Goal: Task Accomplishment & Management: Manage account settings

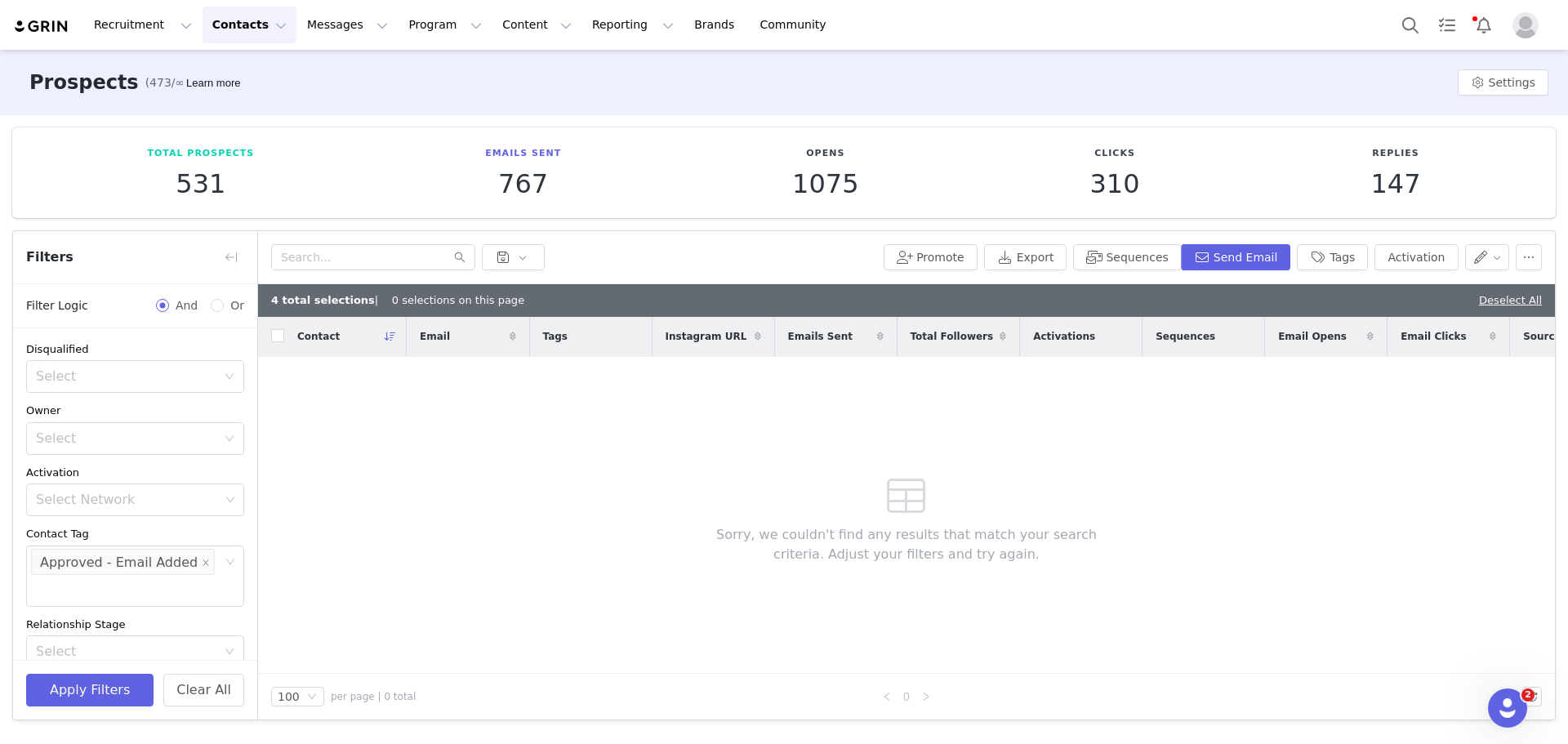
scroll to position [58, 0]
click at [202, 509] on icon "icon: close" at bounding box center [206, 504] width 9 height 9
click at [254, 33] on button "Contacts Contacts" at bounding box center [250, 25] width 94 height 37
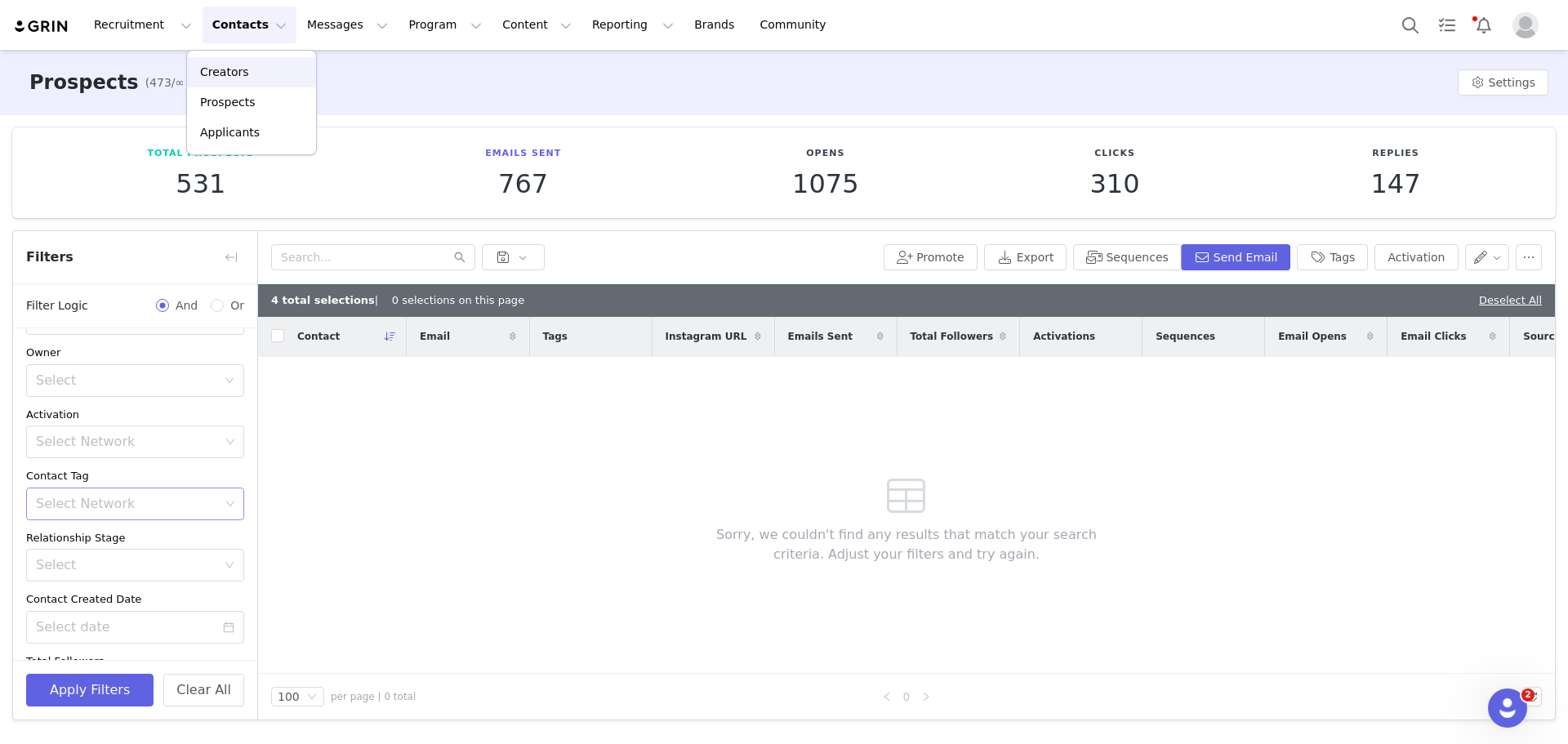
click at [235, 62] on link "Creators" at bounding box center [251, 72] width 129 height 30
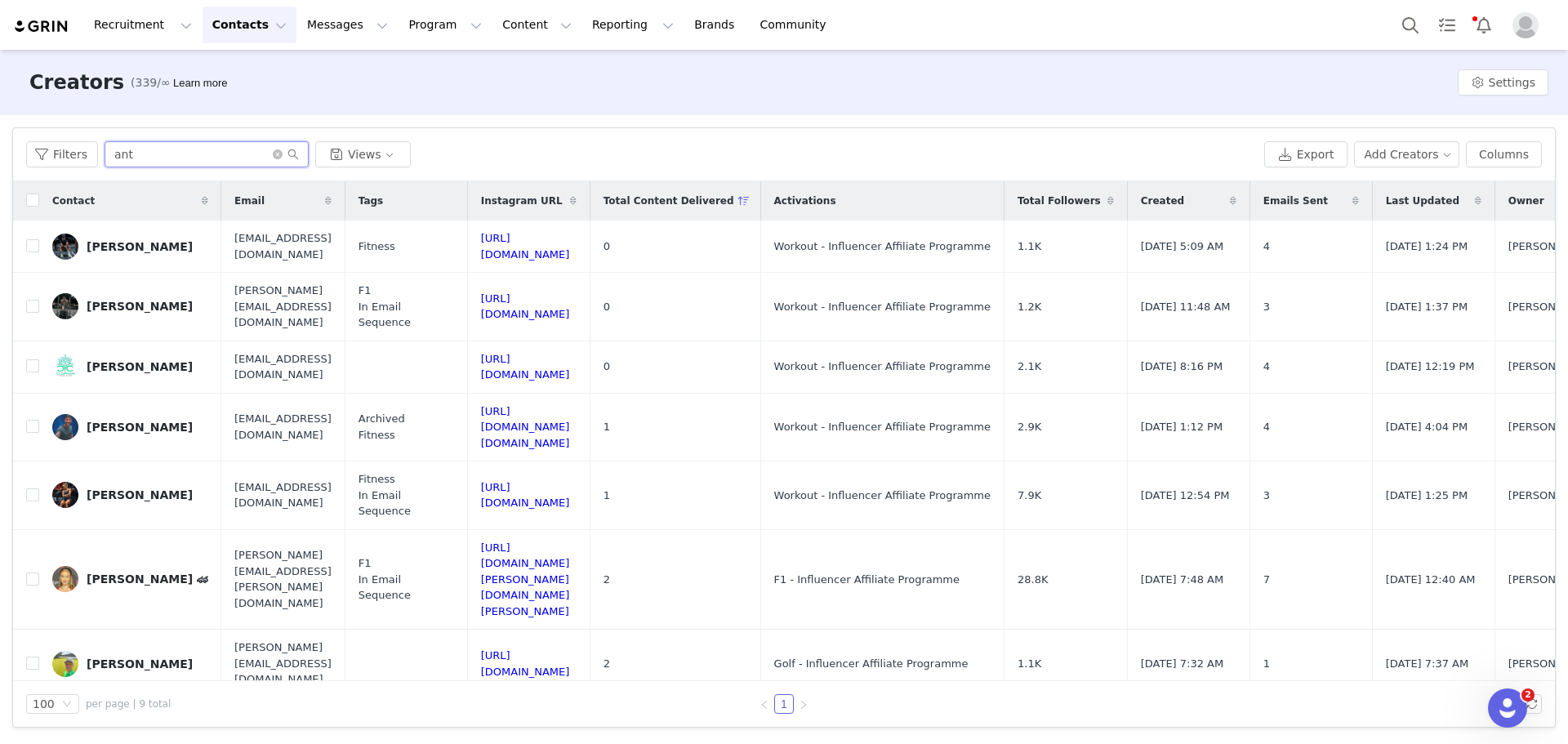
click at [207, 158] on input "ant" at bounding box center [206, 154] width 204 height 27
click at [274, 154] on icon "icon: close-circle" at bounding box center [277, 154] width 9 height 9
click at [253, 154] on input "text" at bounding box center [206, 154] width 204 height 27
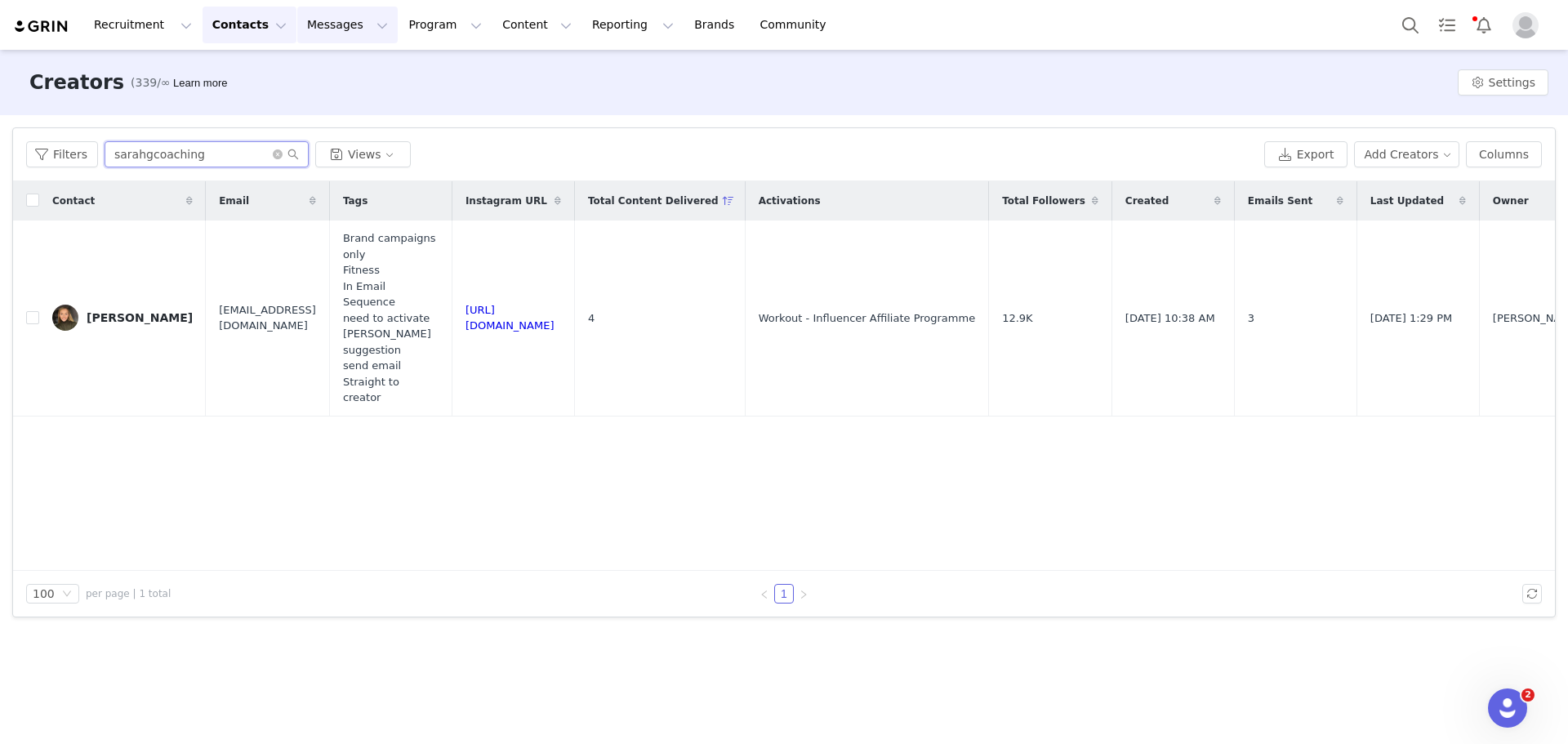
type input "sarahgcoaching"
click at [416, 27] on button "Program Program" at bounding box center [444, 25] width 93 height 37
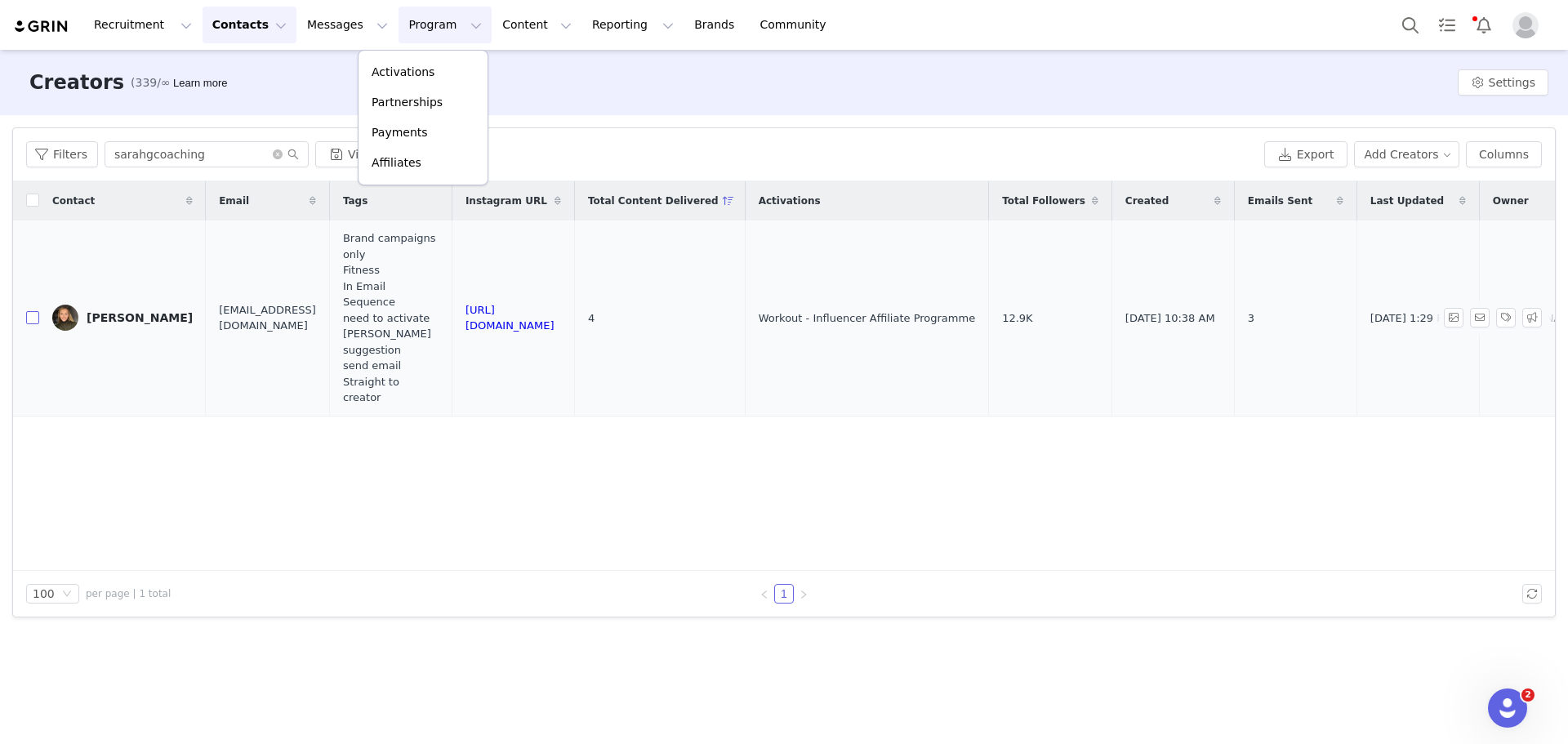
click at [35, 311] on input "checkbox" at bounding box center [33, 317] width 13 height 13
checkbox input "true"
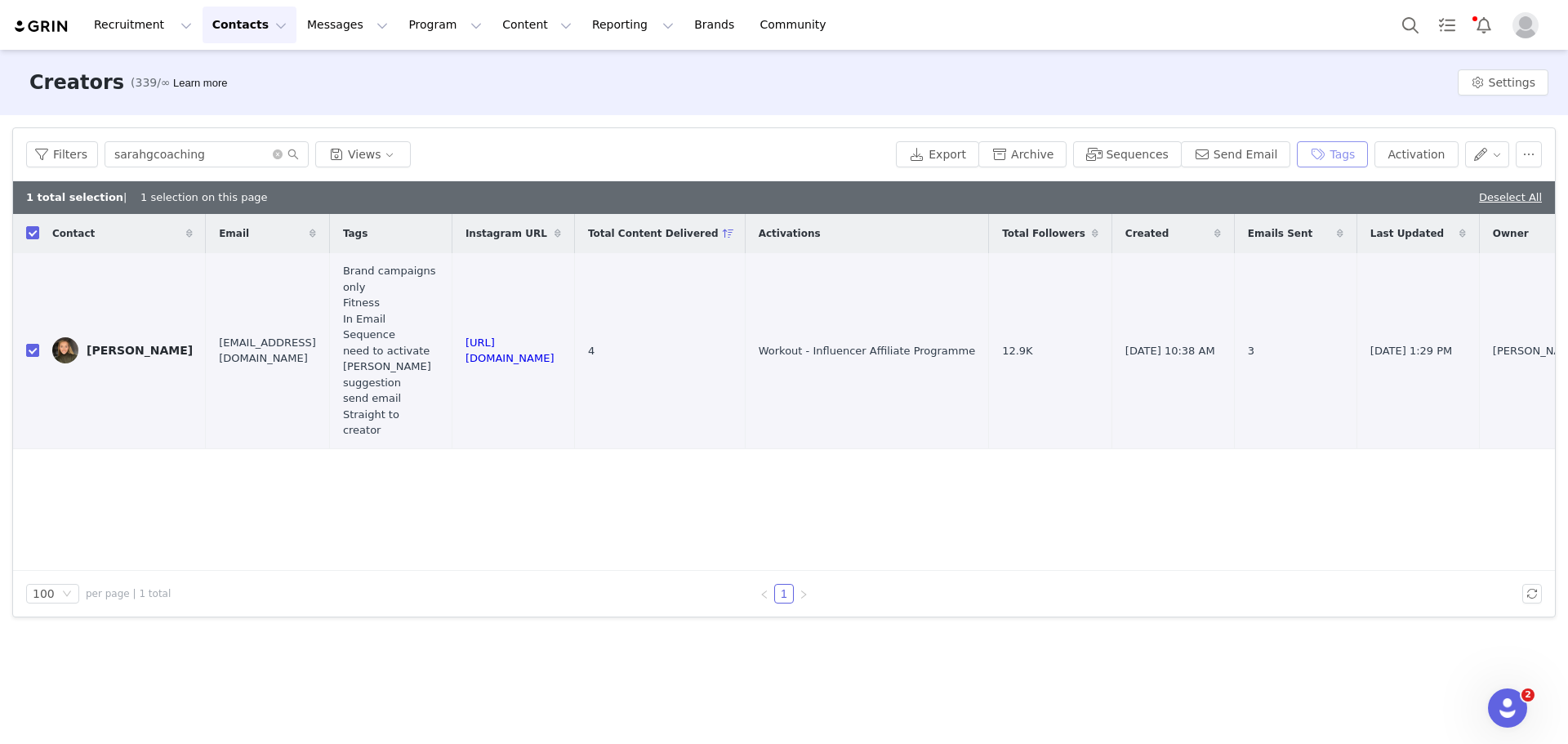
click at [1367, 152] on button "Tags" at bounding box center [1333, 154] width 71 height 27
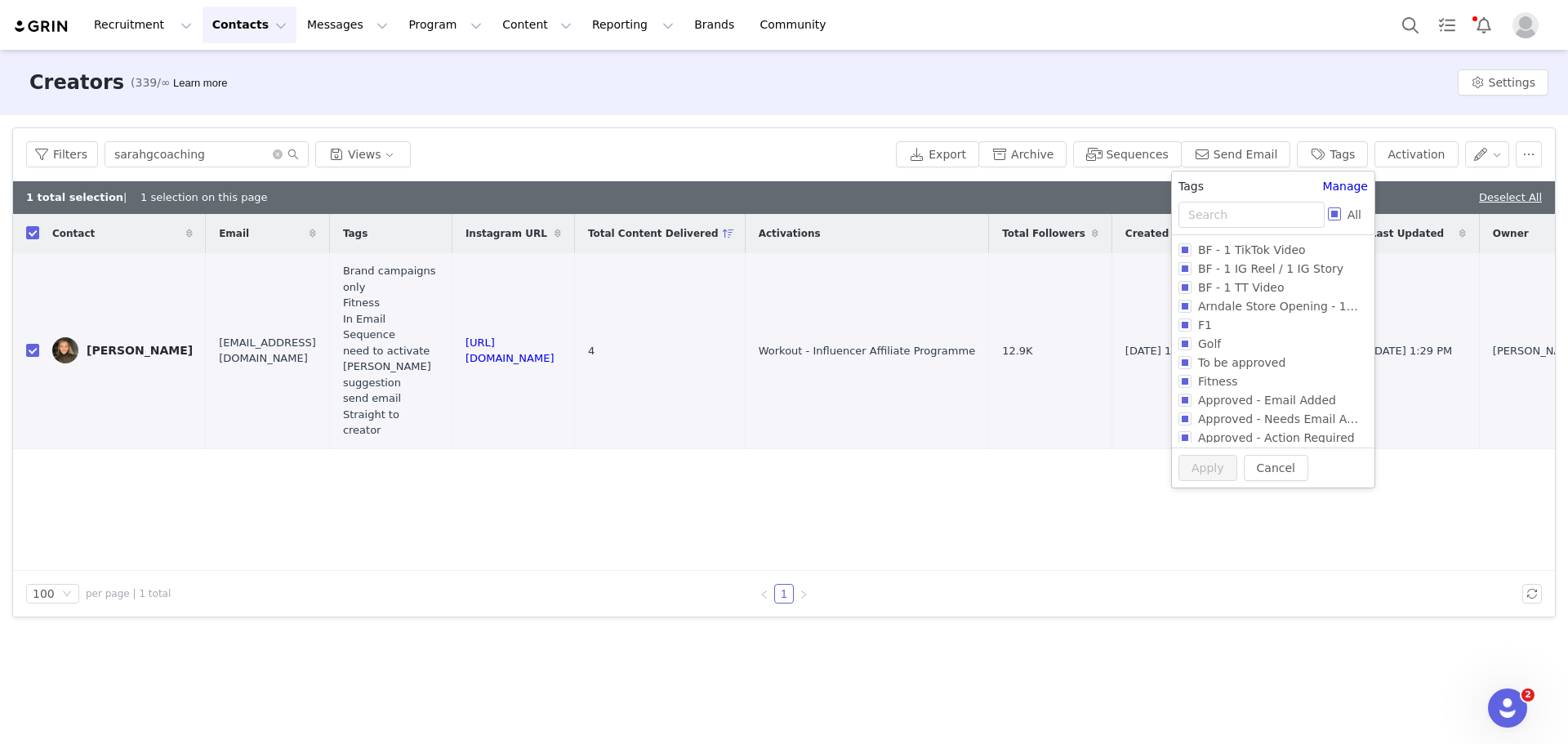
click at [1341, 211] on span "All" at bounding box center [1354, 214] width 27 height 13
click at [1339, 211] on input "All" at bounding box center [1334, 213] width 13 height 13
checkbox input "true"
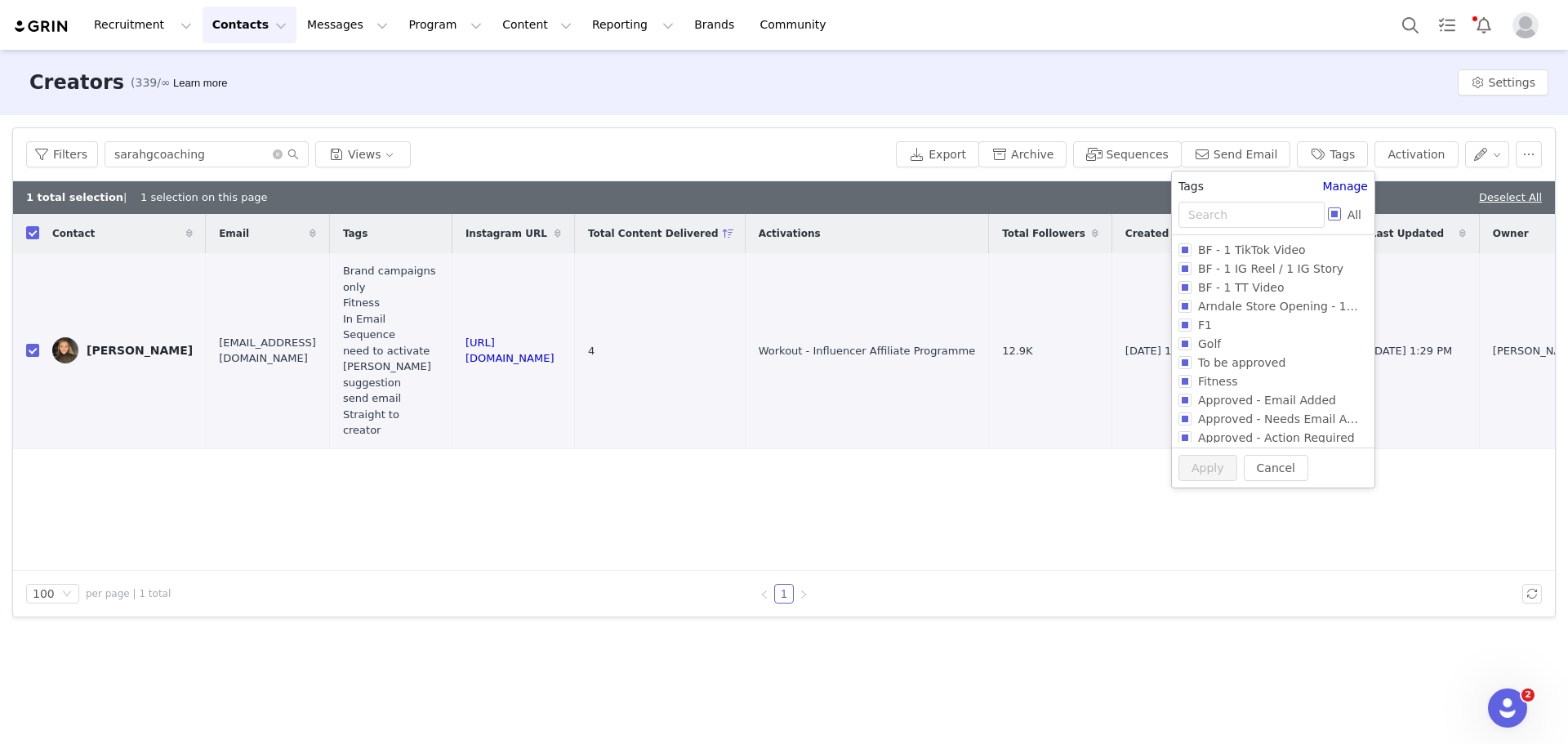
checkbox input "true"
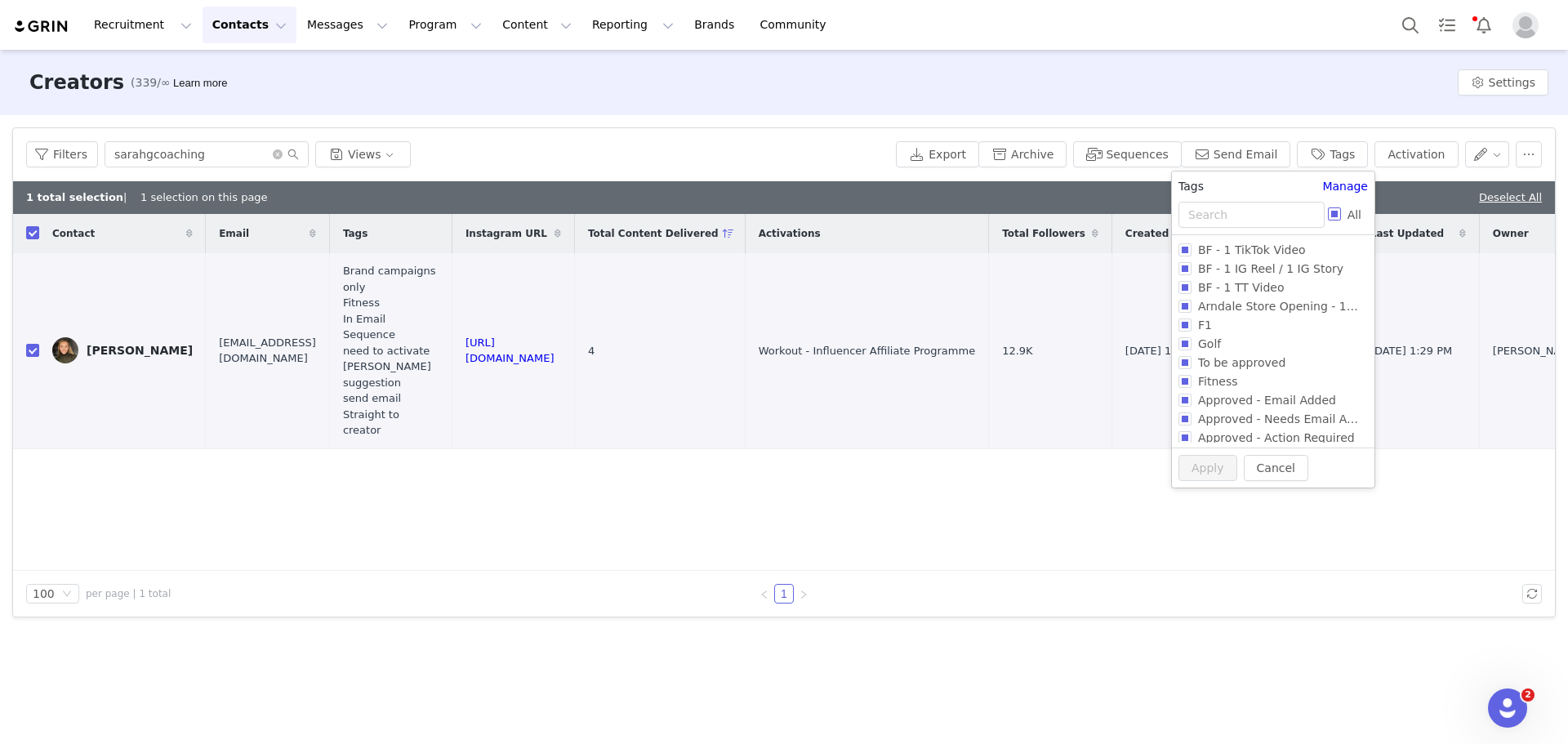
checkbox input "true"
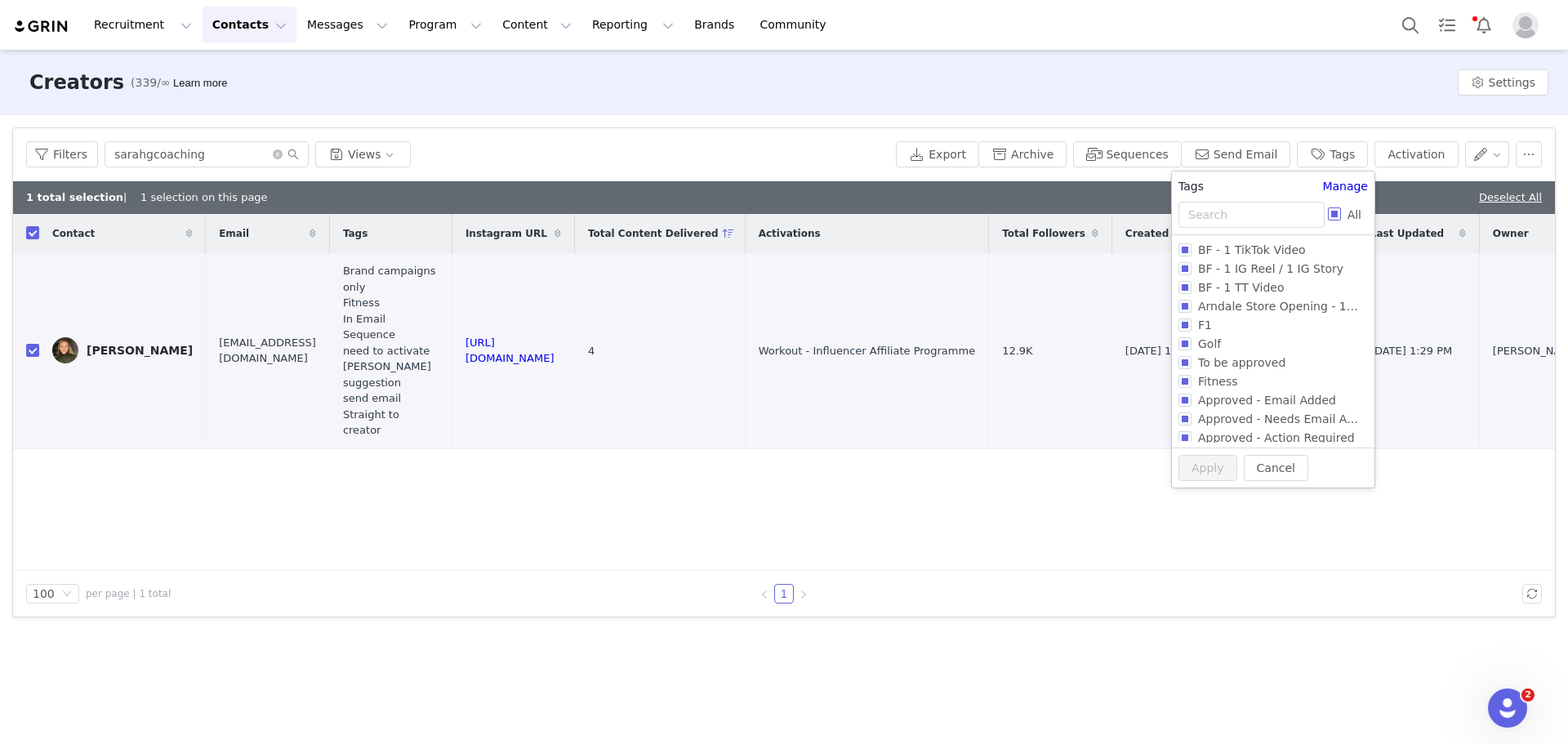
checkbox input "true"
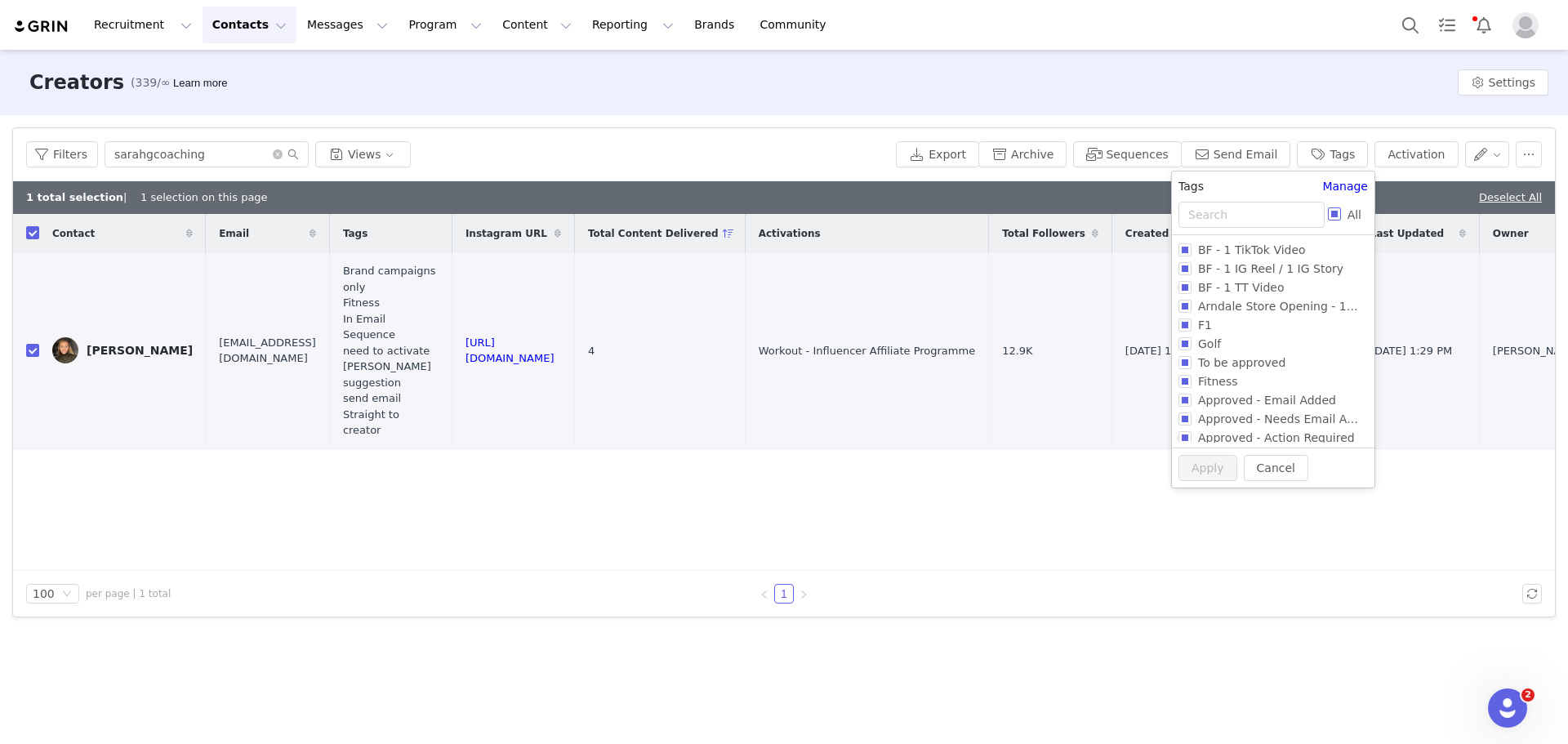
checkbox input "true"
click at [1341, 211] on span "All" at bounding box center [1354, 214] width 27 height 13
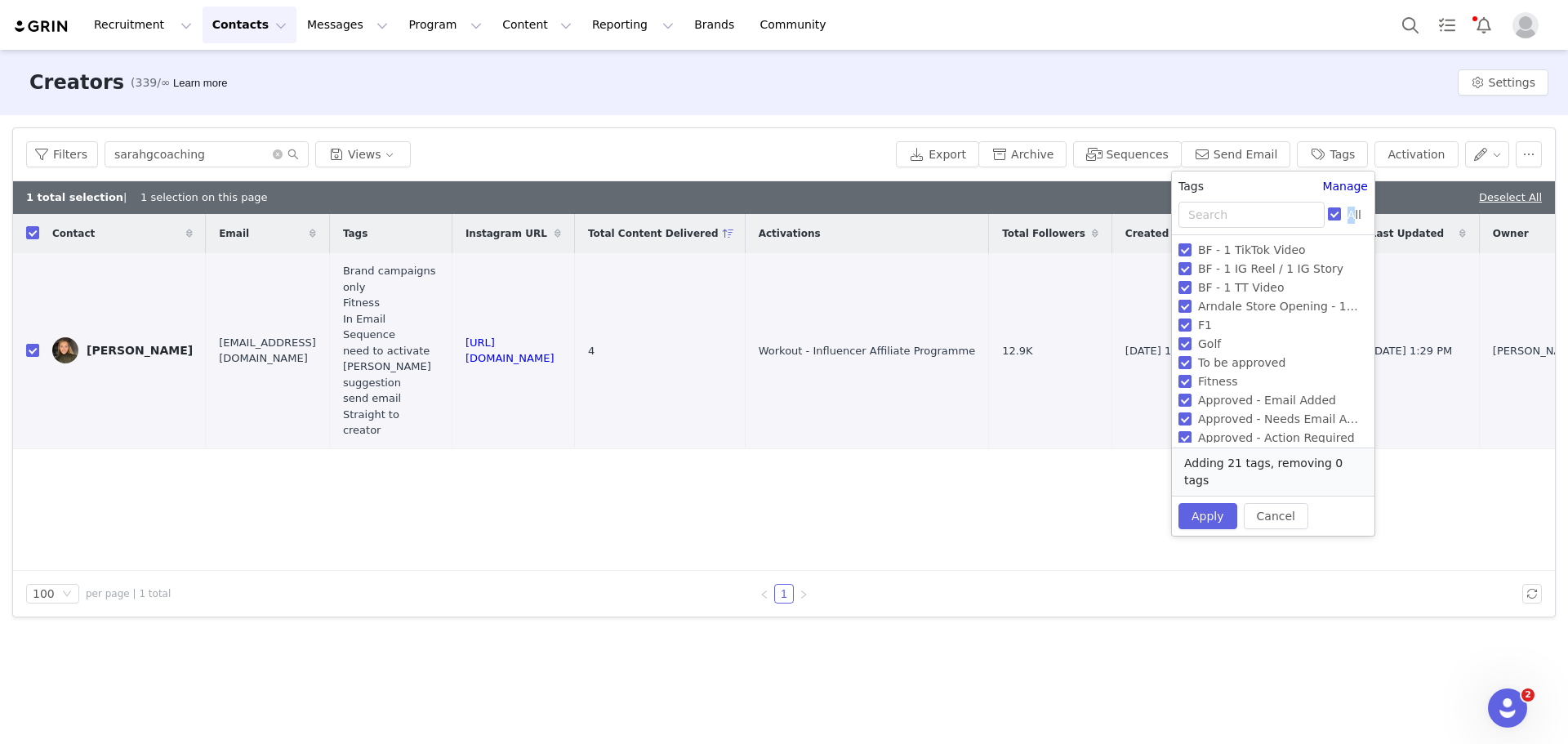
click at [1339, 211] on input "All" at bounding box center [1334, 213] width 13 height 13
checkbox input "false"
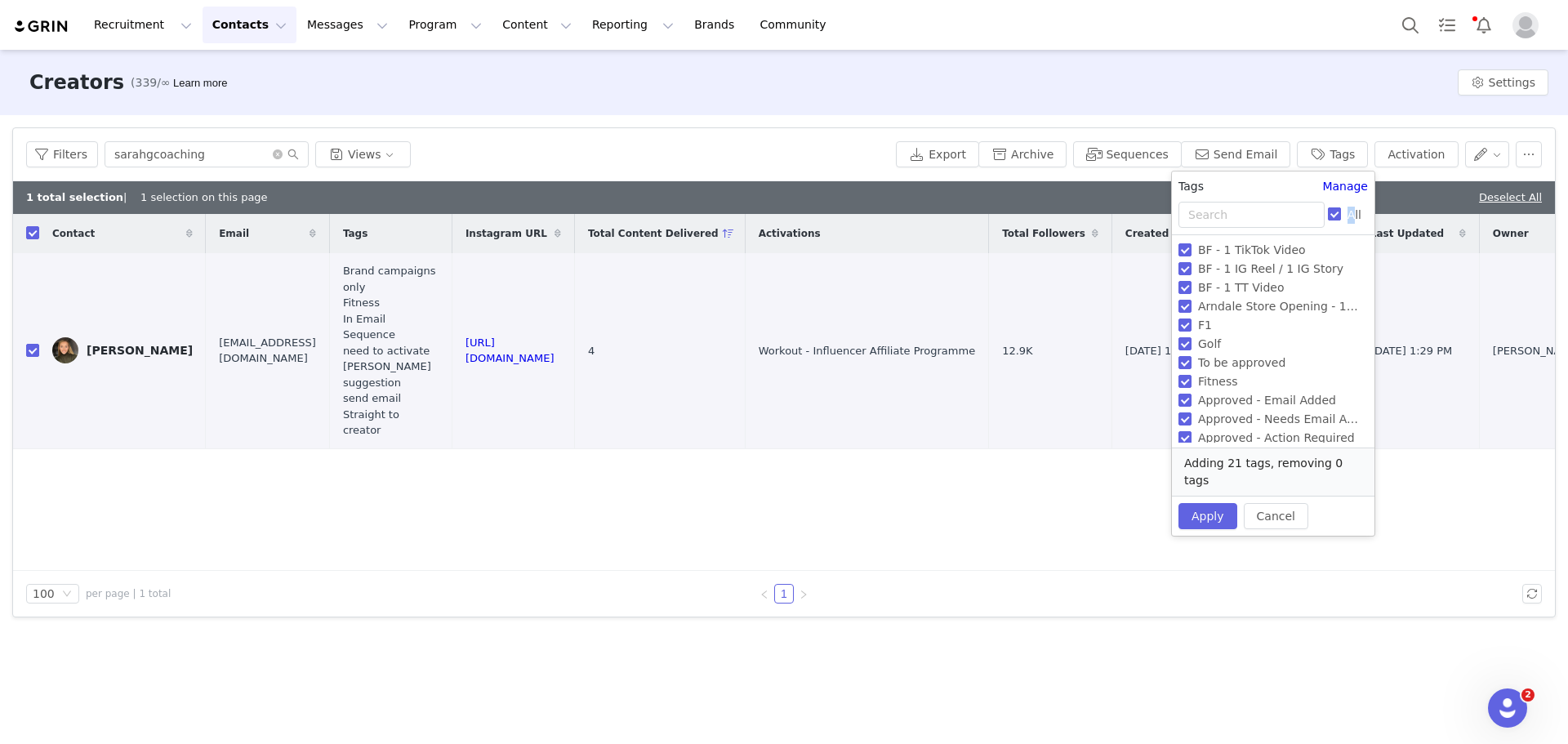
checkbox input "false"
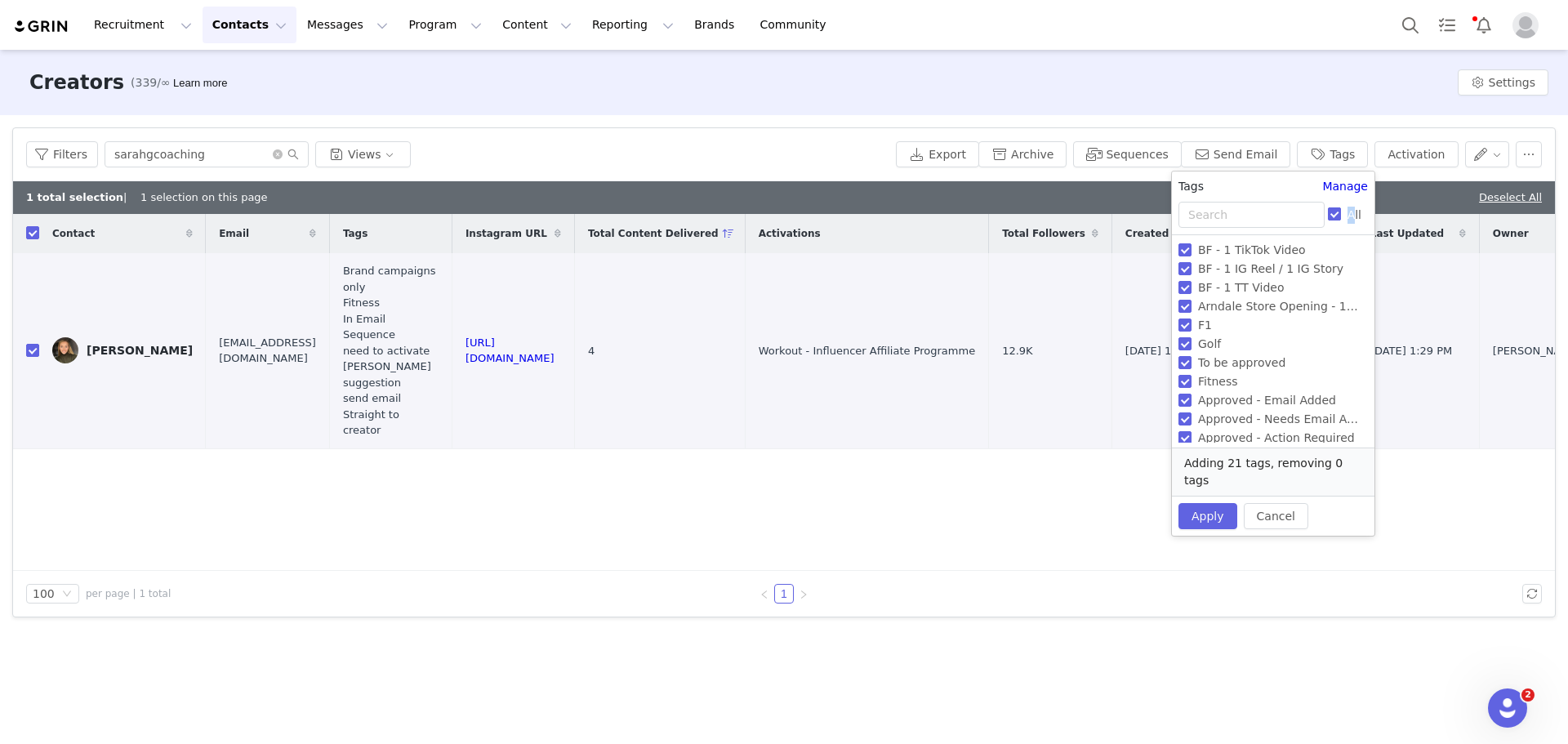
checkbox input "false"
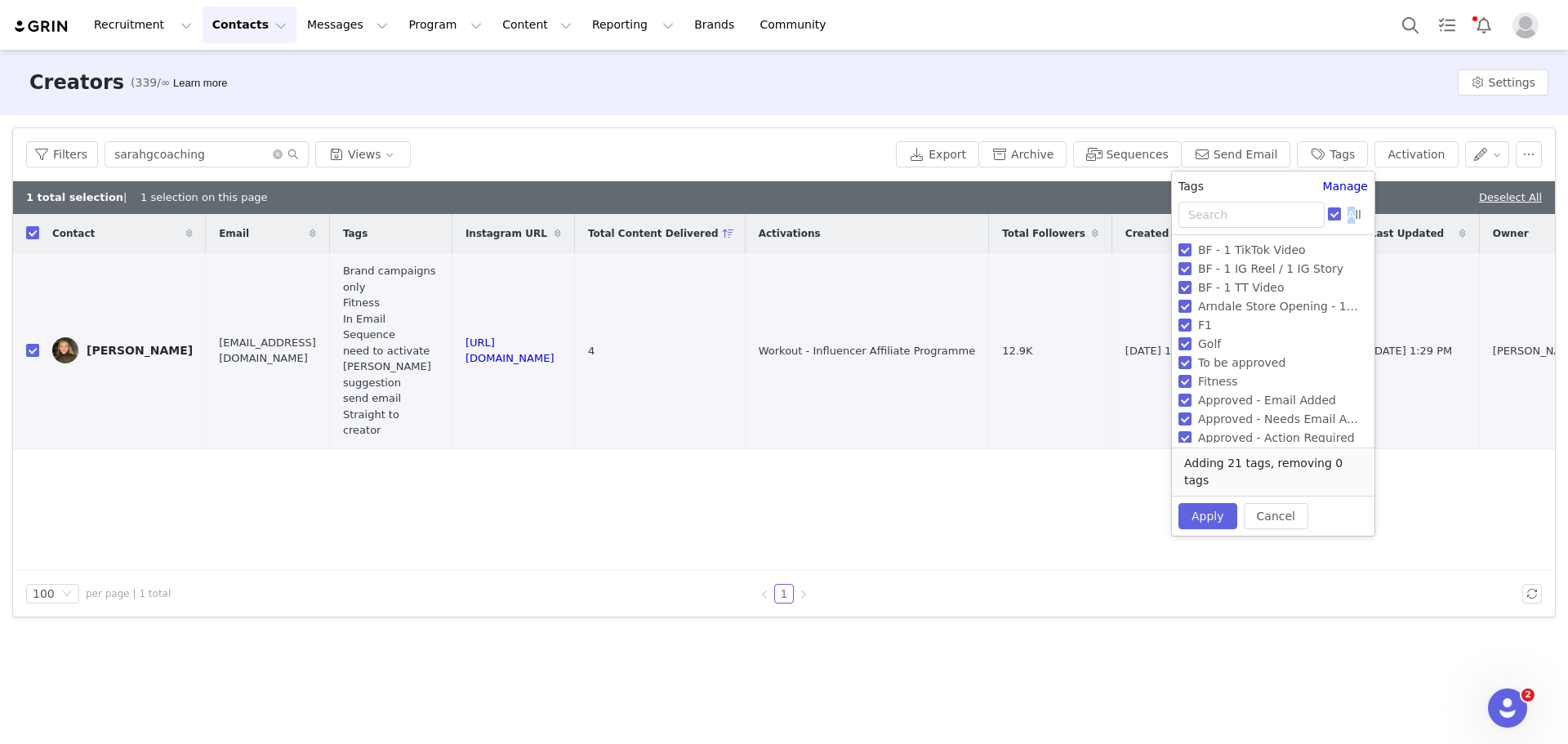
checkbox input "false"
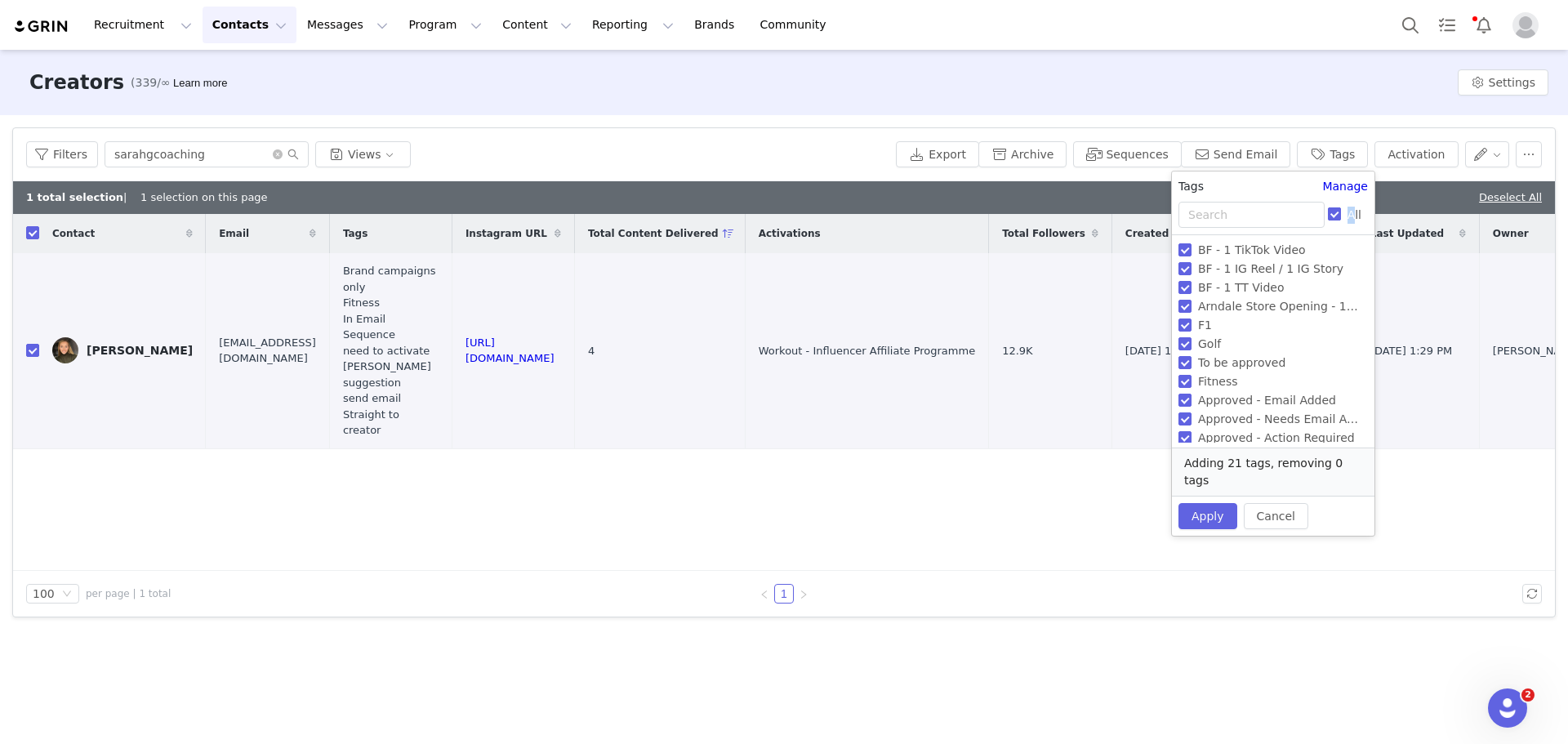
checkbox input "false"
click at [1184, 377] on input "Fitness" at bounding box center [1184, 381] width 13 height 13
click at [1185, 378] on input "Fitness" at bounding box center [1184, 381] width 13 height 13
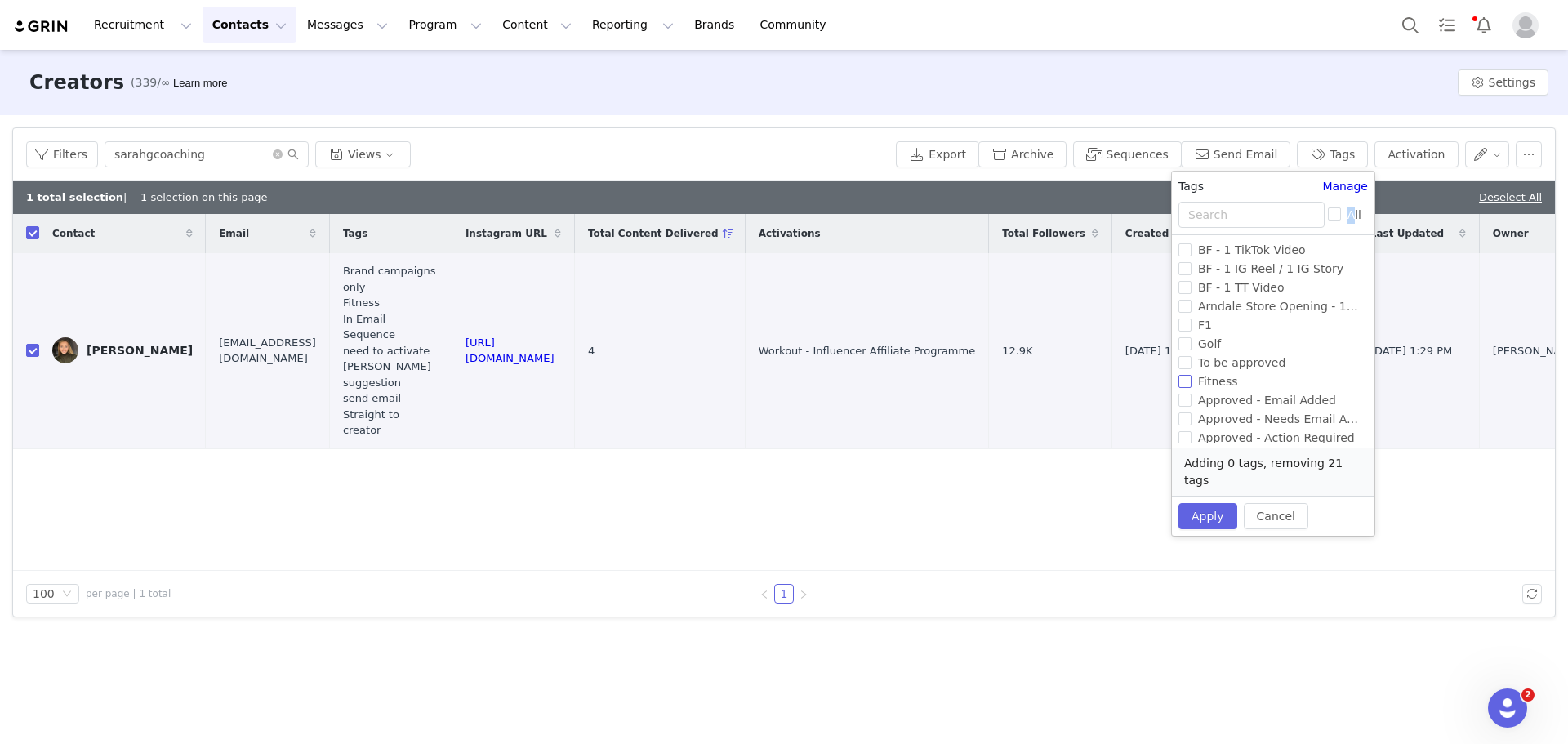
checkbox input "true"
click at [1210, 503] on button "Apply" at bounding box center [1207, 516] width 59 height 27
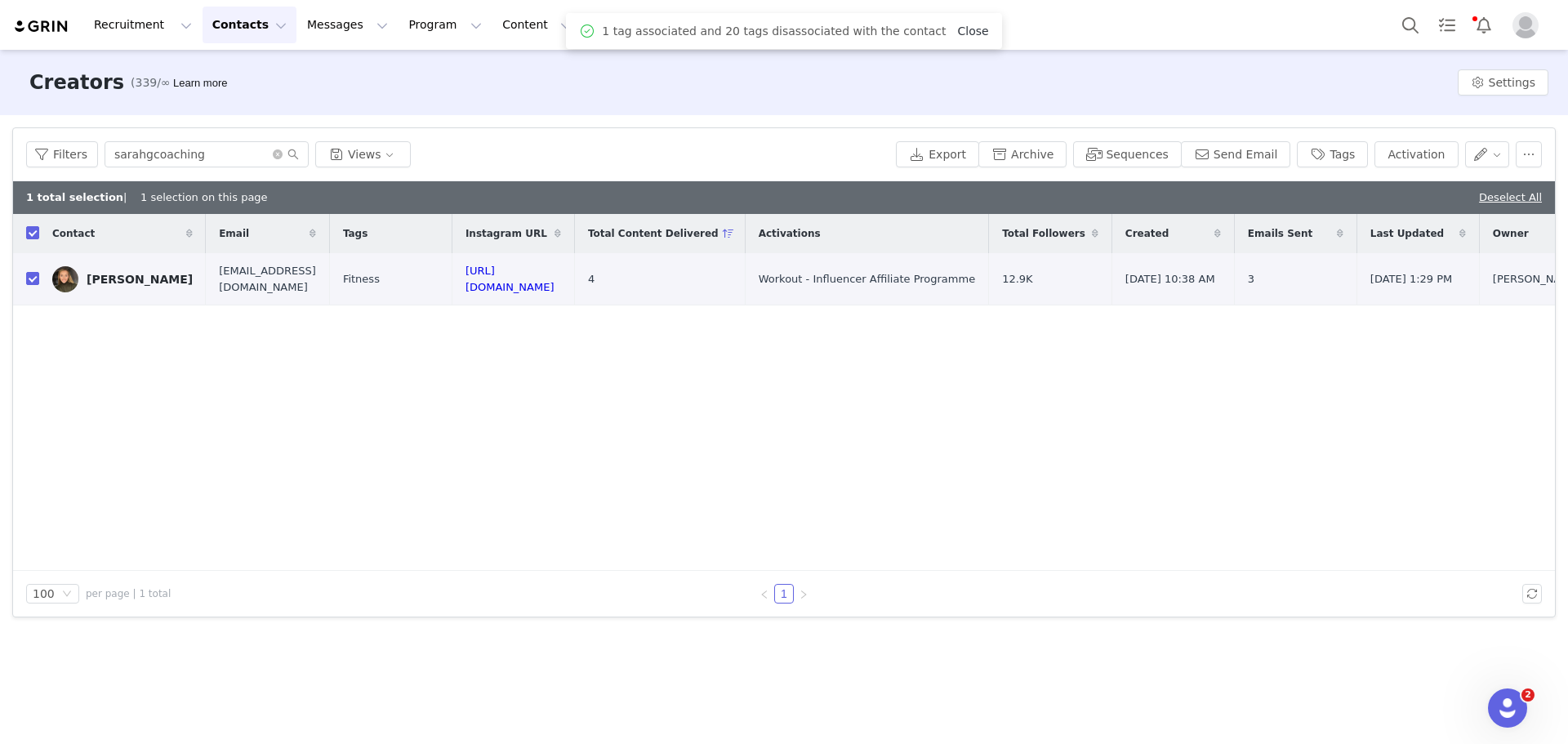
click at [958, 28] on link "Close" at bounding box center [974, 31] width 31 height 13
click at [582, 29] on button "Reporting Reporting" at bounding box center [633, 25] width 101 height 37
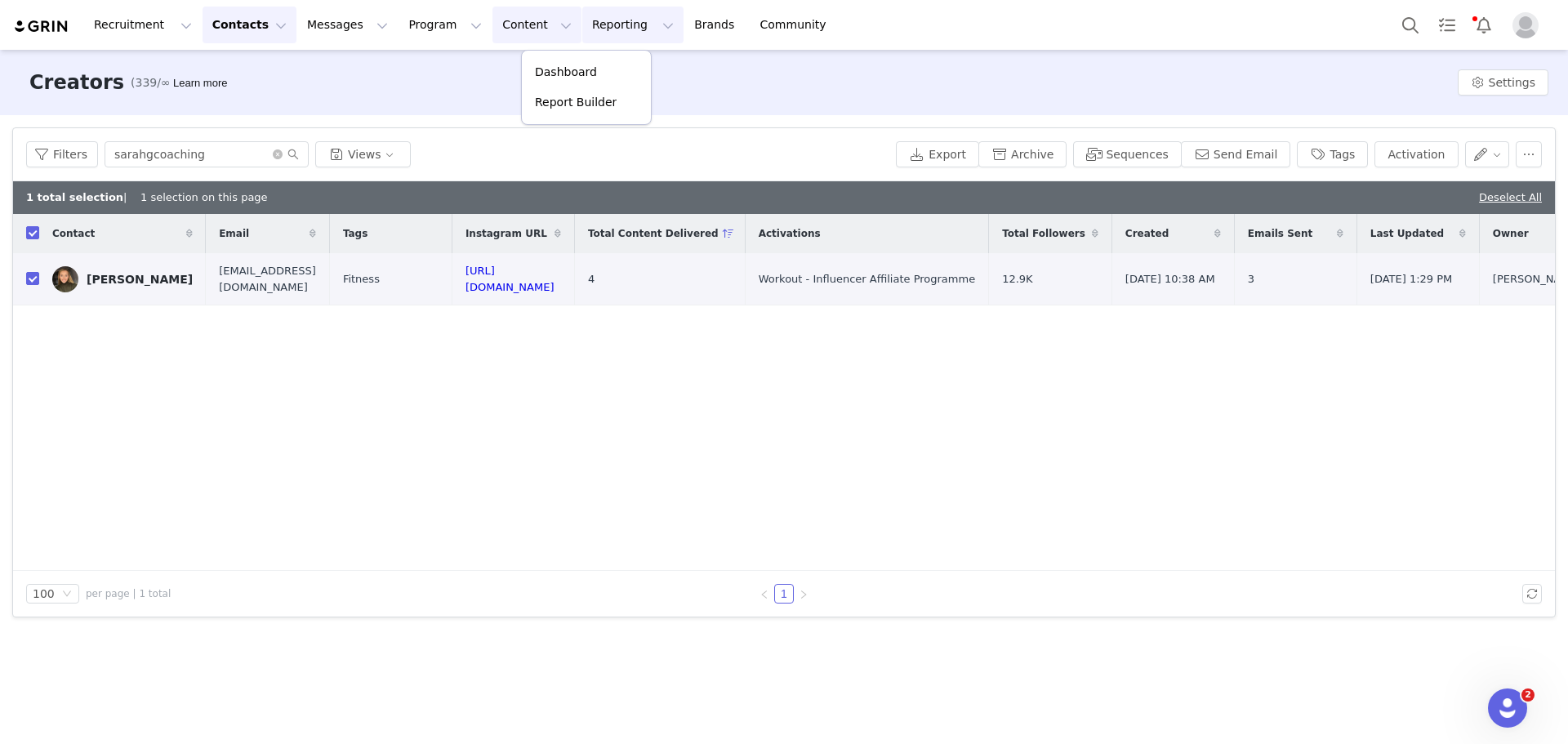
click at [492, 27] on button "Content Content" at bounding box center [537, 25] width 89 height 37
click at [582, 33] on button "Reporting Reporting" at bounding box center [633, 25] width 101 height 37
click at [563, 83] on link "Dashboard" at bounding box center [587, 72] width 129 height 30
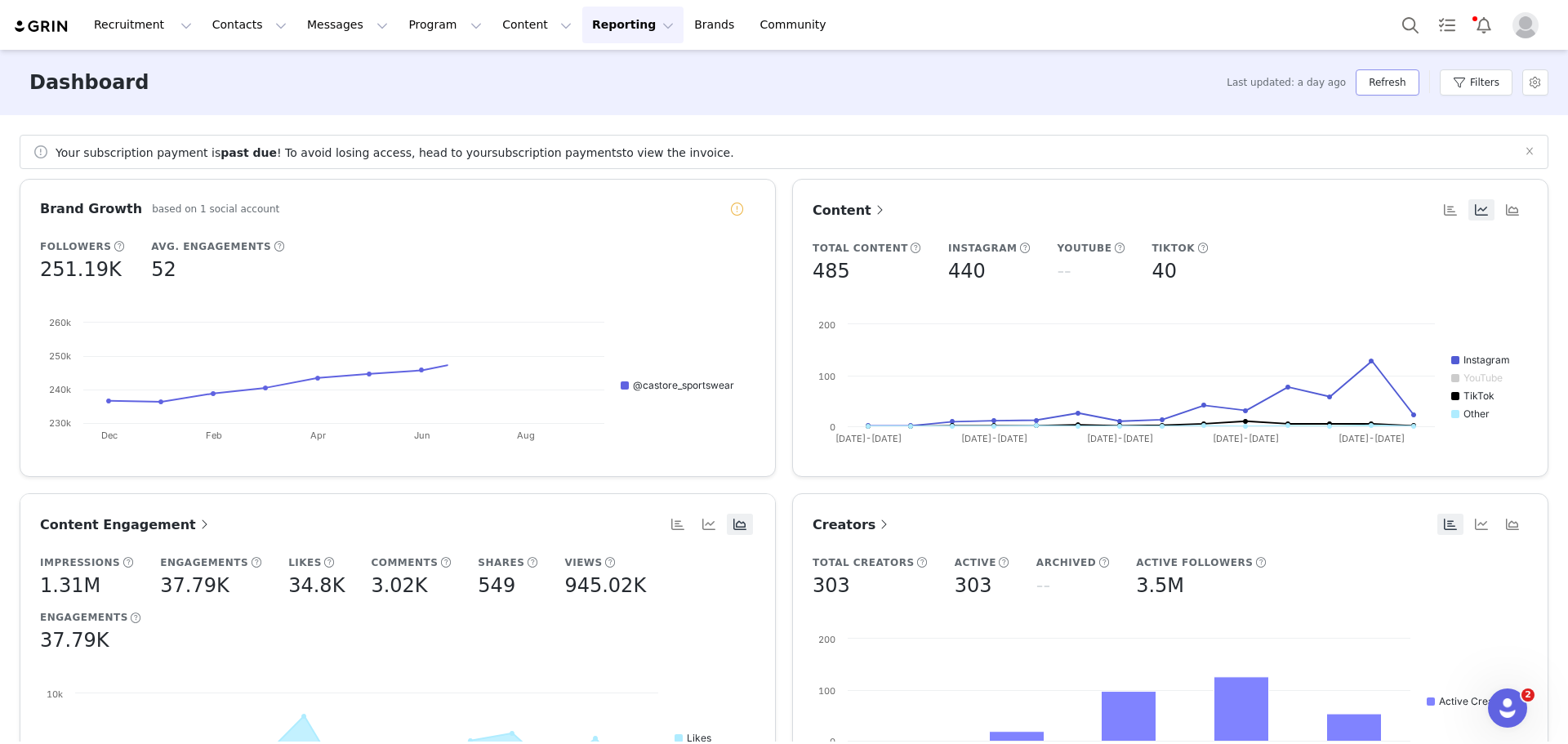
click at [1397, 80] on button "Refresh" at bounding box center [1386, 82] width 63 height 27
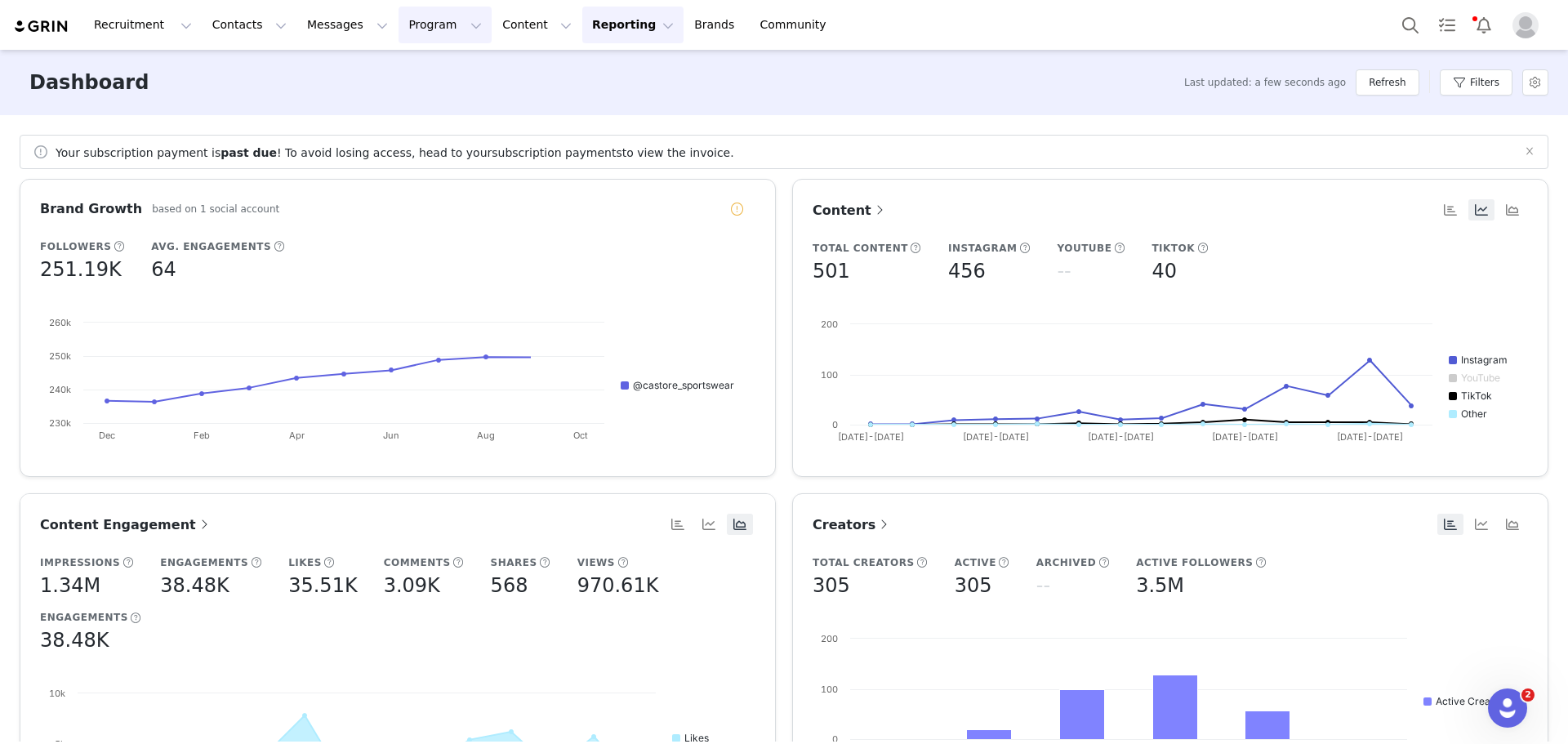
click at [426, 26] on button "Program Program" at bounding box center [444, 25] width 93 height 37
click at [421, 74] on p "Activations" at bounding box center [402, 72] width 63 height 17
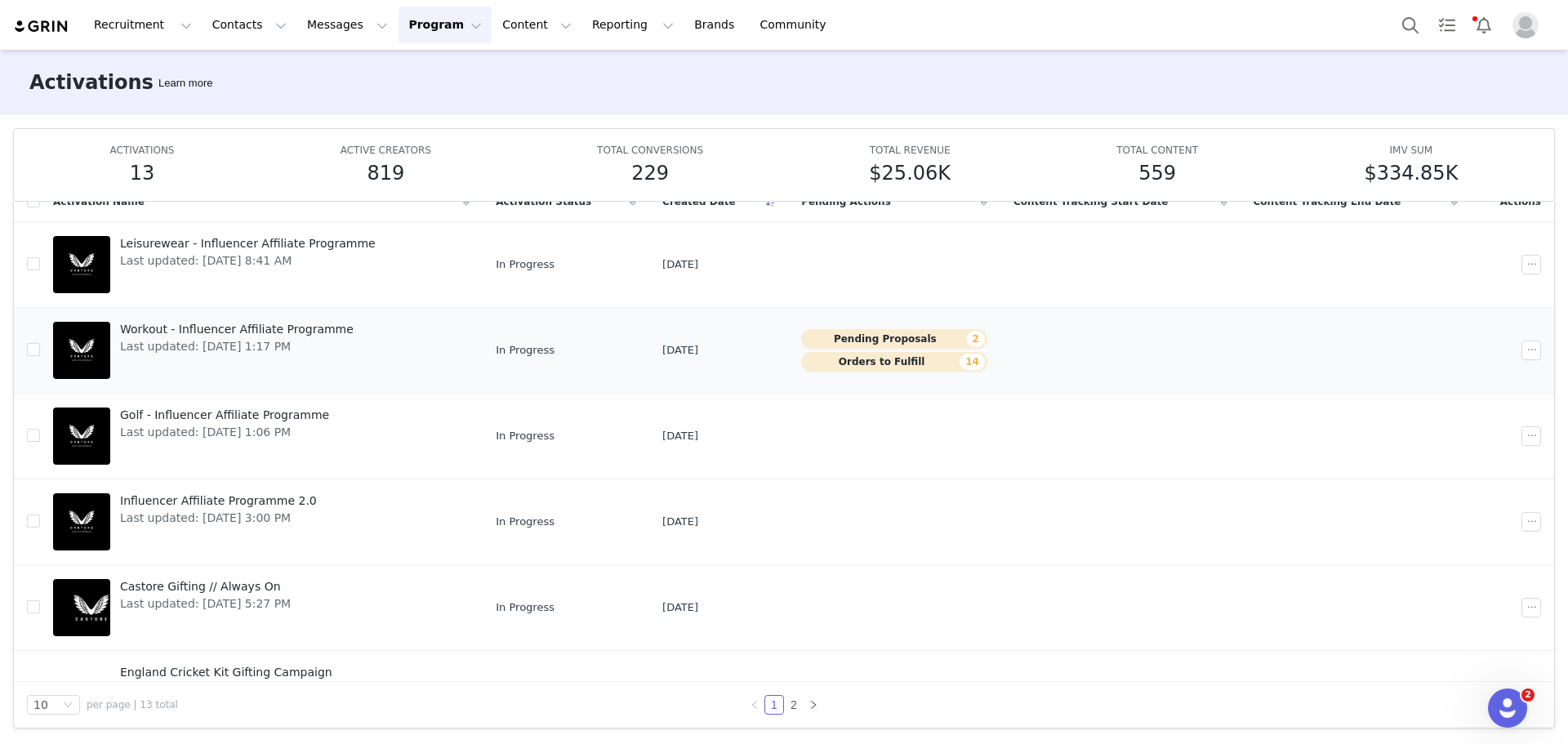
click at [906, 338] on button "Pending Proposals 2" at bounding box center [894, 338] width 186 height 20
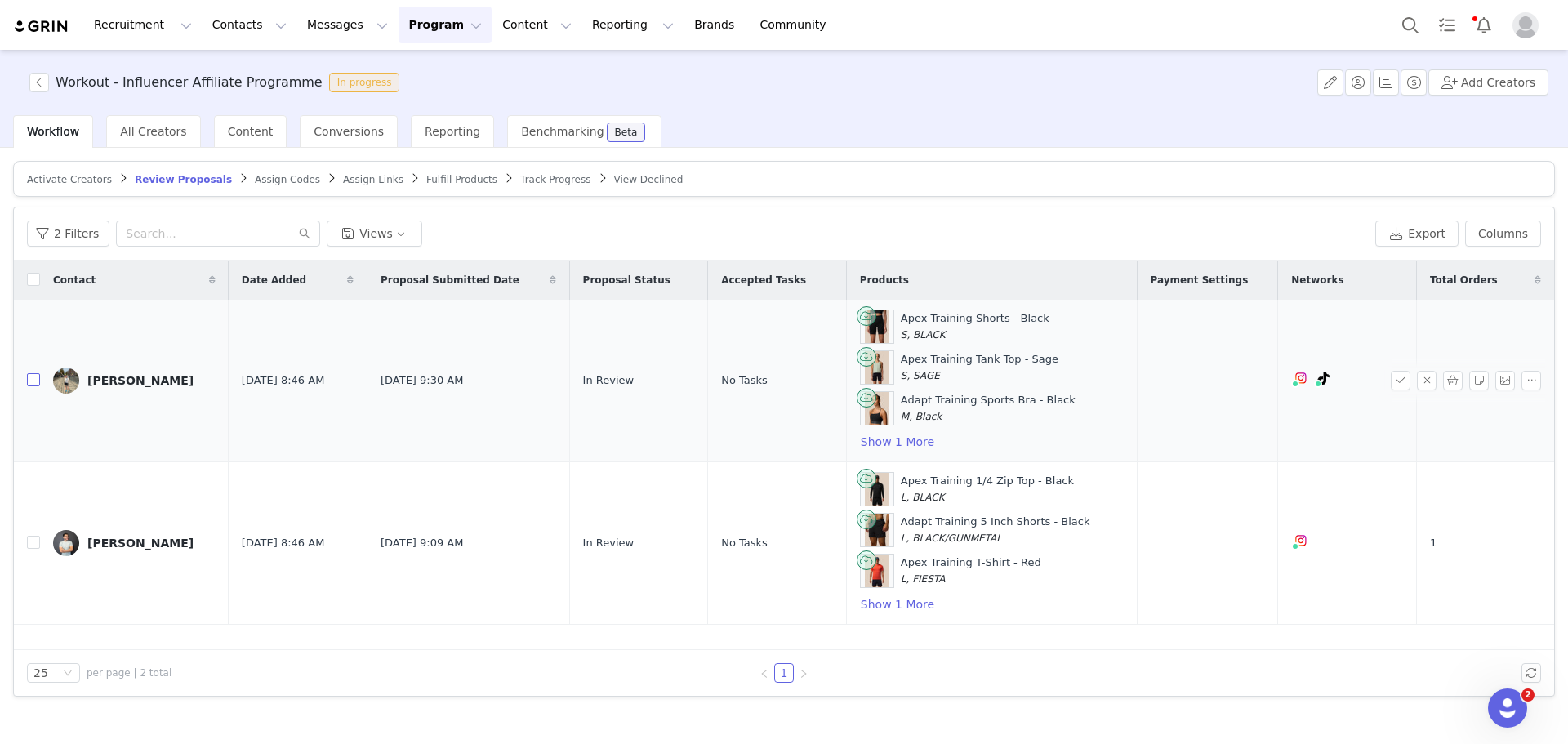
click at [32, 382] on input "checkbox" at bounding box center [33, 379] width 13 height 13
checkbox input "true"
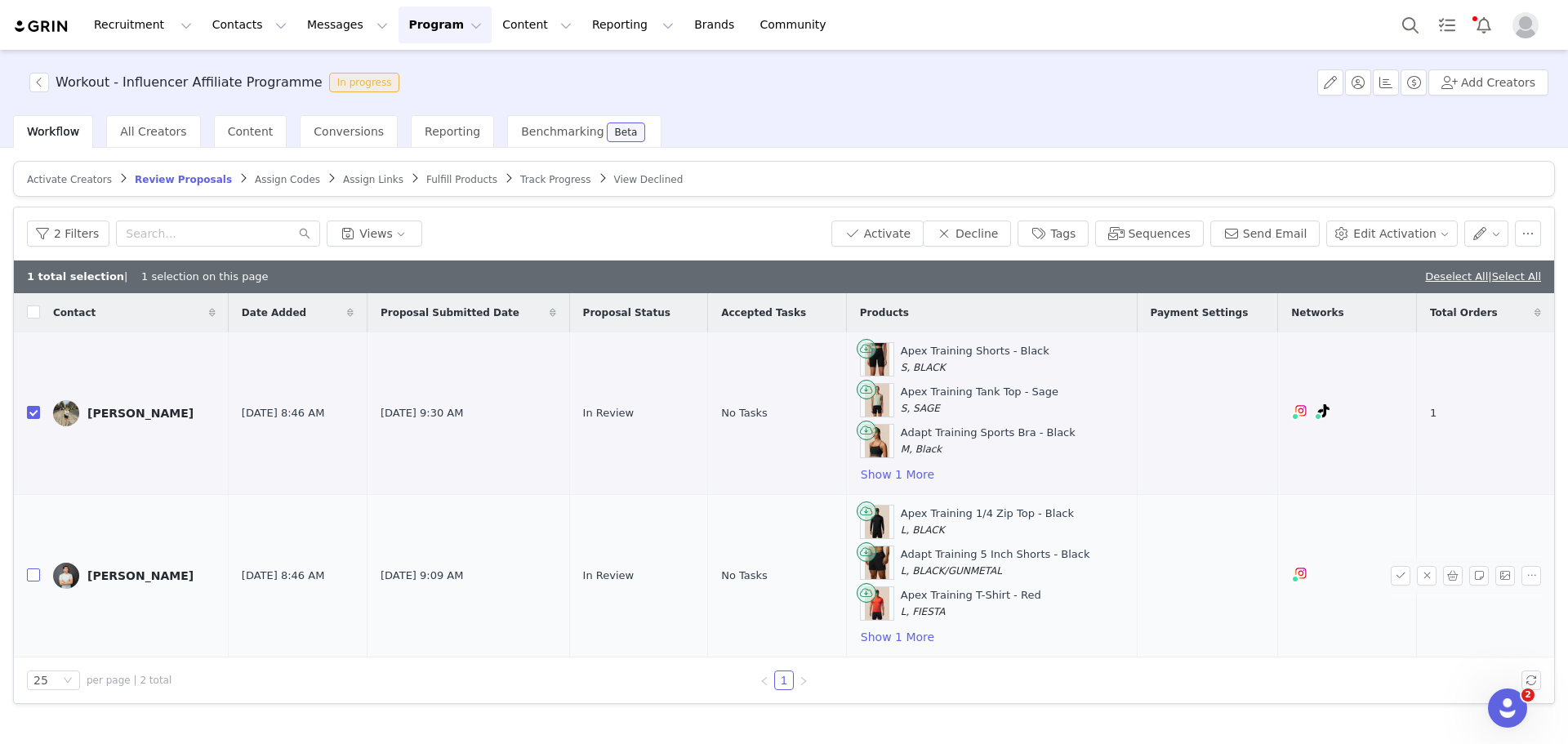
click at [32, 575] on input "checkbox" at bounding box center [33, 574] width 13 height 13
checkbox input "true"
click at [924, 229] on button "Activate" at bounding box center [878, 234] width 92 height 27
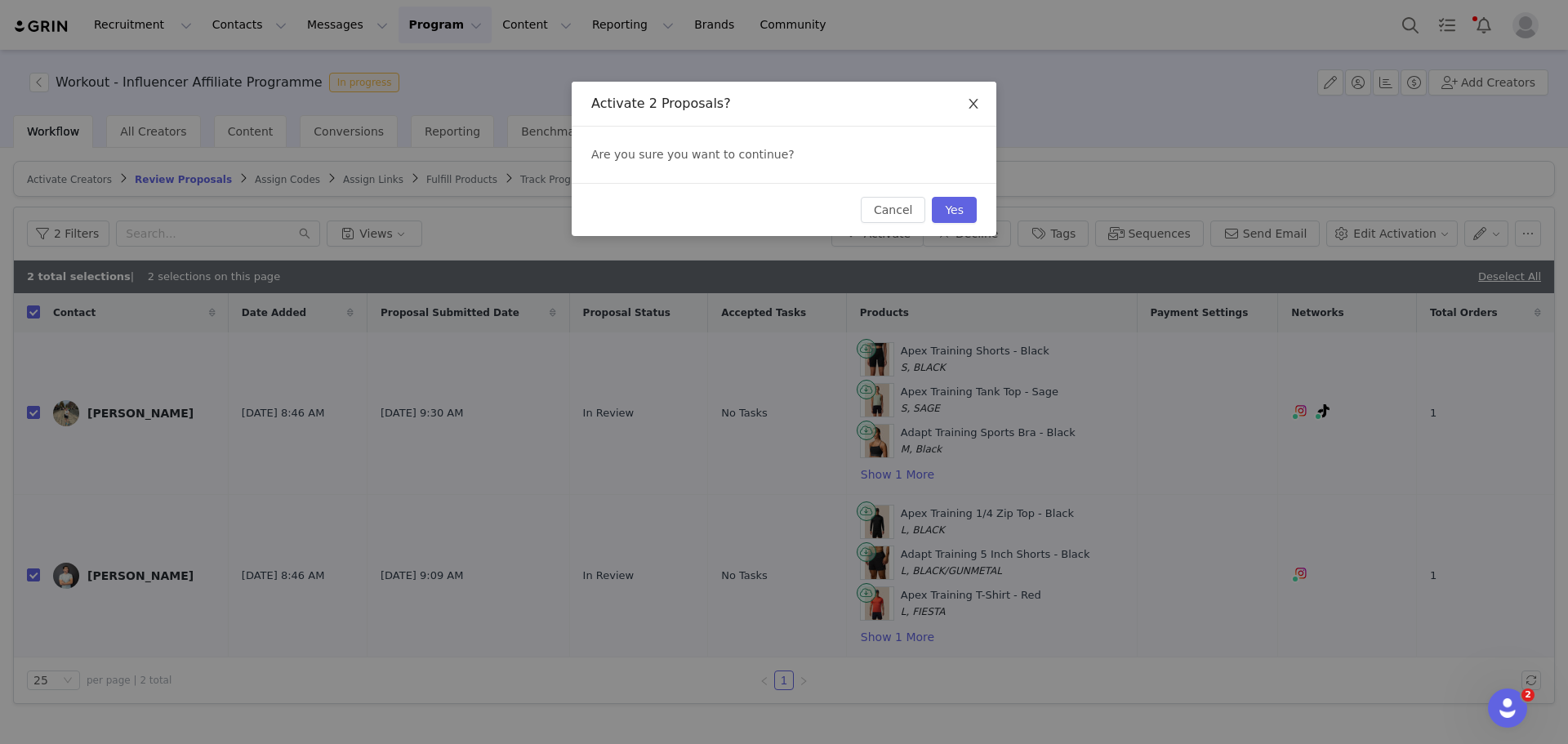
click at [981, 103] on span "Close" at bounding box center [973, 104] width 45 height 45
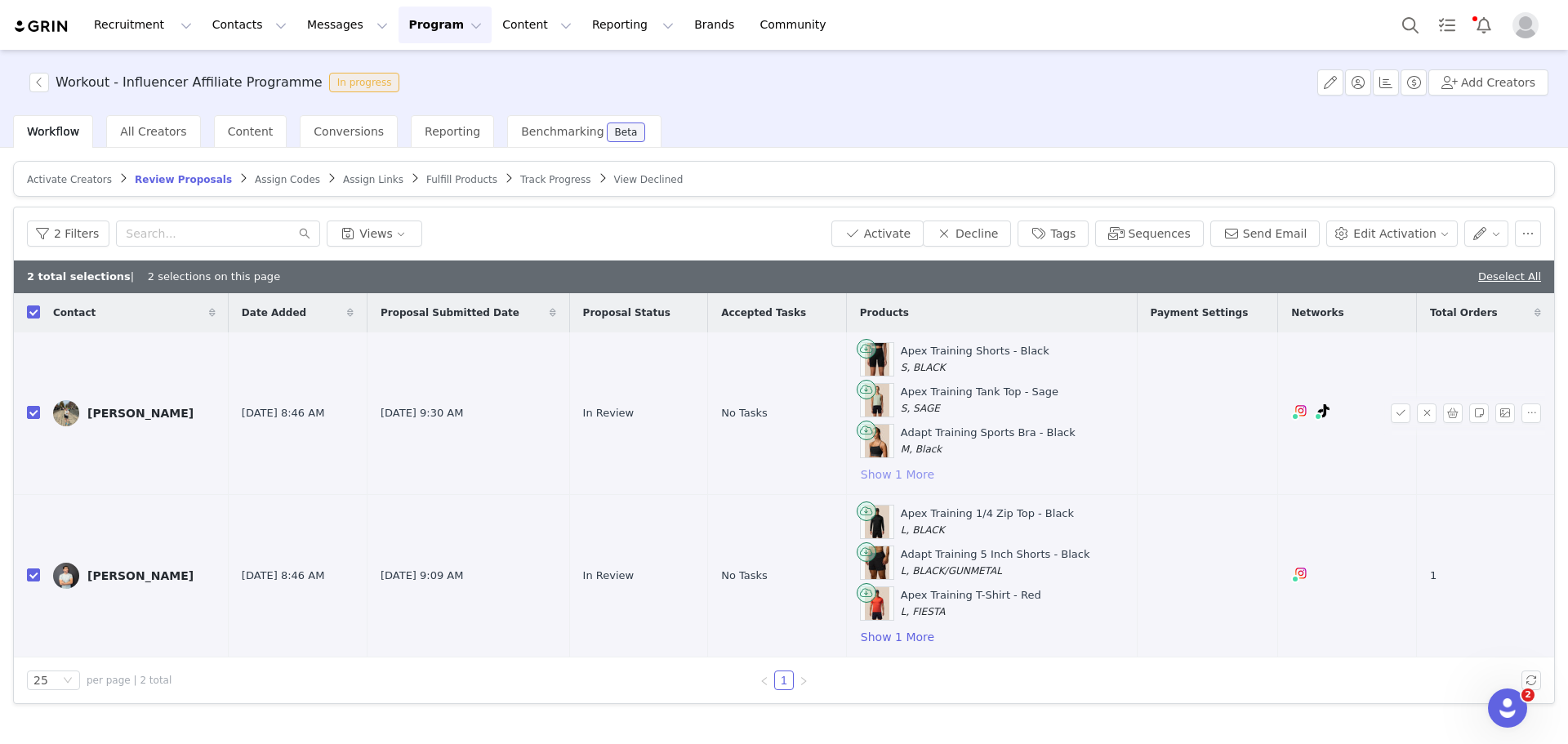
click at [895, 466] on button "Show 1 More" at bounding box center [897, 474] width 75 height 20
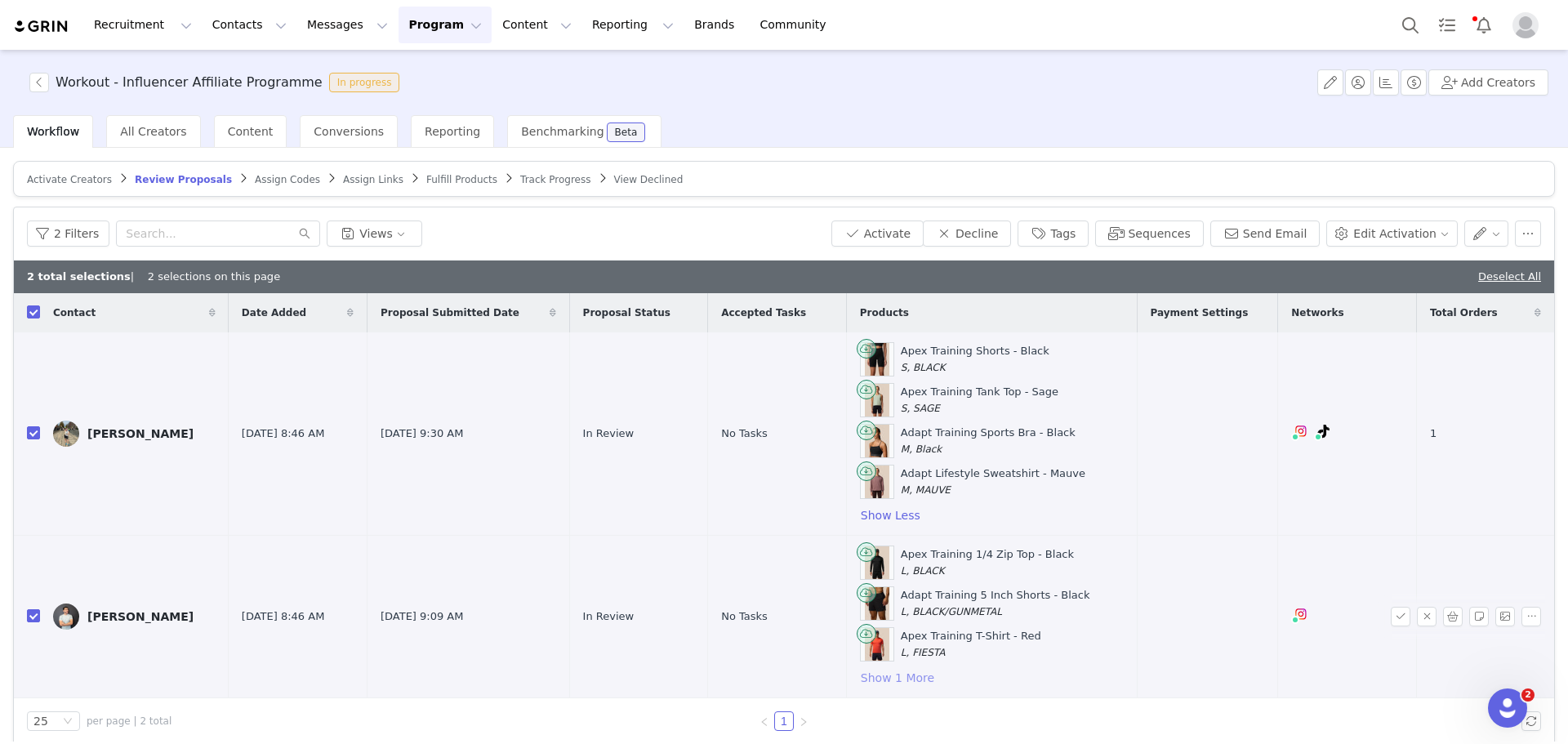
click at [888, 670] on button "Show 1 More" at bounding box center [897, 677] width 75 height 20
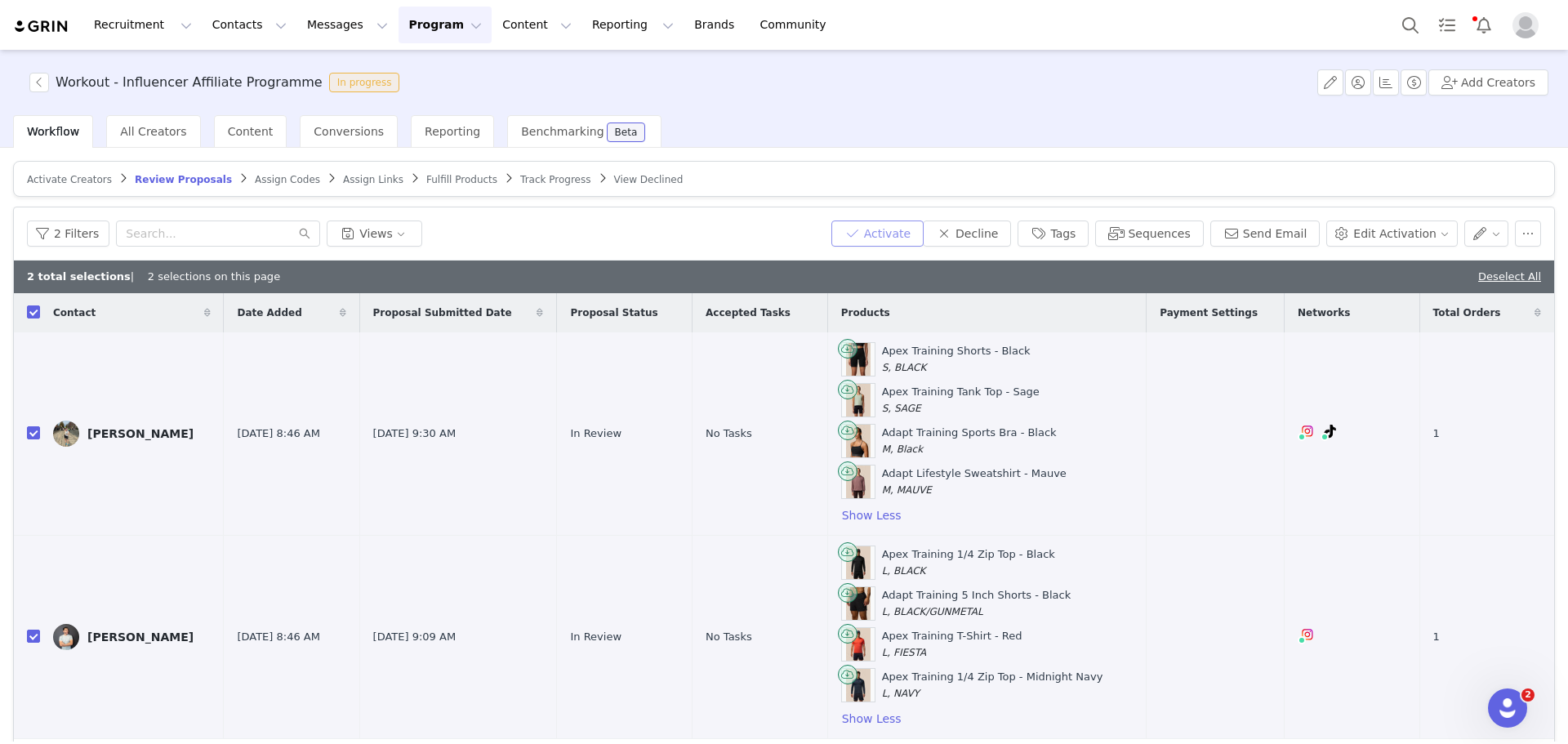
click at [907, 241] on button "Activate" at bounding box center [878, 234] width 92 height 27
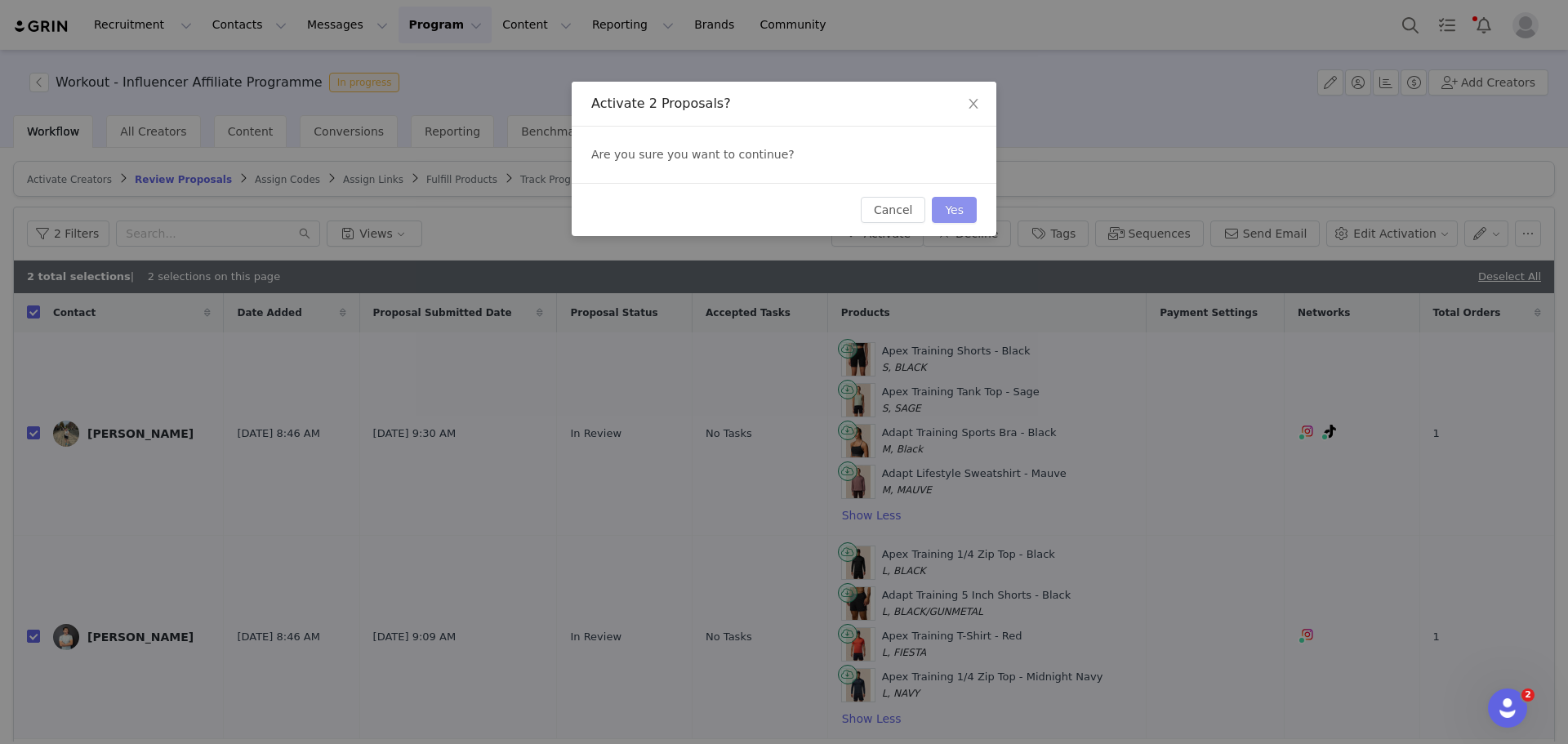
click at [962, 217] on button "Yes" at bounding box center [954, 210] width 45 height 27
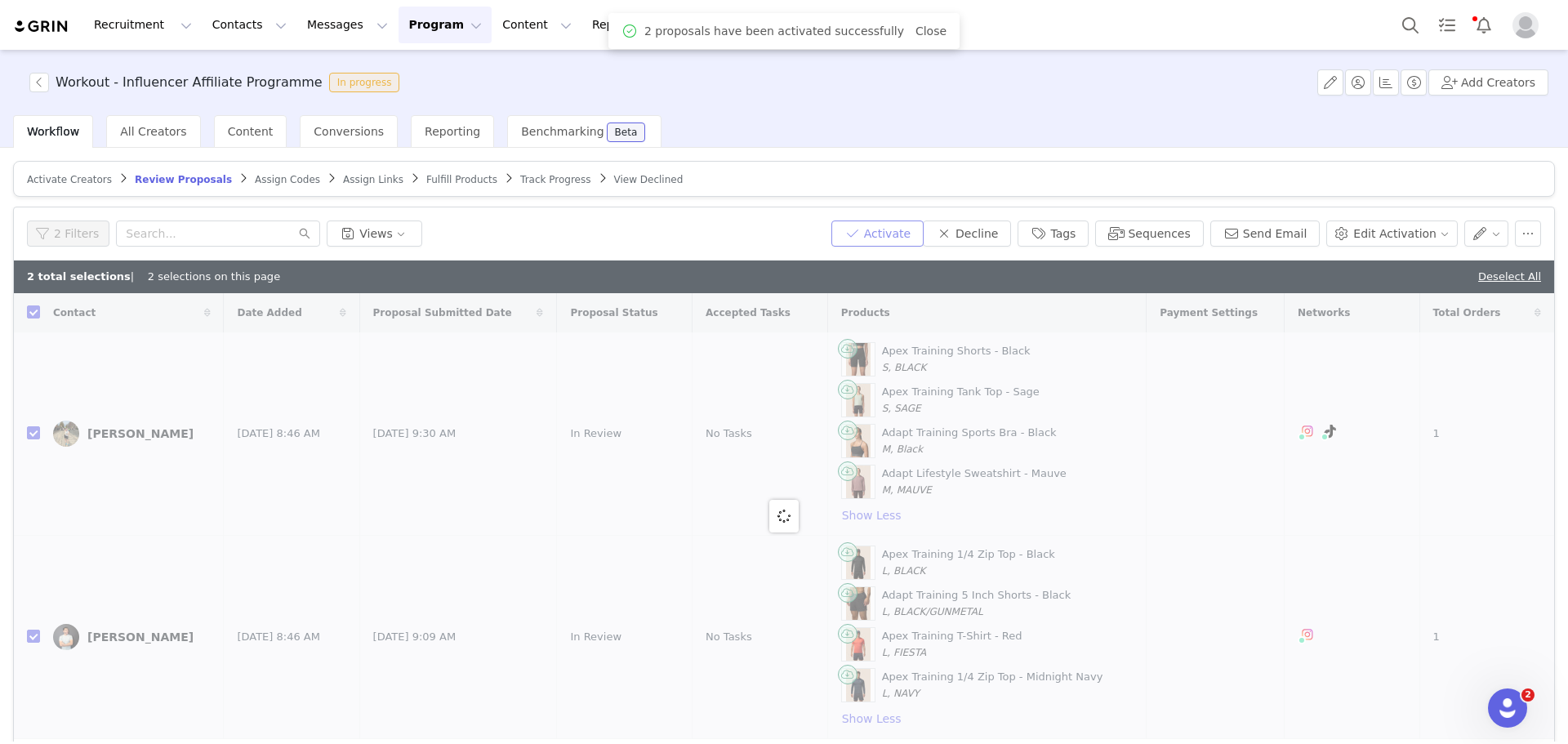
checkbox input "false"
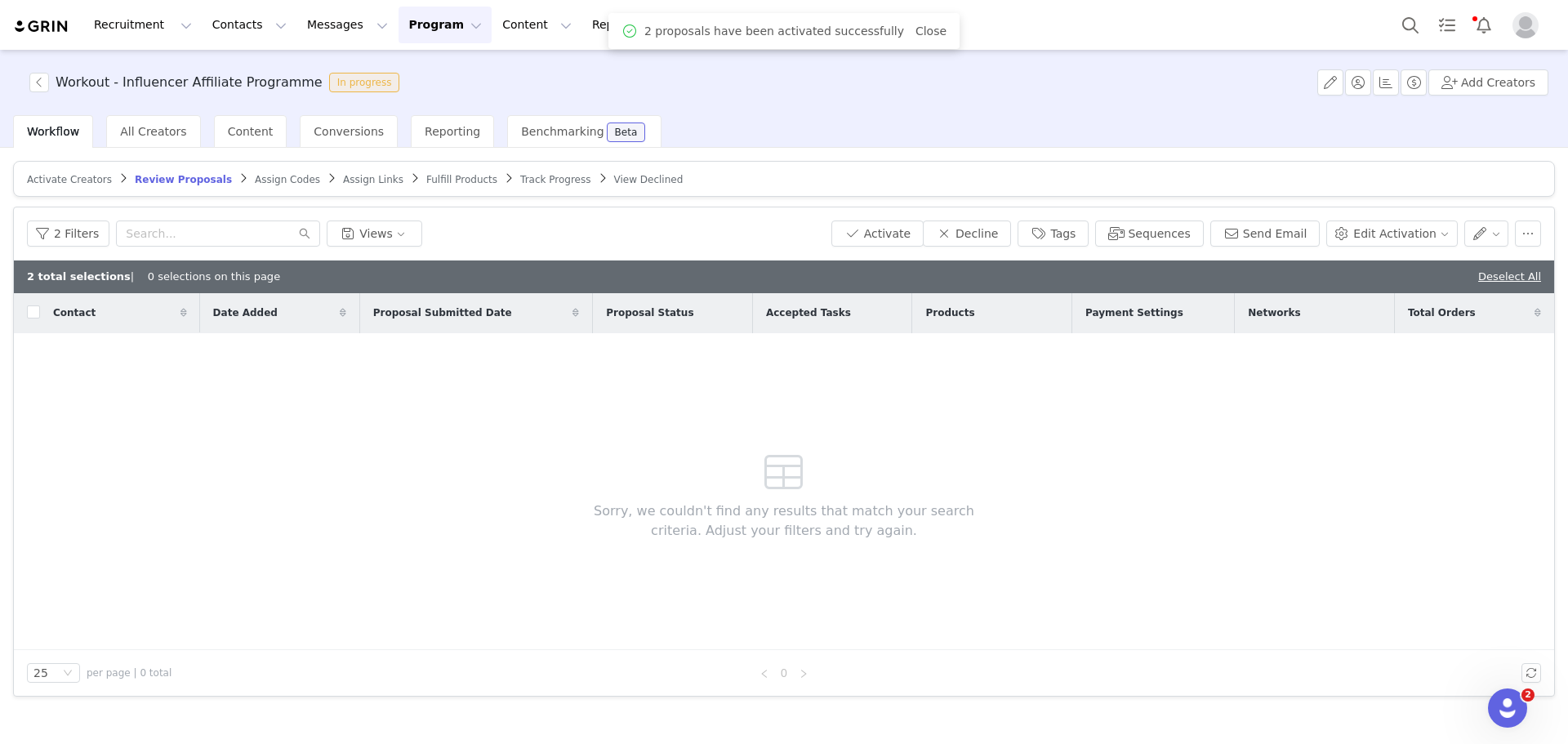
click at [242, 171] on article "Activate Creators Review Proposals Assign Codes Assign Links Fulfill Products T…" at bounding box center [784, 179] width 1542 height 36
click at [255, 176] on span "Assign Codes" at bounding box center [288, 179] width 65 height 11
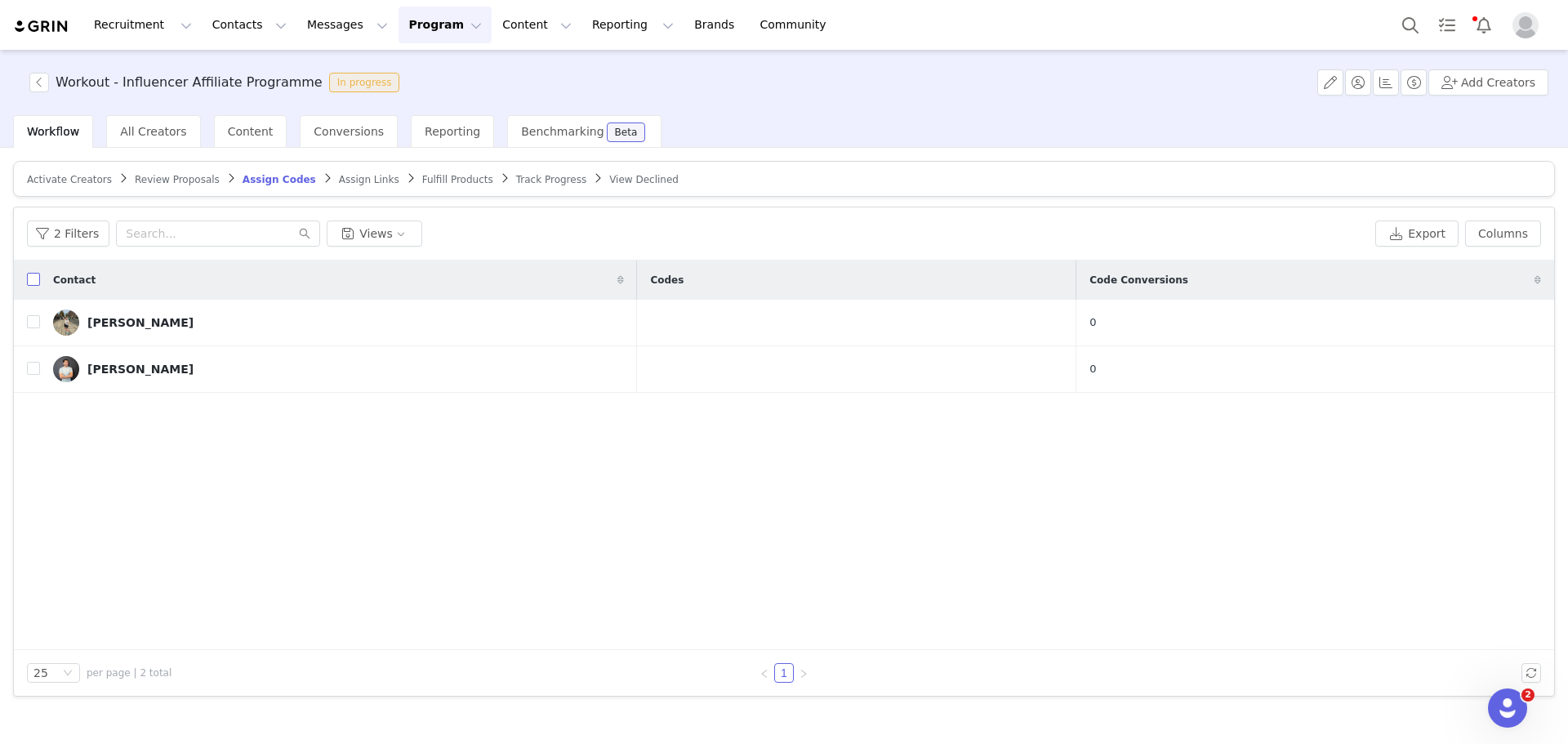
click at [30, 279] on input "checkbox" at bounding box center [33, 279] width 13 height 13
checkbox input "true"
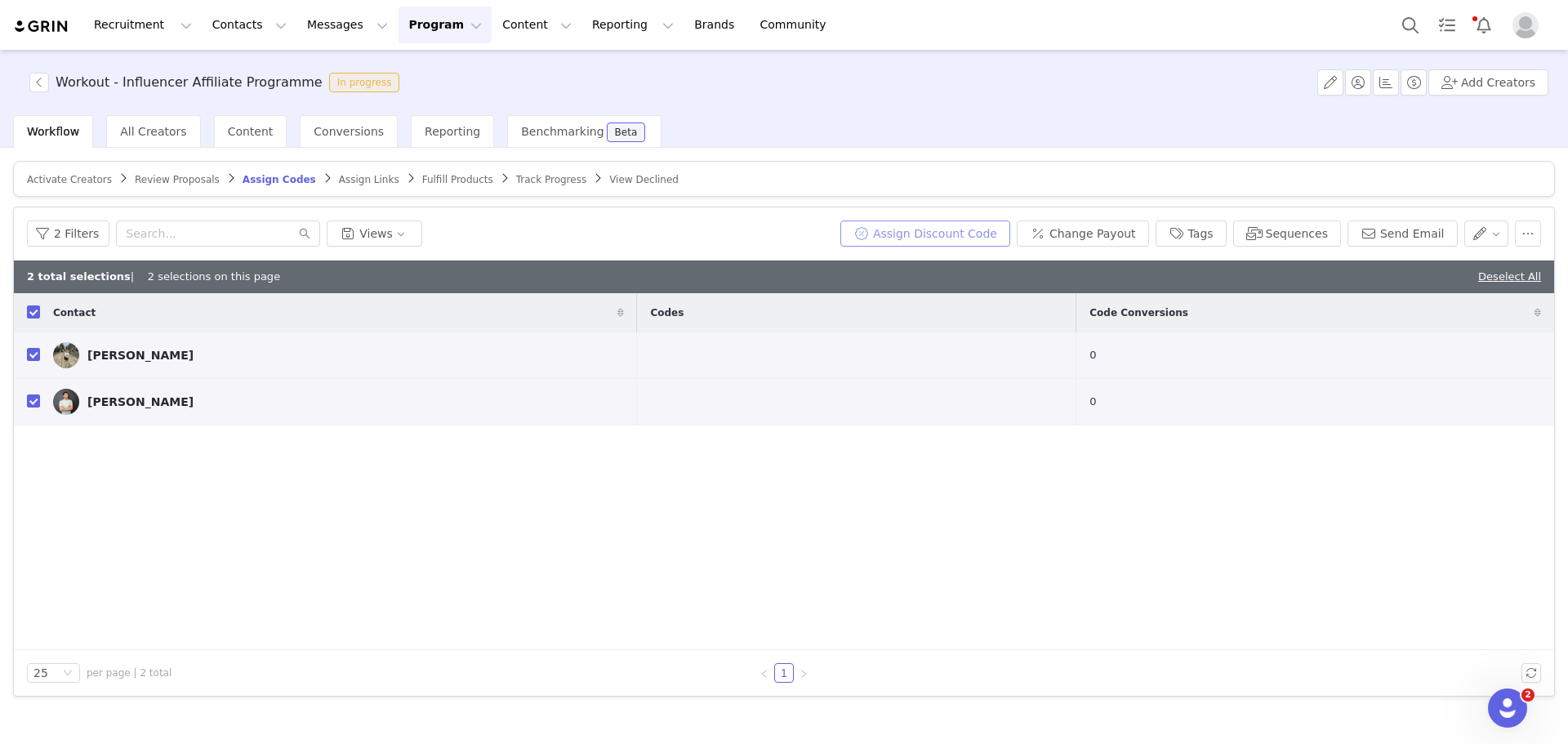
click at [975, 229] on button "Assign Discount Code" at bounding box center [926, 234] width 170 height 27
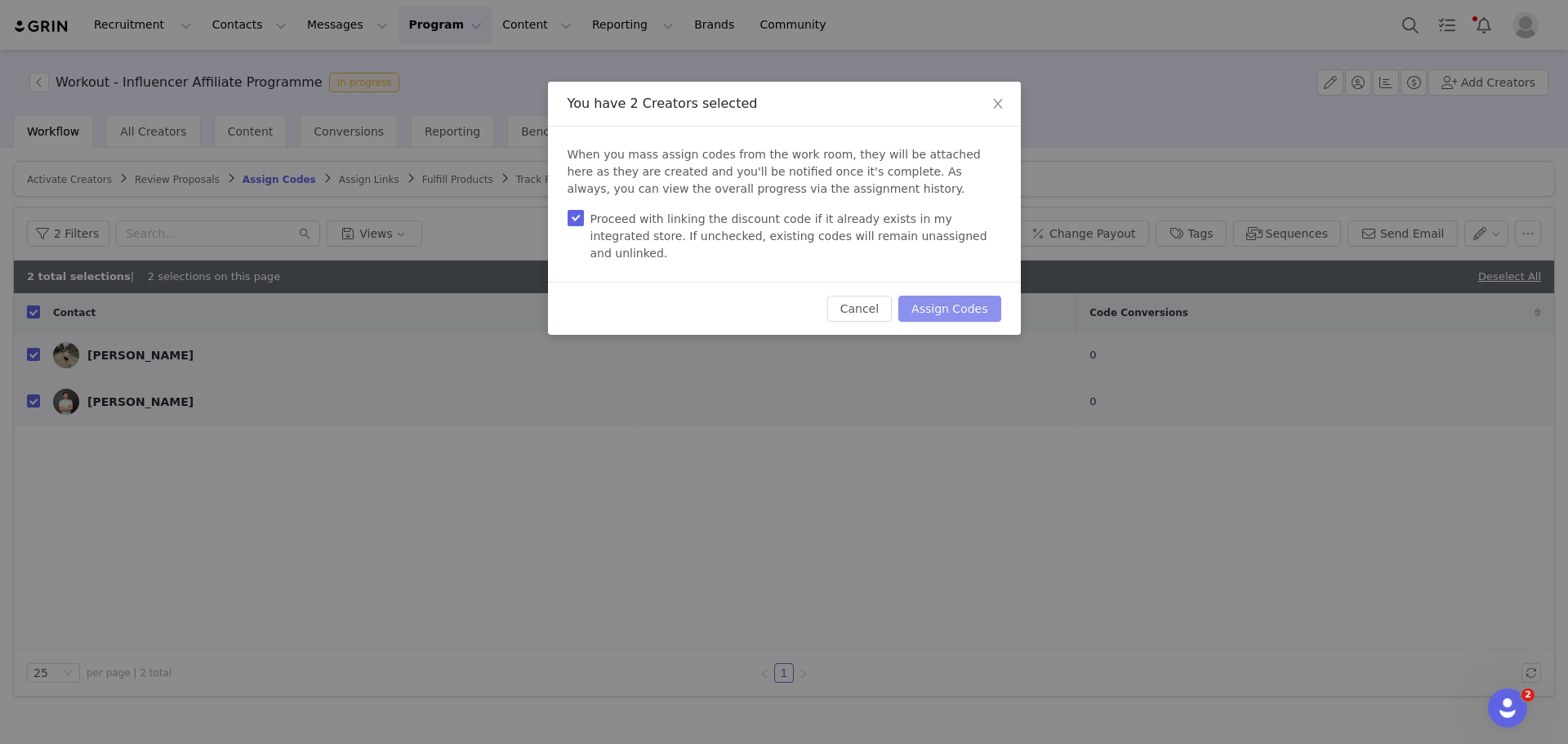
click at [977, 296] on button "Assign Codes" at bounding box center [949, 308] width 102 height 27
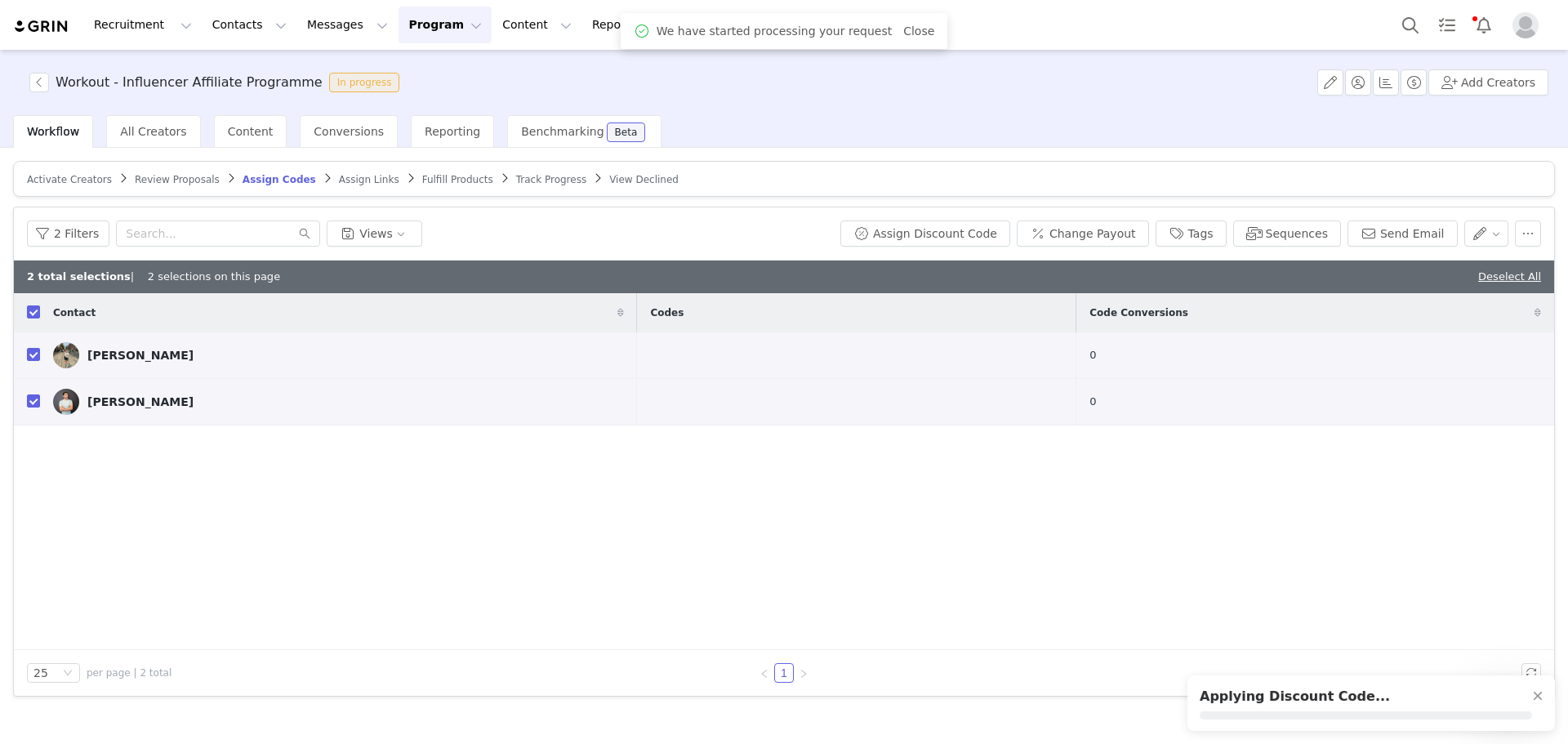
click at [339, 183] on span "Assign Links" at bounding box center [369, 179] width 61 height 11
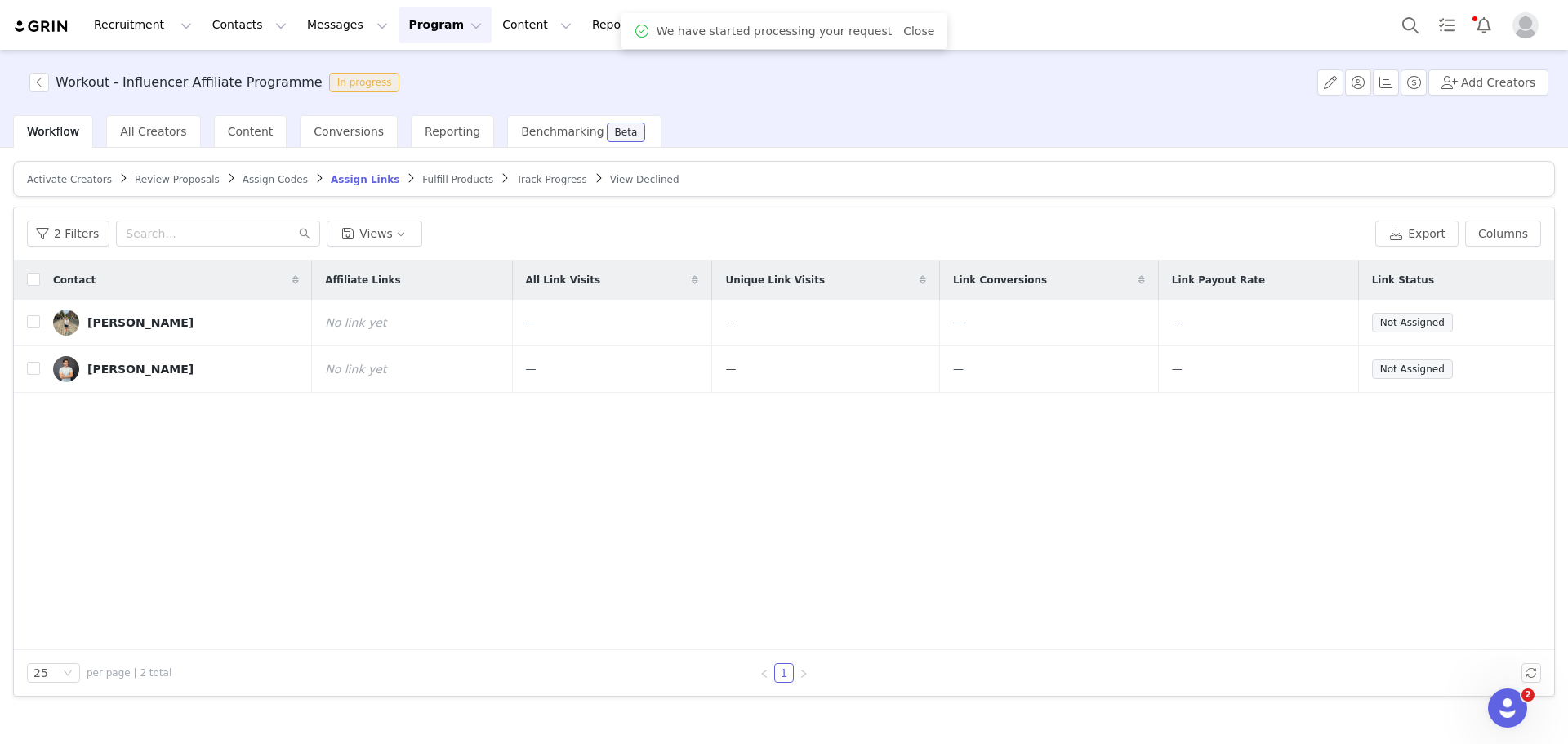
drag, startPoint x: 29, startPoint y: 289, endPoint x: 45, endPoint y: 289, distance: 16.0
click at [28, 289] on th at bounding box center [27, 280] width 27 height 39
click at [34, 279] on input "checkbox" at bounding box center [33, 279] width 13 height 13
checkbox input "true"
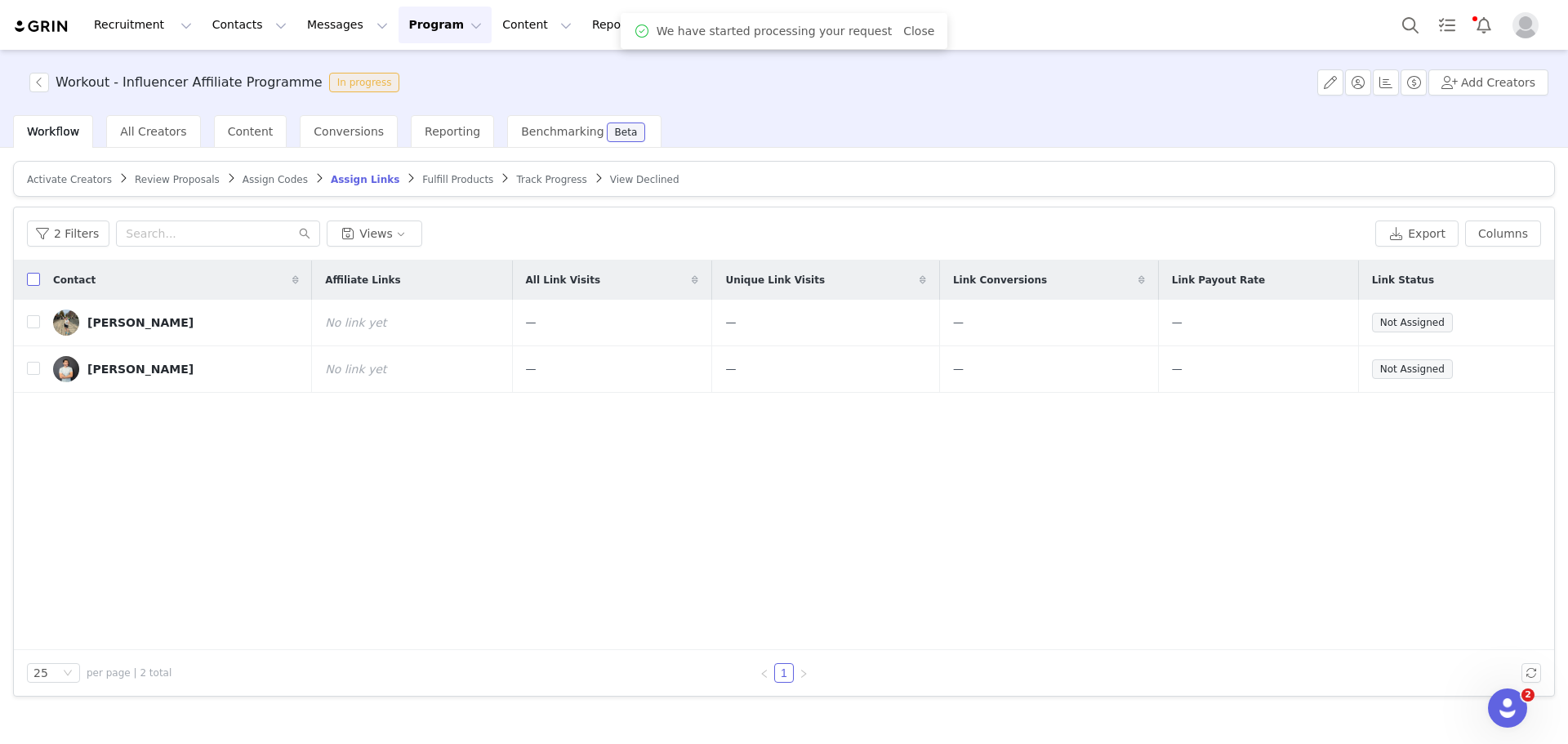
checkbox input "true"
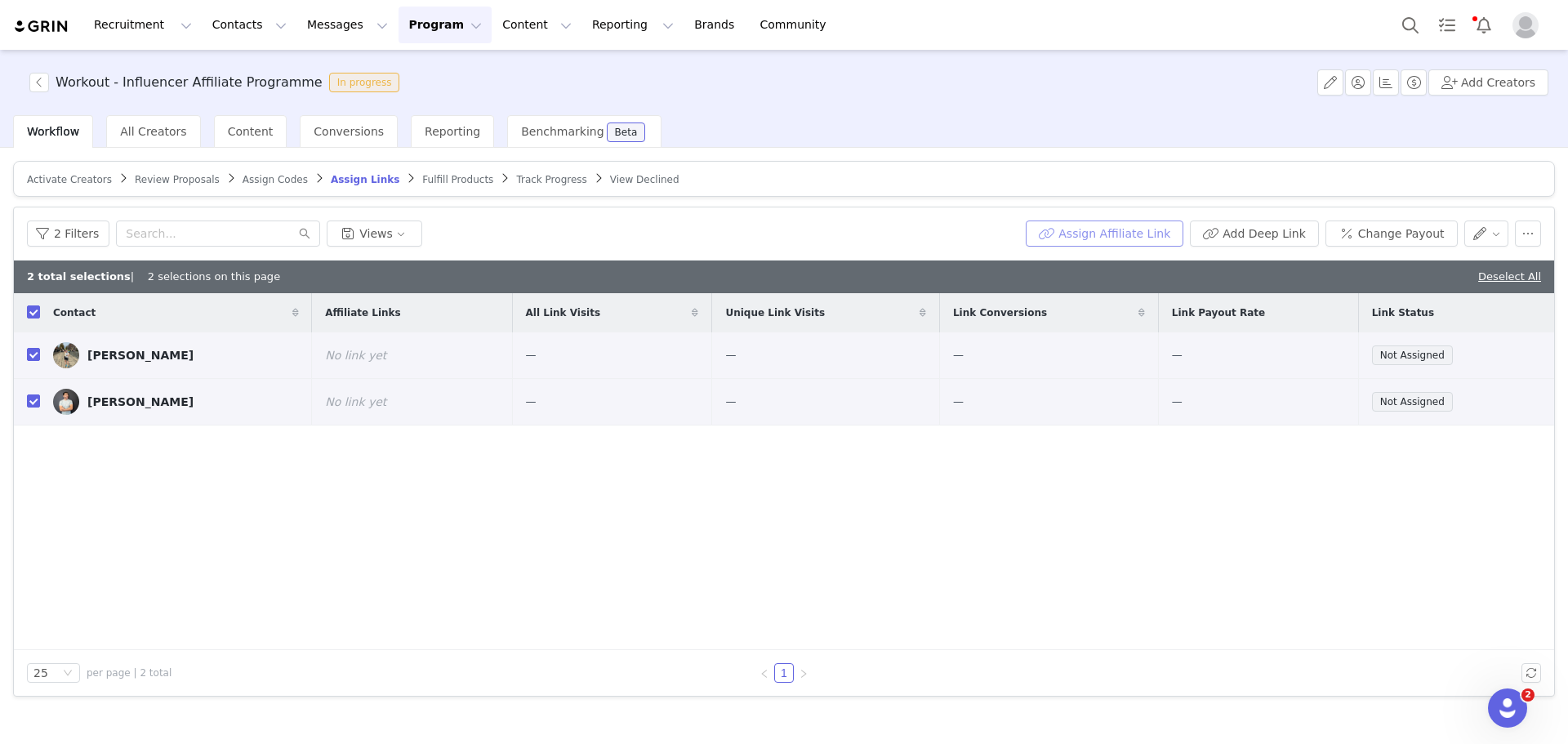
click at [1157, 241] on button "Assign Affiliate Link" at bounding box center [1105, 234] width 158 height 27
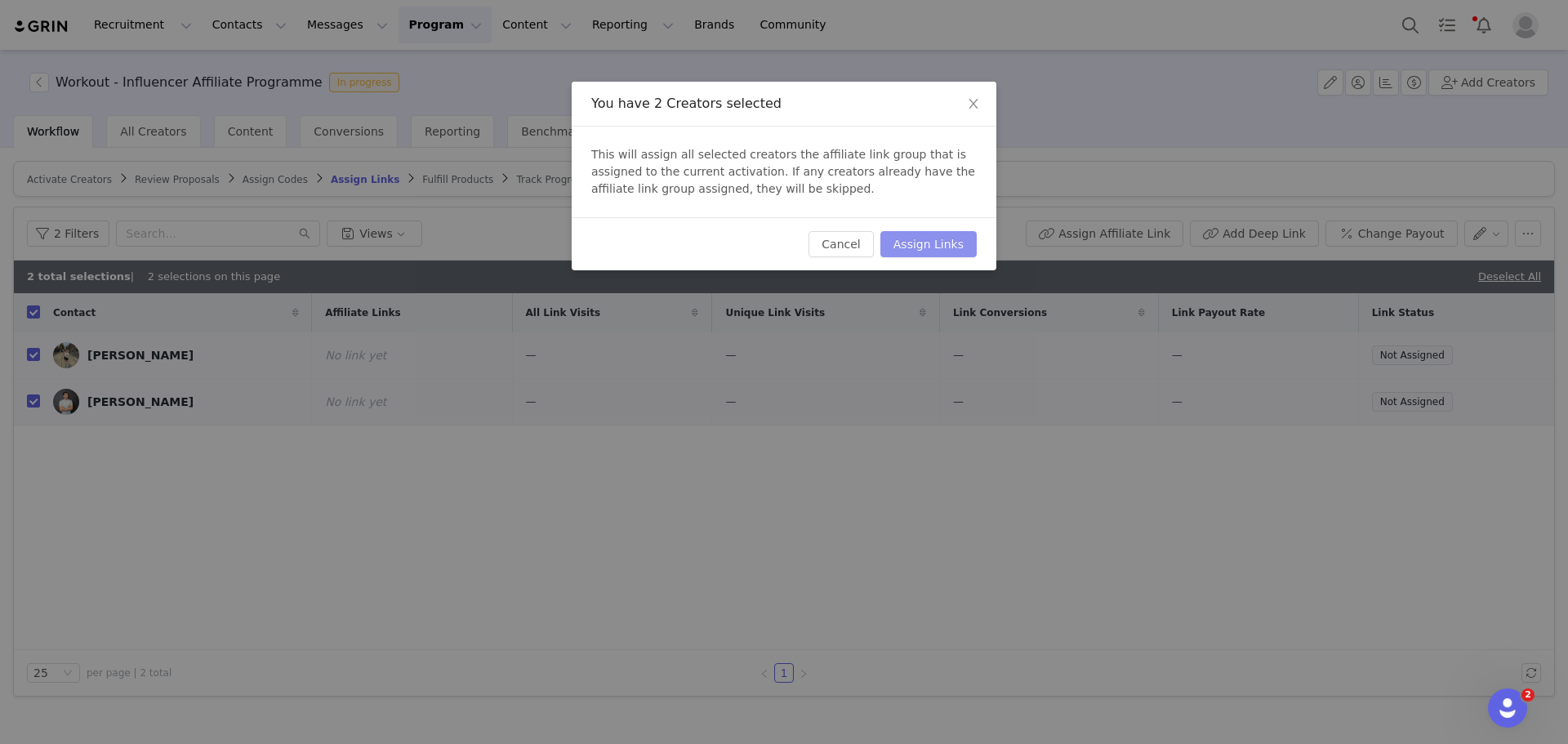
click at [974, 253] on button "Assign Links" at bounding box center [928, 244] width 97 height 27
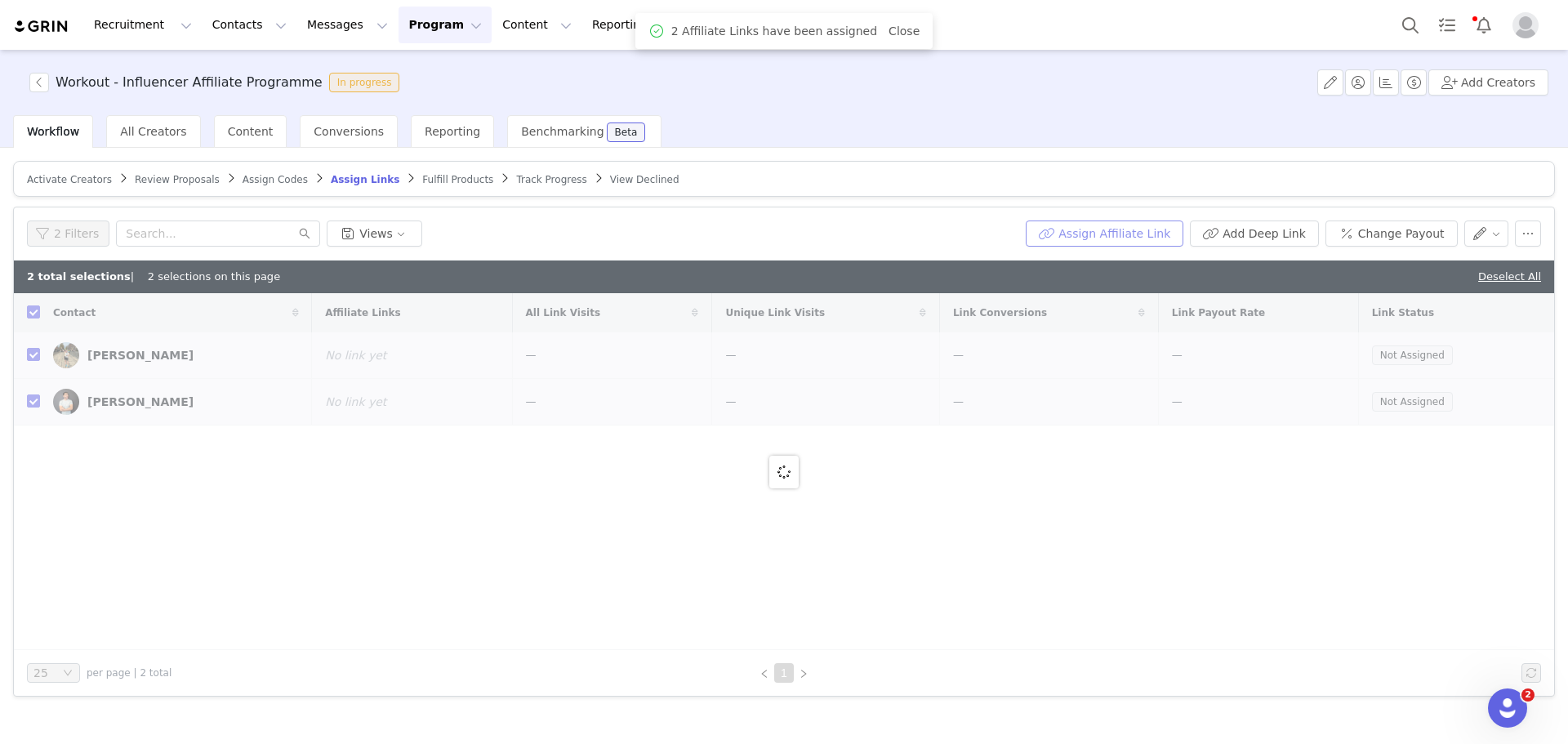
checkbox input "false"
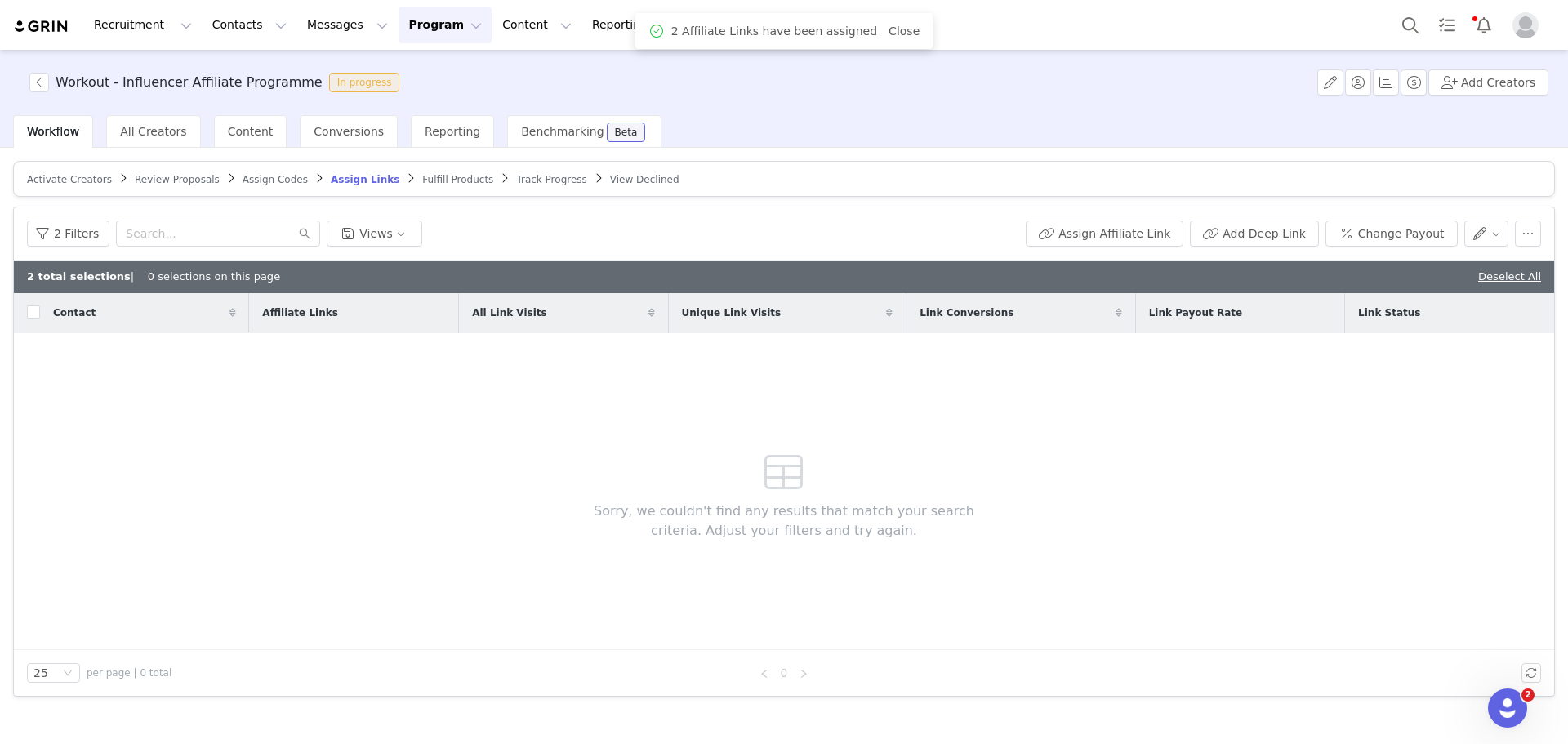
click at [422, 185] on span "Fulfill Products" at bounding box center [457, 179] width 71 height 11
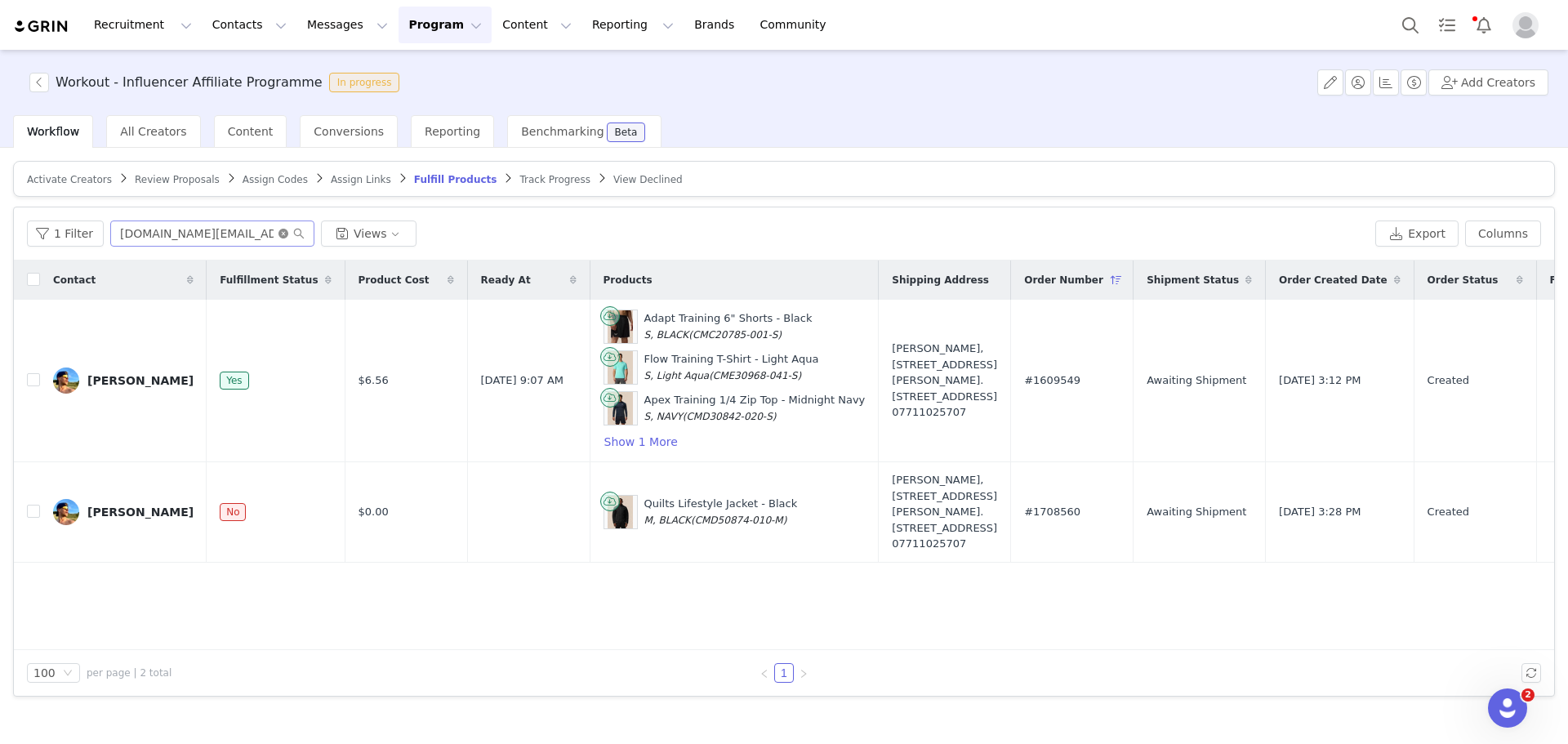
click at [278, 229] on icon "icon: close-circle" at bounding box center [283, 233] width 9 height 9
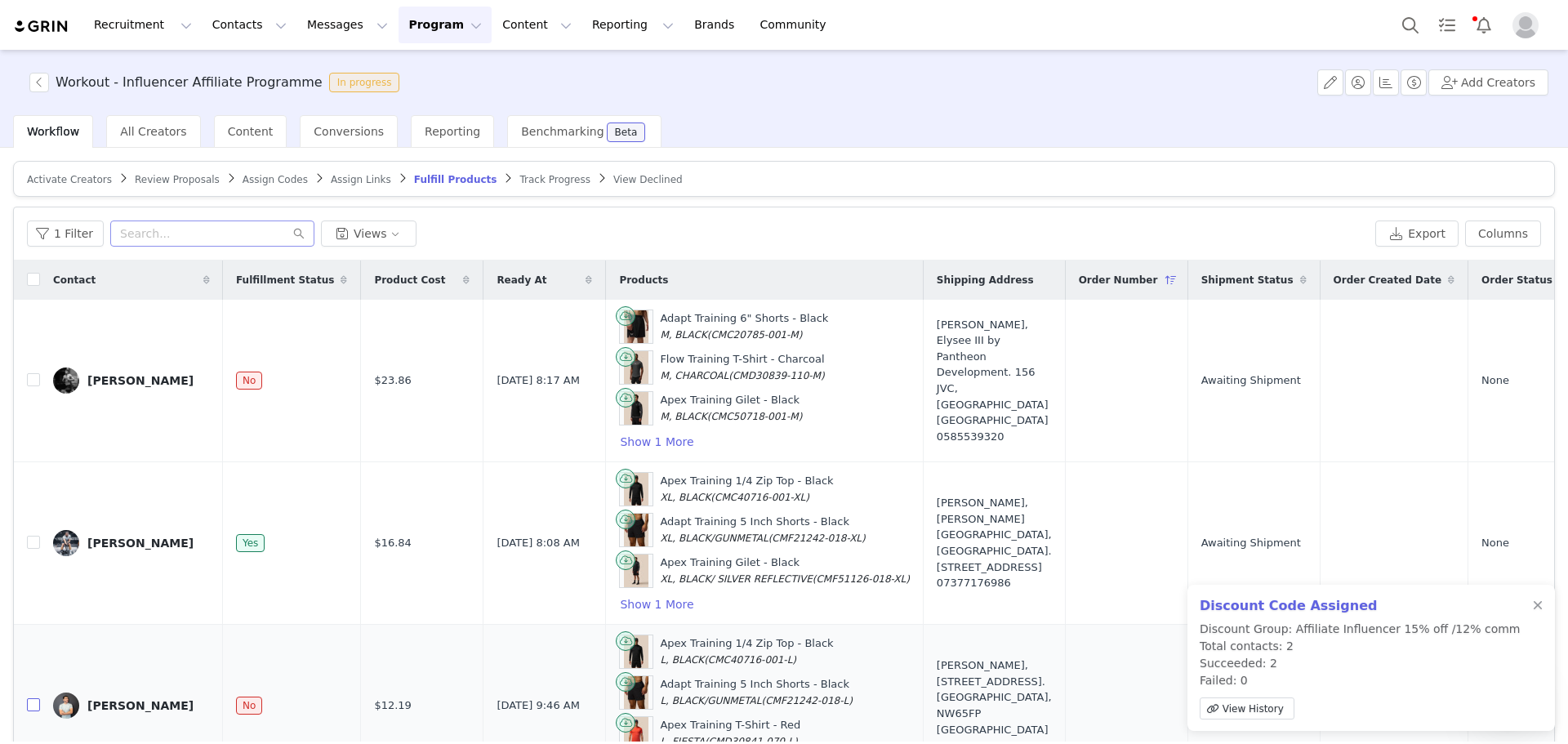
click at [38, 699] on input "checkbox" at bounding box center [33, 705] width 13 height 13
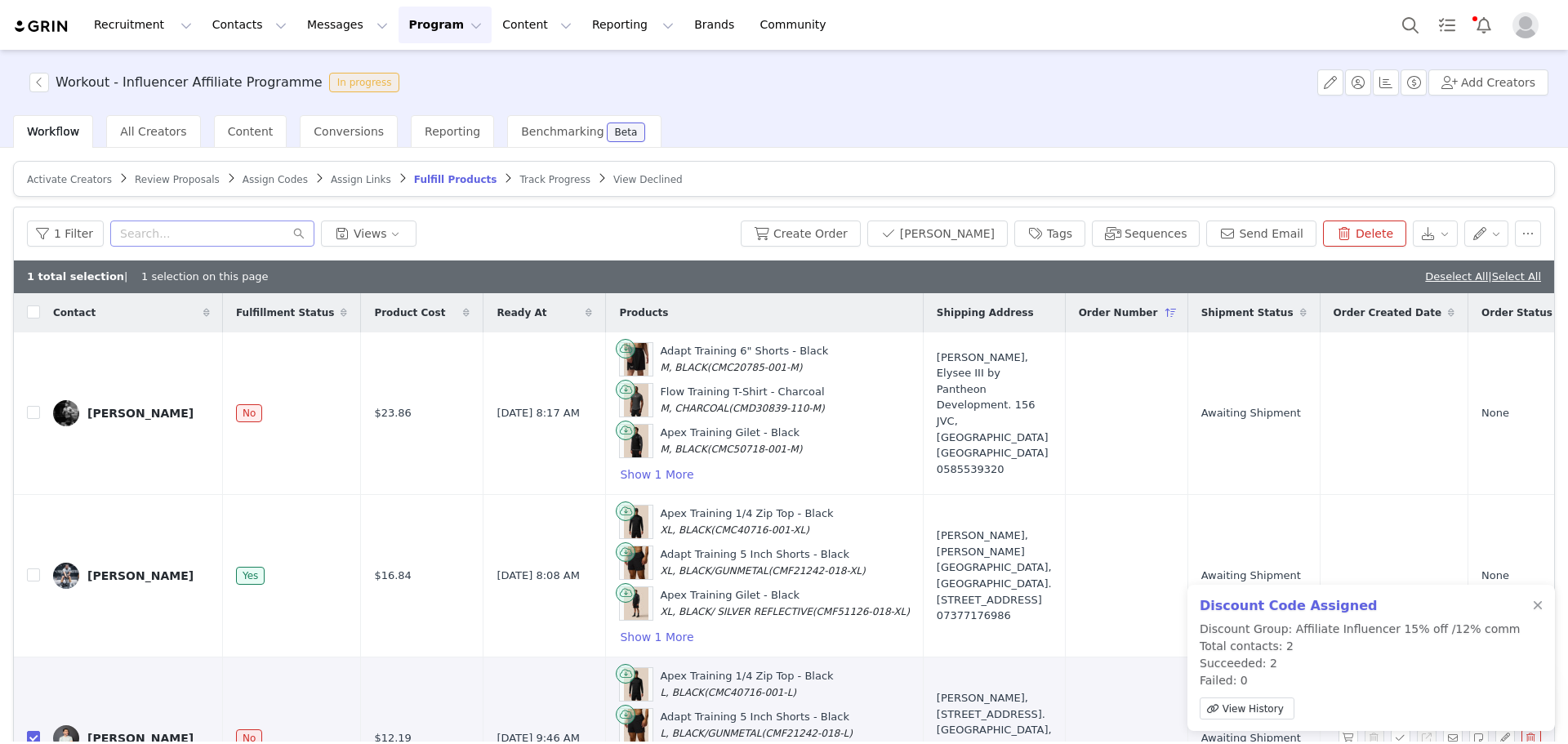
checkbox input "true"
click at [815, 245] on button "Create Order" at bounding box center [801, 234] width 120 height 27
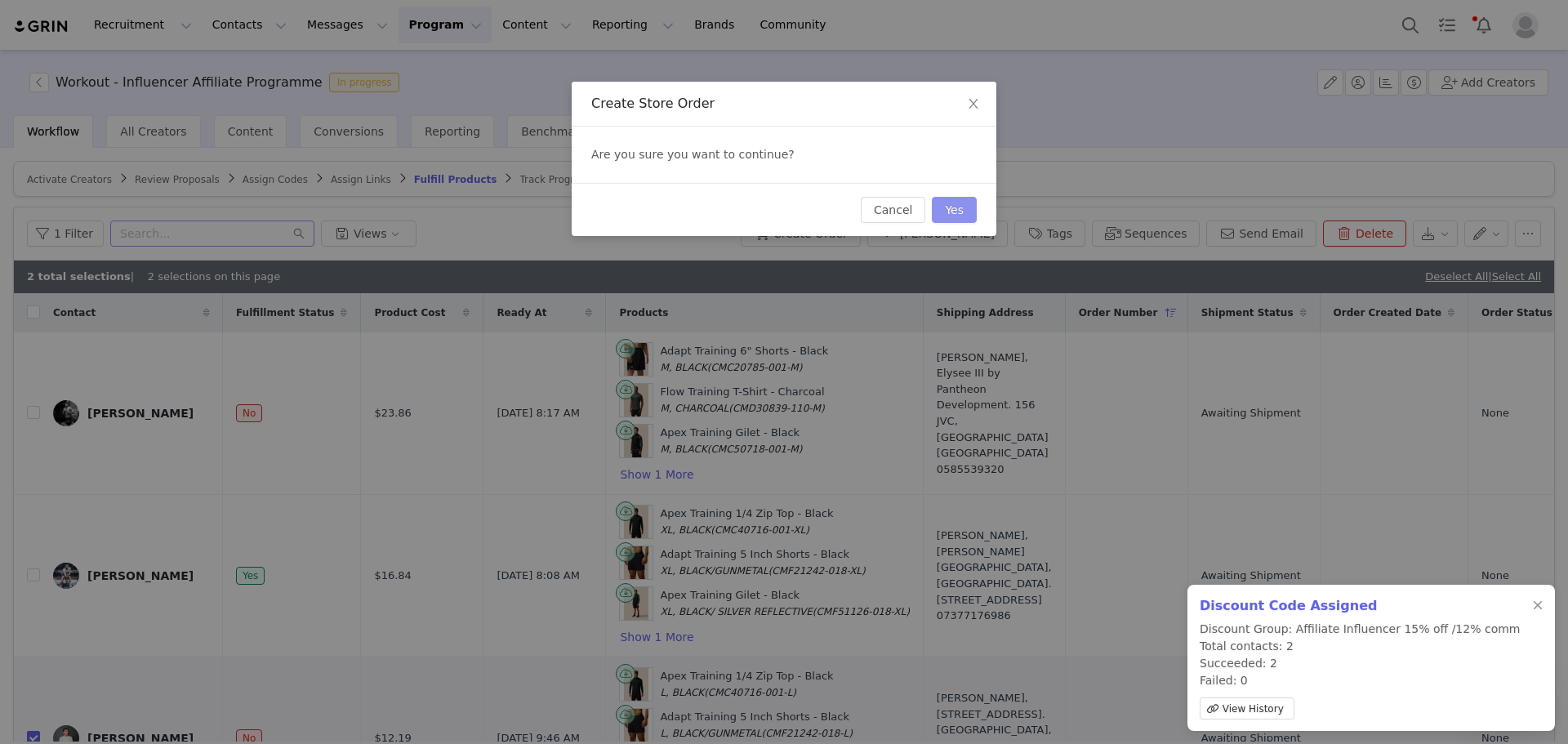
click at [969, 211] on div "Create Store Order Are you sure you want to continue? Cancel Yes" at bounding box center [784, 372] width 1568 height 744
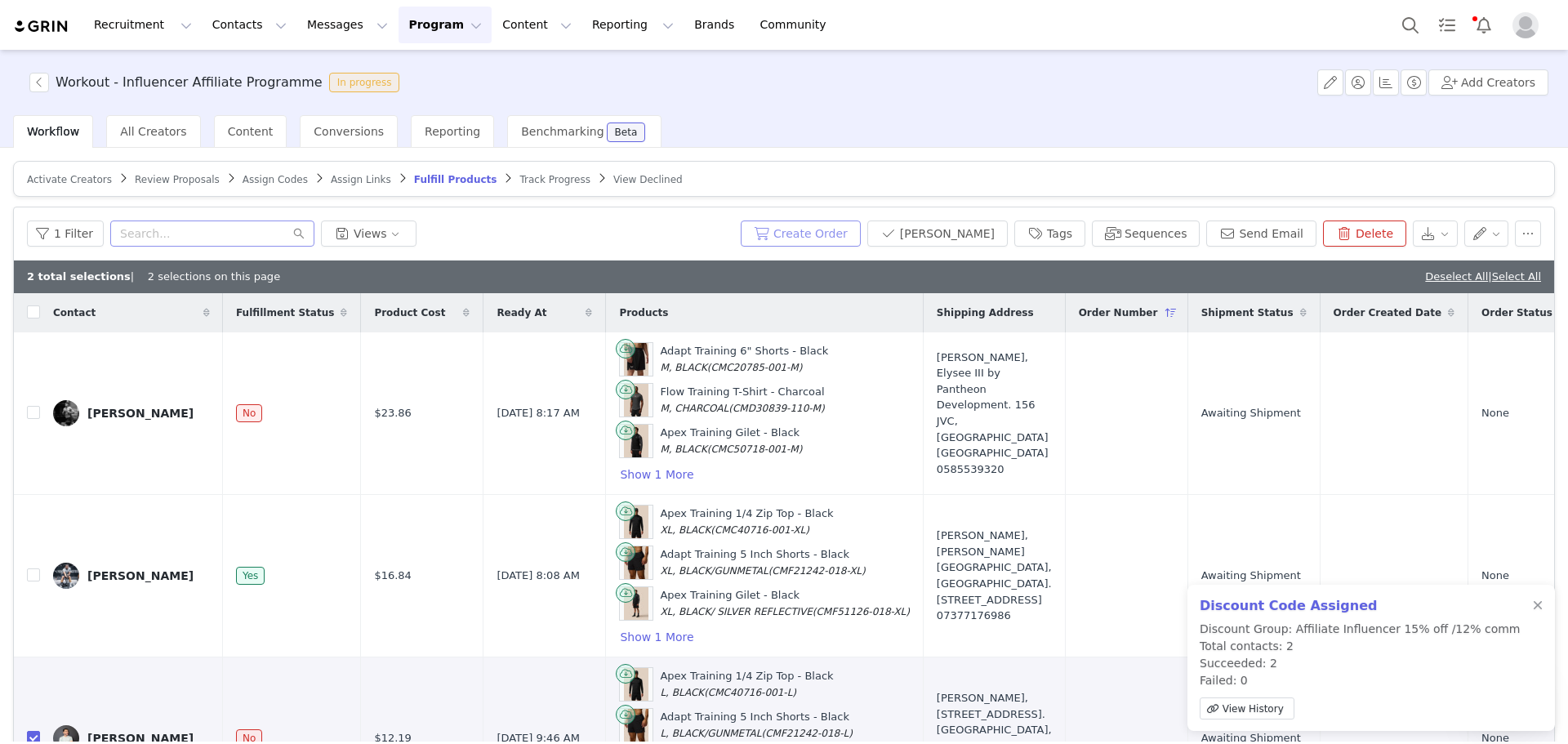
click at [844, 232] on button "Create Order" at bounding box center [801, 234] width 120 height 27
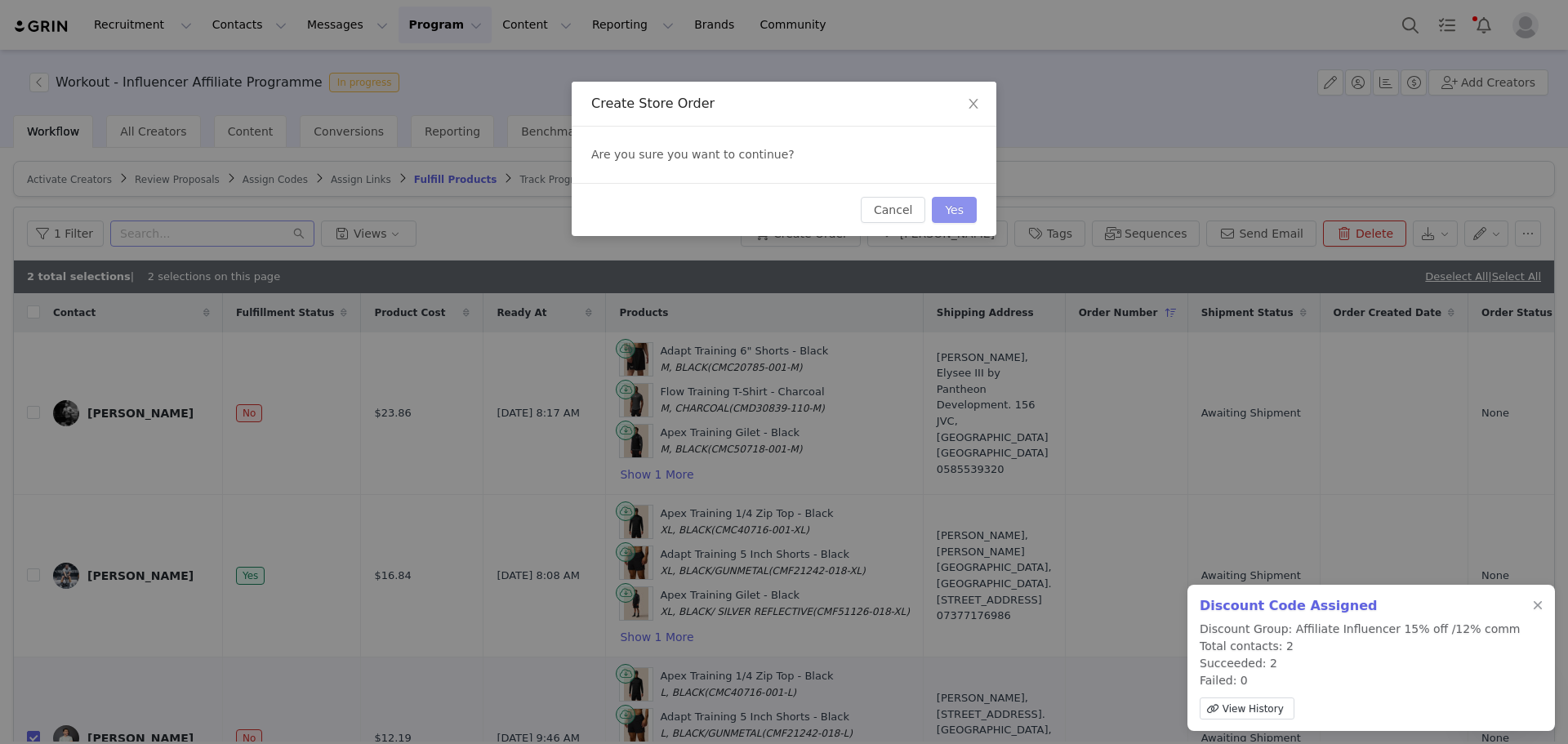
click at [952, 209] on button "Yes" at bounding box center [954, 210] width 45 height 27
click at [963, 205] on div "Cancel Yes" at bounding box center [909, 210] width 134 height 27
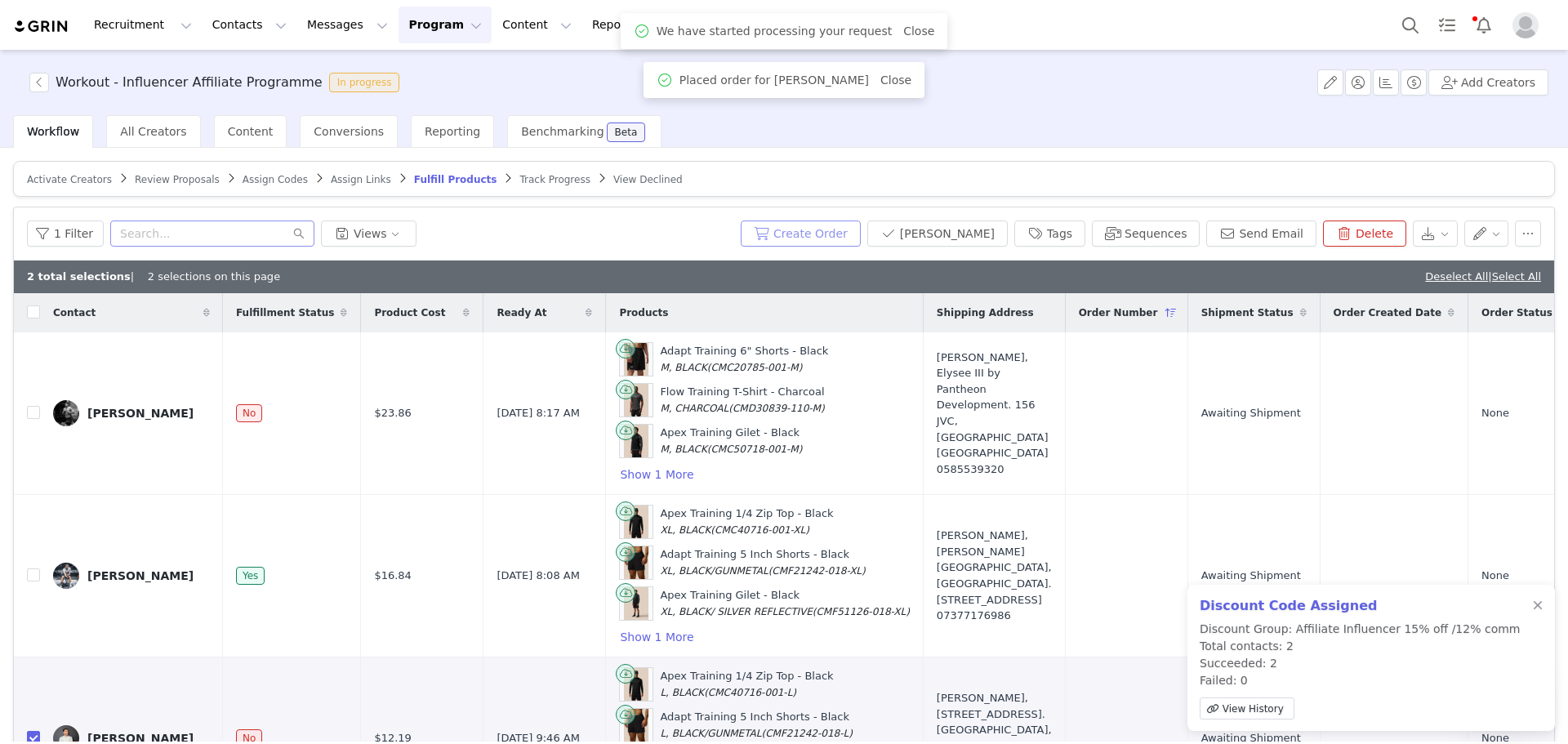
scroll to position [490, 0]
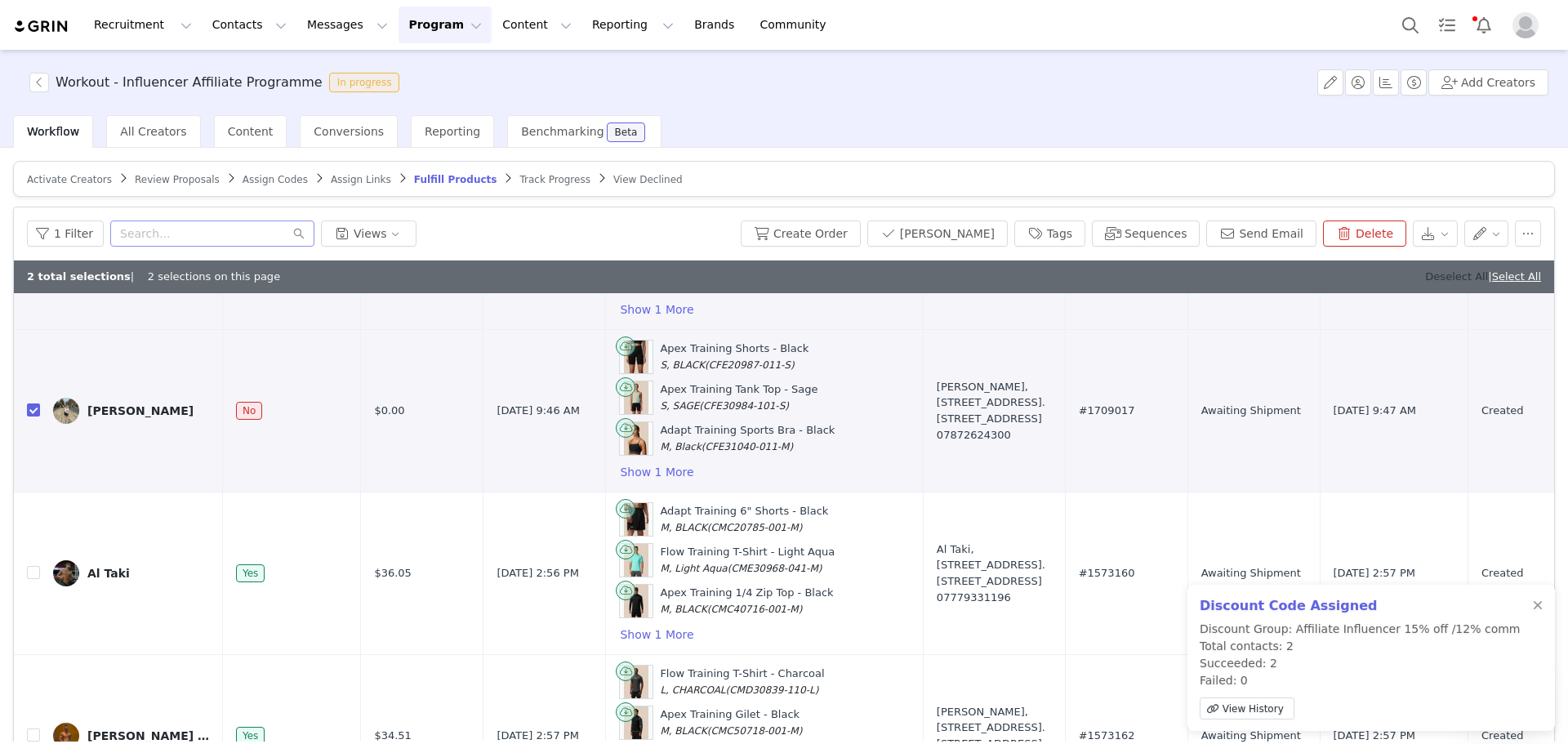
click at [1426, 279] on link "Deselect All" at bounding box center [1457, 277] width 63 height 12
checkbox input "false"
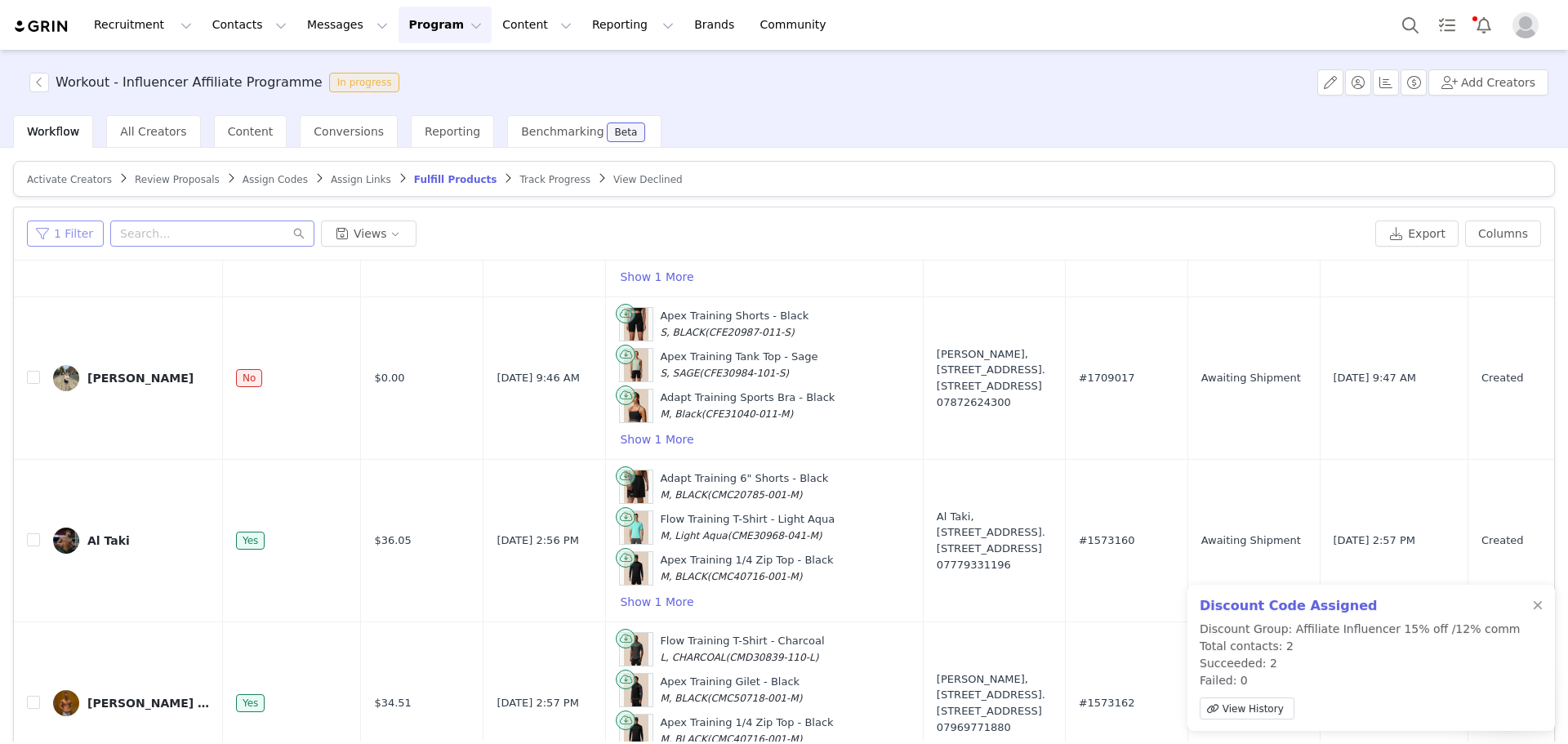
click at [61, 223] on button "1 Filter" at bounding box center [65, 234] width 77 height 27
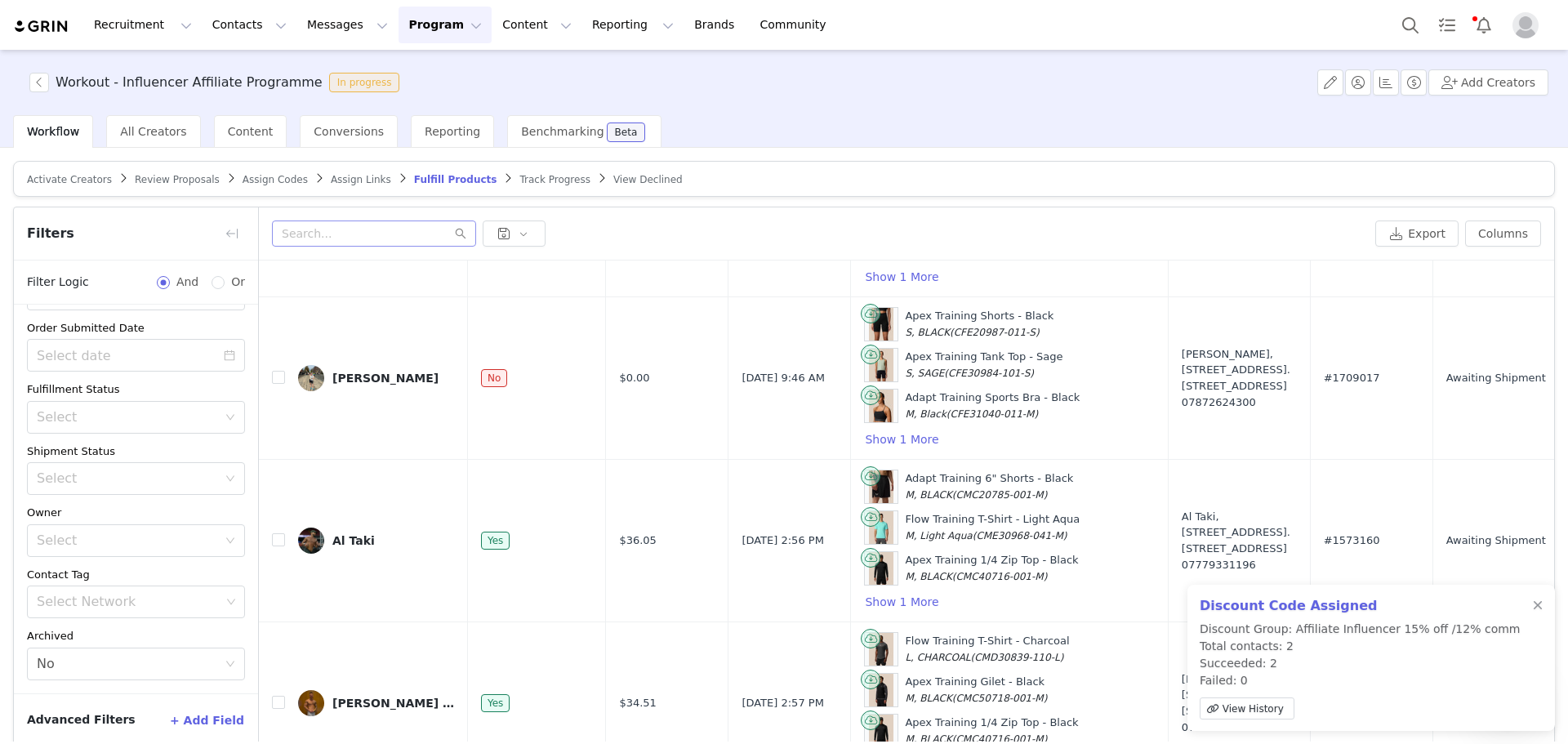
scroll to position [0, 0]
click at [205, 490] on div "Select" at bounding box center [130, 477] width 188 height 31
click at [105, 539] on li "Unfulfilled" at bounding box center [129, 538] width 206 height 27
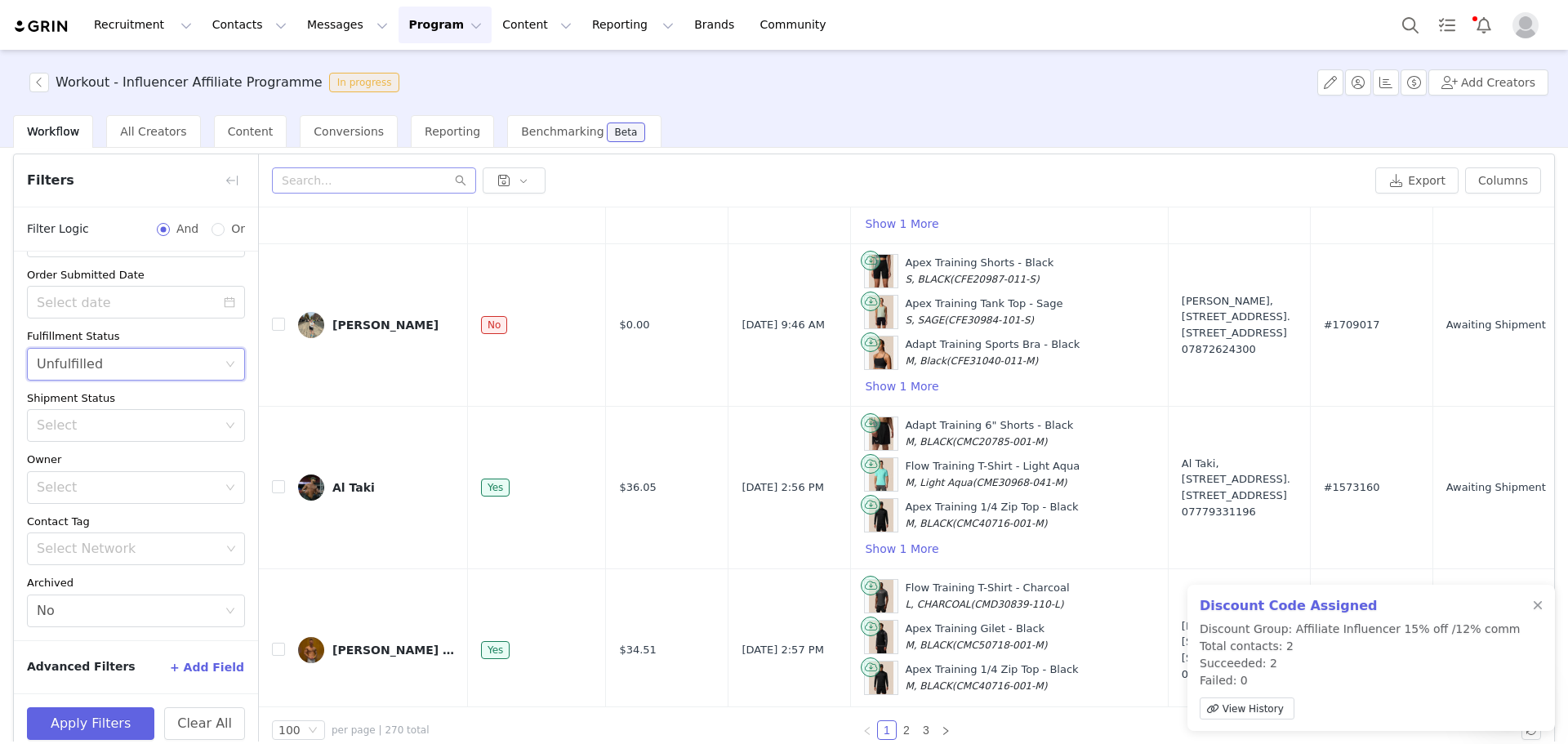
scroll to position [78, 0]
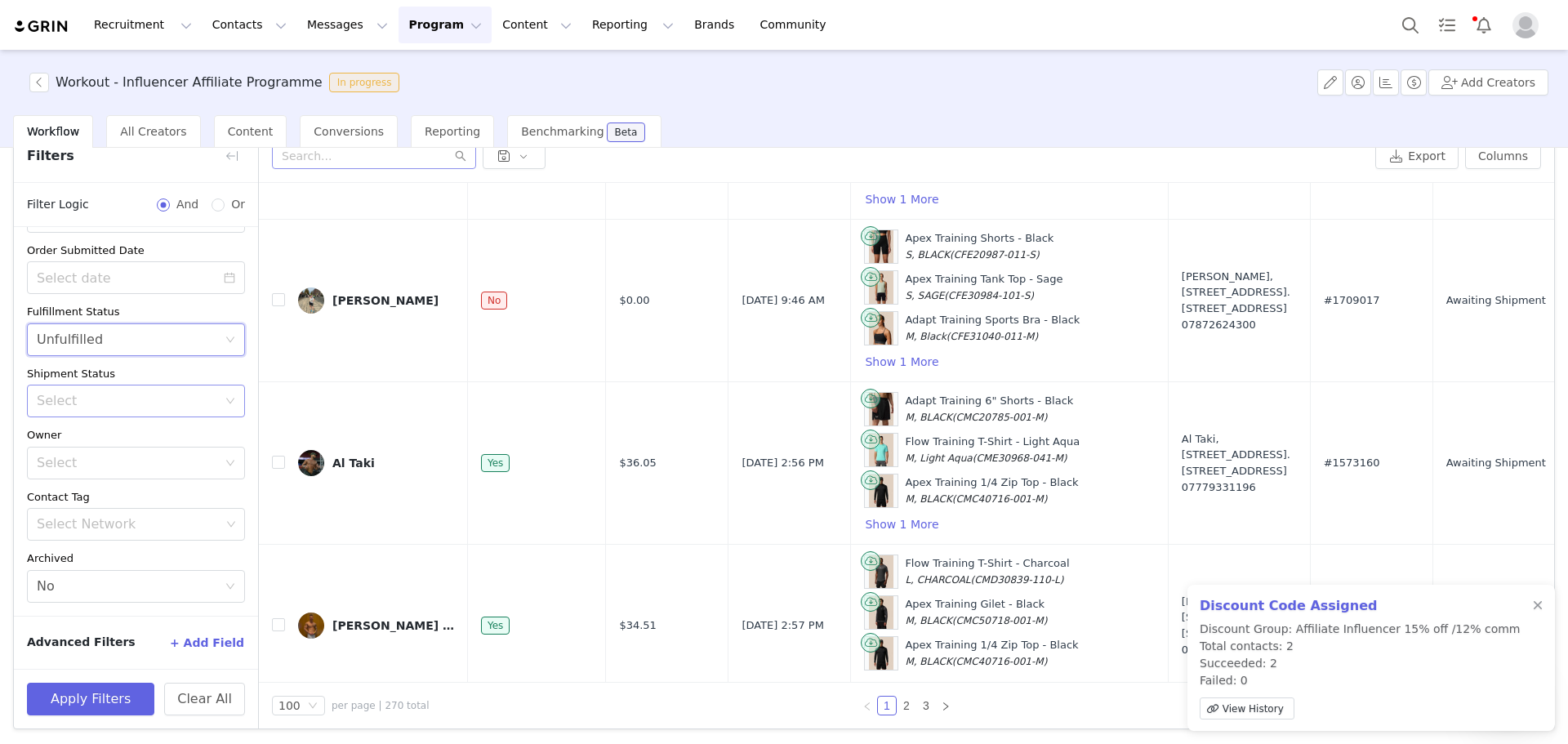
click at [154, 396] on div "Select" at bounding box center [127, 401] width 181 height 16
click at [161, 398] on div "Select" at bounding box center [127, 401] width 181 height 16
click at [98, 699] on button "Apply Filters" at bounding box center [90, 699] width 128 height 33
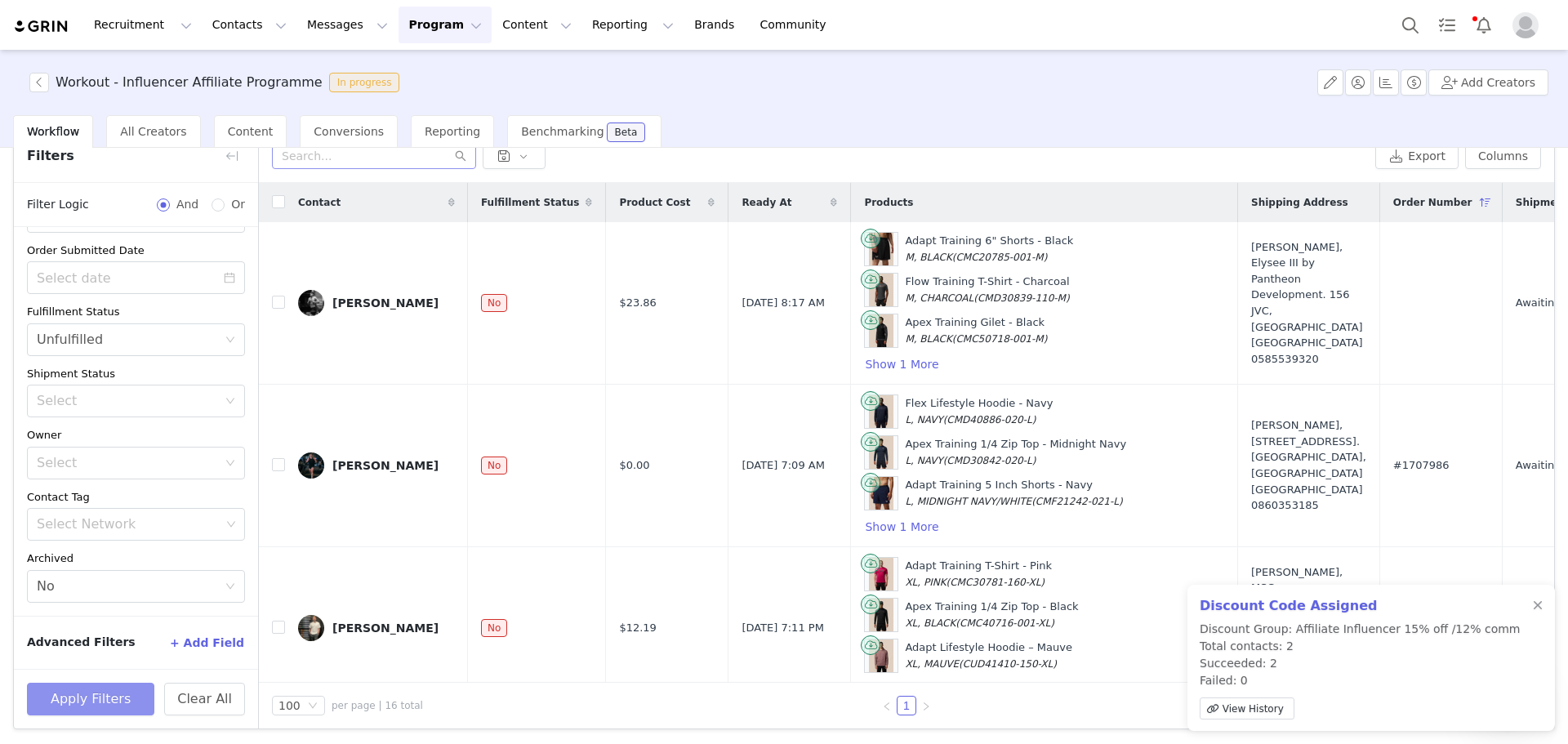
click at [123, 711] on button "Apply Filters" at bounding box center [90, 699] width 128 height 33
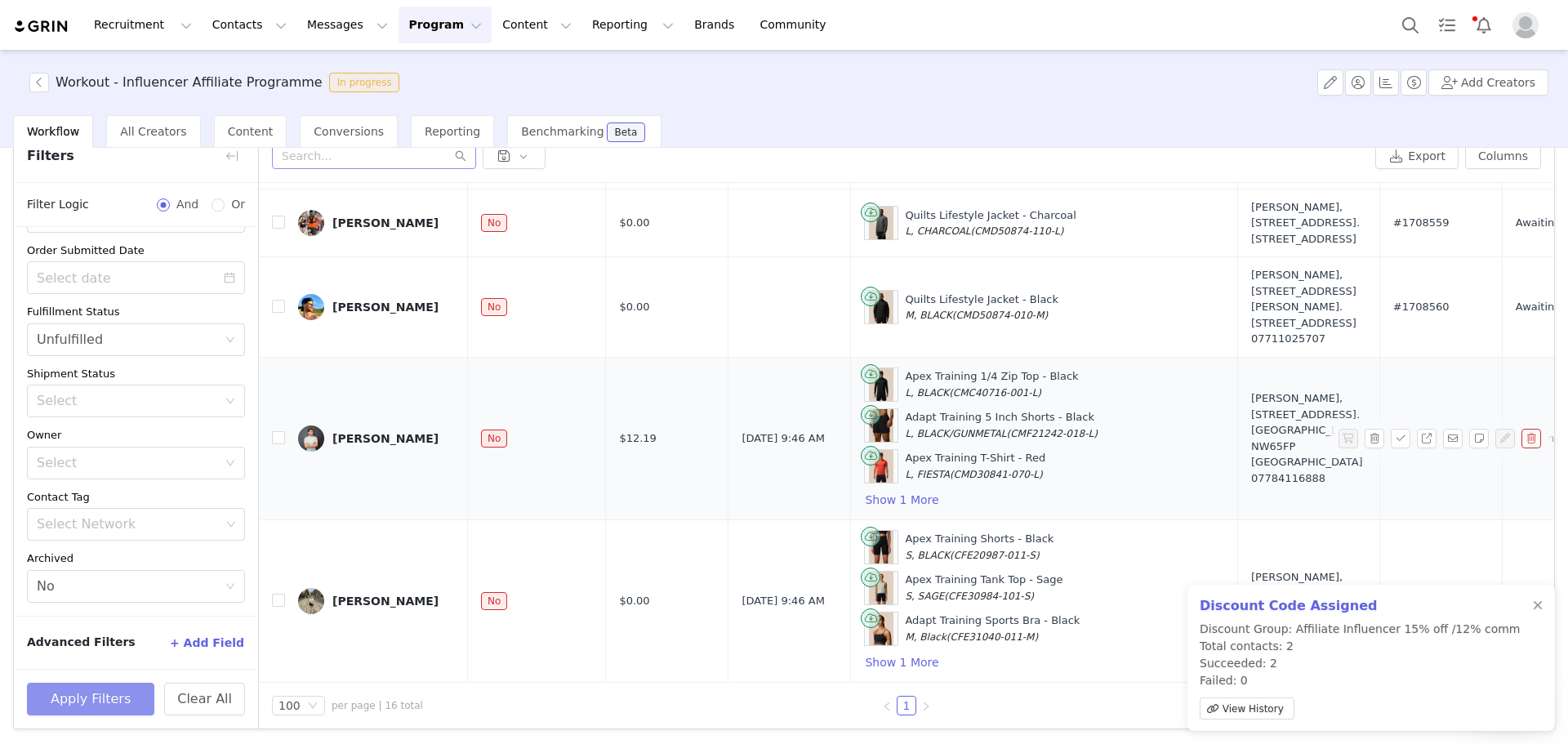
scroll to position [1794, 0]
click at [1532, 605] on div "Discount Code Assigned Discount Group: Affiliate Influencer 15% off /12% comm T…" at bounding box center [1371, 658] width 367 height 146
click at [1537, 602] on div at bounding box center [1537, 605] width 9 height 13
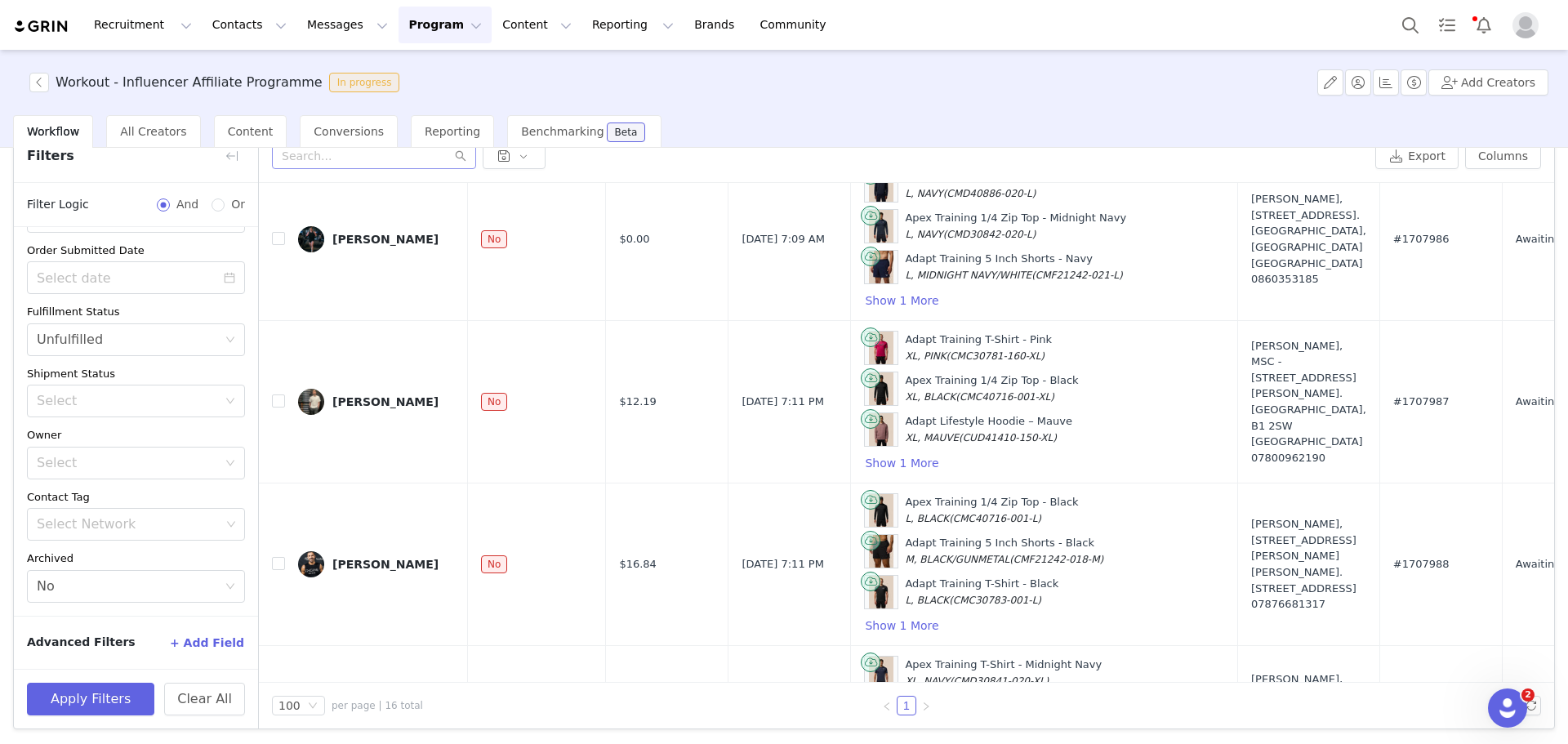
scroll to position [0, 0]
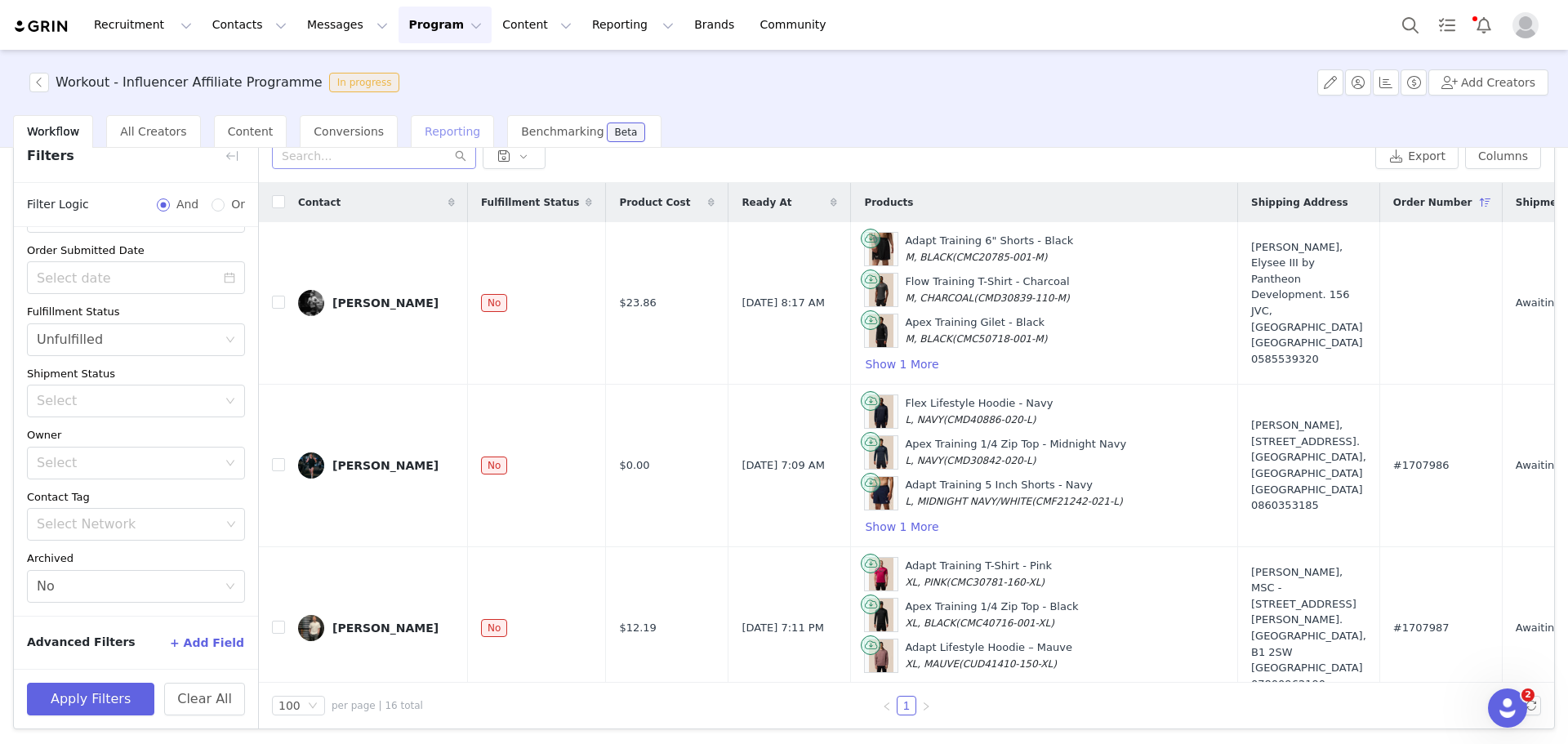
click at [425, 127] on span "Reporting" at bounding box center [452, 131] width 56 height 13
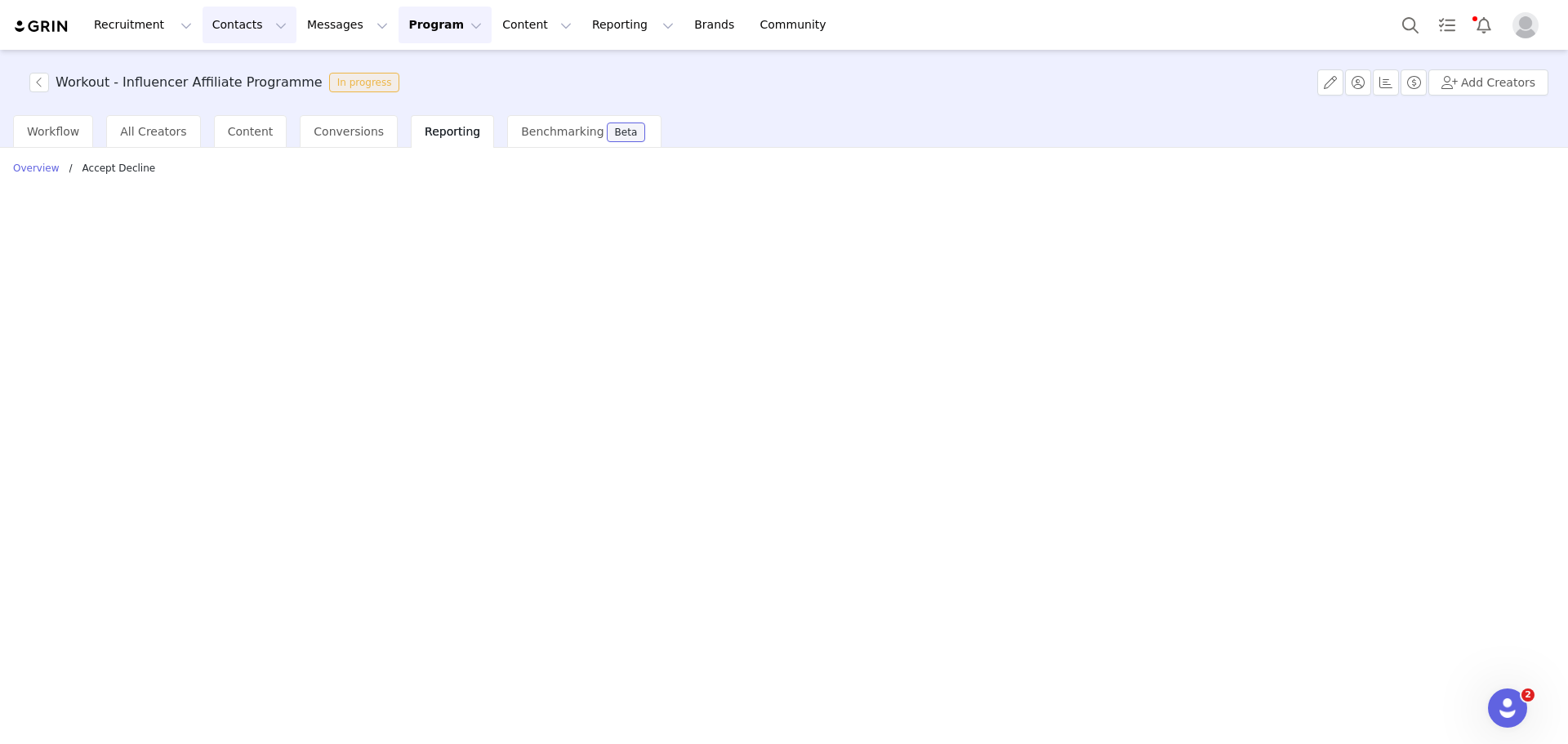
click at [237, 38] on button "Contacts Contacts" at bounding box center [250, 25] width 94 height 37
drag, startPoint x: 348, startPoint y: 260, endPoint x: 348, endPoint y: 251, distance: 9.0
click at [348, 260] on div "Date All time Apply Filters Clear All Overview / accept decline" at bounding box center [784, 444] width 1568 height 593
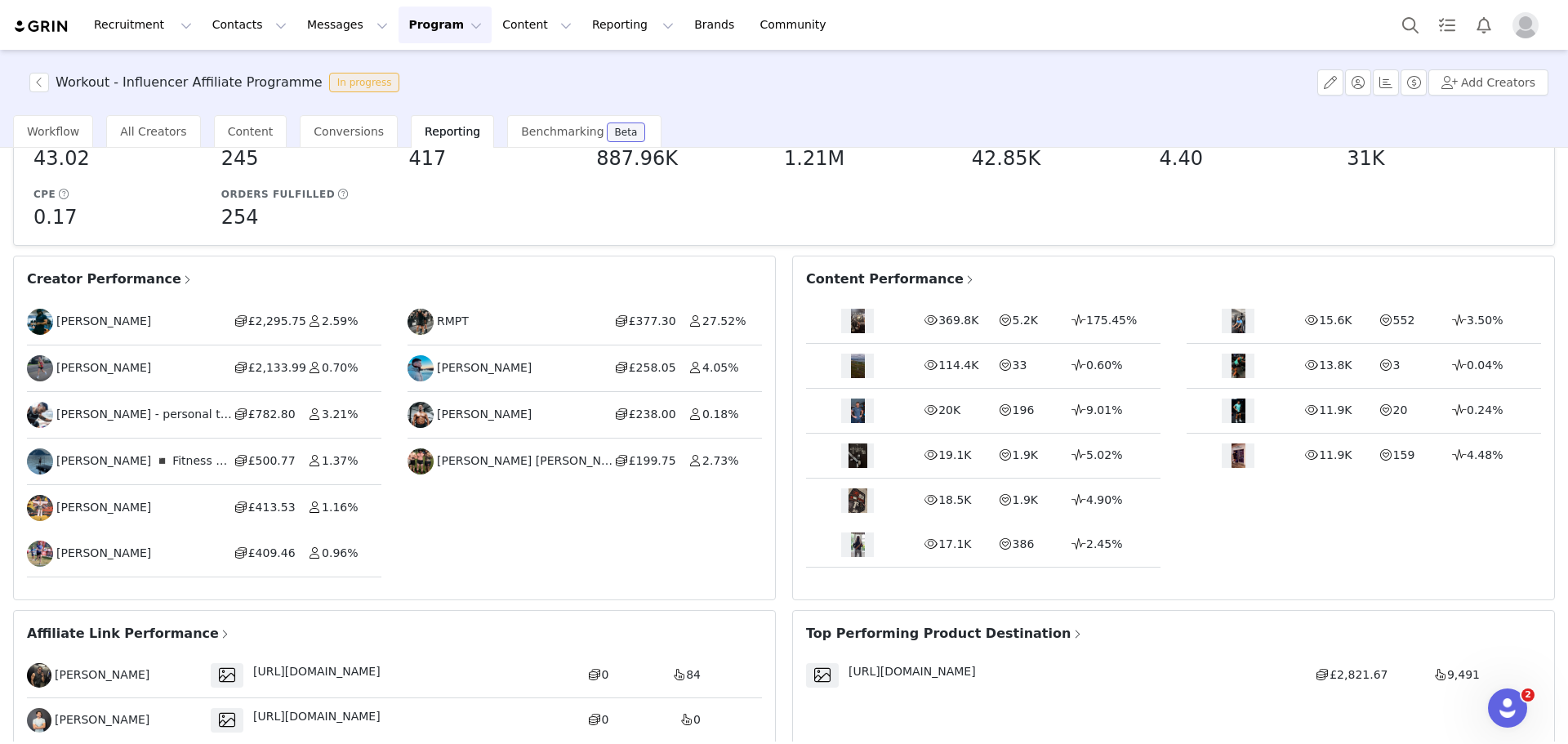
scroll to position [327, 0]
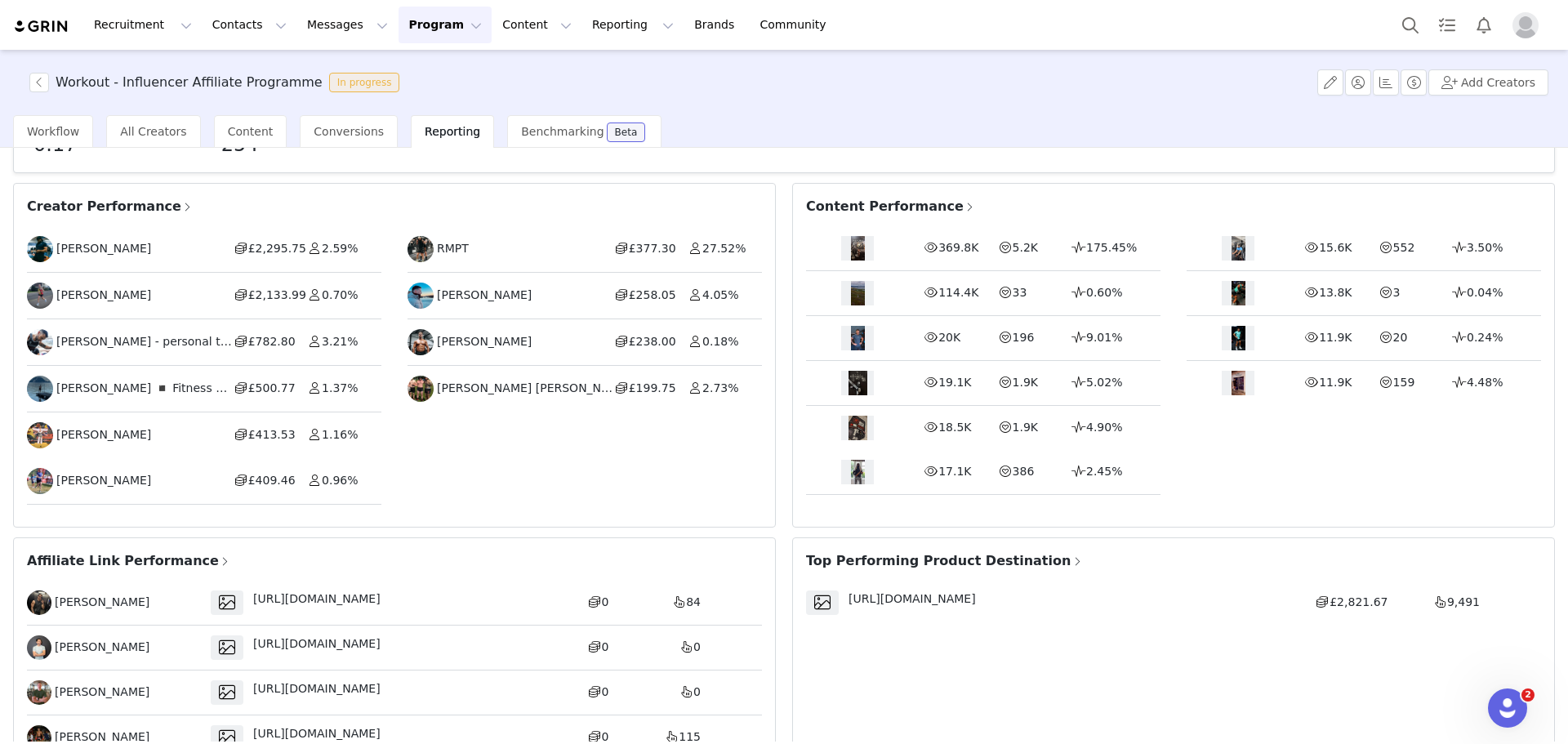
click at [182, 207] on span at bounding box center [188, 207] width 12 height 15
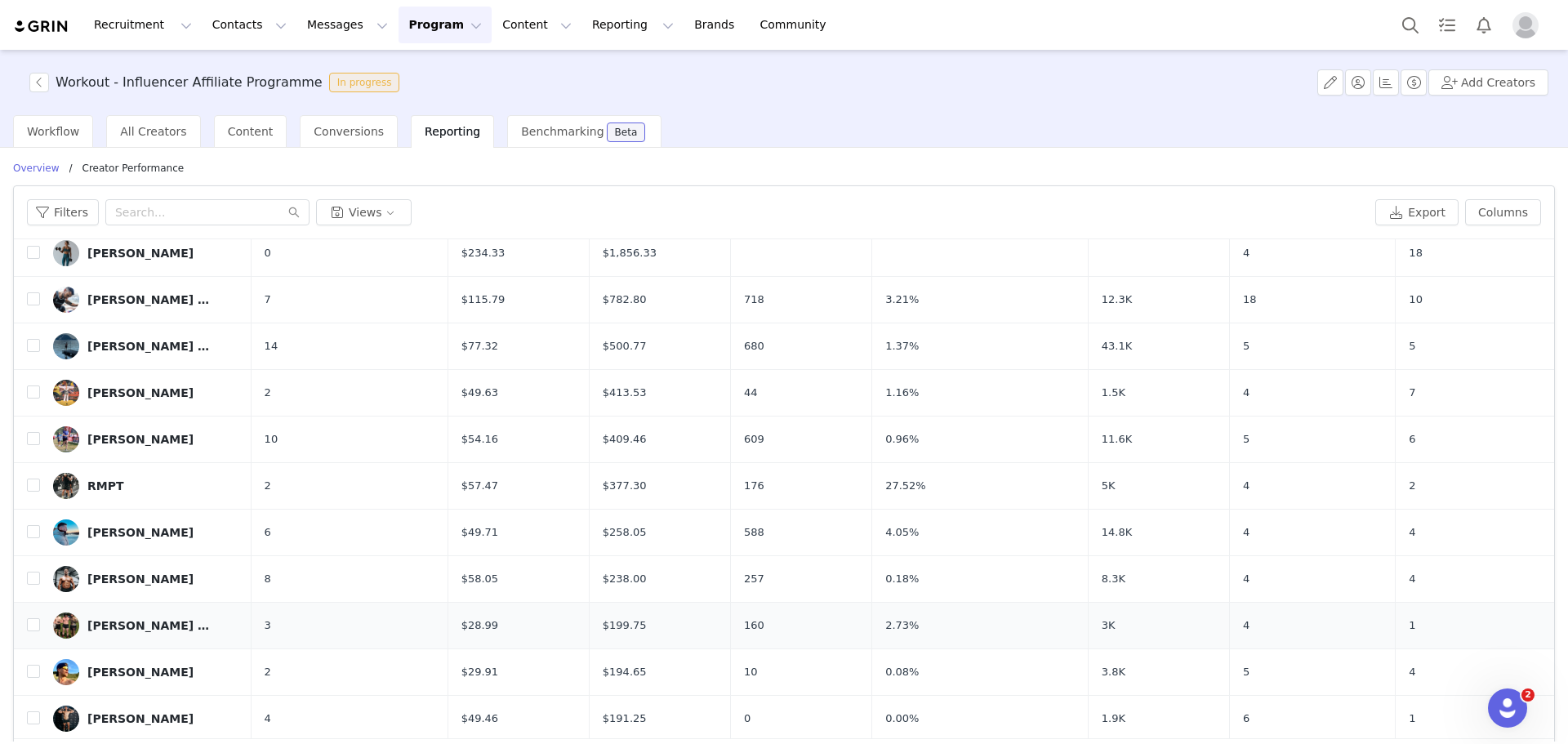
scroll to position [164, 0]
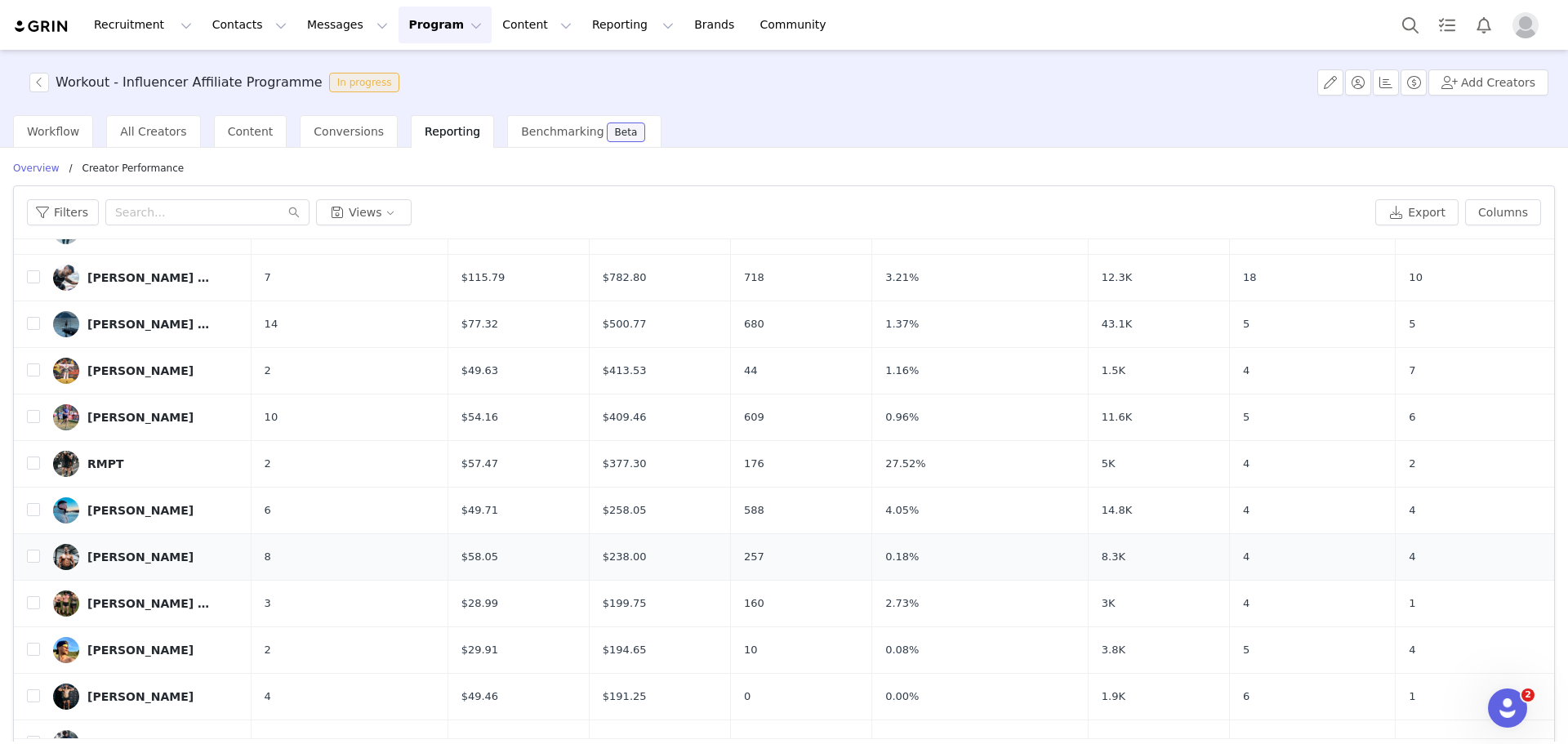
click at [134, 557] on div "Liam Wilson" at bounding box center [140, 557] width 106 height 13
click at [133, 557] on div "Liam Wilson" at bounding box center [140, 557] width 106 height 13
click at [133, 556] on div "Liam Wilson" at bounding box center [140, 557] width 106 height 13
click at [98, 548] on link "Liam Wilson" at bounding box center [146, 557] width 186 height 27
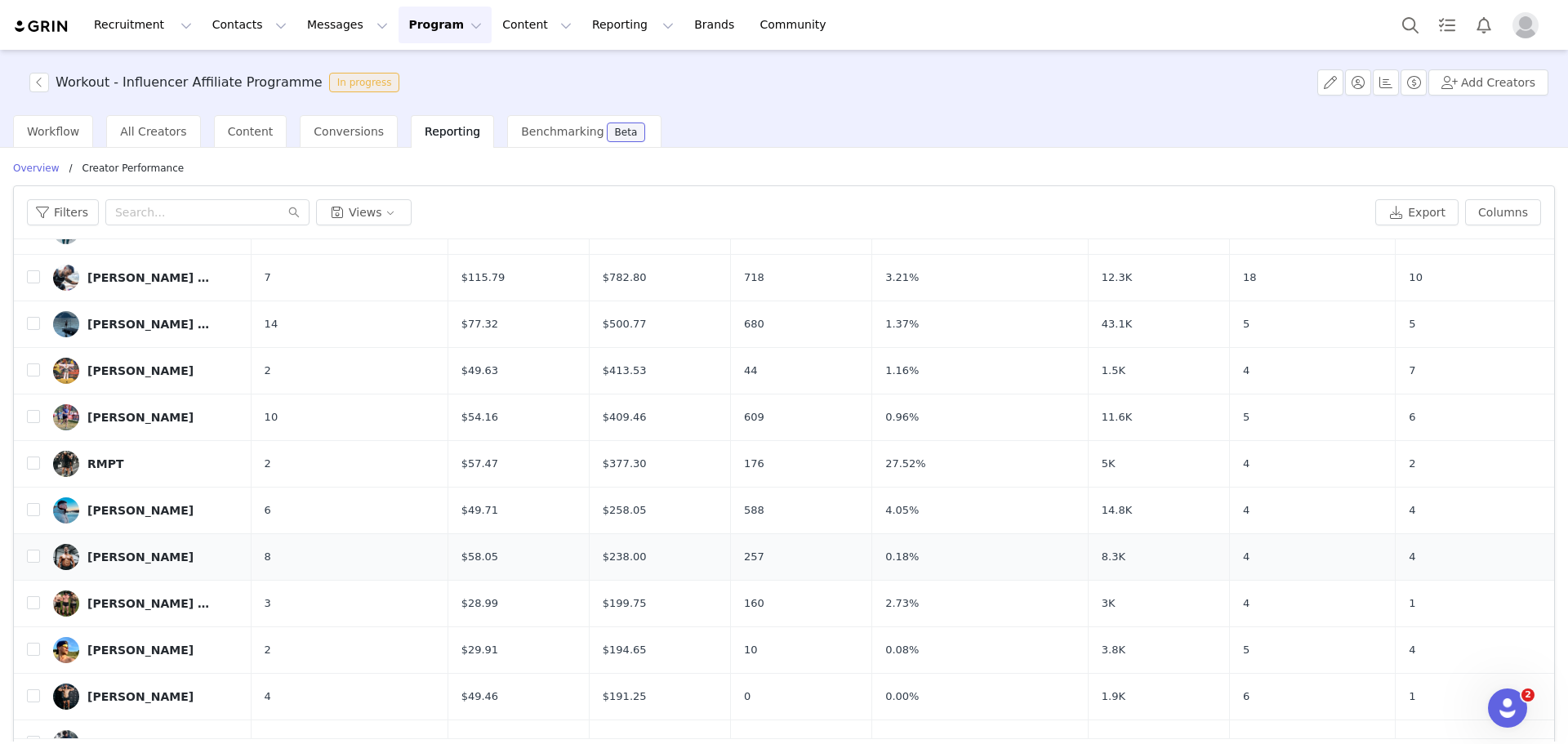
click at [99, 548] on link "Liam Wilson" at bounding box center [146, 557] width 186 height 27
click at [100, 547] on link "Liam Wilson" at bounding box center [146, 557] width 186 height 27
drag, startPoint x: 100, startPoint y: 547, endPoint x: 153, endPoint y: 468, distance: 95.1
click at [101, 548] on link "Liam Wilson" at bounding box center [146, 557] width 186 height 27
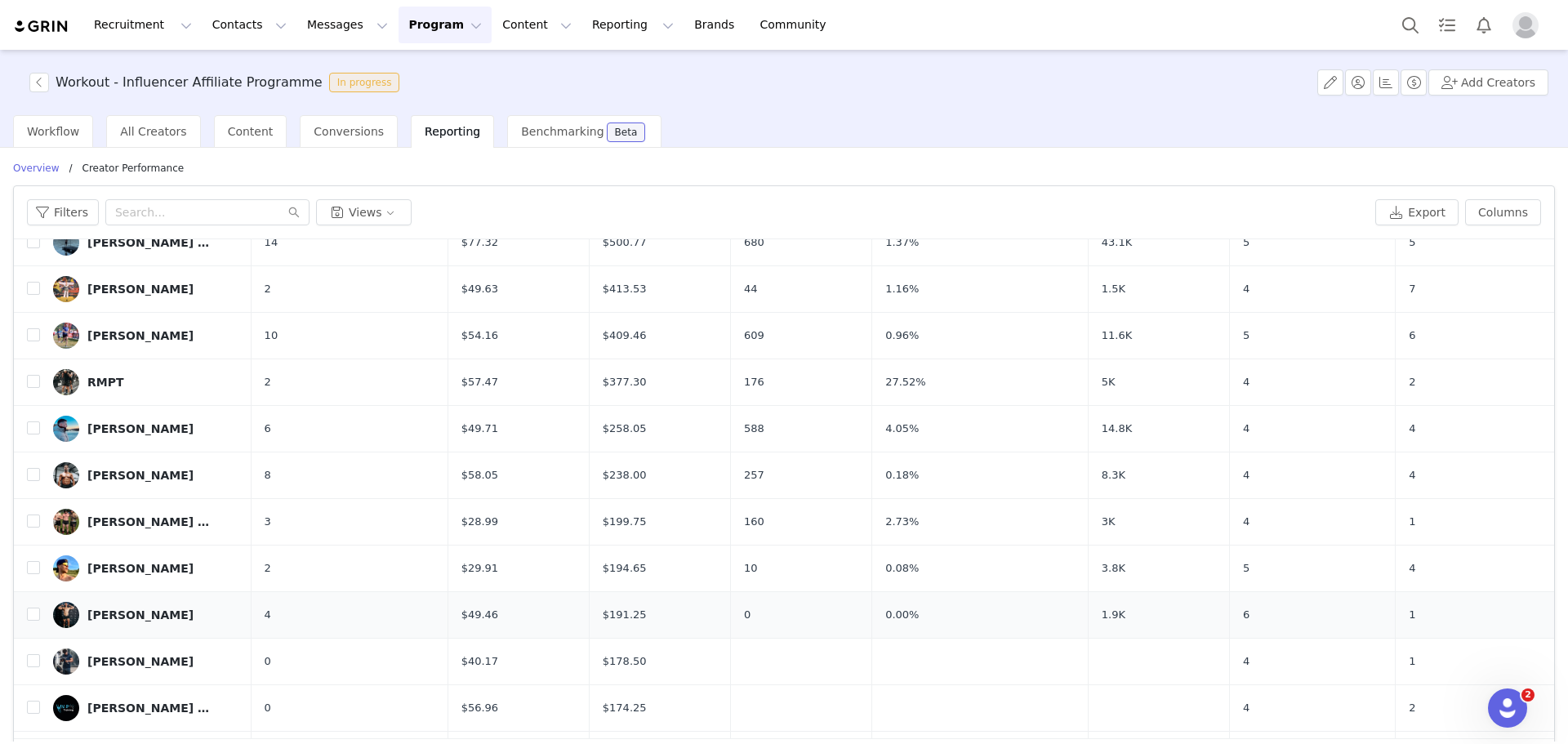
scroll to position [0, 0]
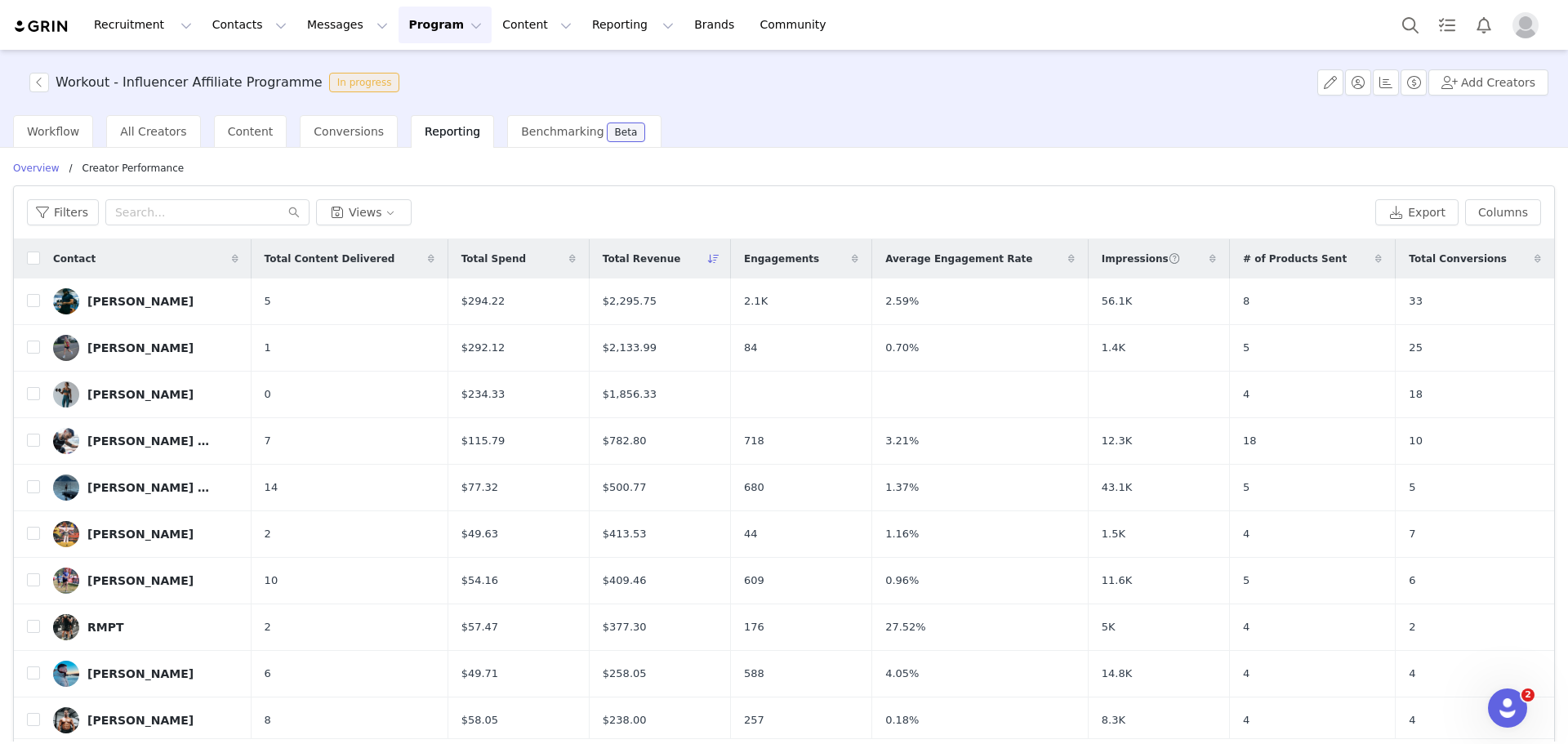
click at [1479, 199] on div "Filters Views Export Columns" at bounding box center [784, 212] width 1541 height 53
click at [1473, 209] on button "Columns" at bounding box center [1503, 212] width 76 height 27
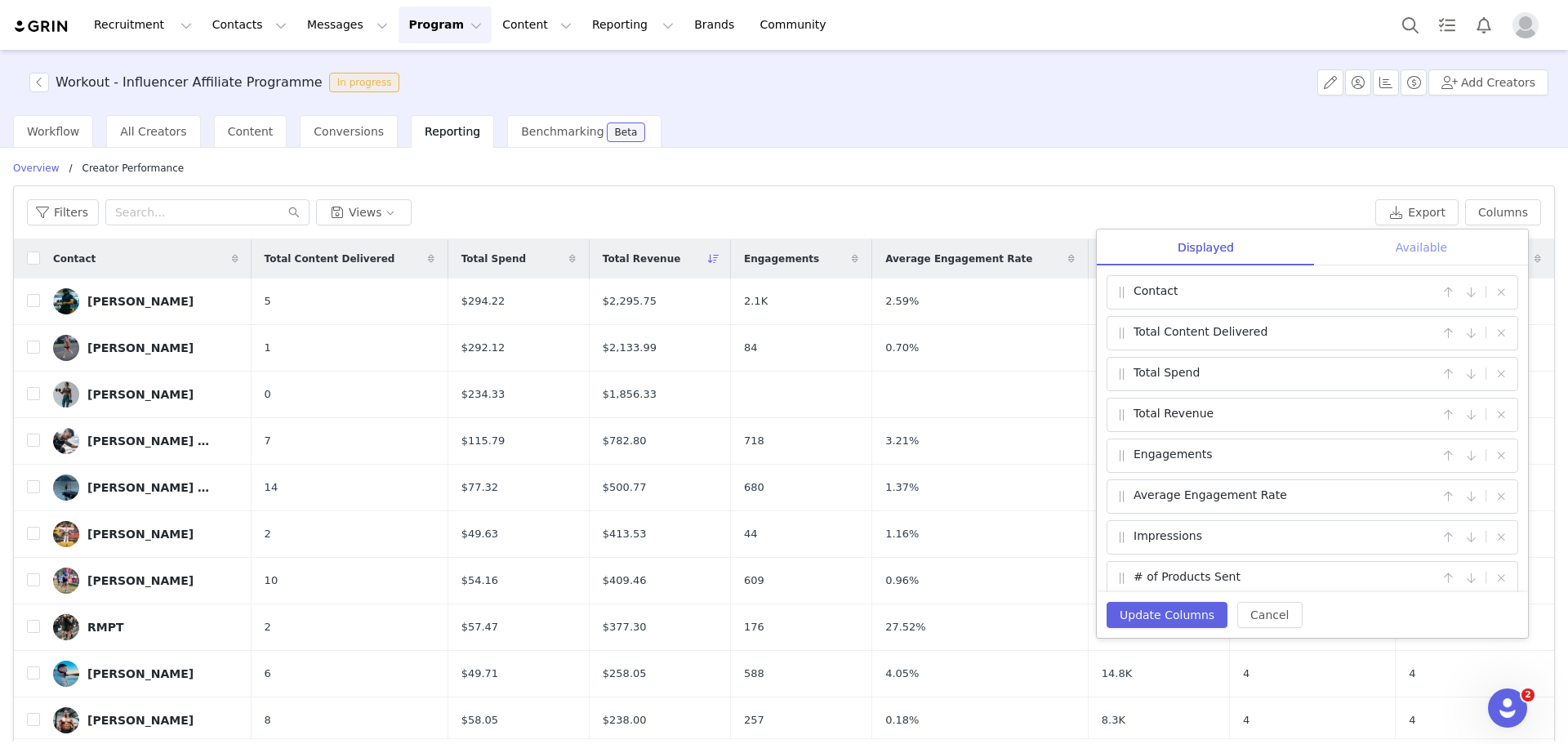
click at [1404, 243] on div "Available" at bounding box center [1422, 247] width 213 height 37
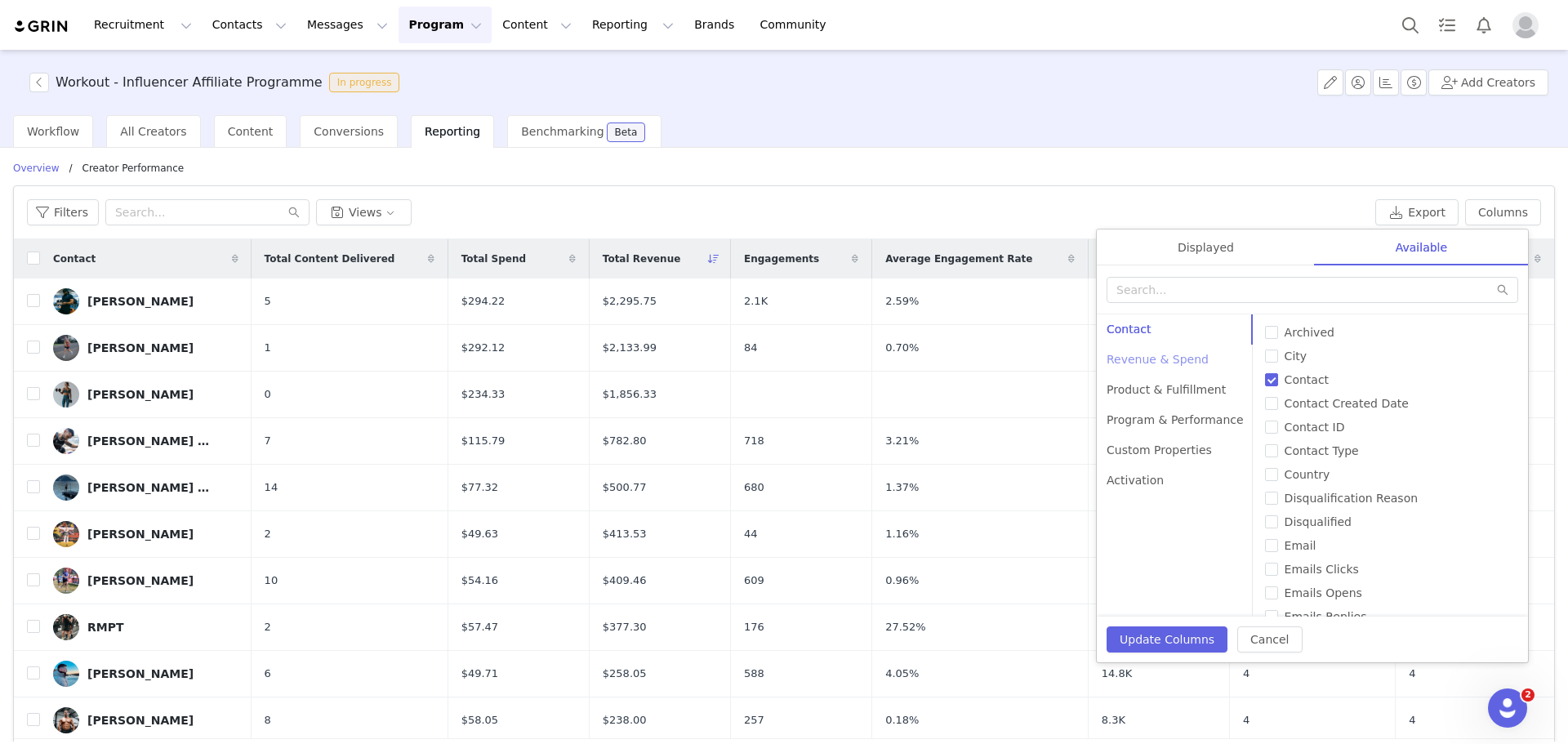
click at [1187, 353] on div "Revenue & Spend" at bounding box center [1175, 360] width 157 height 30
click at [1279, 378] on span "Commission Amount" at bounding box center [1344, 379] width 132 height 13
click at [1267, 378] on input "Commission Amount" at bounding box center [1272, 379] width 13 height 13
checkbox input "true"
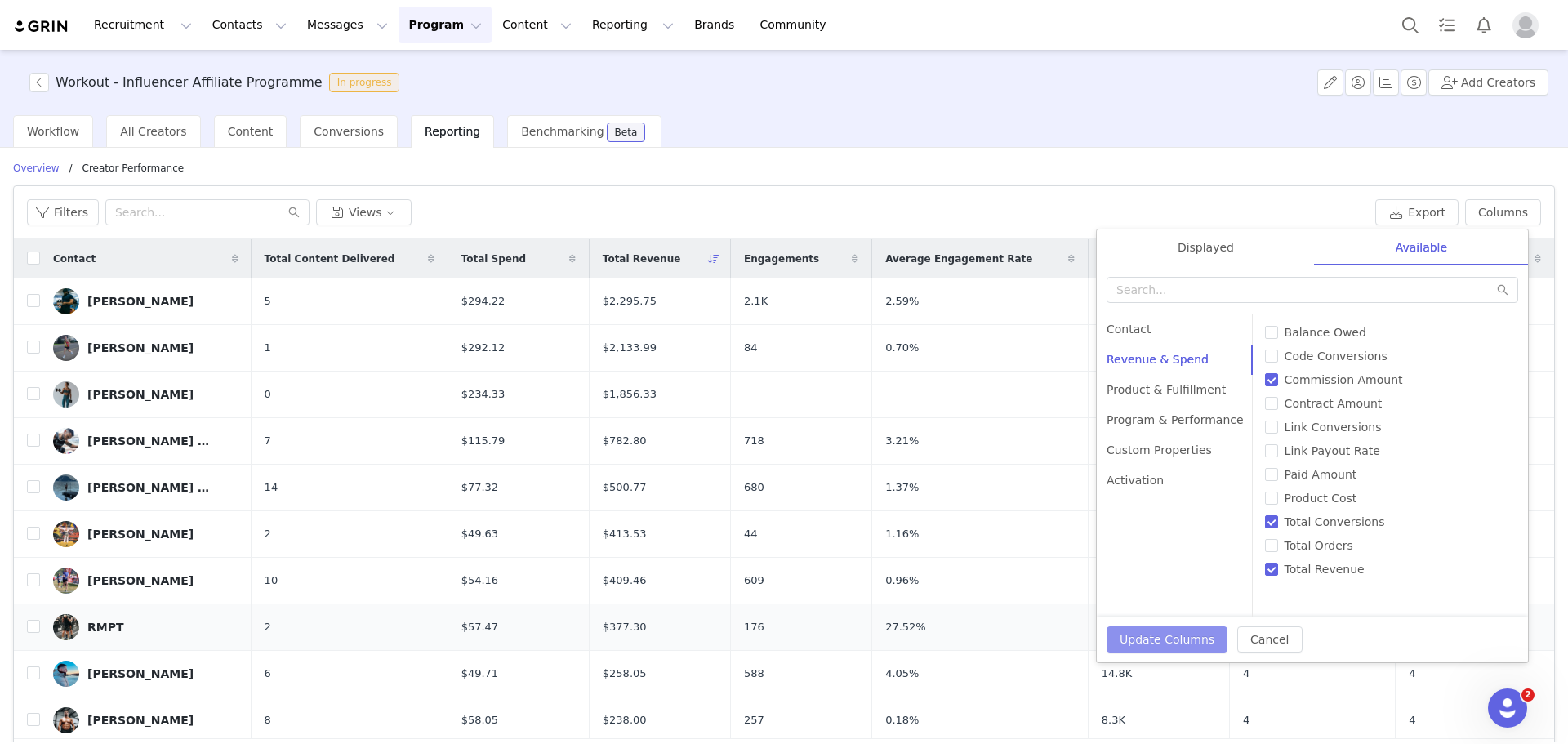
click at [1180, 636] on button "Update Columns" at bounding box center [1167, 640] width 121 height 27
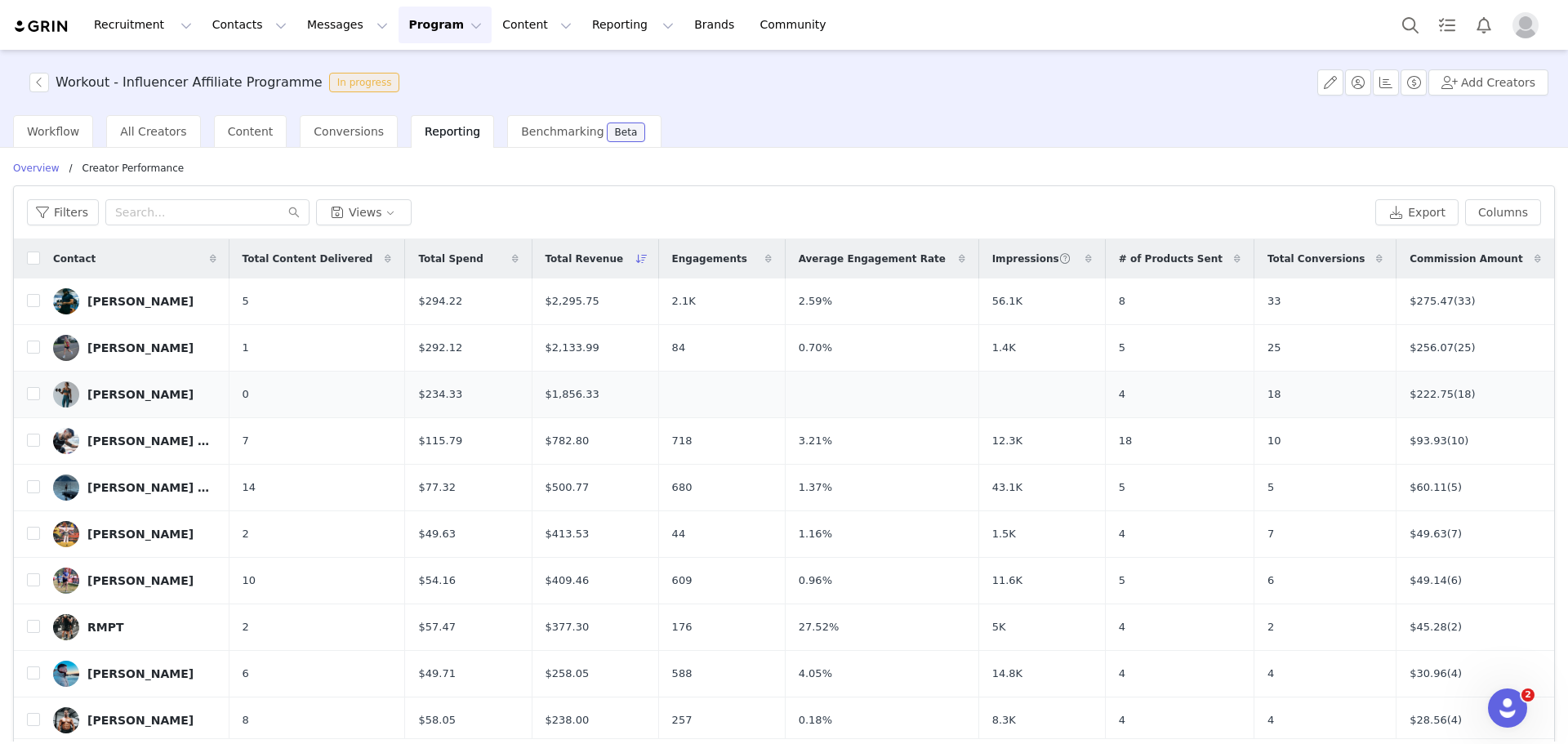
drag, startPoint x: 888, startPoint y: 436, endPoint x: 829, endPoint y: 395, distance: 71.8
drag, startPoint x: 829, startPoint y: 395, endPoint x: 1224, endPoint y: 204, distance: 438.8
click at [1224, 204] on div "Filters Views" at bounding box center [697, 212] width 1342 height 27
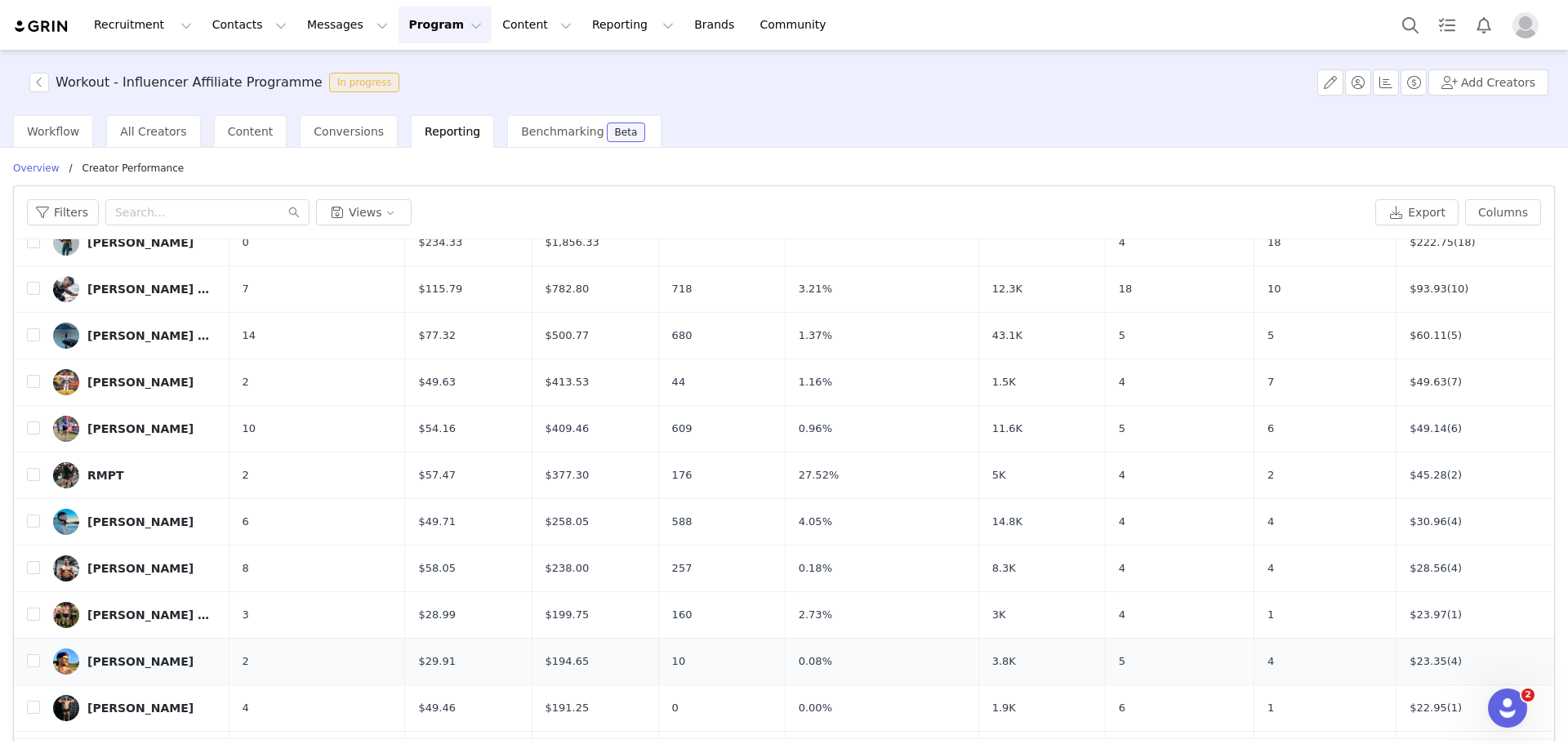
scroll to position [164, 0]
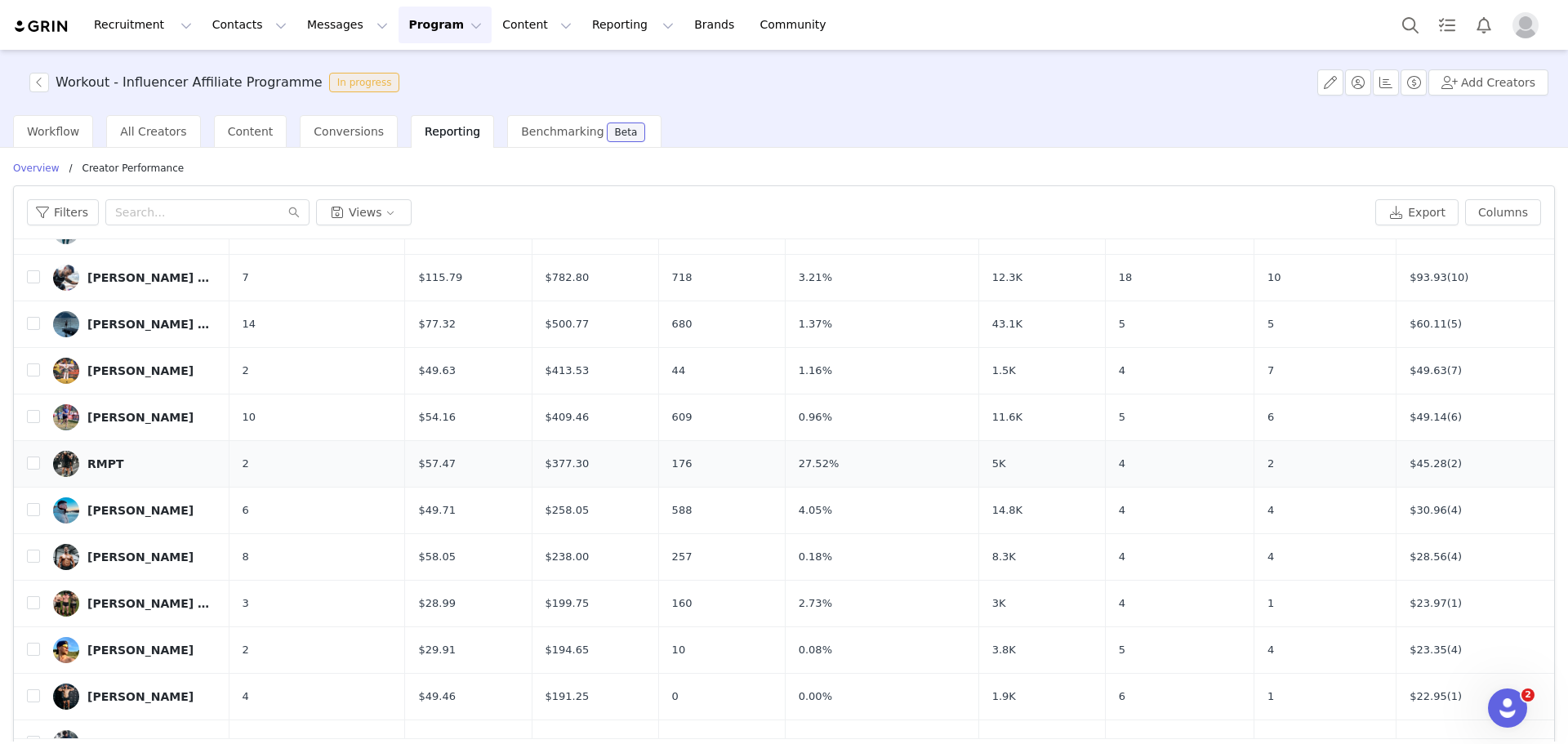
click at [106, 458] on div "RMPT" at bounding box center [105, 463] width 37 height 13
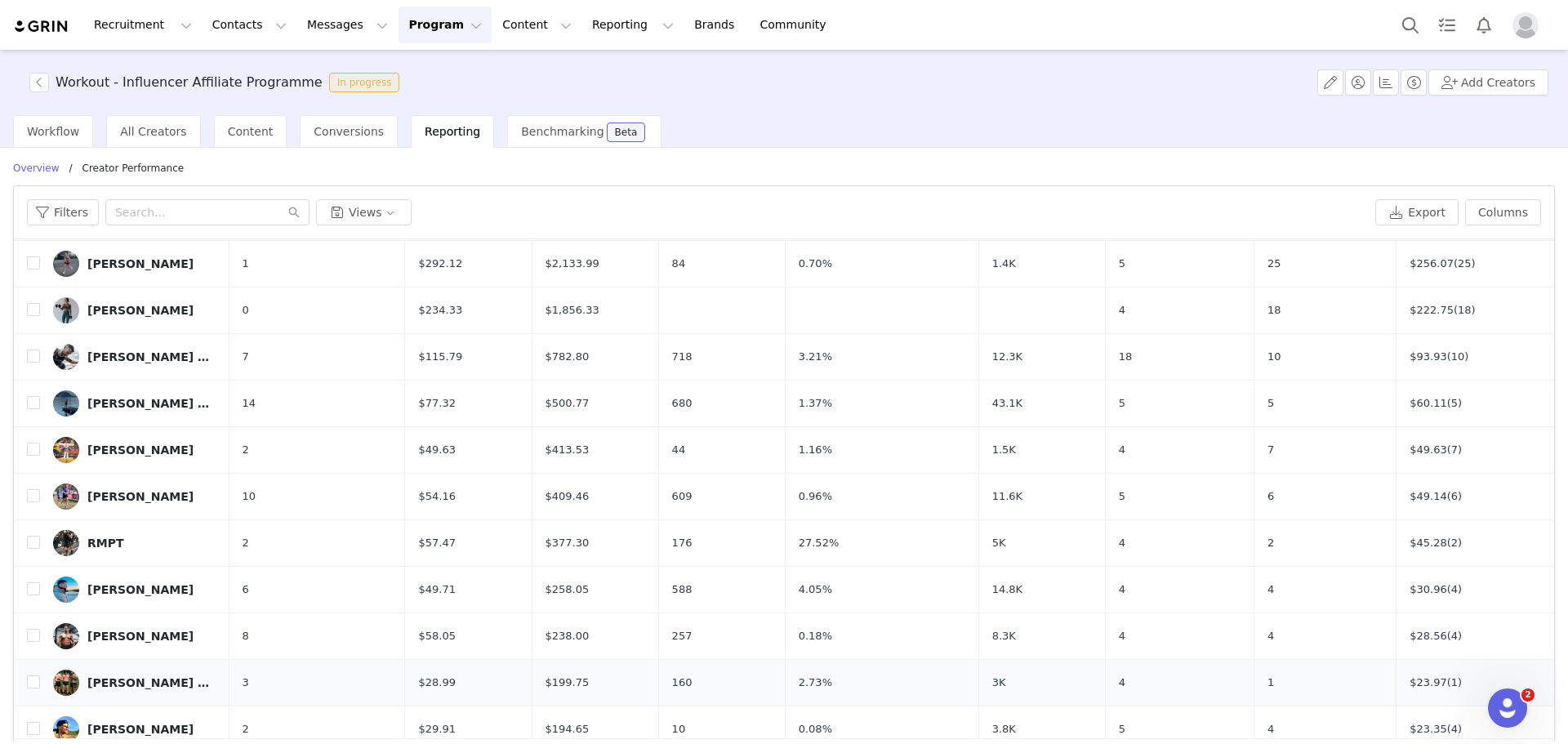
scroll to position [0, 0]
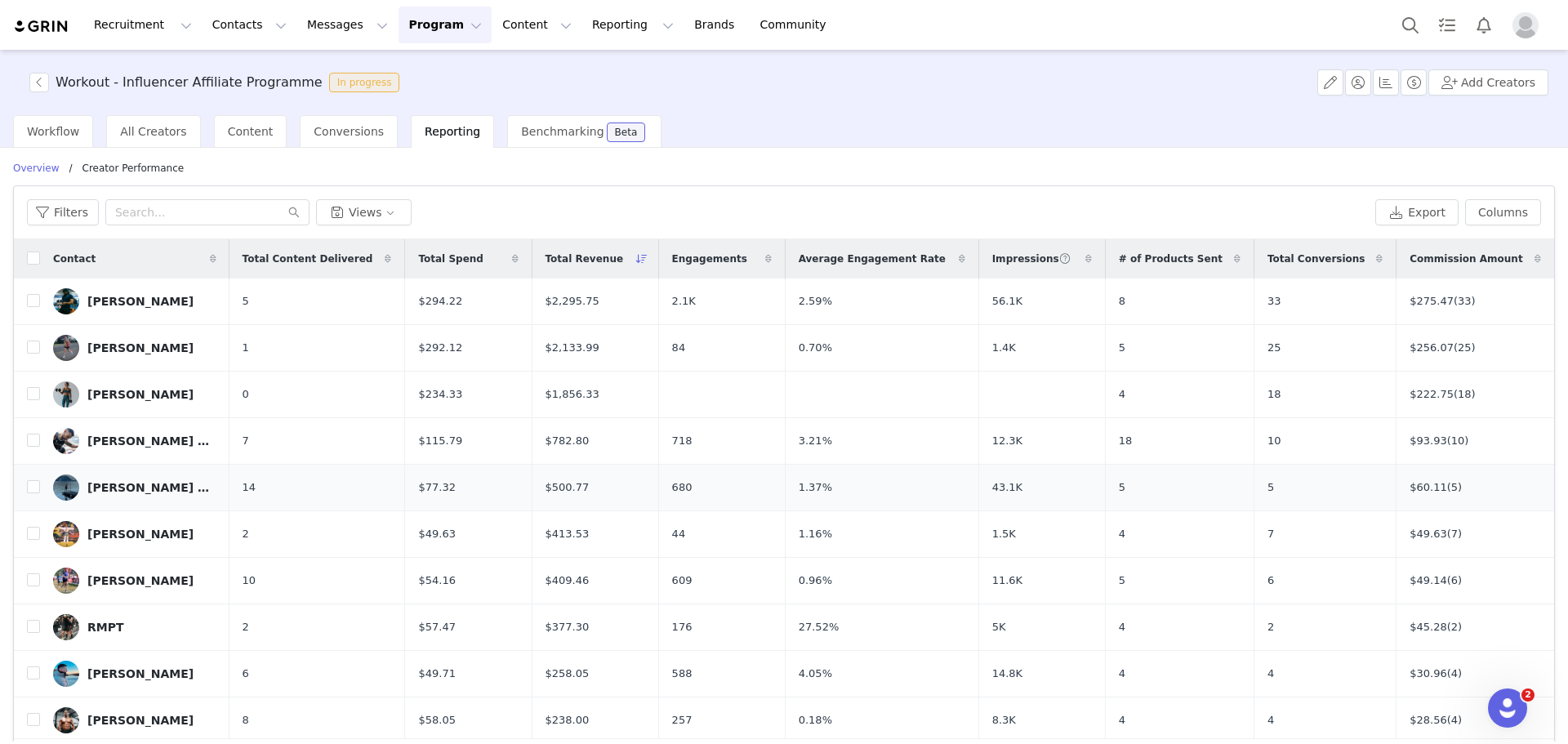
click at [154, 488] on div "Jack Claxton ◾️ Fitness Coach" at bounding box center [148, 487] width 122 height 13
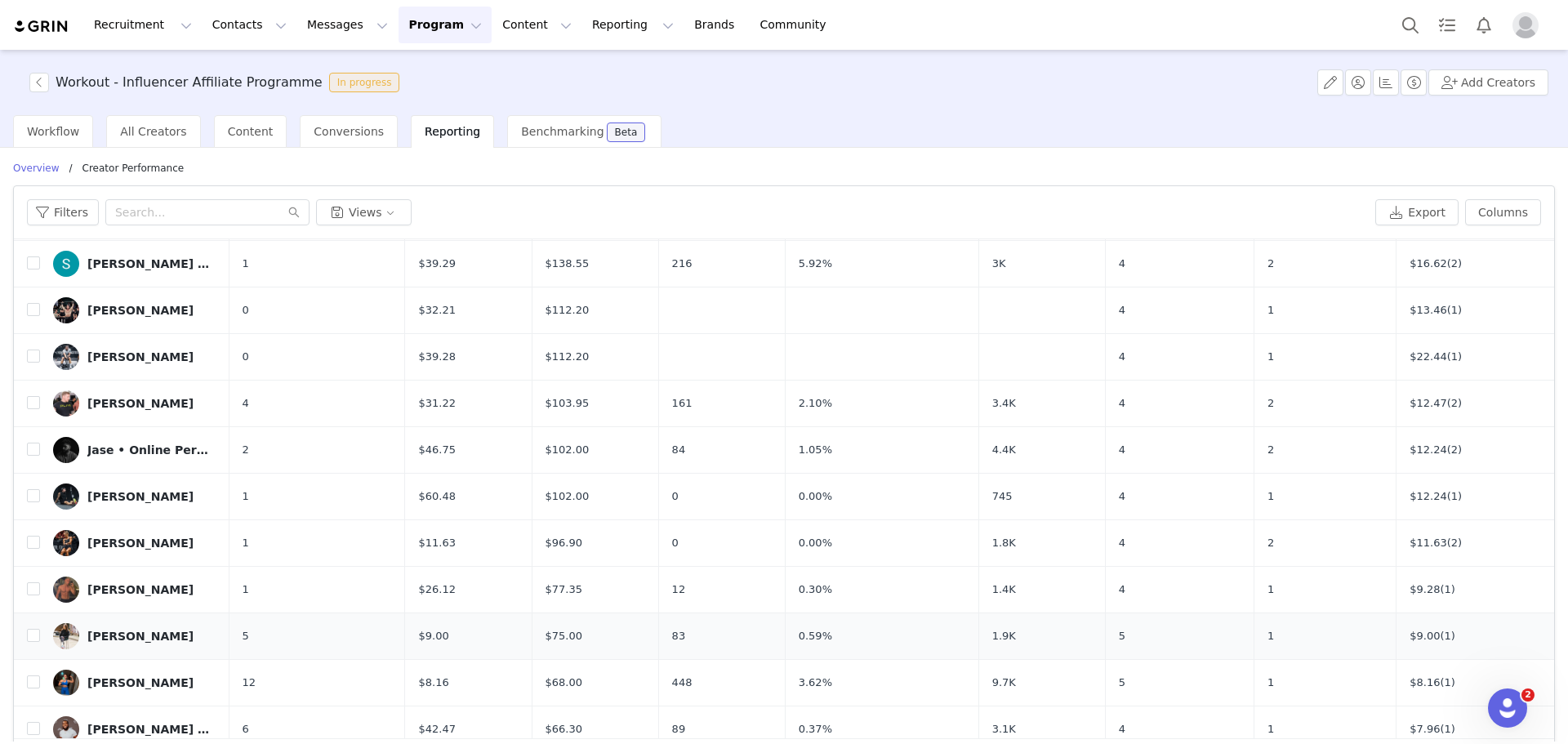
scroll to position [1143, 0]
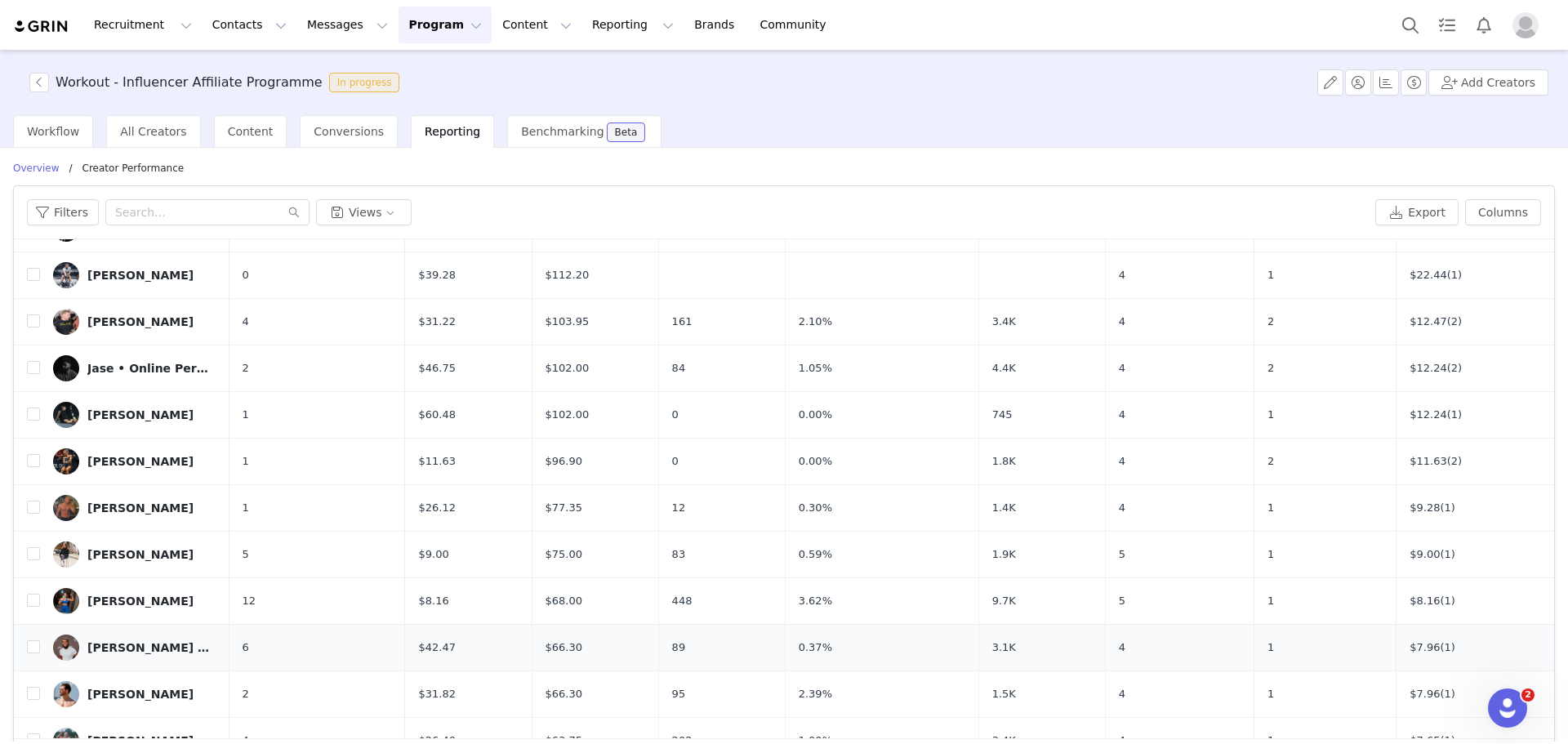
click at [152, 645] on div "[PERSON_NAME] | Online Fitness Coach" at bounding box center [148, 647] width 122 height 13
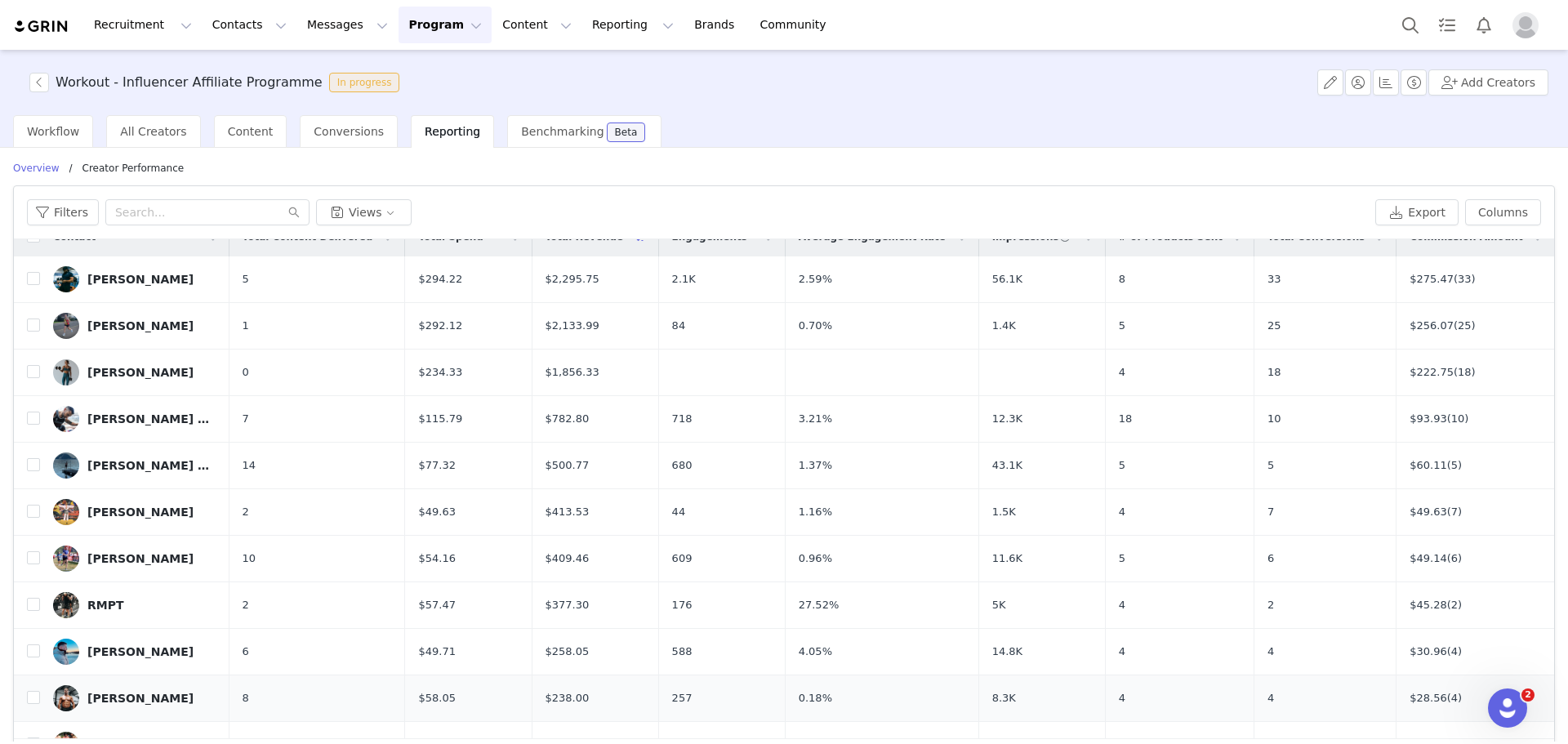
scroll to position [0, 0]
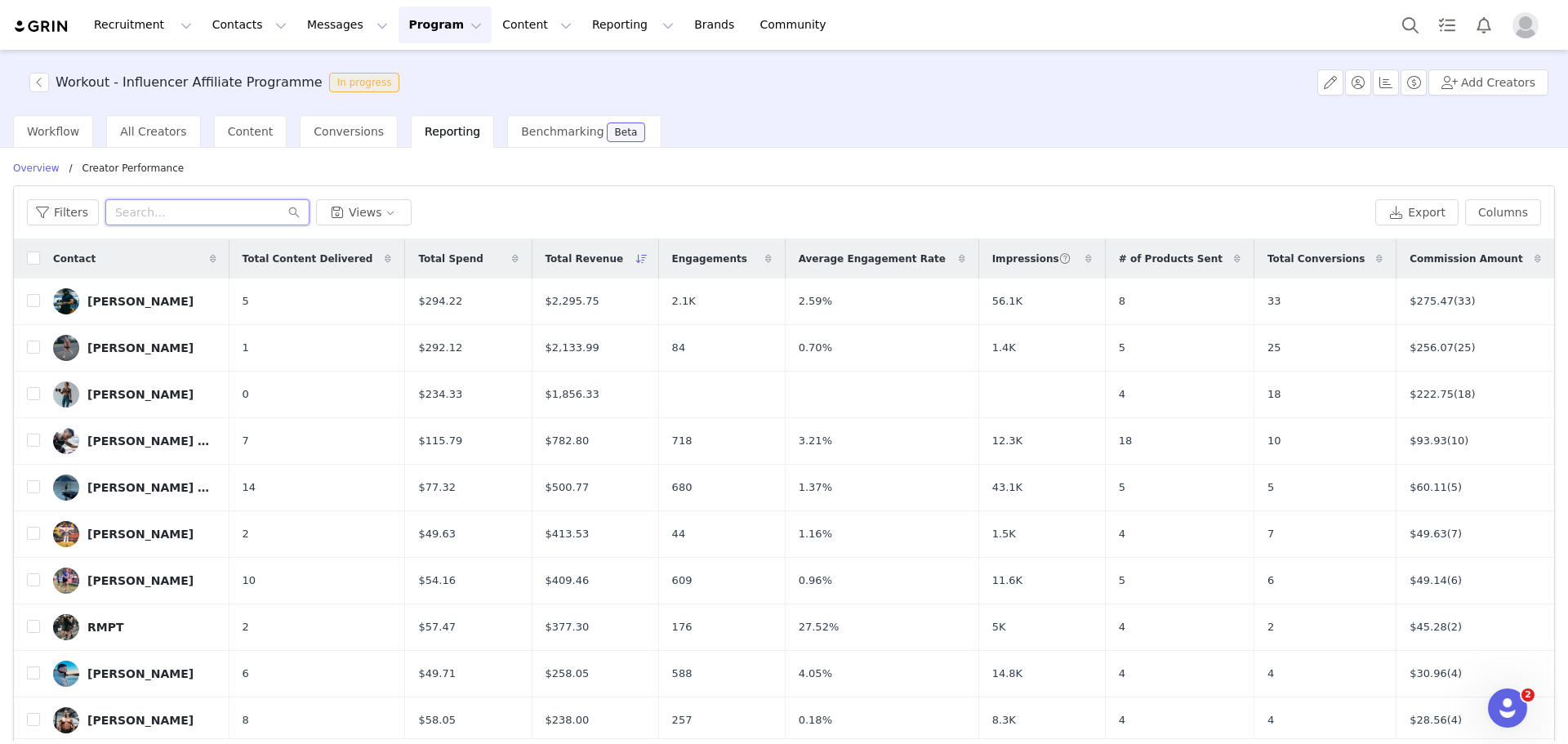
click at [253, 204] on input "text" at bounding box center [207, 212] width 204 height 27
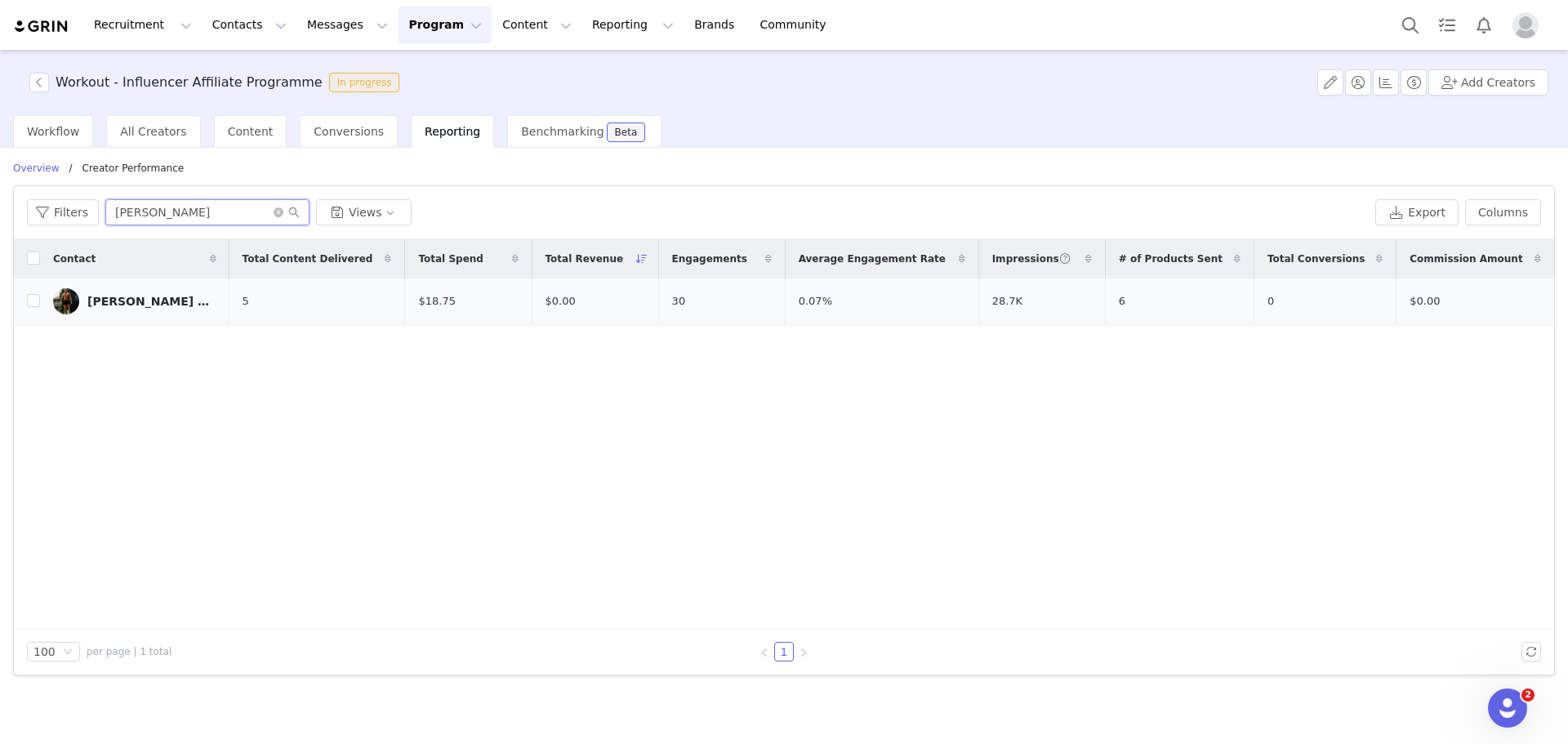
type input "[PERSON_NAME]"
click at [110, 298] on div "Liam Jones 💪🏼" at bounding box center [148, 301] width 122 height 13
click at [120, 304] on div "Liam Jones 💪🏼" at bounding box center [148, 301] width 122 height 13
click at [110, 295] on div "Liam Jones 💪🏼" at bounding box center [148, 301] width 122 height 13
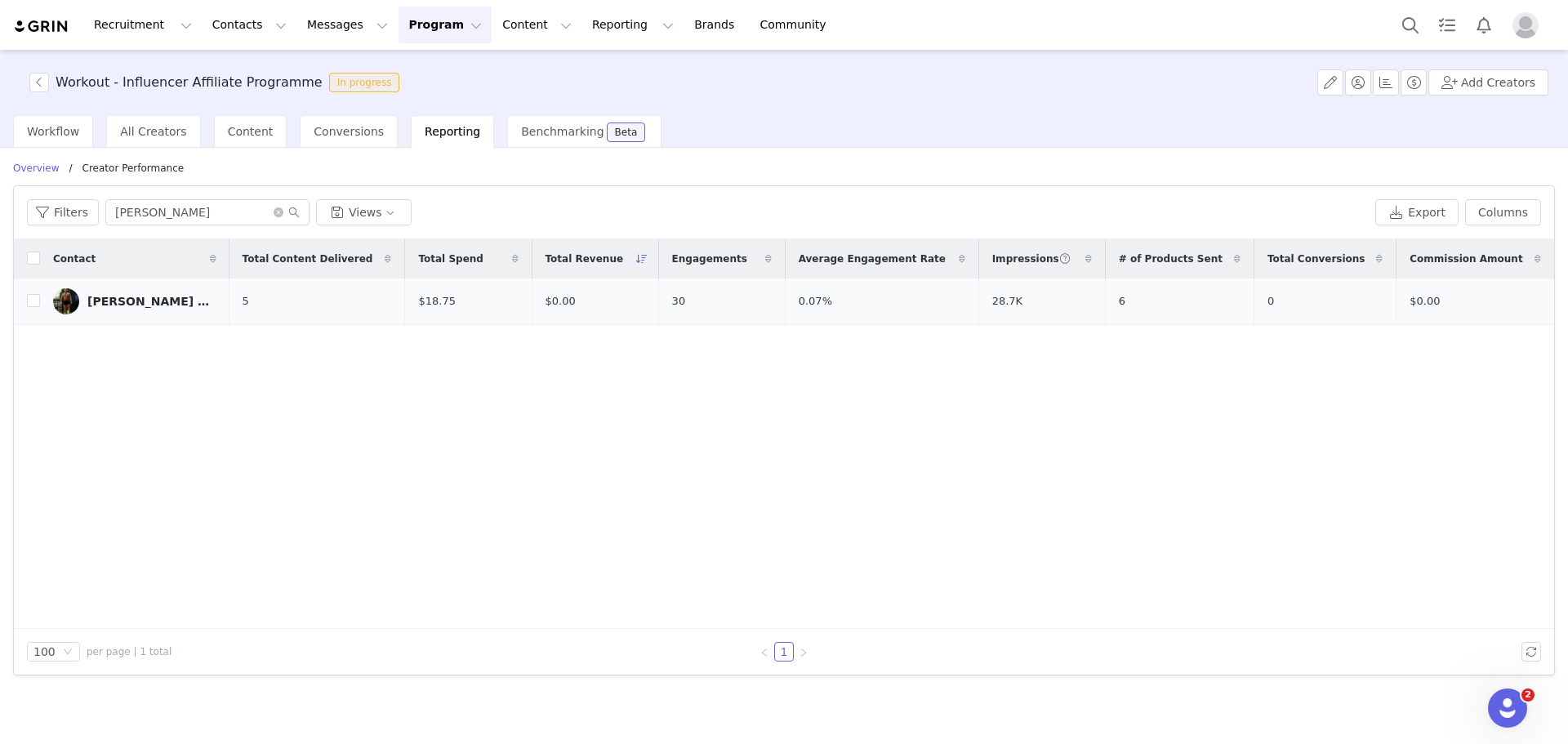
click at [110, 295] on div "Liam Jones 💪🏼" at bounding box center [148, 301] width 122 height 13
click at [115, 306] on div "Liam Jones 💪🏼" at bounding box center [148, 301] width 122 height 13
click at [130, 292] on link "Liam Jones 💪🏼" at bounding box center [134, 301] width 164 height 27
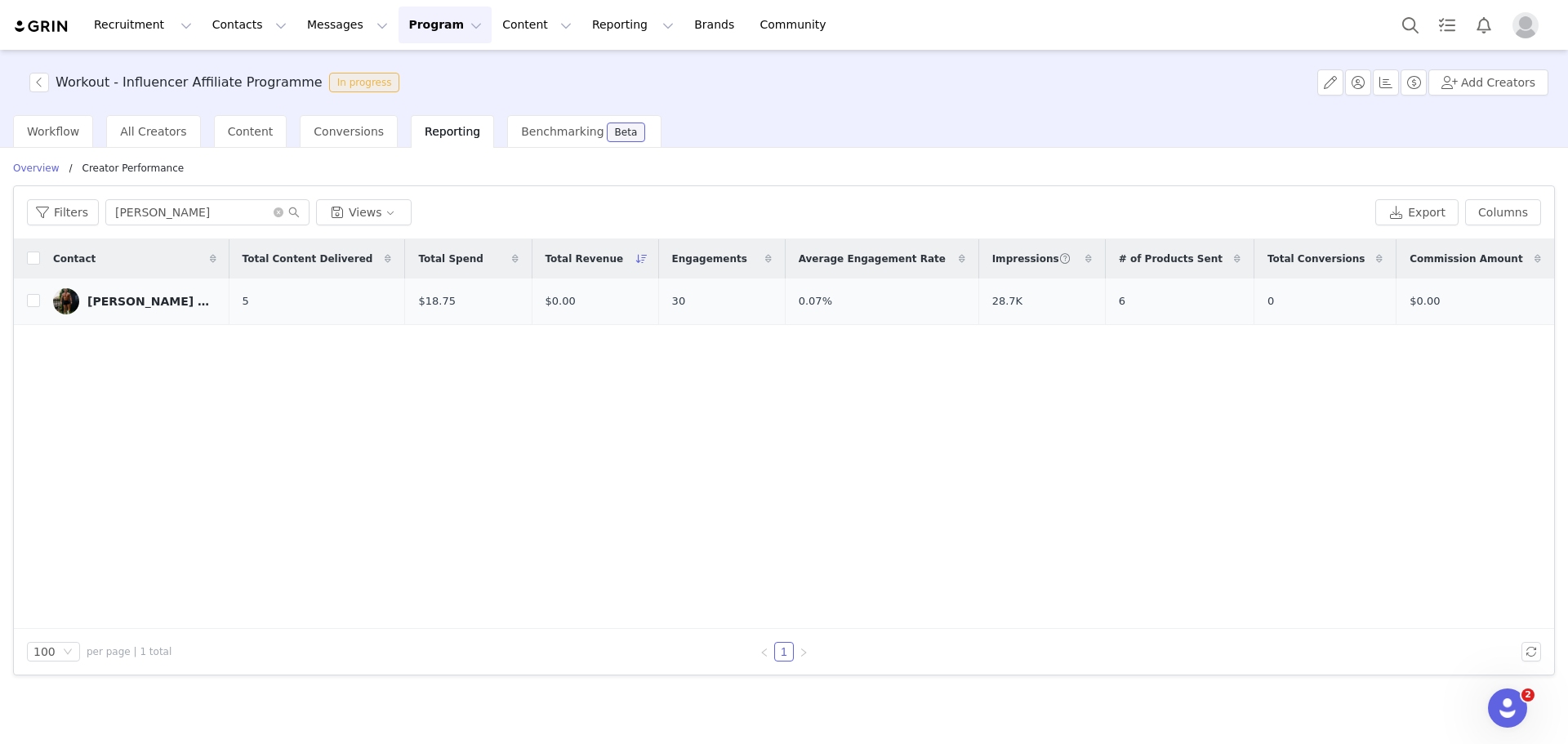
click at [138, 301] on div "Liam Jones 💪🏼" at bounding box center [148, 301] width 122 height 13
click at [277, 211] on icon "icon: close-circle" at bounding box center [278, 211] width 9 height 9
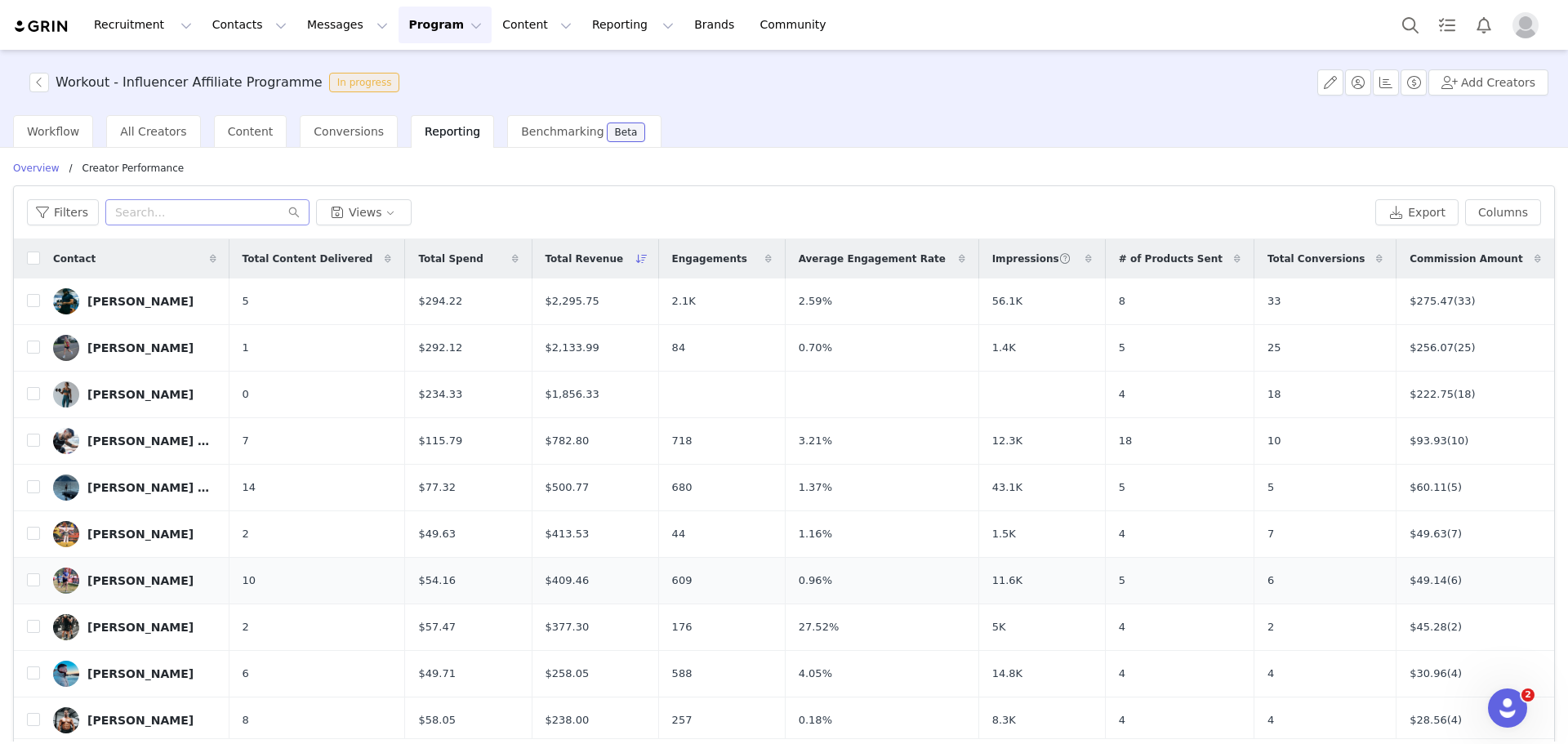
click at [106, 574] on div "Ben Wright" at bounding box center [140, 580] width 106 height 13
click at [102, 577] on div "Ben Wright" at bounding box center [140, 580] width 106 height 13
drag, startPoint x: 102, startPoint y: 577, endPoint x: 113, endPoint y: 586, distance: 14.2
click at [108, 583] on div "Ben Wright" at bounding box center [140, 580] width 106 height 13
click at [186, 206] on input "text" at bounding box center [207, 212] width 204 height 27
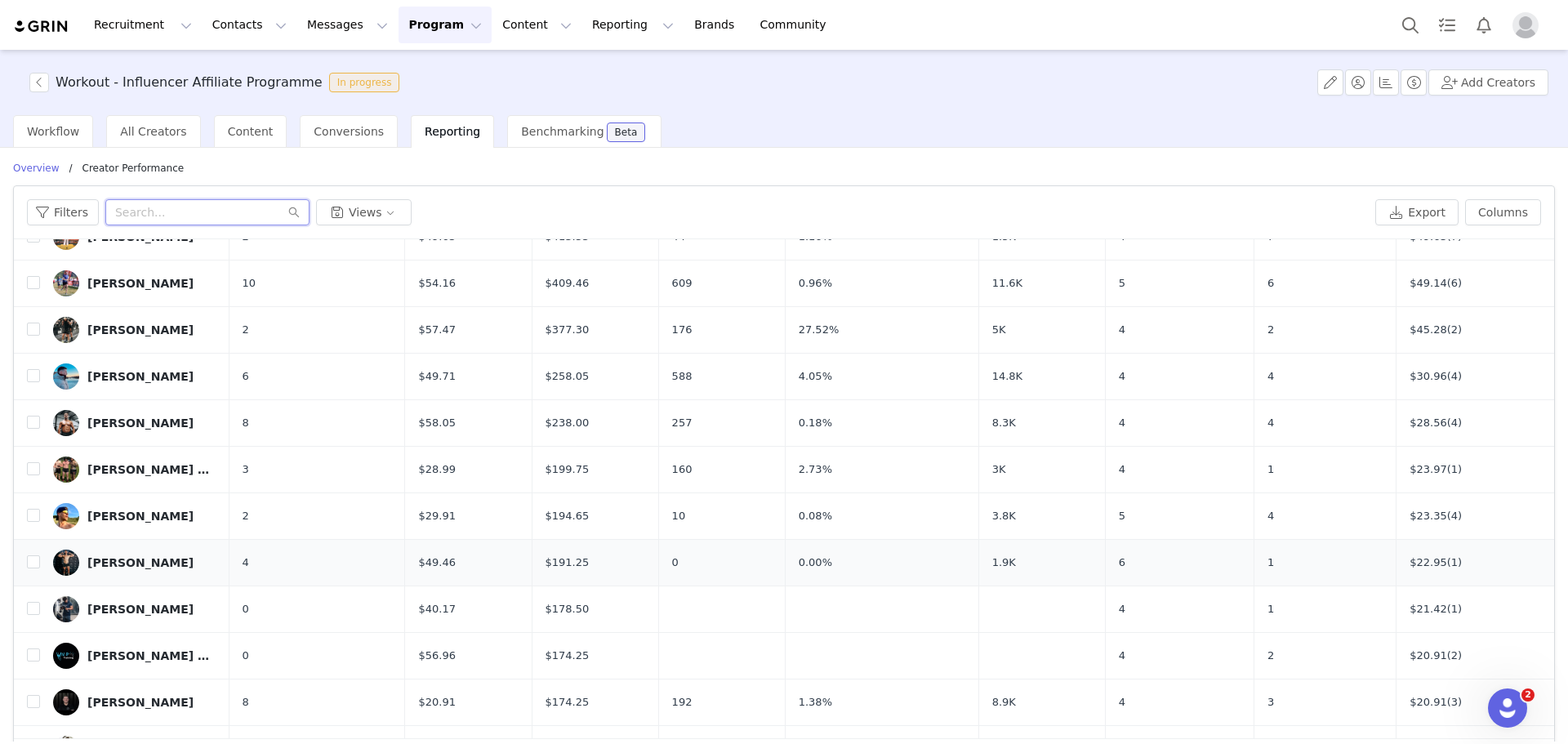
scroll to position [490, 0]
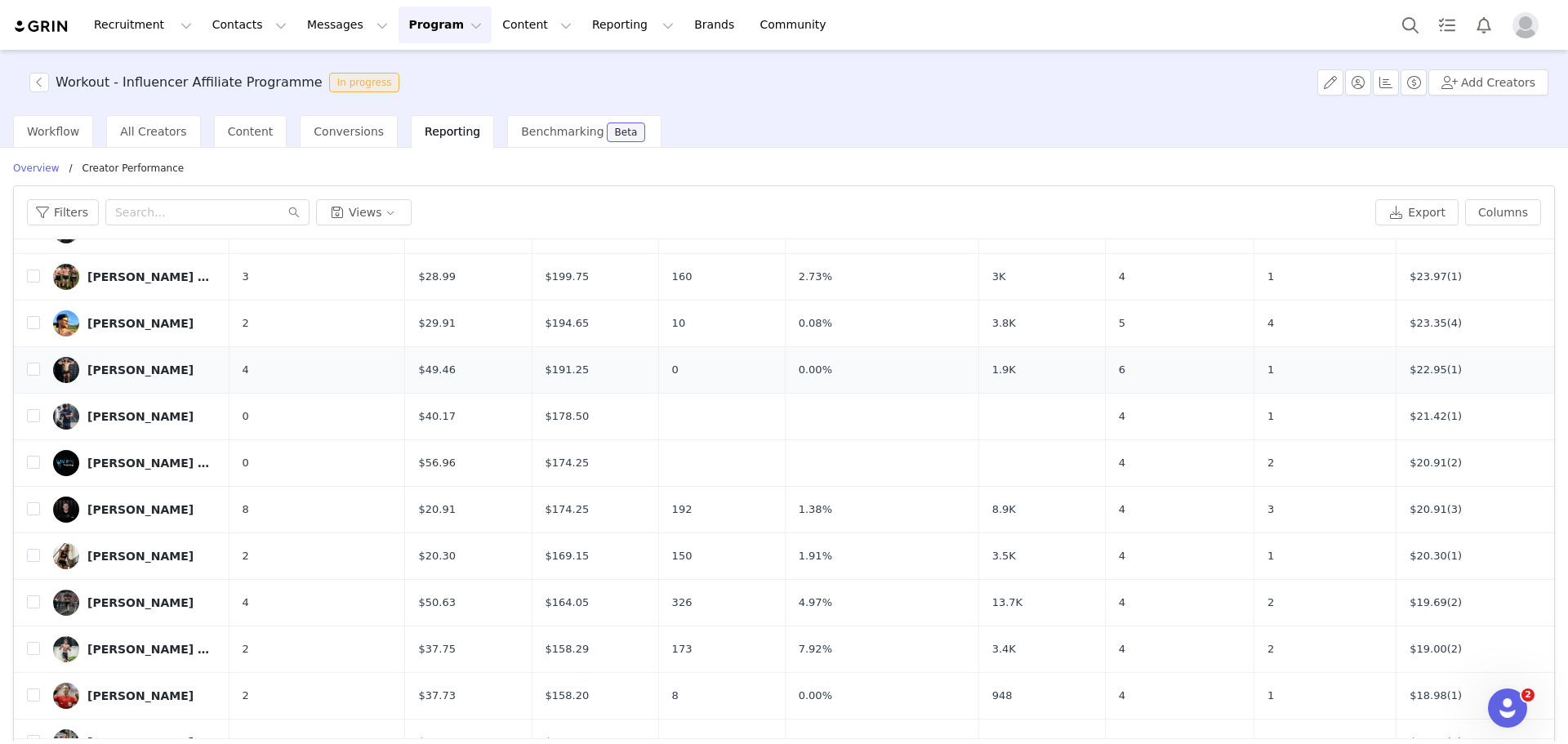
click at [140, 366] on div "JOEL HAVERMANS" at bounding box center [140, 369] width 106 height 13
click at [152, 555] on div "Chloe Holloway" at bounding box center [140, 556] width 106 height 13
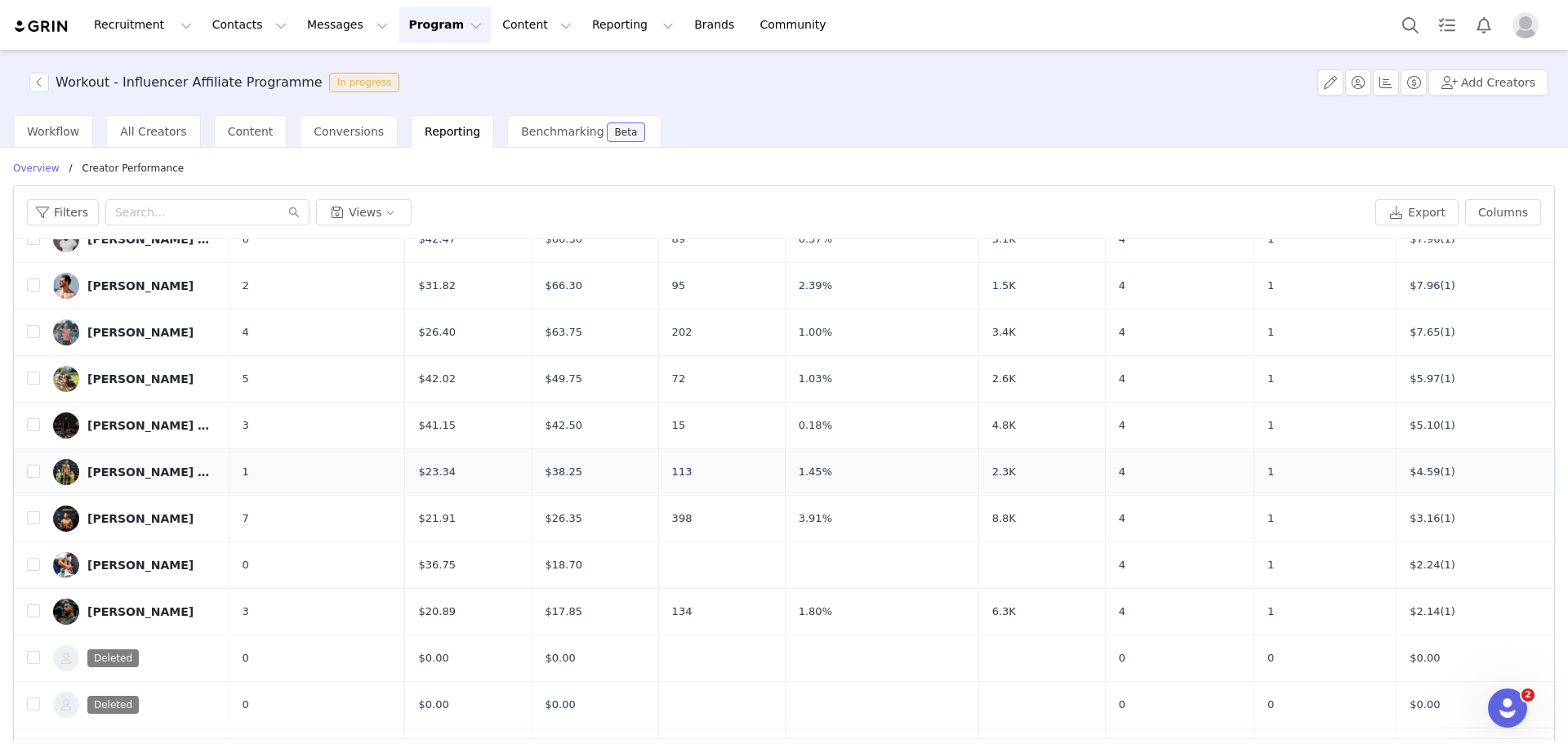
scroll to position [1225, 0]
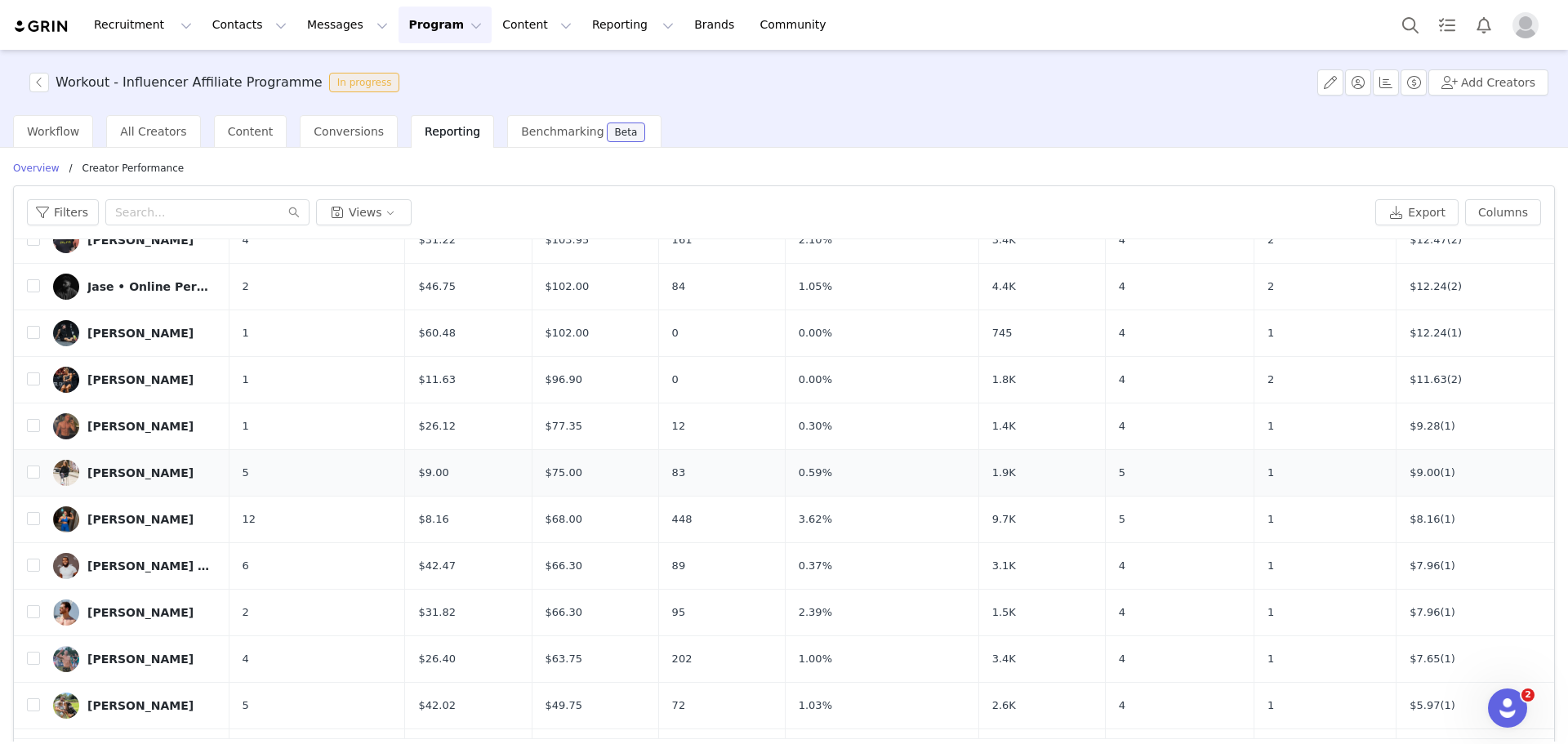
click at [165, 479] on div "Lauren Sullivan" at bounding box center [140, 473] width 106 height 13
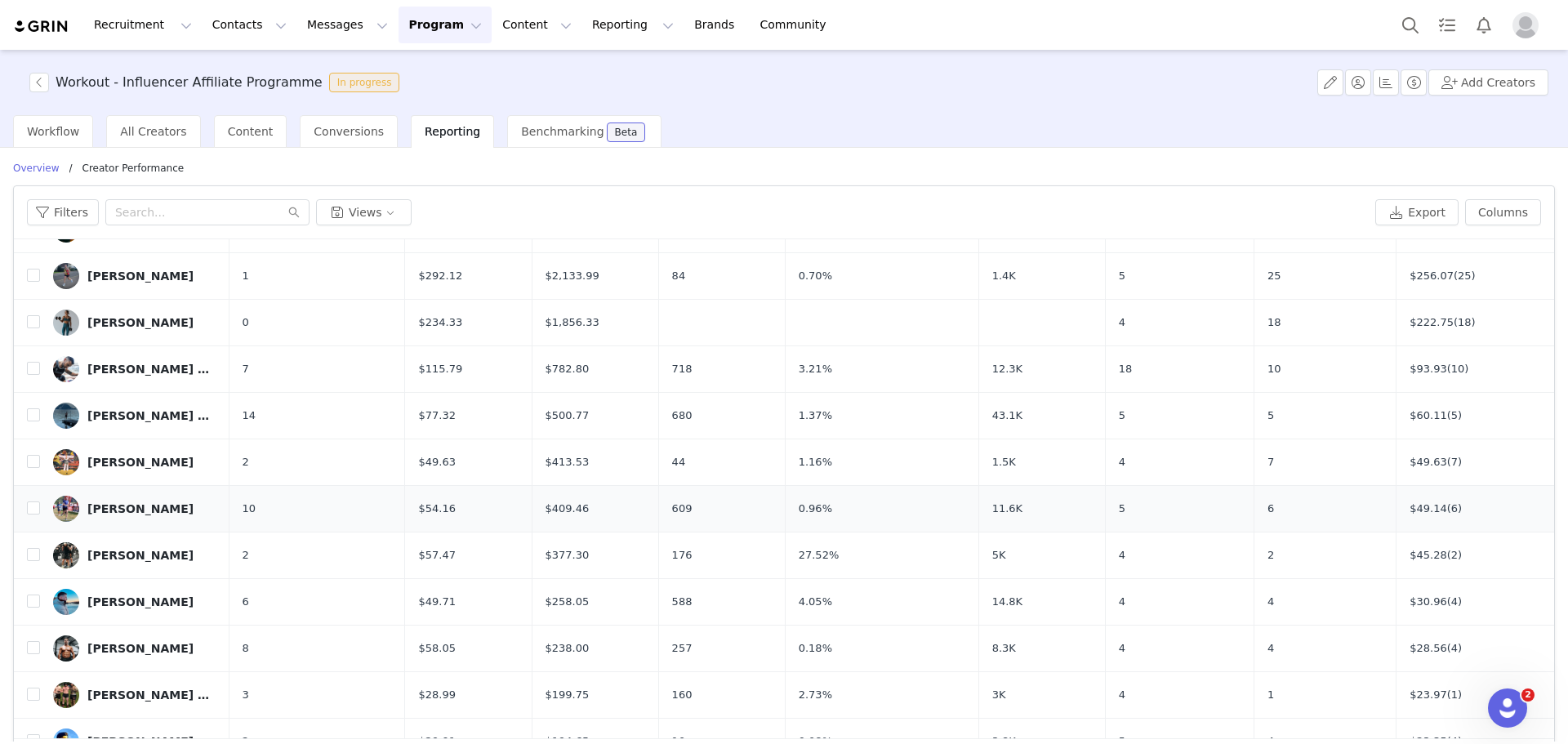
scroll to position [0, 0]
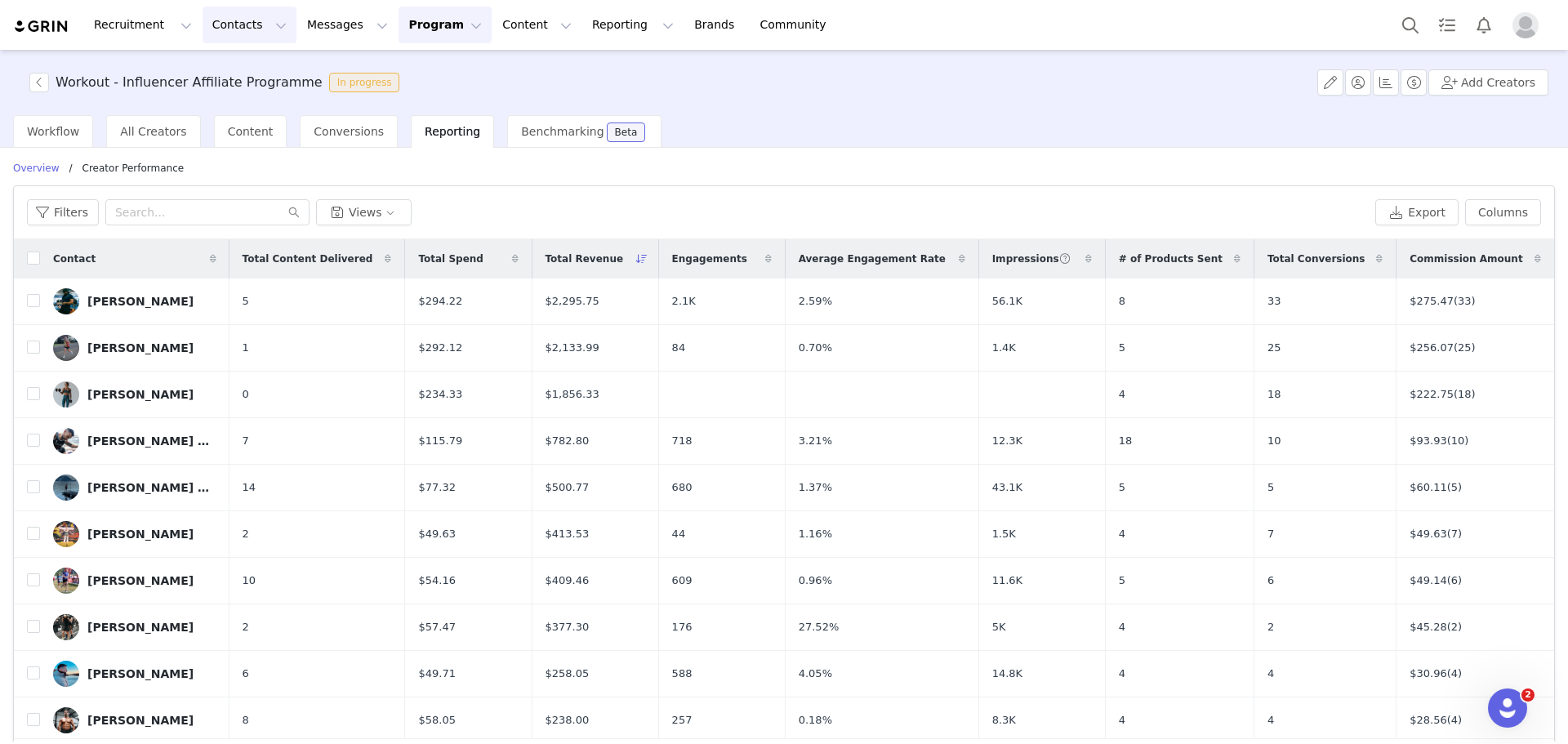
click at [240, 15] on button "Contacts Contacts" at bounding box center [250, 25] width 94 height 37
drag, startPoint x: 233, startPoint y: 74, endPoint x: 375, endPoint y: 5, distance: 157.9
click at [233, 74] on p "Creators" at bounding box center [224, 72] width 49 height 17
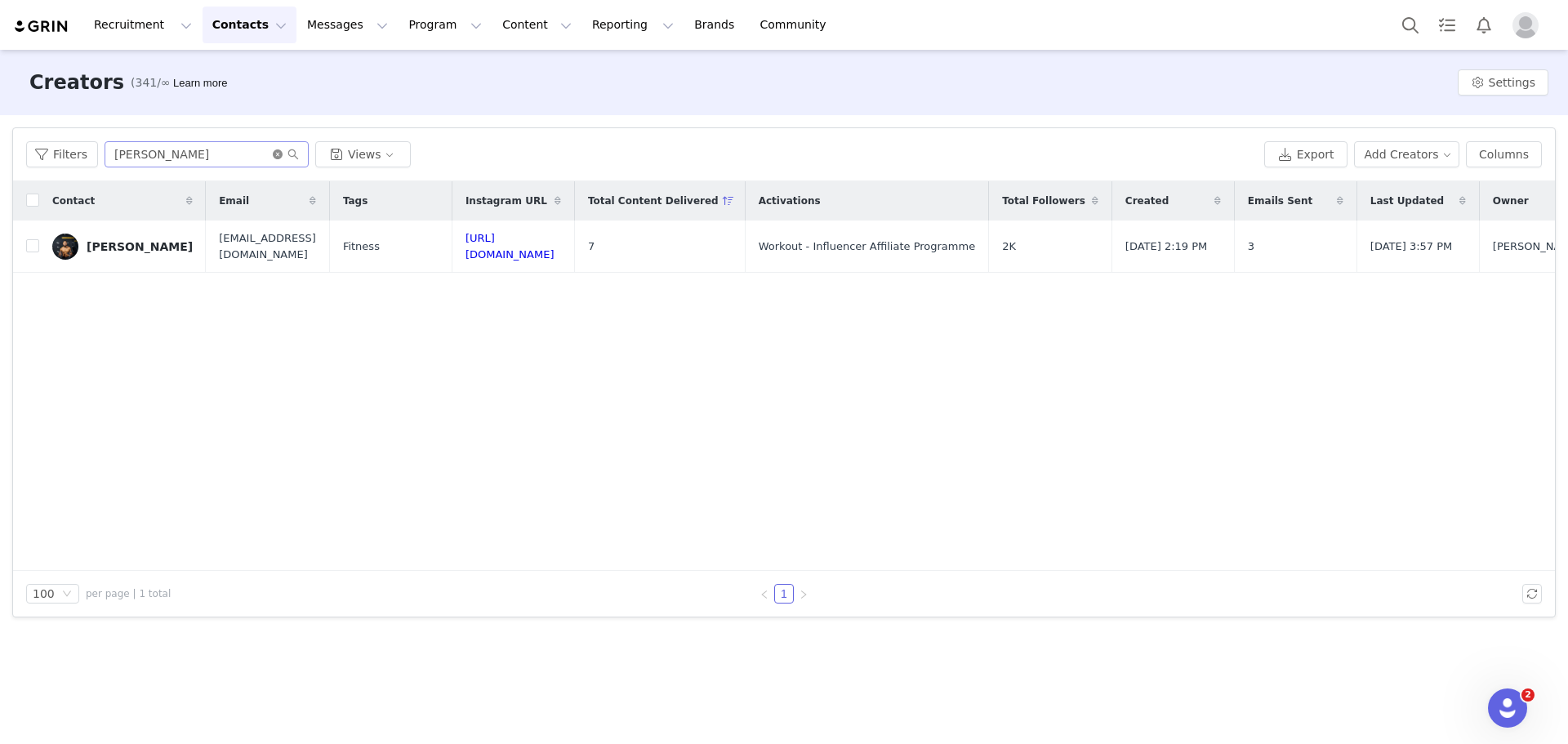
click at [275, 151] on icon "icon: close-circle" at bounding box center [277, 154] width 9 height 9
click at [249, 151] on input "text" at bounding box center [206, 154] width 204 height 27
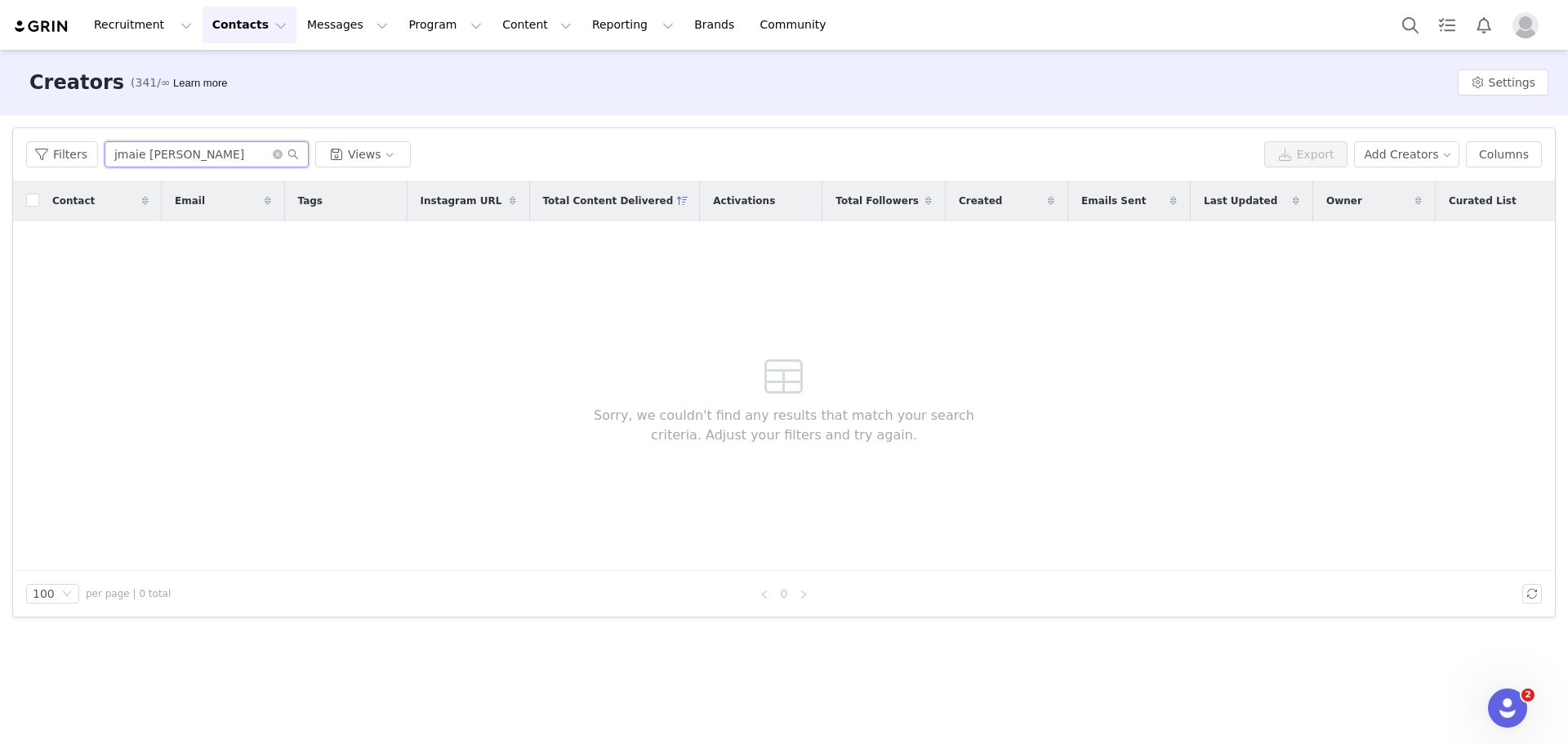
drag, startPoint x: 137, startPoint y: 155, endPoint x: 0, endPoint y: 182, distance: 139.6
click at [0, 180] on div "Filters Filter Logic And Or Archived Select Owner Select Contact Tag Select Rel…" at bounding box center [784, 372] width 1568 height 515
type input "greaves"
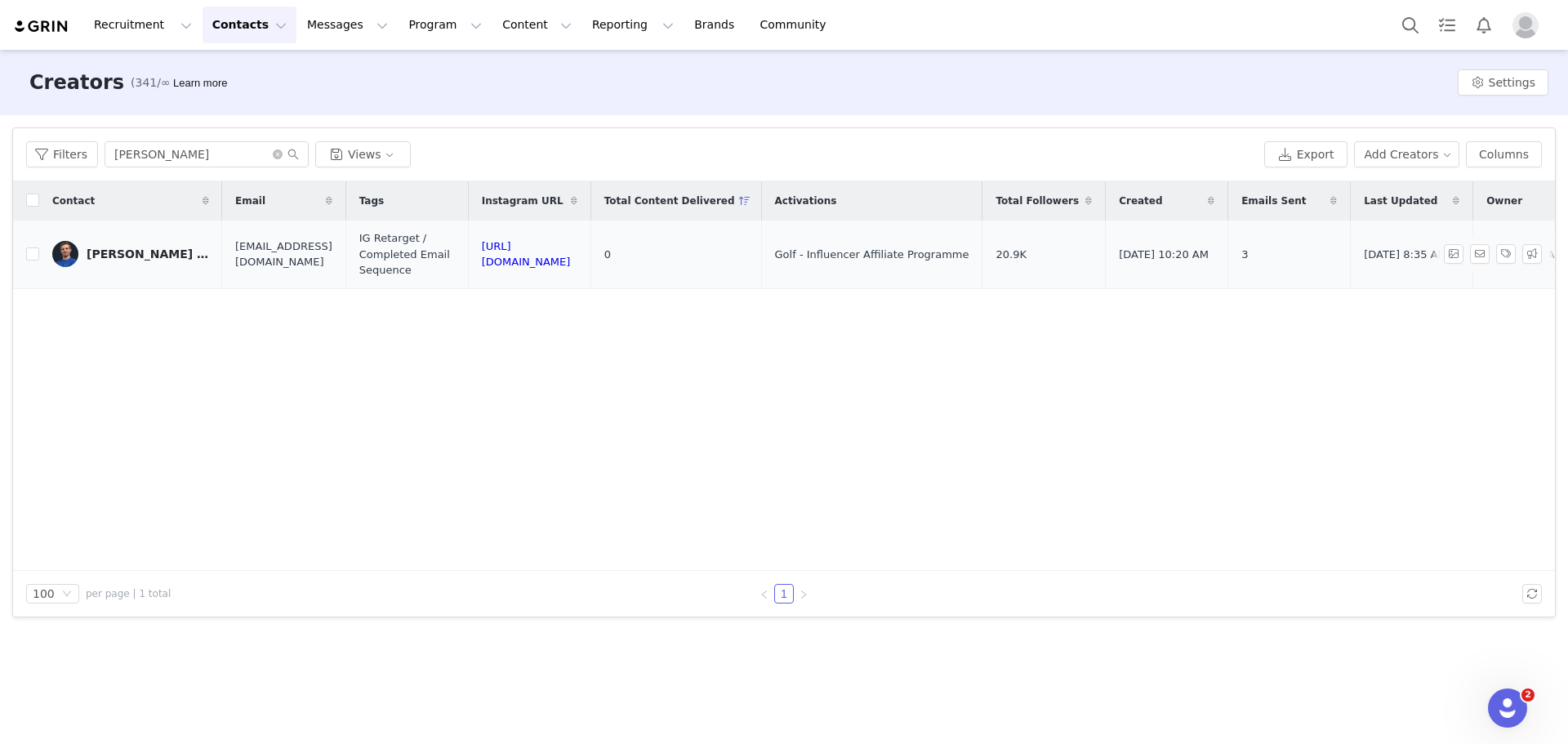
click at [98, 241] on link "Jamie Greaves | Golf Fitness" at bounding box center [130, 253] width 157 height 27
click at [98, 241] on main "Creators (341/∞) Learn more Settings Filters Filter Logic And Or Archived Selec…" at bounding box center [784, 396] width 1568 height 692
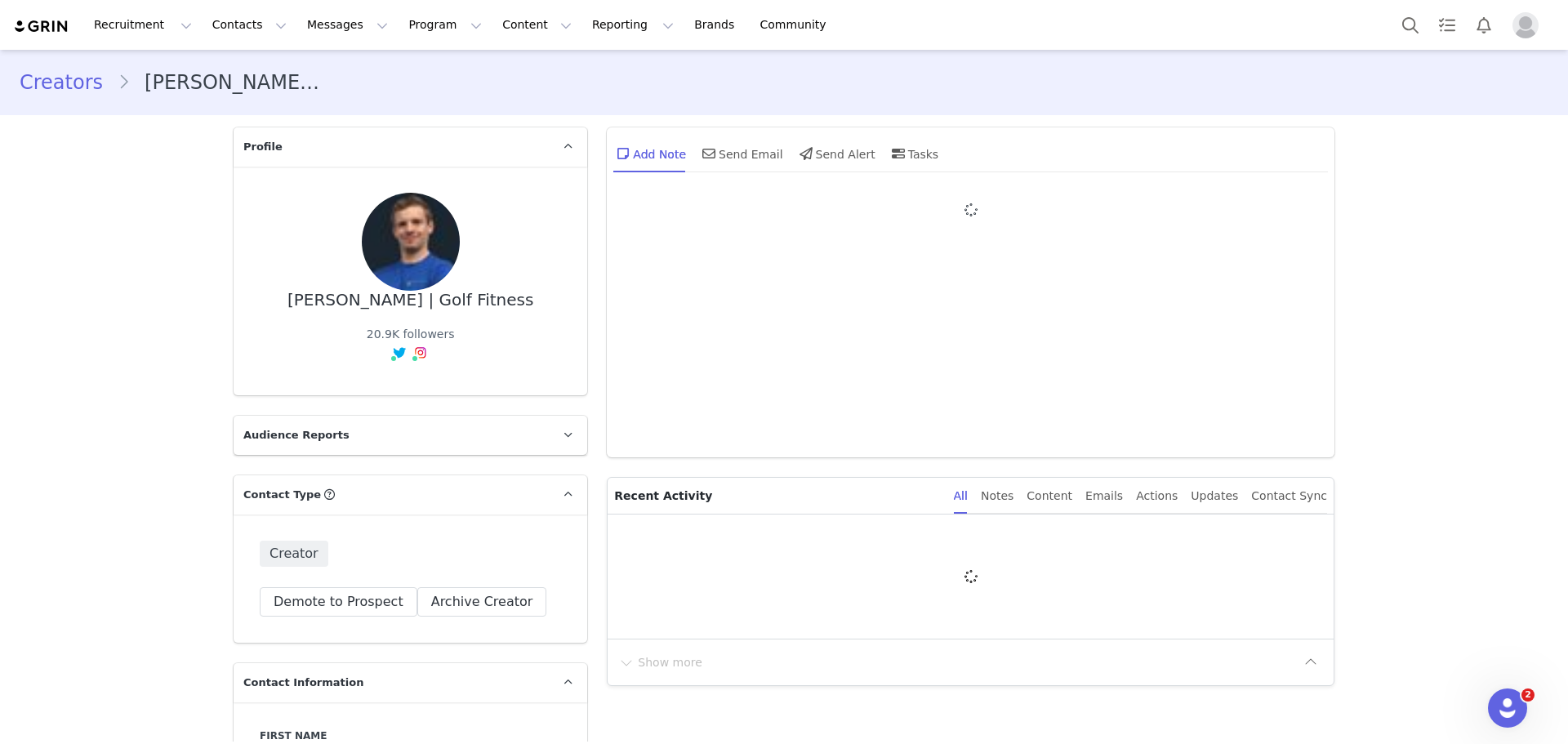
type input "+1 (United States)"
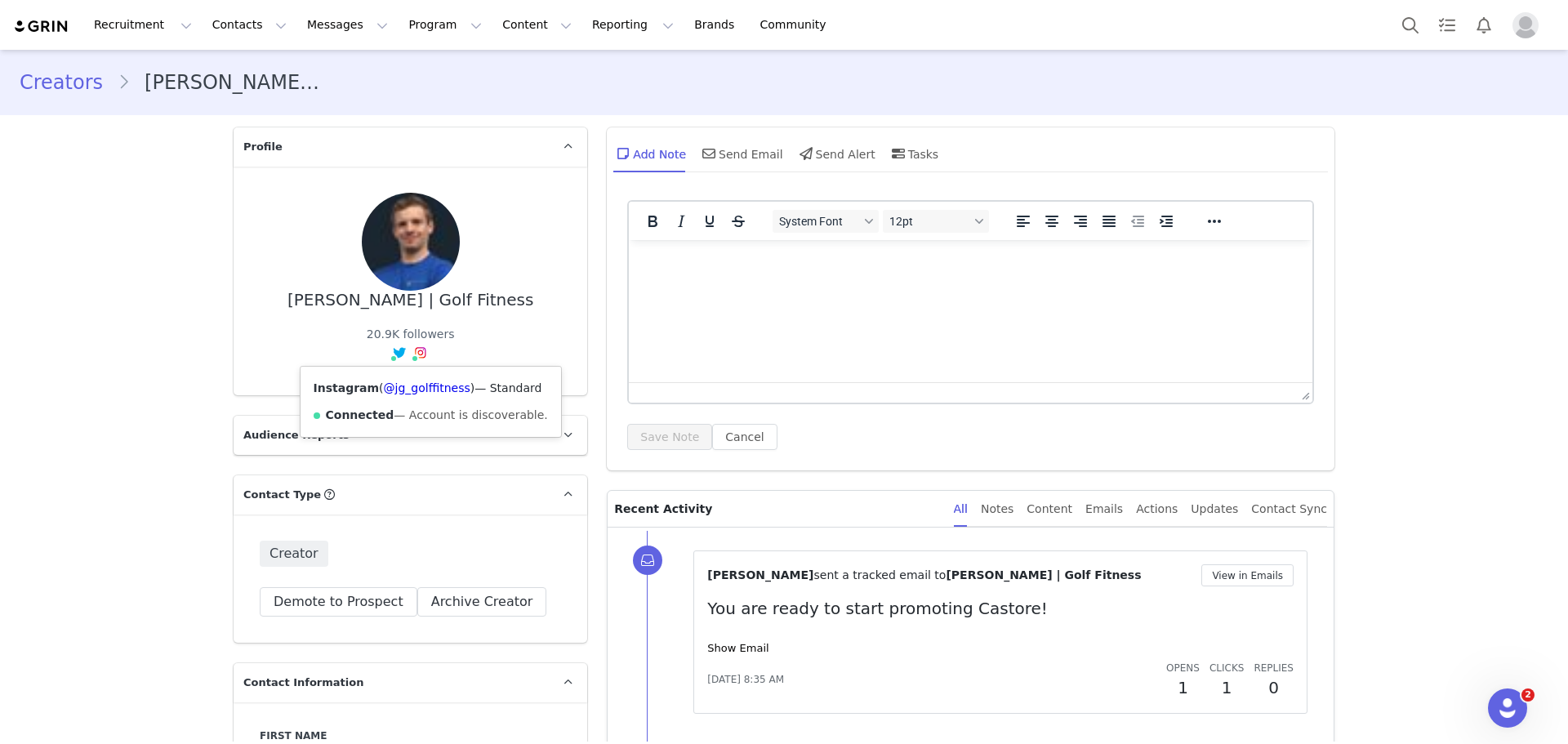
click at [425, 356] on span "Instagram ( @jg_golffitness ) — Standard Connected — Account is discoverable." at bounding box center [411, 356] width 43 height 20
click at [403, 384] on link "@jg_golffitness" at bounding box center [426, 387] width 86 height 13
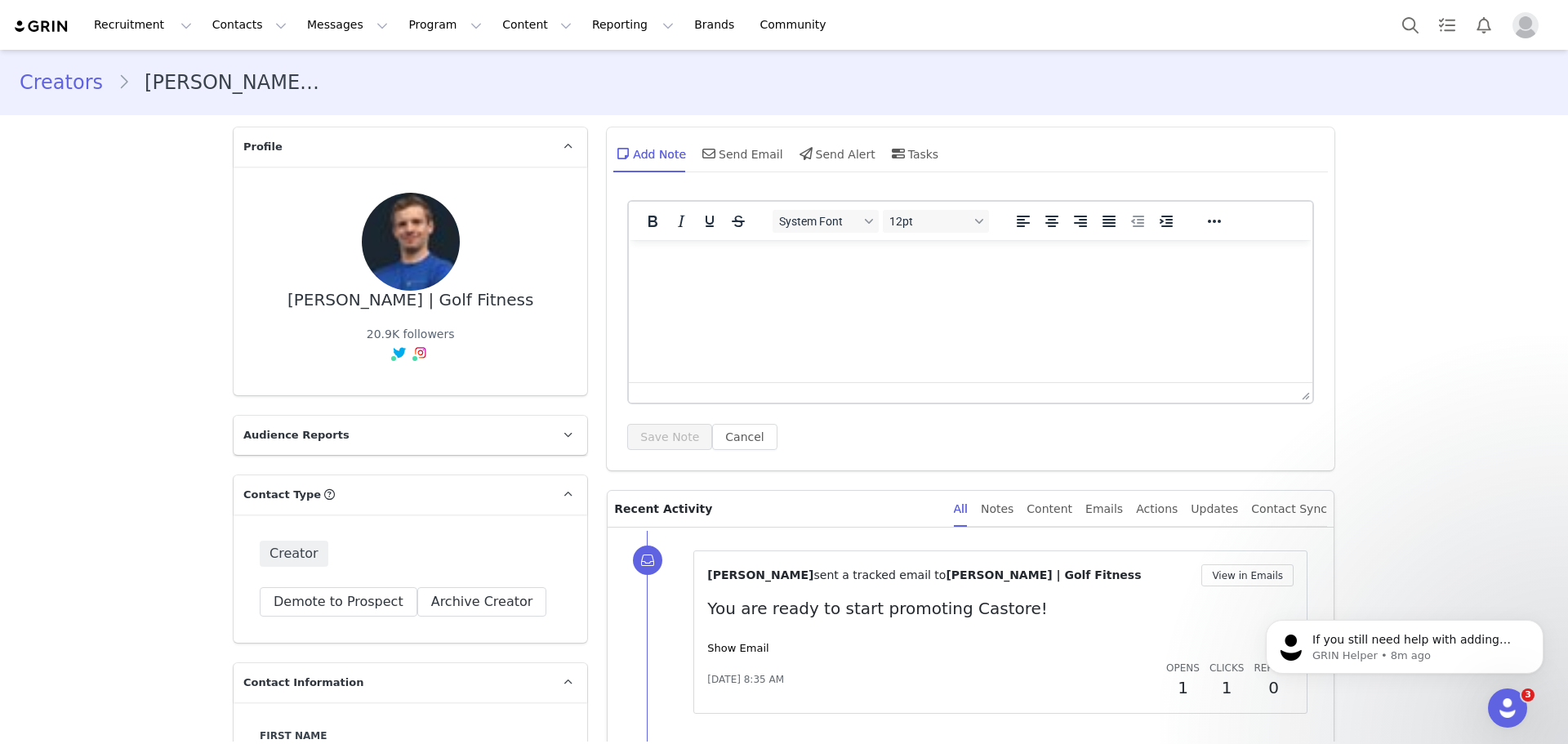
click at [261, 46] on div "Recruitment Recruitment Creator Search Curated Lists Landing Pages Web Extensio…" at bounding box center [784, 25] width 1568 height 50
click at [243, 36] on button "Contacts Contacts" at bounding box center [250, 25] width 94 height 37
click at [237, 80] on p "Creators" at bounding box center [224, 72] width 49 height 17
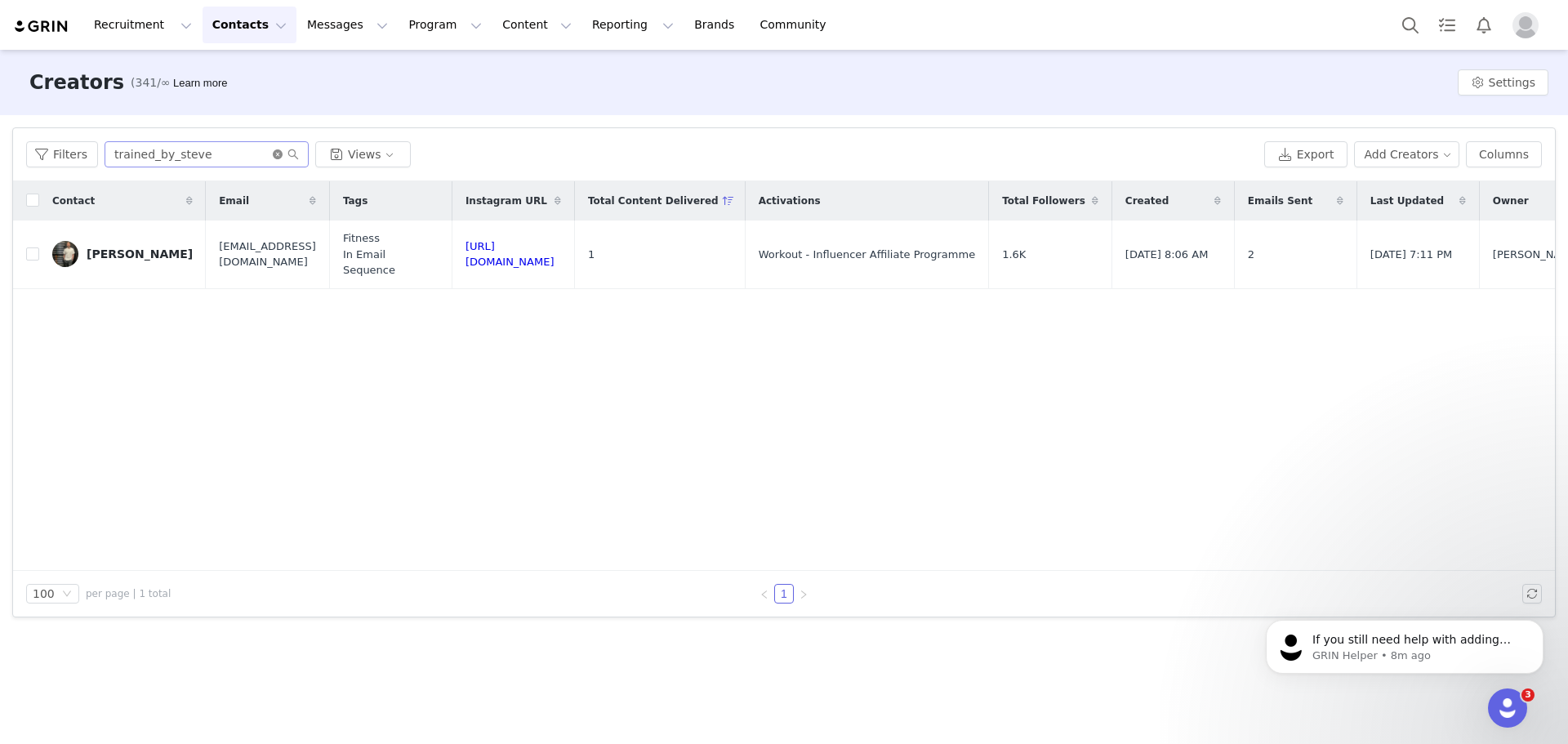
click at [273, 155] on icon "icon: close-circle" at bounding box center [277, 154] width 9 height 9
click at [257, 152] on input "text" at bounding box center [206, 154] width 204 height 27
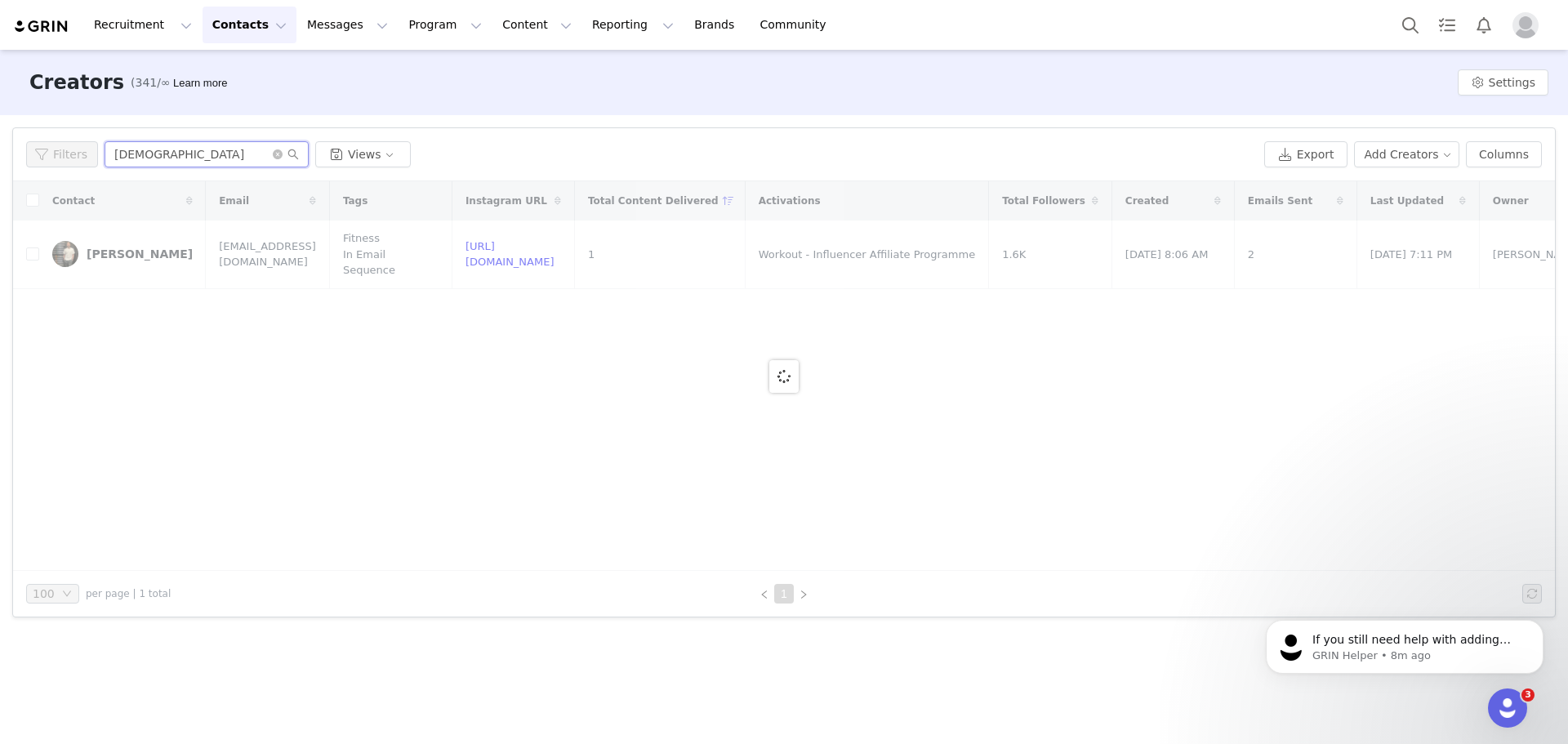
type input "lady"
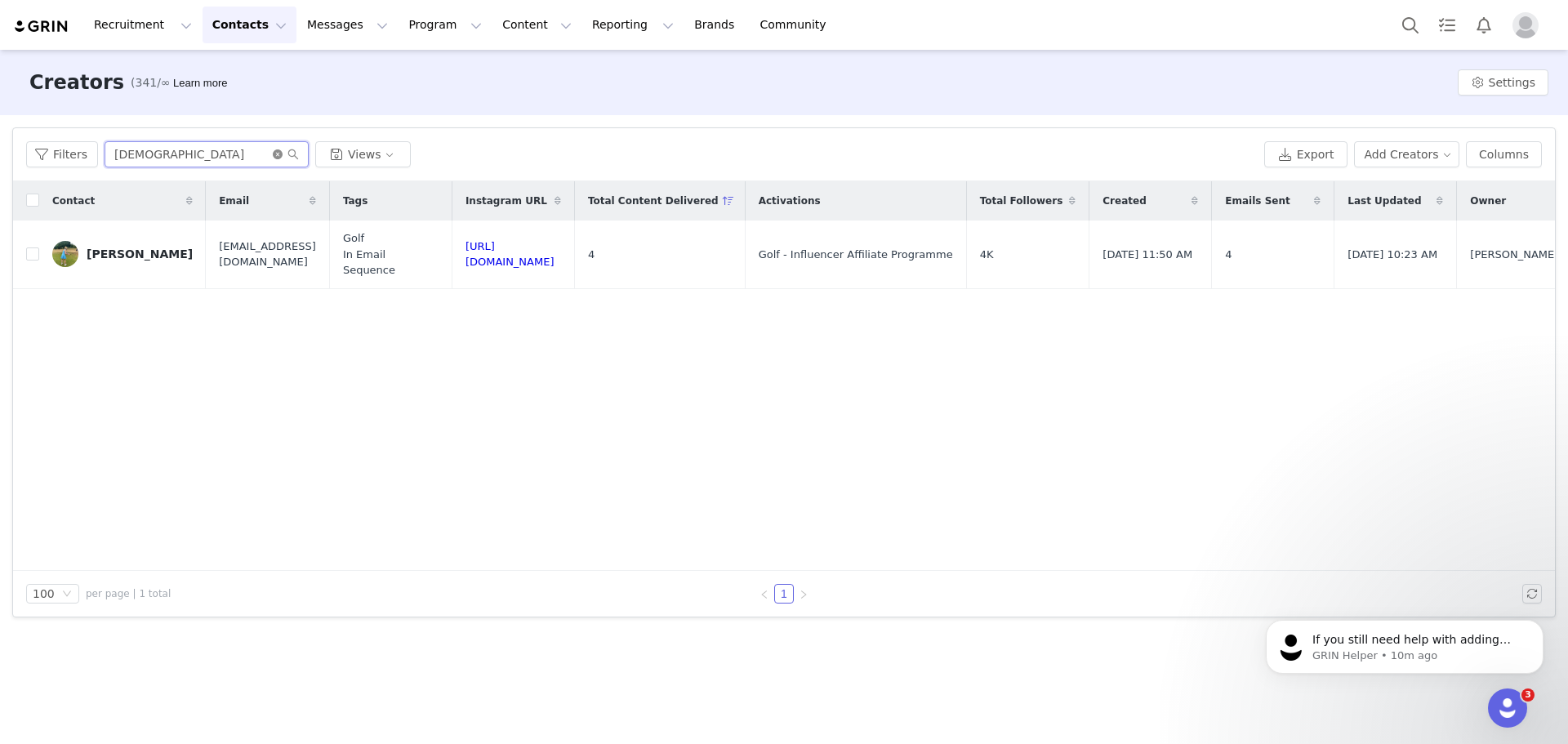
click at [271, 152] on span "lady" at bounding box center [206, 154] width 204 height 27
click at [273, 153] on icon "icon: close-circle" at bounding box center [277, 154] width 9 height 9
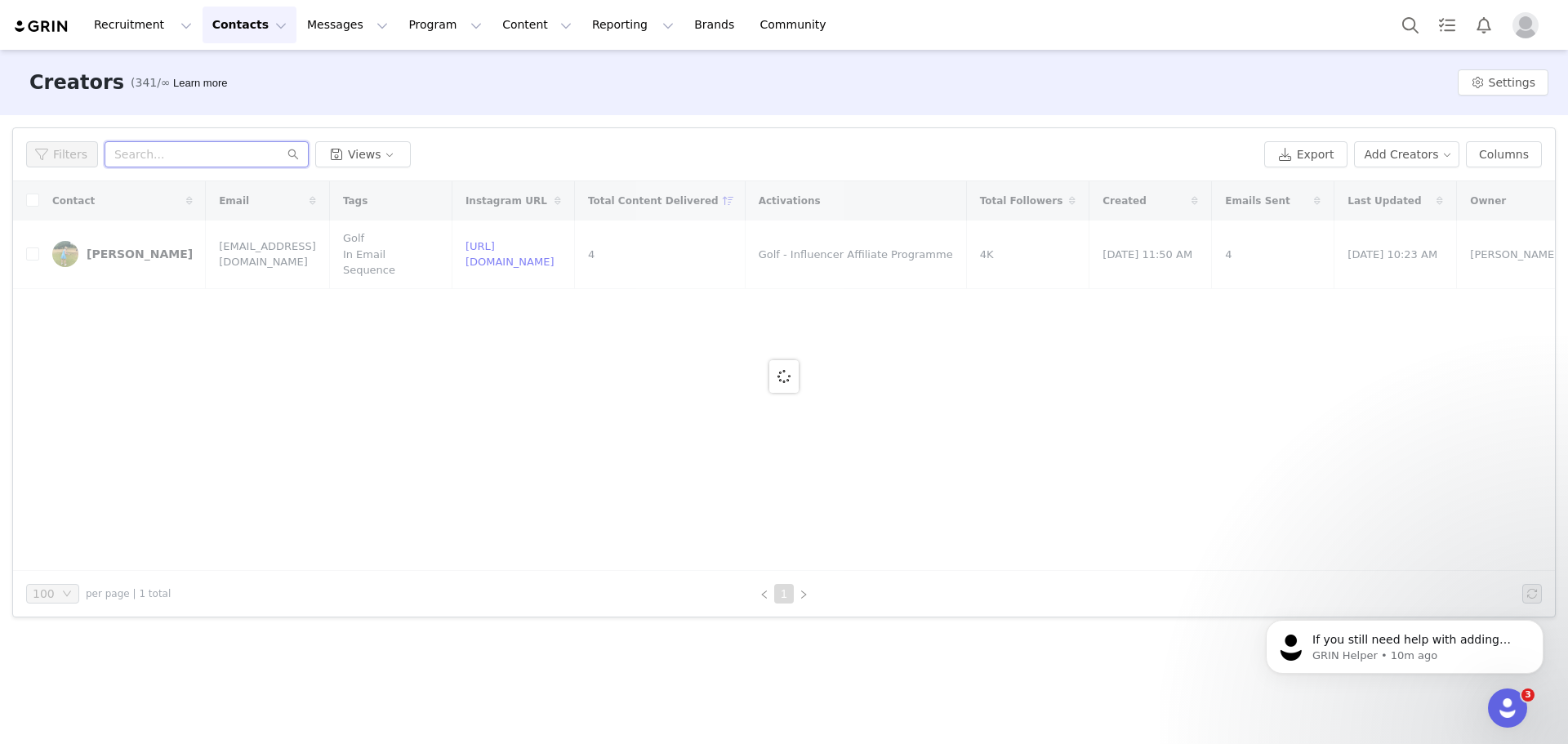
click at [241, 160] on input "text" at bounding box center [206, 154] width 204 height 27
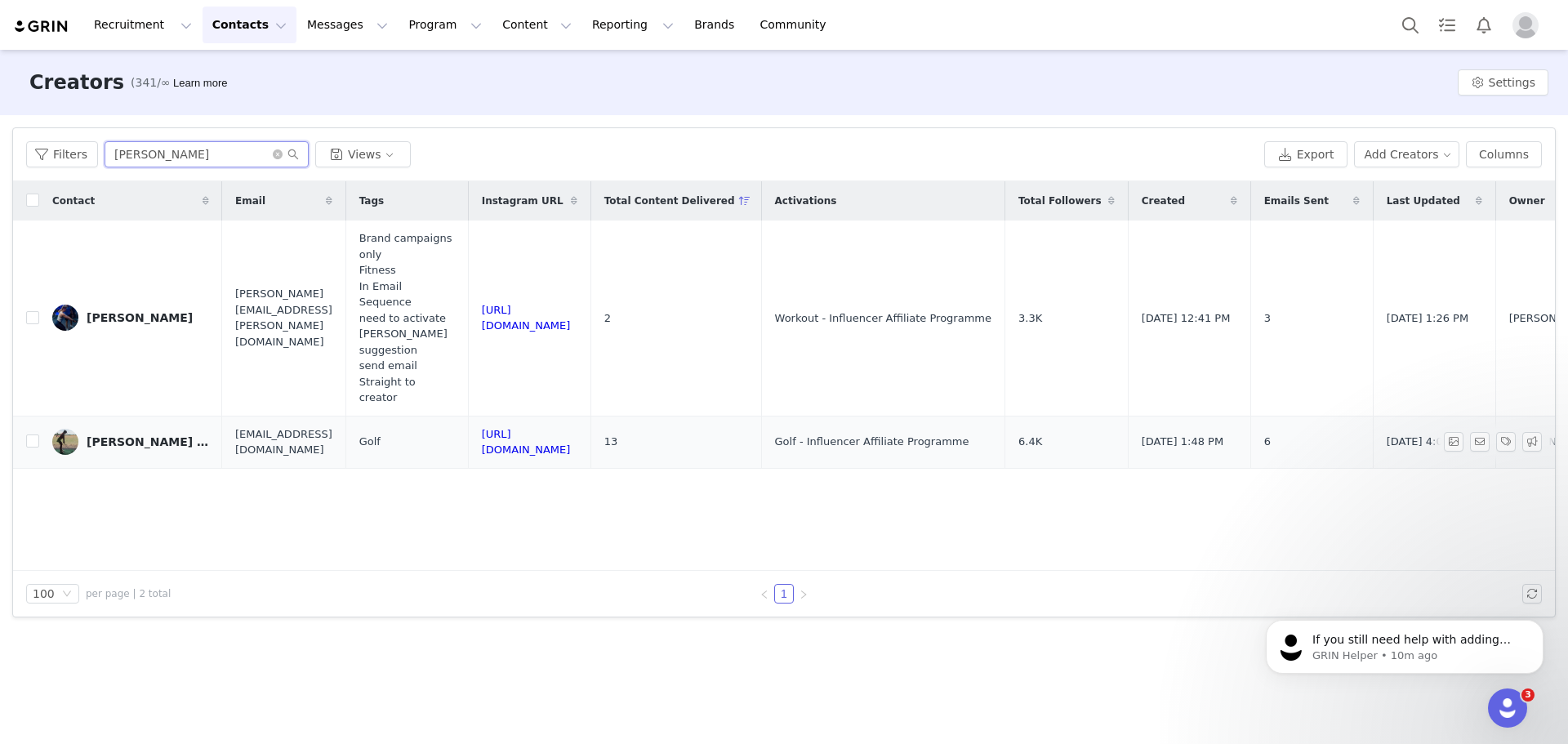
type input "kate"
click at [134, 435] on div "kate | fairly average golfer | follow my journey" at bounding box center [147, 441] width 122 height 13
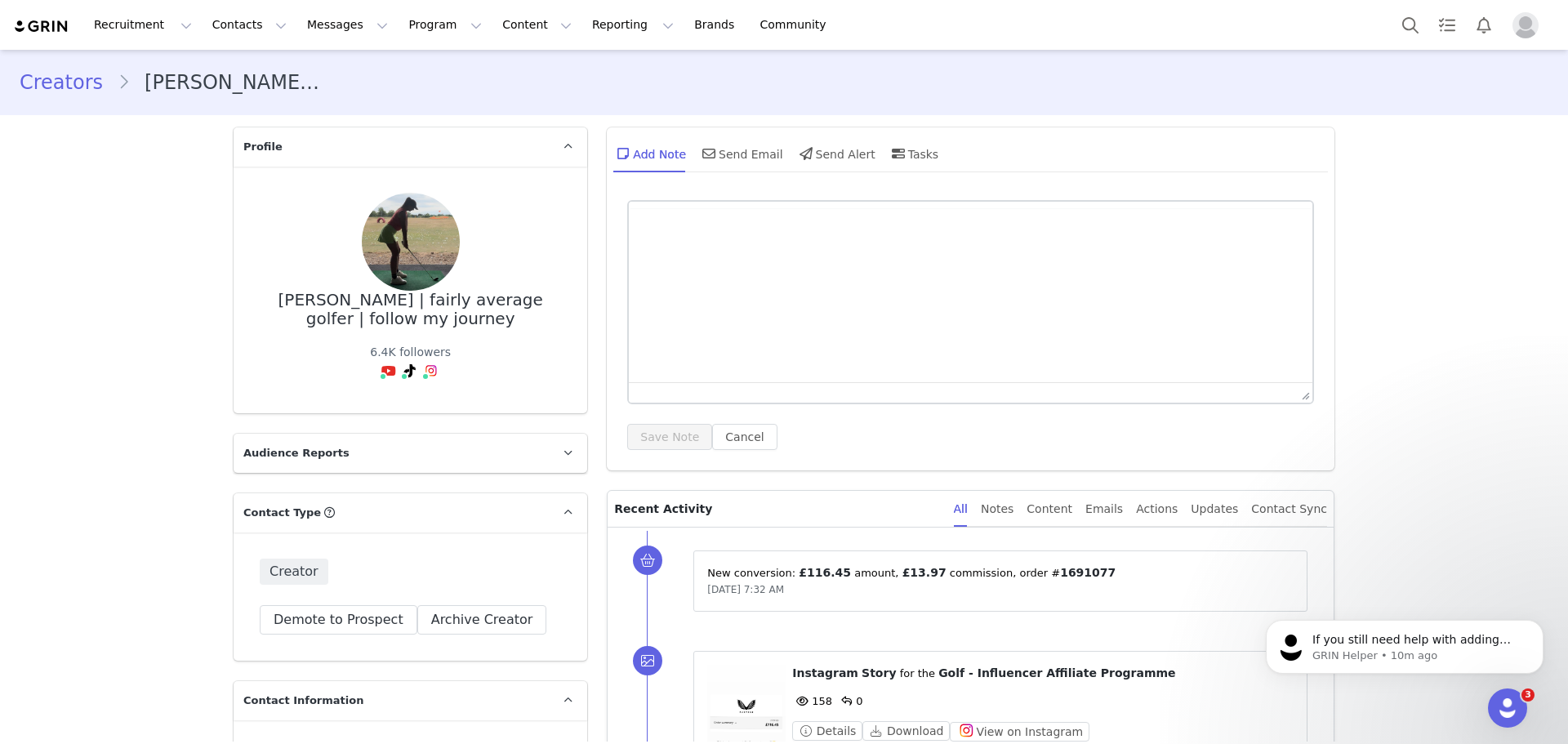
type input "+1 (United States)"
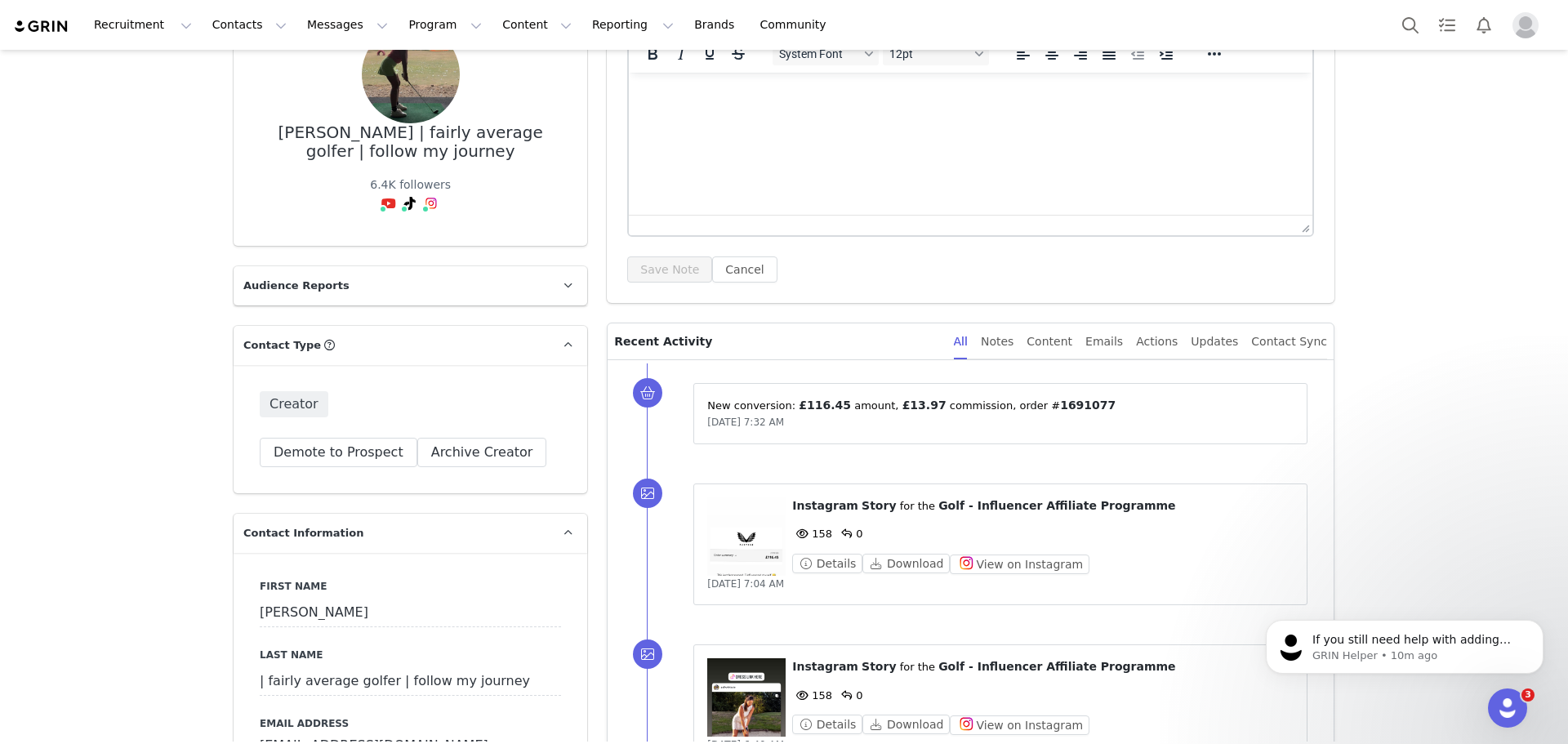
scroll to position [245, 0]
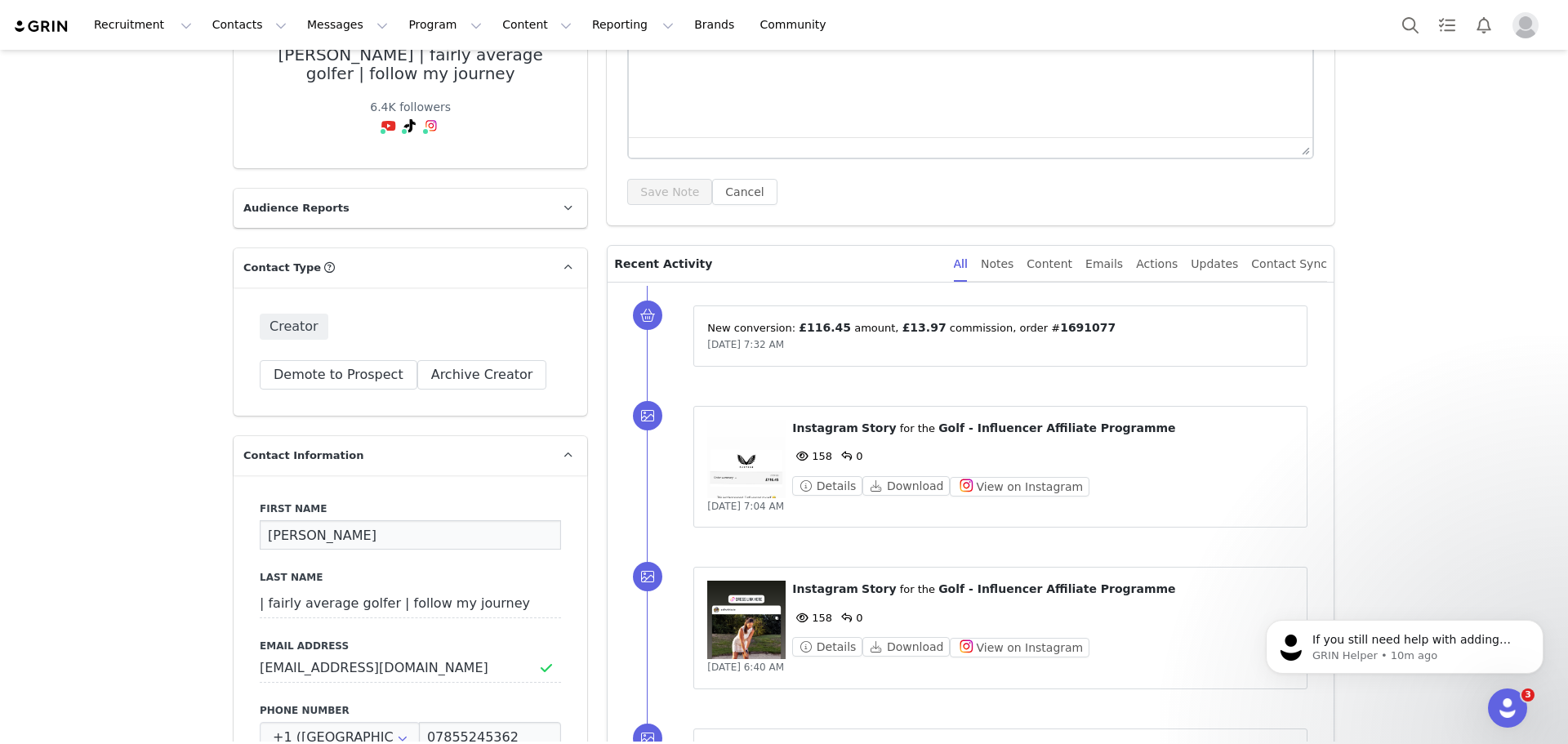
click at [351, 527] on input "kate" at bounding box center [410, 535] width 301 height 29
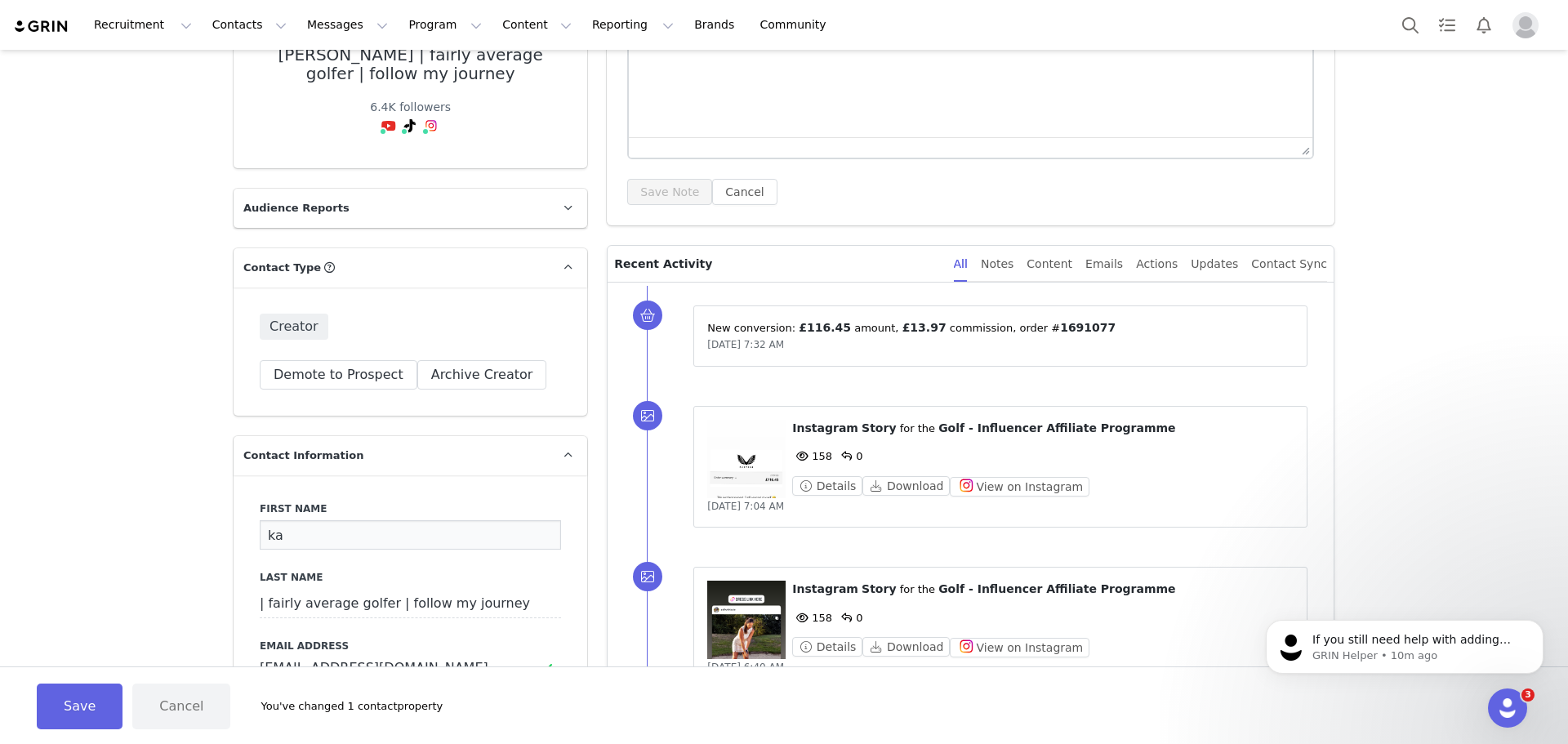
type input "k"
type input "Kate"
drag, startPoint x: 504, startPoint y: 610, endPoint x: 63, endPoint y: 579, distance: 442.1
type input "Steele"
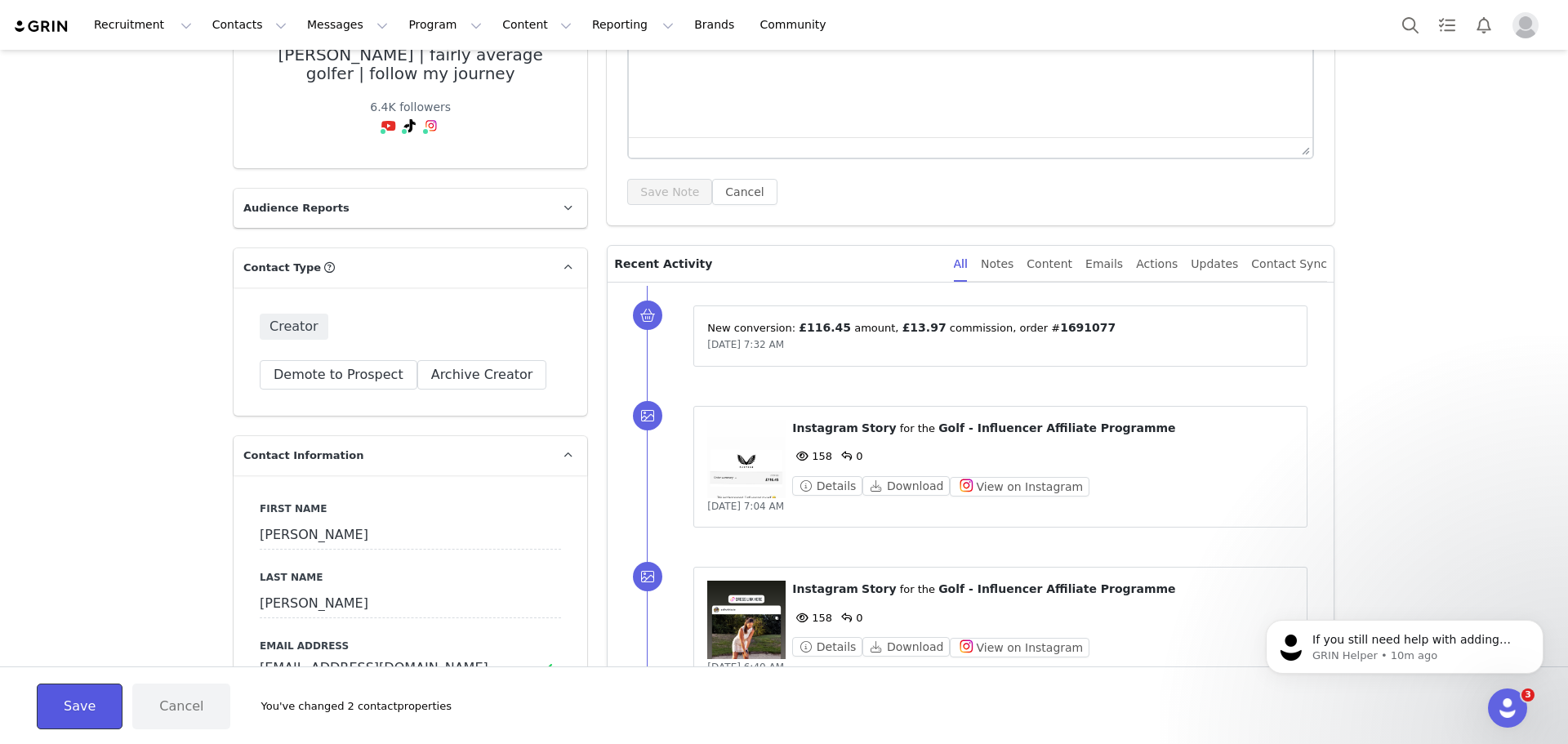
click at [79, 712] on button "Save" at bounding box center [80, 705] width 86 height 45
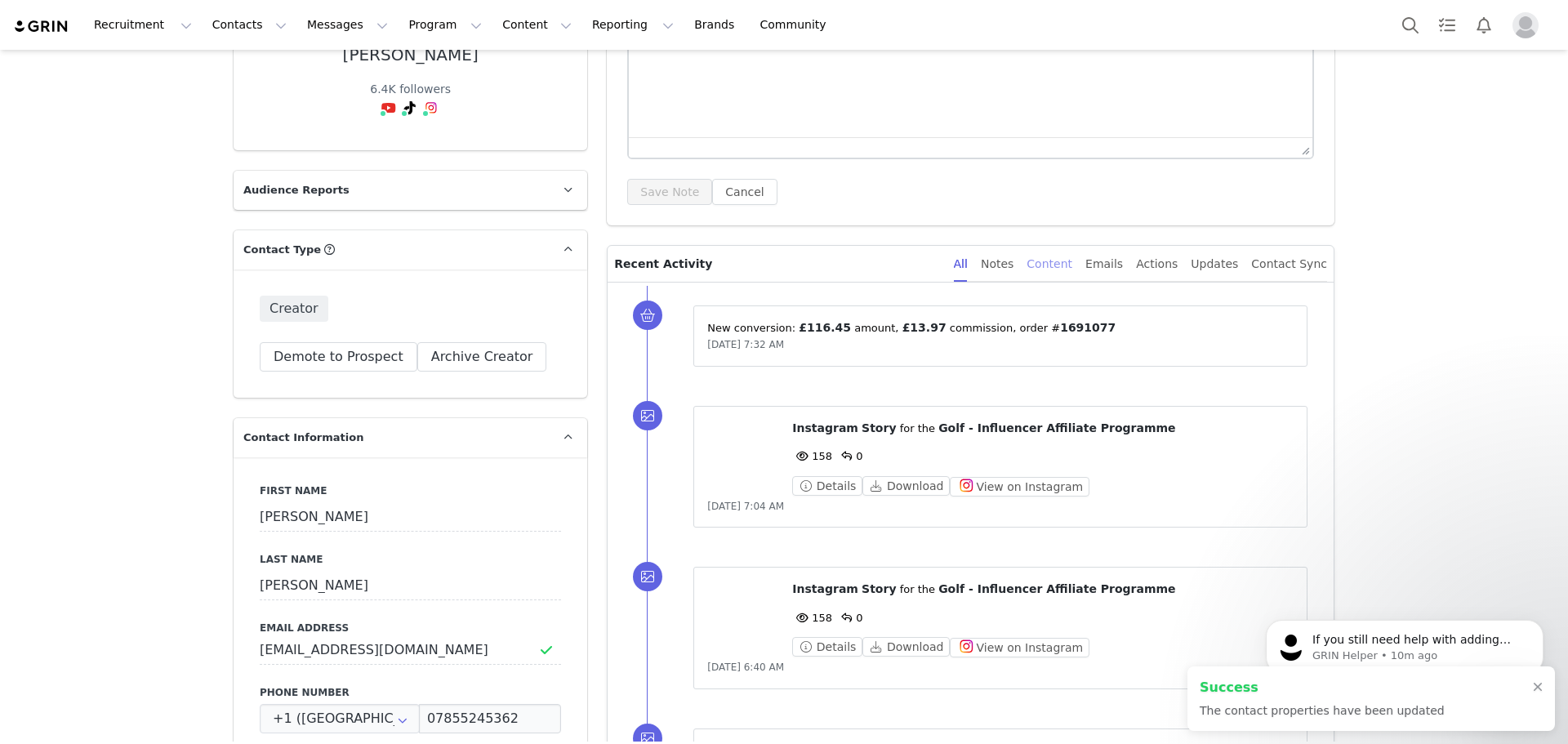
click at [1063, 260] on div "Content" at bounding box center [1049, 264] width 45 height 37
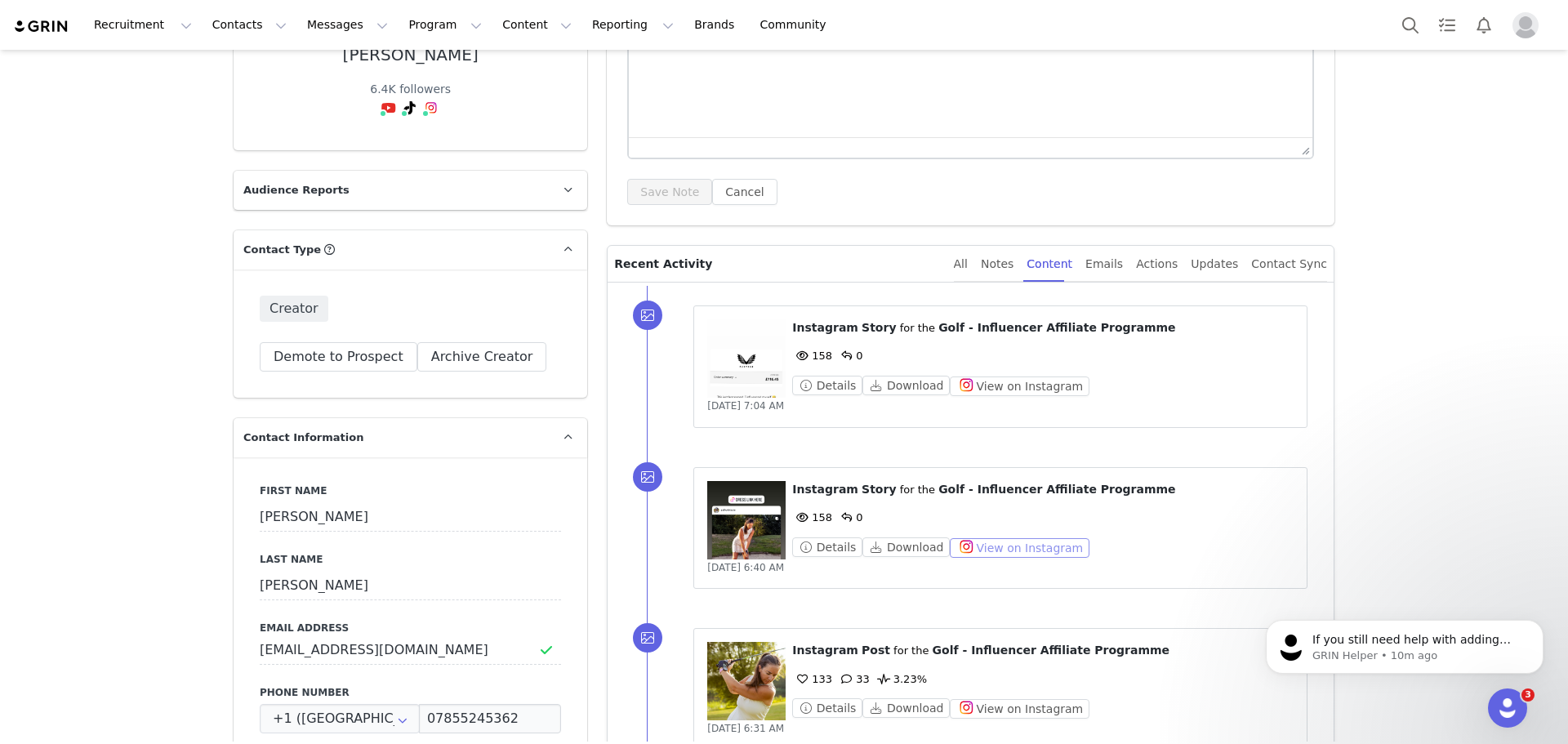
click at [999, 540] on button "View on Instagram" at bounding box center [1019, 548] width 140 height 20
click at [744, 531] on figure at bounding box center [747, 521] width 79 height 79
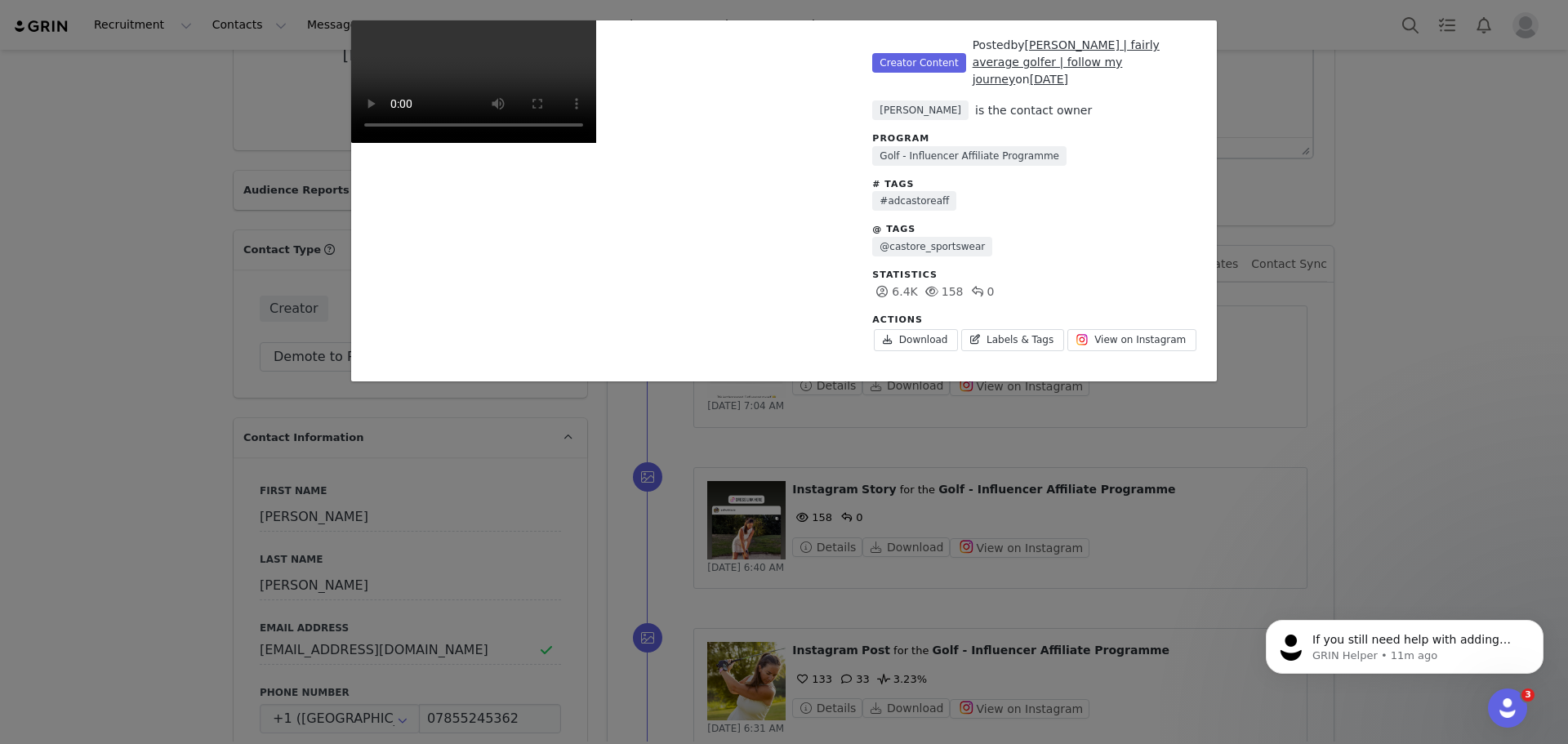
click at [744, 531] on div "Unlabeled Creator Content Posted by kate | fairly average golfer | follow my jo…" at bounding box center [784, 372] width 1568 height 744
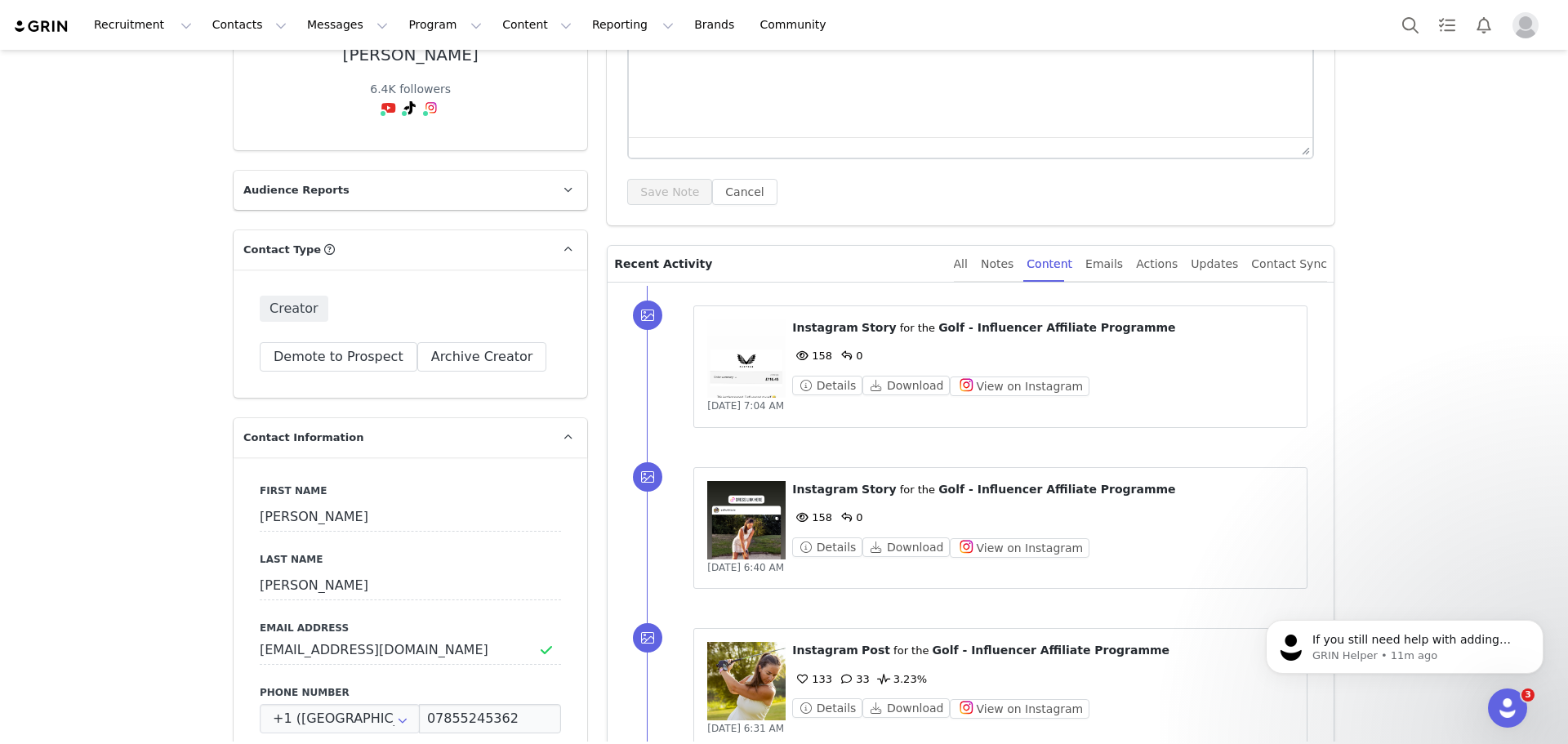
click at [748, 527] on figure at bounding box center [747, 521] width 79 height 79
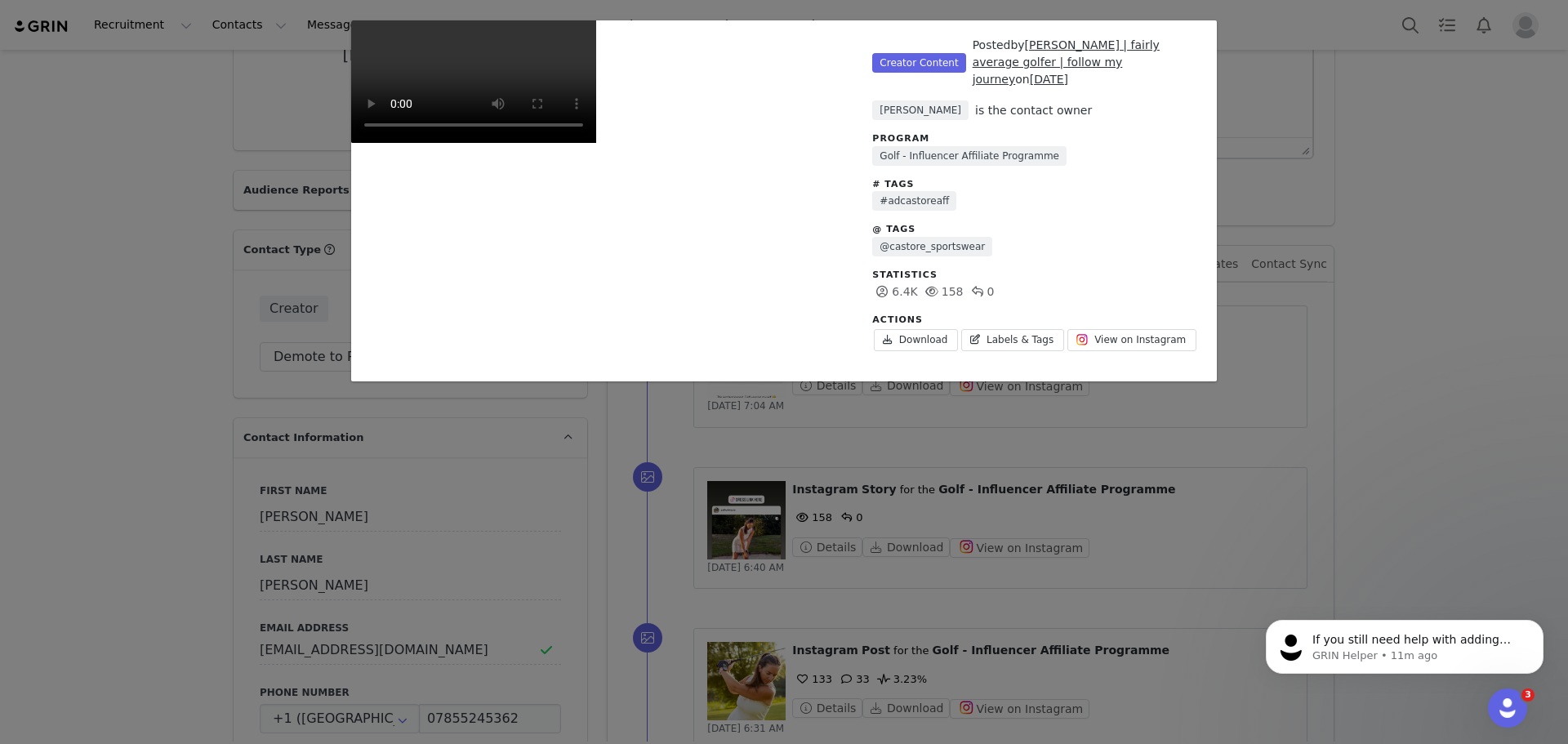
scroll to position [0, 0]
click at [1336, 399] on div "Unlabeled Creator Content Posted by kate | fairly average golfer | follow my jo…" at bounding box center [784, 372] width 1568 height 744
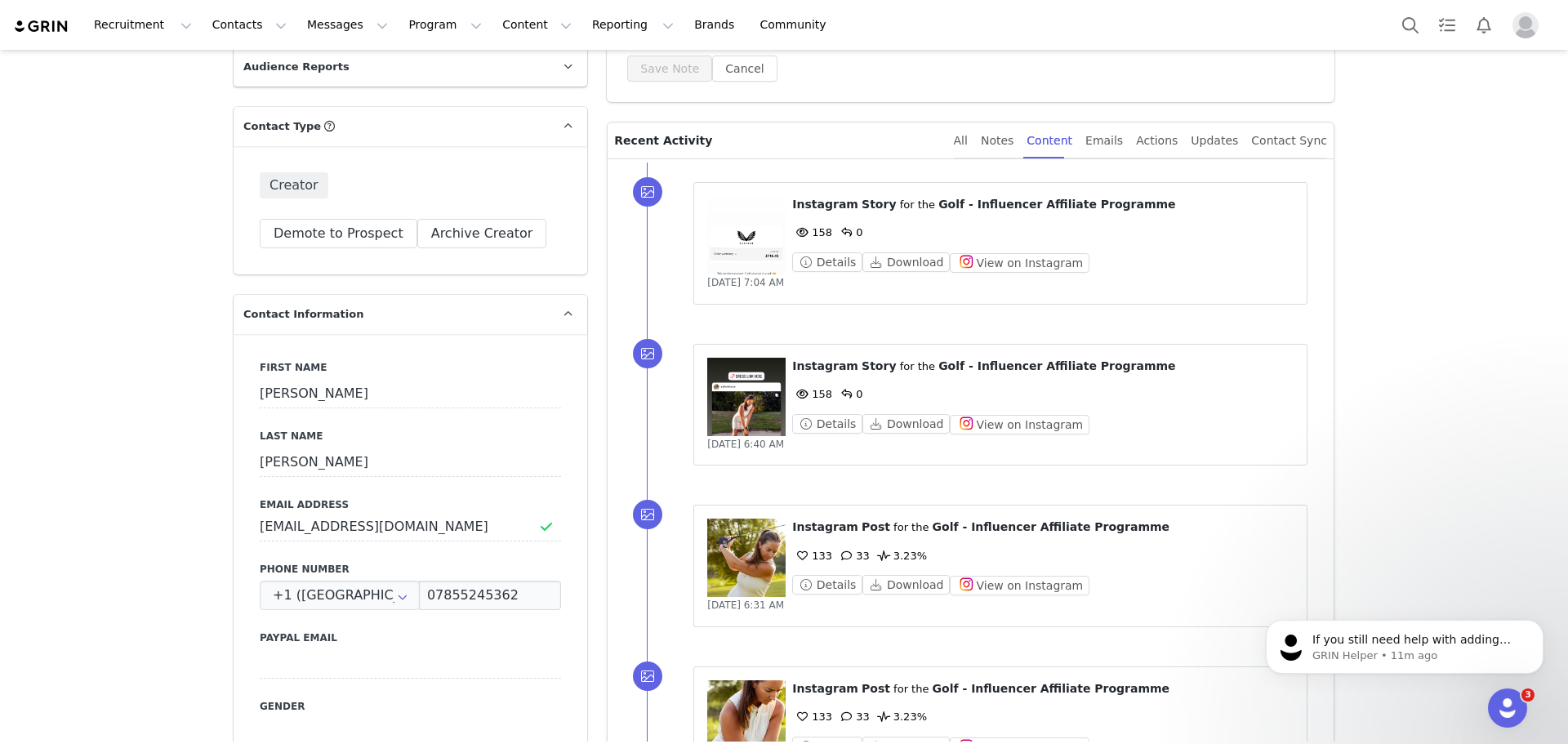
scroll to position [408, 0]
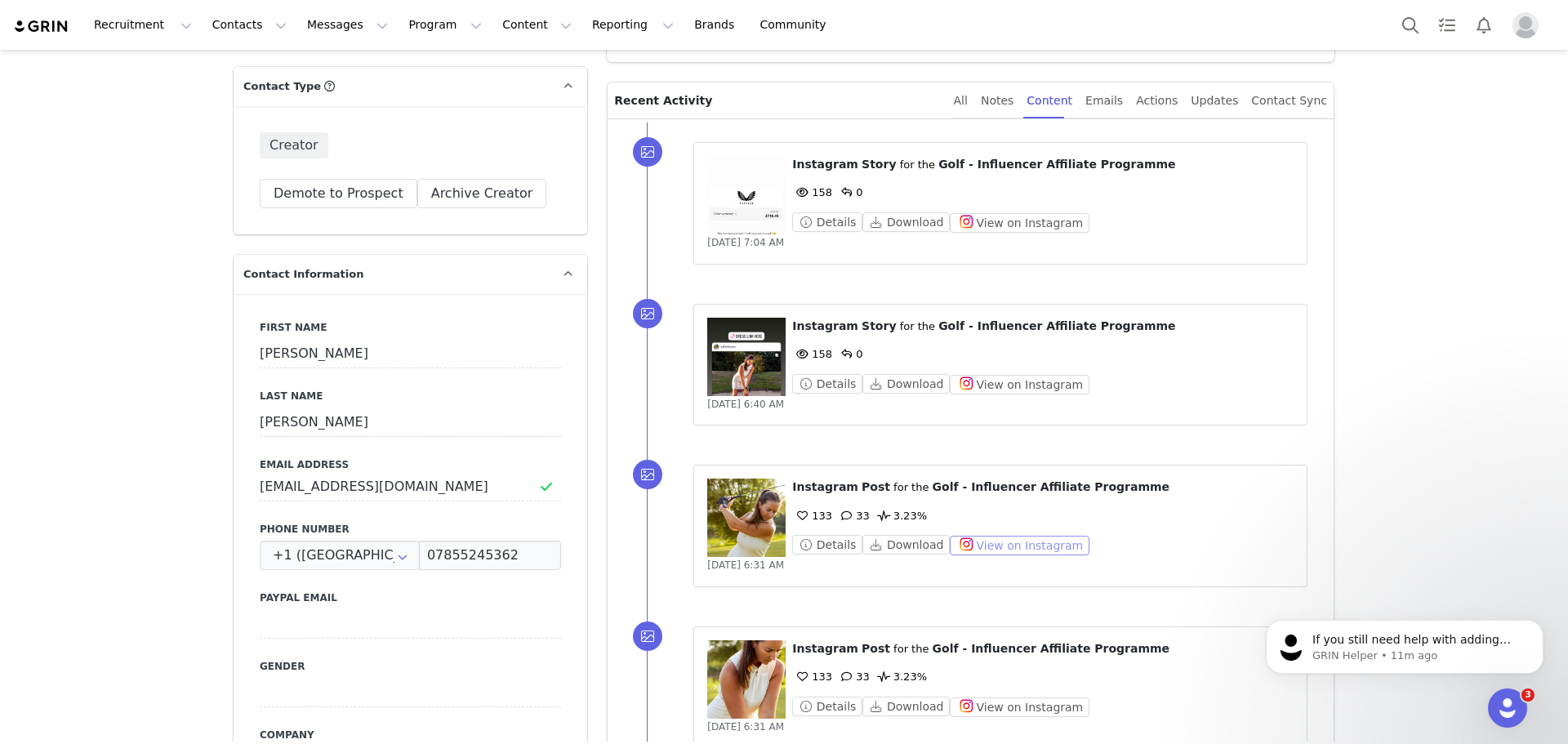
click at [1031, 543] on button "View on Instagram" at bounding box center [1019, 545] width 140 height 20
click at [757, 517] on figure at bounding box center [747, 518] width 79 height 79
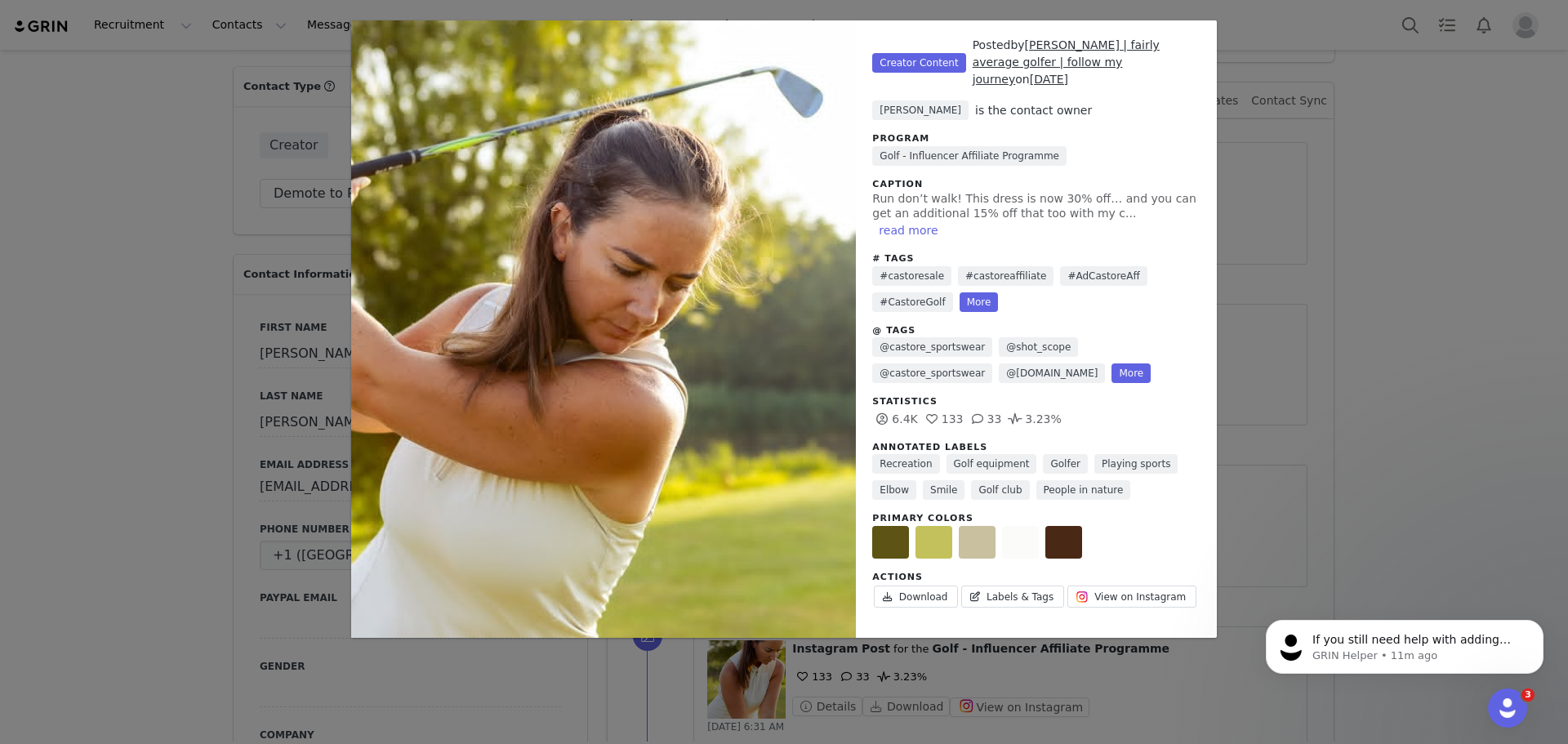
click at [1268, 341] on div "Unlabeled Creator Content Posted by kate | fairly average golfer | follow my jo…" at bounding box center [784, 372] width 1568 height 744
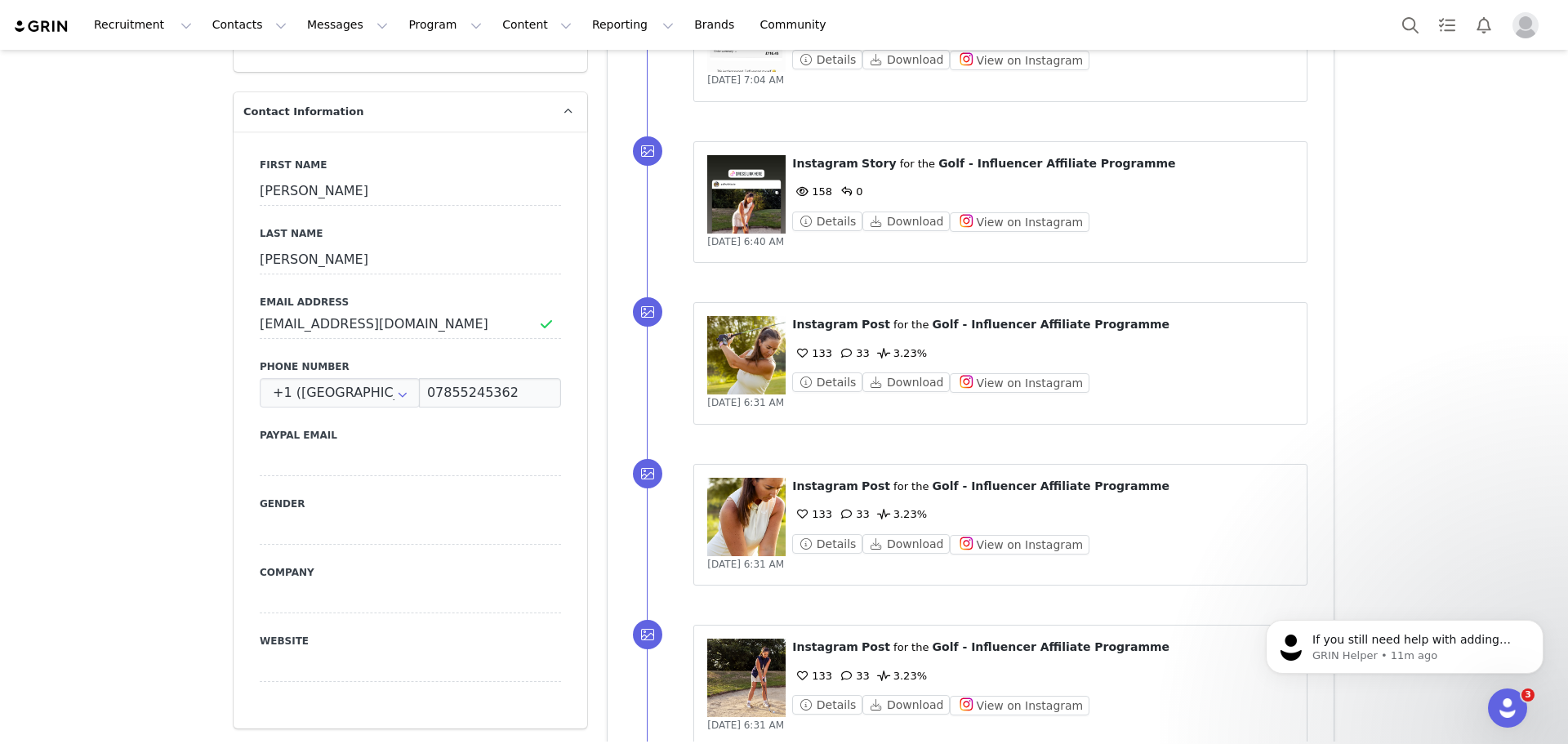
scroll to position [572, 0]
click at [754, 679] on figure at bounding box center [747, 677] width 79 height 79
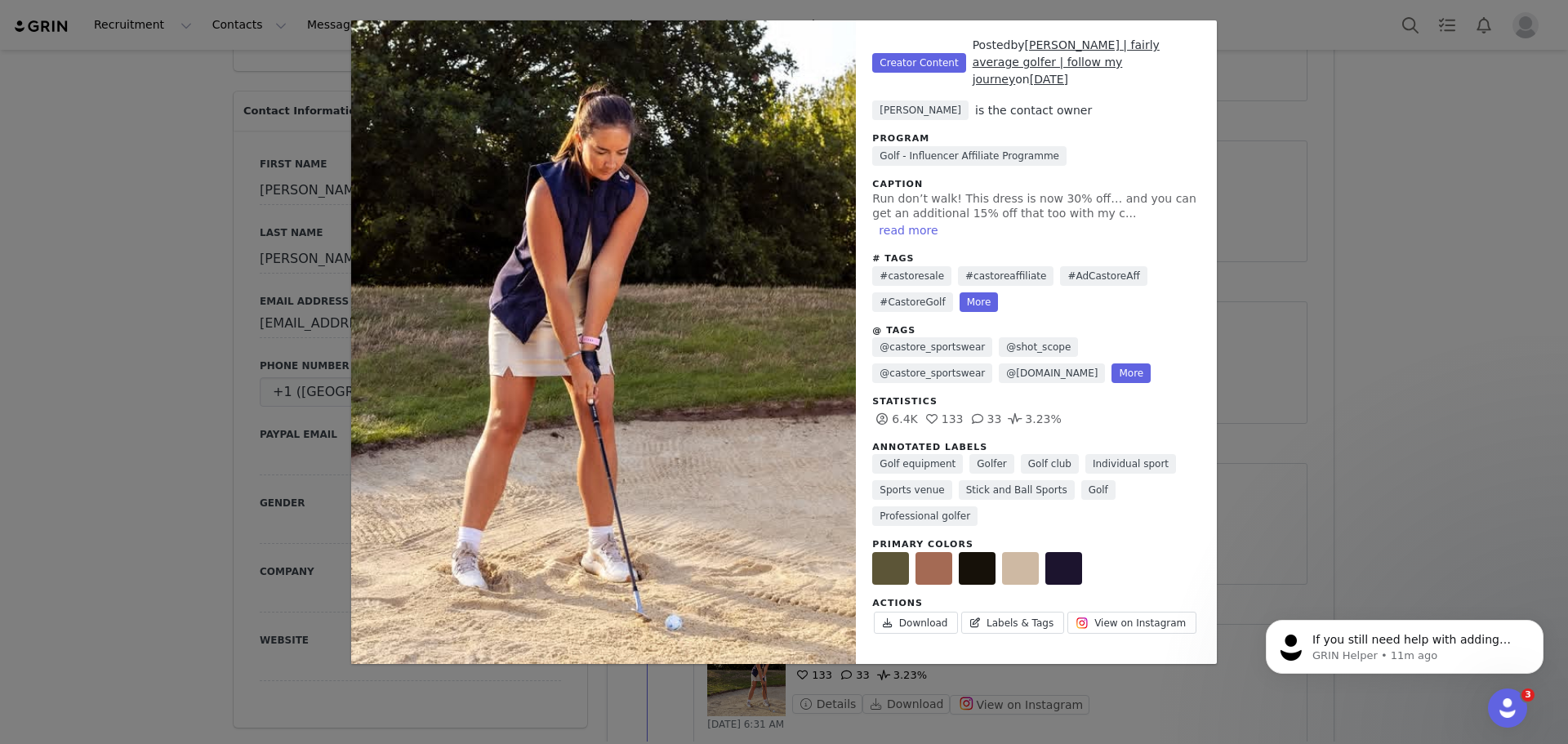
drag, startPoint x: 1377, startPoint y: 217, endPoint x: 1309, endPoint y: 215, distance: 68.0
click at [1378, 217] on div "Unlabeled Creator Content Posted by kate | fairly average golfer | follow my jo…" at bounding box center [784, 372] width 1568 height 744
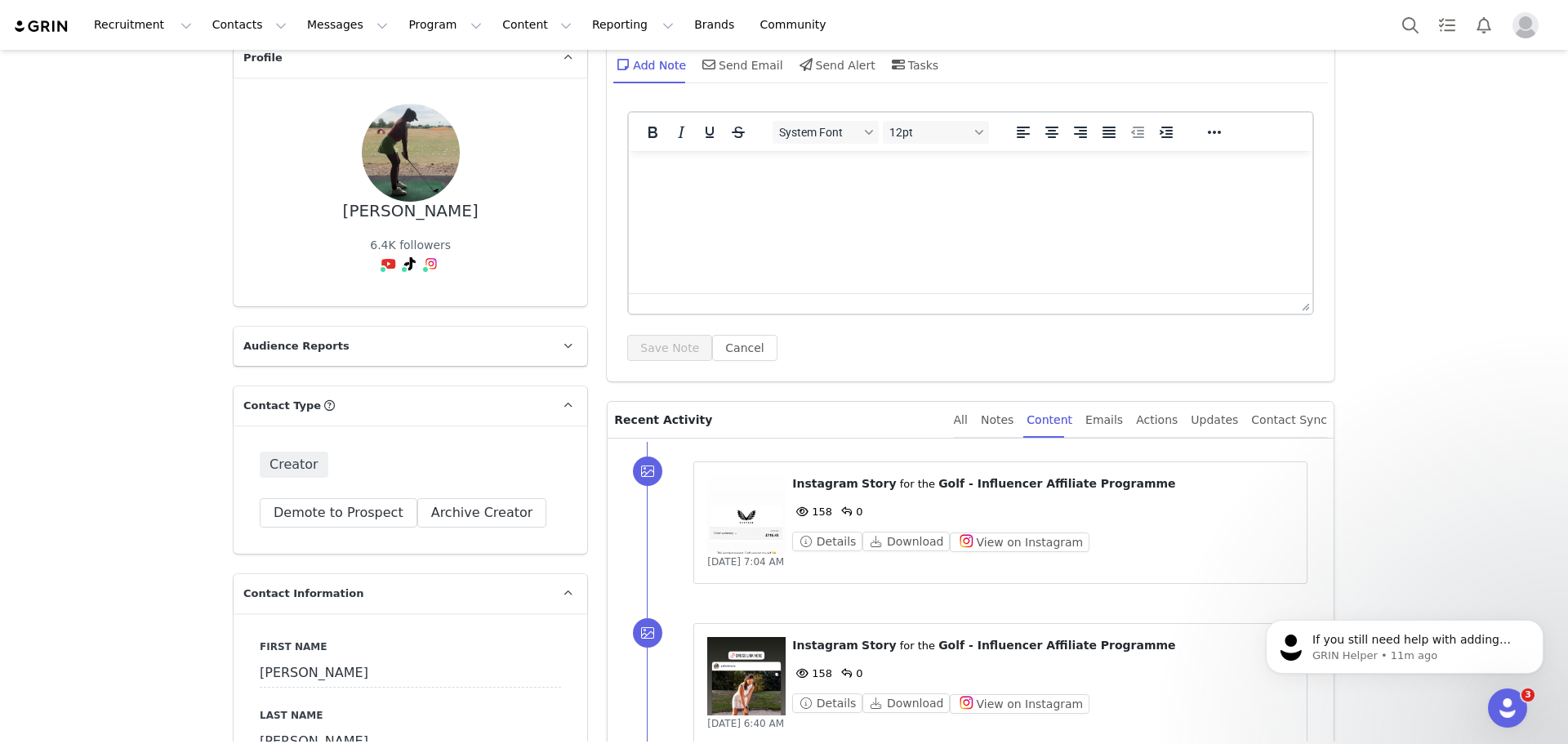
scroll to position [0, 0]
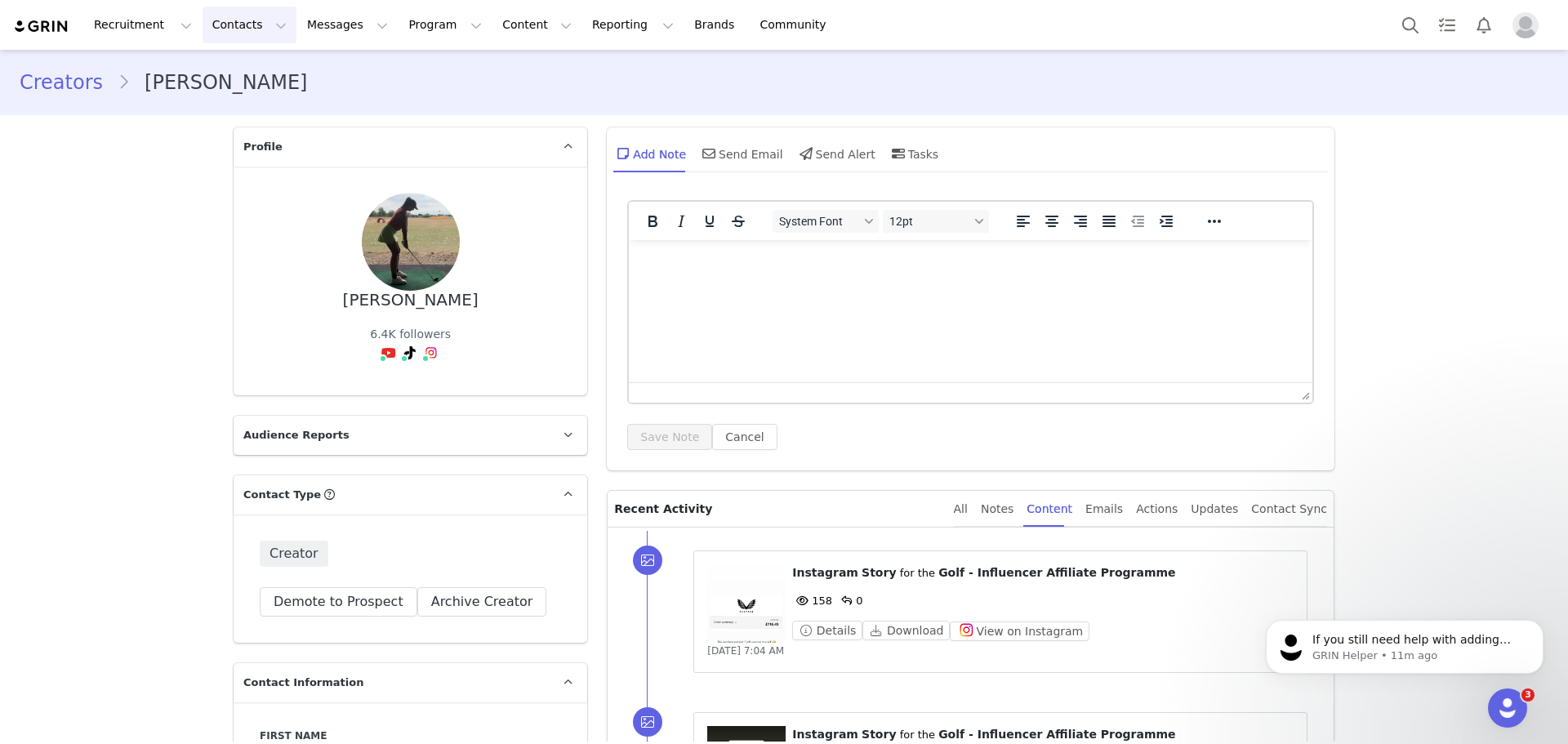
click at [225, 28] on button "Contacts Contacts" at bounding box center [250, 25] width 94 height 37
click at [218, 70] on p "Creators" at bounding box center [224, 72] width 49 height 17
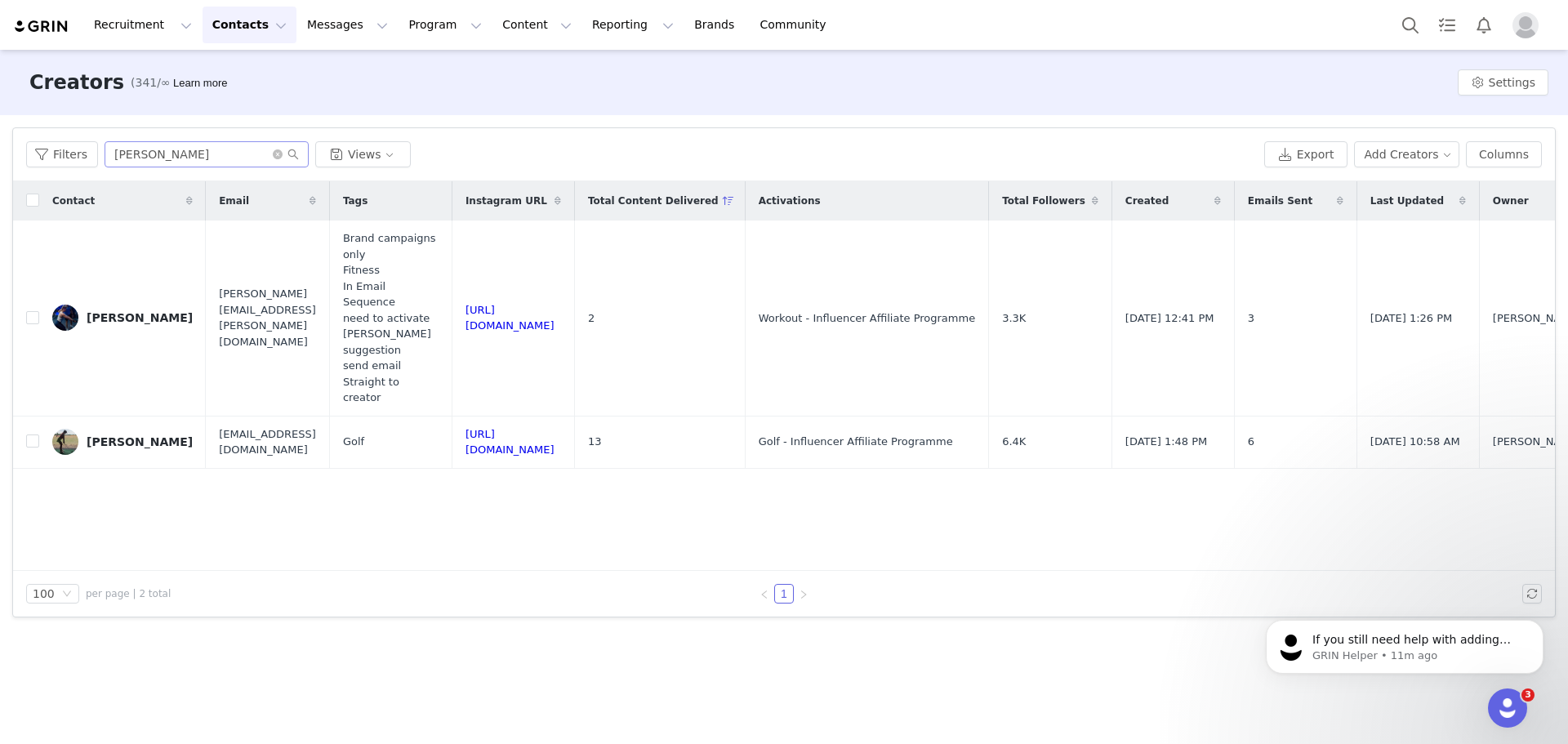
click at [273, 159] on span at bounding box center [286, 154] width 27 height 11
click at [273, 152] on icon "icon: close-circle" at bounding box center [277, 154] width 9 height 9
click at [260, 155] on input "text" at bounding box center [206, 154] width 204 height 27
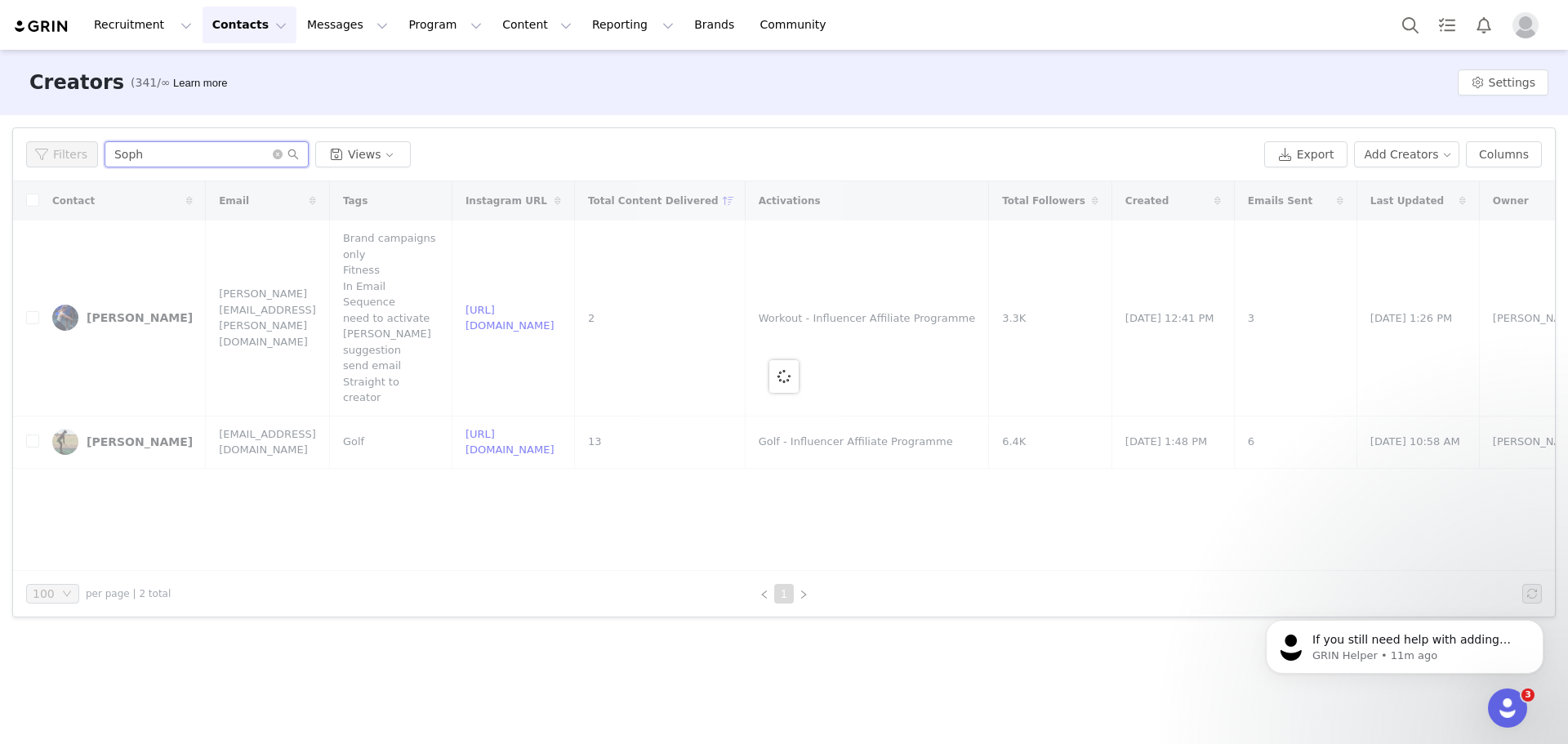
type input "Soph"
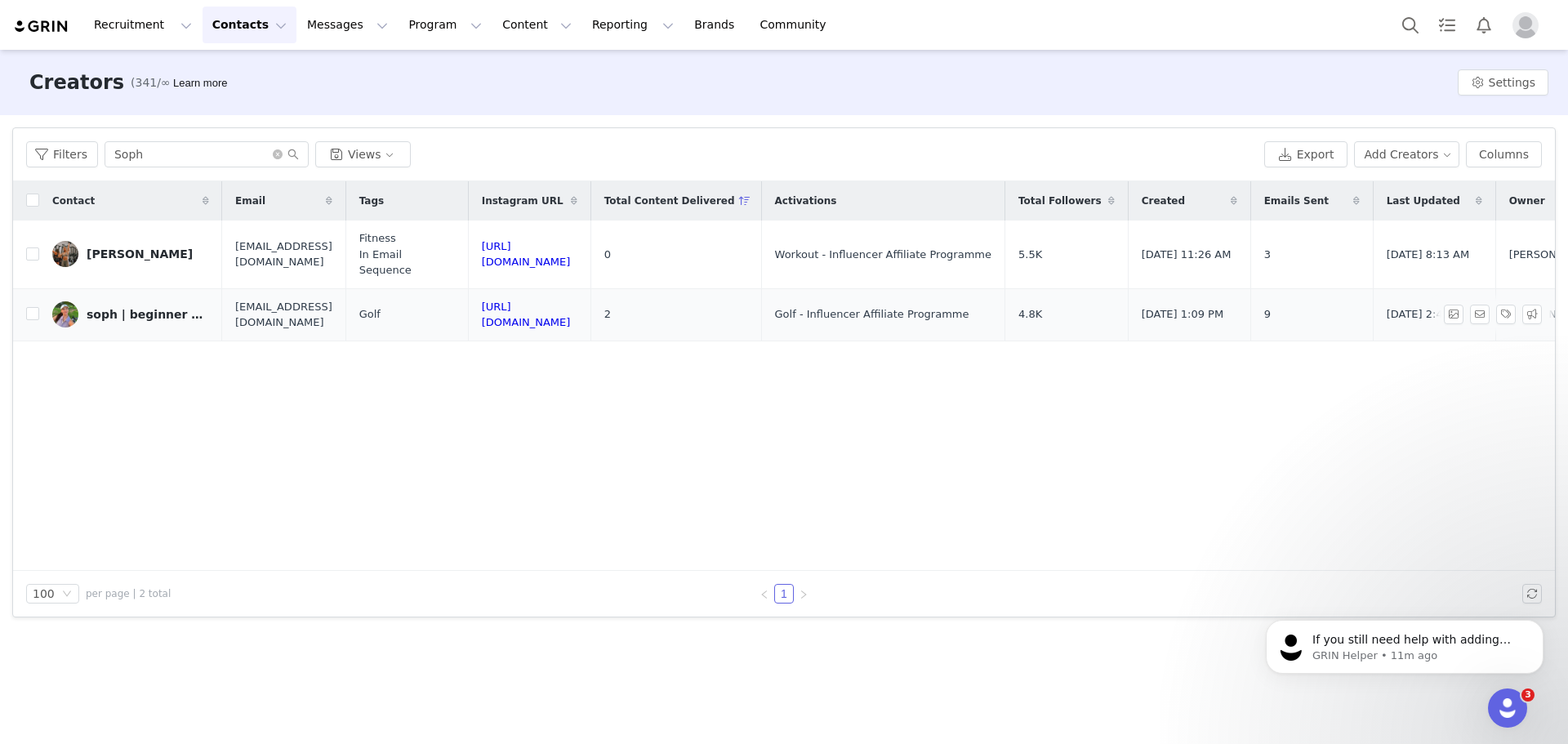
click at [196, 308] on div "soph | beginner golfer" at bounding box center [147, 314] width 122 height 13
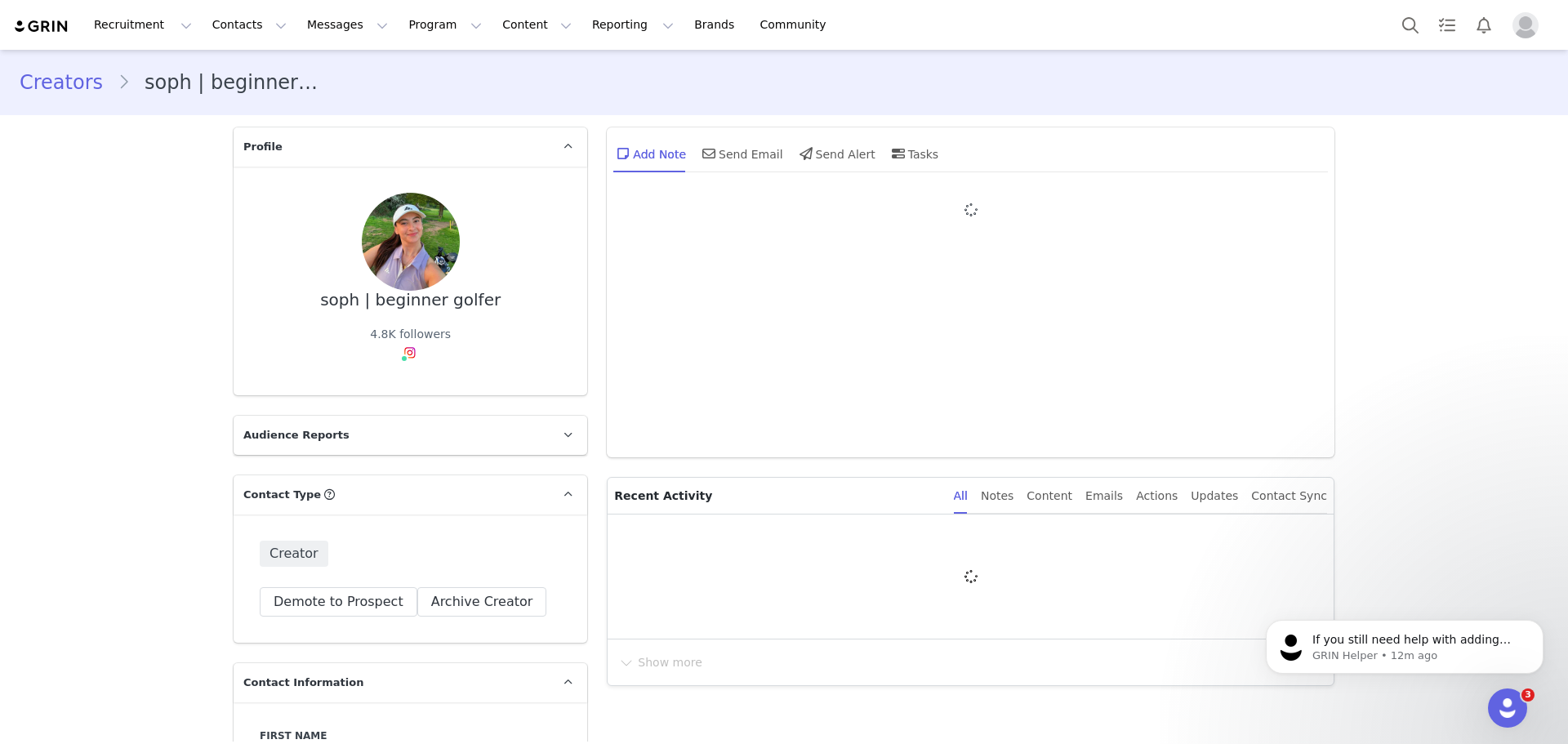
type input "+1 (United States)"
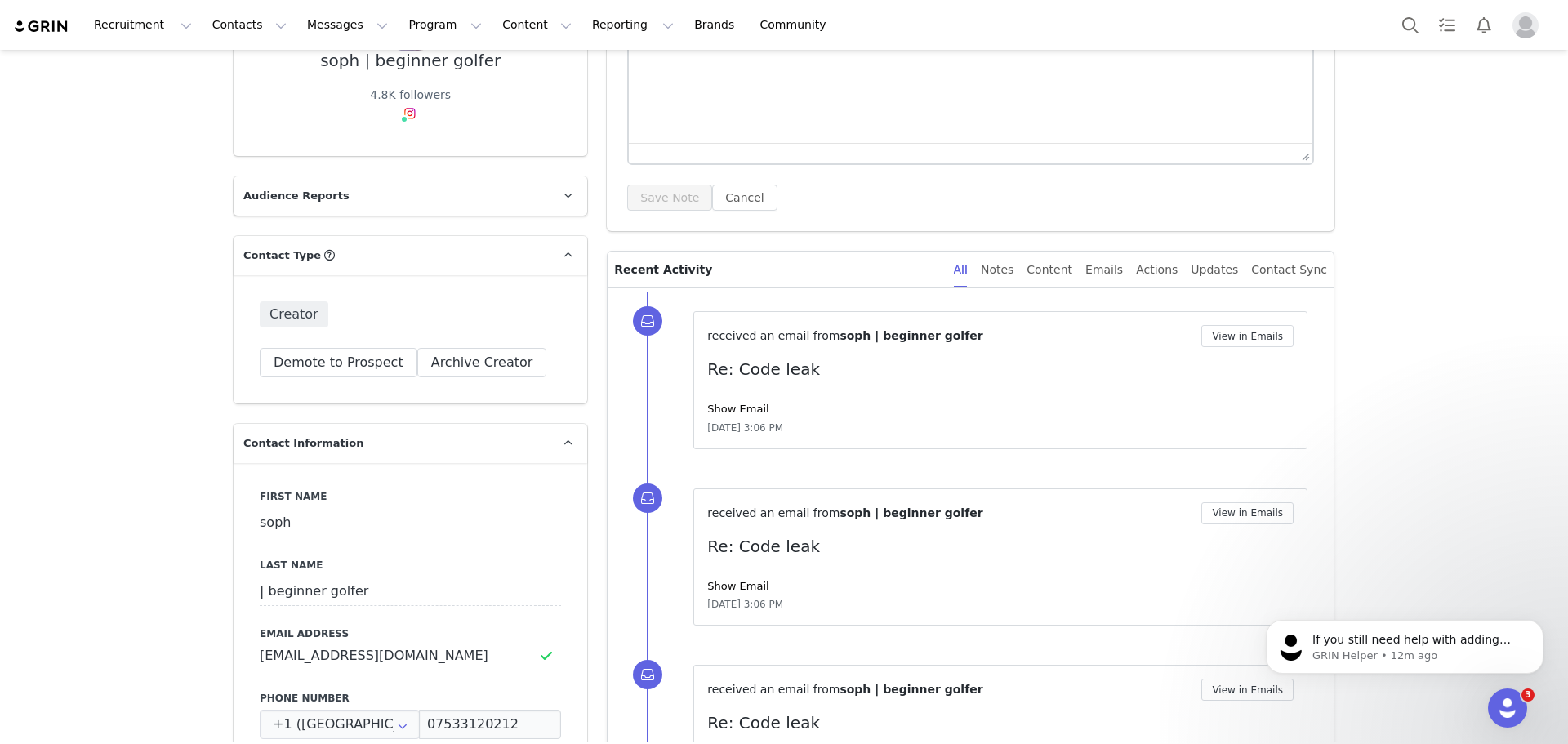
scroll to position [245, 0]
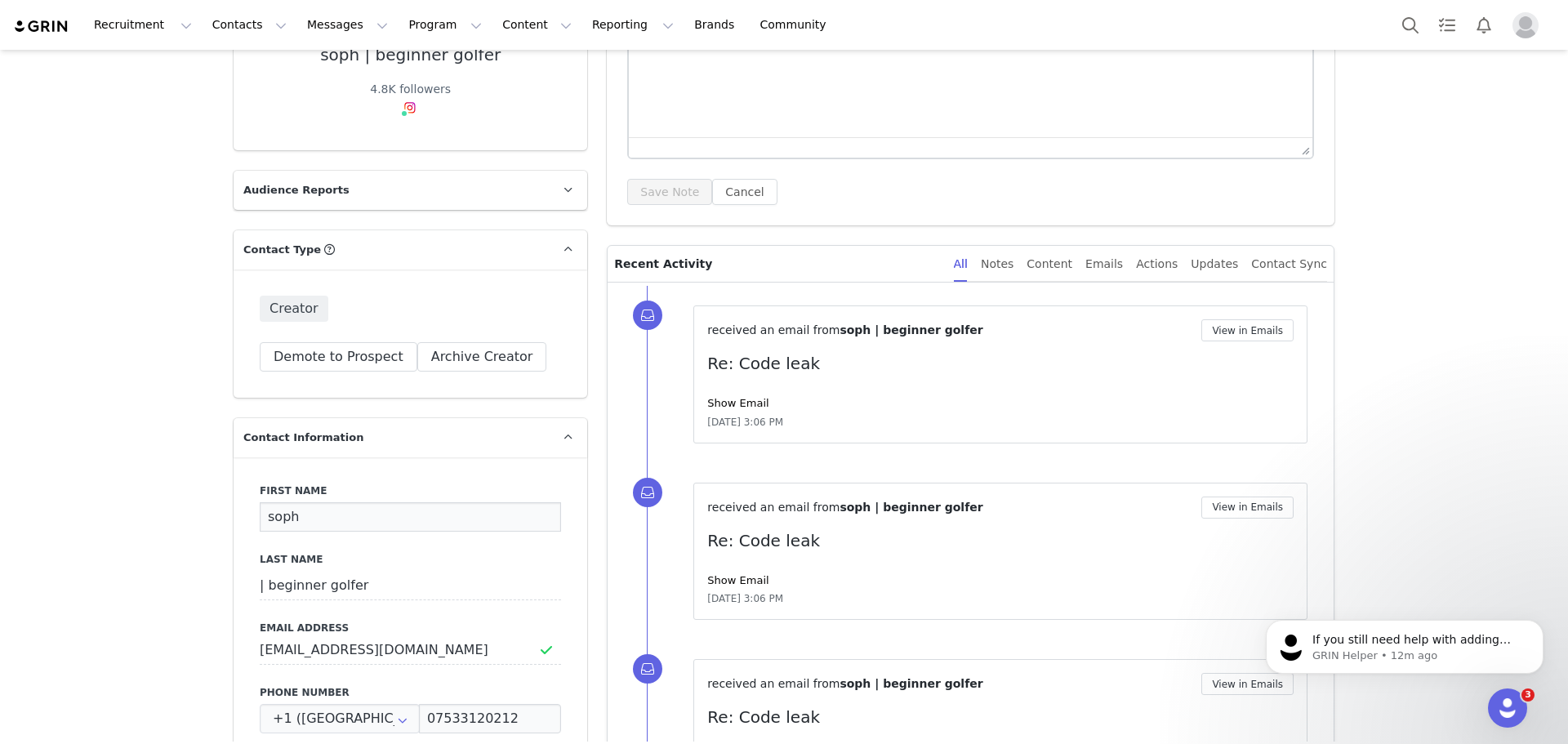
click at [319, 487] on div "First Name soph" at bounding box center [410, 508] width 301 height 48
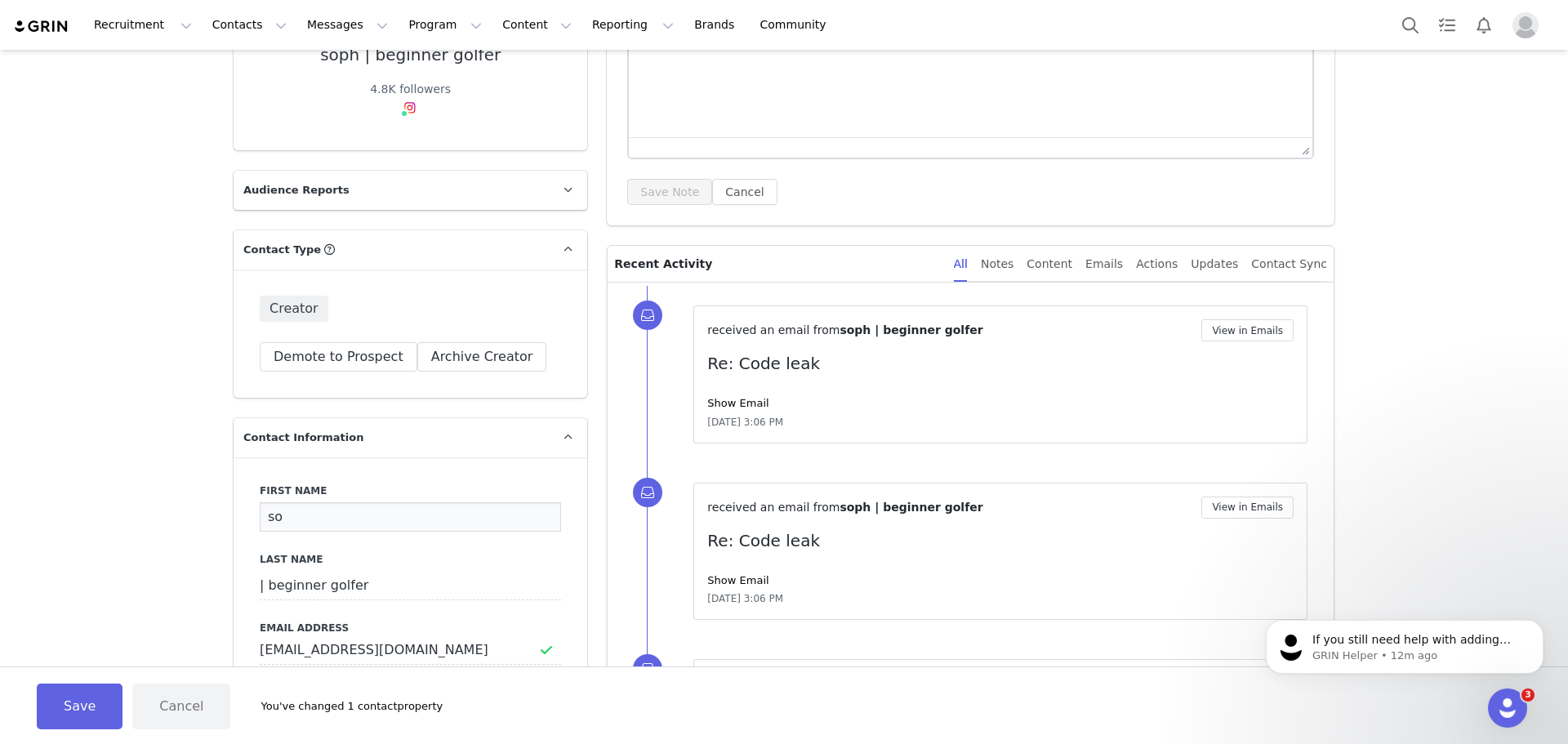
type input "s"
type input "S"
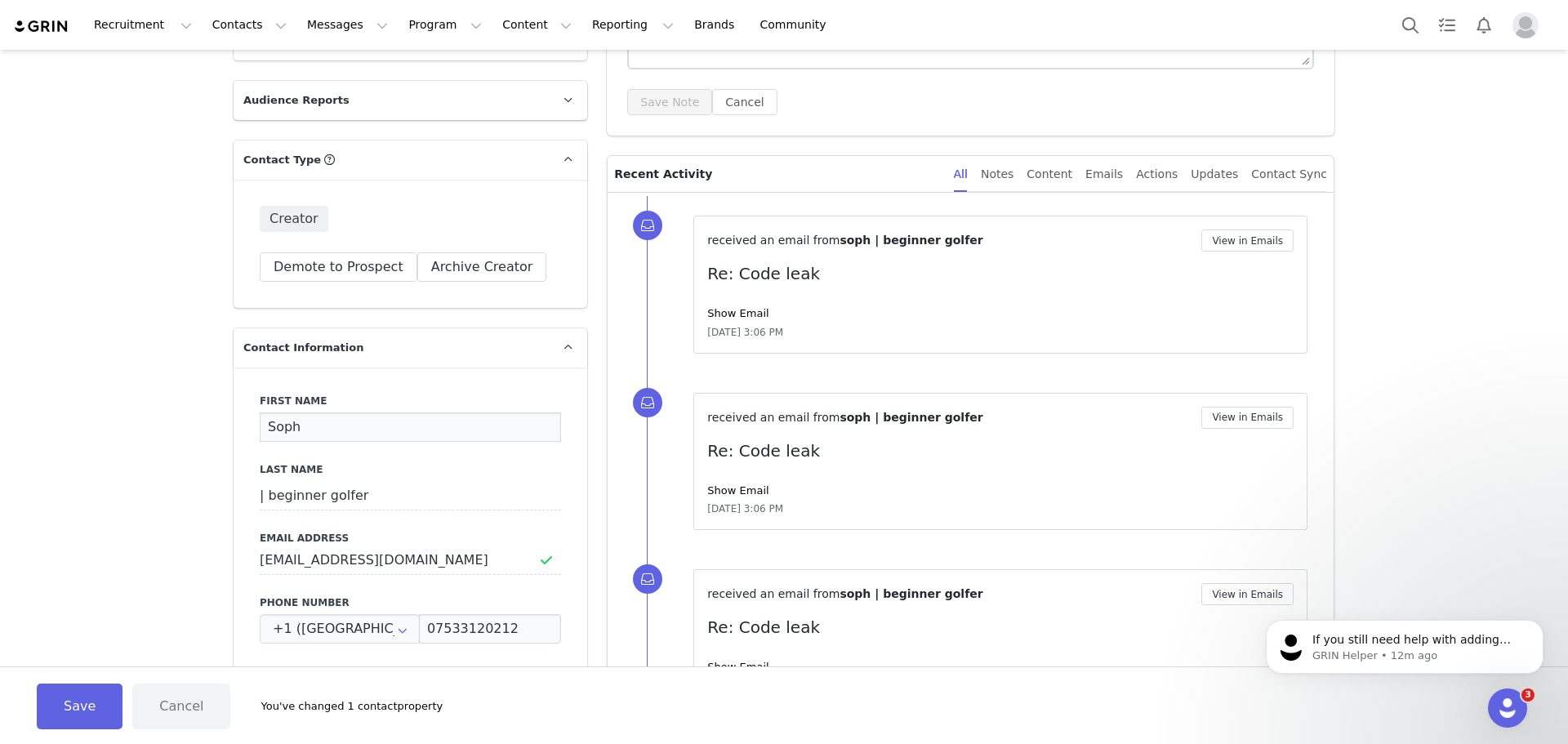
scroll to position [408, 0]
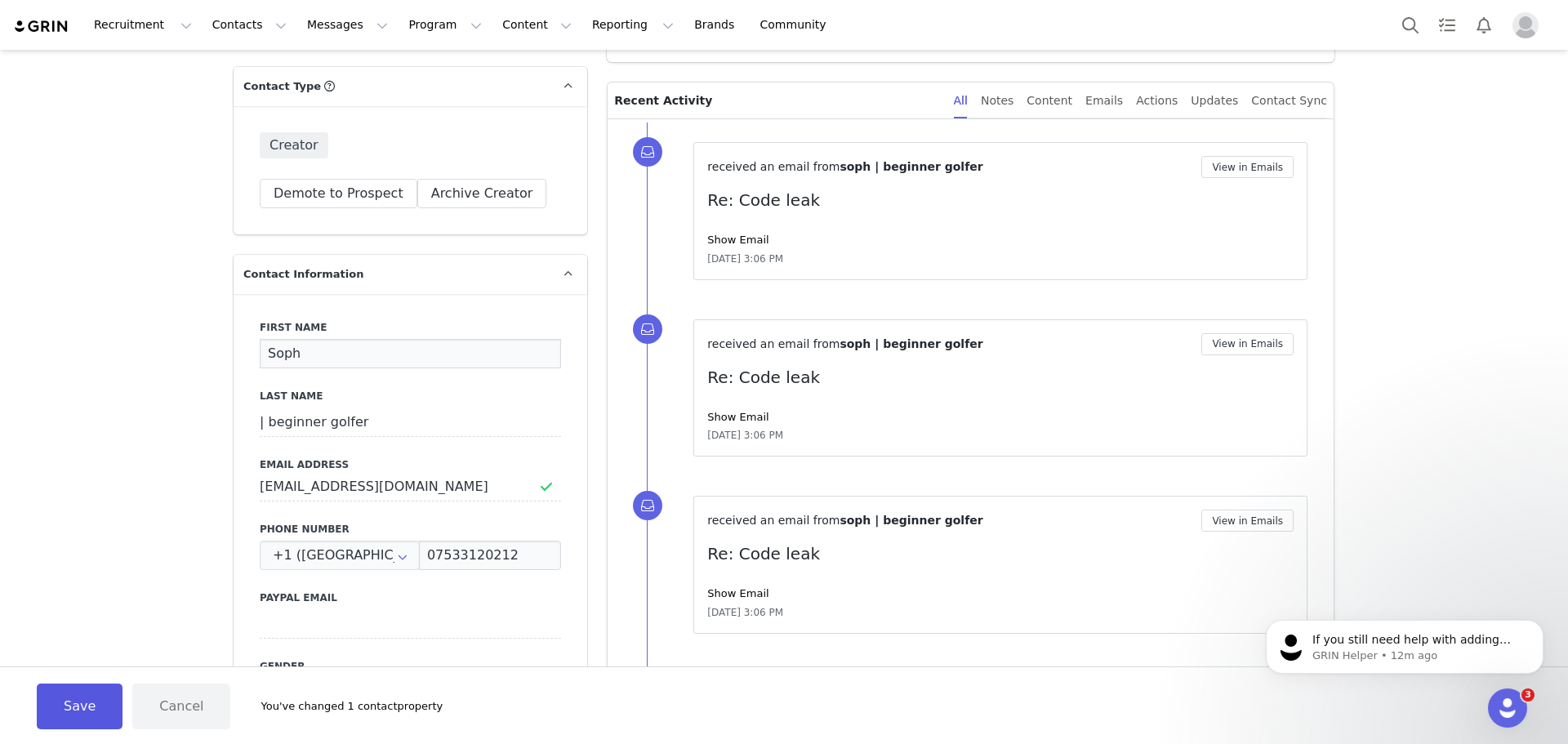
type input "Soph"
click at [100, 701] on button "Save" at bounding box center [80, 705] width 86 height 45
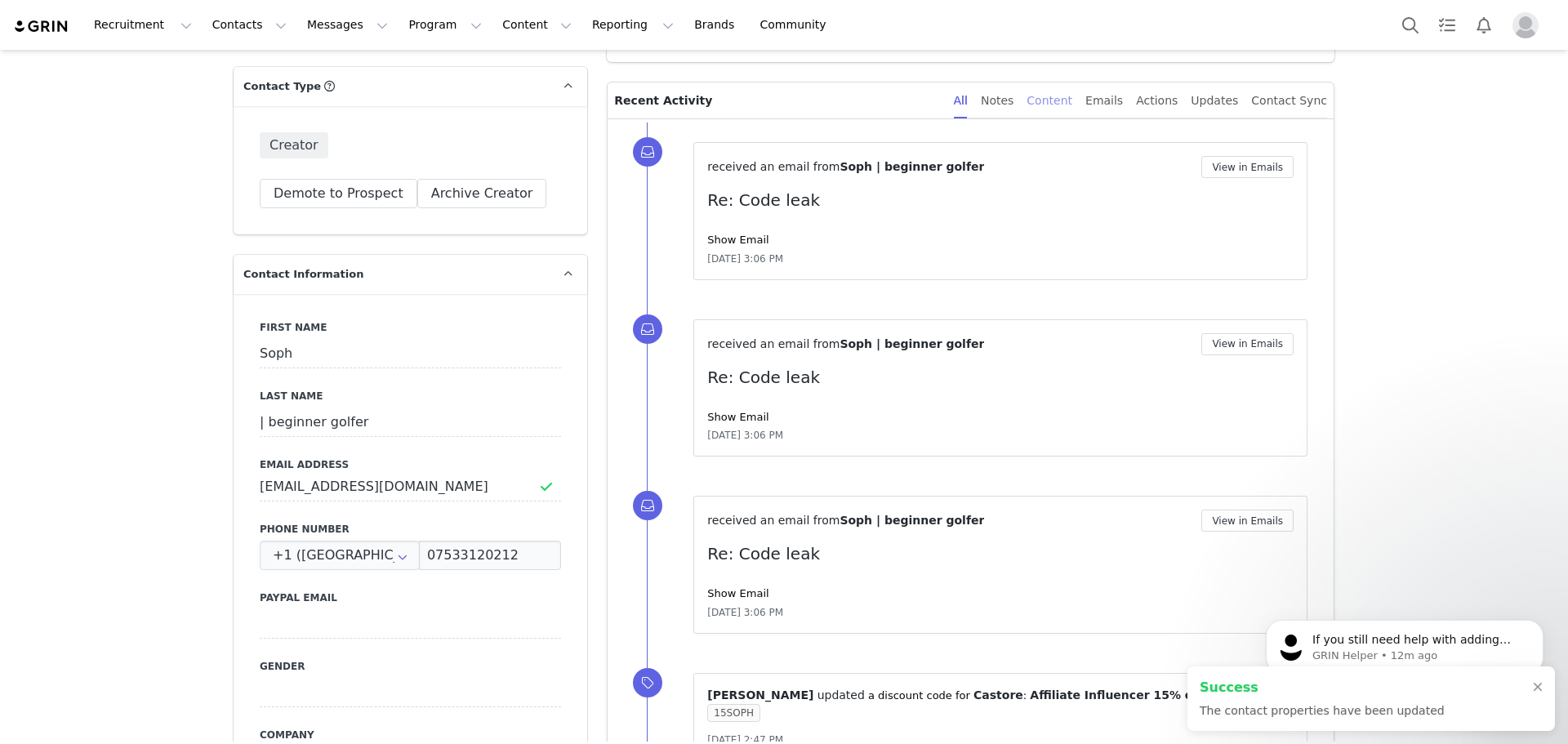
click at [1072, 101] on div "Content" at bounding box center [1049, 100] width 45 height 37
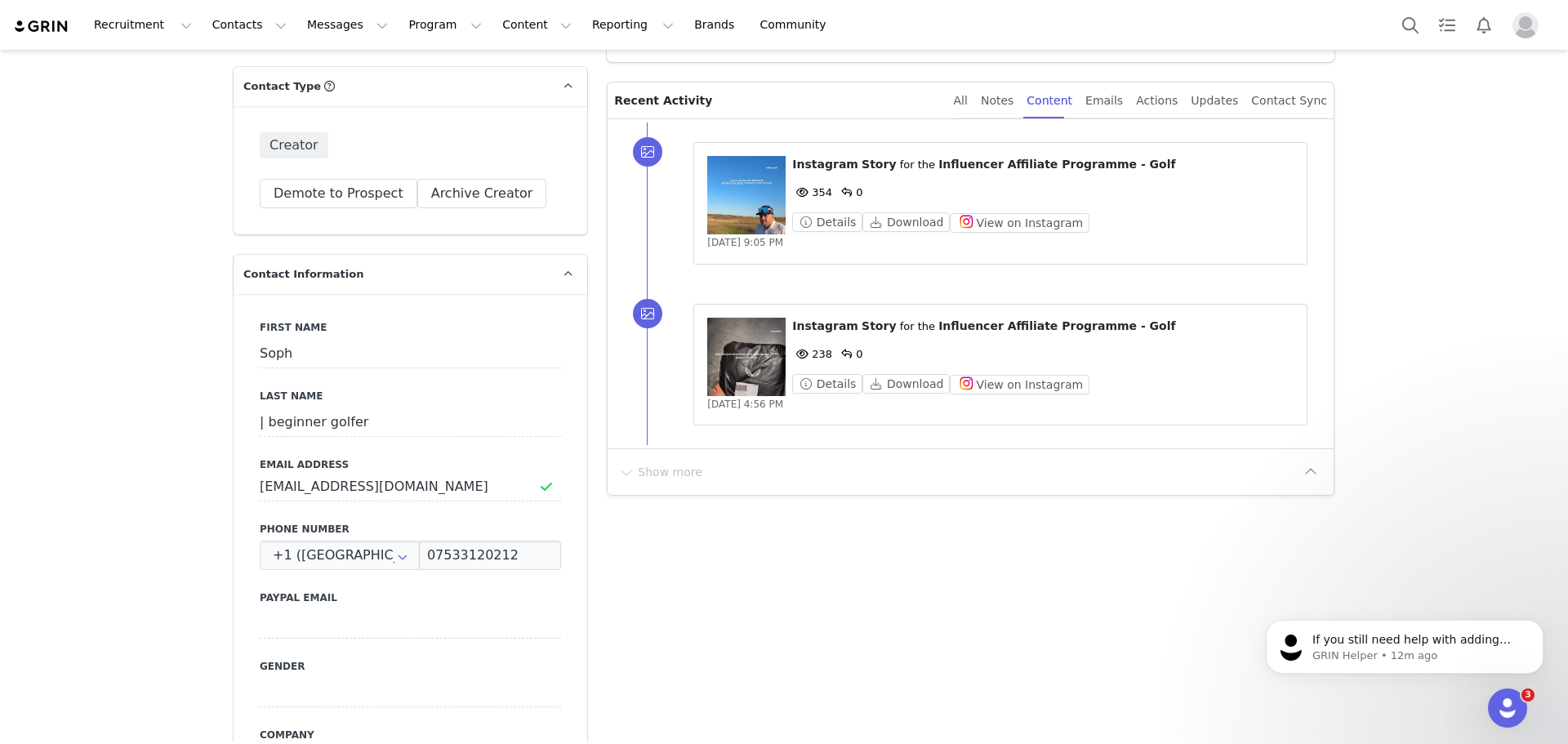
click at [762, 204] on figure at bounding box center [747, 195] width 79 height 79
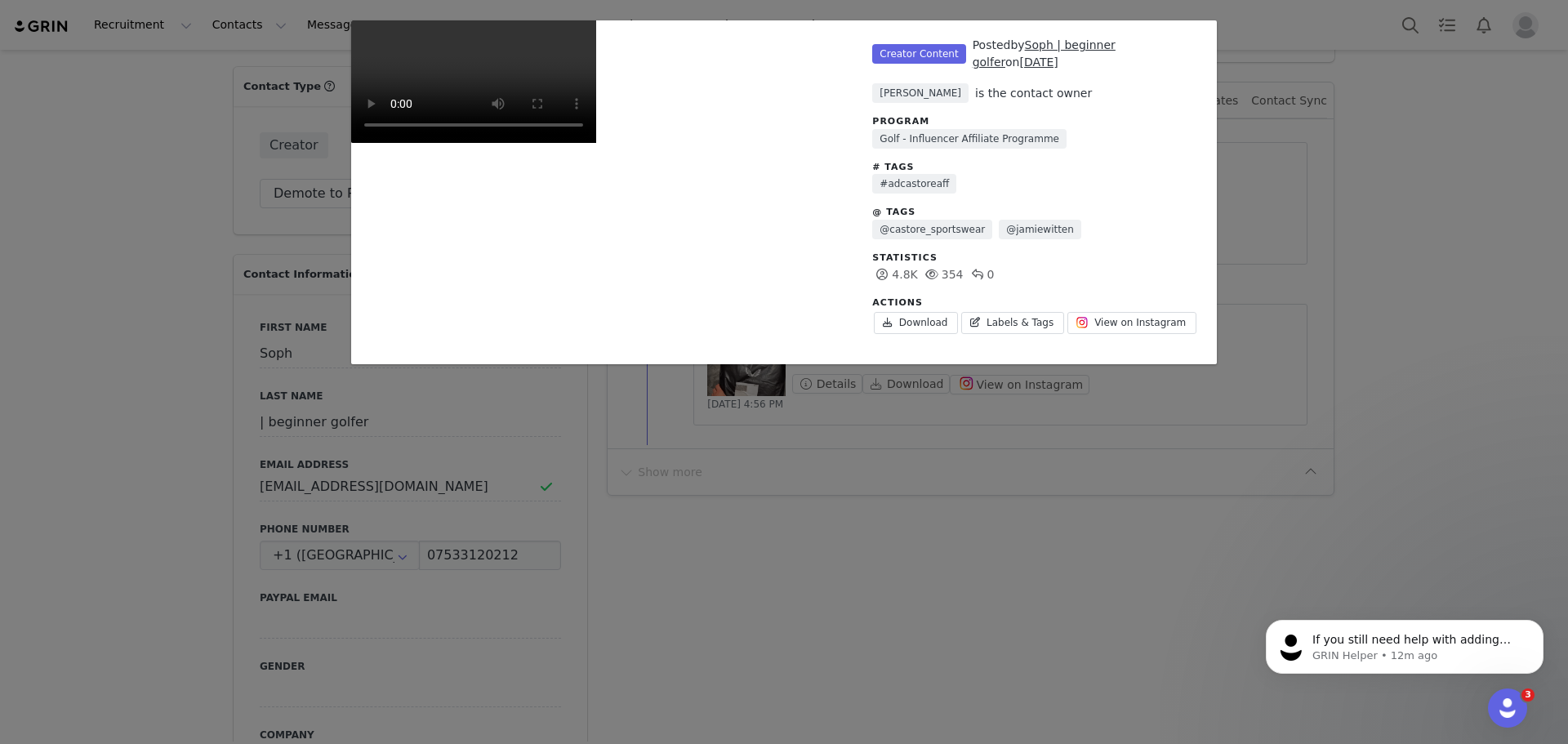
click at [762, 204] on div "Unlabeled" at bounding box center [603, 193] width 504 height 344
click at [1376, 371] on div "Unlabeled Creator Content Posted by Soph | beginner golfer on Aug 25, 2025 Nata…" at bounding box center [784, 372] width 1568 height 744
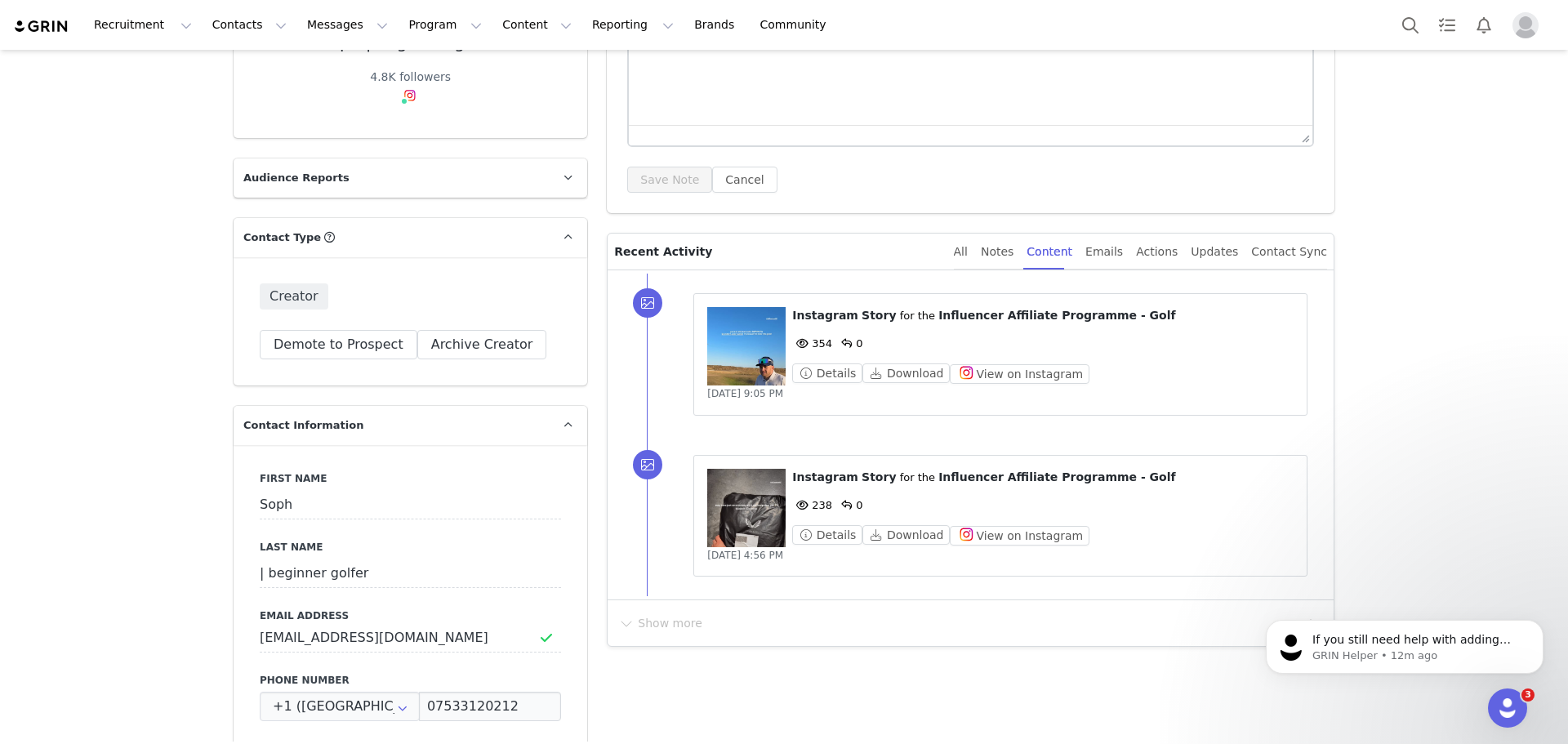
scroll to position [245, 0]
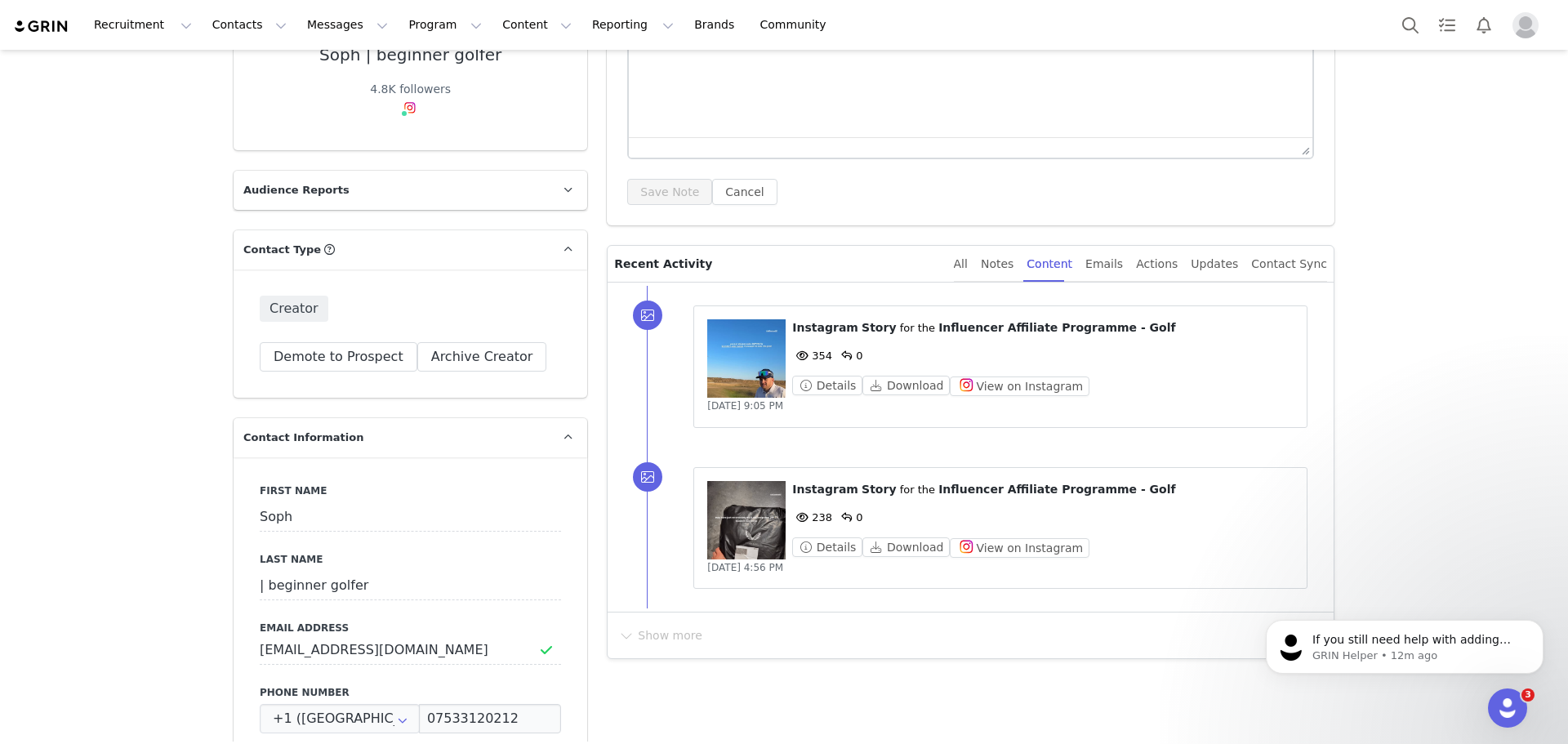
click at [707, 372] on figure at bounding box center [747, 359] width 79 height 79
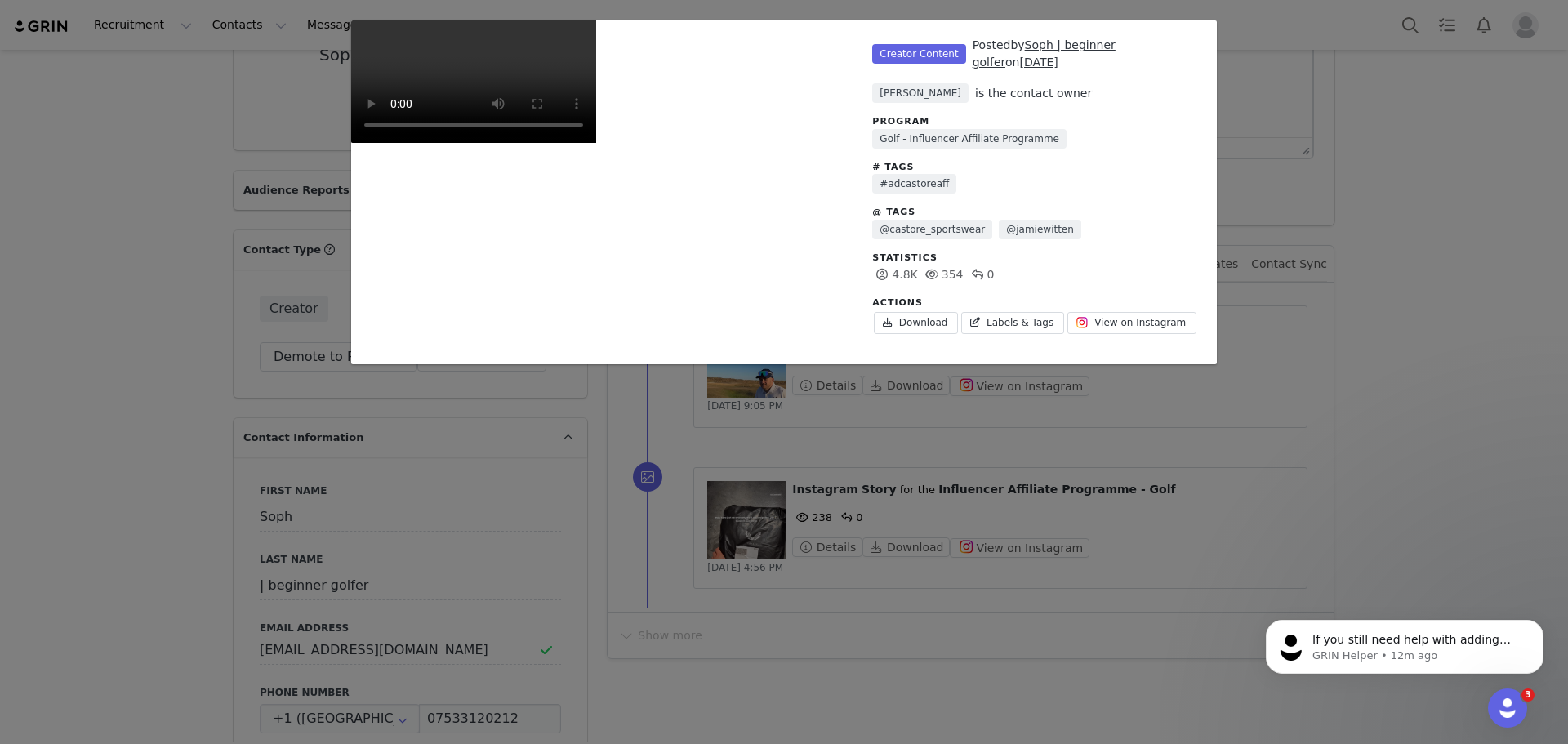
click at [1377, 168] on div "Unlabeled Creator Content Posted by Soph | beginner golfer on Aug 25, 2025 Nata…" at bounding box center [784, 372] width 1568 height 744
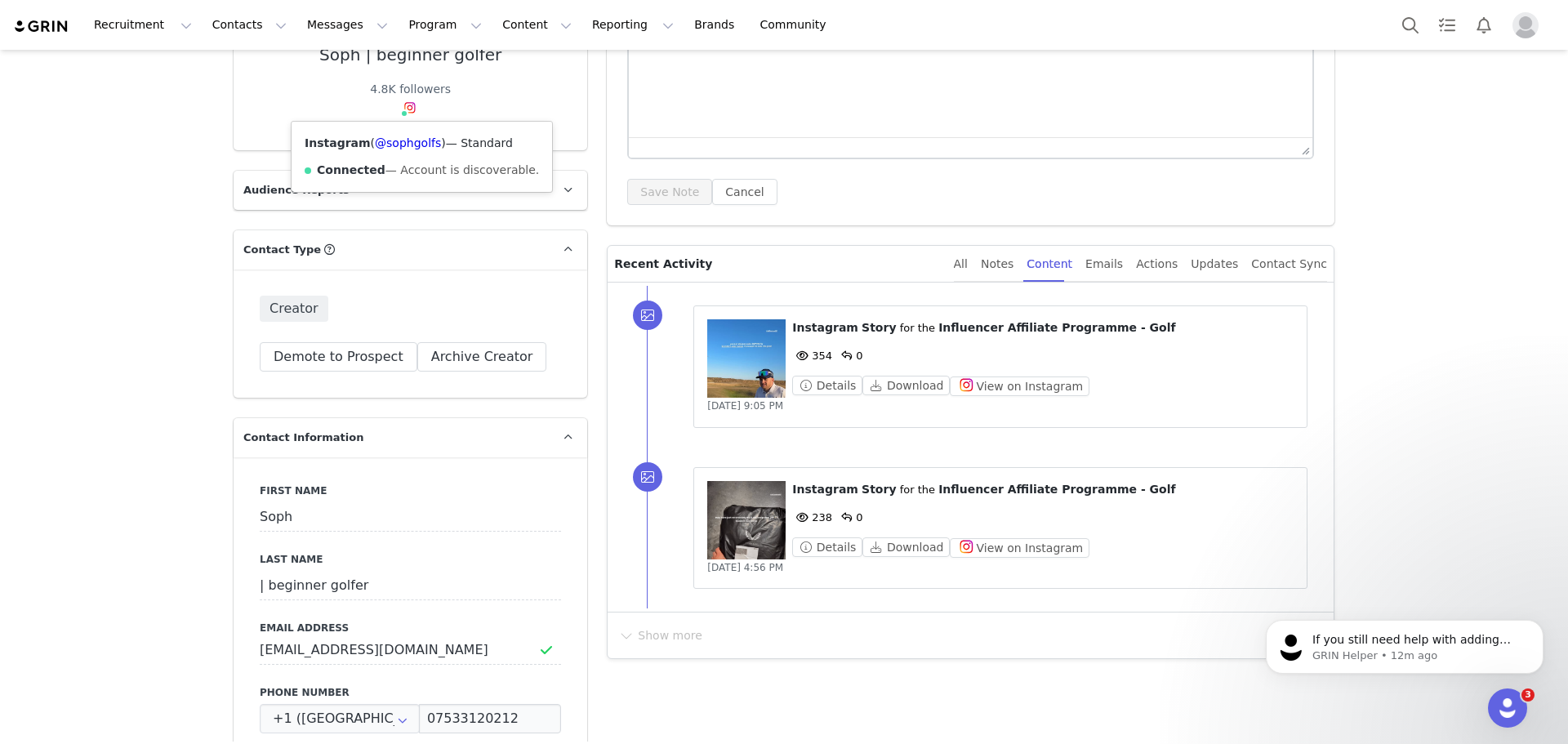
click at [405, 101] on img at bounding box center [409, 107] width 13 height 13
click at [398, 150] on link "@sophgolfs" at bounding box center [408, 142] width 66 height 13
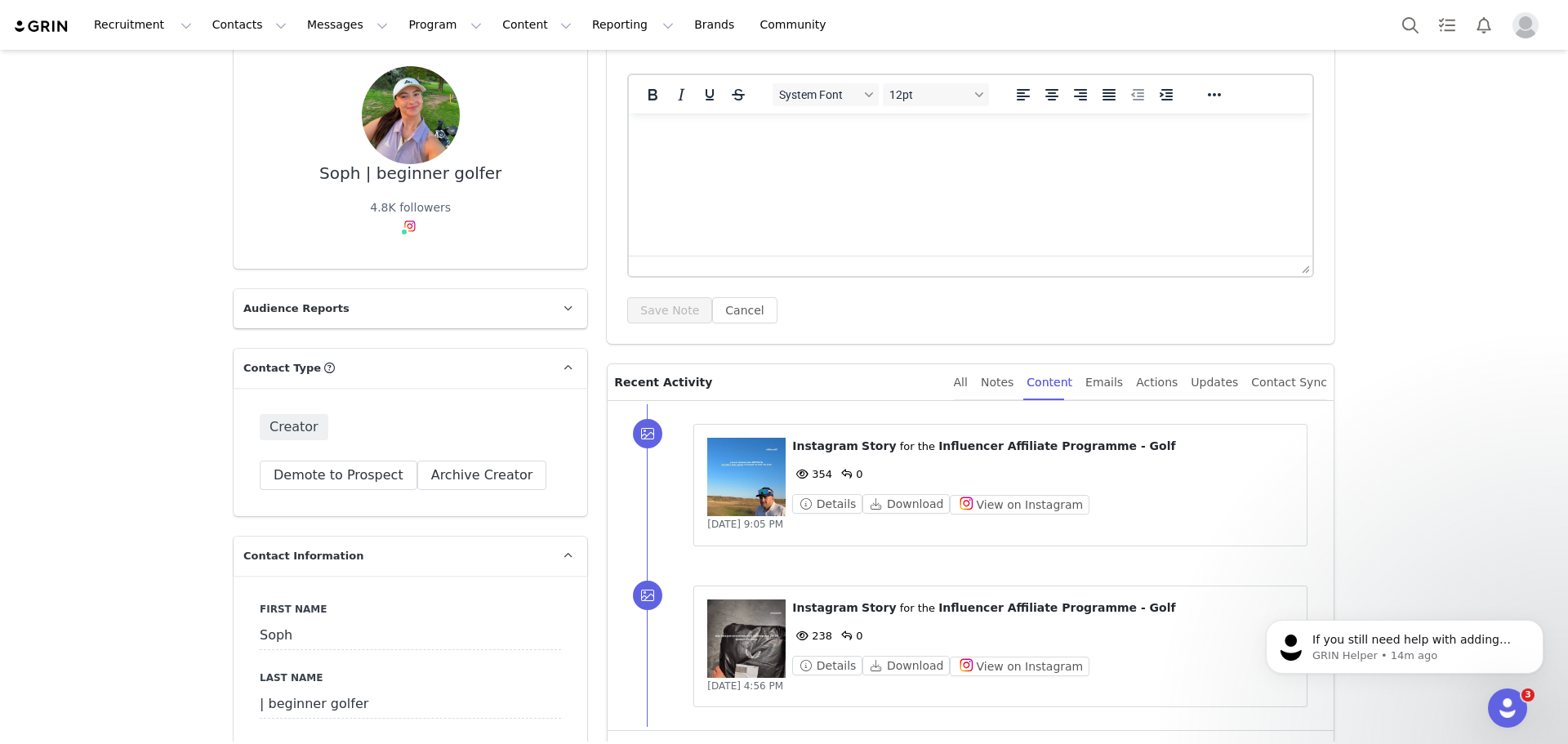
scroll to position [0, 0]
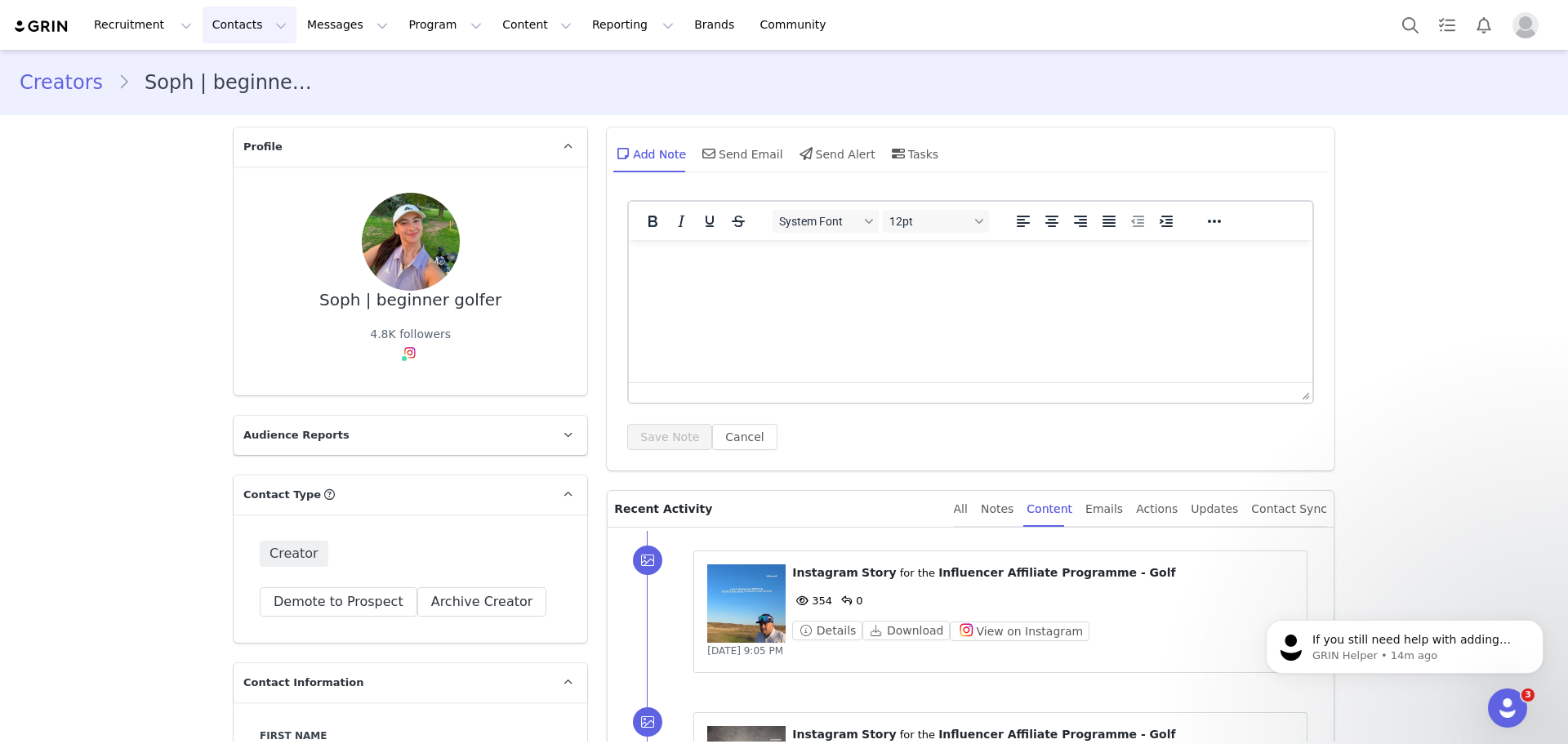
click at [206, 22] on button "Contacts Contacts" at bounding box center [250, 25] width 94 height 37
click at [262, 74] on div "Creators" at bounding box center [252, 72] width 110 height 17
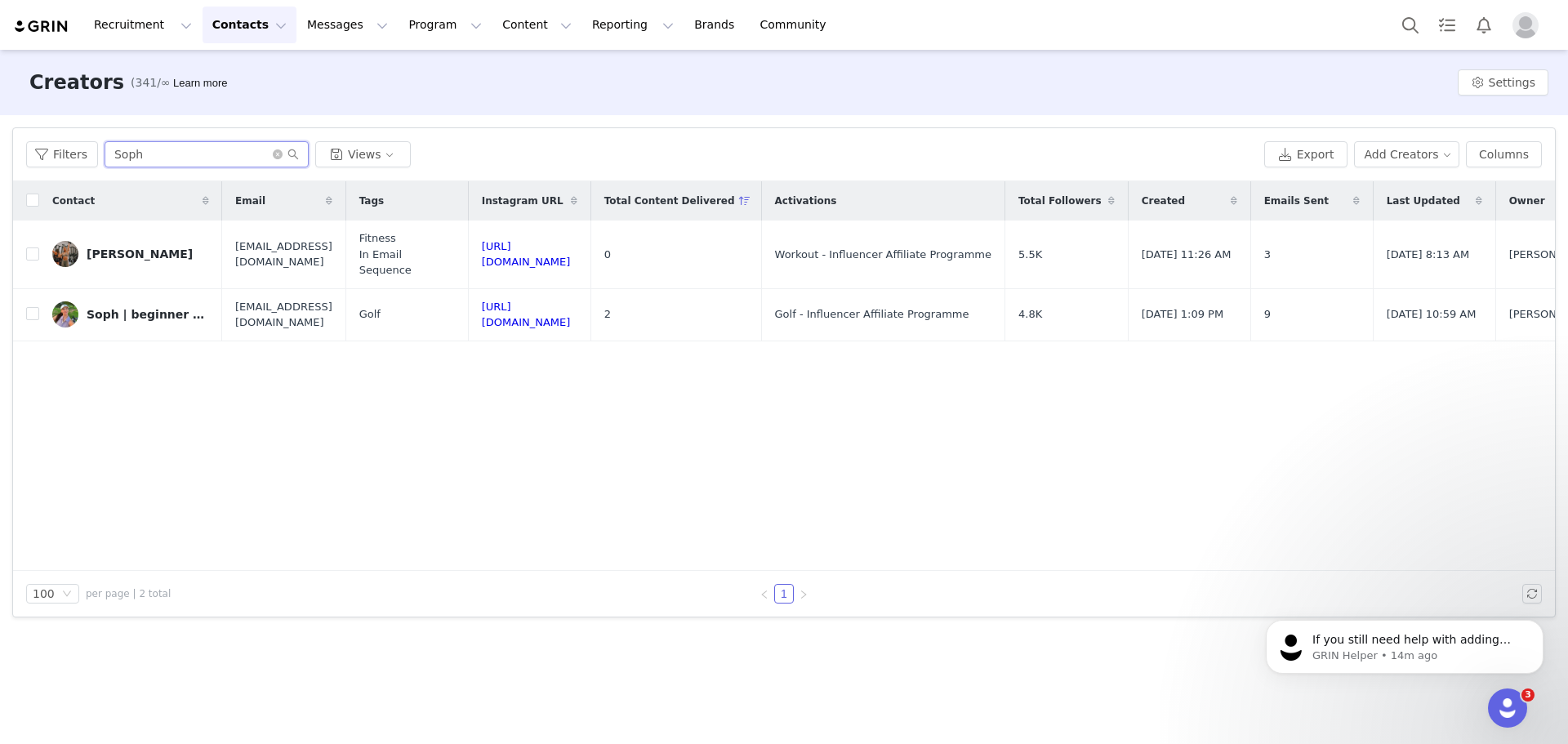
click at [228, 152] on input "Soph" at bounding box center [206, 154] width 204 height 27
type input "S"
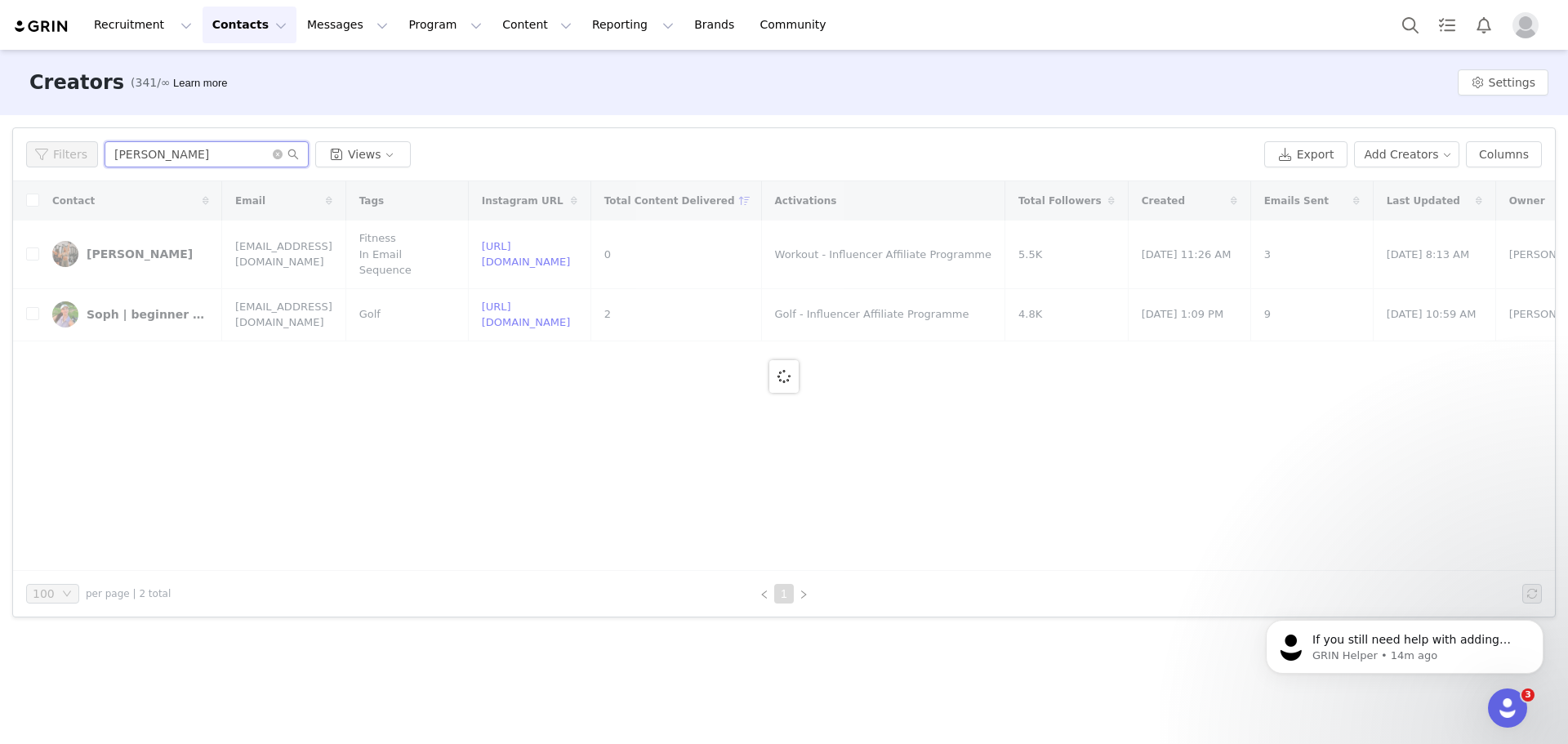
type input "kate"
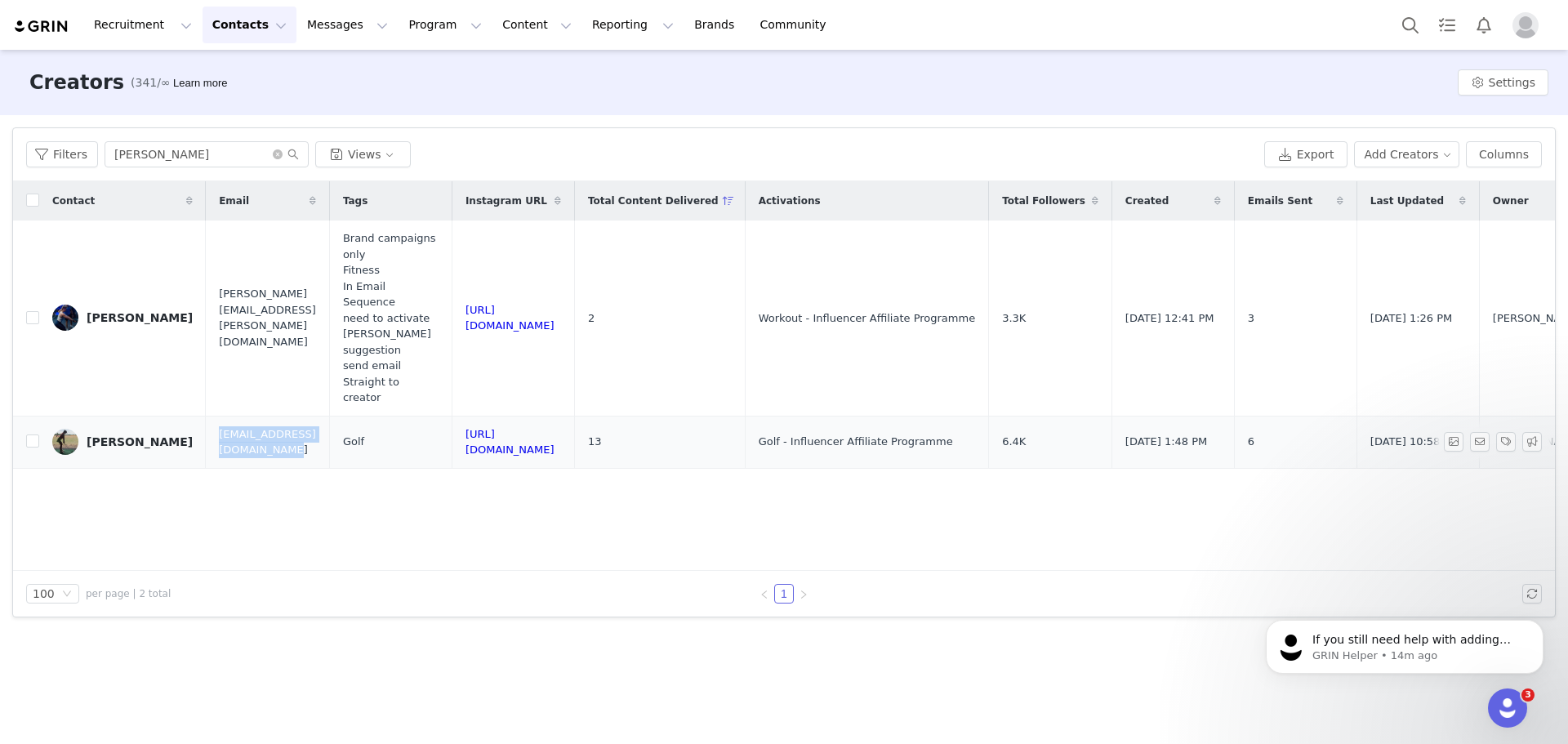
drag, startPoint x: 313, startPoint y: 392, endPoint x: 170, endPoint y: 396, distance: 143.1
click at [206, 416] on td "Katerhiansteele@hotmail.com" at bounding box center [267, 442] width 123 height 52
copy span "Katerhiansteele@hotmail.com"
click at [237, 33] on button "Contacts Contacts" at bounding box center [250, 25] width 94 height 37
click at [416, 27] on button "Program Program" at bounding box center [444, 25] width 93 height 37
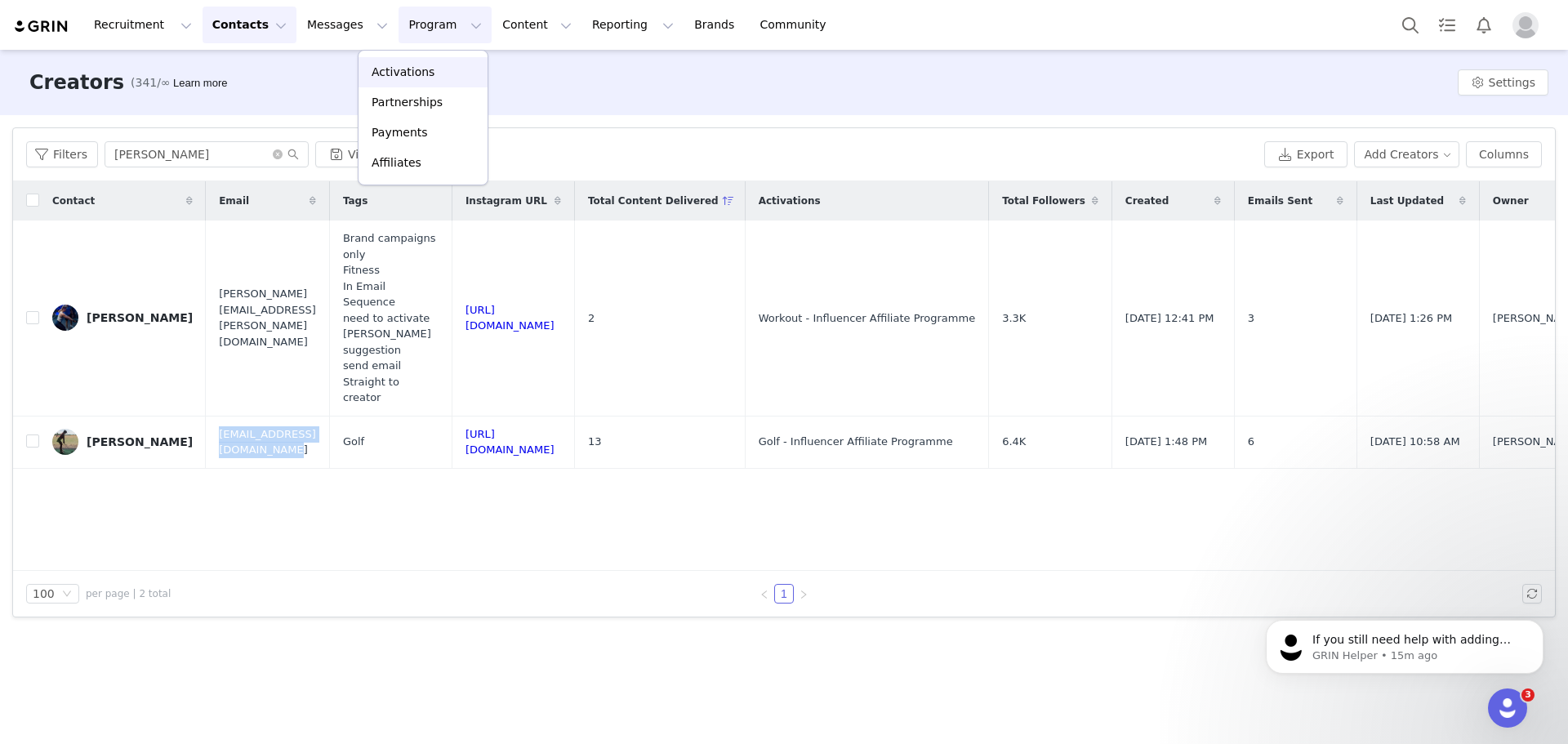
click at [404, 73] on p "Activations" at bounding box center [402, 72] width 63 height 17
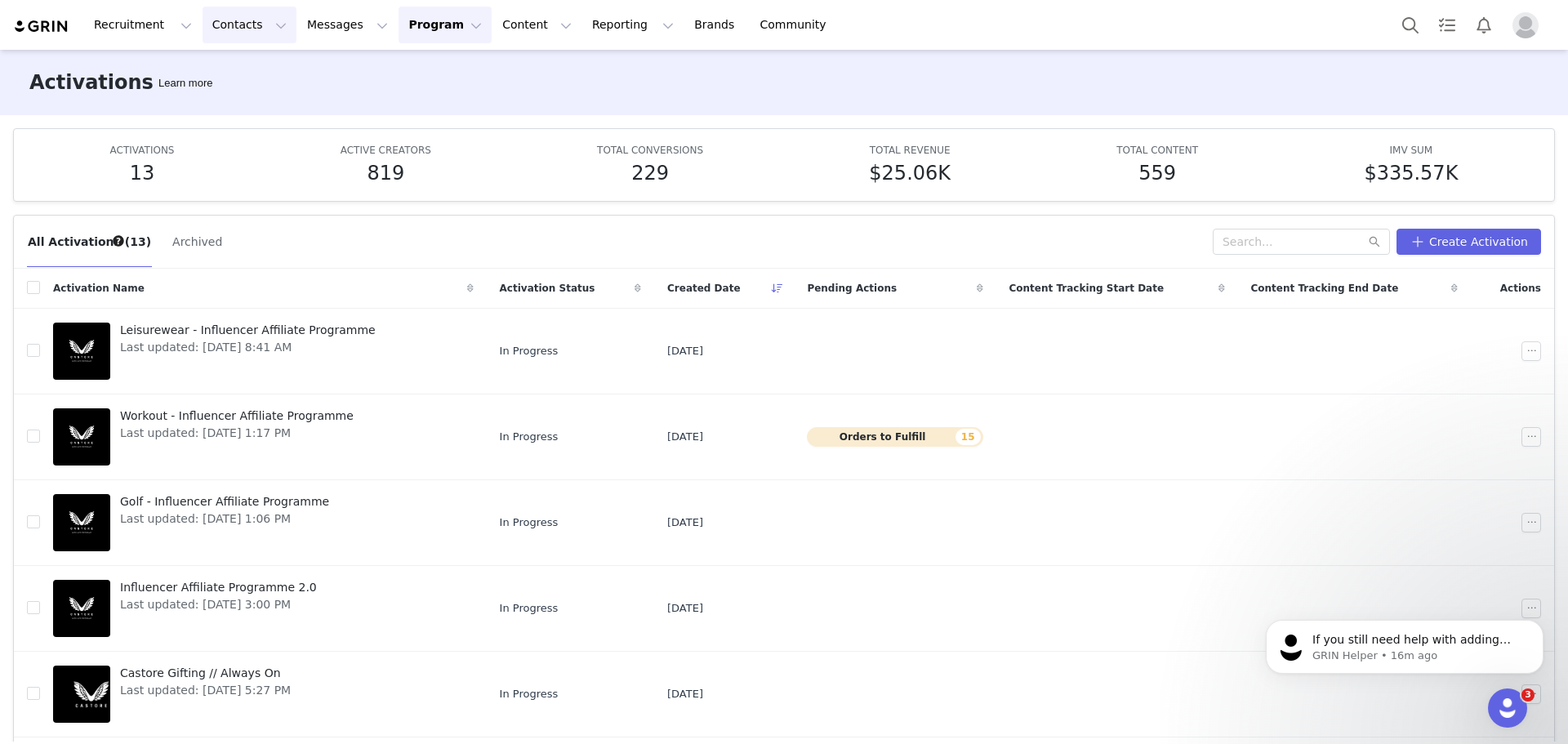
drag, startPoint x: 228, startPoint y: 24, endPoint x: 227, endPoint y: 37, distance: 13.0
click at [228, 25] on button "Contacts Contacts" at bounding box center [250, 25] width 94 height 37
drag, startPoint x: 229, startPoint y: 67, endPoint x: 241, endPoint y: 140, distance: 74.0
click at [229, 67] on p "Creators" at bounding box center [224, 72] width 49 height 17
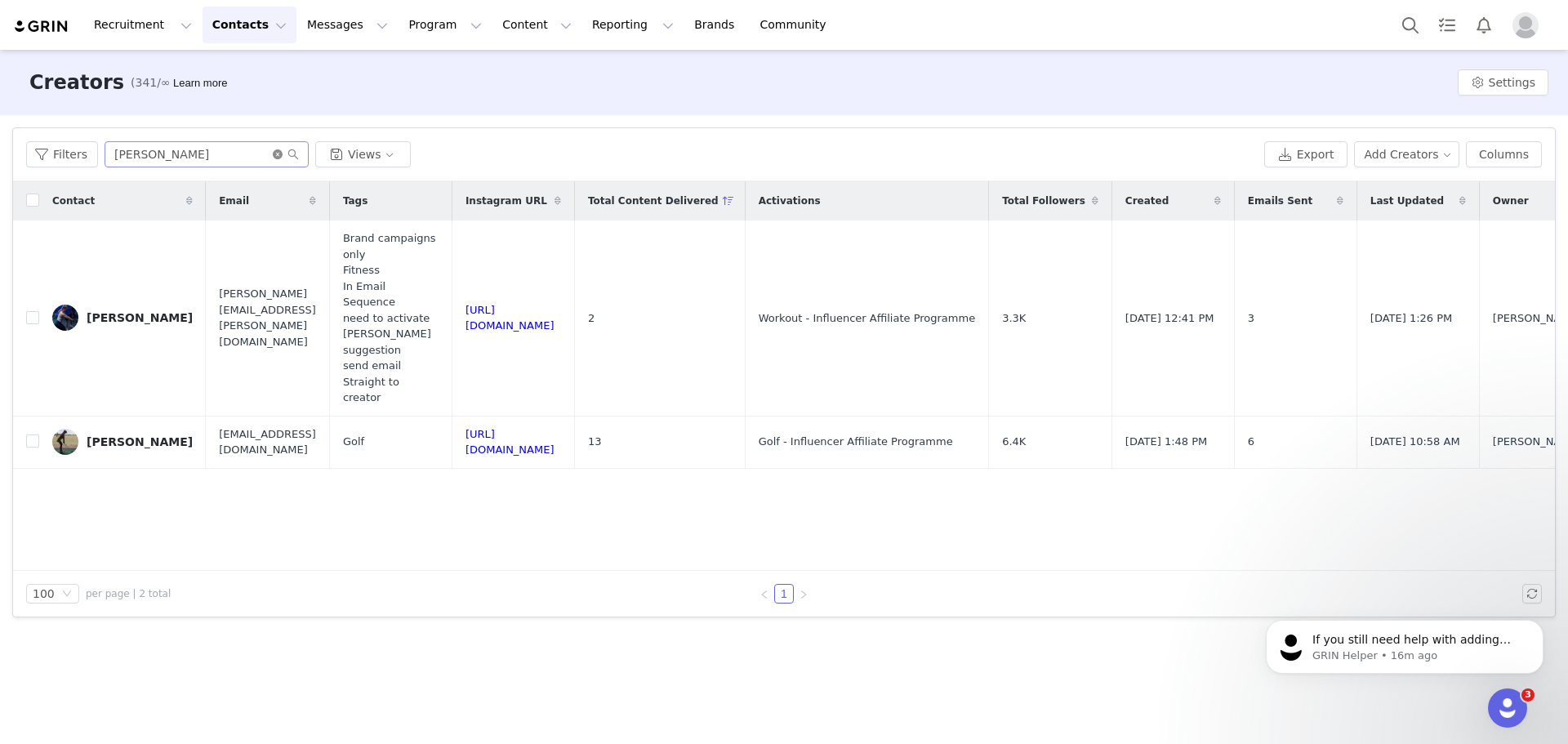
drag, startPoint x: 281, startPoint y: 154, endPoint x: 273, endPoint y: 151, distance: 8.5
click at [278, 154] on span at bounding box center [286, 154] width 27 height 11
click at [273, 151] on icon "icon: close-circle" at bounding box center [277, 154] width 9 height 9
click at [231, 155] on input "text" at bounding box center [206, 154] width 204 height 27
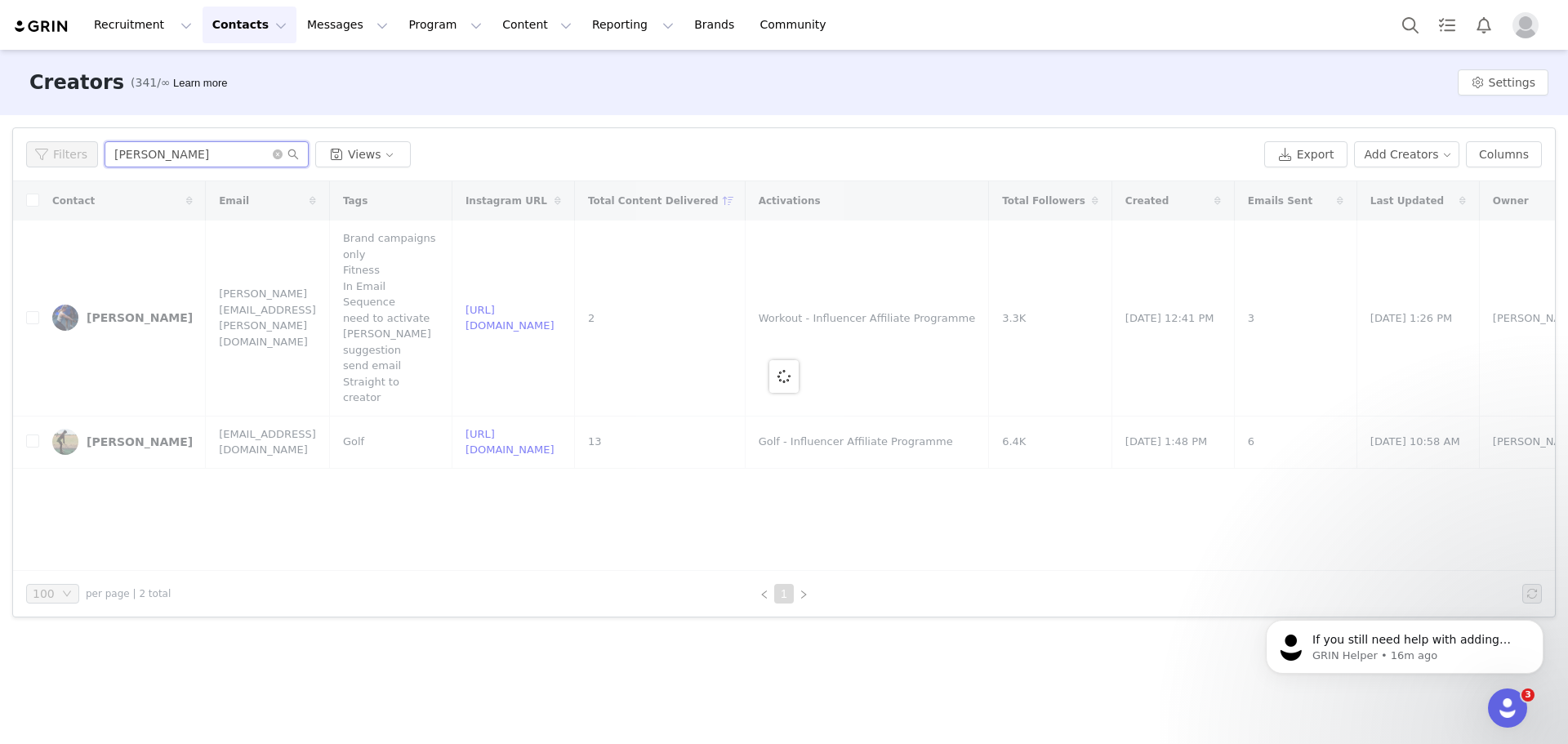
type input "mark wood"
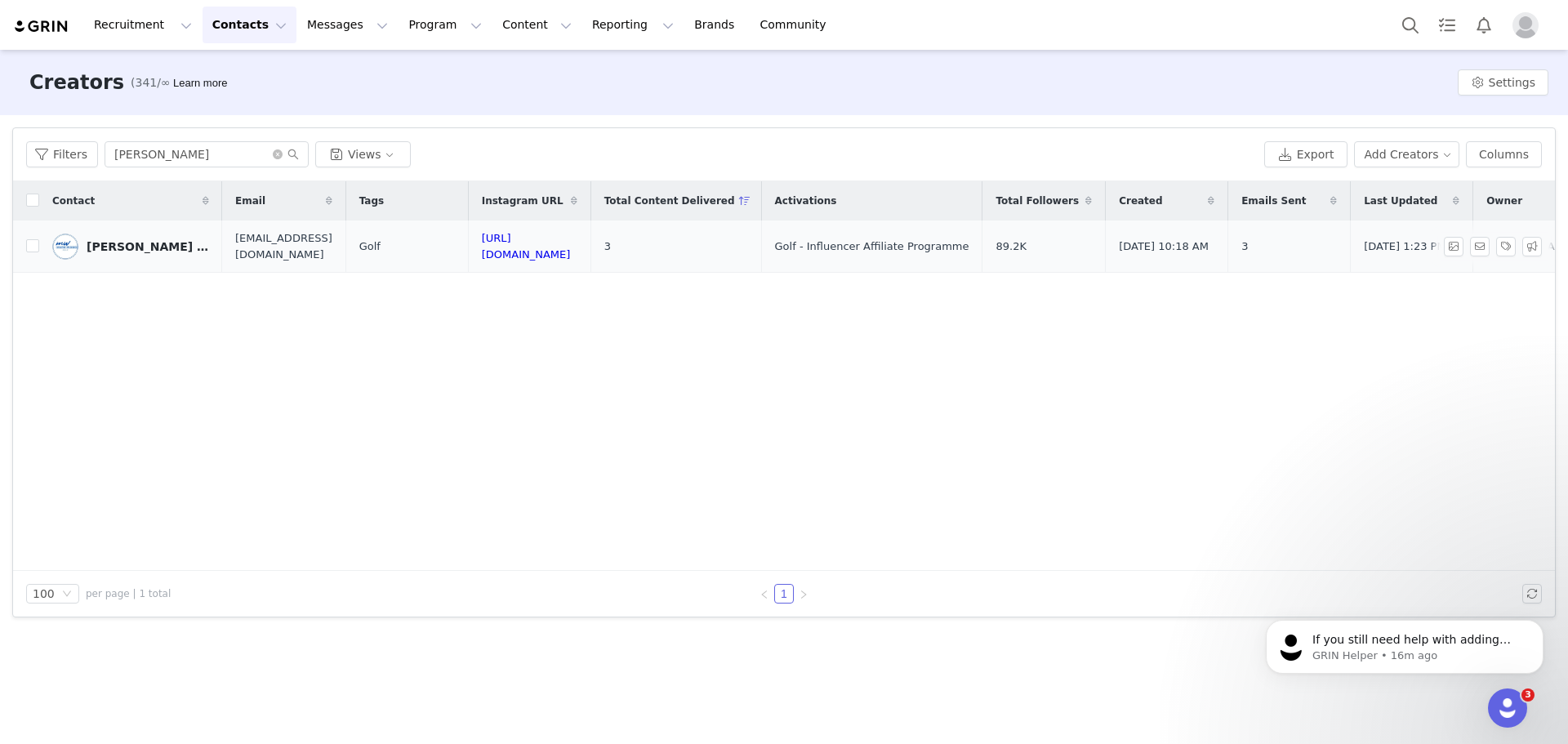
click at [163, 240] on div "[PERSON_NAME] | Golf Coach" at bounding box center [147, 246] width 122 height 13
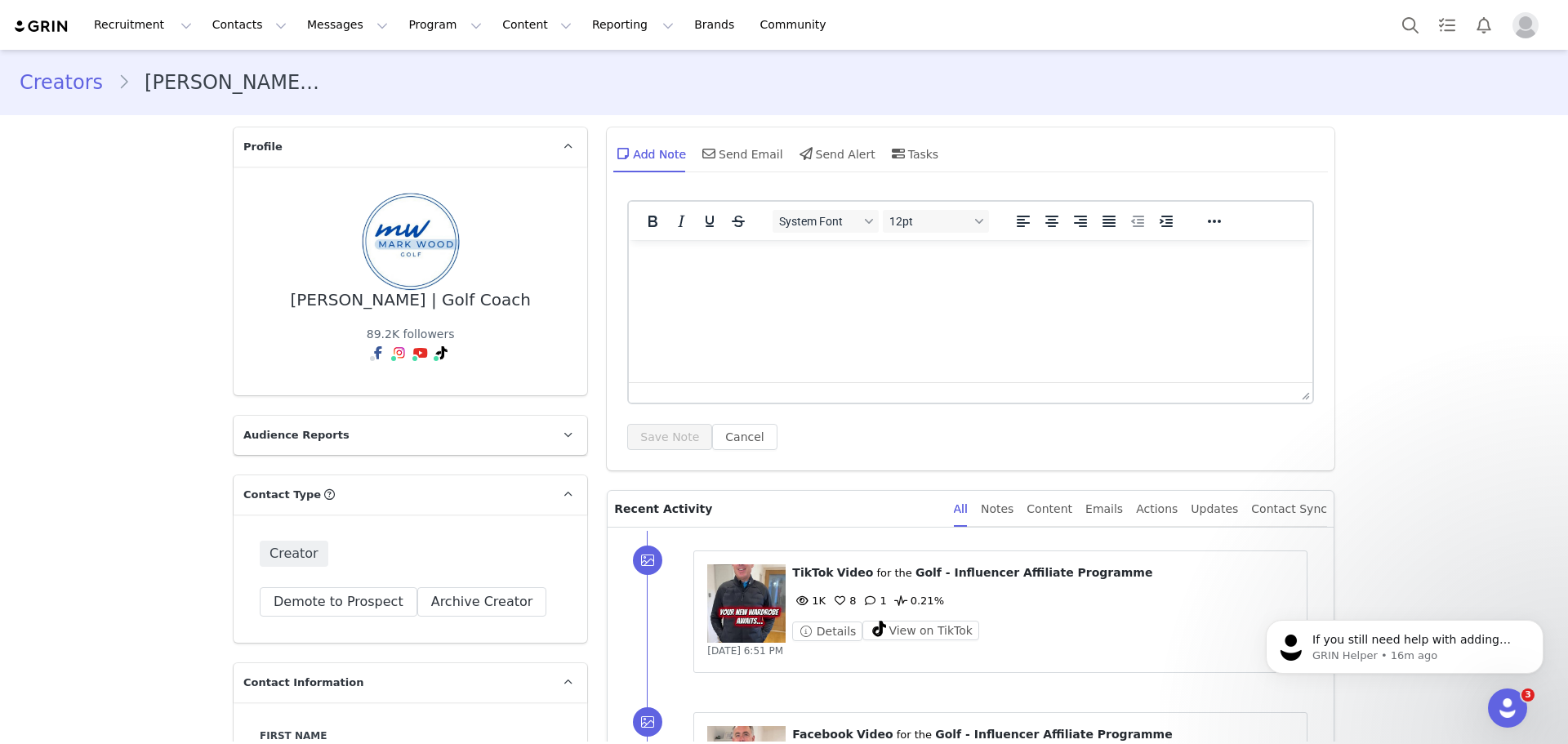
type input "+1 (United States)"
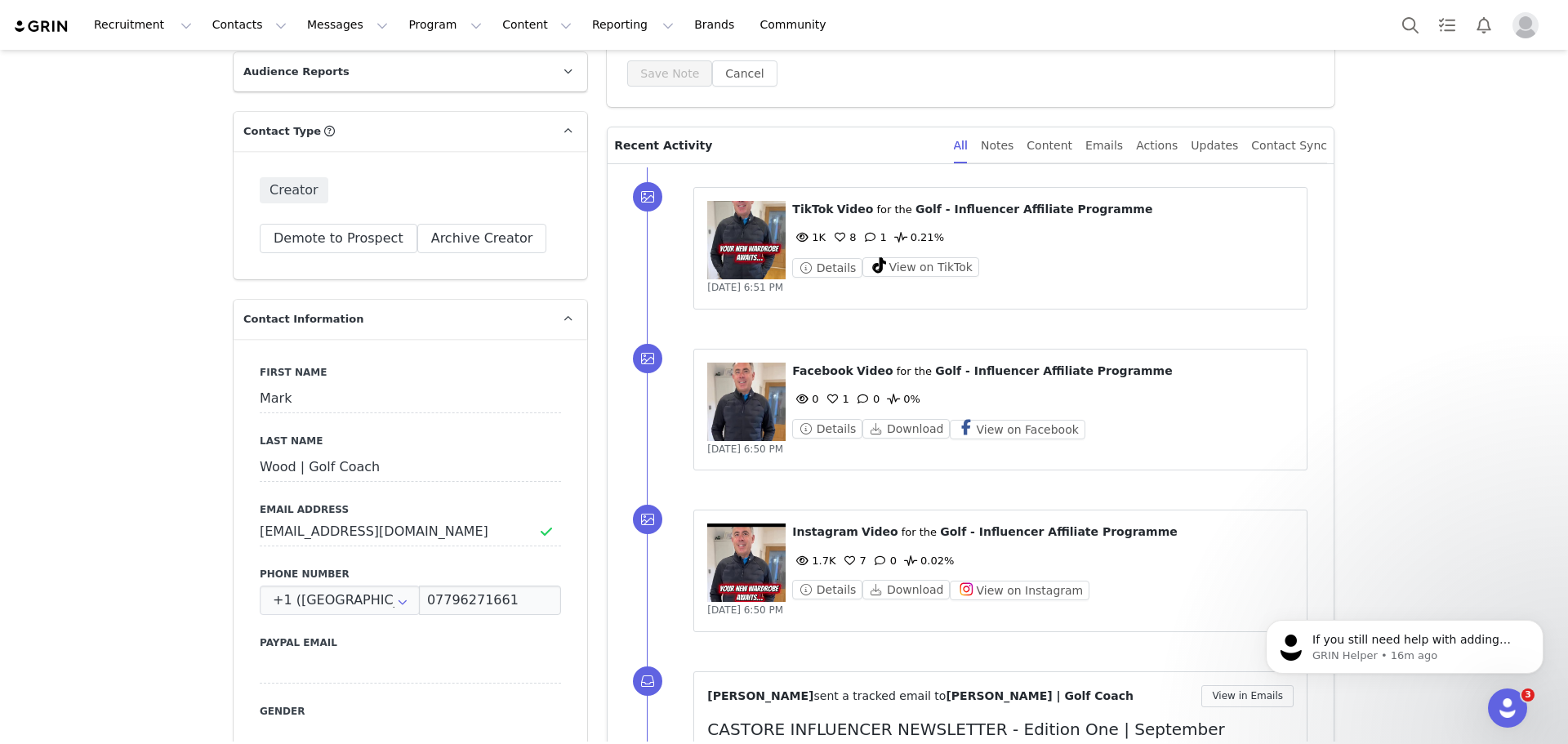
scroll to position [408, 0]
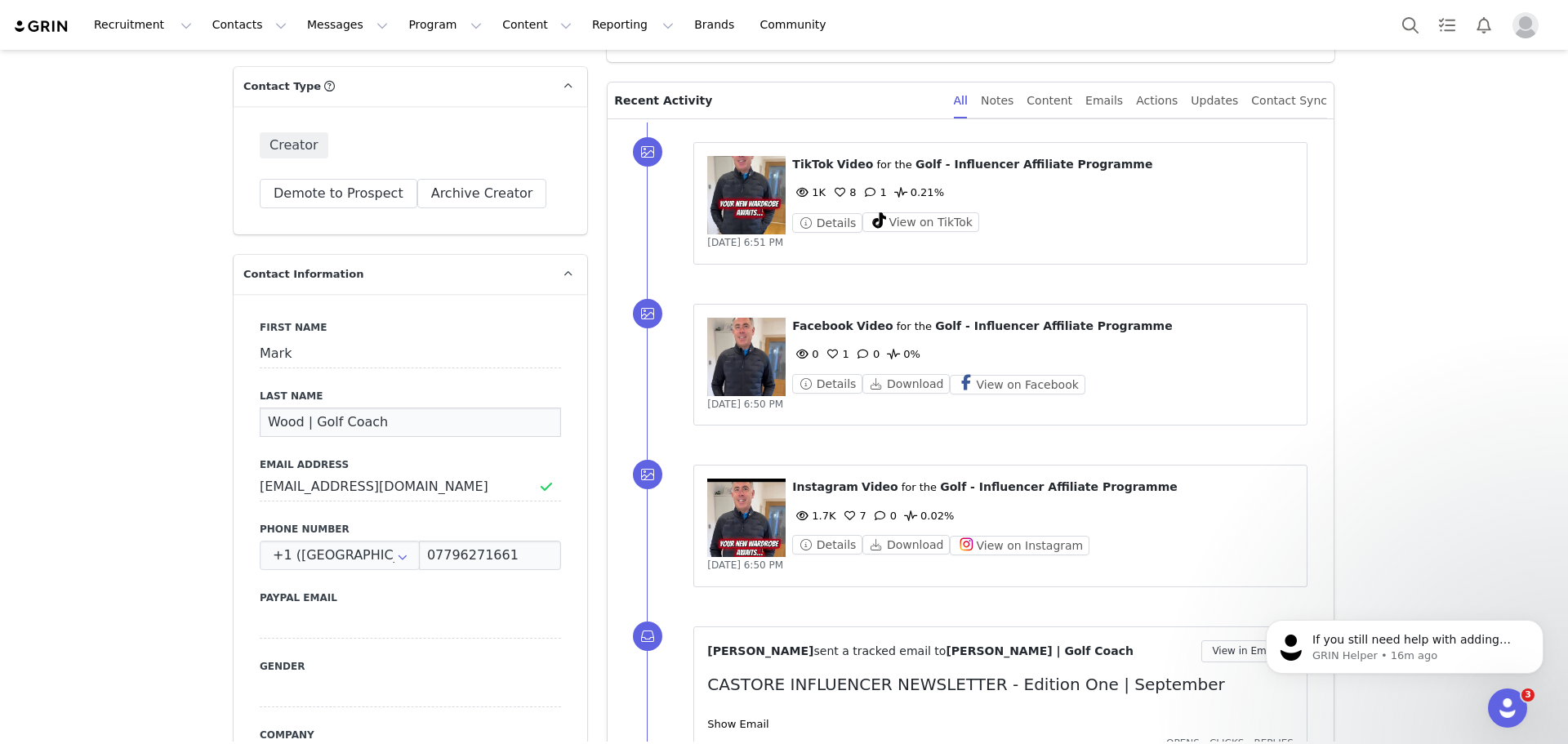
drag, startPoint x: 323, startPoint y: 425, endPoint x: 297, endPoint y: 424, distance: 26.0
click at [297, 424] on input "Wood | Golf Coach" at bounding box center [410, 422] width 301 height 29
type input "Wood"
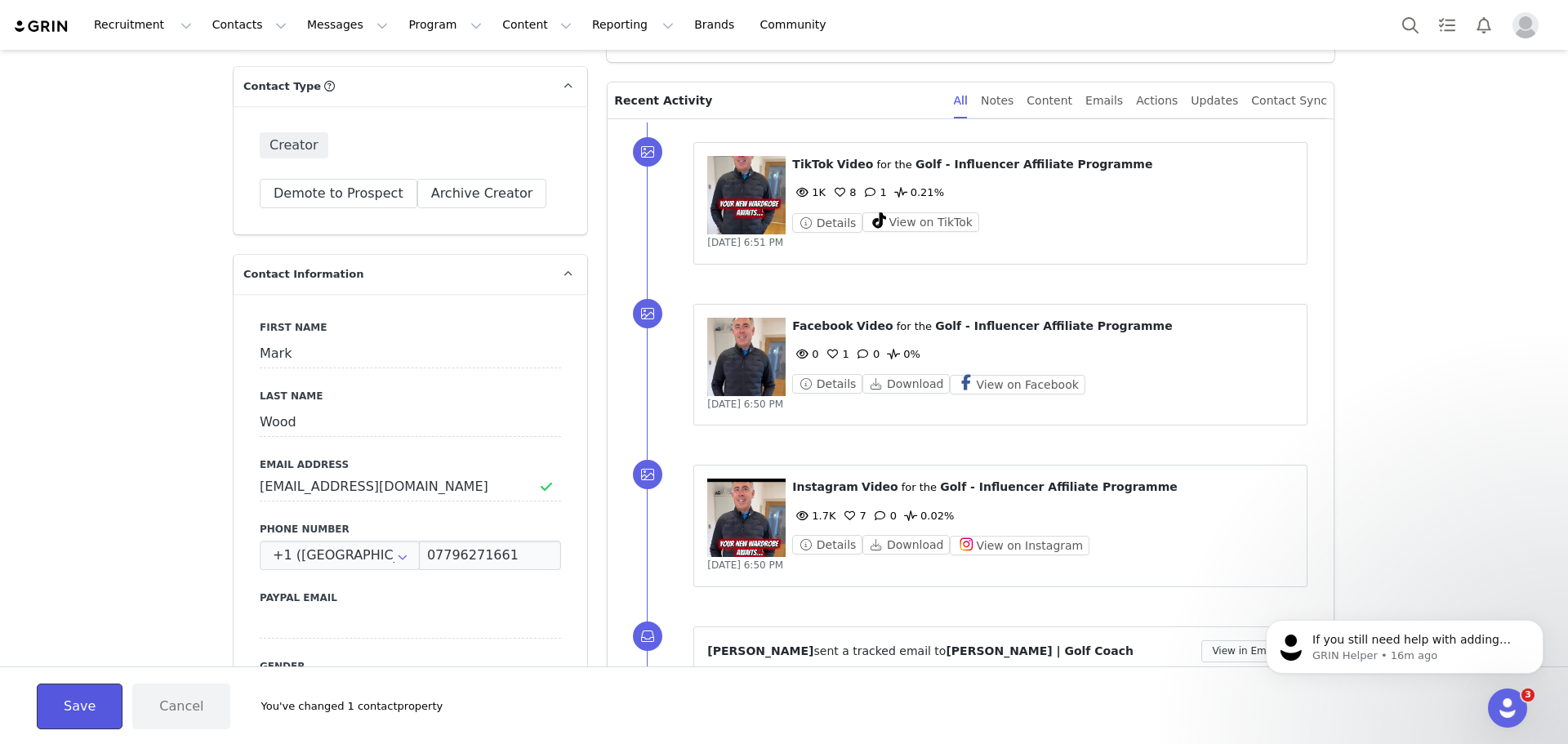
click at [93, 703] on button "Save" at bounding box center [80, 705] width 86 height 45
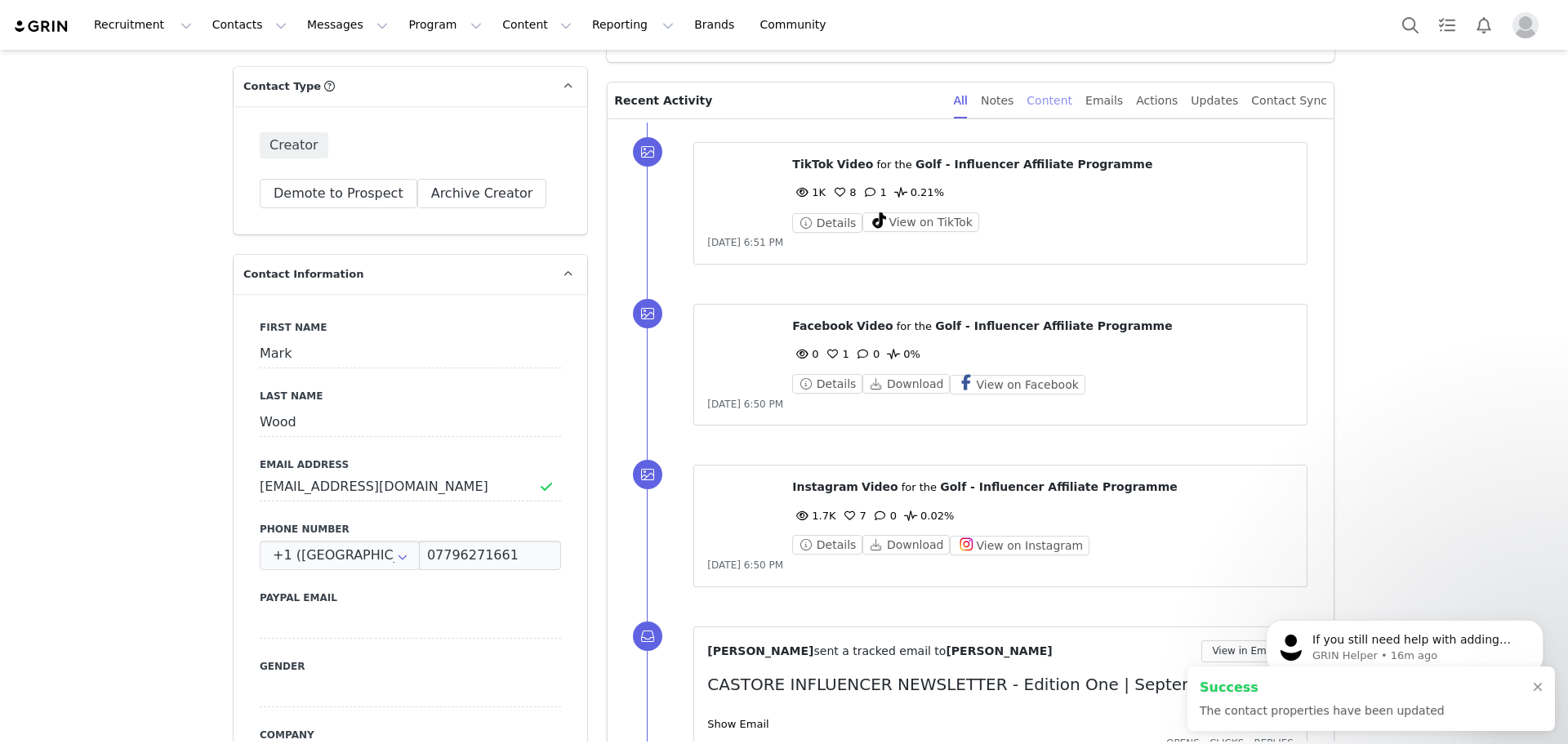
click at [1072, 108] on div "Content" at bounding box center [1049, 100] width 45 height 37
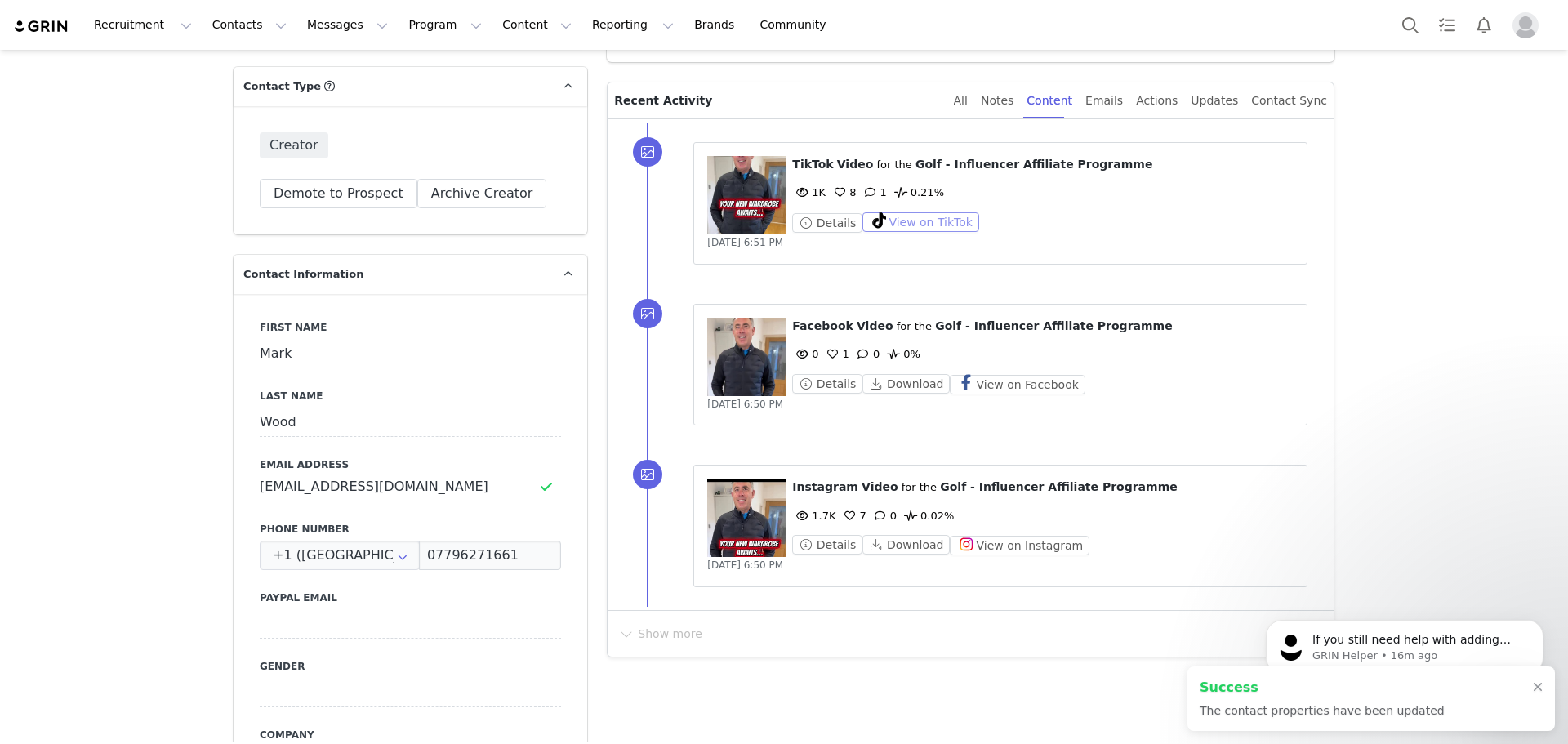
click at [889, 215] on button "View on TikTok" at bounding box center [921, 222] width 116 height 20
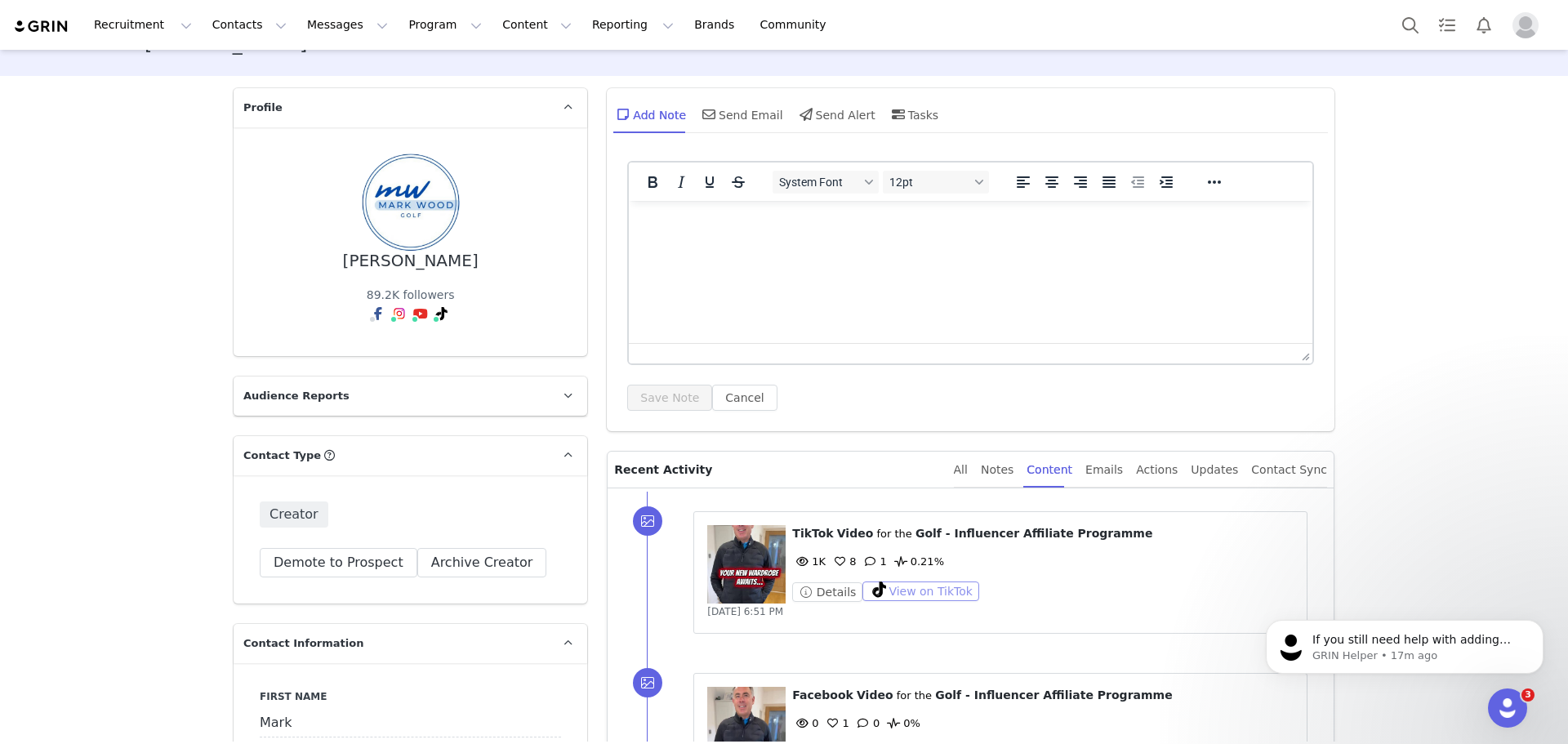
scroll to position [0, 0]
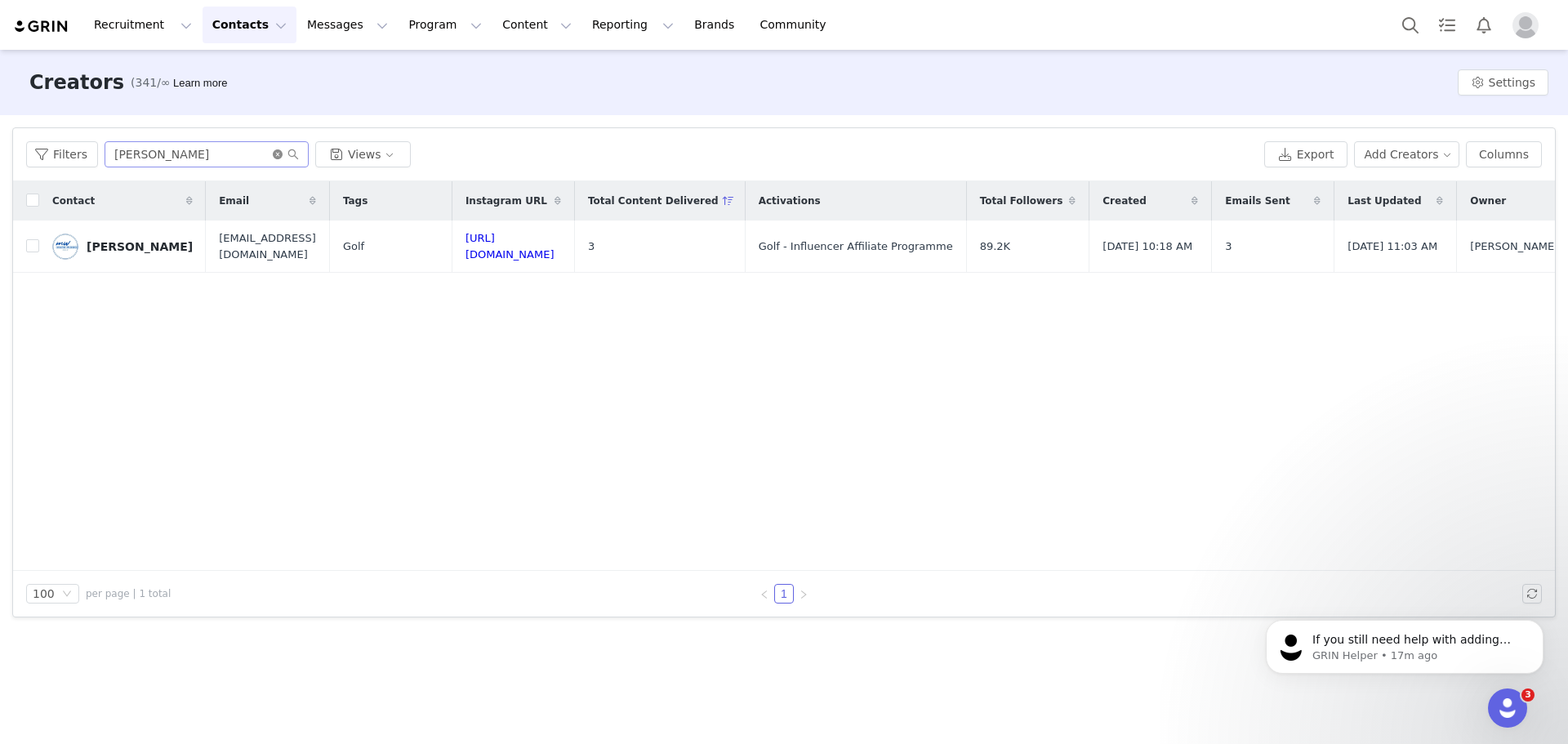
click at [274, 153] on icon "icon: close-circle" at bounding box center [277, 154] width 9 height 9
click at [265, 152] on input "text" at bounding box center [206, 154] width 204 height 27
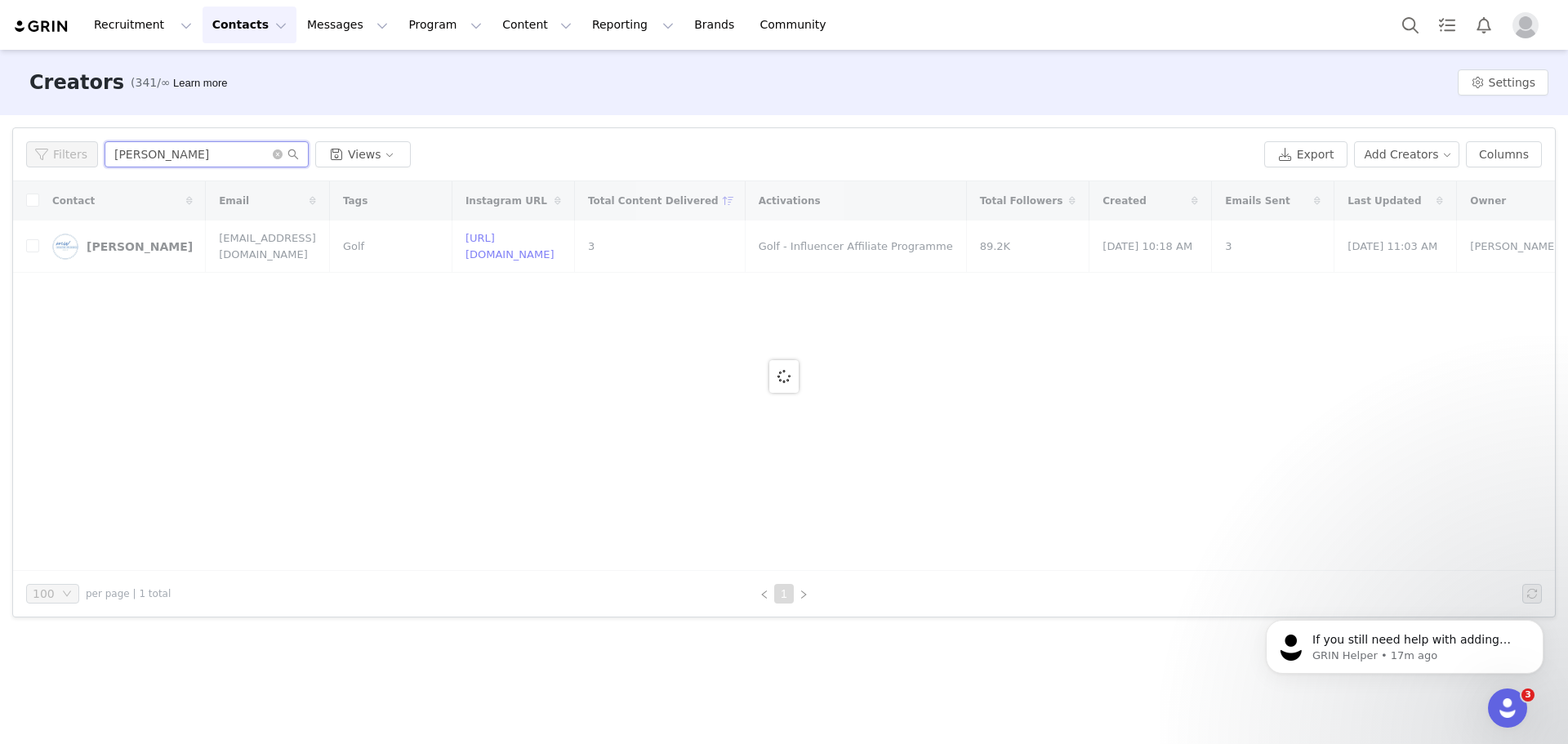
type input "gareth"
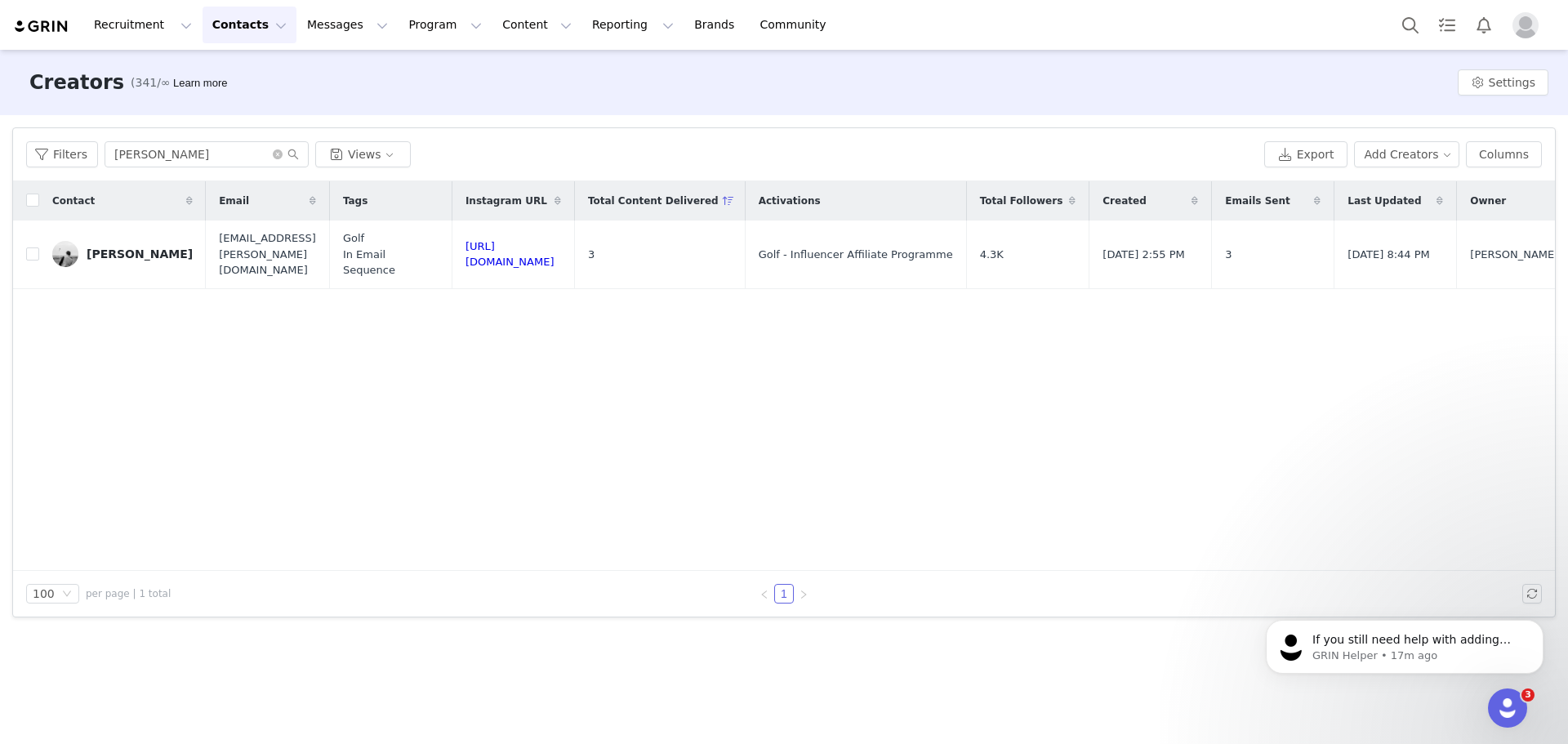
click at [110, 247] on div "[PERSON_NAME]" at bounding box center [140, 253] width 106 height 13
click at [110, 247] on main "Creators (341/∞) Learn more Settings Filters Filter Logic And Or Archived Selec…" at bounding box center [784, 396] width 1568 height 692
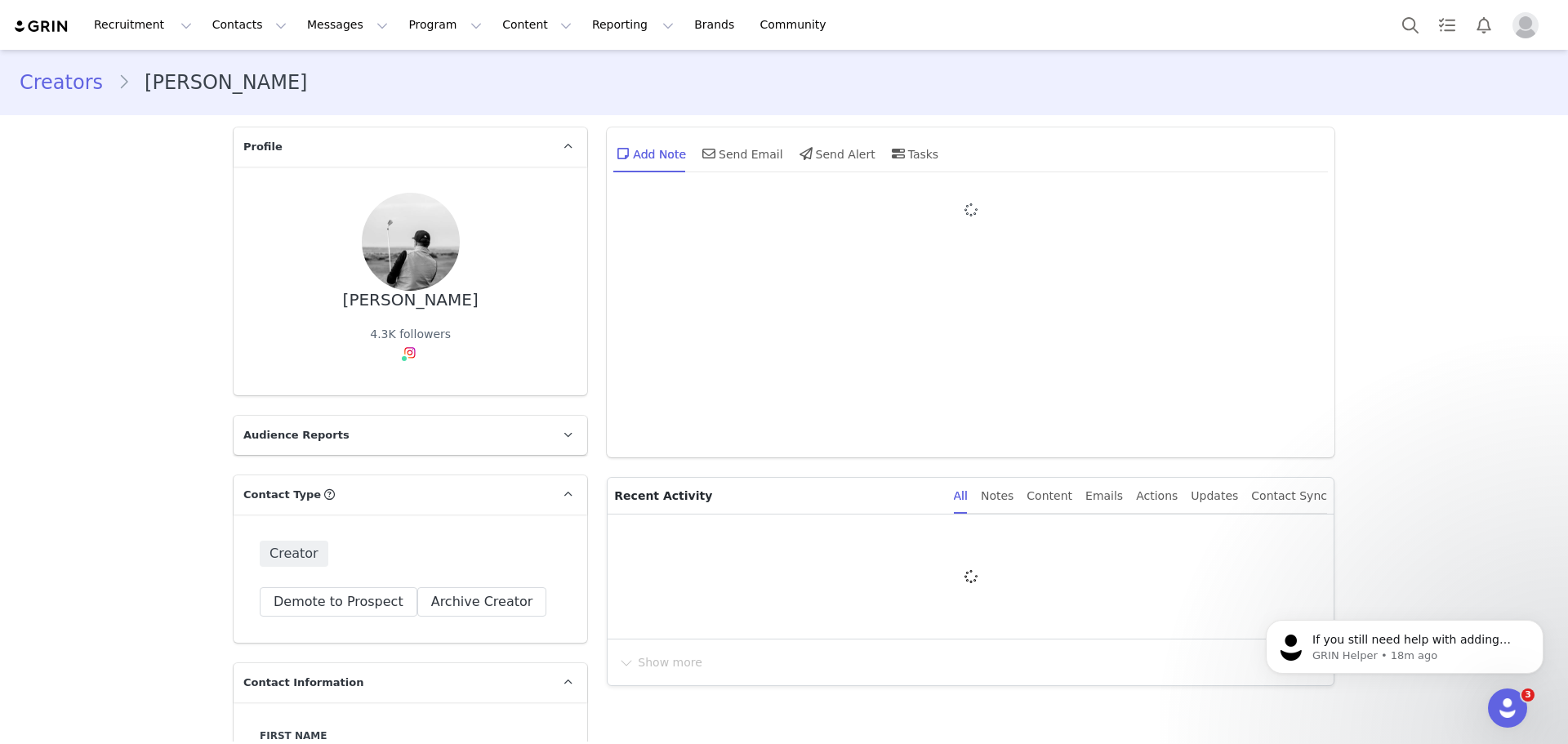
type input "+1 (United States)"
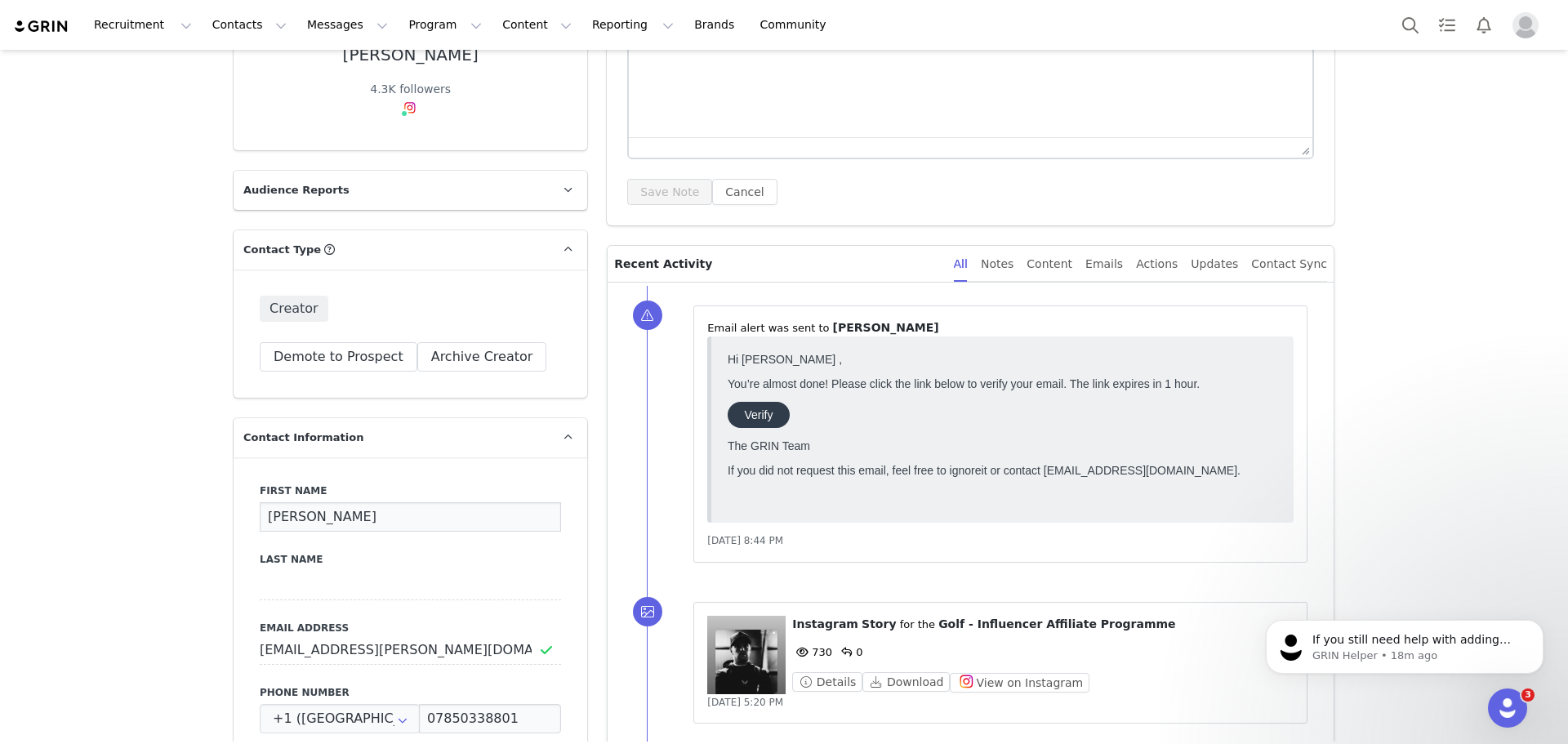
click at [377, 503] on input "[PERSON_NAME]" at bounding box center [410, 517] width 301 height 29
click at [306, 589] on input at bounding box center [410, 586] width 301 height 29
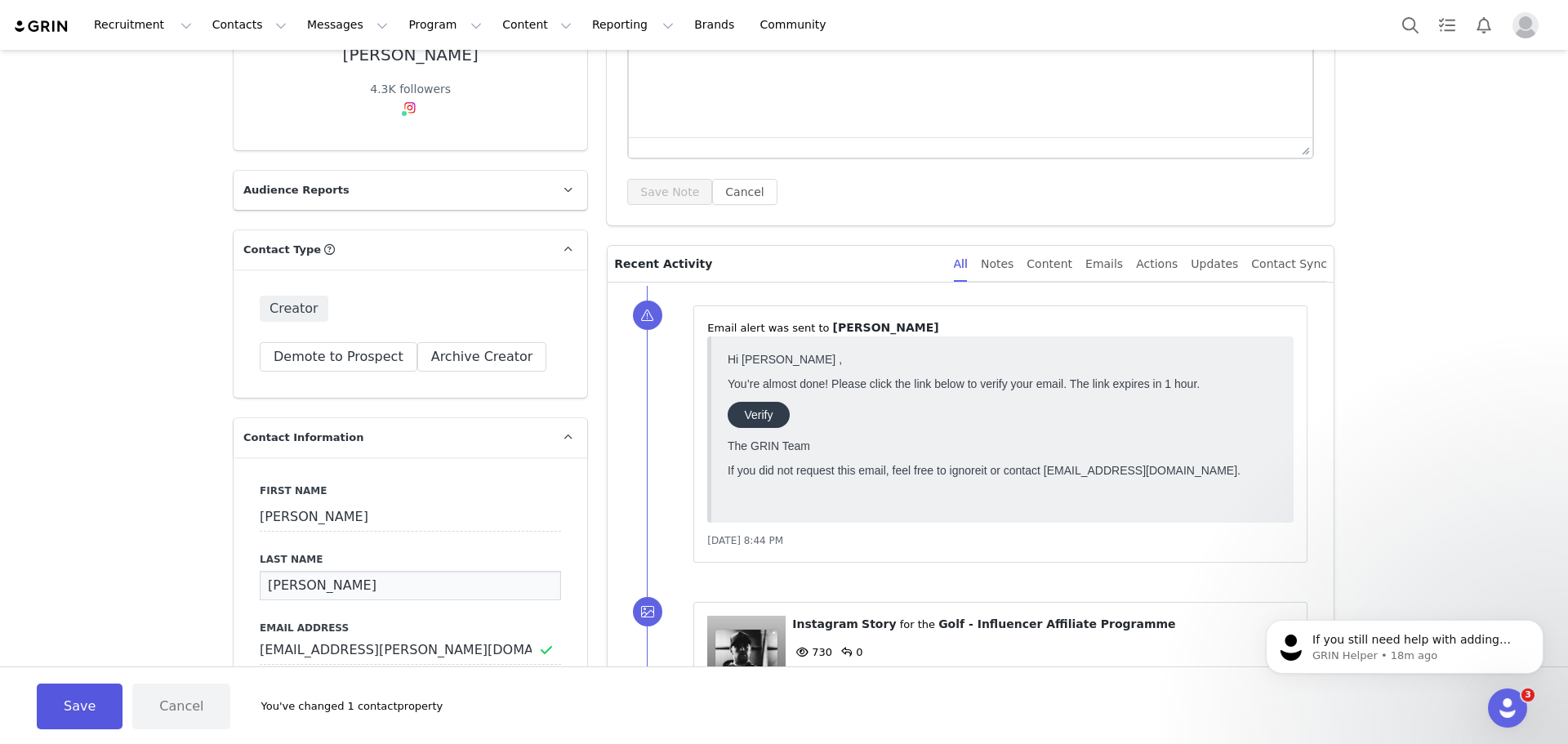
type input "Jackson"
click at [80, 700] on button "Save" at bounding box center [80, 705] width 86 height 45
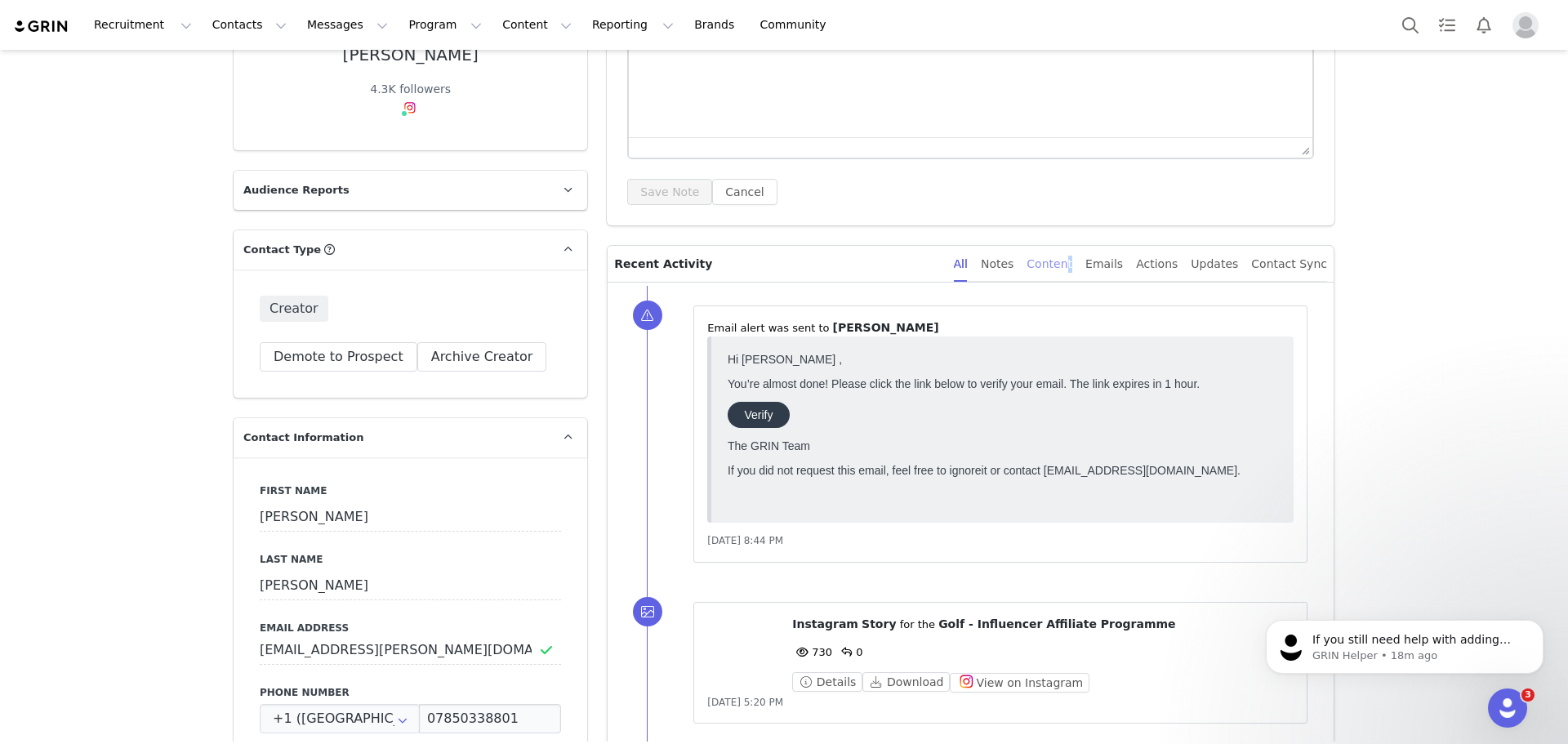
click at [1072, 271] on div "Content" at bounding box center [1049, 264] width 45 height 37
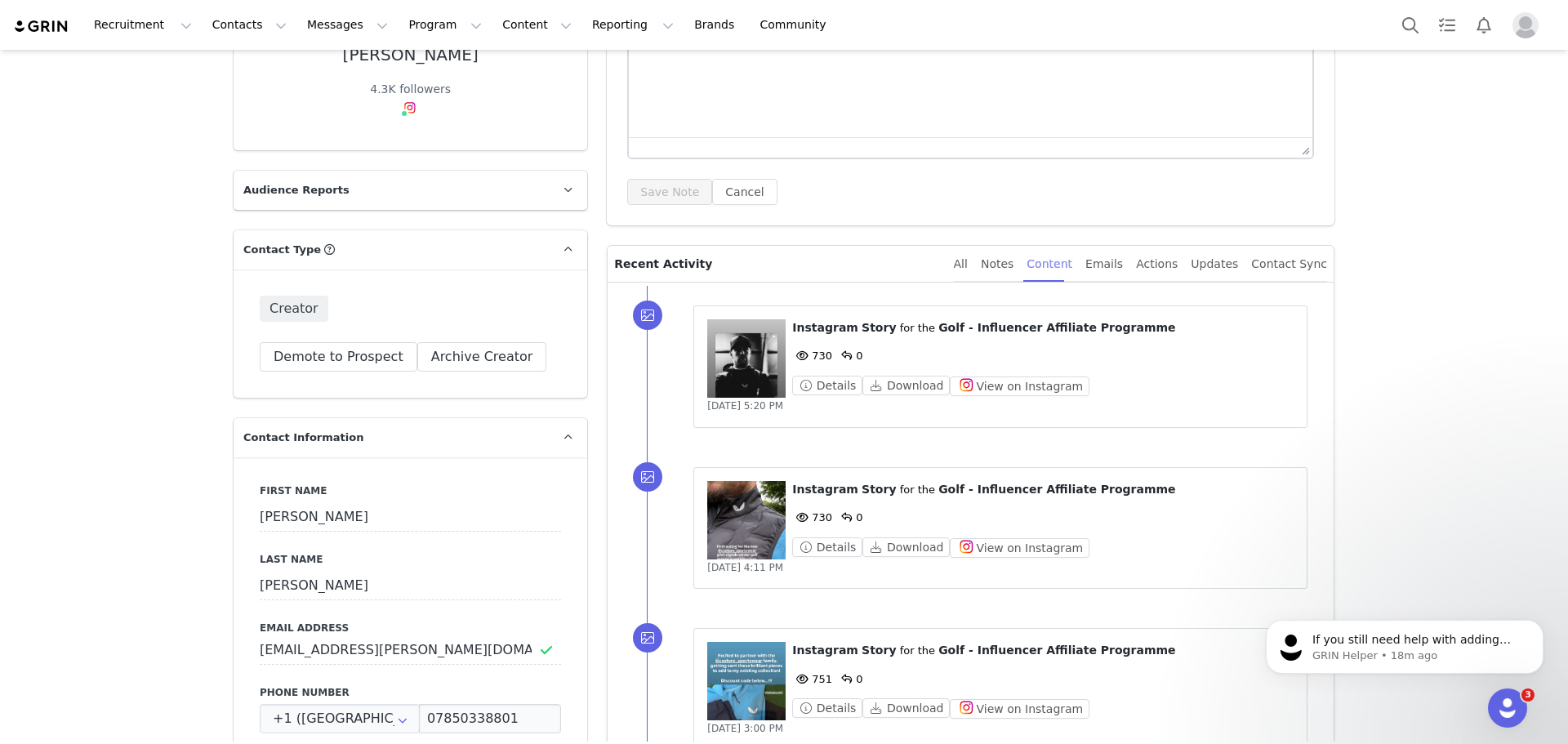
click at [1068, 260] on div "Content" at bounding box center [1049, 264] width 45 height 37
click at [752, 372] on figure at bounding box center [747, 359] width 79 height 79
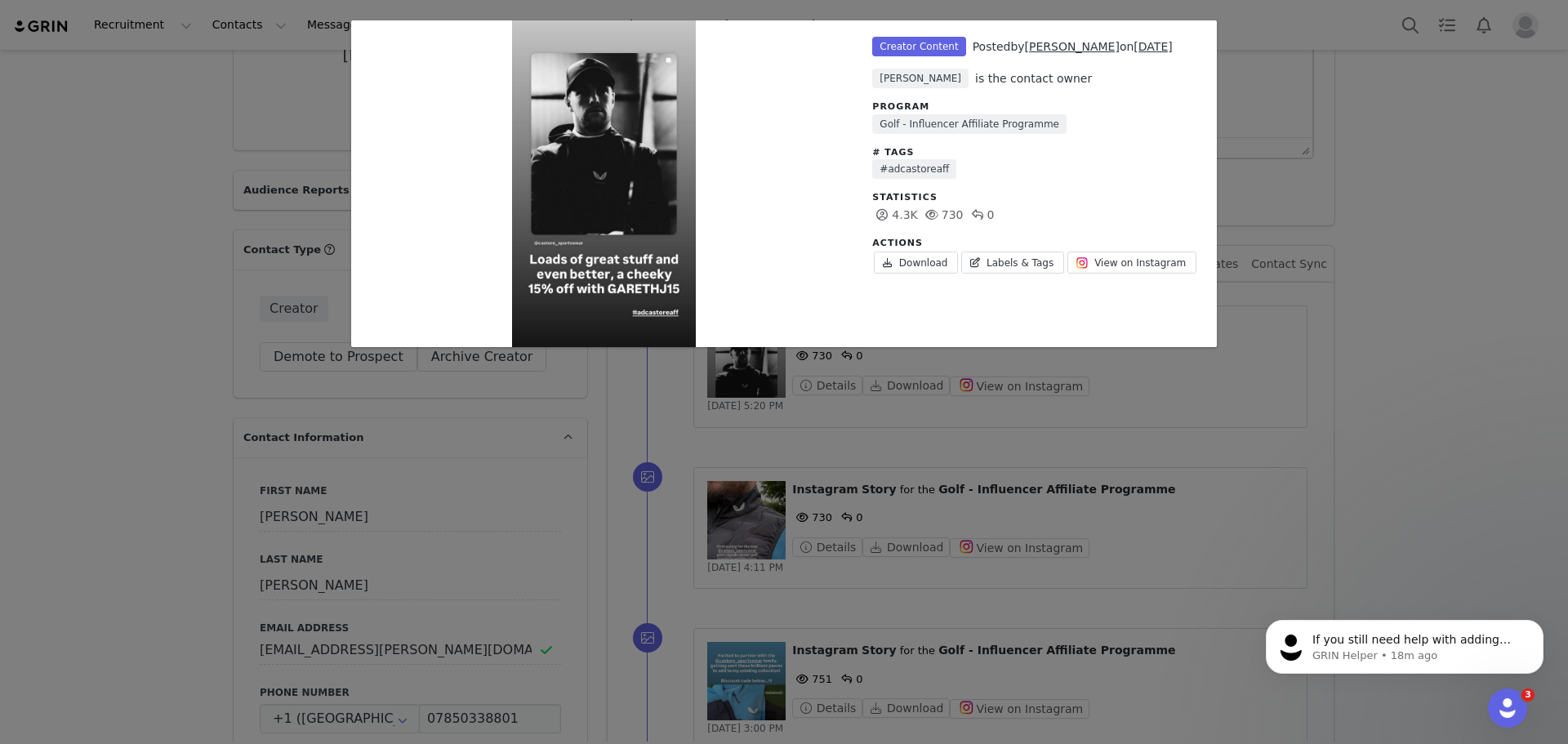
click at [1461, 152] on div "Unlabeled Creator Content Posted by Gareth on Sep 23, 2025 Natasha Phillips is …" at bounding box center [784, 372] width 1568 height 744
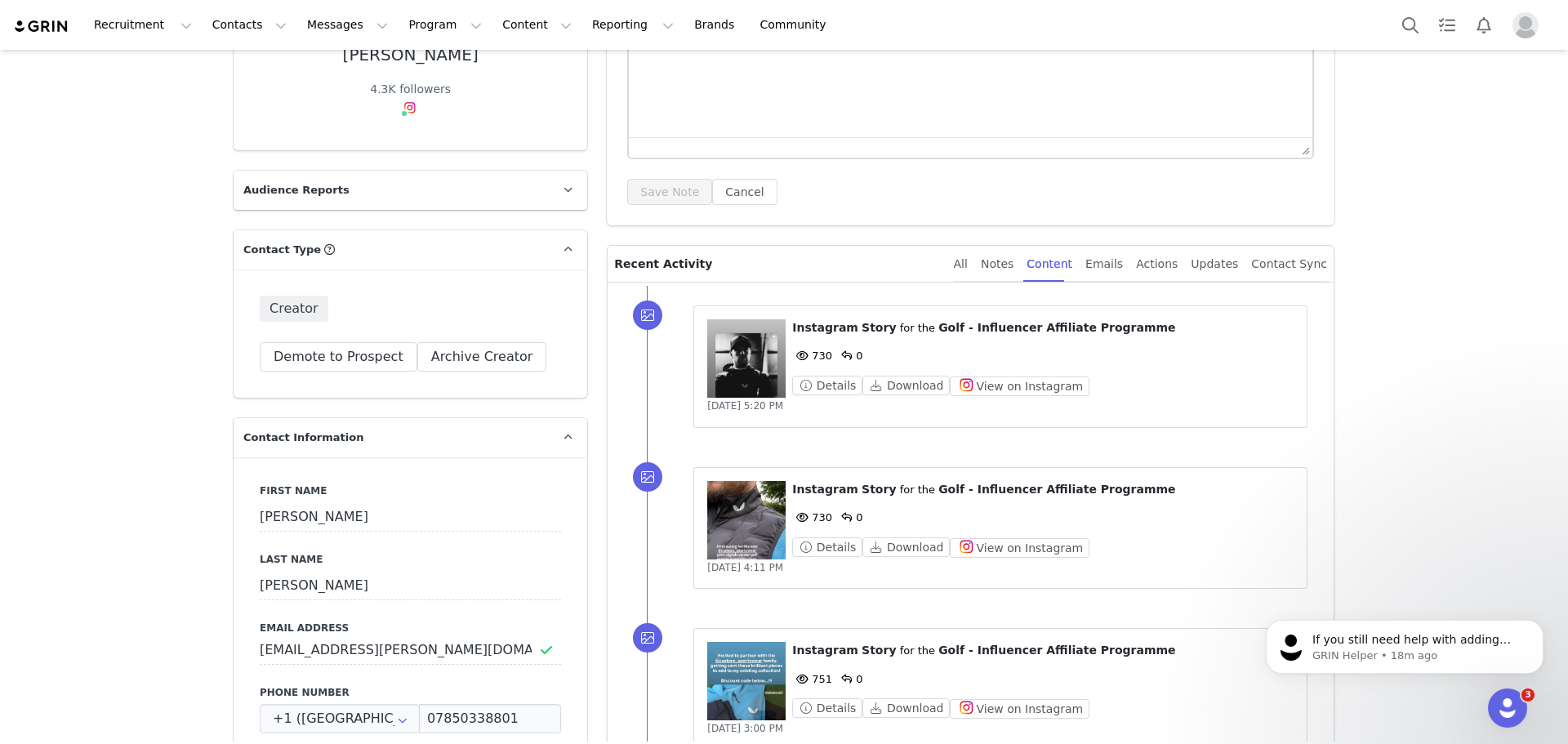
click at [722, 520] on figure at bounding box center [747, 521] width 79 height 79
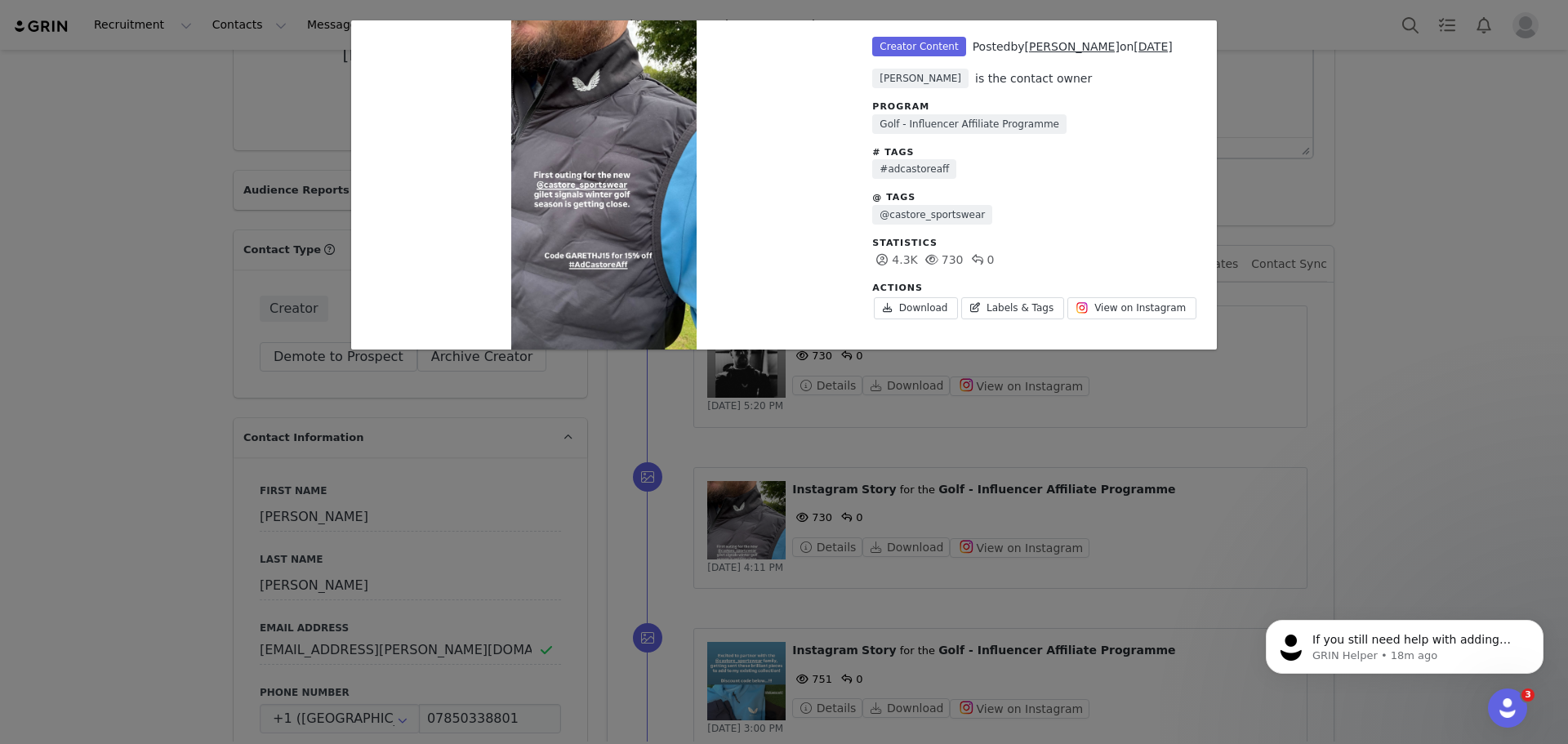
click at [1390, 319] on div "Unlabeled Creator Content Posted by Gareth on Sep 21, 2025 Natasha Phillips is …" at bounding box center [784, 372] width 1568 height 744
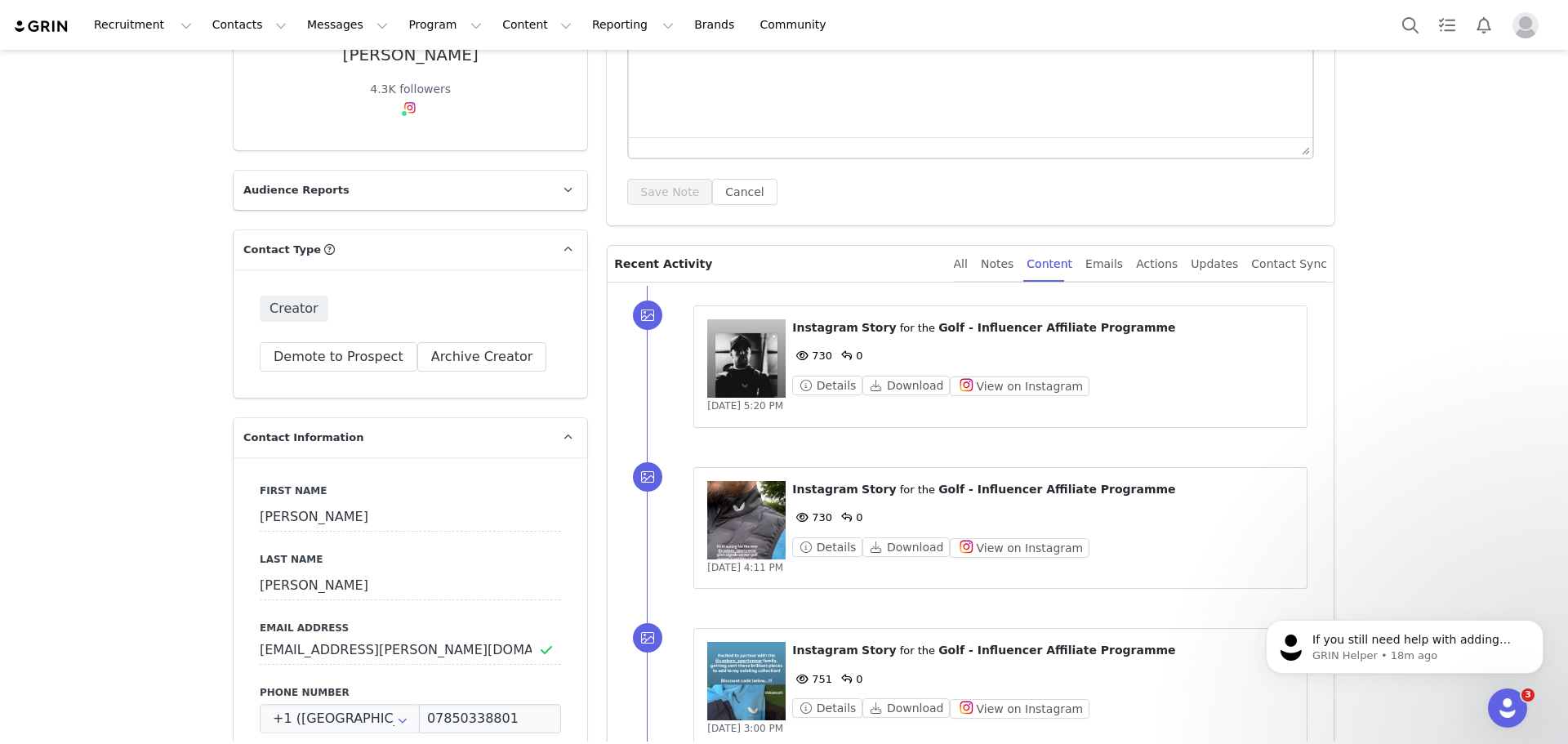
click at [767, 648] on figure at bounding box center [747, 682] width 79 height 79
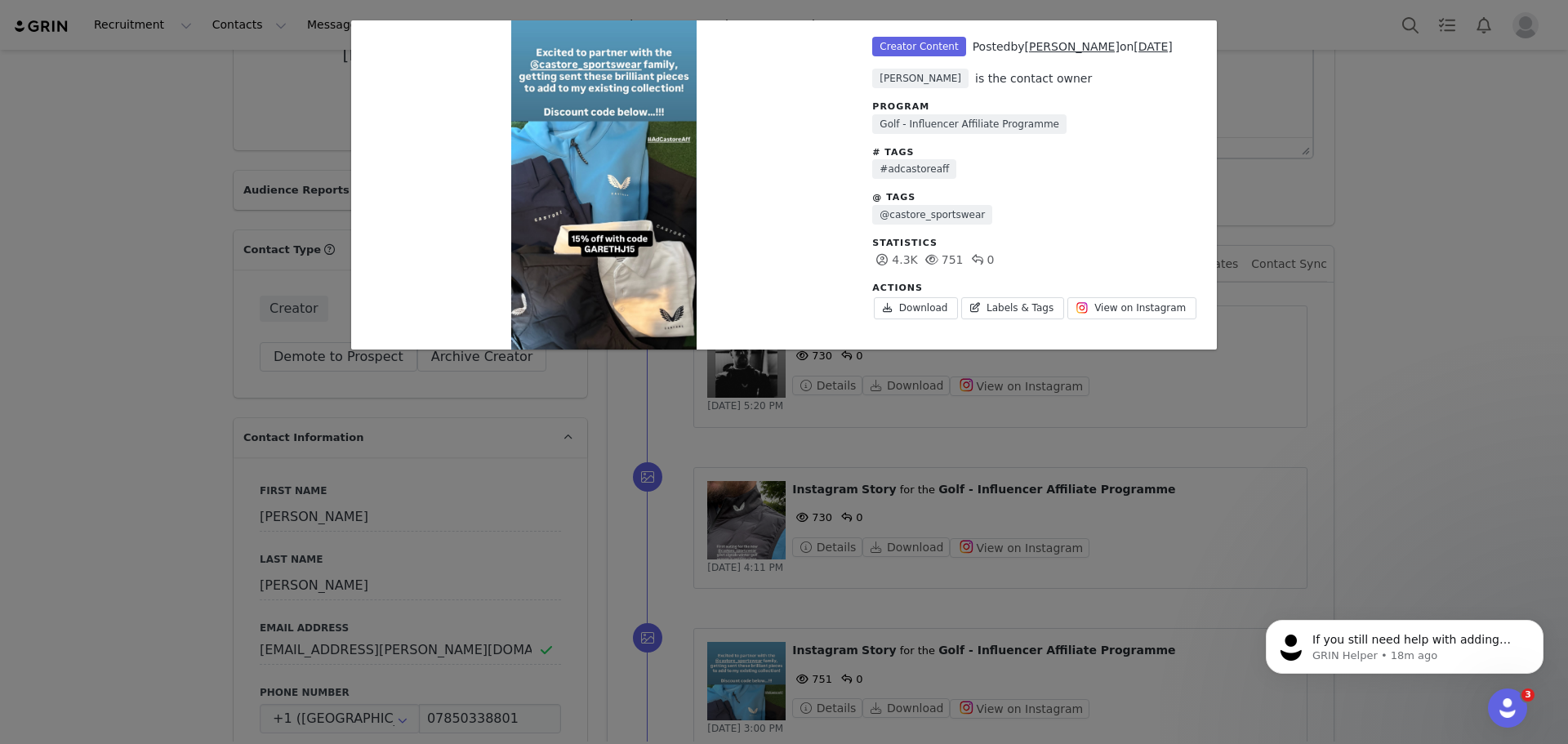
click at [1311, 383] on div "Unlabeled Creator Content Posted by Gareth on Sep 15, 2025 Natasha Phillips is …" at bounding box center [784, 372] width 1568 height 744
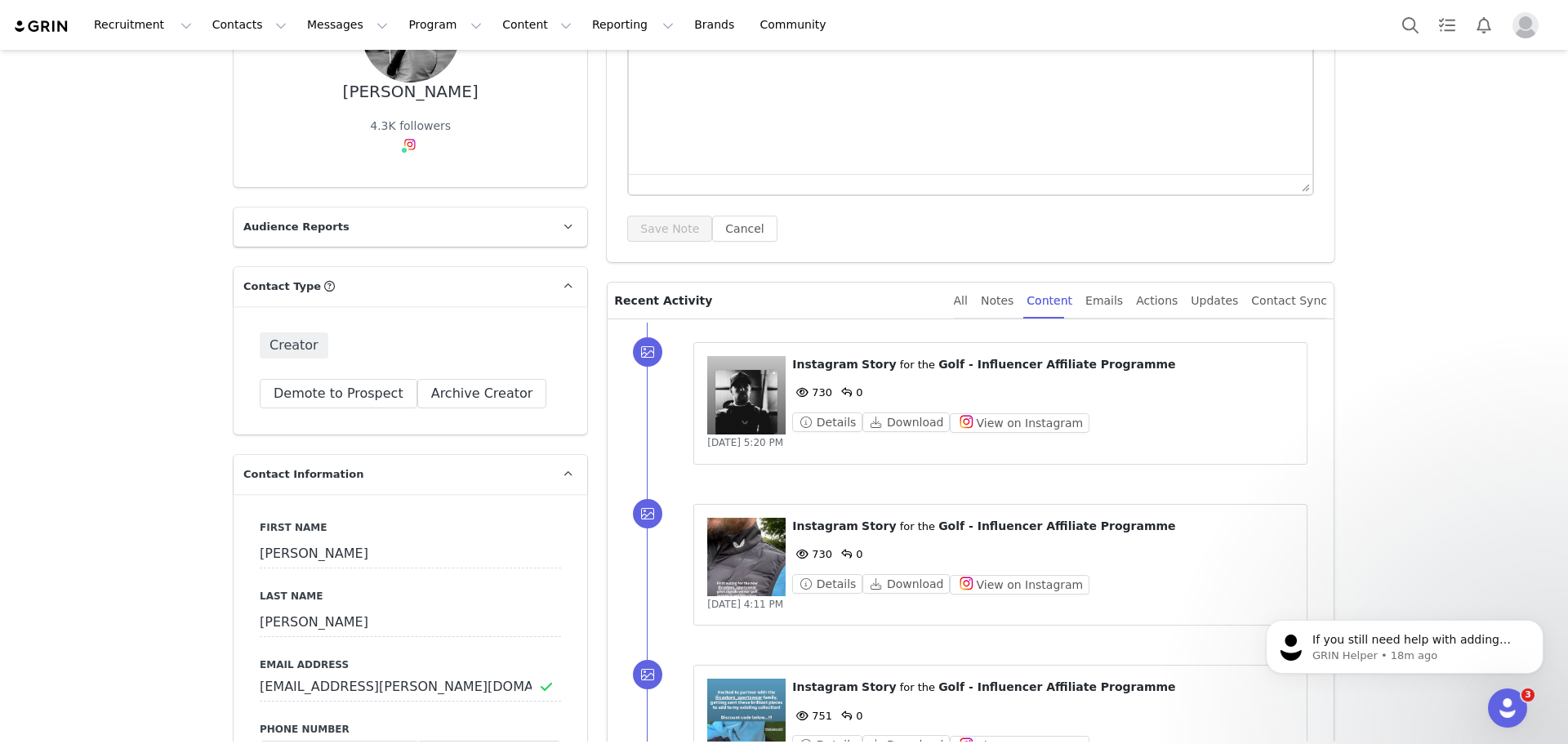
scroll to position [327, 0]
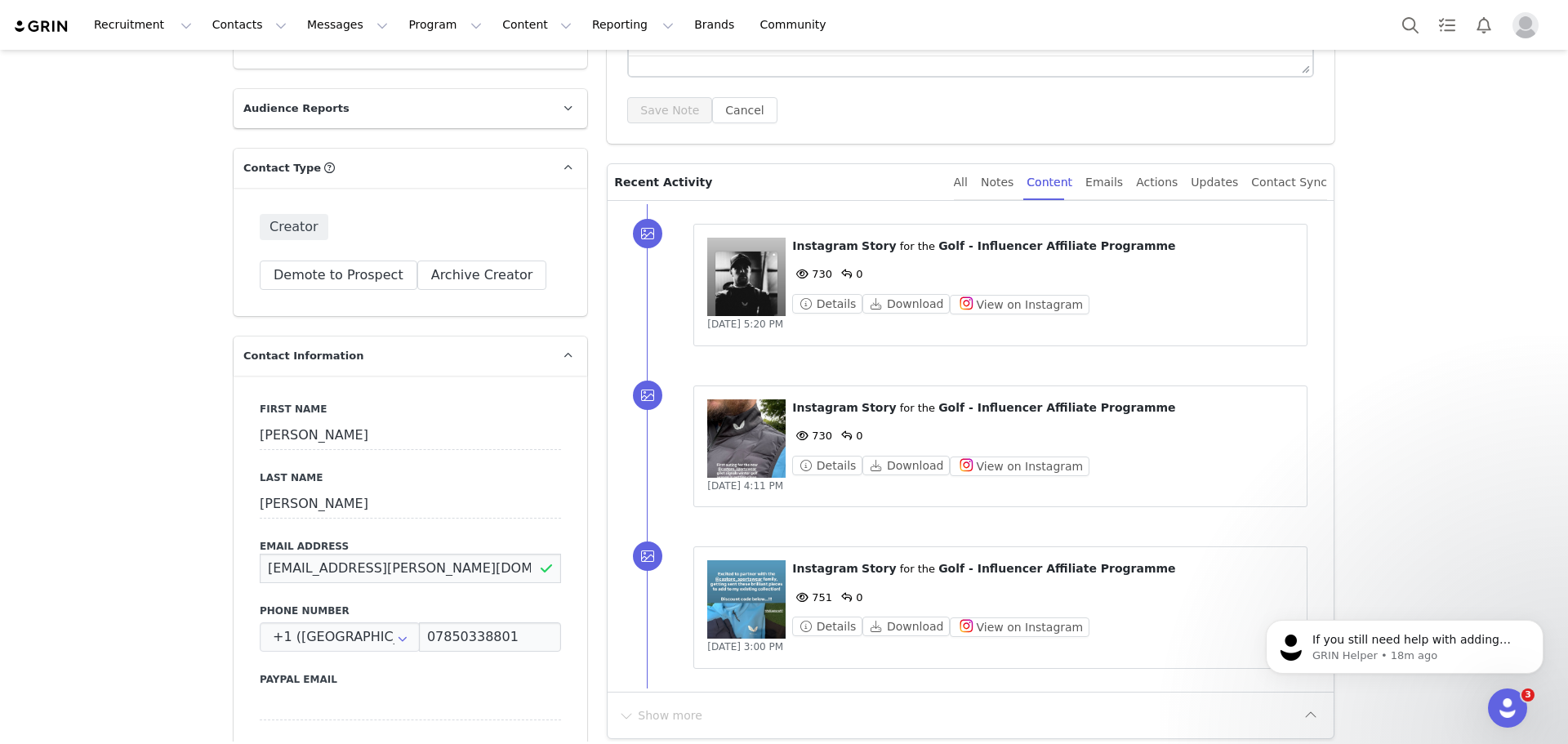
drag, startPoint x: 417, startPoint y: 564, endPoint x: 243, endPoint y: 568, distance: 174.0
click at [239, 564] on div "First Name Gareth Last Name Jackson Email Address gareth.j.jackson@gmail.com Ph…" at bounding box center [410, 674] width 354 height 597
drag, startPoint x: 451, startPoint y: 566, endPoint x: 187, endPoint y: 572, distance: 264.1
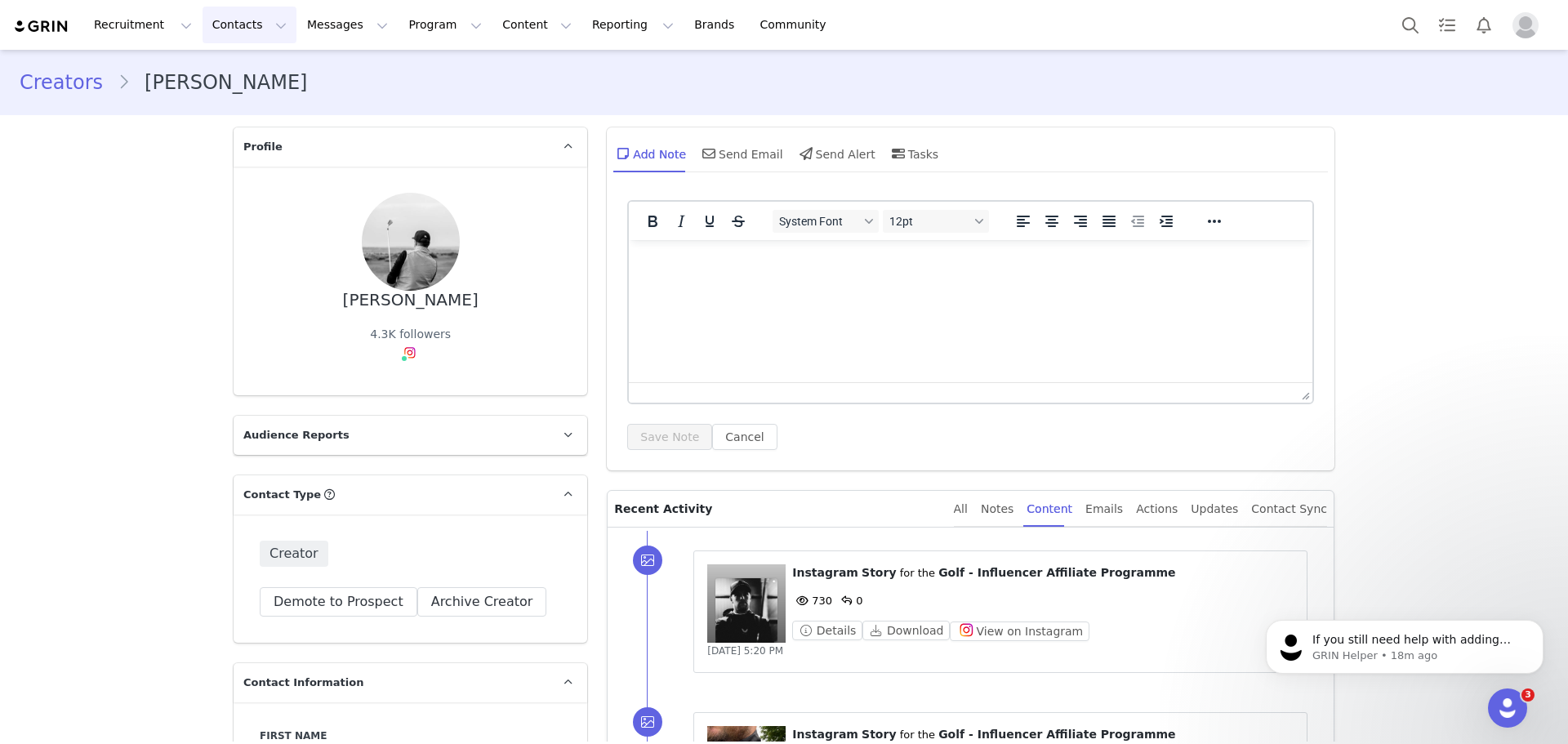
click at [241, 28] on button "Contacts Contacts" at bounding box center [250, 25] width 94 height 37
drag, startPoint x: 237, startPoint y: 69, endPoint x: 239, endPoint y: 80, distance: 11.2
click at [237, 69] on p "Creators" at bounding box center [224, 72] width 48 height 17
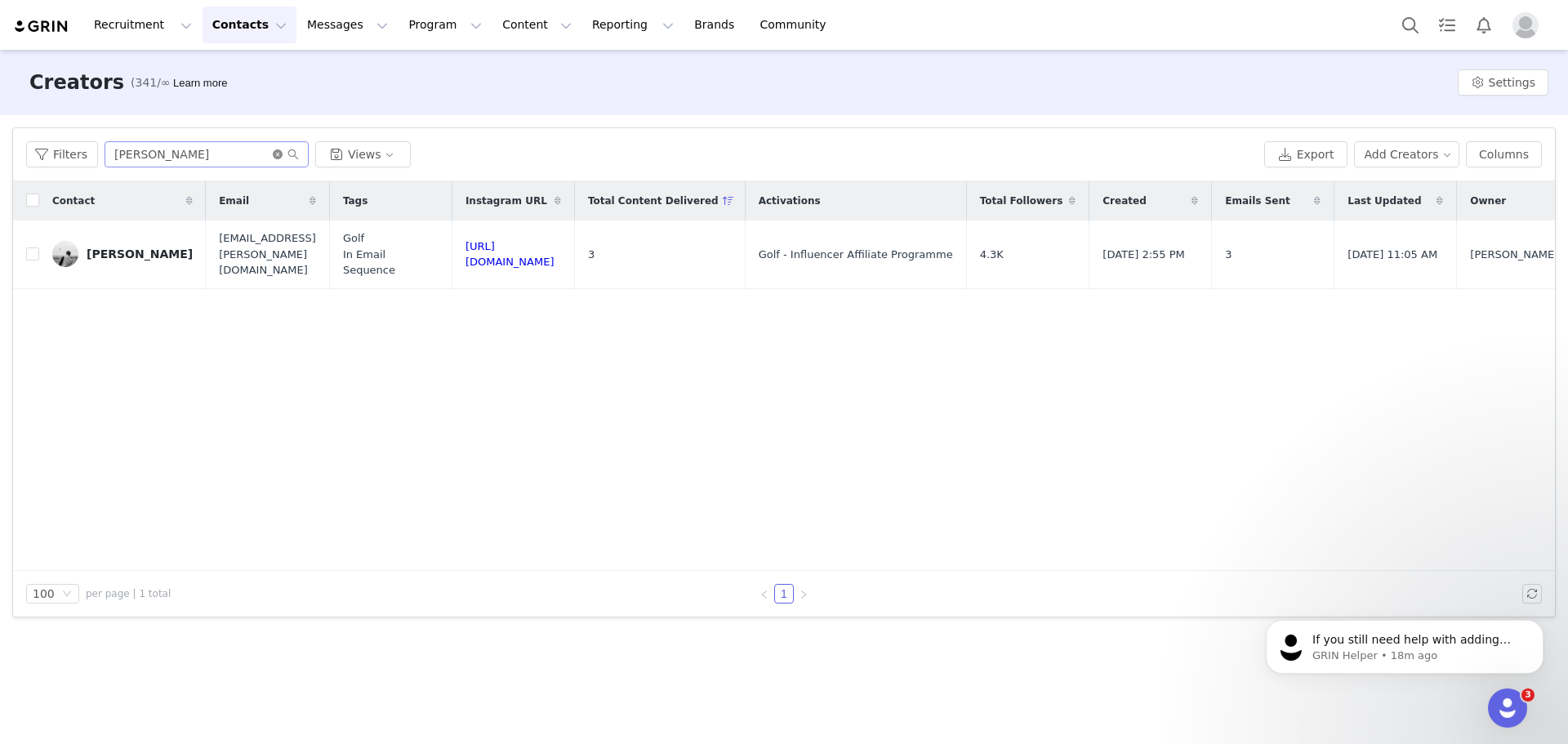
click at [276, 157] on icon "icon: close-circle" at bounding box center [277, 154] width 9 height 9
click at [247, 153] on input "text" at bounding box center [206, 154] width 204 height 27
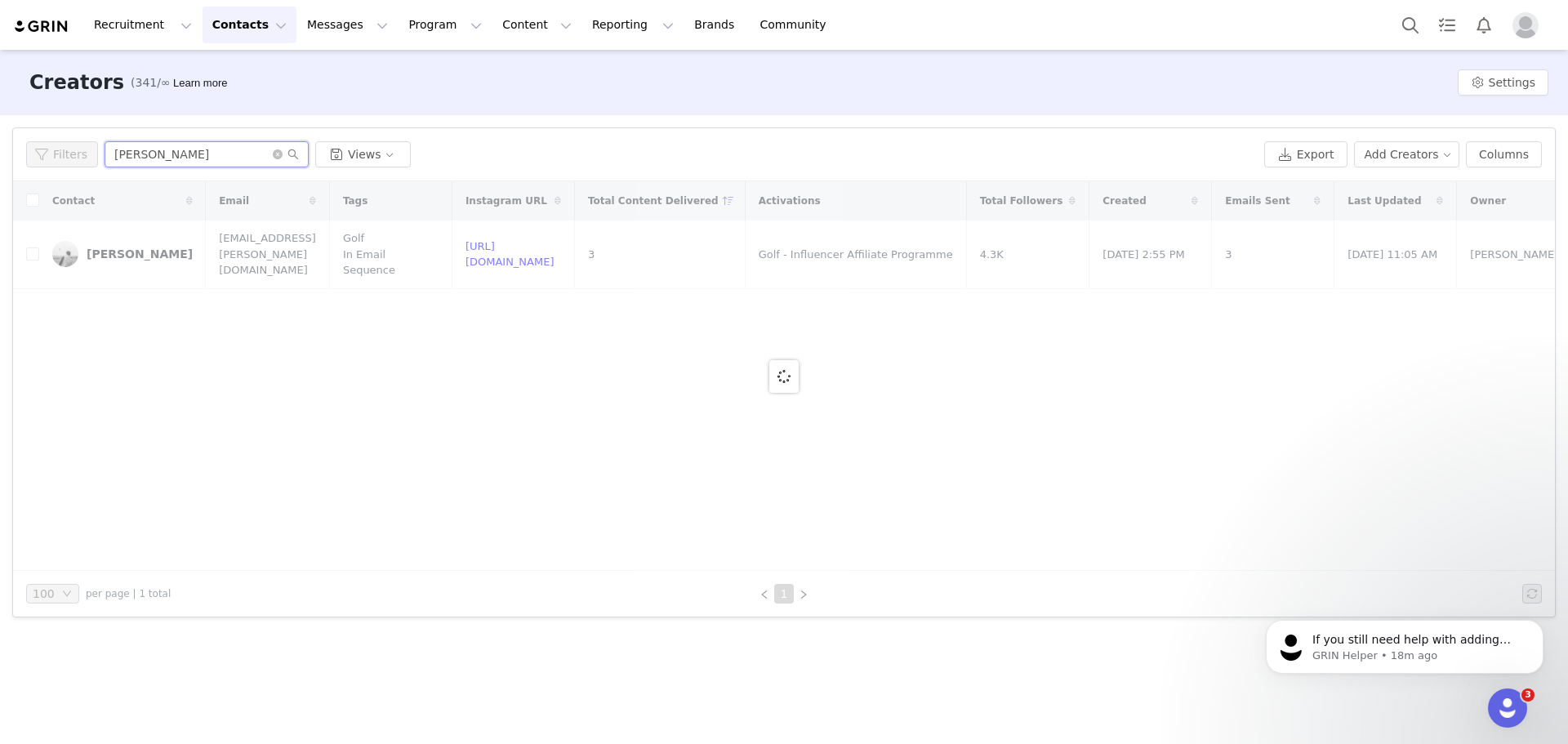
type input "lester"
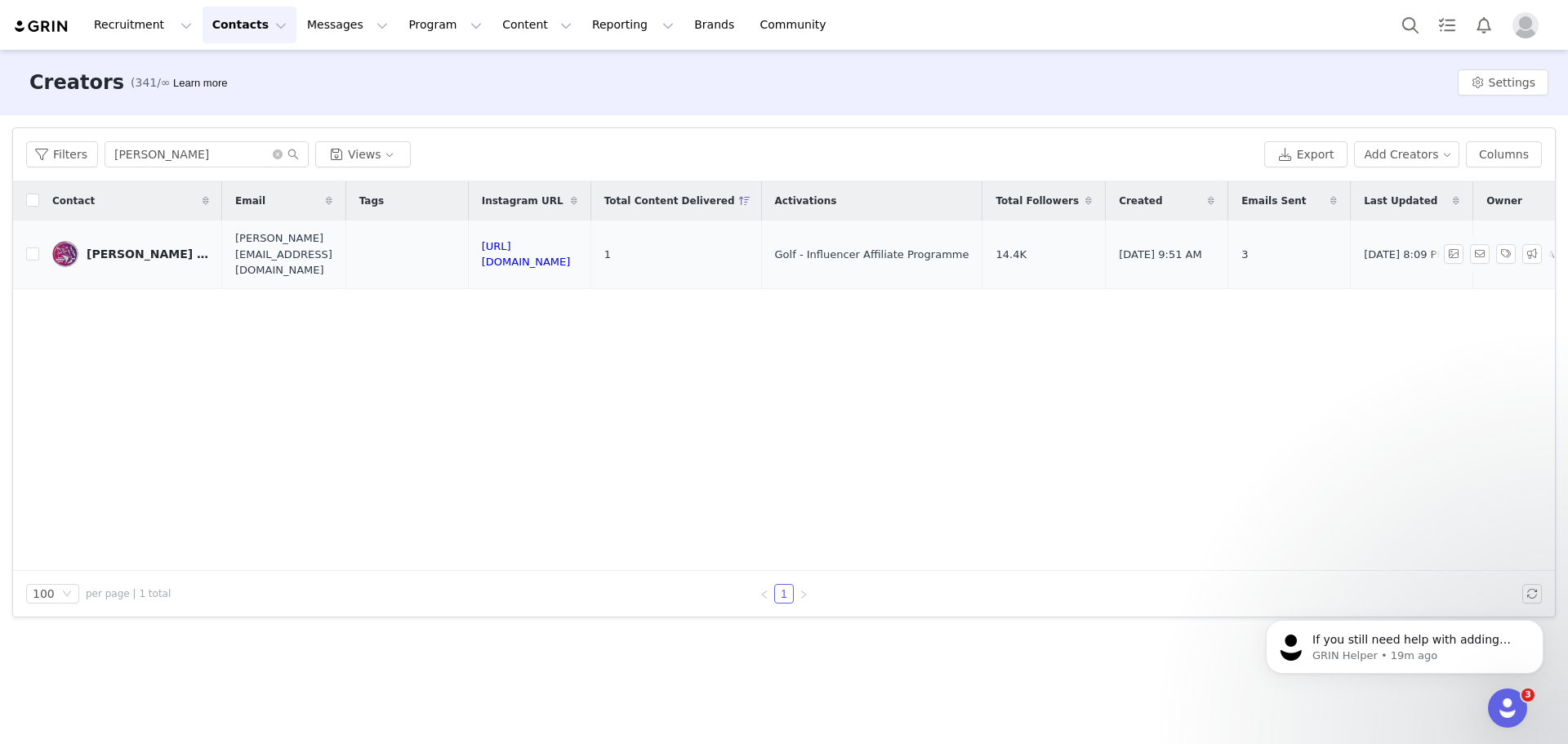
click at [109, 252] on div "[PERSON_NAME] “[PERSON_NAME]” [PERSON_NAME]" at bounding box center [147, 253] width 122 height 13
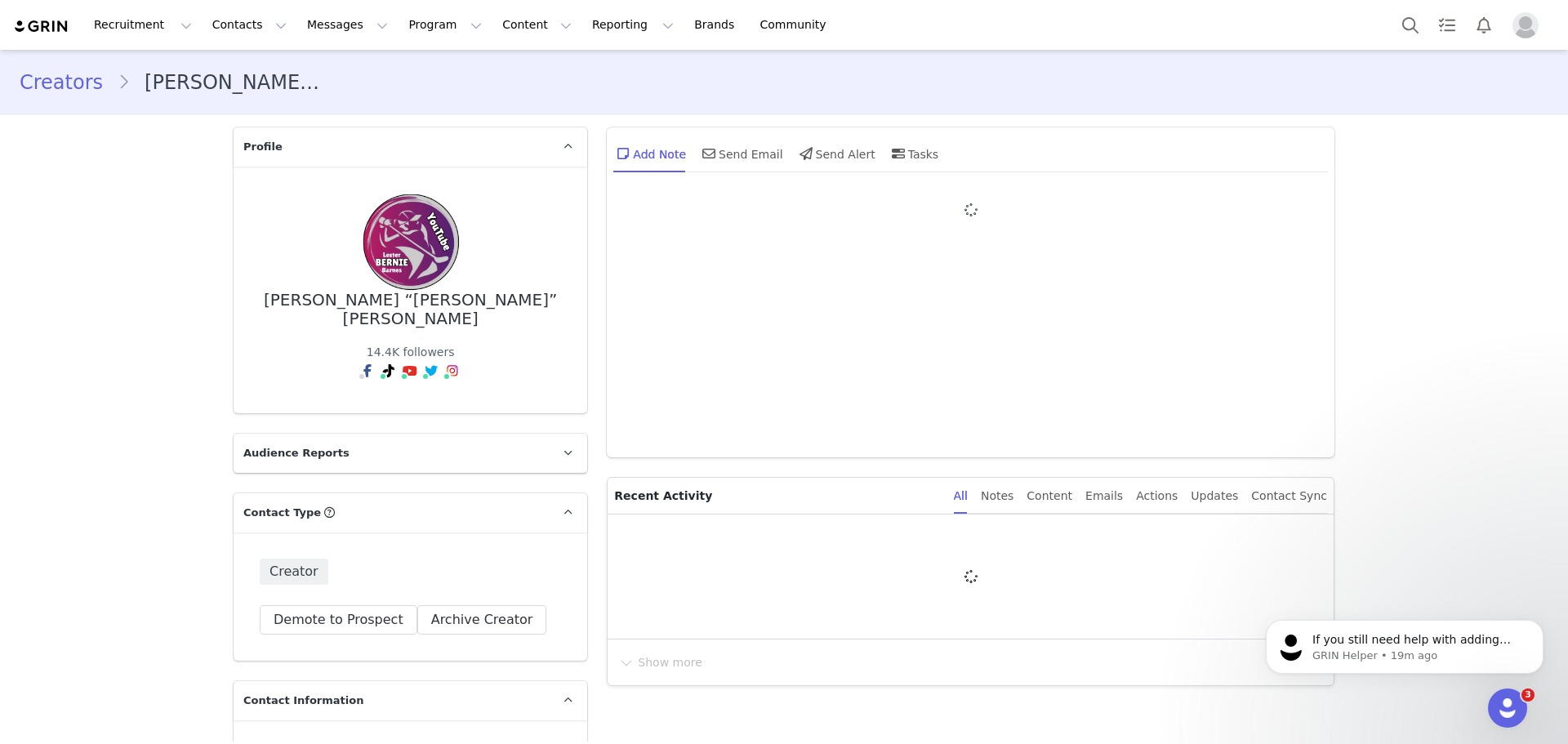
type input "+1 (United States)"
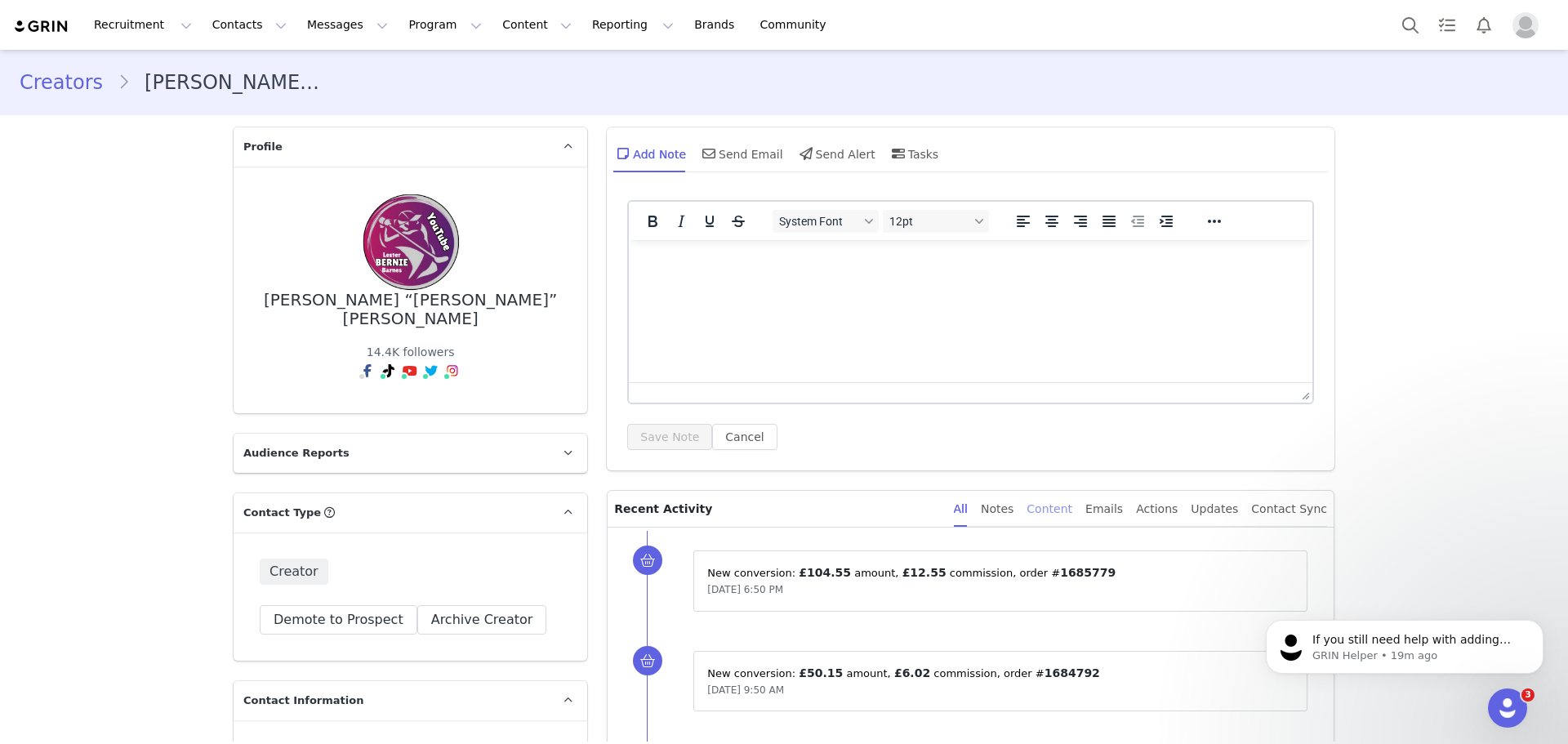
click at [1061, 503] on div "Content" at bounding box center [1049, 509] width 45 height 37
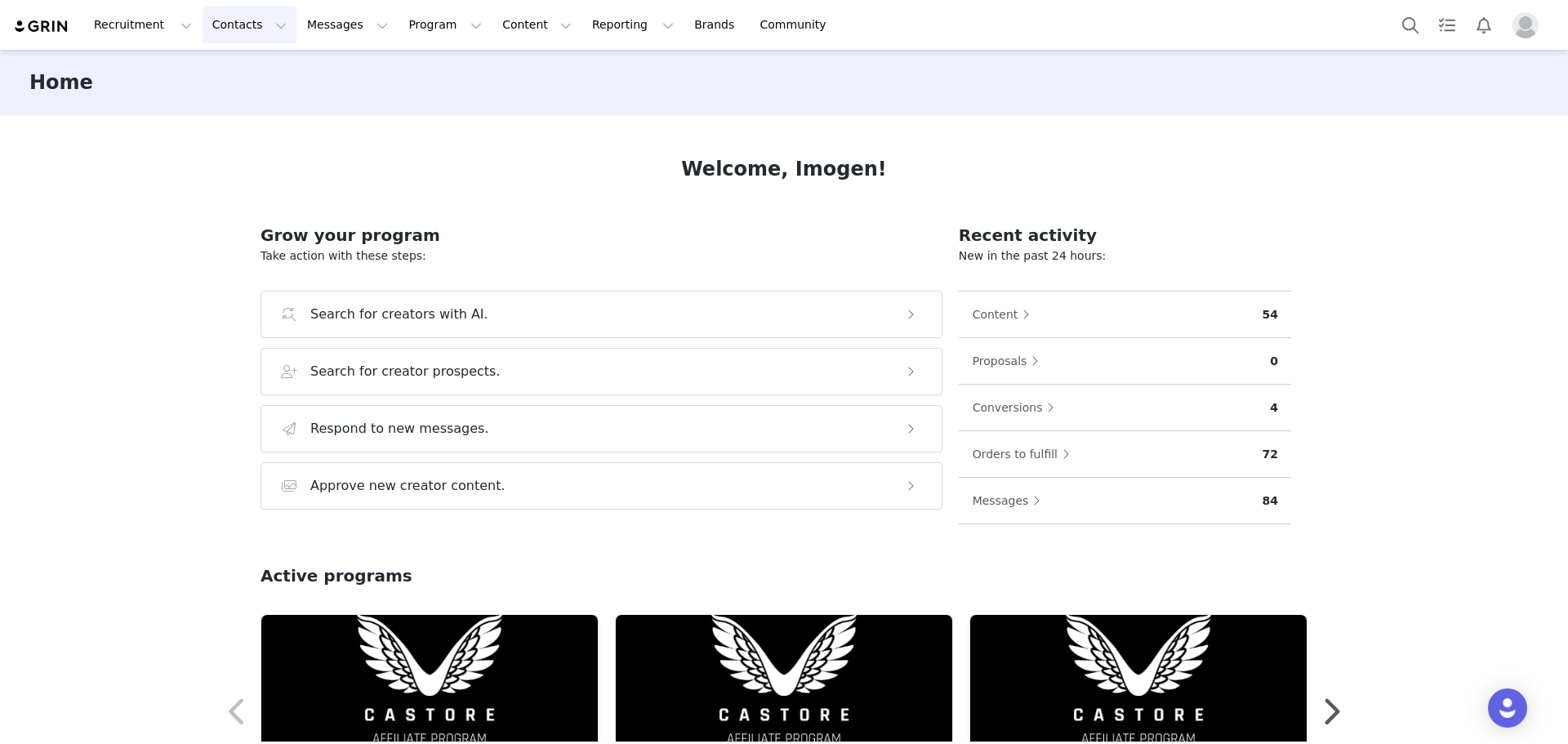
click at [237, 17] on button "Contacts Contacts" at bounding box center [250, 25] width 94 height 37
click at [408, 24] on button "Program Program" at bounding box center [444, 25] width 93 height 37
click at [237, 20] on button "Contacts Contacts" at bounding box center [250, 25] width 94 height 37
click at [244, 77] on div "Creators" at bounding box center [252, 72] width 110 height 17
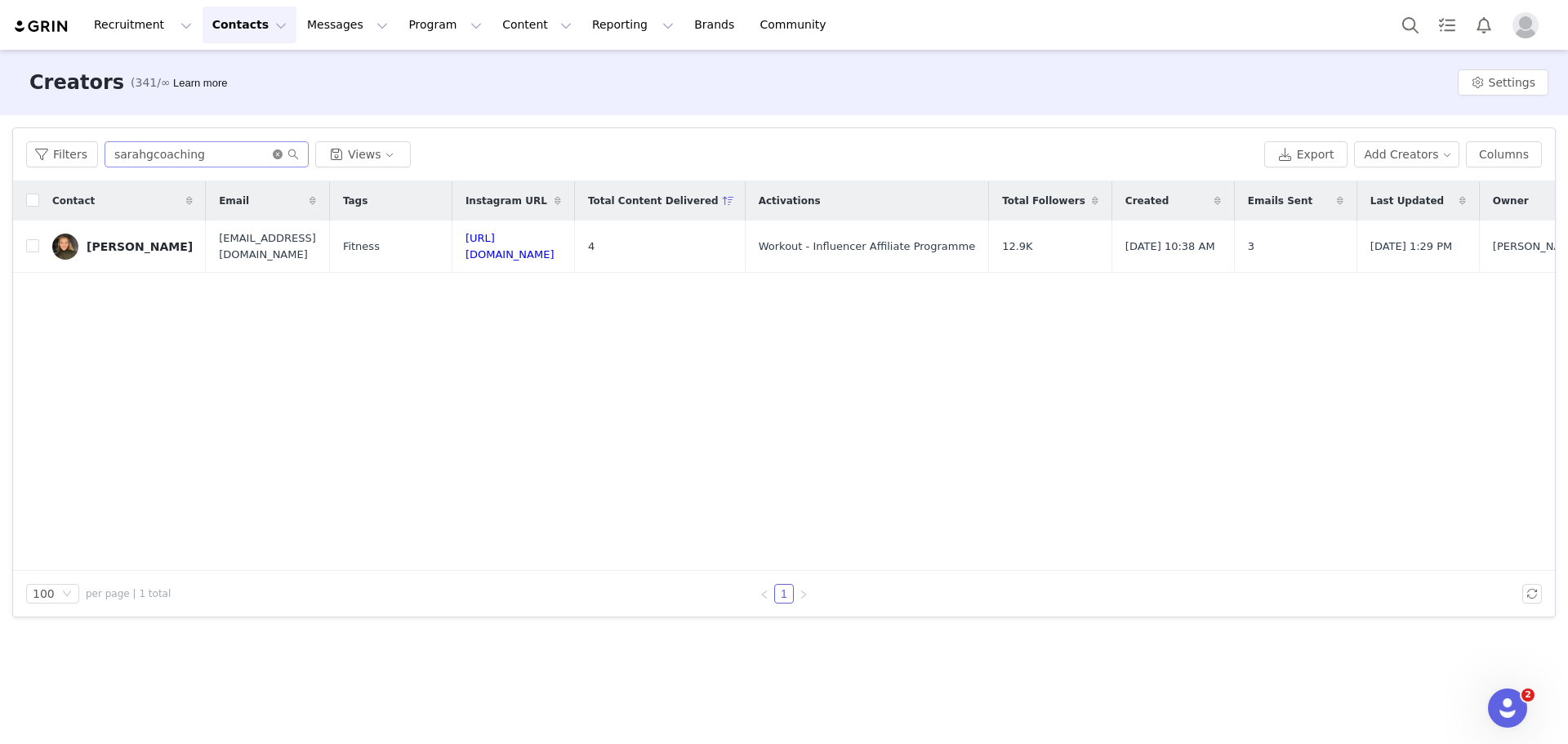
click at [273, 156] on icon "icon: close-circle" at bounding box center [277, 154] width 9 height 9
click at [247, 163] on input "text" at bounding box center [206, 154] width 204 height 27
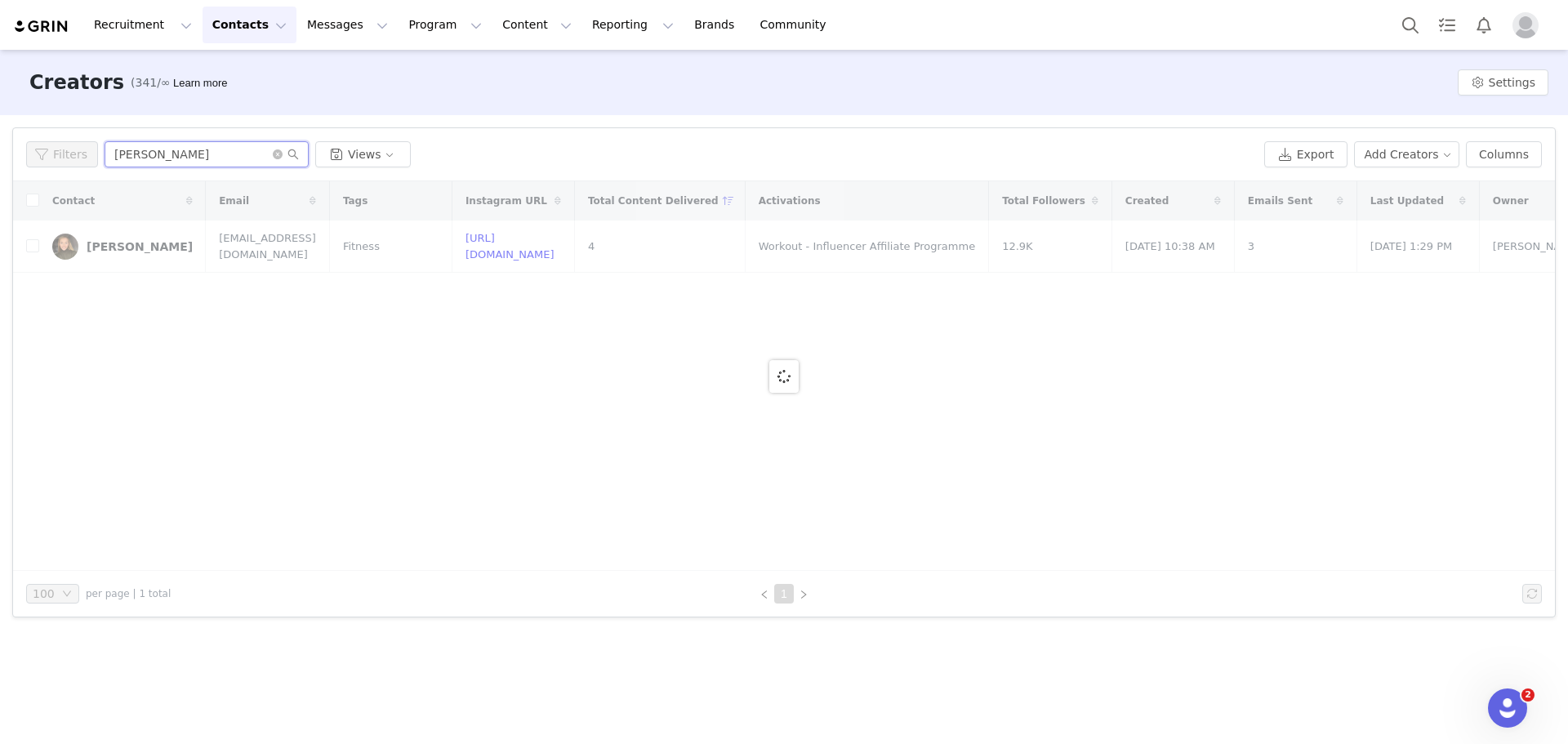
type input "george oxley"
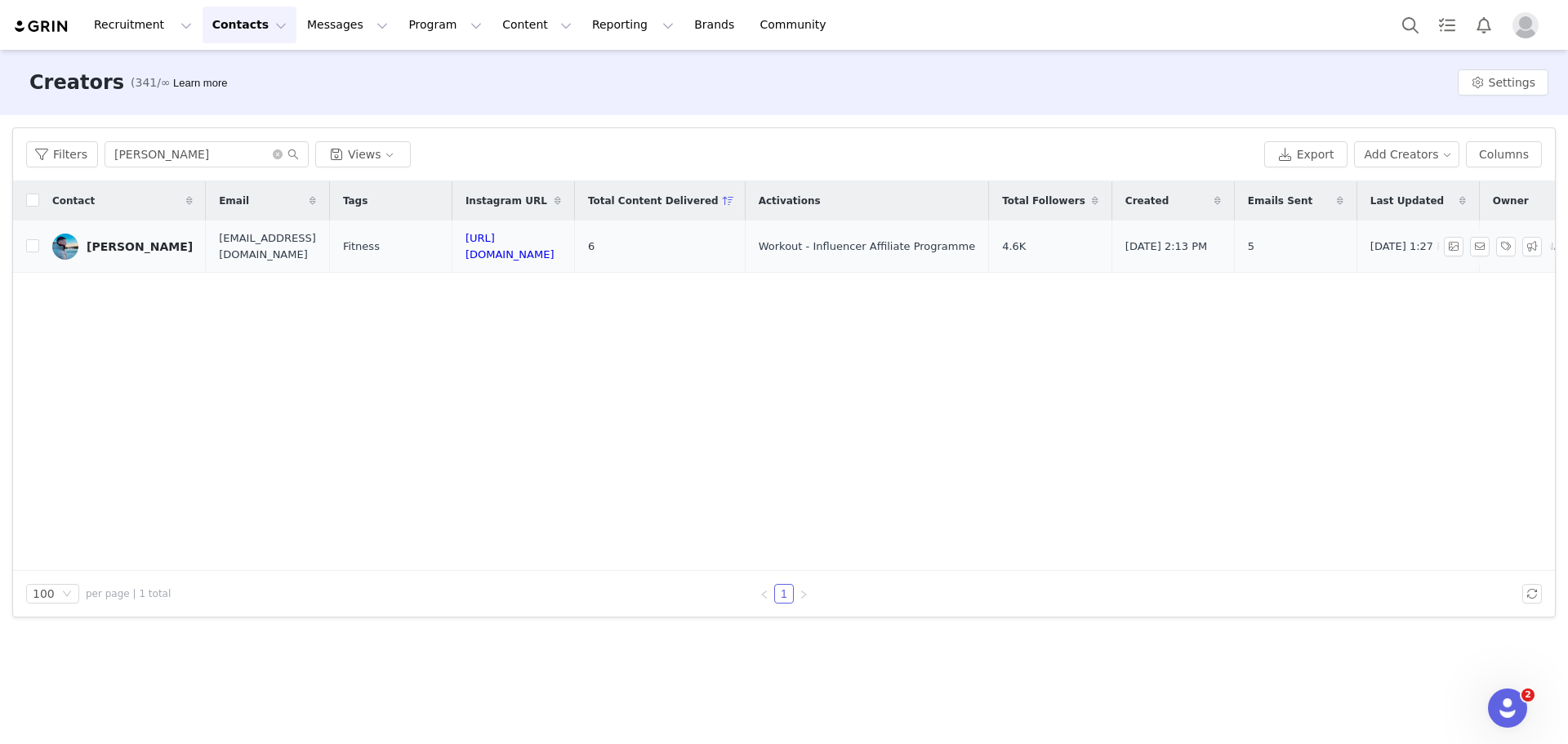
click at [686, 246] on td "6" at bounding box center [659, 247] width 170 height 52
click at [80, 240] on link "[PERSON_NAME]" at bounding box center [122, 247] width 140 height 27
click at [78, 240] on main "Creators (341/∞) Learn more Settings Filters Filter Logic And Or Archived Selec…" at bounding box center [784, 396] width 1568 height 692
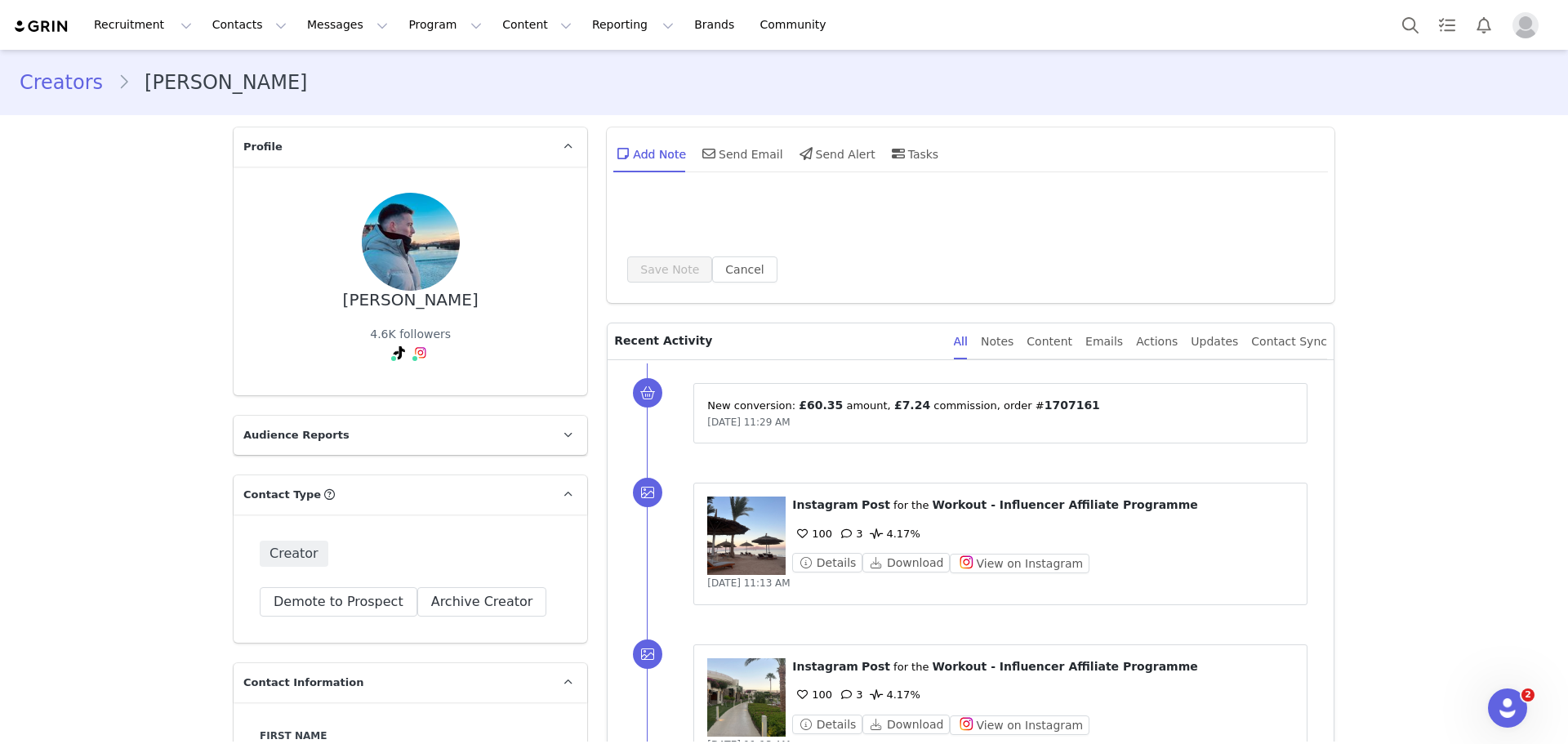
type input "+44 ([GEOGRAPHIC_DATA])"
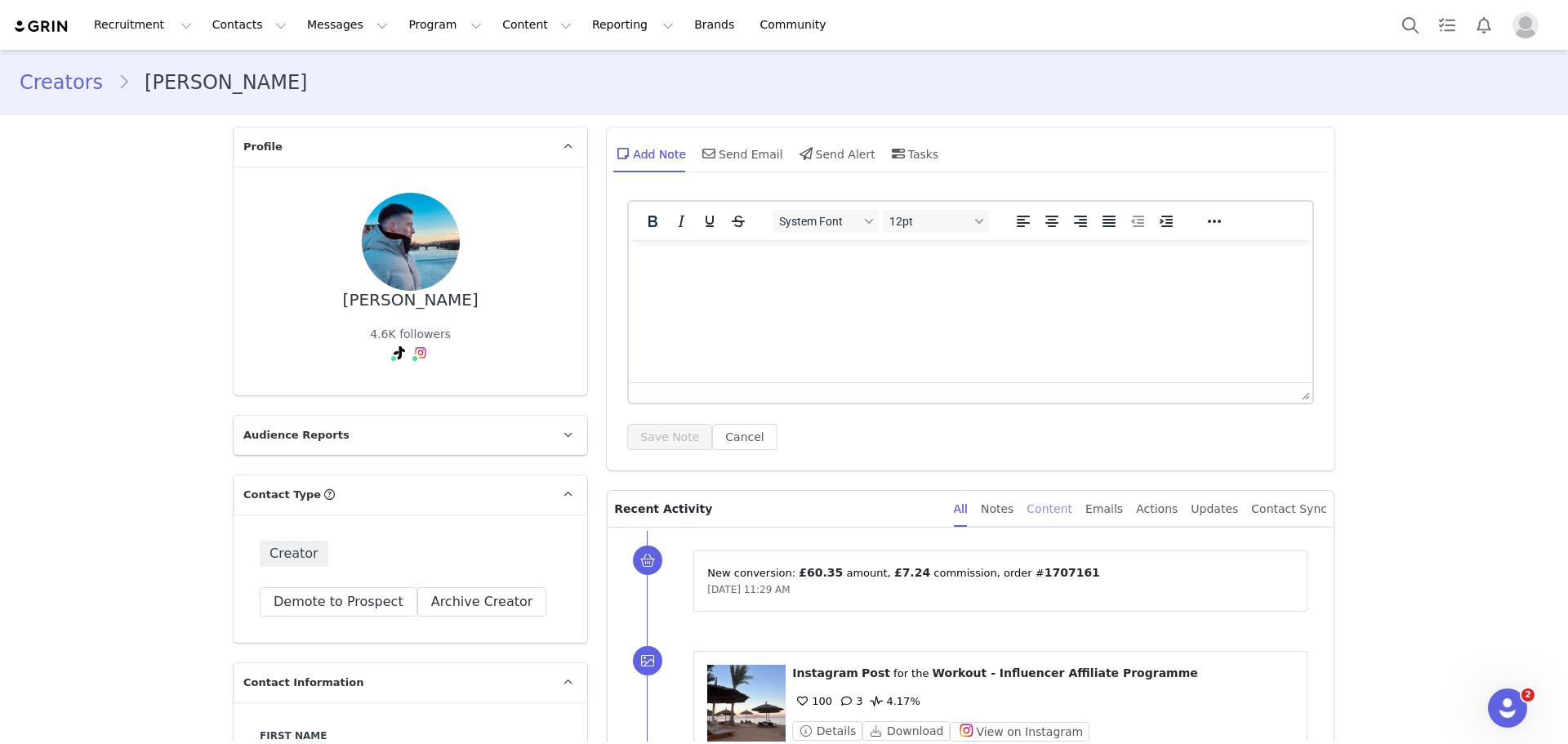
click at [1070, 509] on div "Content" at bounding box center [1049, 509] width 45 height 37
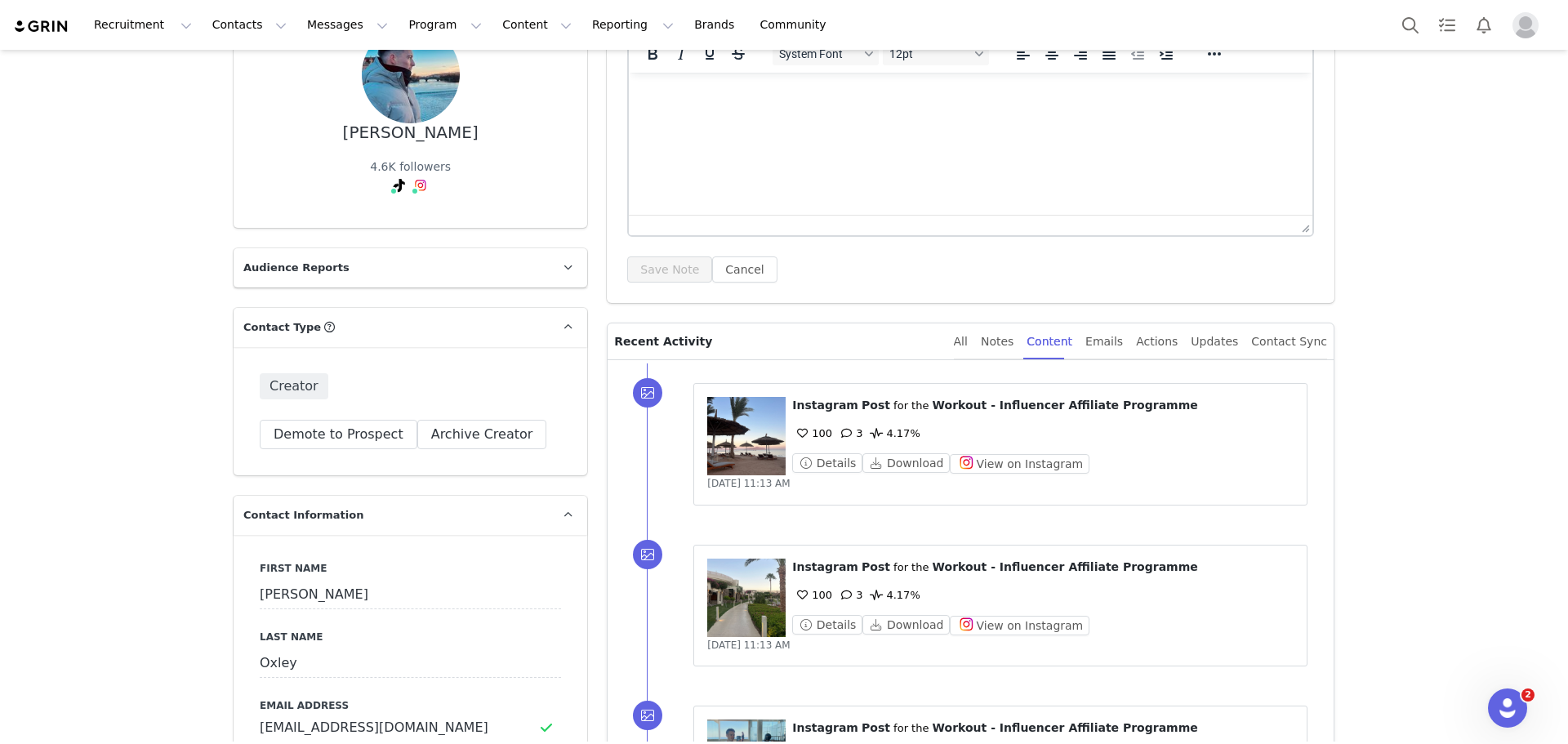
scroll to position [245, 0]
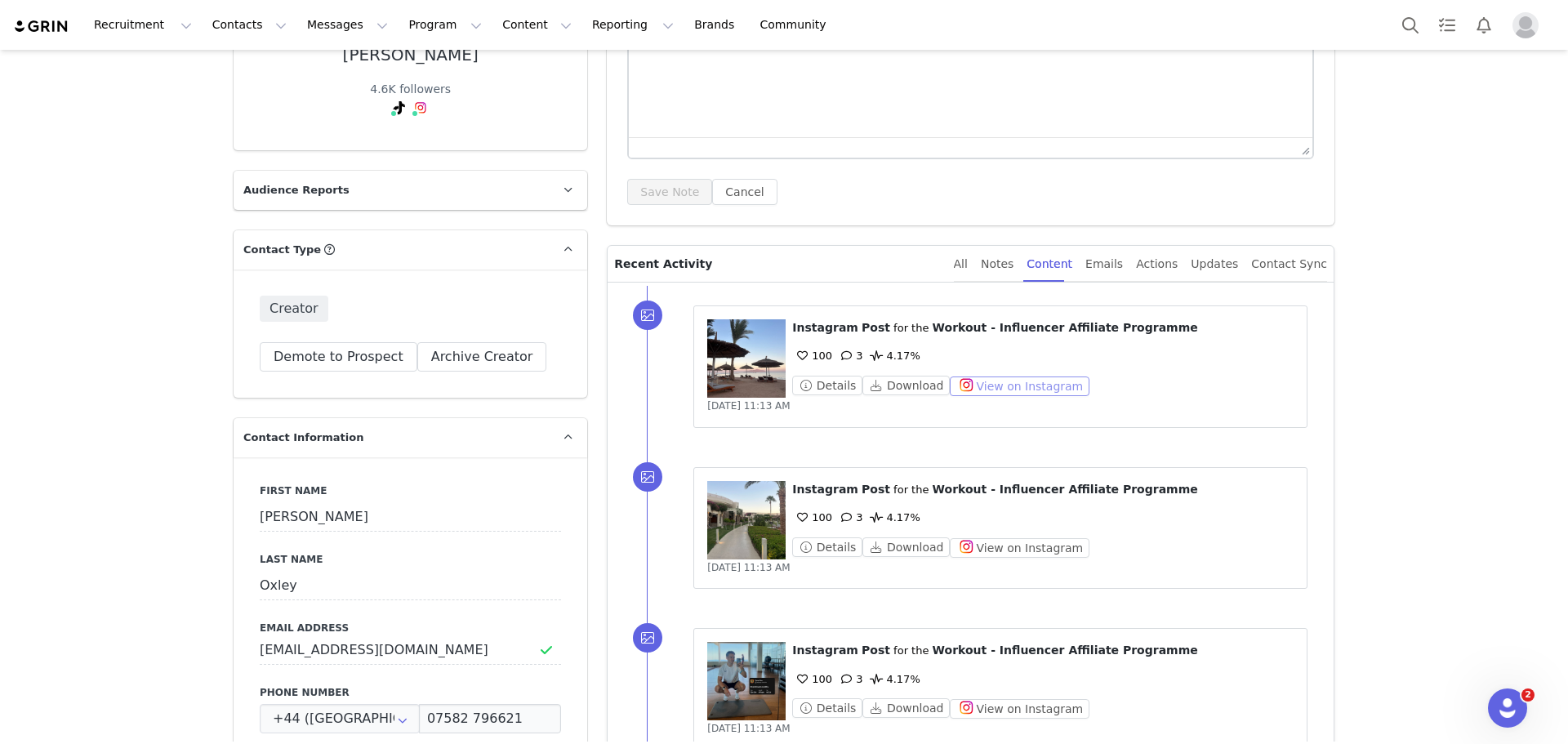
click at [1008, 383] on button "View on Instagram" at bounding box center [1019, 386] width 140 height 20
drag, startPoint x: 366, startPoint y: 653, endPoint x: 228, endPoint y: 658, distance: 138.1
click at [234, 658] on div "First Name George Last Name Oxley Email Address g.oxleycoaching@outlook.com Pho…" at bounding box center [410, 755] width 354 height 597
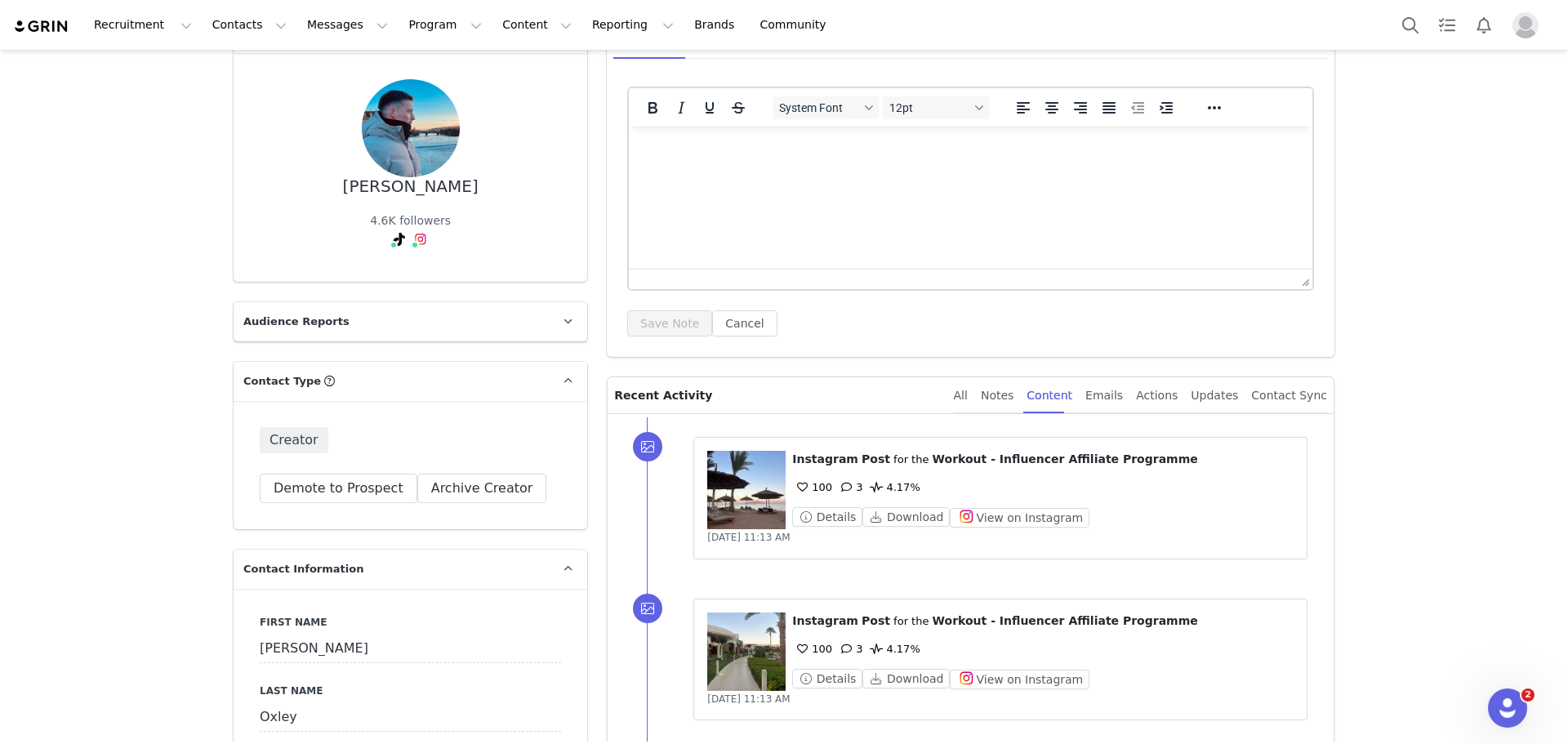
scroll to position [0, 0]
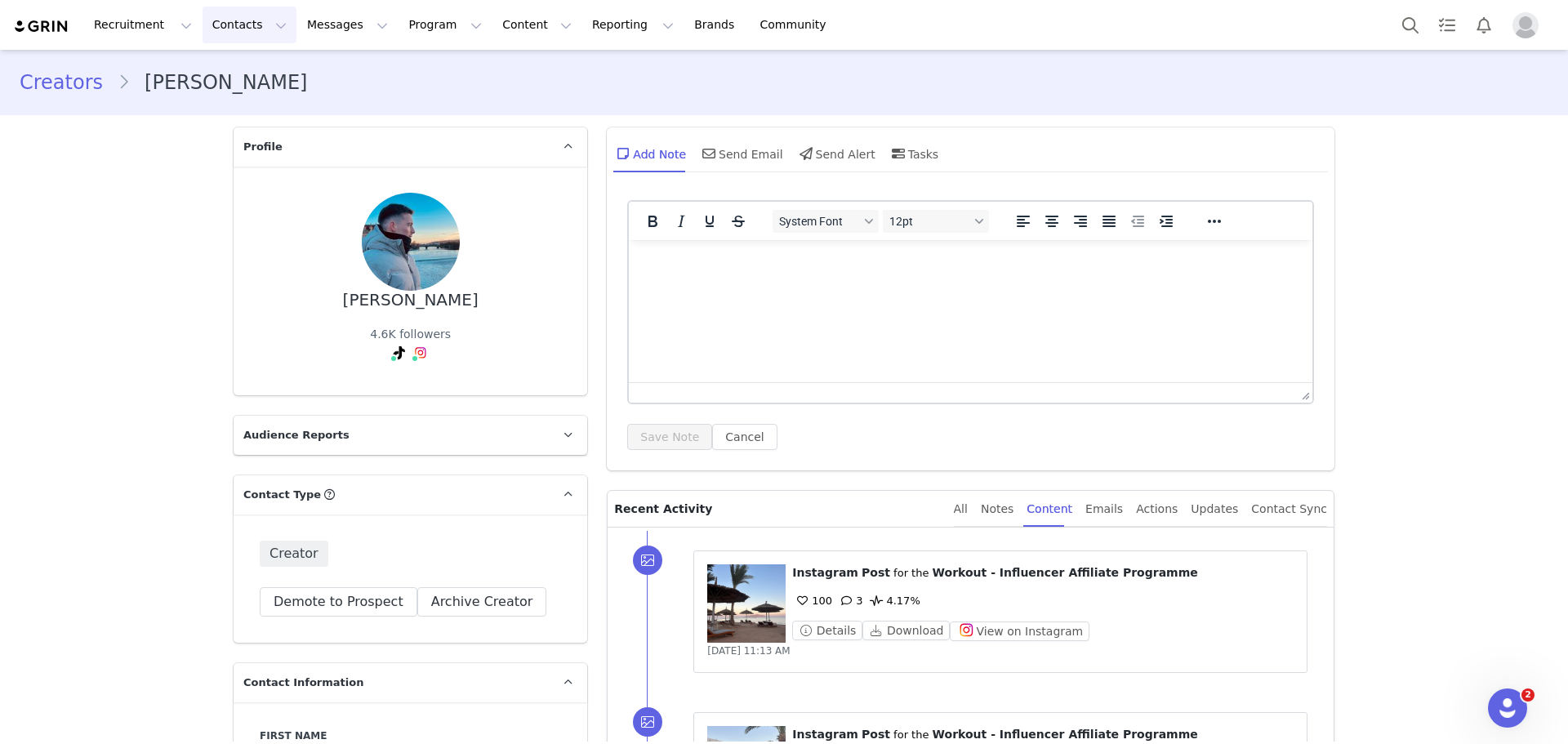
drag, startPoint x: 229, startPoint y: 25, endPoint x: 227, endPoint y: 33, distance: 8.2
click at [229, 25] on button "Contacts Contacts" at bounding box center [250, 25] width 94 height 37
click at [233, 71] on p "Creators" at bounding box center [224, 72] width 49 height 17
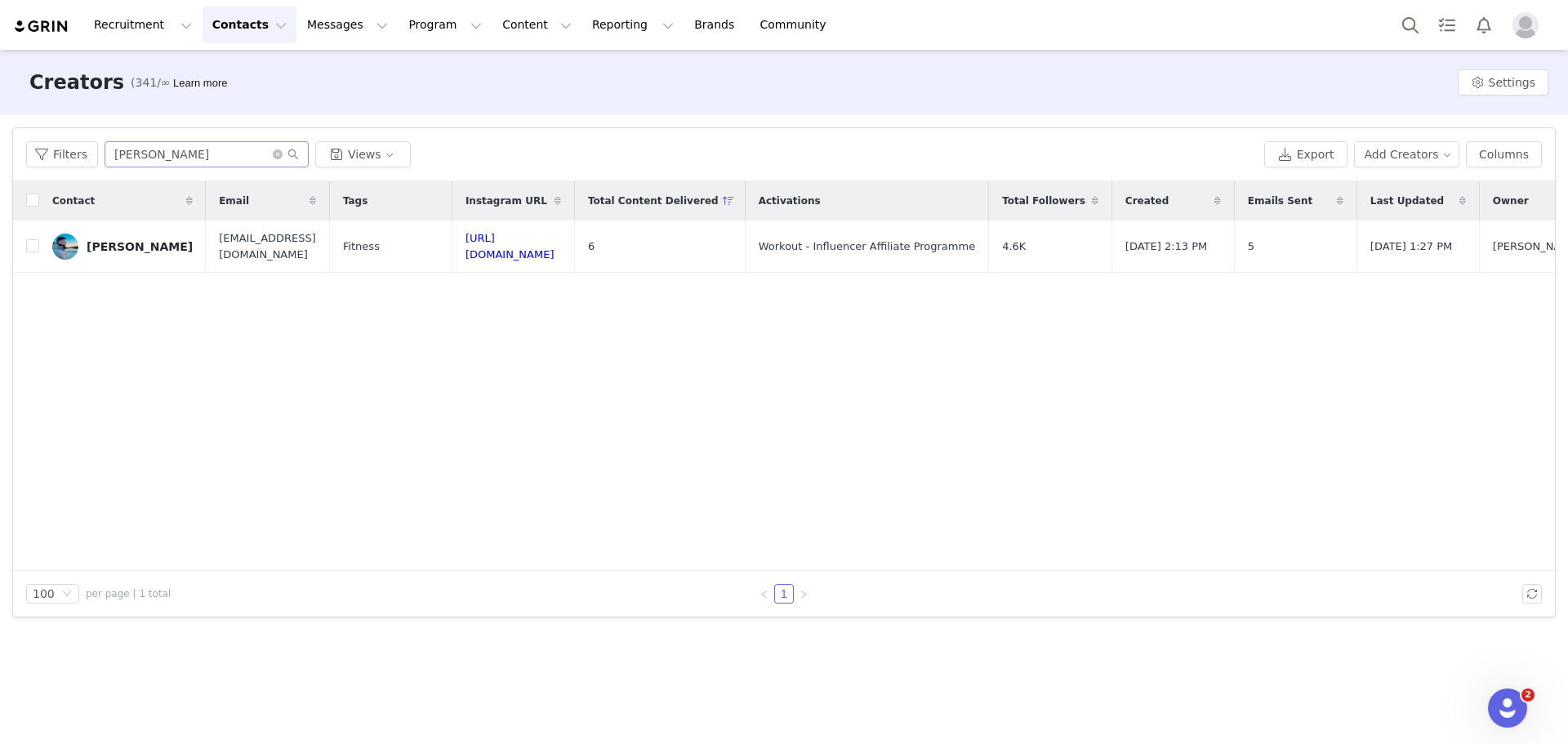
drag, startPoint x: 271, startPoint y: 159, endPoint x: 247, endPoint y: 158, distance: 24.0
click at [273, 159] on span at bounding box center [286, 154] width 27 height 11
click at [241, 158] on input "george oxley" at bounding box center [206, 154] width 204 height 27
click at [273, 150] on icon "icon: close-circle" at bounding box center [277, 154] width 9 height 9
click at [264, 154] on input "text" at bounding box center [206, 154] width 204 height 27
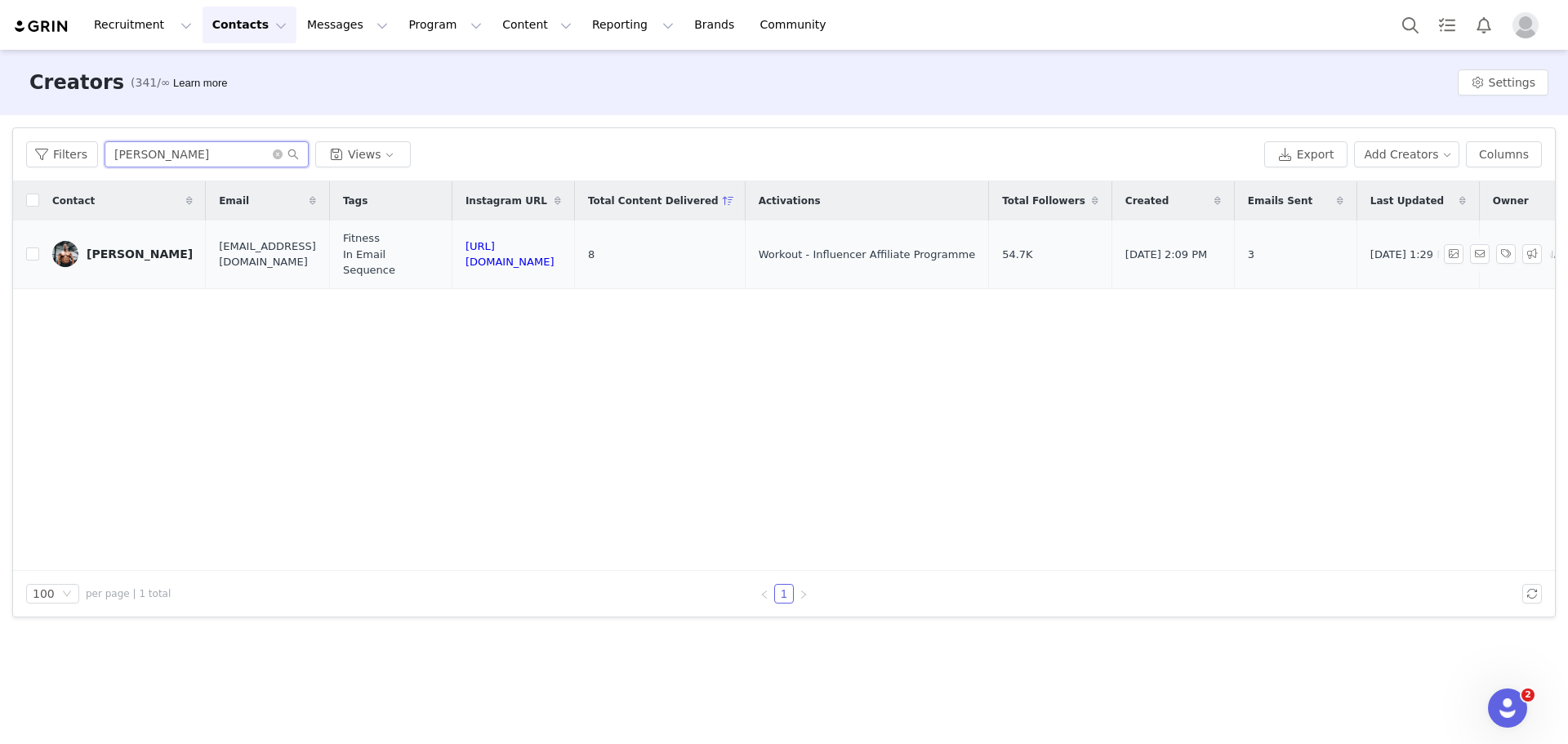
type input "liam wilson"
click at [131, 258] on link "Liam Wilson" at bounding box center [122, 253] width 140 height 27
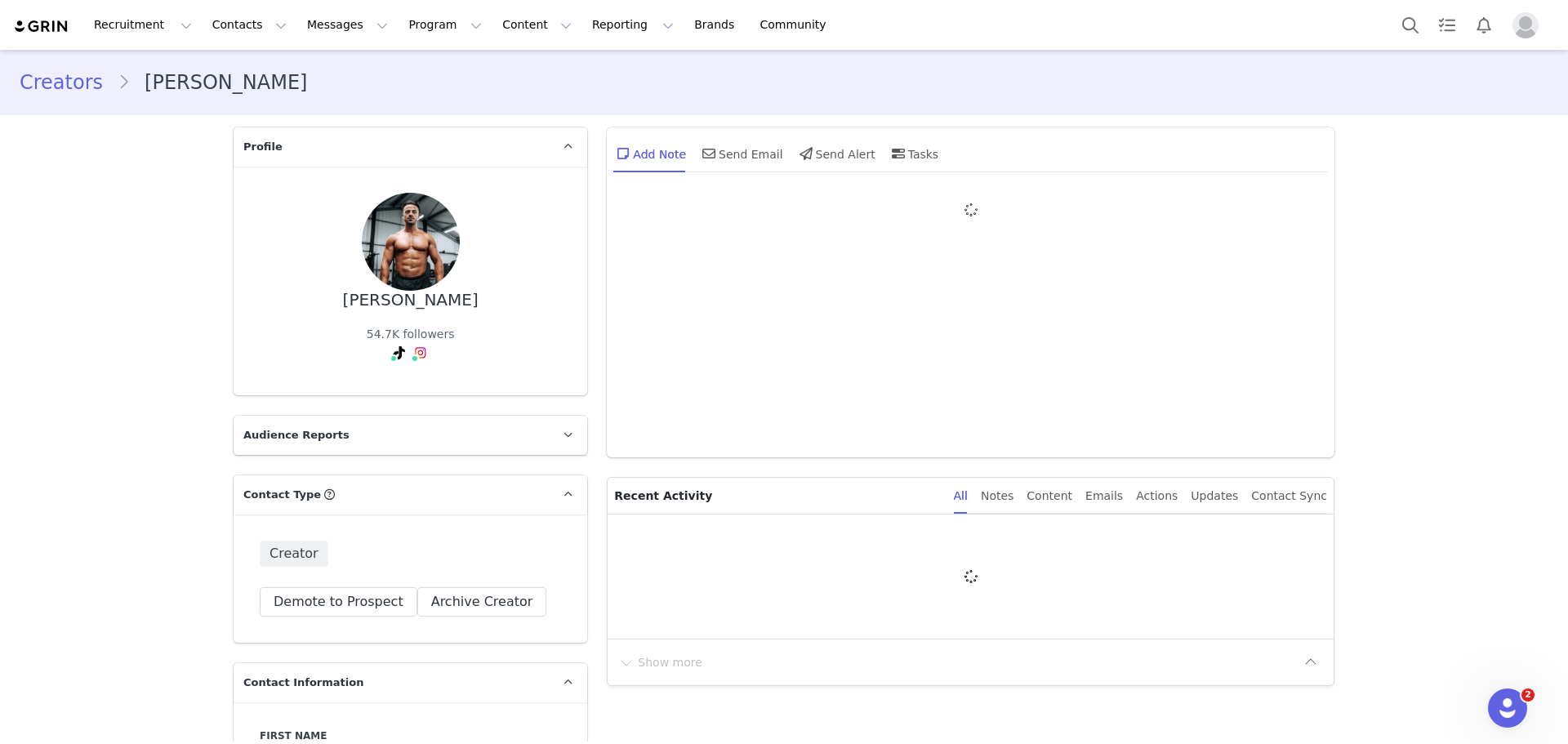
type input "+1 ([GEOGRAPHIC_DATA])"
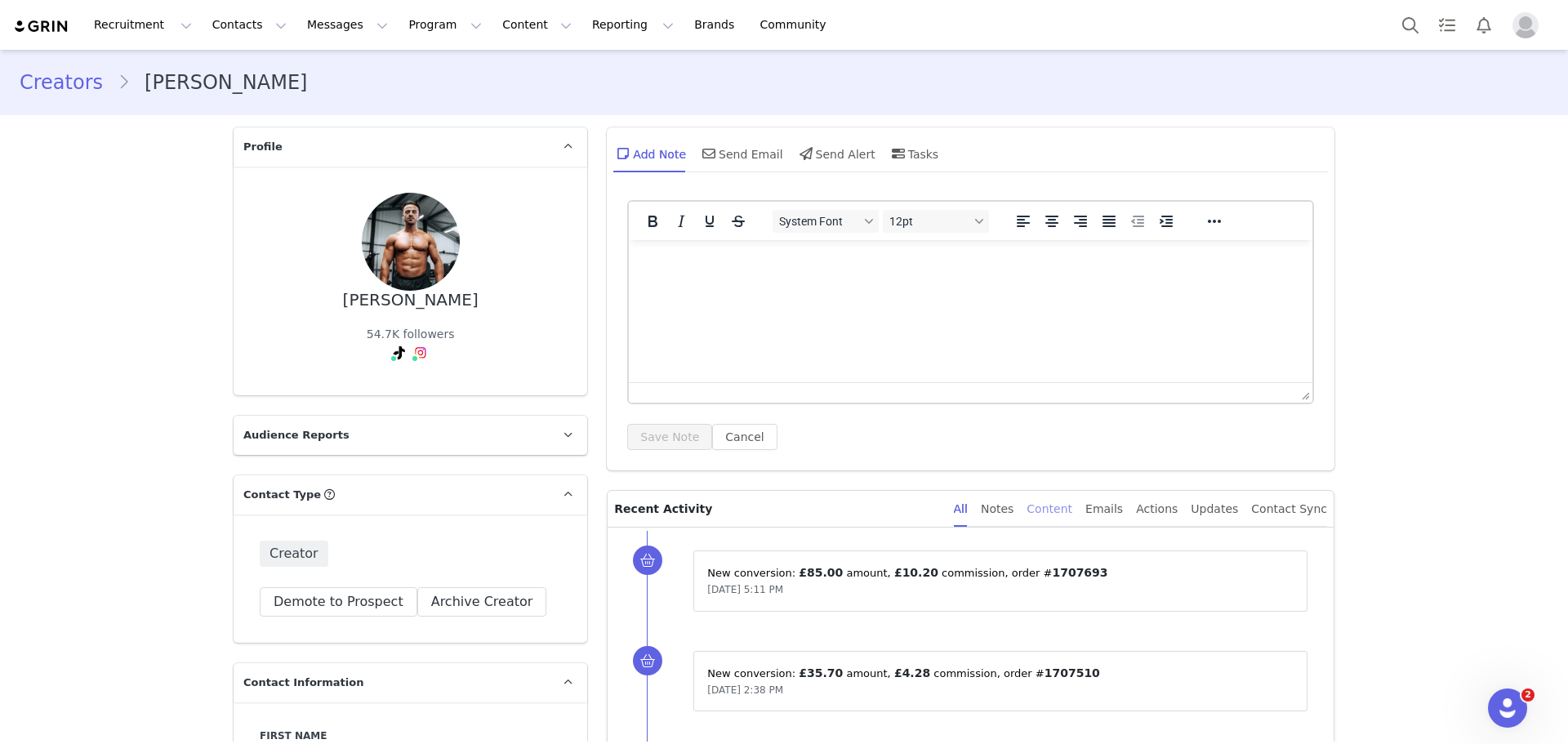
click at [1072, 505] on div "Content" at bounding box center [1049, 509] width 45 height 37
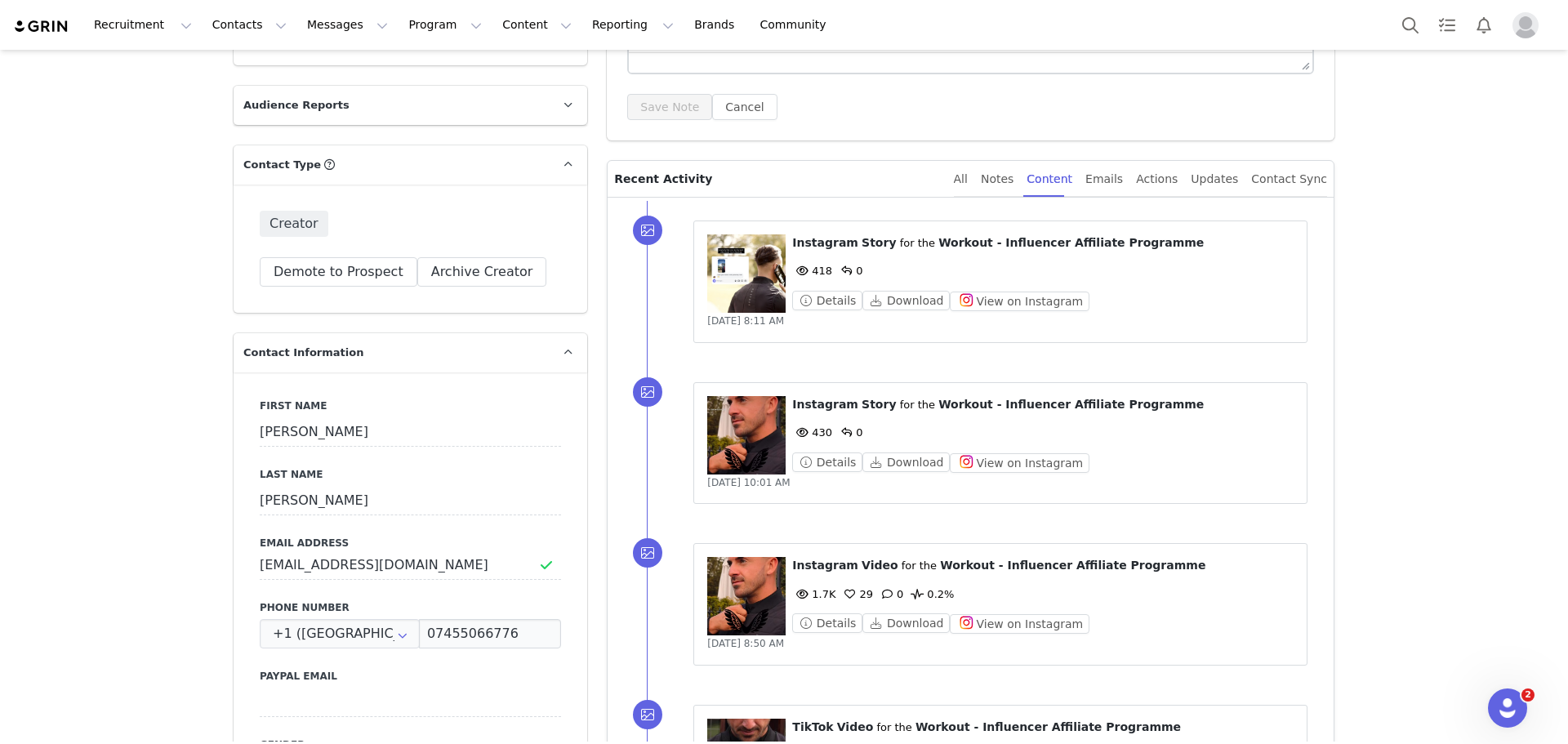
scroll to position [327, 0]
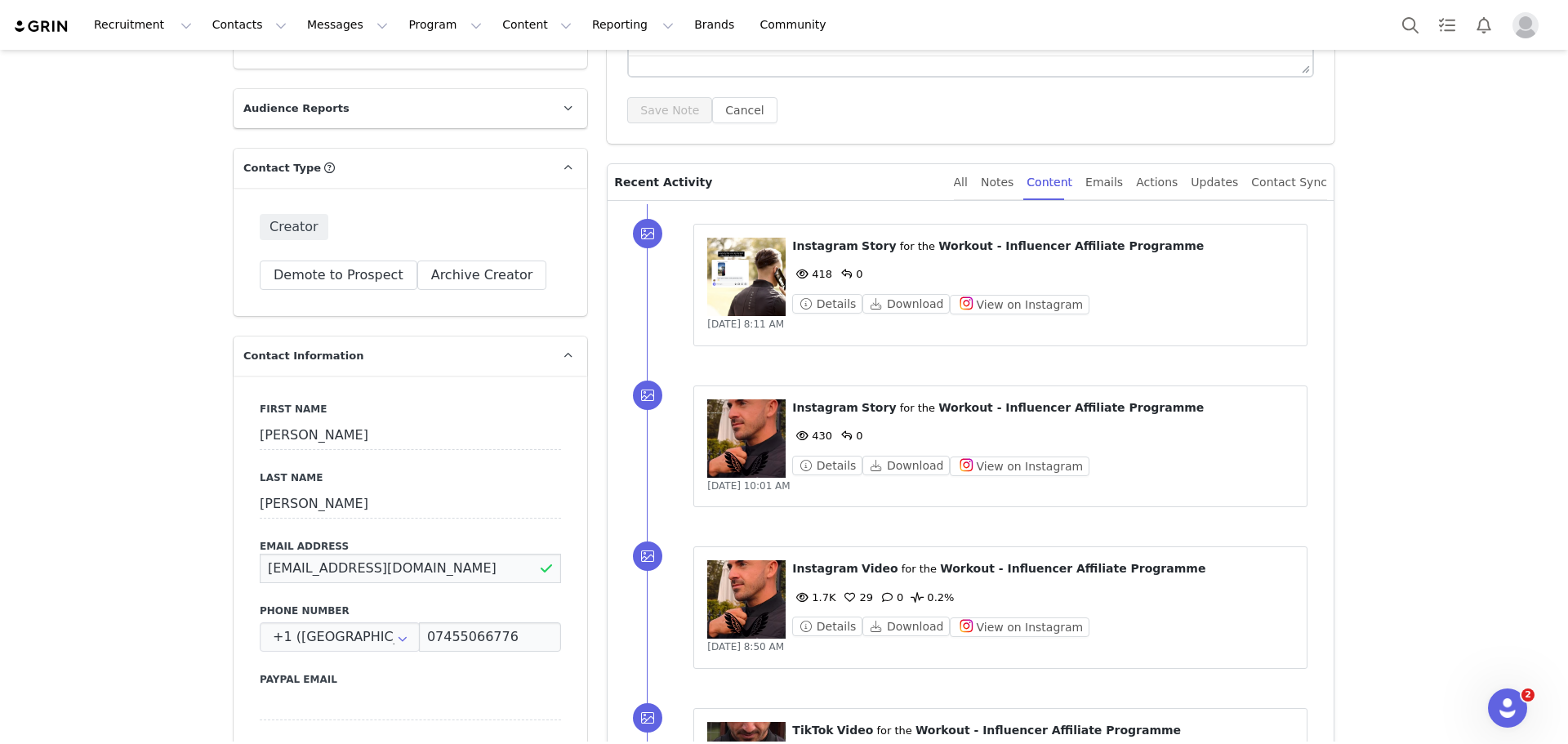
drag, startPoint x: 449, startPoint y: 562, endPoint x: 184, endPoint y: 575, distance: 265.3
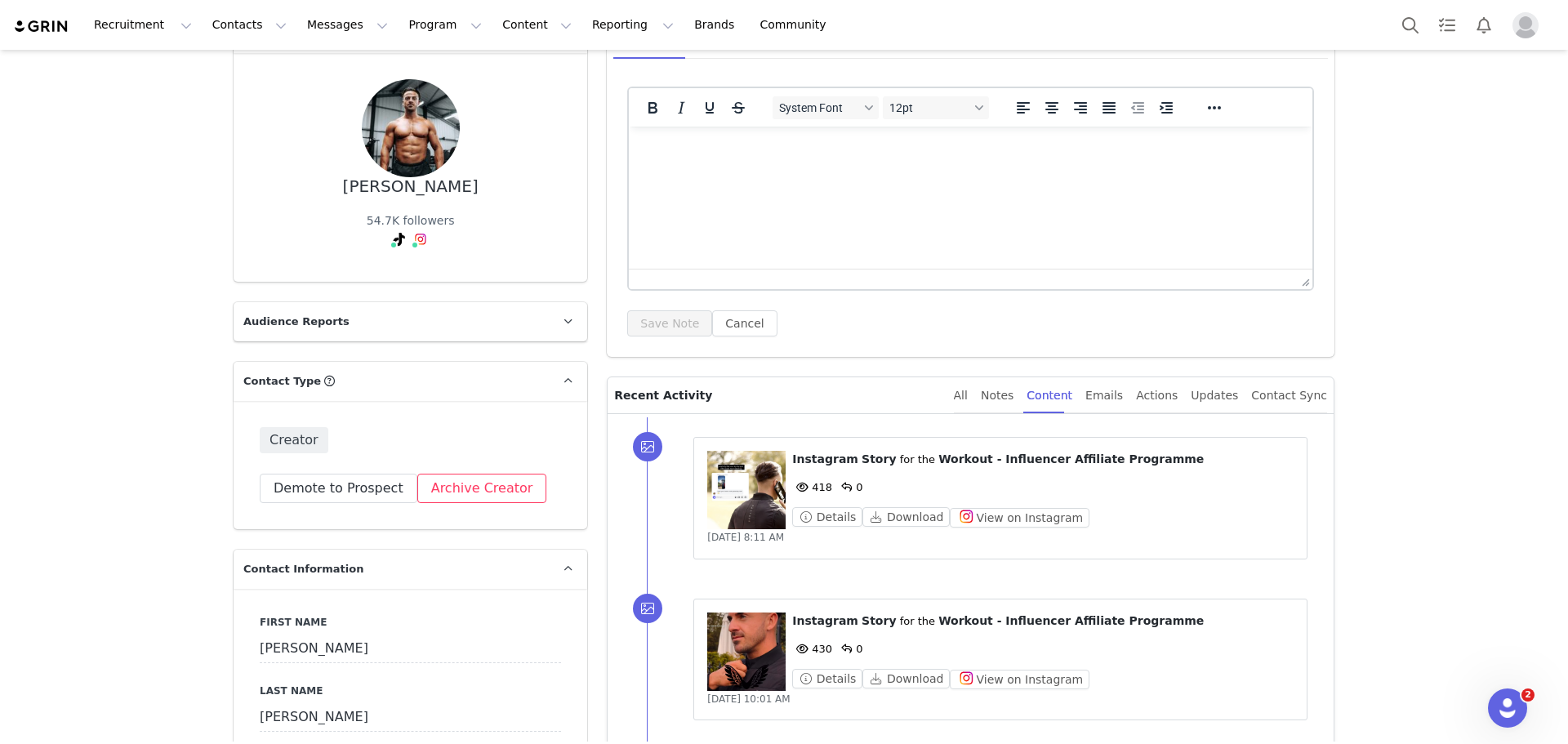
scroll to position [0, 0]
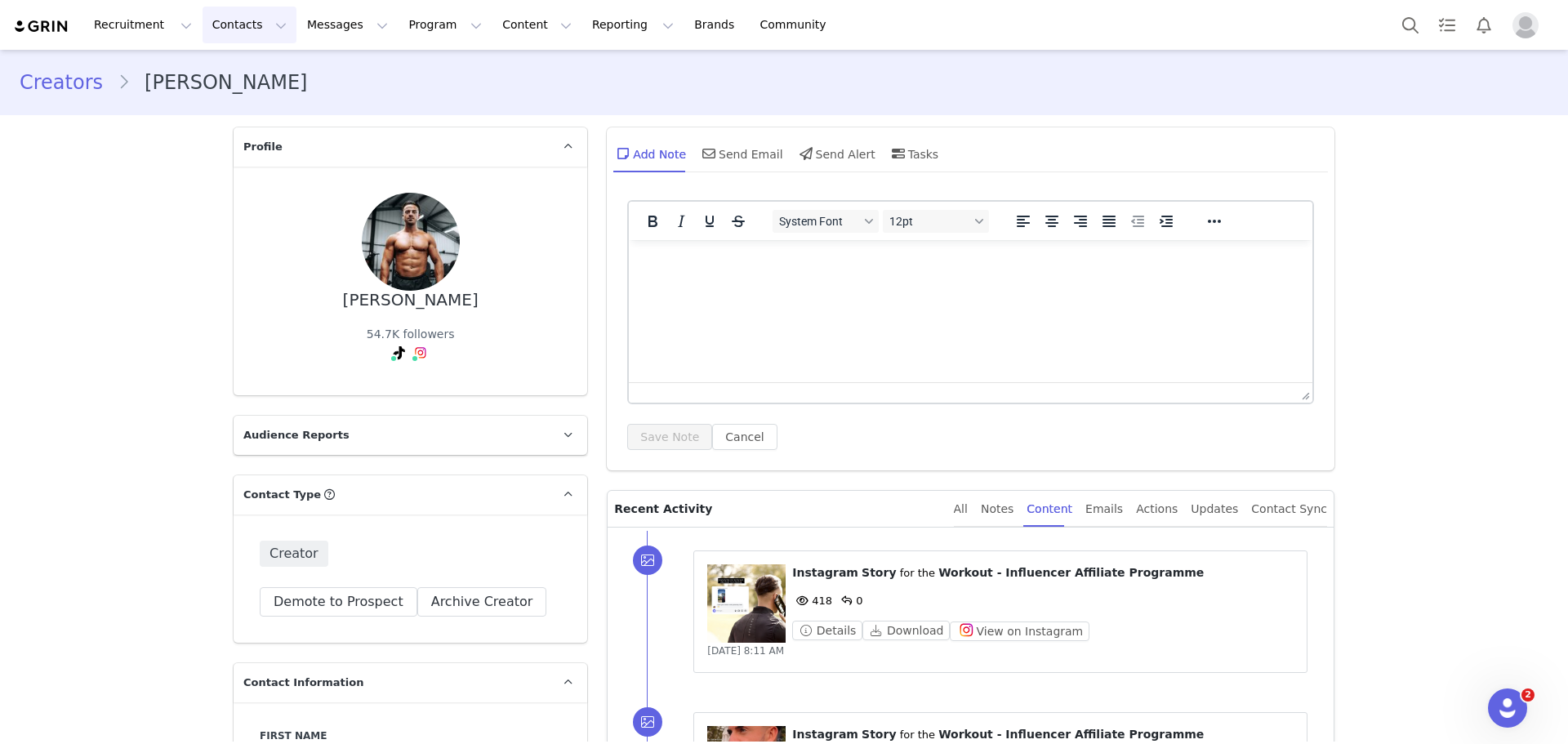
click at [232, 22] on button "Contacts Contacts" at bounding box center [250, 25] width 94 height 37
click at [243, 109] on p "Prospects" at bounding box center [228, 103] width 55 height 17
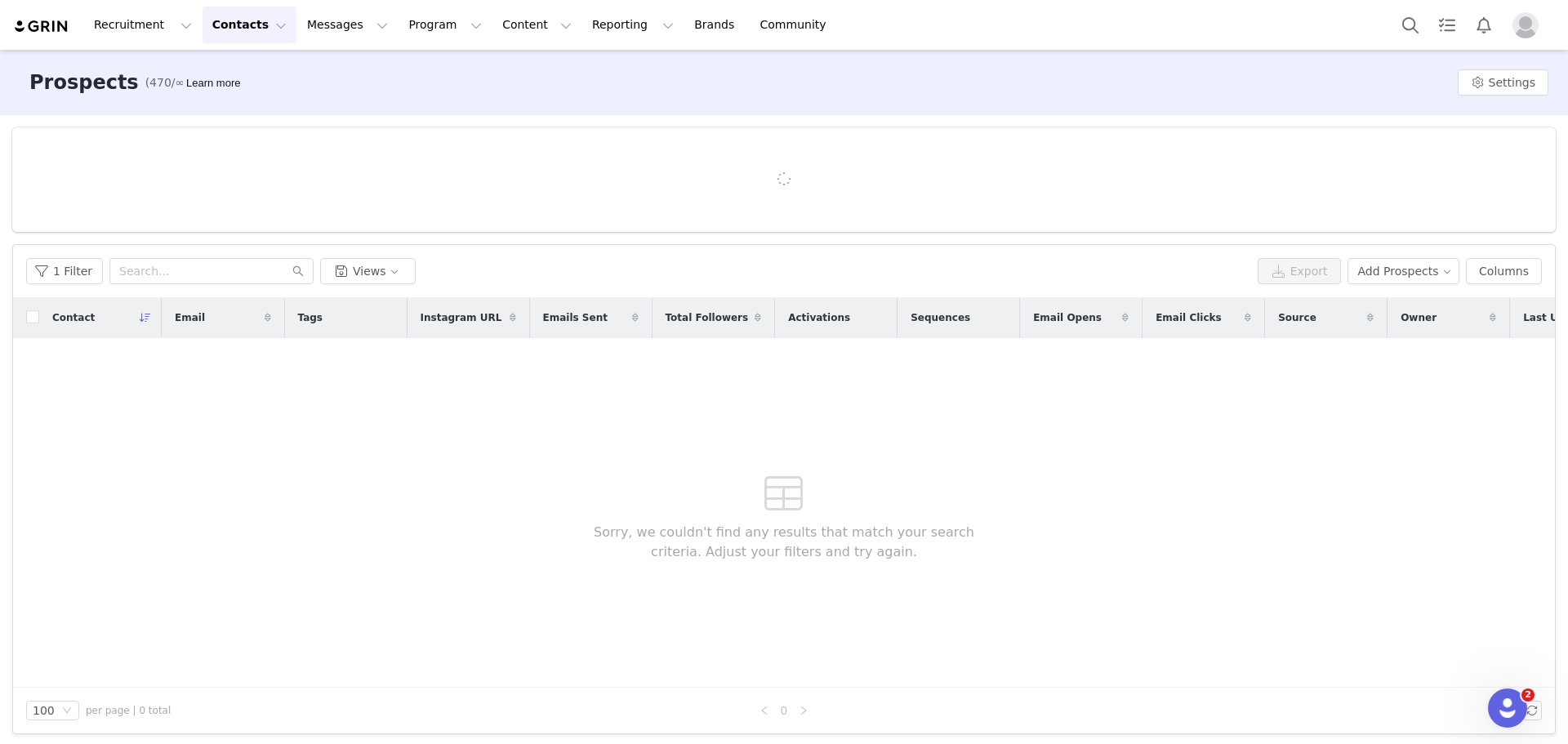
click at [231, 32] on button "Contacts Contacts" at bounding box center [250, 25] width 94 height 37
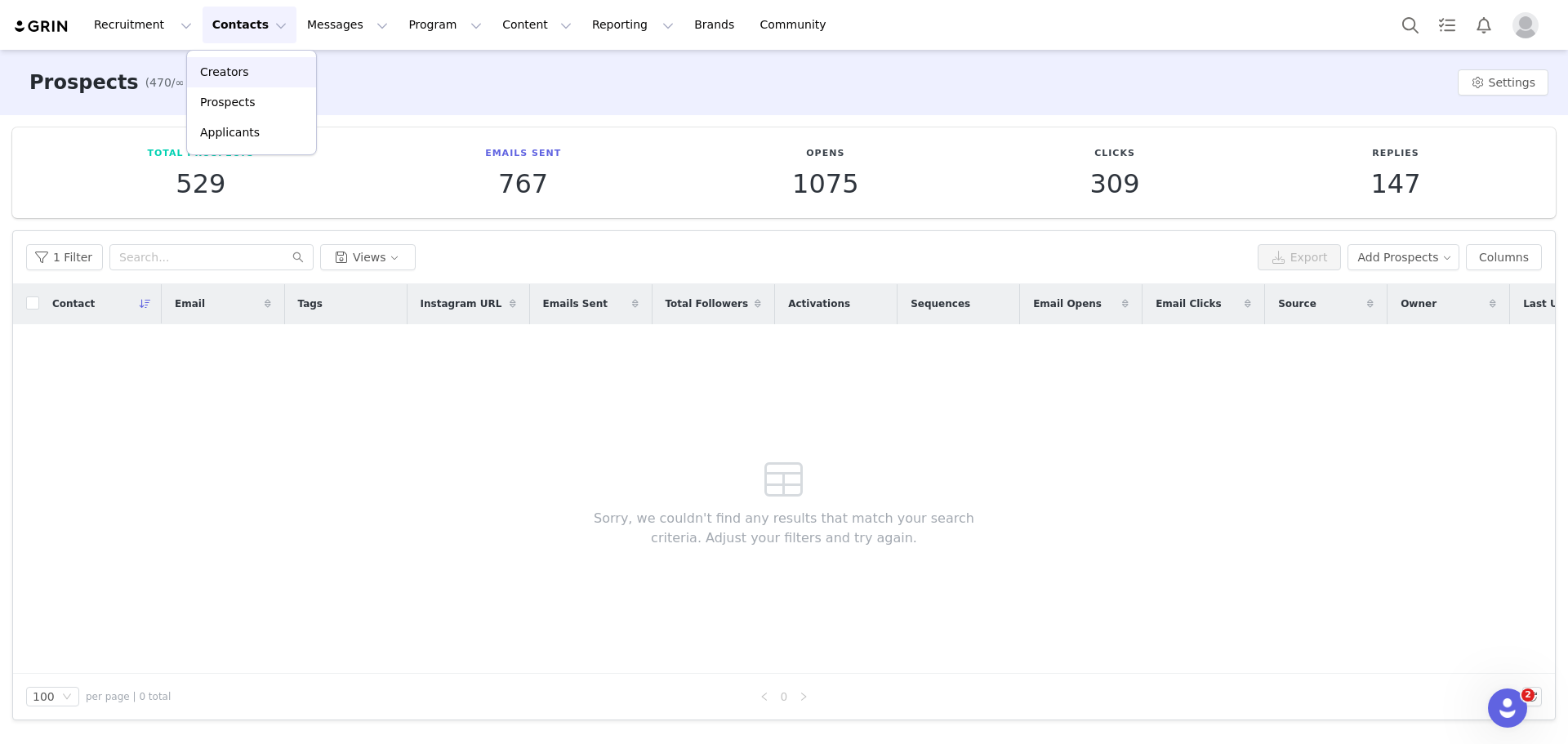
click at [239, 74] on p "Creators" at bounding box center [224, 72] width 49 height 17
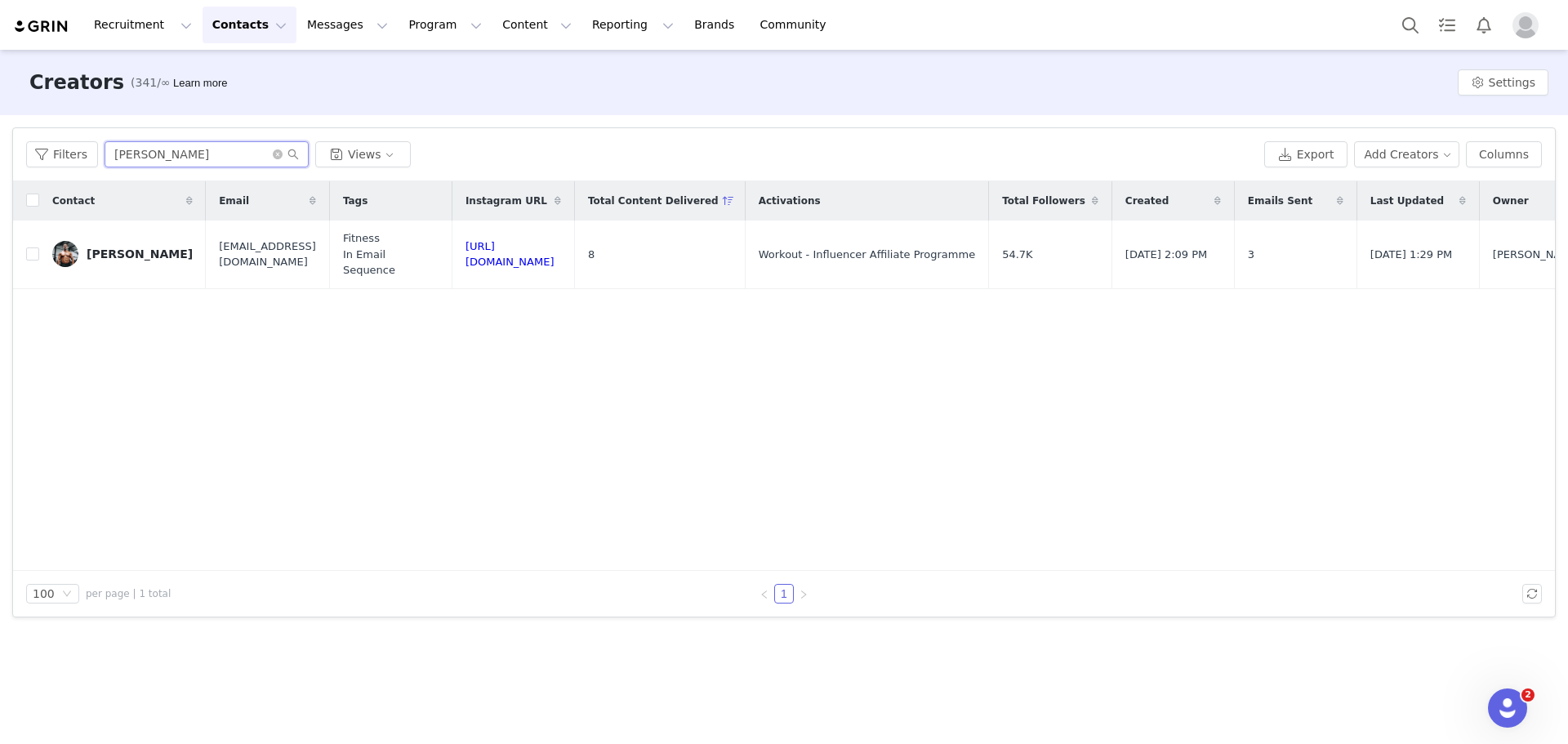
click at [184, 160] on input "liam wilson" at bounding box center [206, 154] width 204 height 27
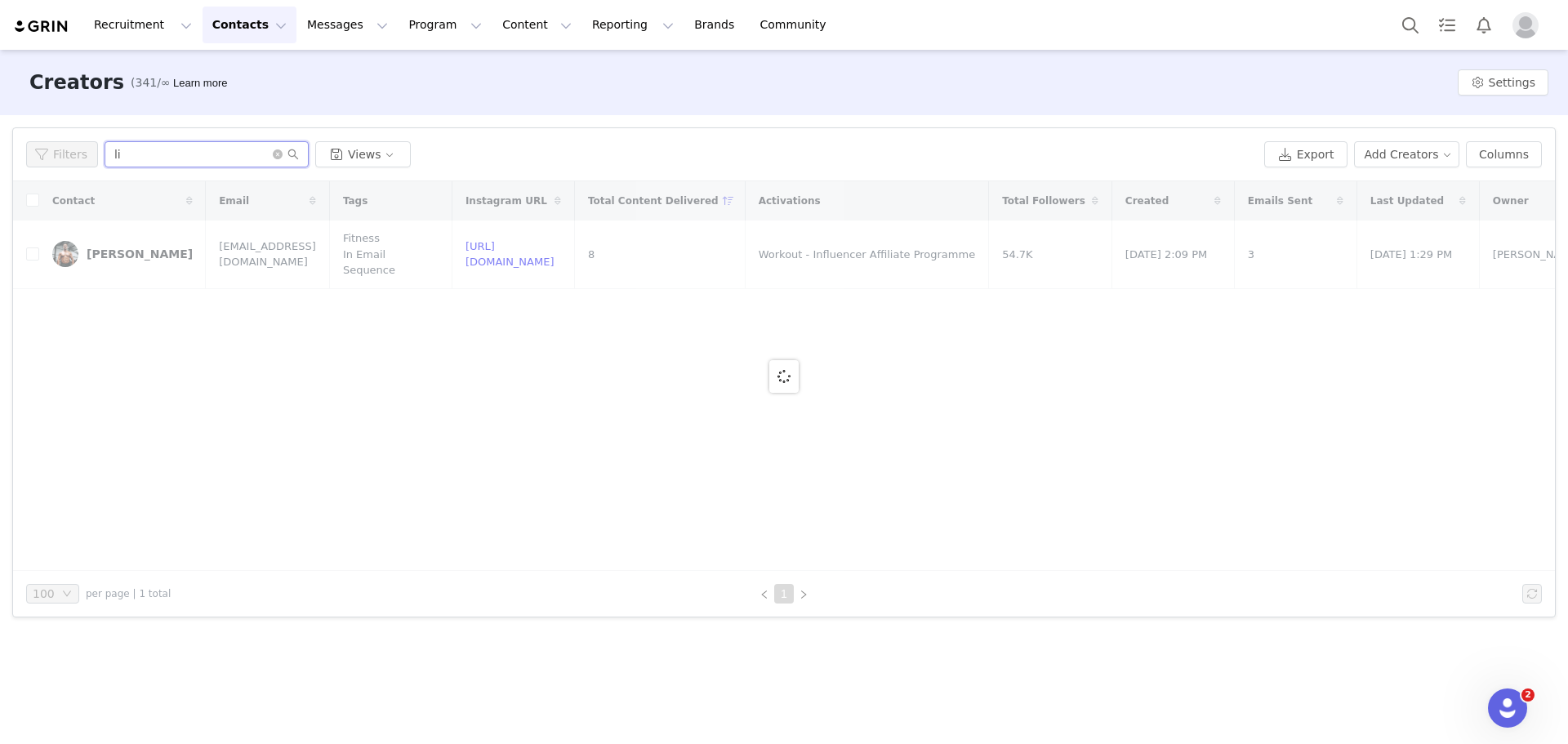
type input "l"
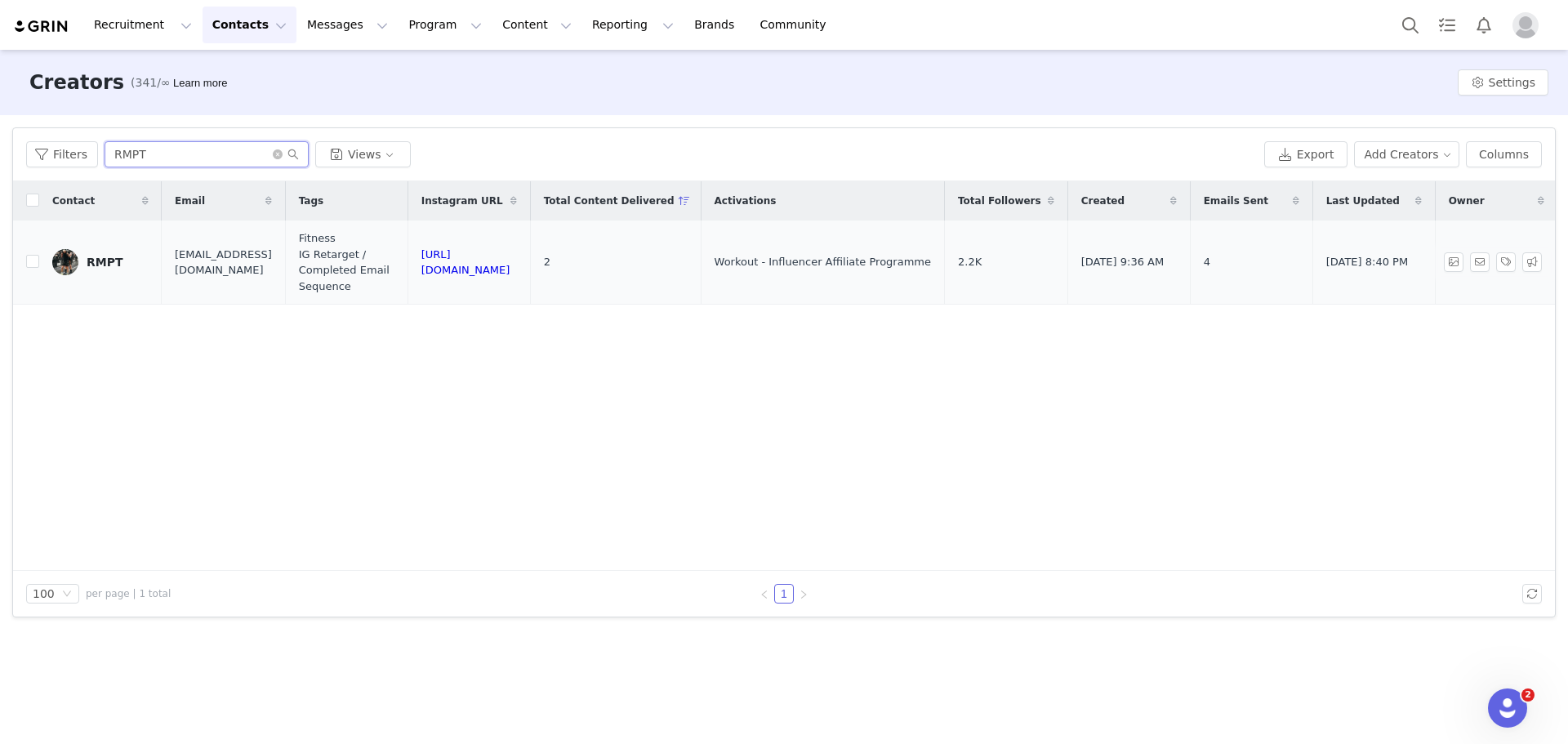
type input "RMPT"
click at [98, 254] on link "RMPT" at bounding box center [100, 262] width 97 height 27
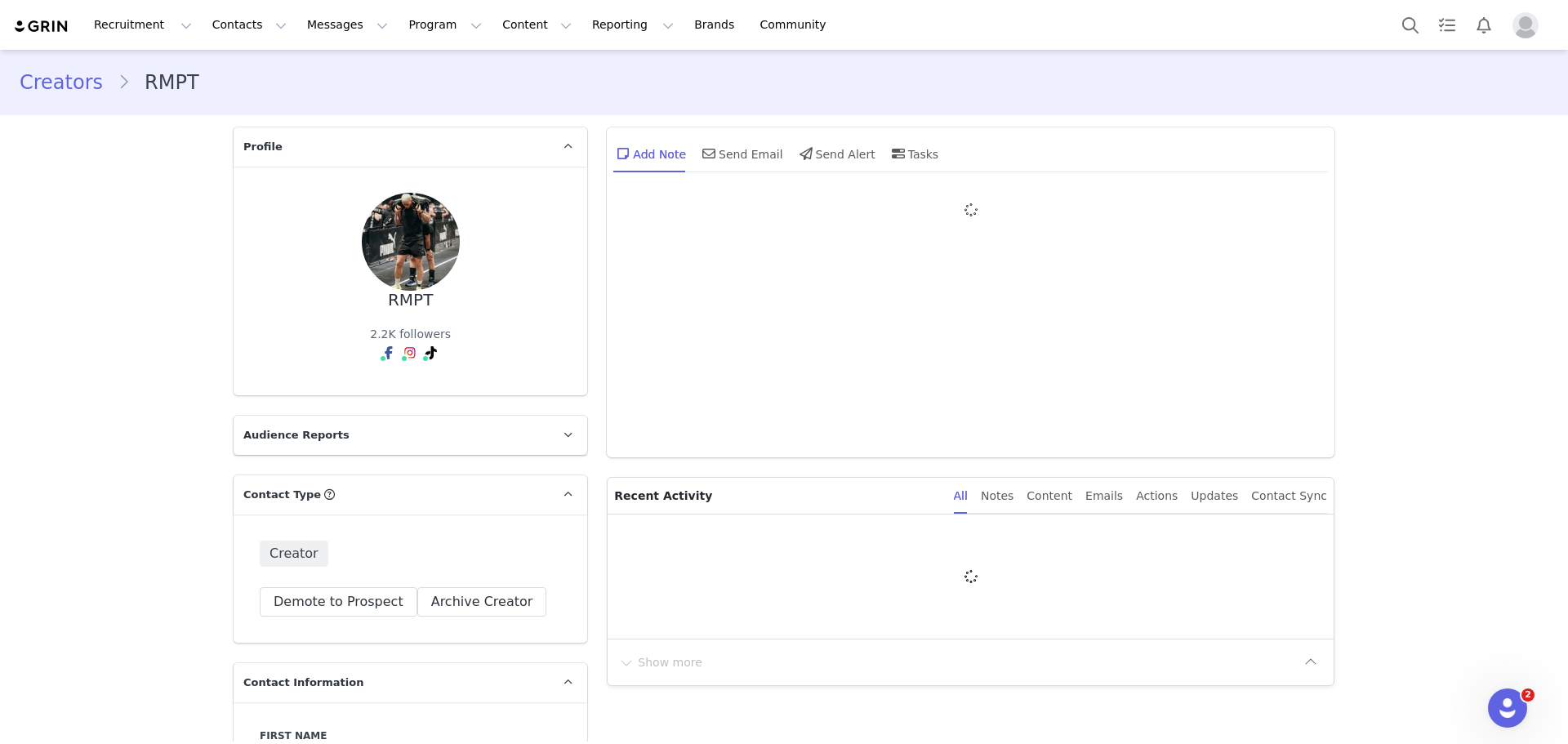
type input "+1 ([GEOGRAPHIC_DATA])"
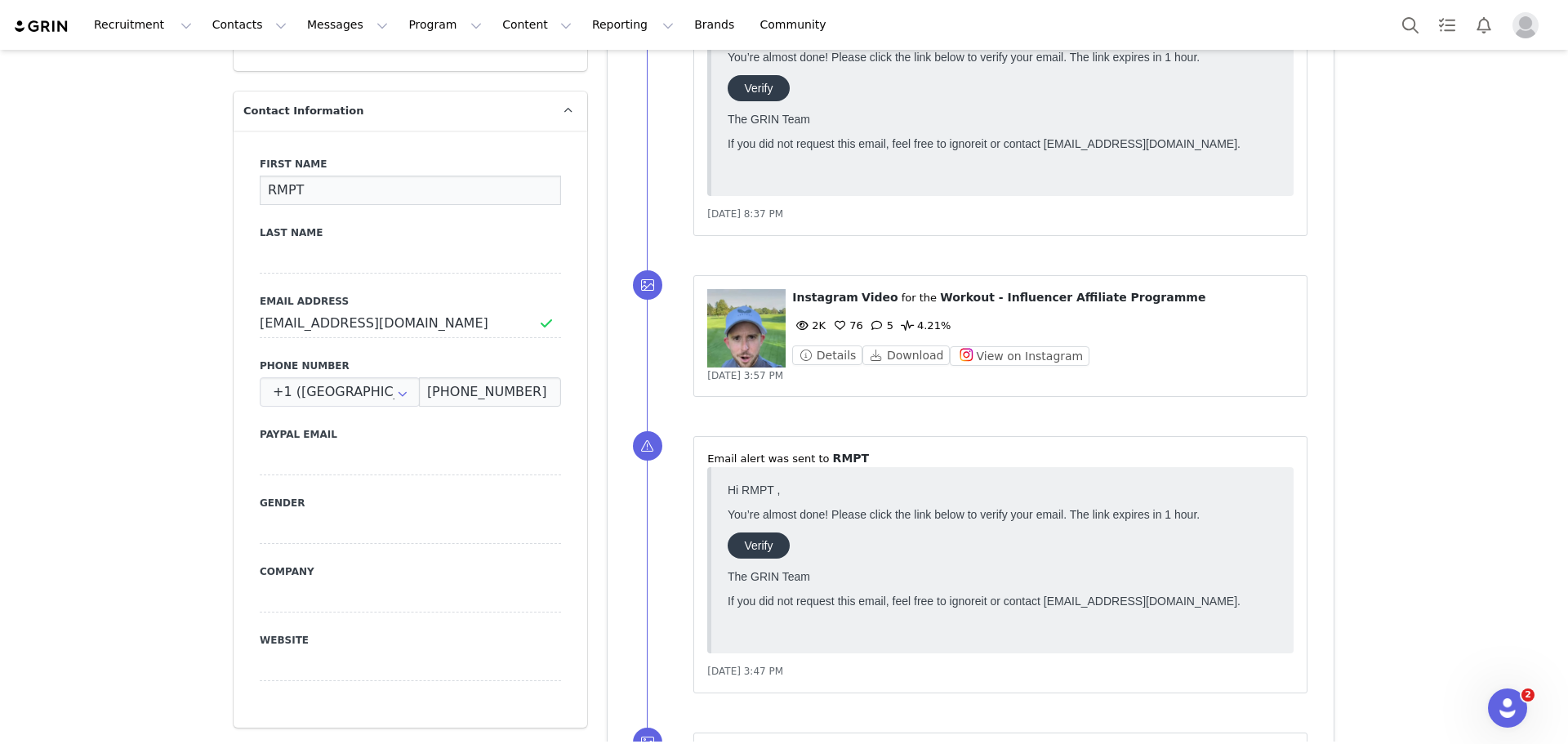
drag, startPoint x: 317, startPoint y: 199, endPoint x: 151, endPoint y: 202, distance: 166.0
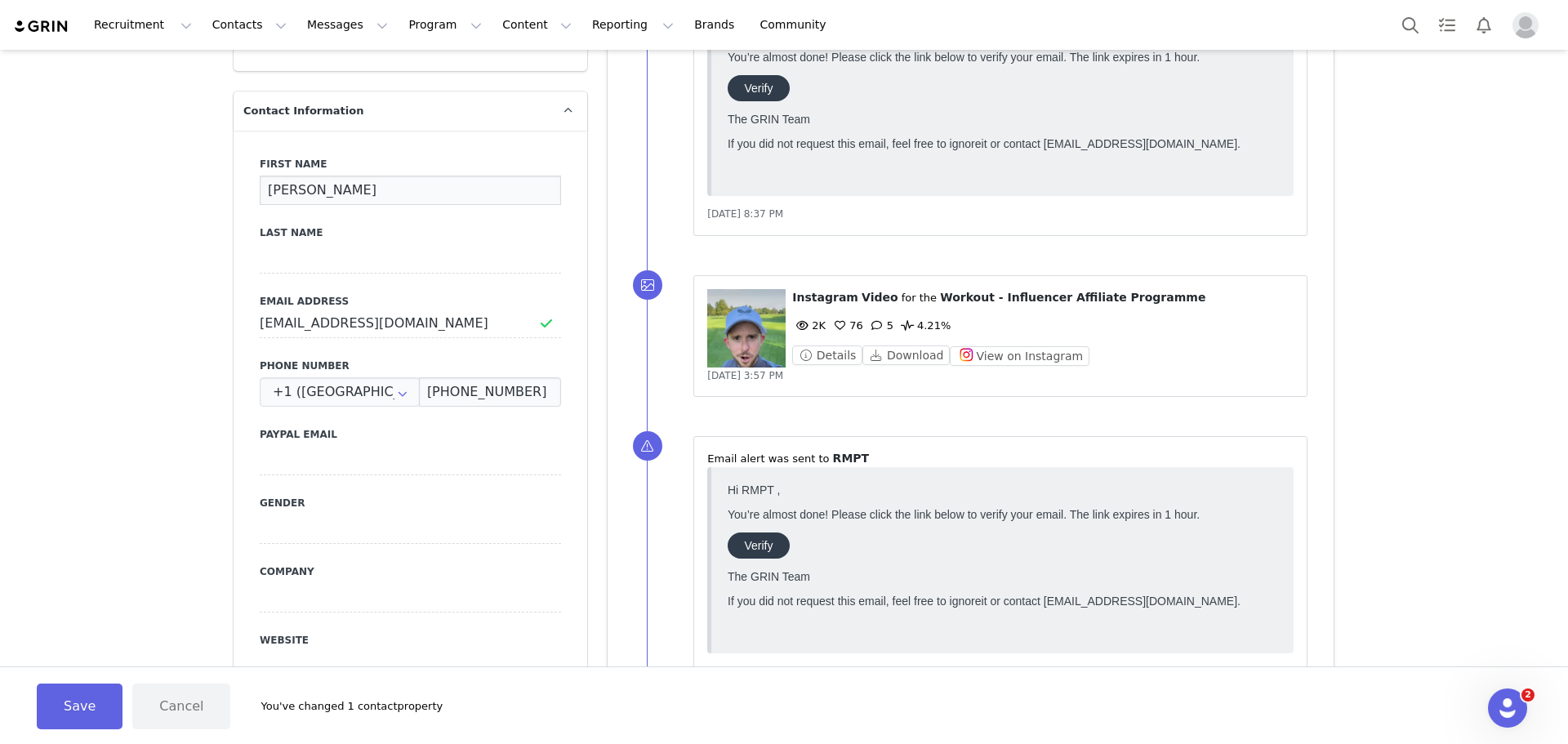
type input "Ross"
click at [281, 269] on input at bounding box center [410, 259] width 301 height 29
type input "McKenzie"
click at [92, 698] on button "Save" at bounding box center [80, 705] width 86 height 45
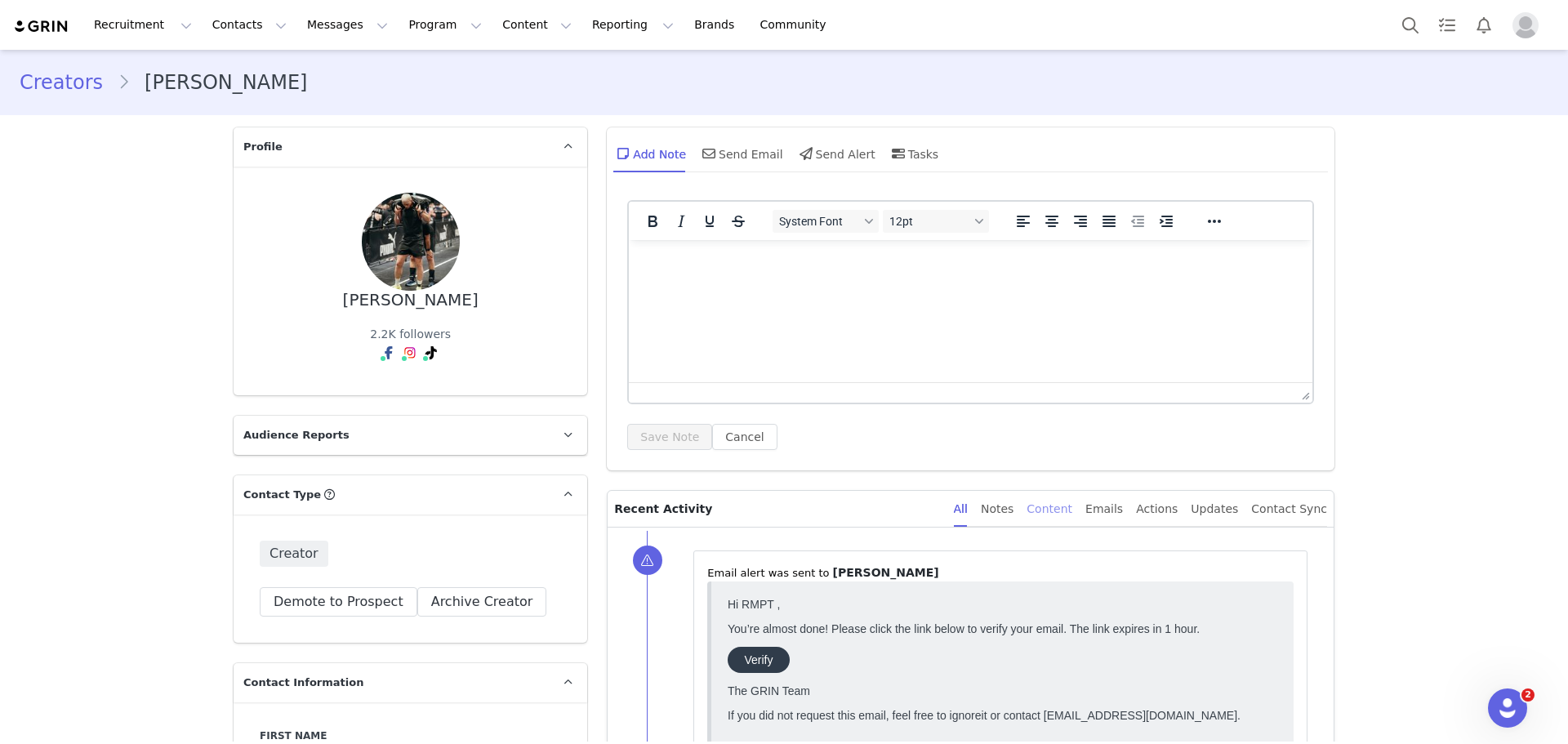
click at [1072, 518] on div "Content" at bounding box center [1049, 509] width 45 height 37
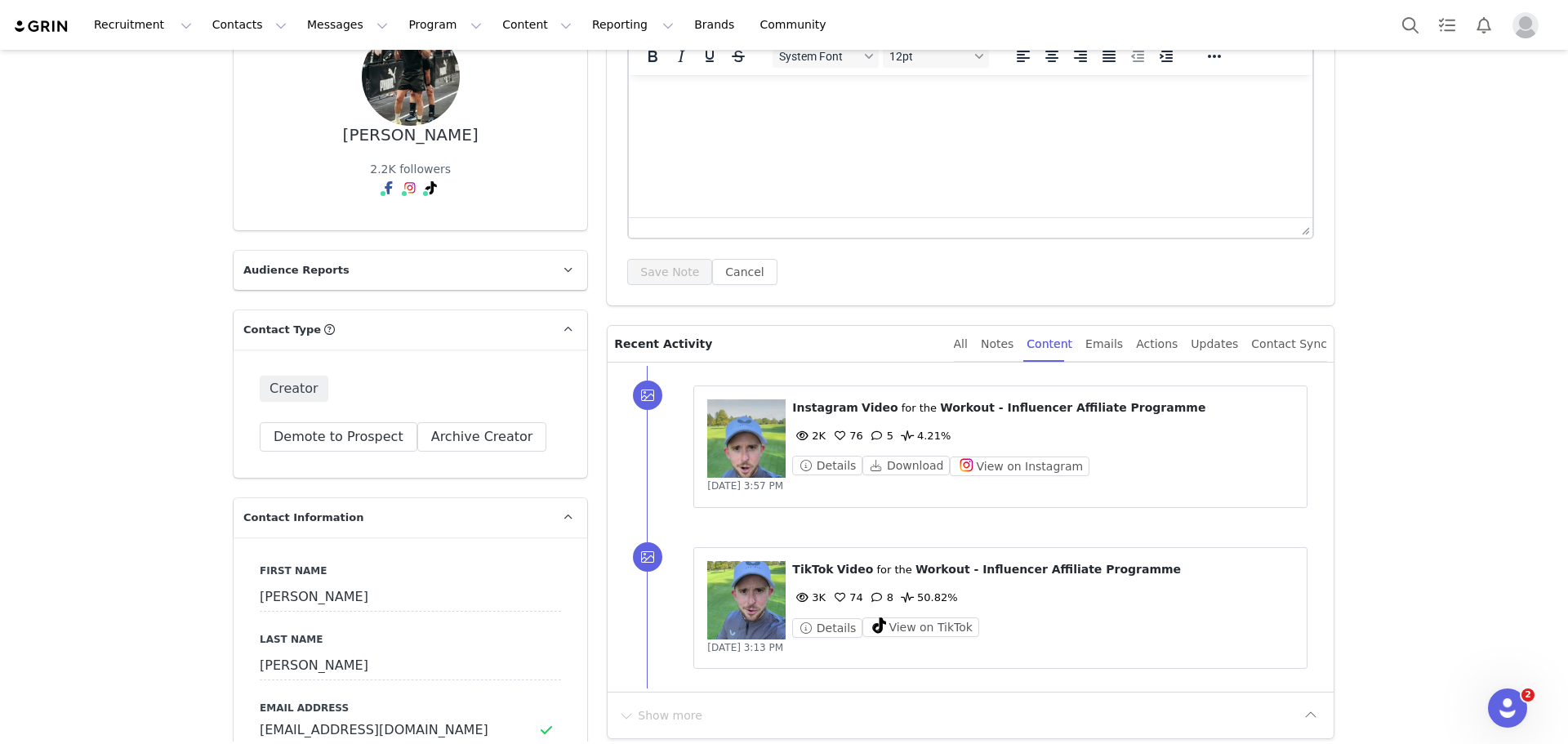
scroll to position [164, 0]
click at [1017, 469] on button "View on Instagram" at bounding box center [1019, 467] width 140 height 20
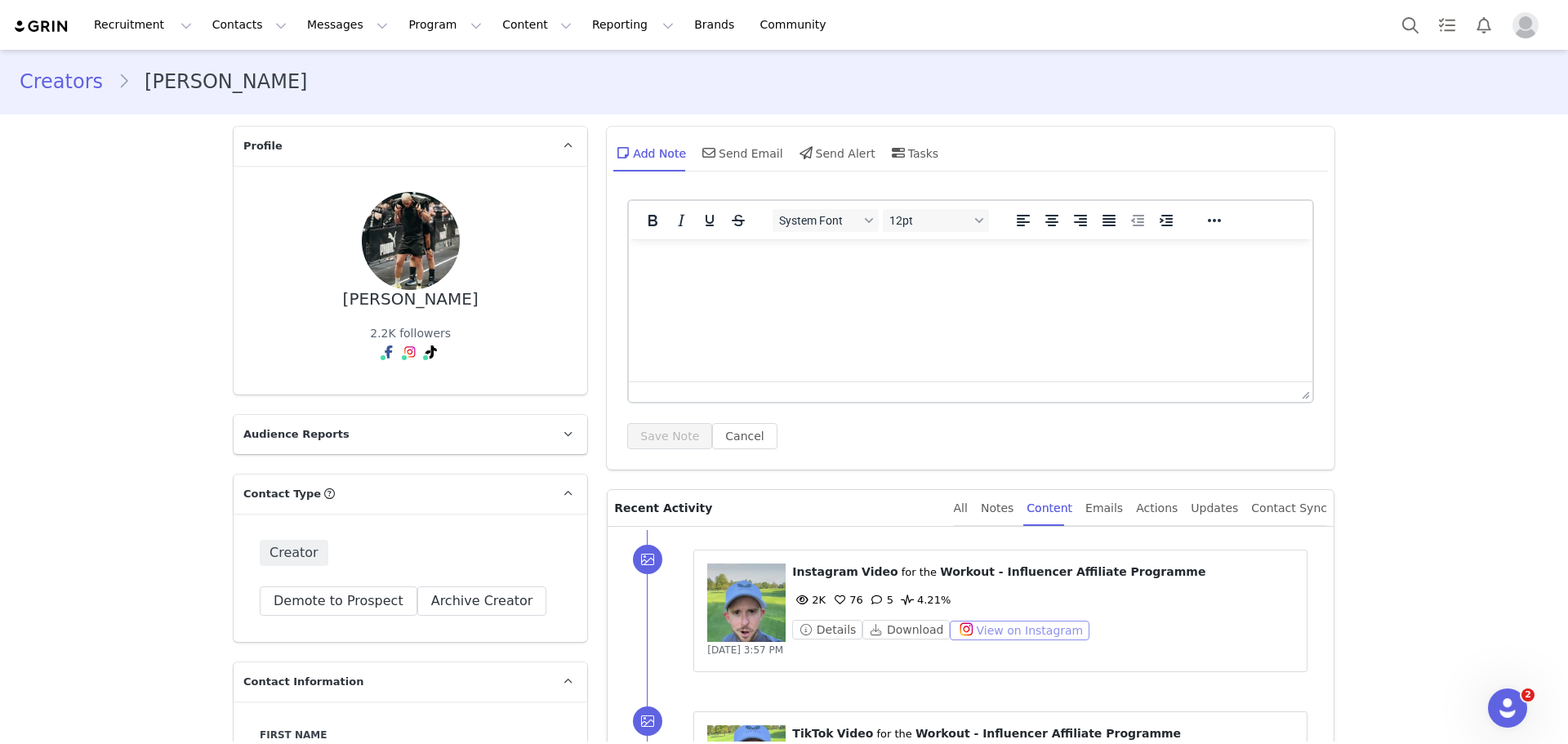
scroll to position [0, 0]
drag, startPoint x: 397, startPoint y: 345, endPoint x: 398, endPoint y: 365, distance: 20.0
click at [403, 346] on img at bounding box center [409, 352] width 13 height 13
click at [398, 384] on link "@rossmckenziept" at bounding box center [417, 387] width 100 height 13
click at [239, 29] on button "Contacts Contacts" at bounding box center [250, 25] width 94 height 37
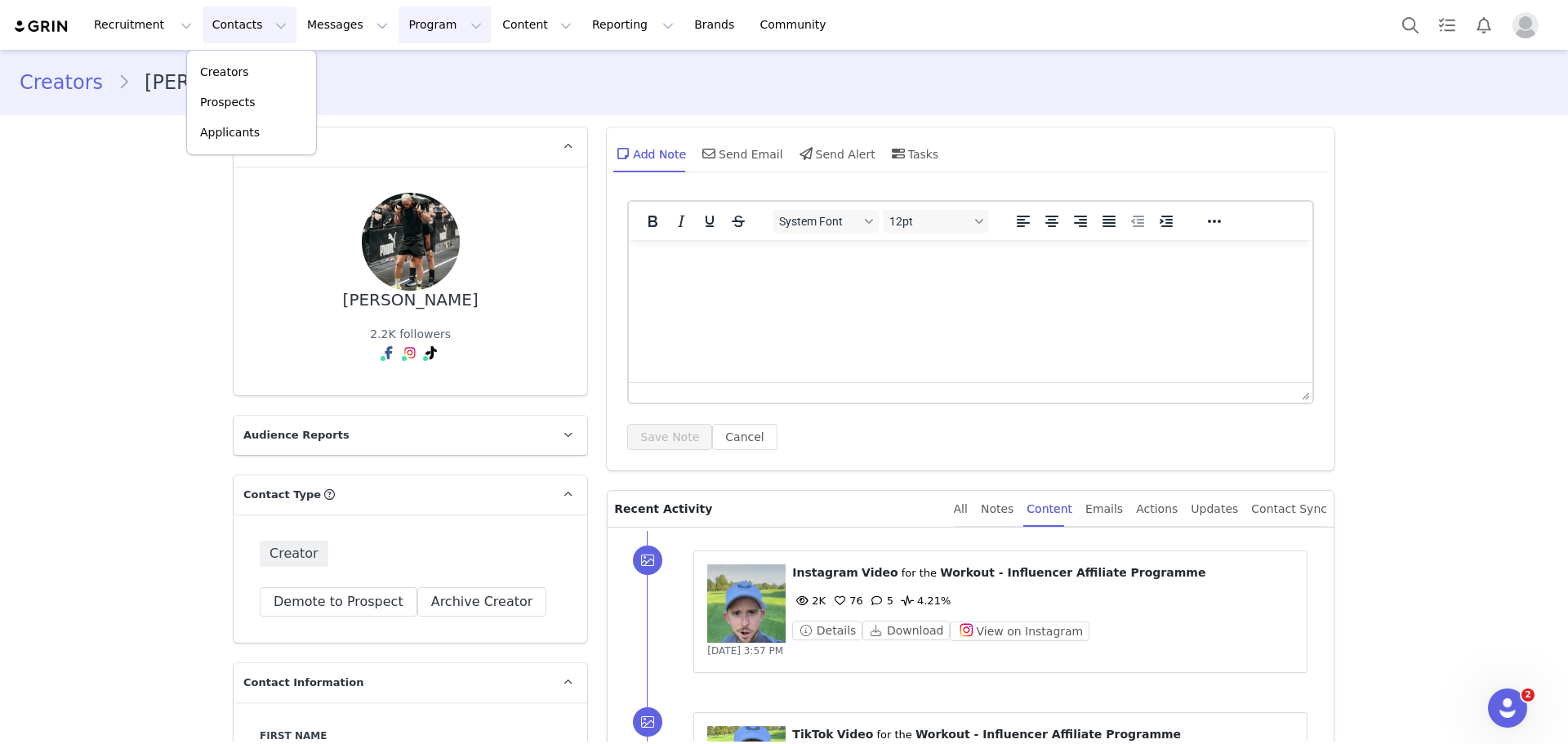
click at [398, 32] on button "Program Program" at bounding box center [444, 25] width 93 height 37
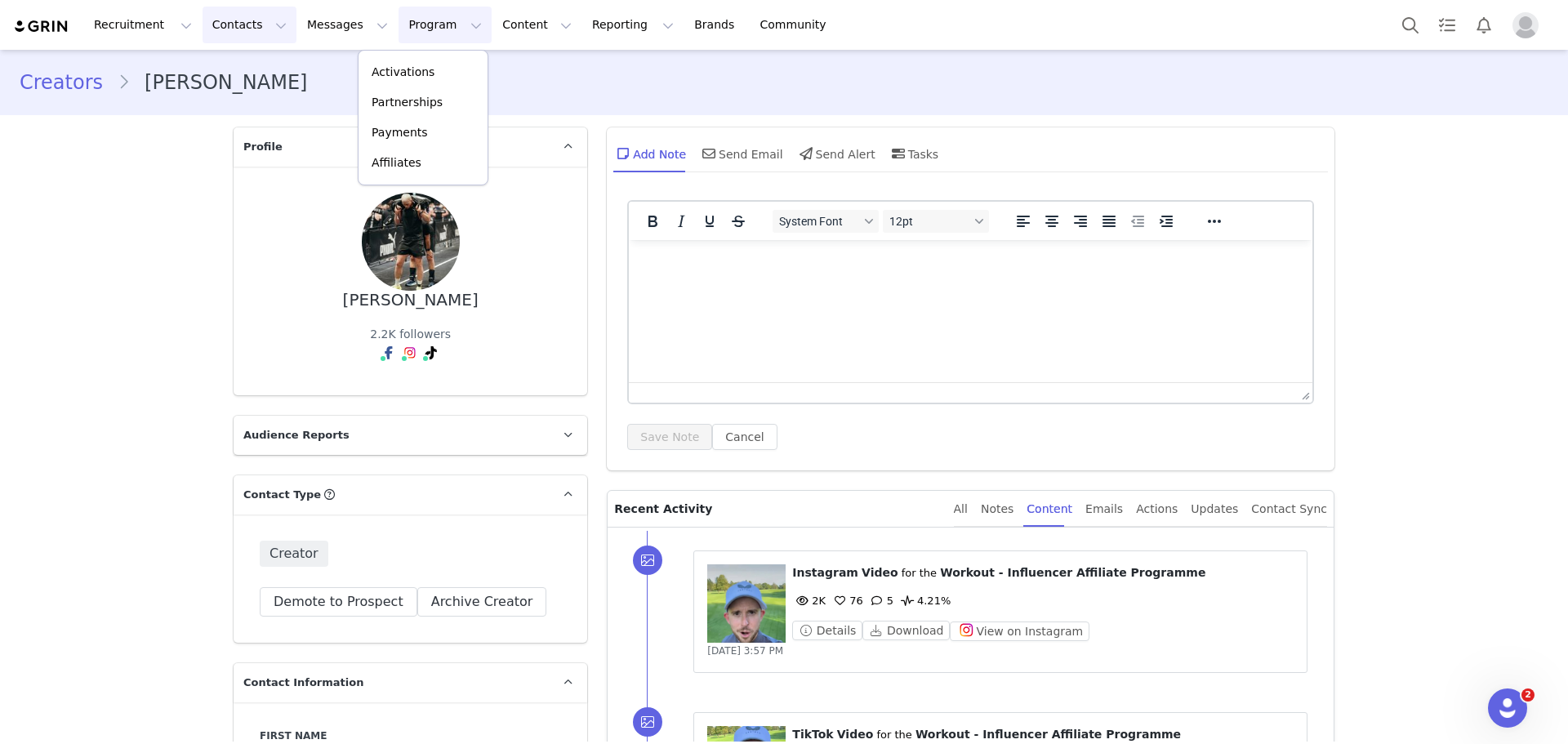
click at [259, 26] on button "Contacts Contacts" at bounding box center [250, 25] width 94 height 37
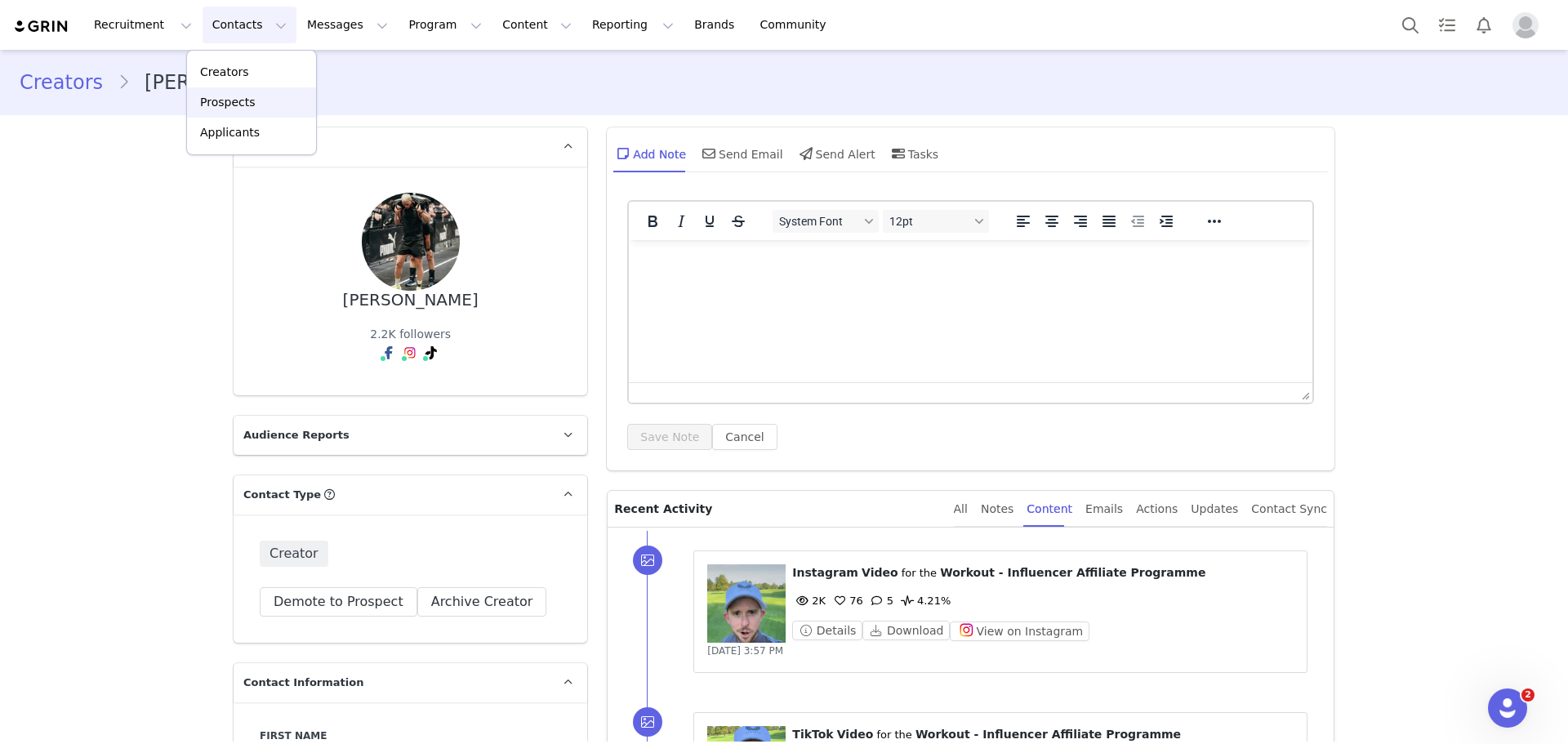
click at [248, 104] on p "Prospects" at bounding box center [228, 103] width 55 height 17
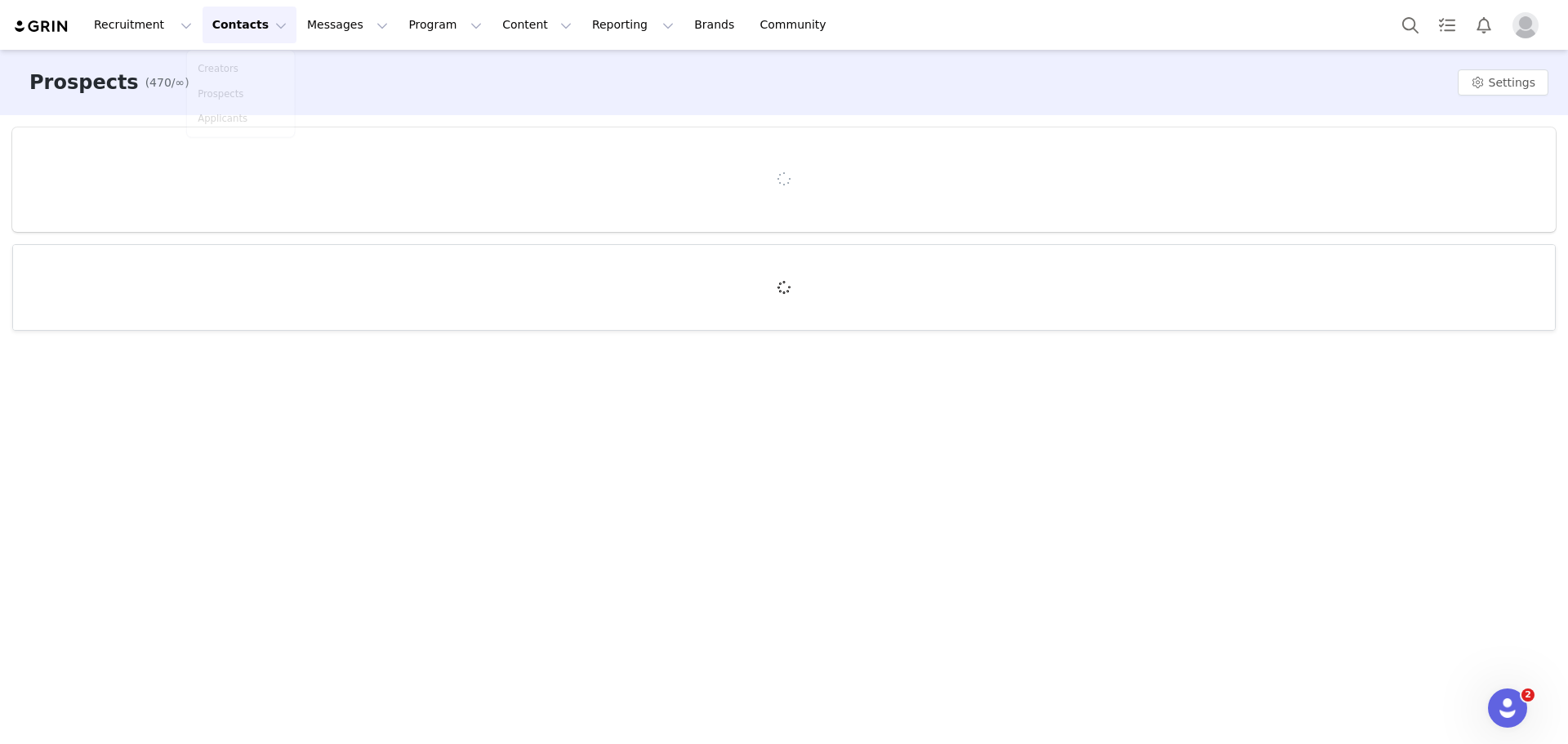
click at [247, 37] on button "Contacts Contacts" at bounding box center [250, 25] width 94 height 37
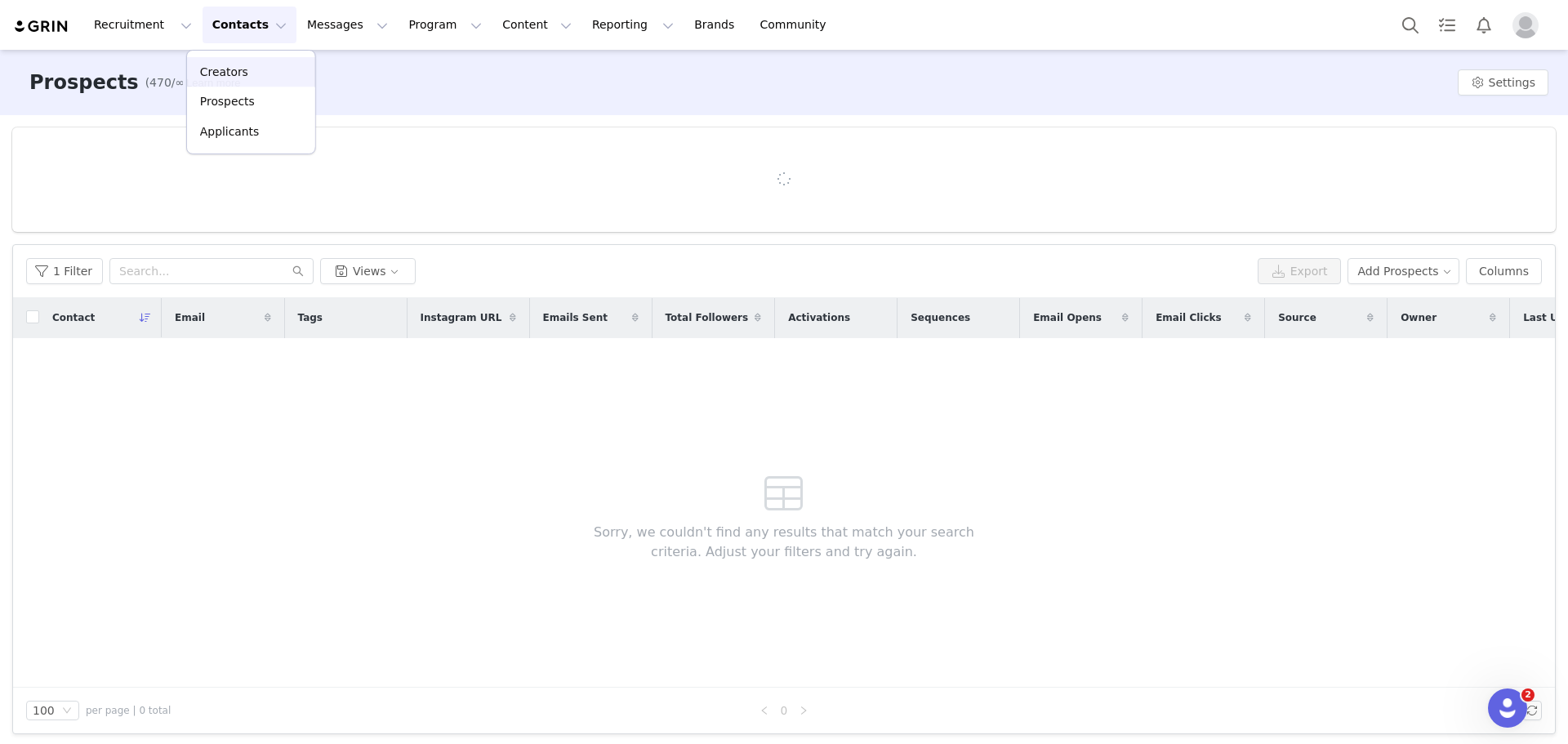
click at [247, 79] on div "Creators" at bounding box center [251, 72] width 109 height 17
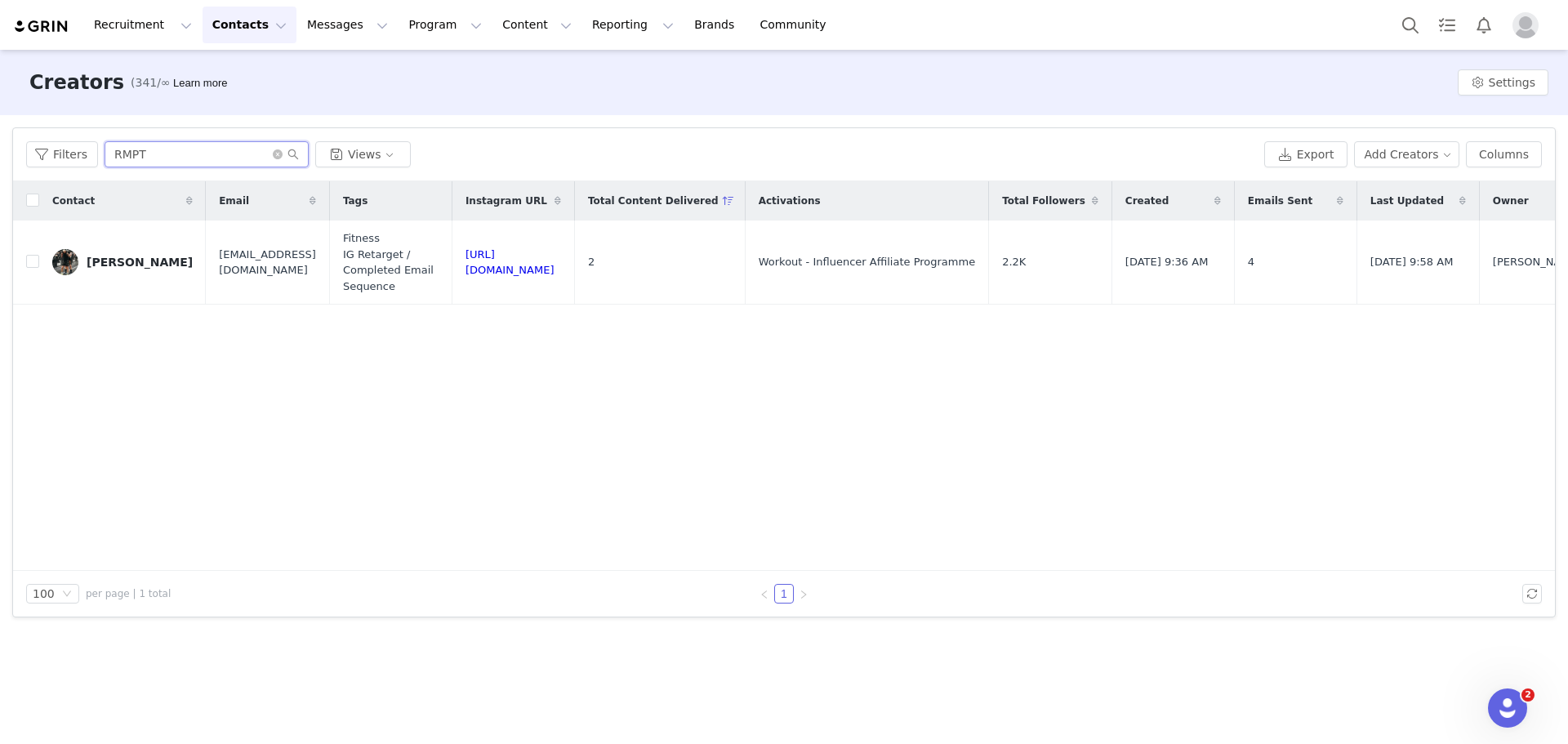
click at [269, 144] on input "RMPT" at bounding box center [206, 154] width 204 height 27
click at [273, 150] on icon "icon: close-circle" at bounding box center [277, 154] width 9 height 9
click at [213, 154] on input "text" at bounding box center [206, 154] width 204 height 27
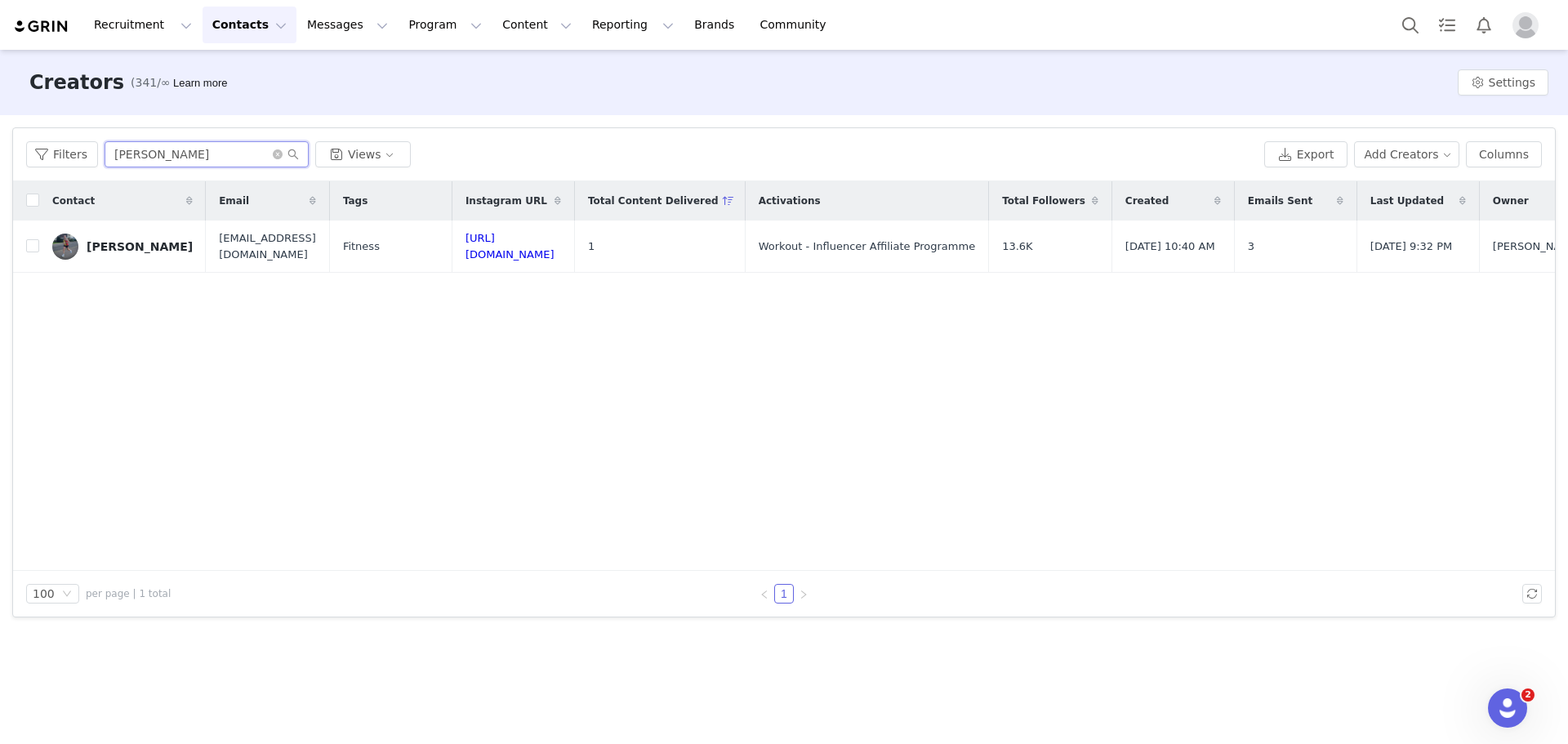
type input "[PERSON_NAME]"
click at [111, 240] on div "[PERSON_NAME]" at bounding box center [140, 246] width 106 height 13
click at [112, 239] on main "Creators (341/∞) Learn more Settings Filters Filter Logic And Or Archived Selec…" at bounding box center [784, 396] width 1568 height 692
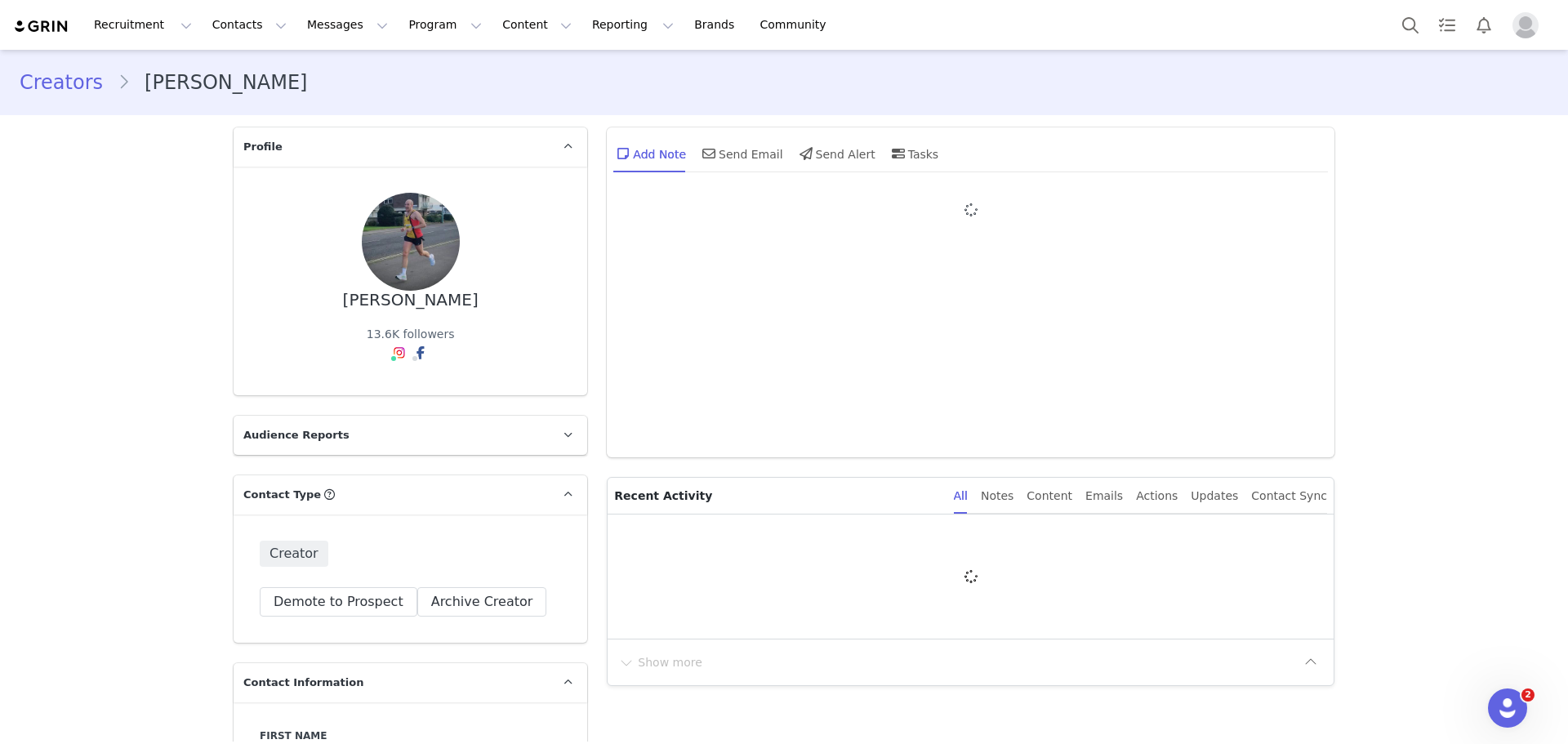
type input "+1 ([GEOGRAPHIC_DATA])"
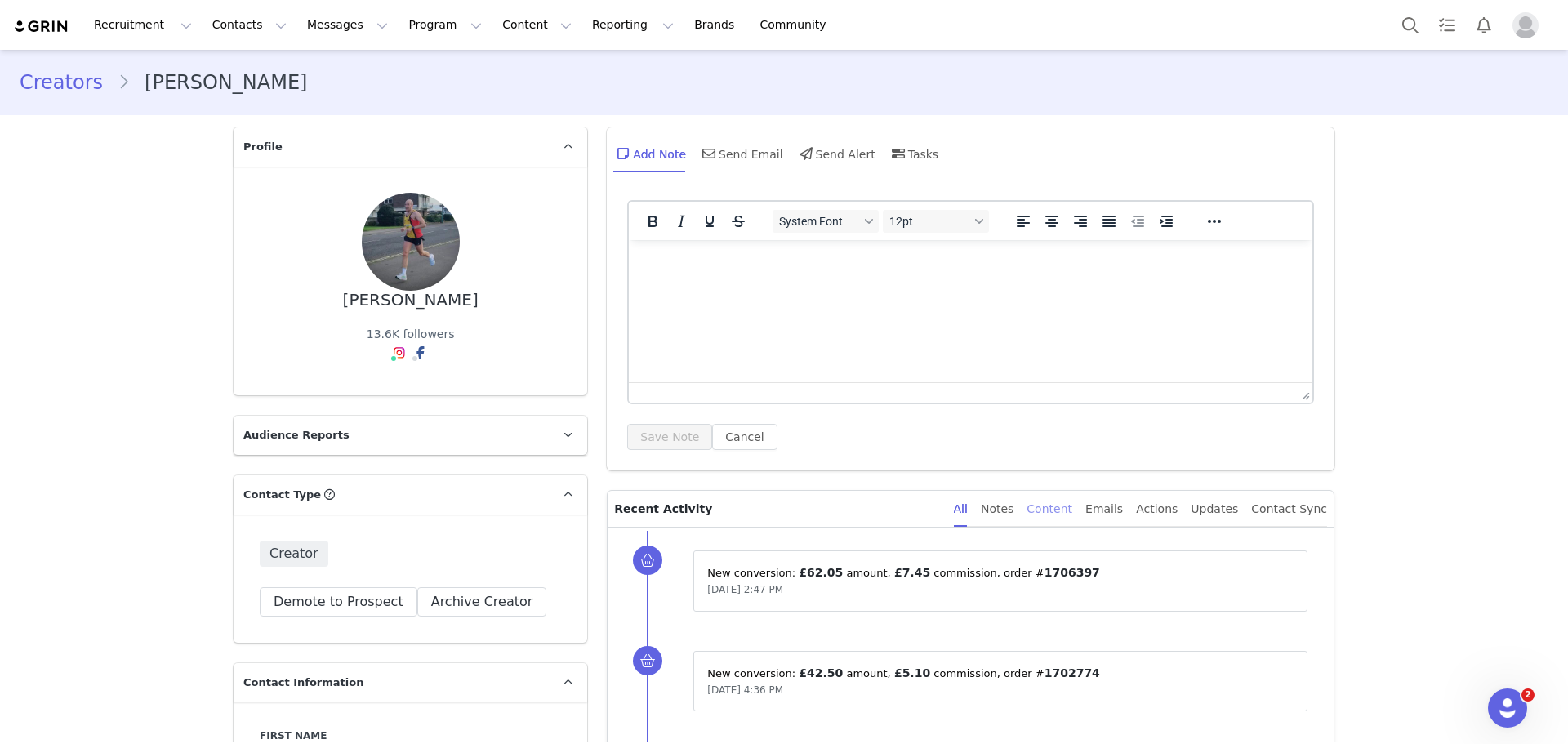
click at [1067, 509] on div "Content" at bounding box center [1049, 509] width 45 height 37
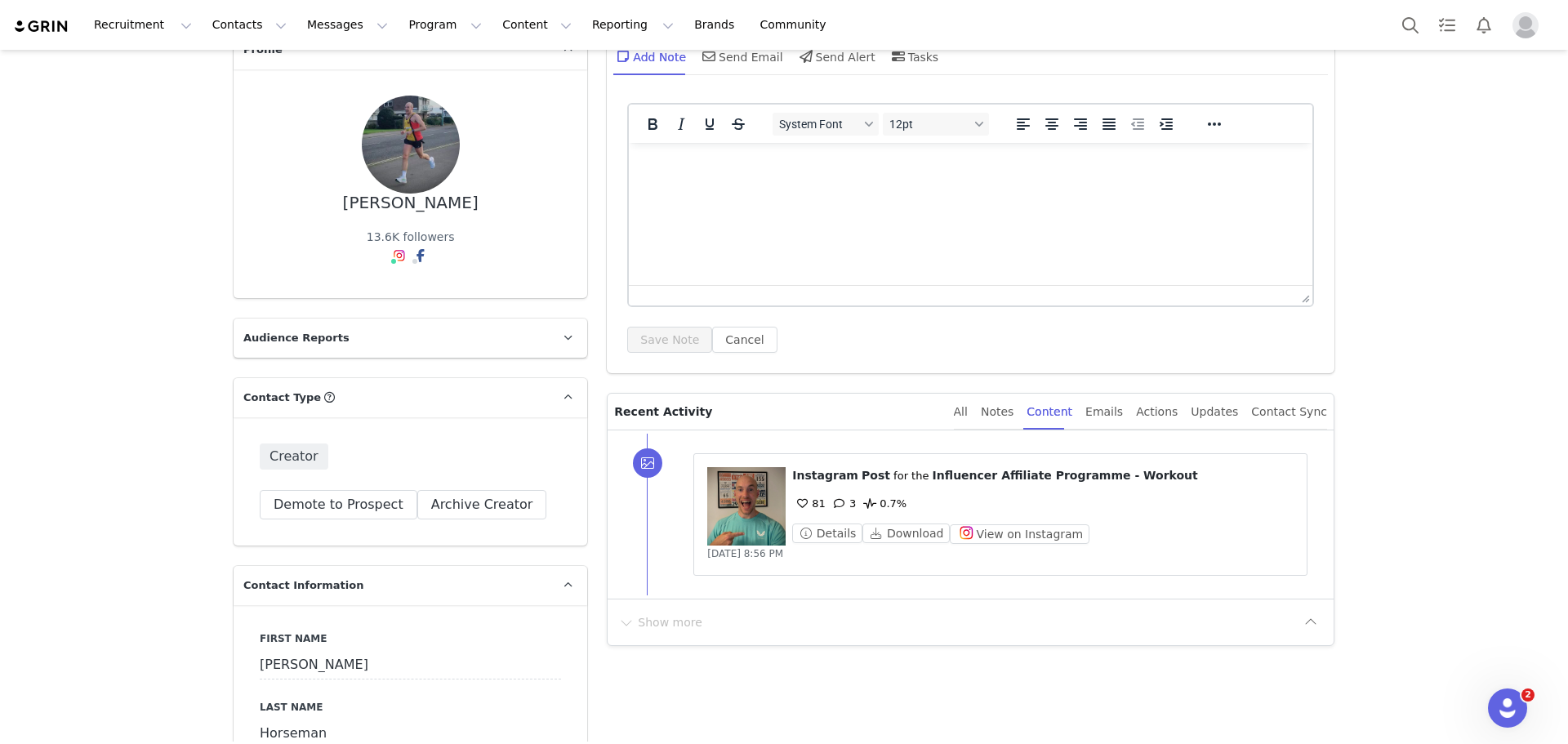
scroll to position [81, 0]
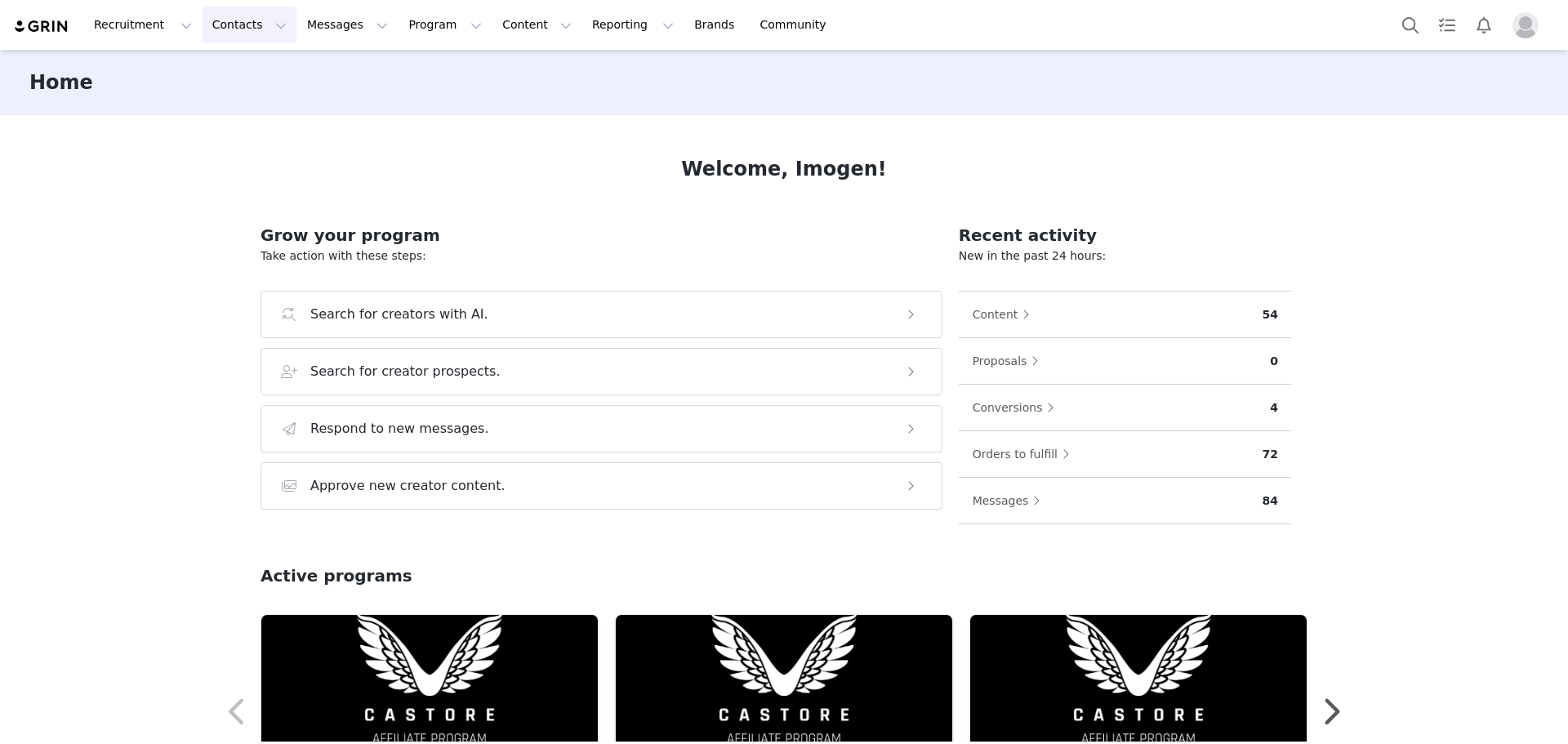
click at [208, 43] on button "Contacts Contacts" at bounding box center [250, 25] width 94 height 37
click at [233, 75] on p "Creators" at bounding box center [224, 72] width 49 height 17
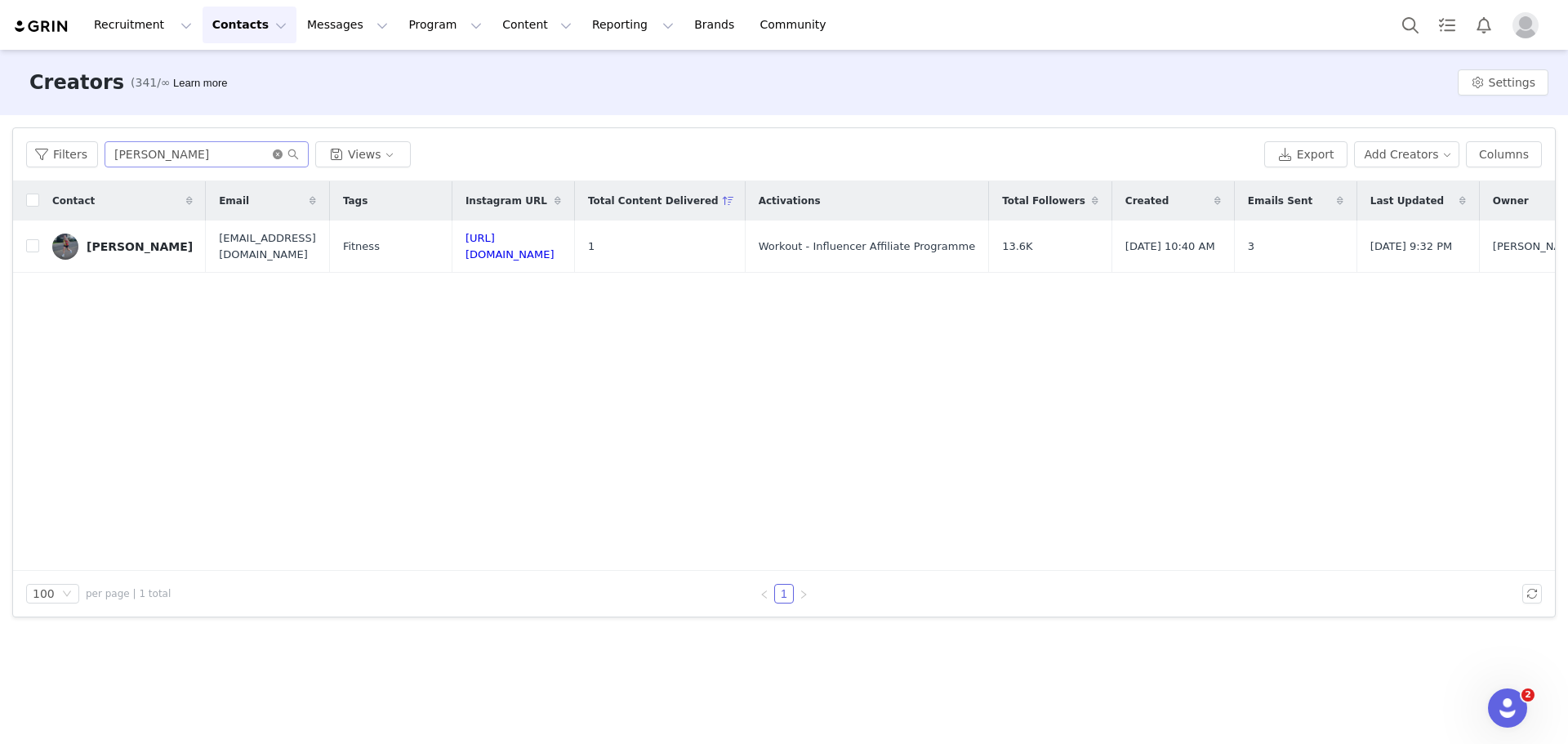
click at [273, 155] on icon "icon: close-circle" at bounding box center [277, 154] width 9 height 9
click at [247, 153] on input "text" at bounding box center [206, 154] width 204 height 27
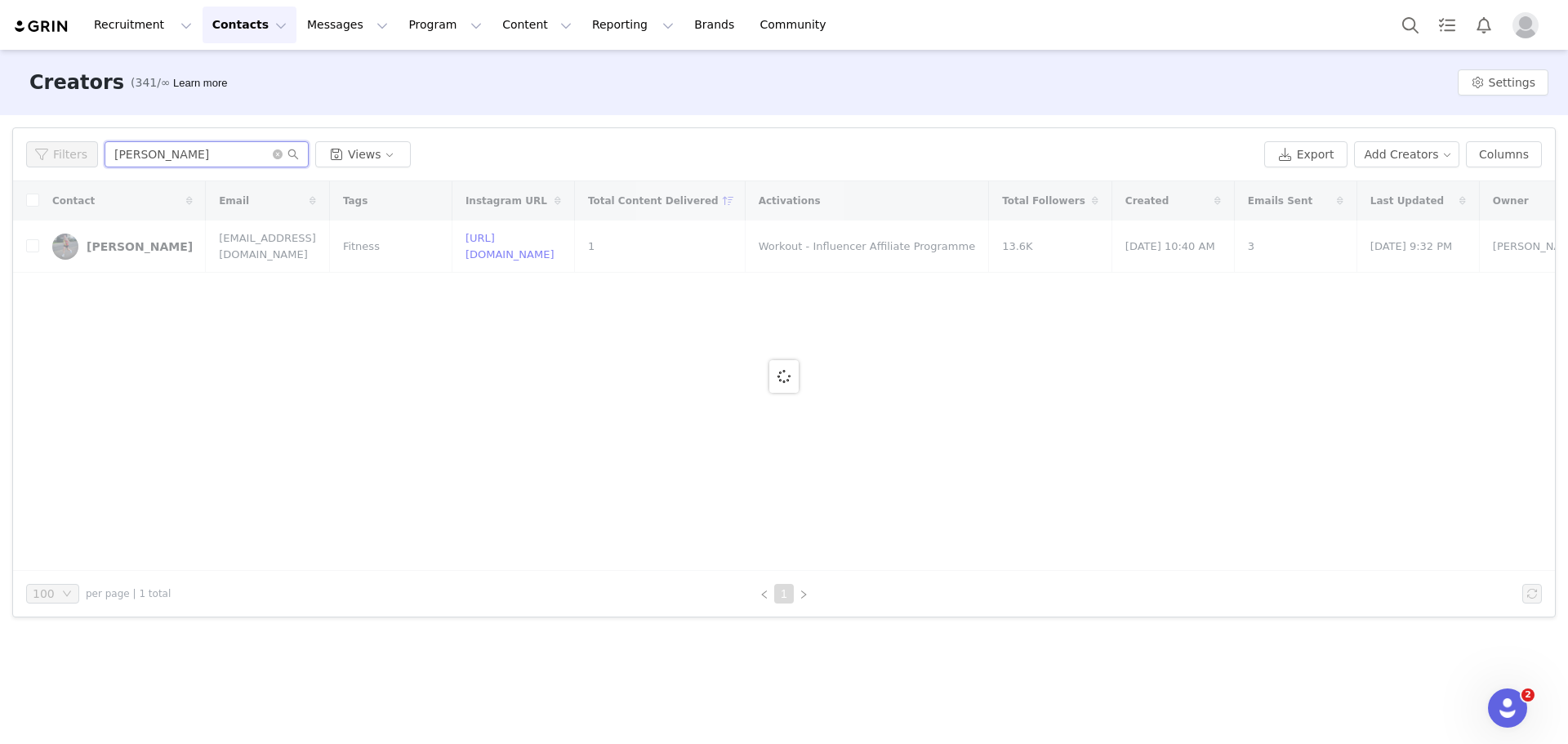
type input "[PERSON_NAME]"
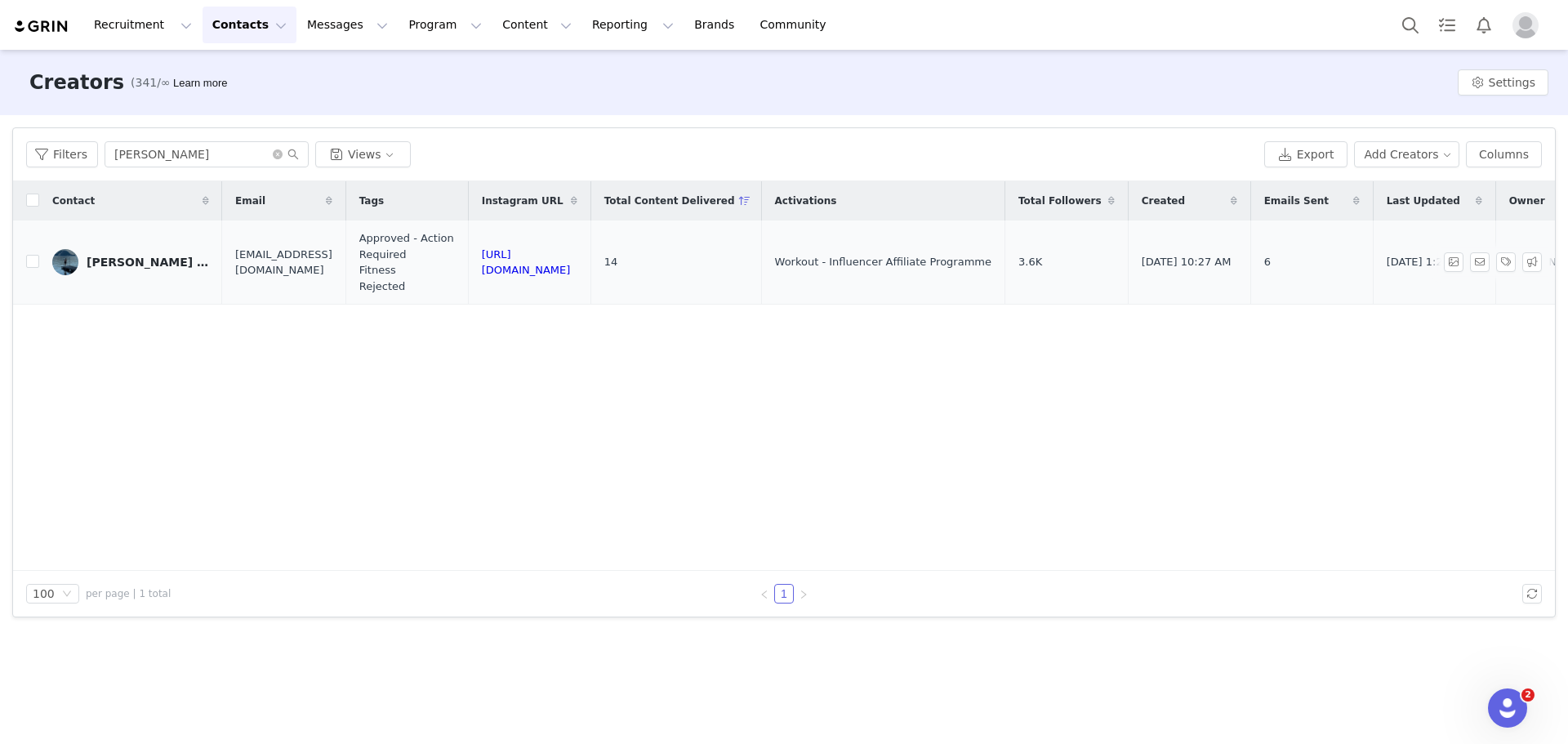
click at [133, 263] on div "[PERSON_NAME] ◾️ Fitness Coach" at bounding box center [147, 262] width 122 height 13
click at [133, 263] on main "Creators (341/∞) Learn more Settings Filters Filter Logic And Or Archived Selec…" at bounding box center [784, 396] width 1568 height 692
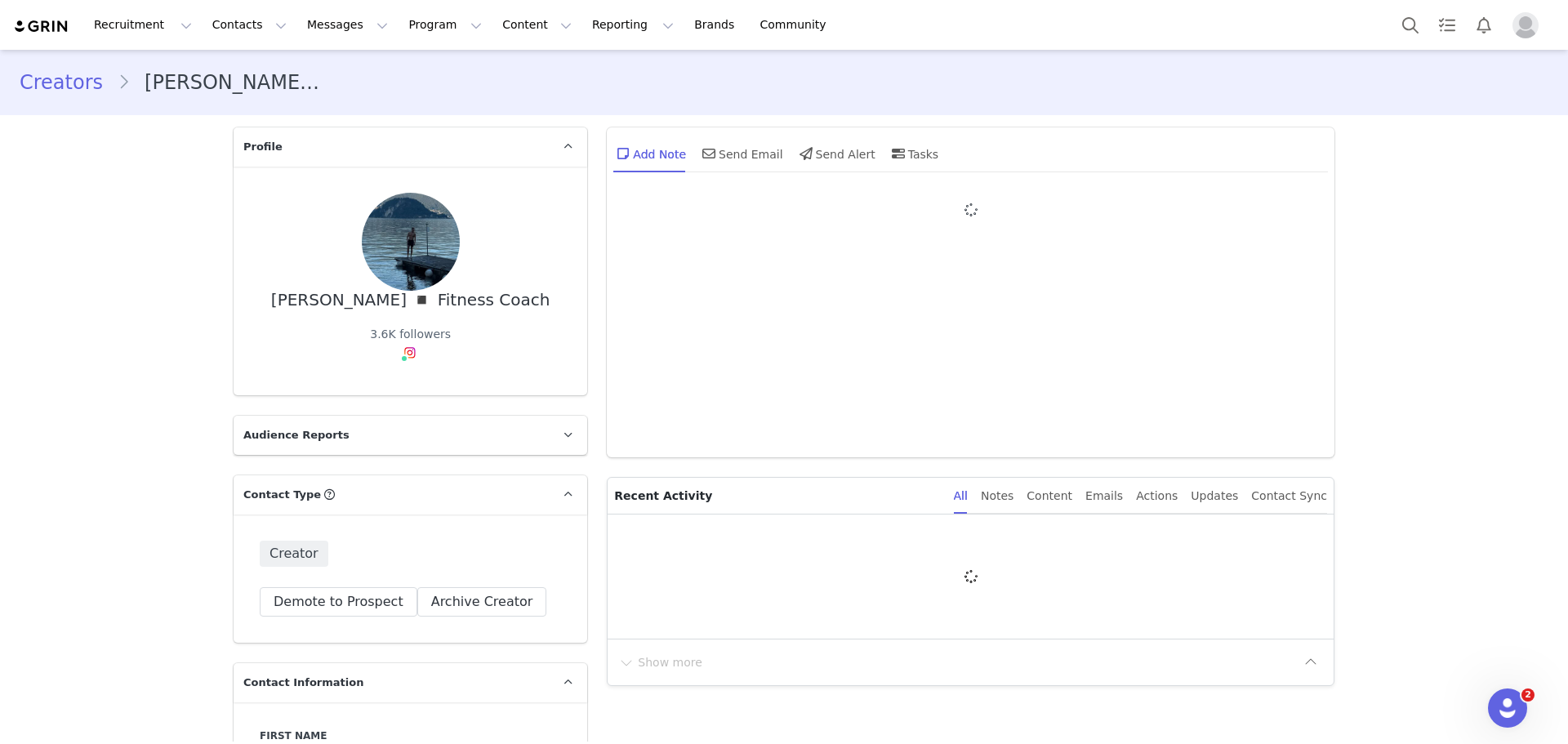
type input "+44 ([GEOGRAPHIC_DATA])"
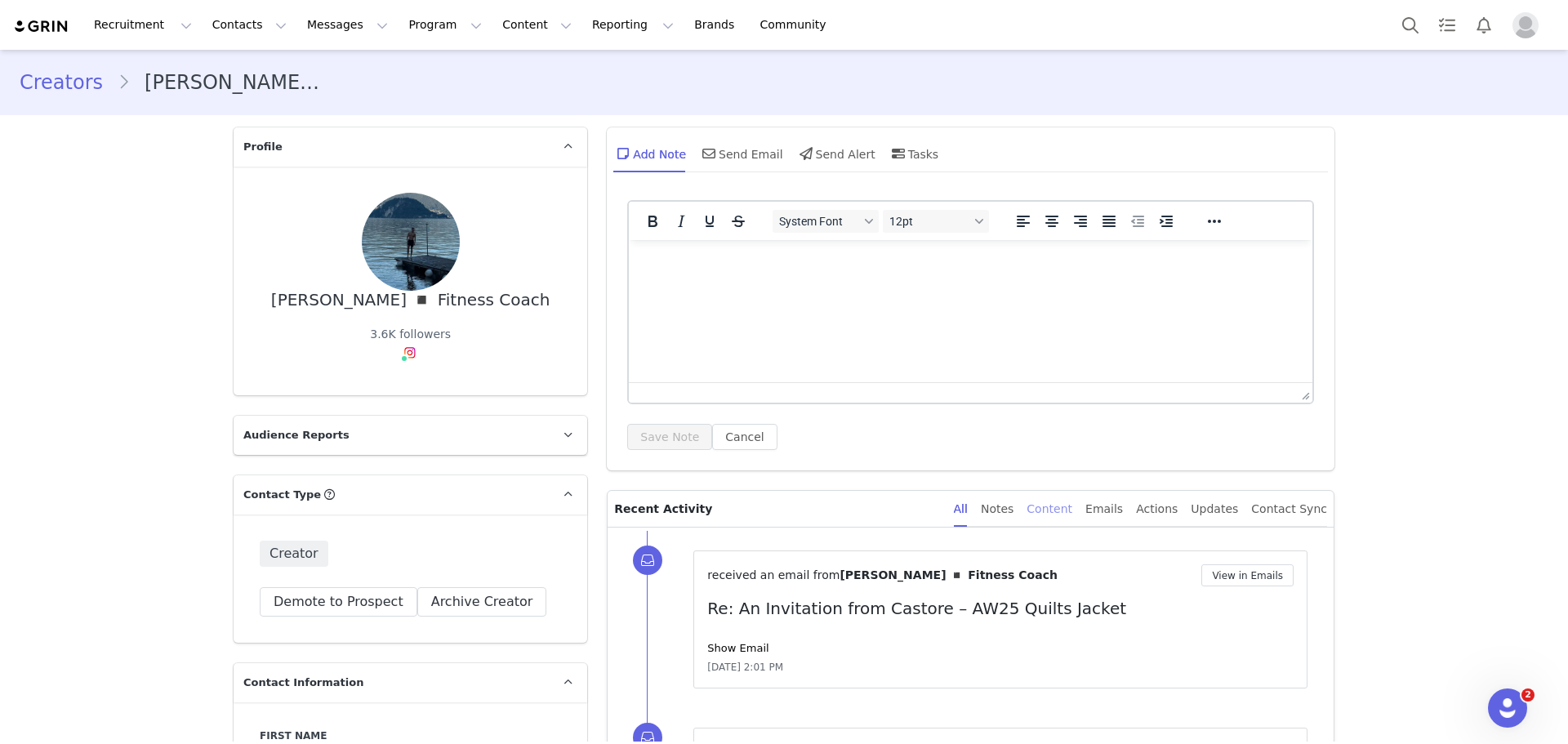
click at [1071, 506] on div "Content" at bounding box center [1049, 509] width 45 height 37
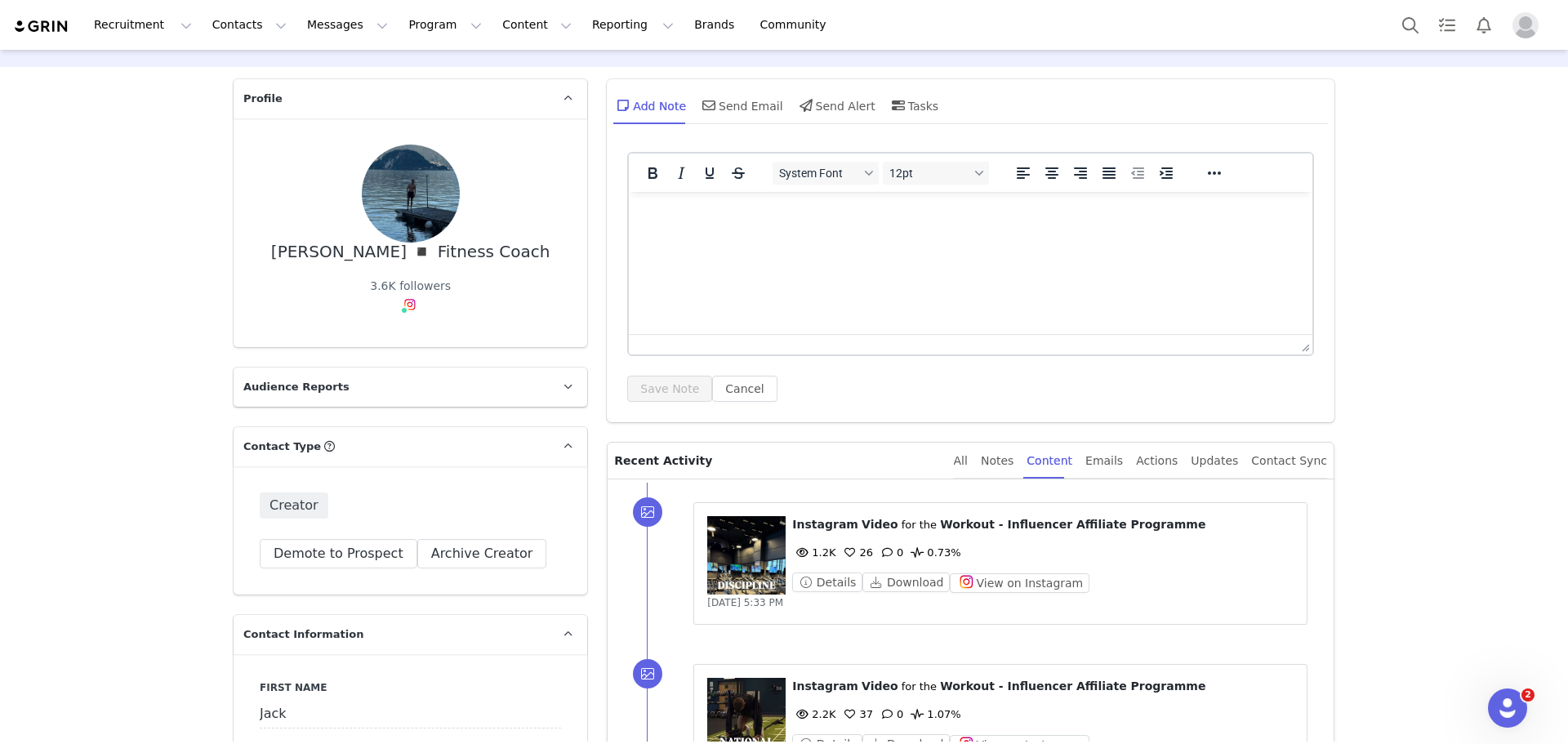
scroll to position [327, 0]
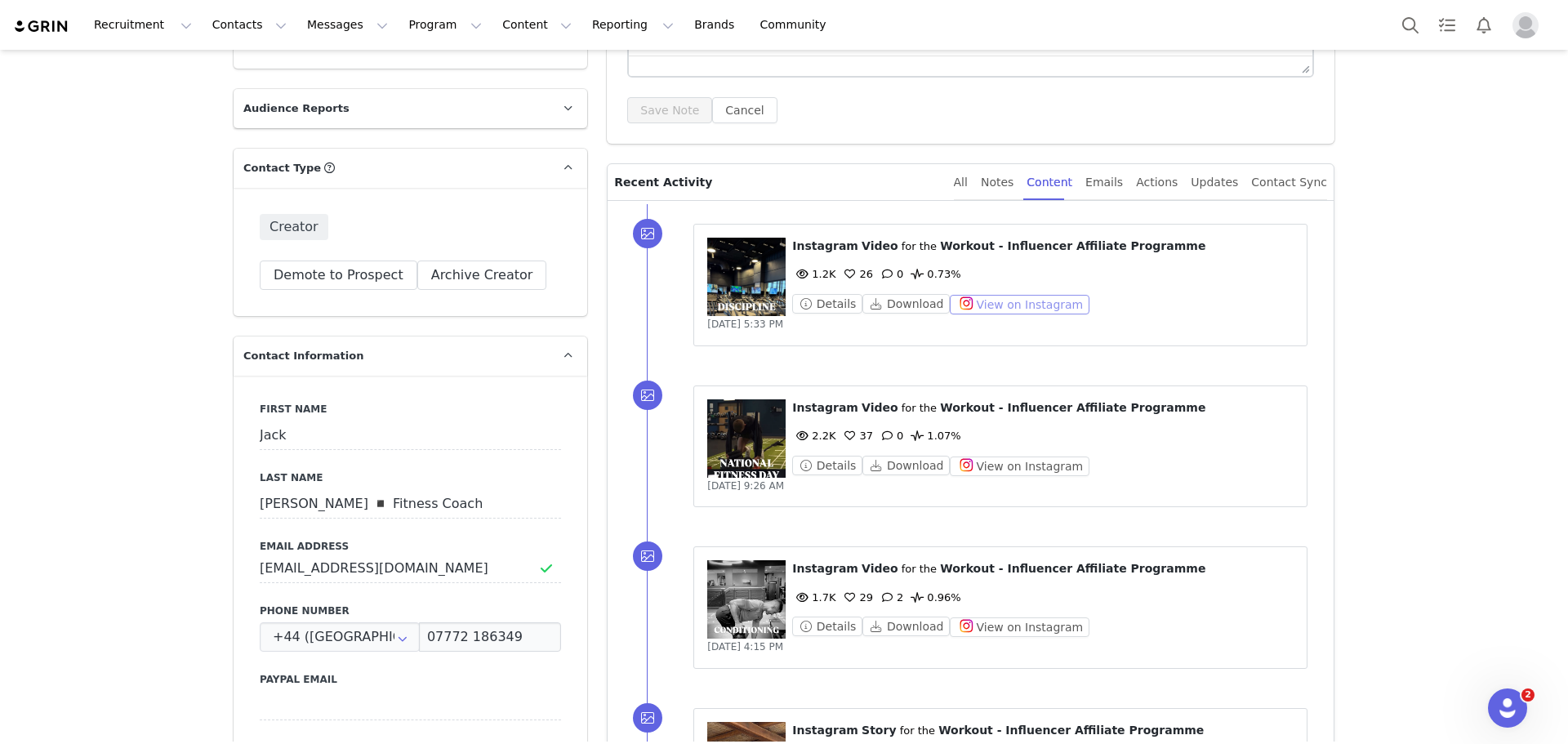
click at [1003, 299] on button "View on Instagram" at bounding box center [1019, 304] width 140 height 20
click at [1031, 304] on button "View on Instagram" at bounding box center [1019, 304] width 140 height 20
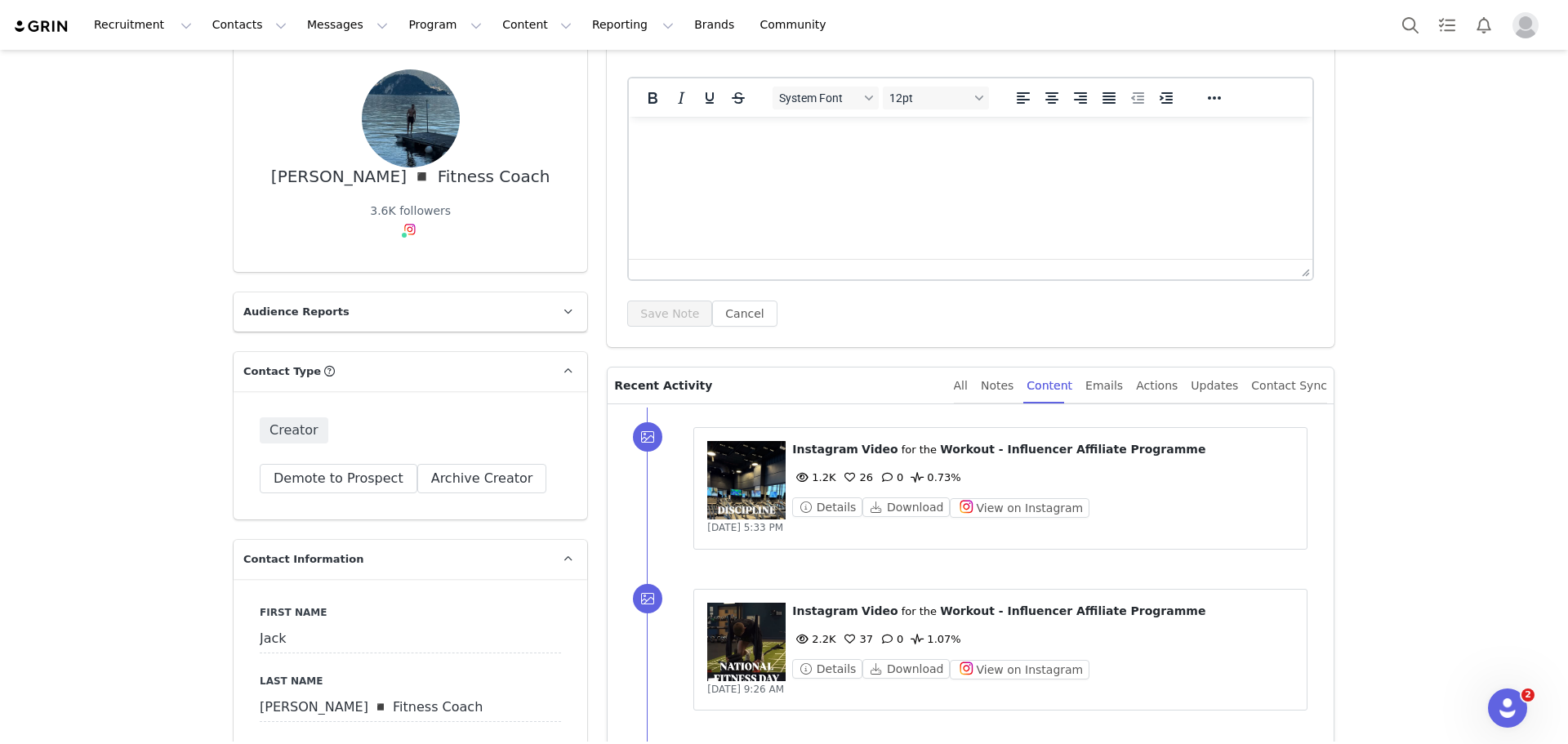
scroll to position [245, 0]
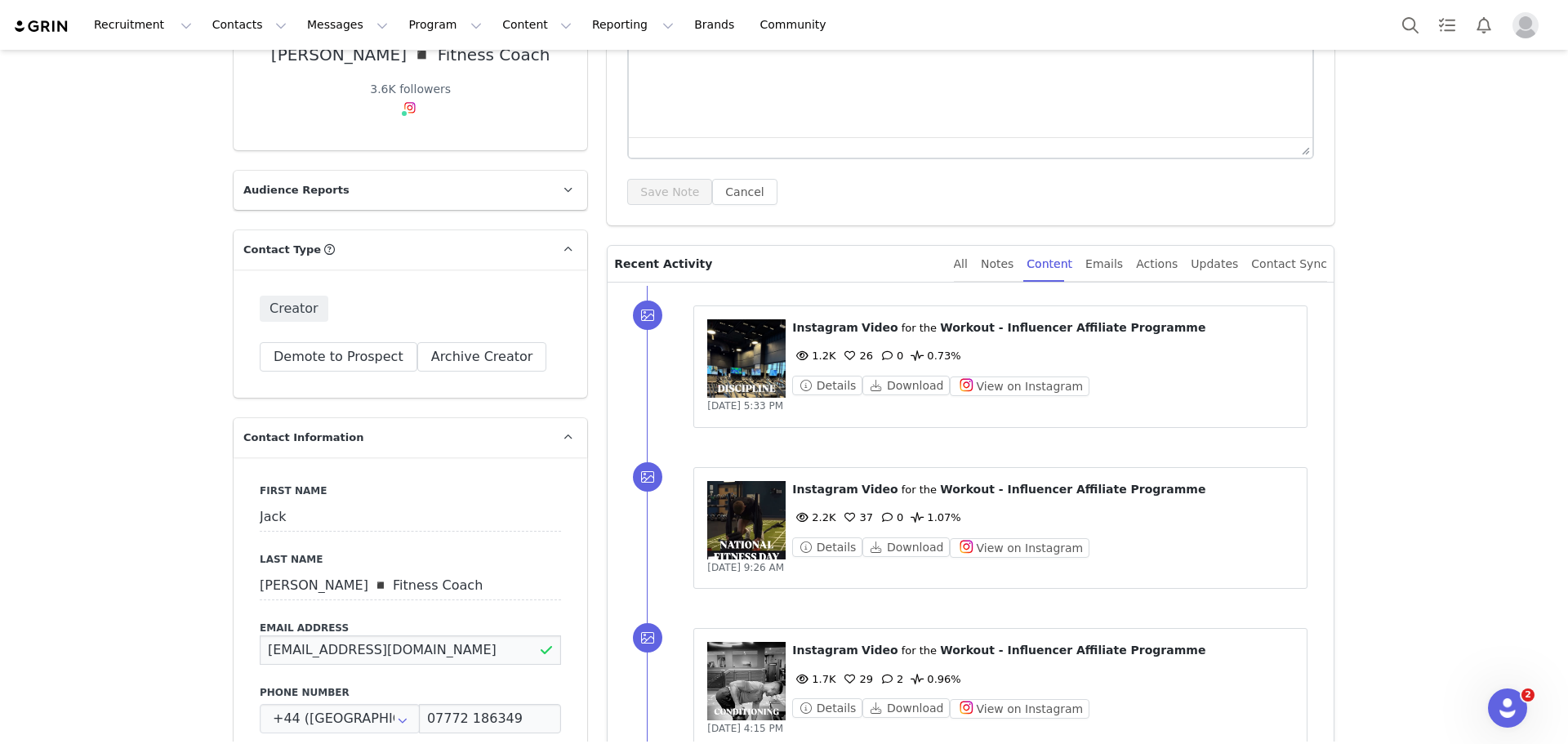
drag, startPoint x: 413, startPoint y: 652, endPoint x: 222, endPoint y: 646, distance: 191.1
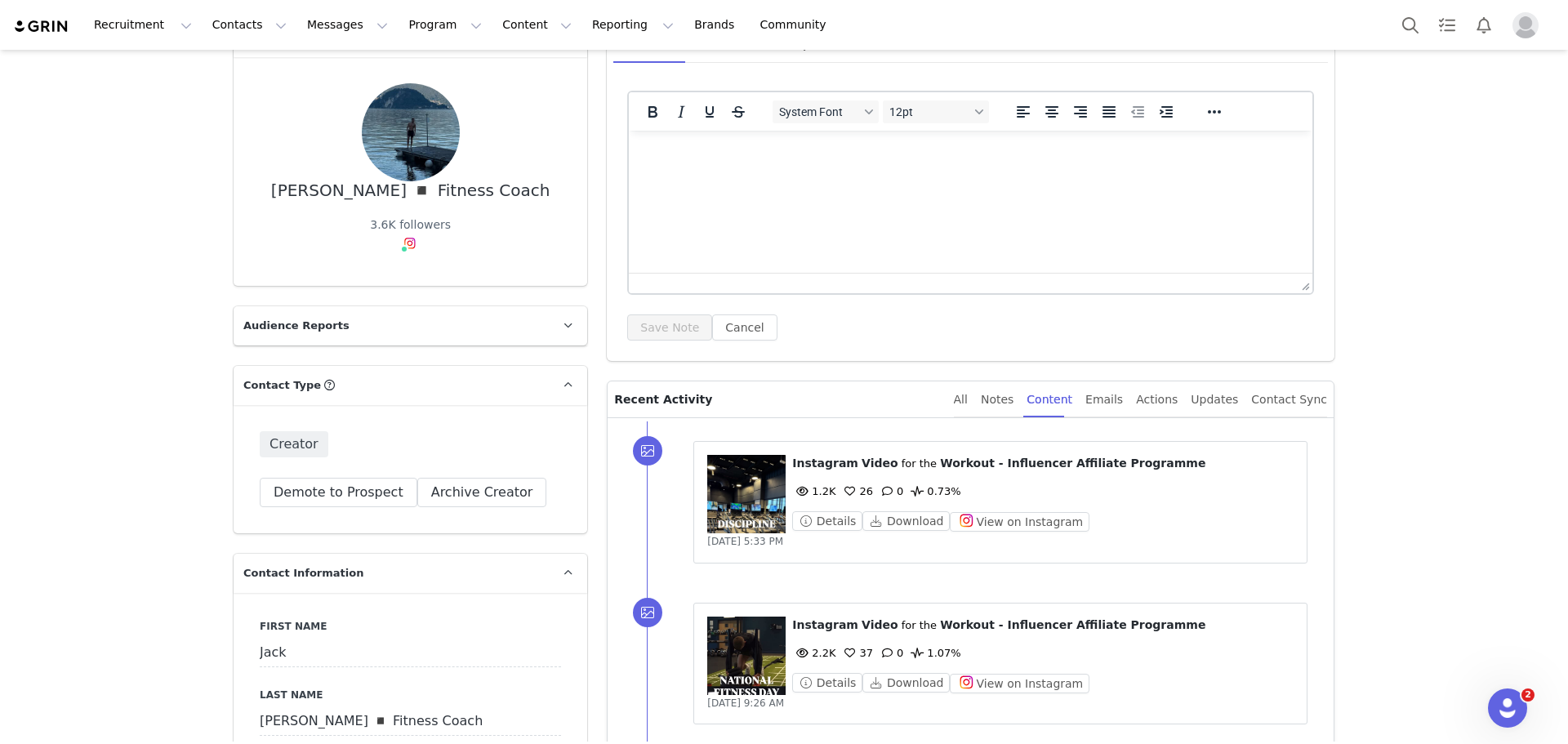
scroll to position [0, 0]
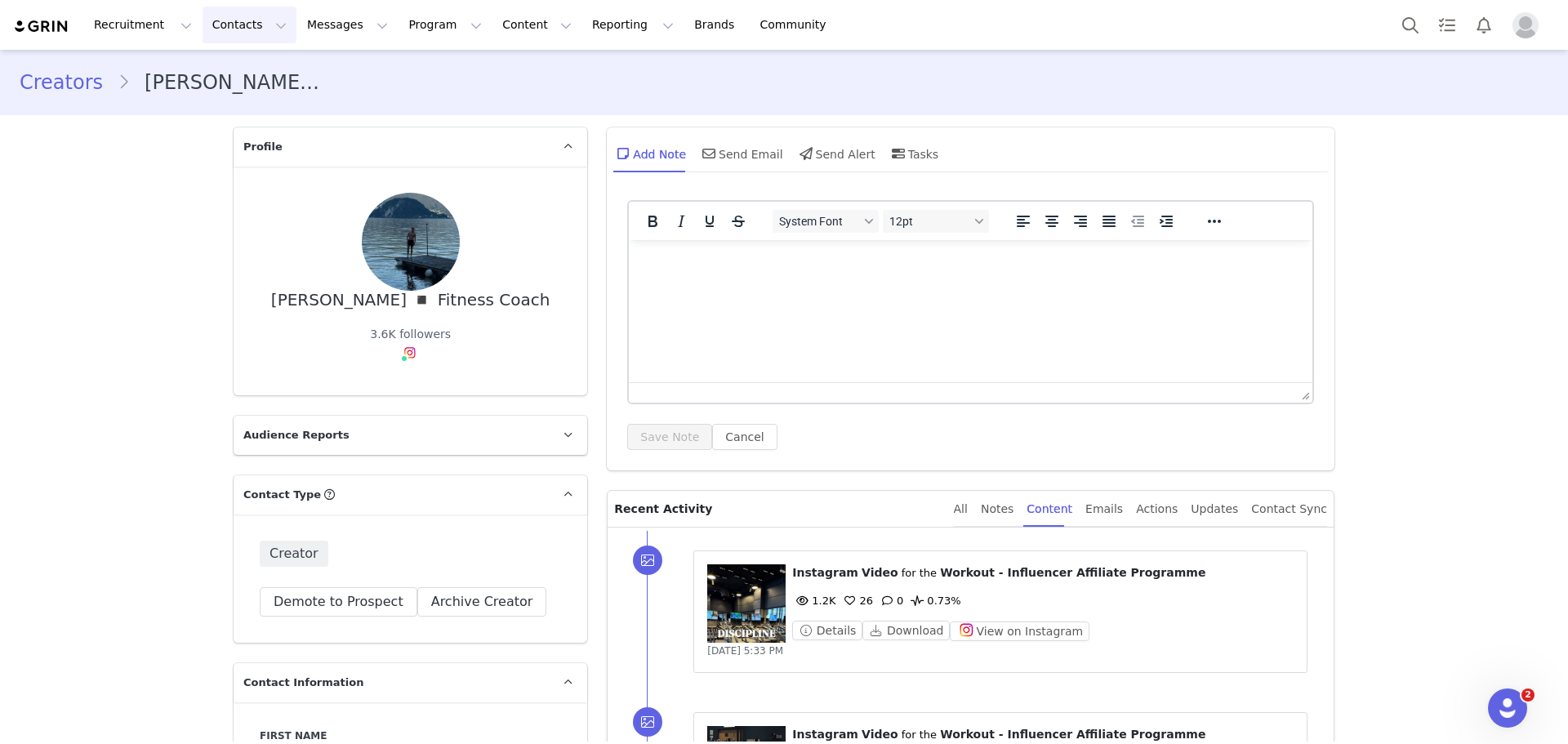
click at [228, 27] on button "Contacts Contacts" at bounding box center [250, 25] width 94 height 37
click at [239, 68] on p "Creators" at bounding box center [224, 72] width 49 height 17
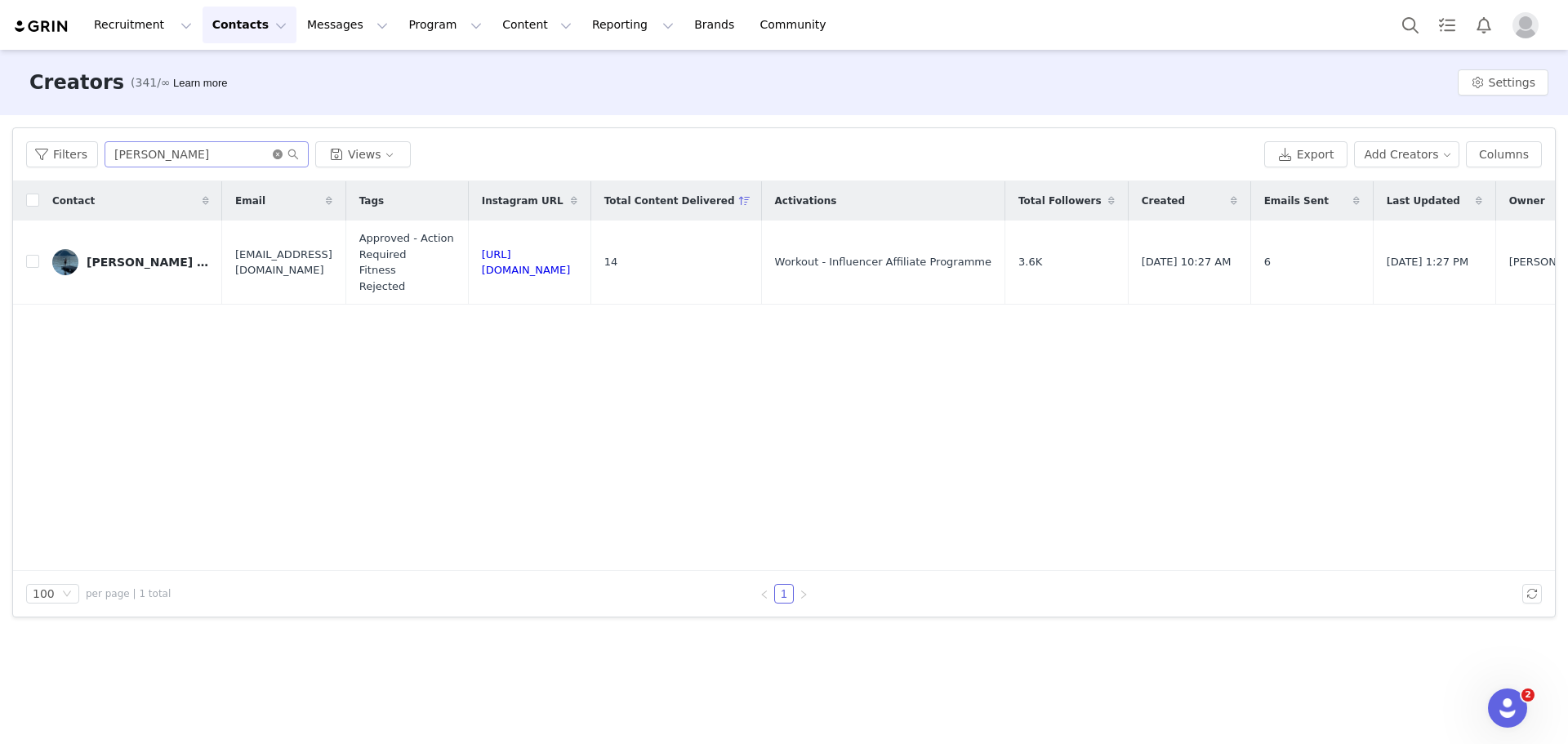
click at [275, 151] on icon "icon: close-circle" at bounding box center [277, 154] width 9 height 9
click at [247, 159] on input "text" at bounding box center [206, 154] width 204 height 27
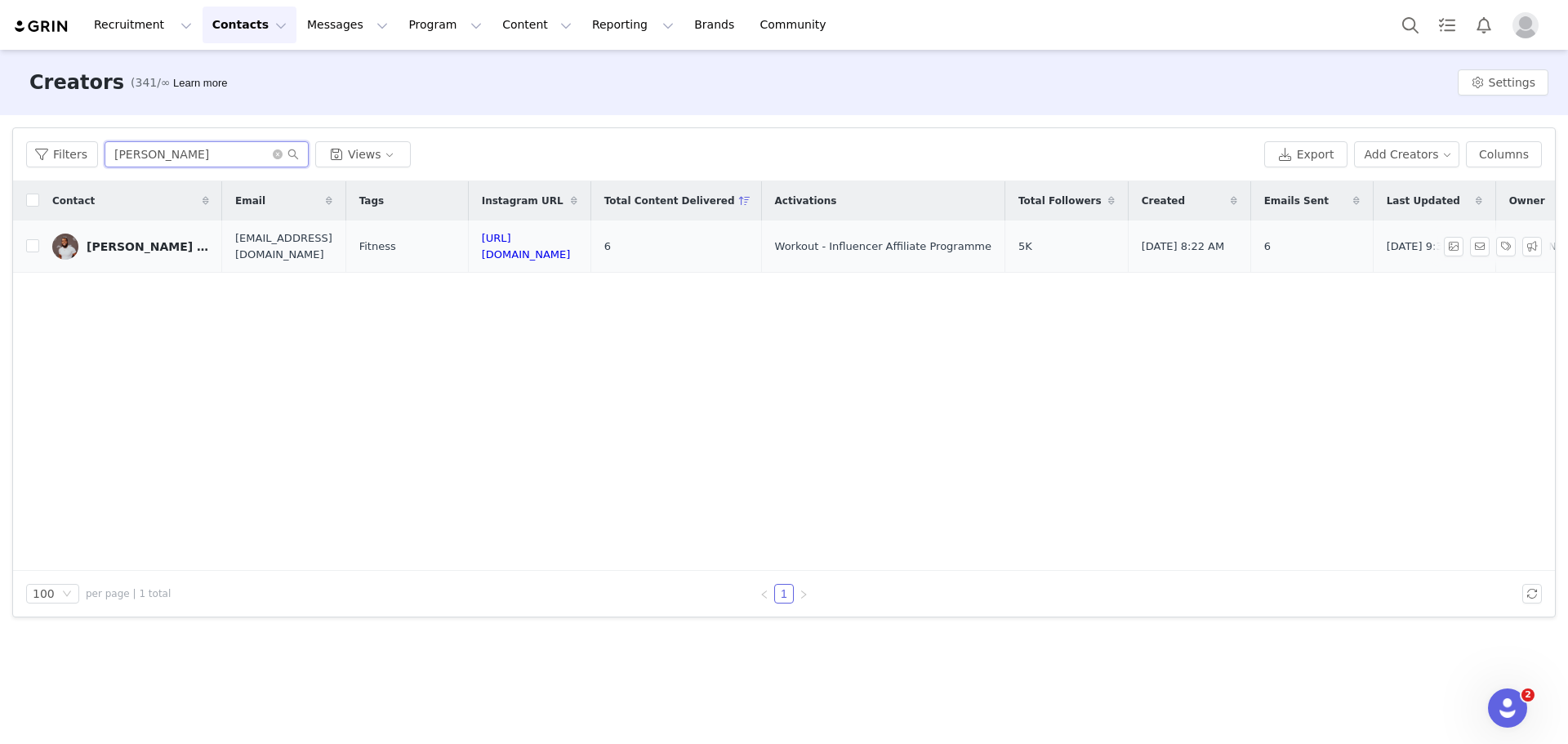
type input "[PERSON_NAME]"
click at [178, 253] on link "[PERSON_NAME] | Online Fitness Coach" at bounding box center [130, 247] width 157 height 27
click at [179, 256] on main "Creators (341/∞) Learn more Settings Filters Filter Logic And Or Archived Selec…" at bounding box center [784, 396] width 1568 height 692
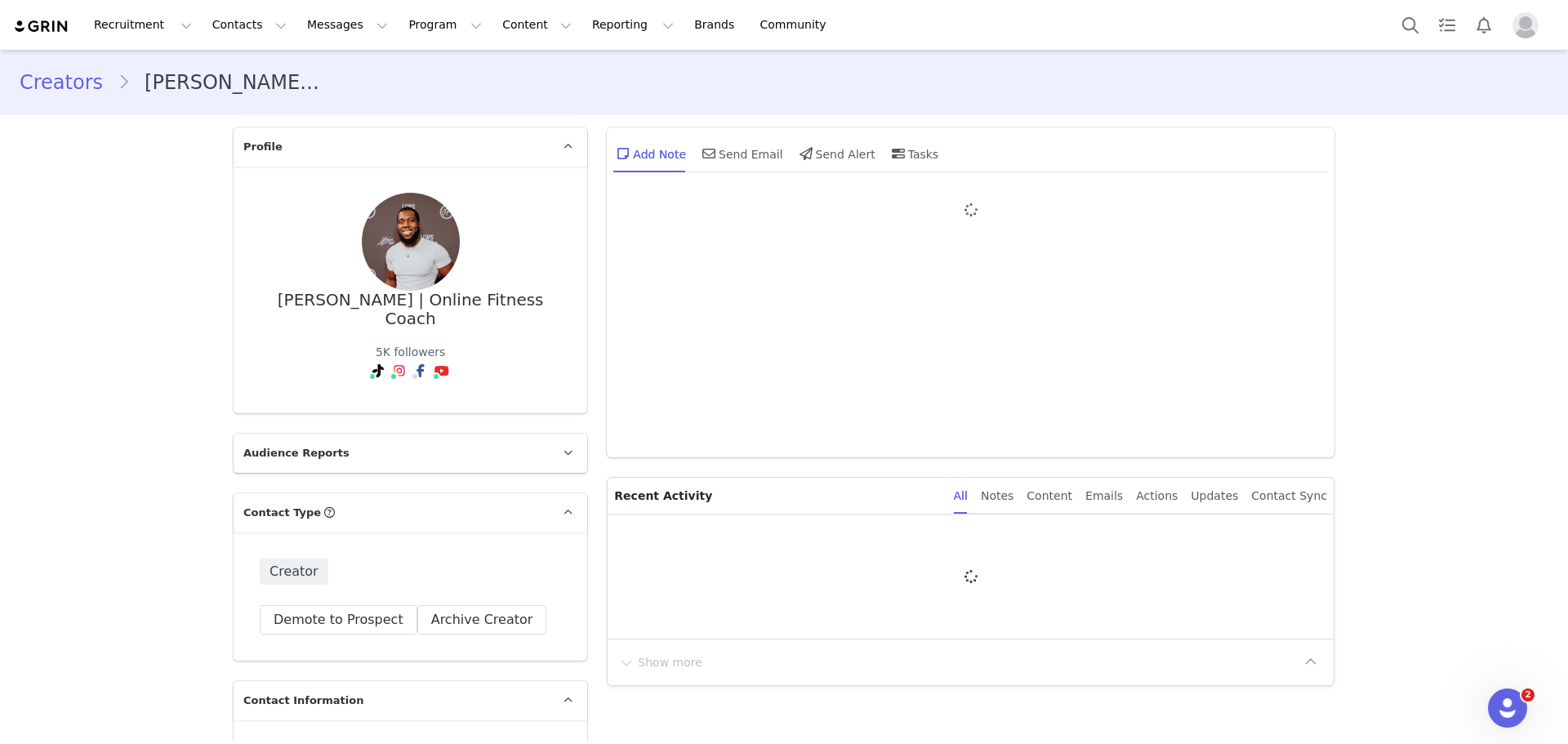
type input "+1 ([GEOGRAPHIC_DATA])"
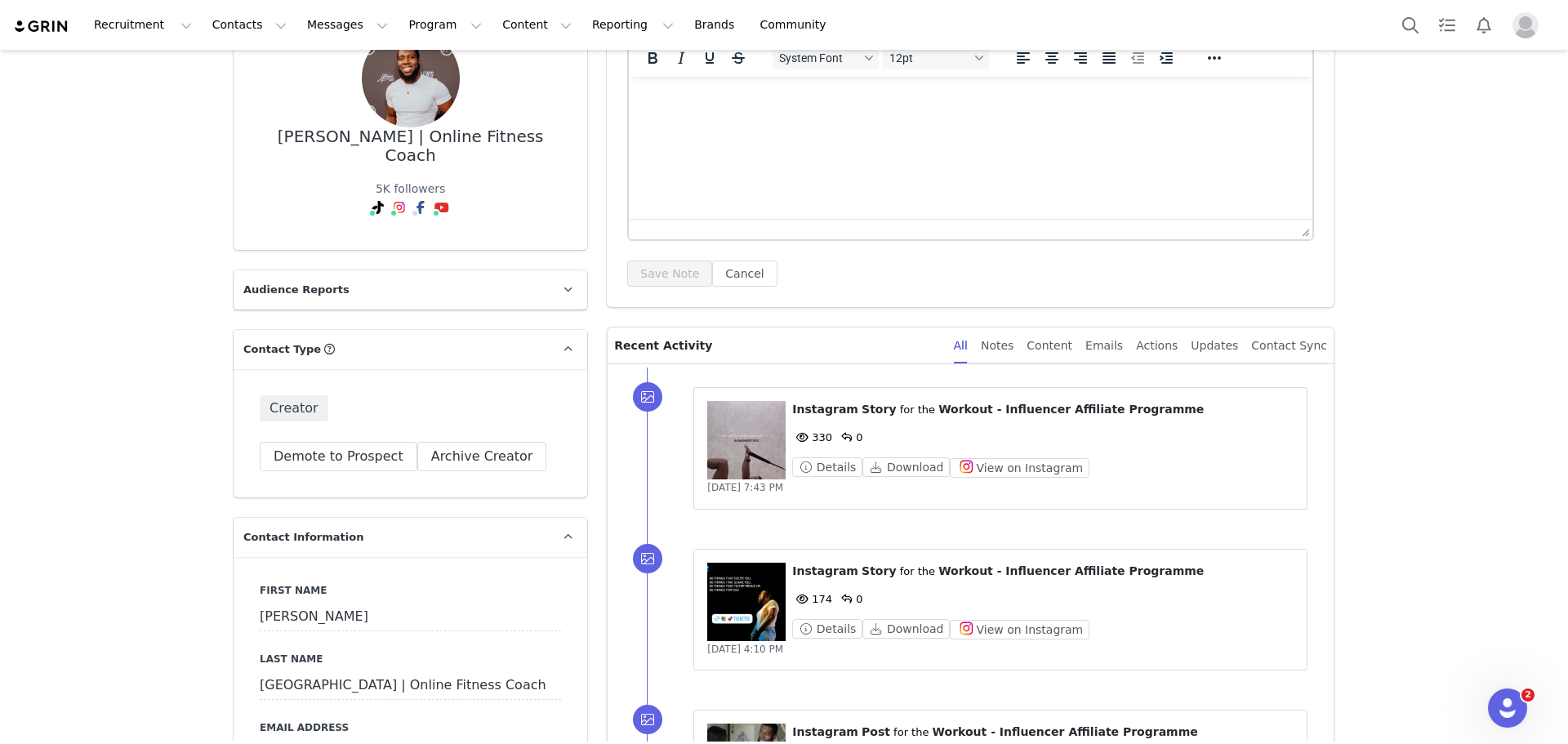
scroll to position [408, 0]
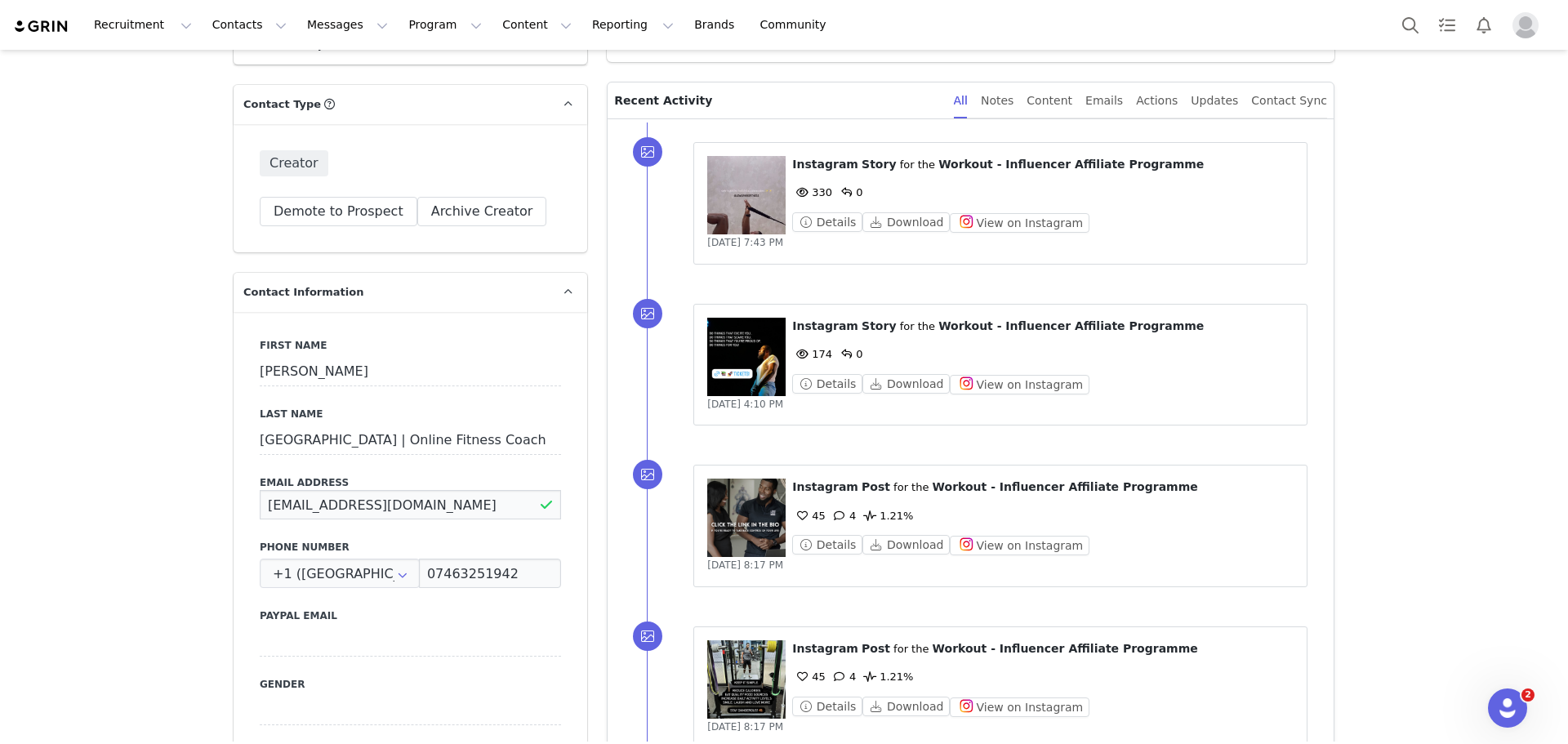
drag, startPoint x: 432, startPoint y: 489, endPoint x: 214, endPoint y: 483, distance: 218.1
click at [1072, 103] on div "Content" at bounding box center [1049, 100] width 45 height 37
click at [1036, 217] on button "View on Instagram" at bounding box center [1019, 223] width 140 height 20
click at [1004, 536] on button "View on Instagram" at bounding box center [1019, 545] width 140 height 20
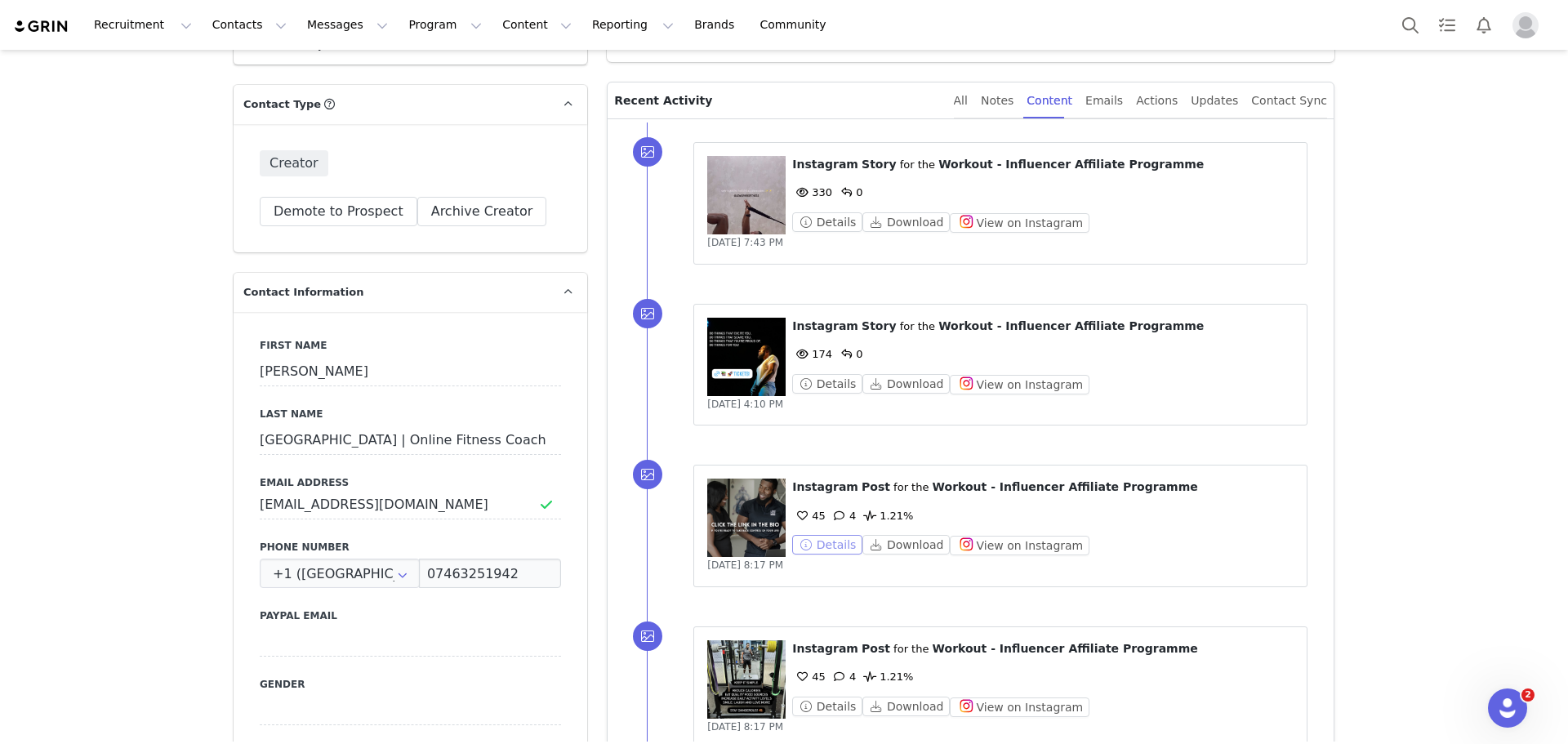
click at [837, 551] on button "Details" at bounding box center [827, 545] width 70 height 20
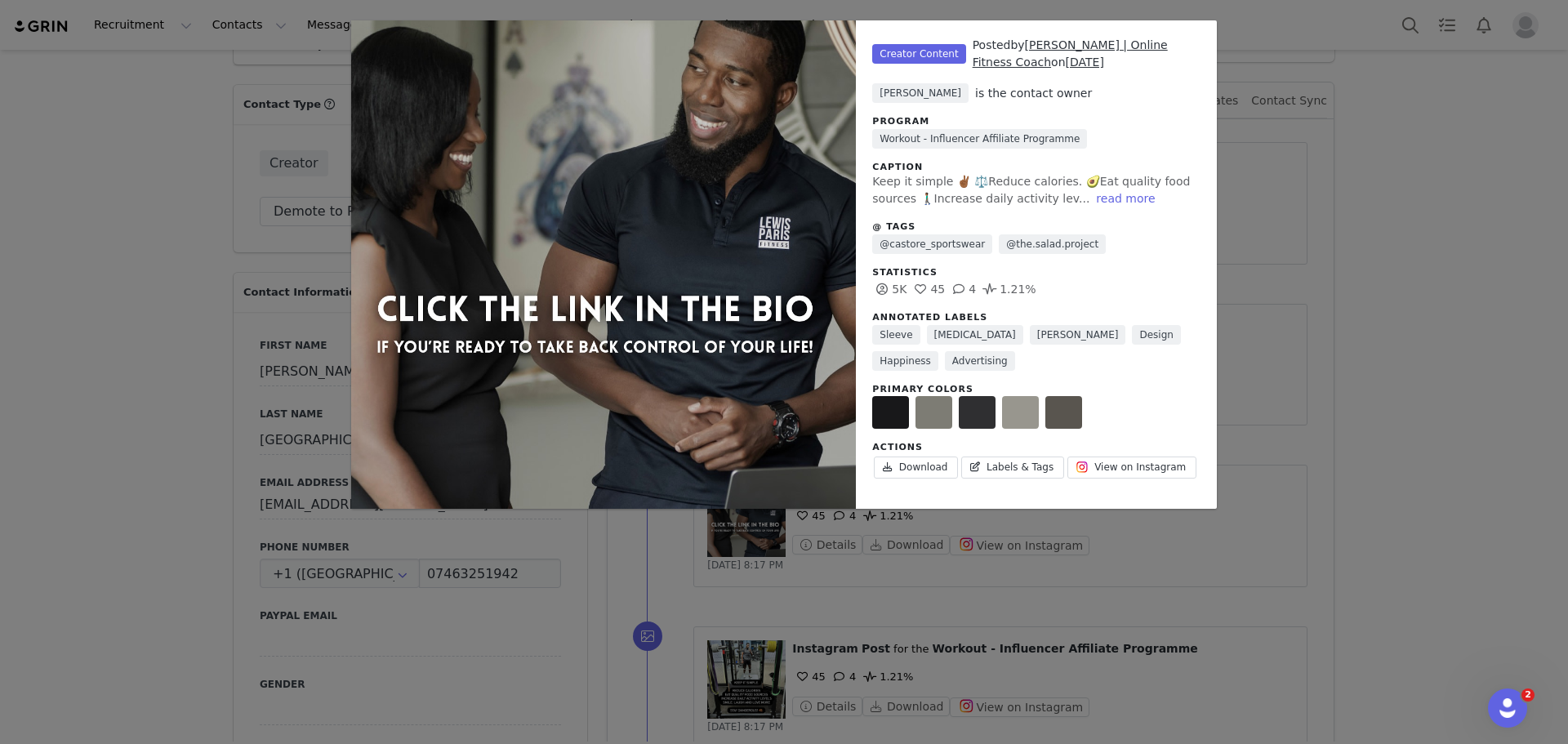
click at [1322, 119] on div "Unlabeled Creator Content Posted by Lewis Paris | Online Fitness Coach on Sep 1…" at bounding box center [784, 372] width 1568 height 744
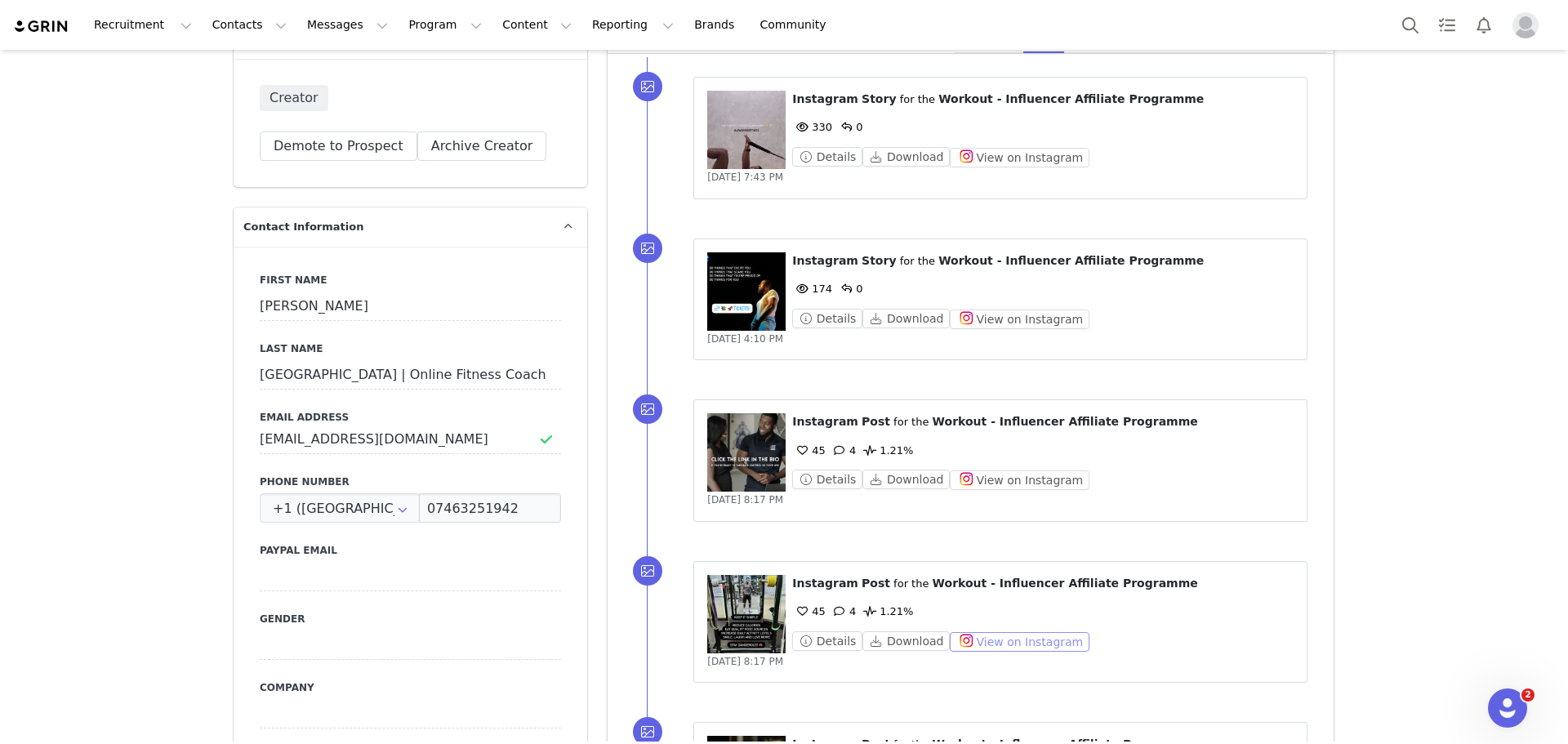
scroll to position [572, 0]
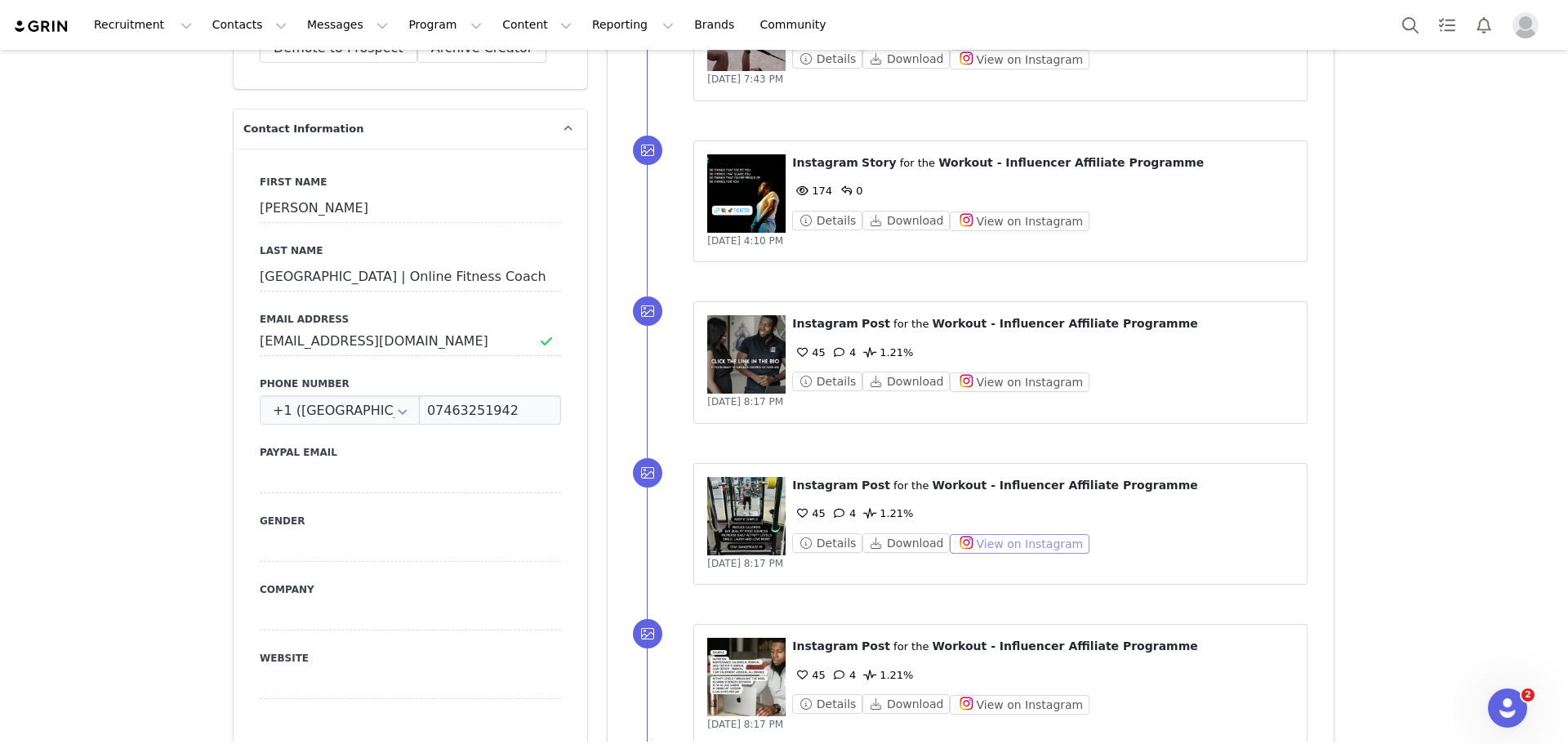
click at [1009, 546] on button "View on Instagram" at bounding box center [1019, 544] width 140 height 20
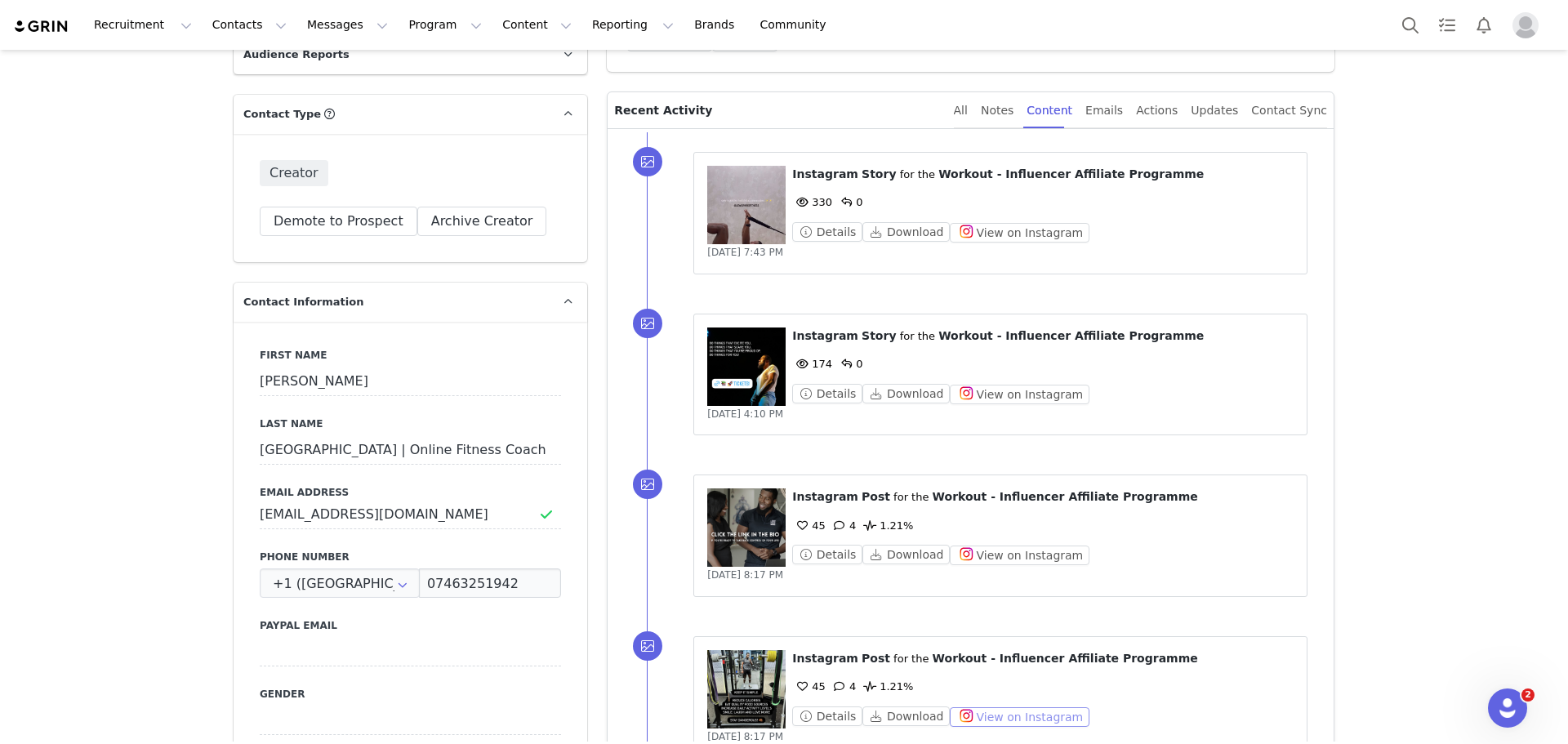
scroll to position [164, 0]
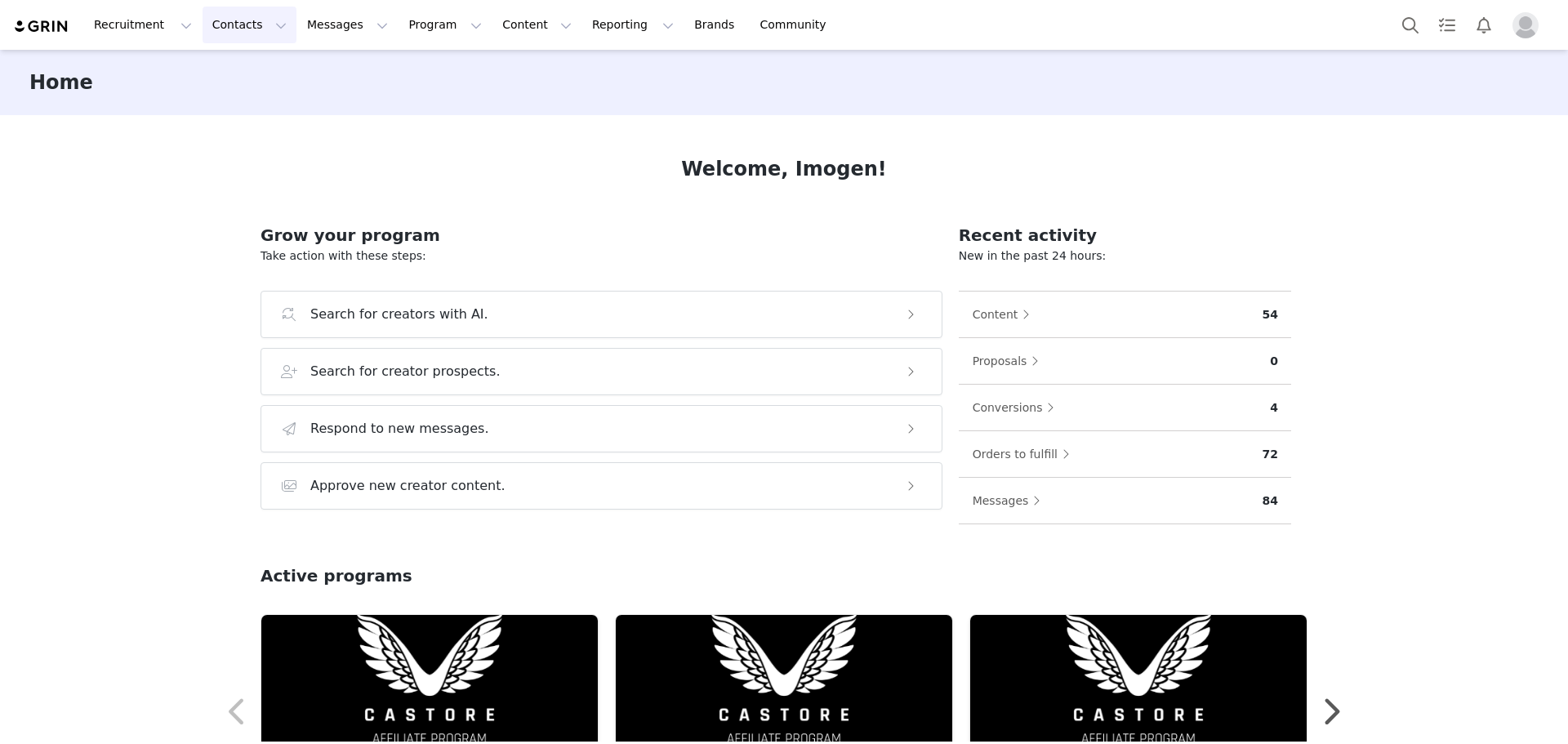
click at [220, 27] on button "Contacts Contacts" at bounding box center [250, 25] width 94 height 37
click at [243, 59] on link "Creators" at bounding box center [251, 72] width 129 height 30
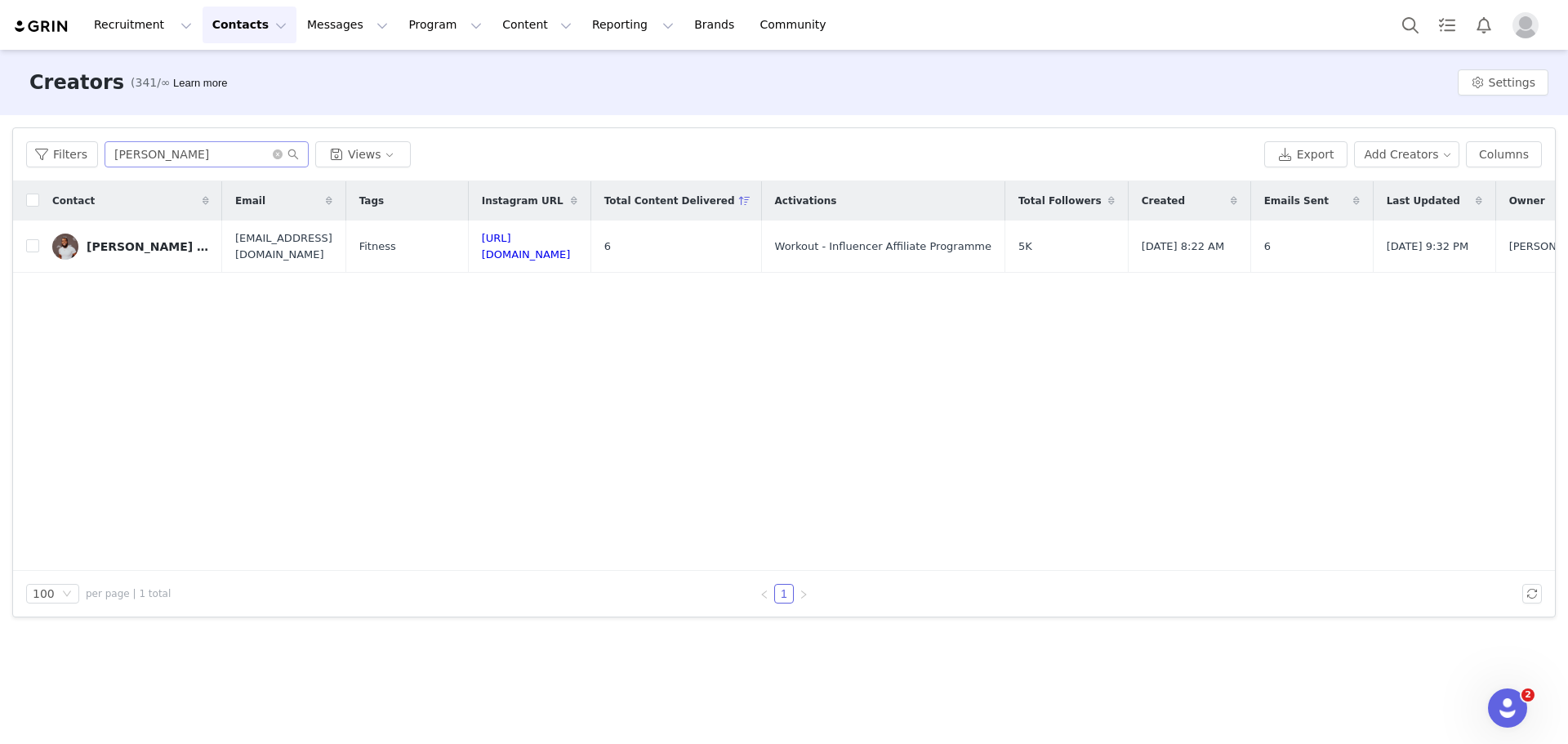
click at [279, 154] on span at bounding box center [286, 154] width 27 height 11
click at [273, 155] on icon "icon: close-circle" at bounding box center [277, 154] width 9 height 9
click at [245, 159] on input "text" at bounding box center [206, 154] width 204 height 27
type input "[PERSON_NAME]"
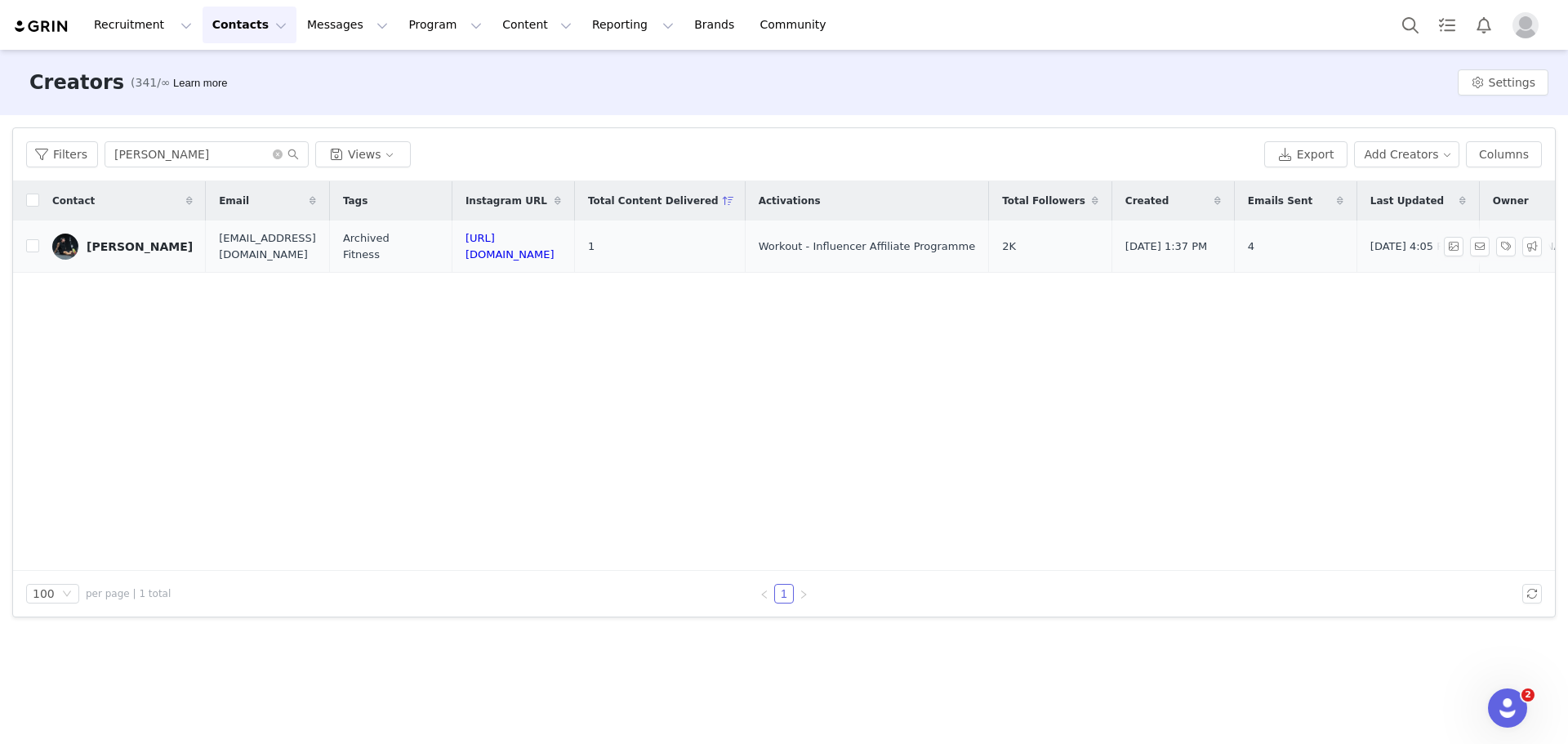
click at [120, 250] on div "Joe Orr" at bounding box center [140, 246] width 106 height 13
click at [121, 250] on main "Creators (341/∞) Learn more Settings Filters Filter Logic And Or Archived Selec…" at bounding box center [784, 396] width 1568 height 692
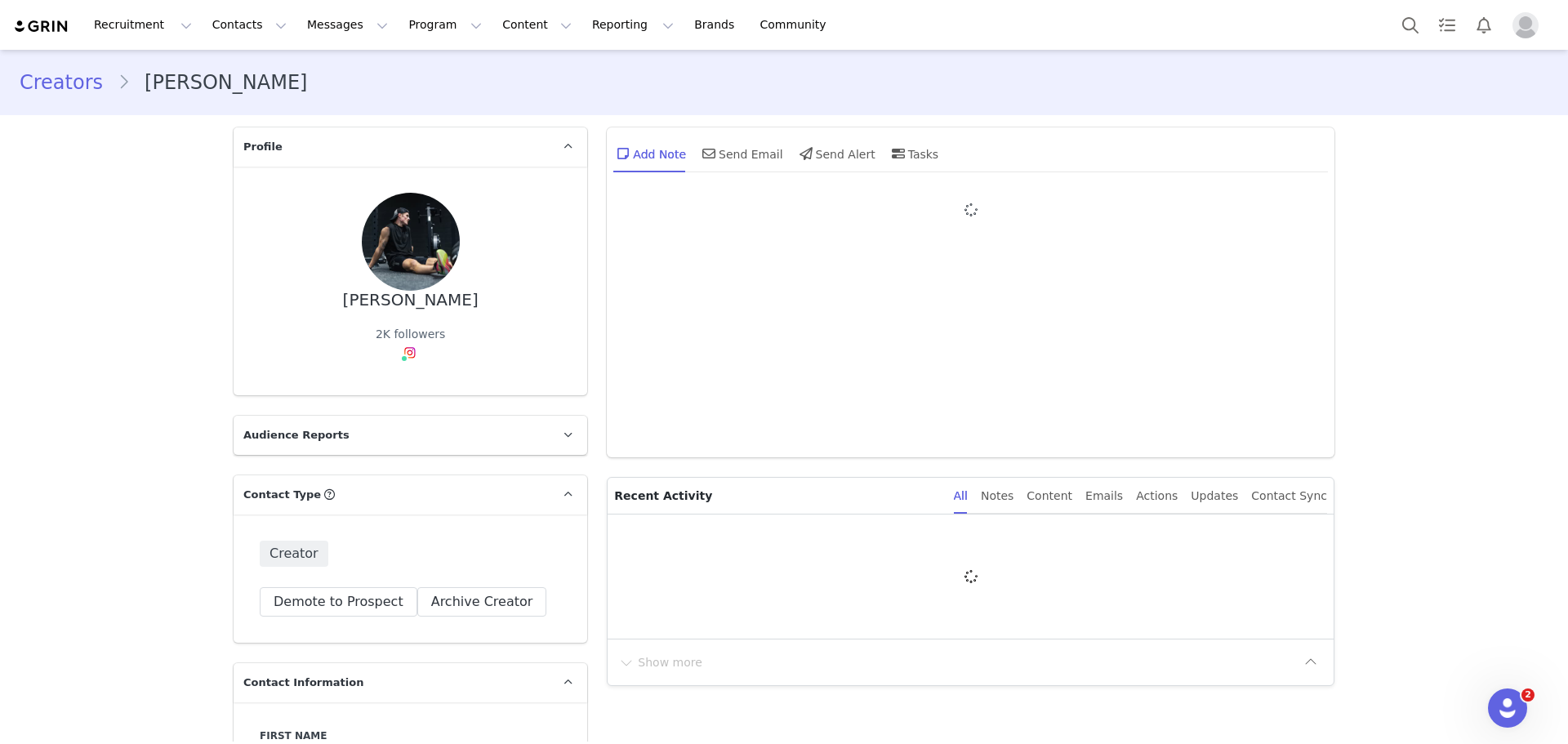
type input "+1 (United States)"
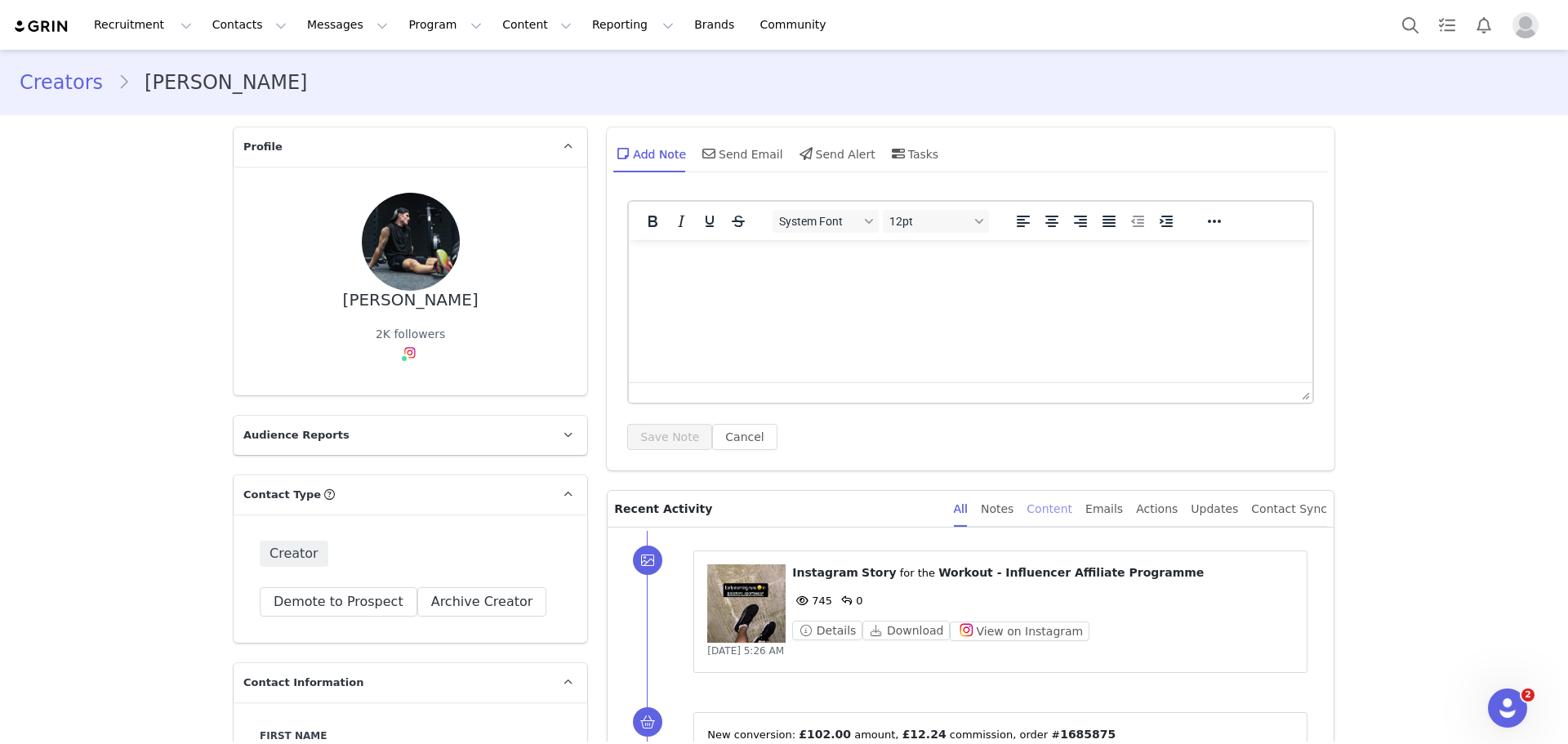
click at [1072, 519] on div "Content" at bounding box center [1049, 509] width 45 height 37
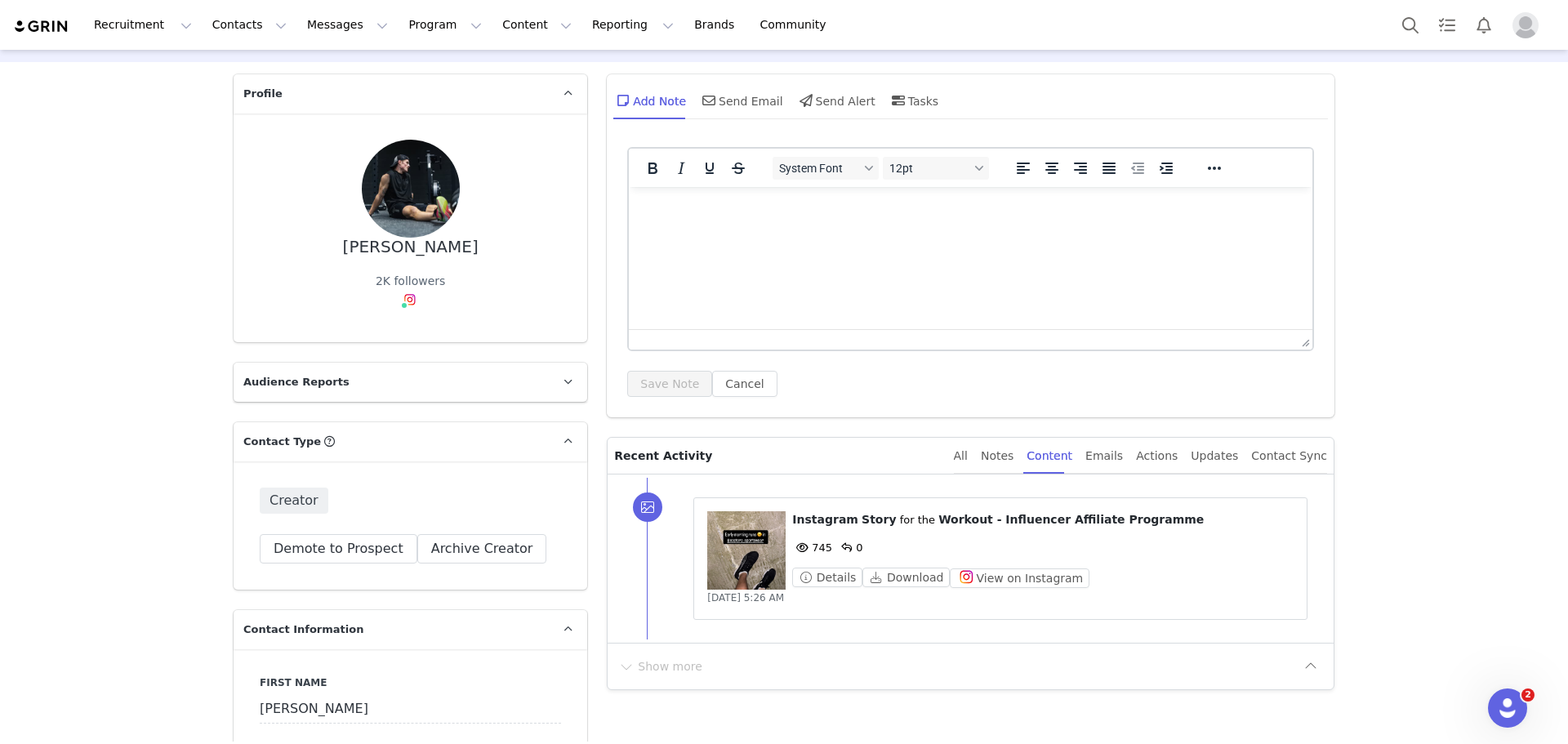
scroll to position [245, 0]
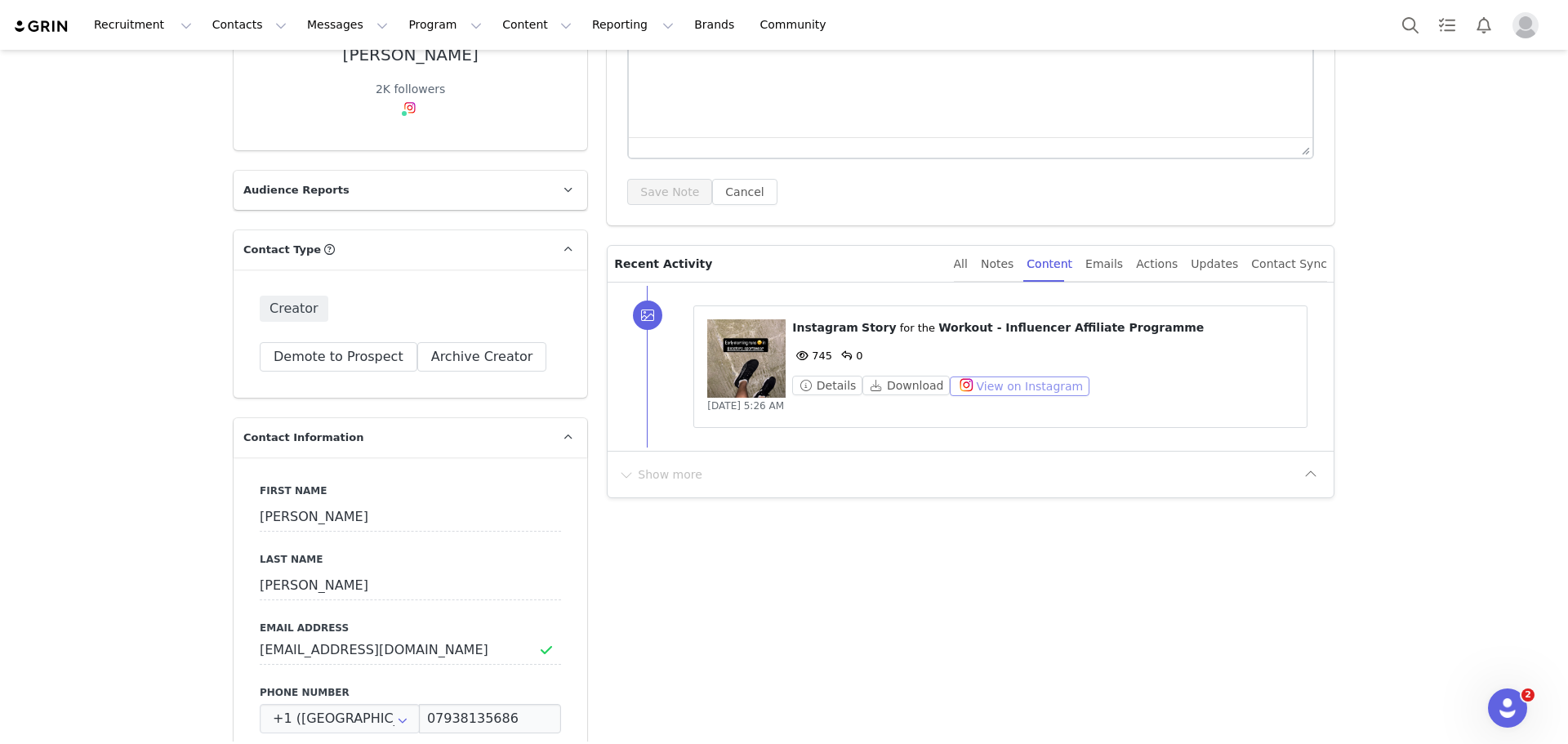
click at [1010, 388] on button "View on Instagram" at bounding box center [1019, 386] width 140 height 20
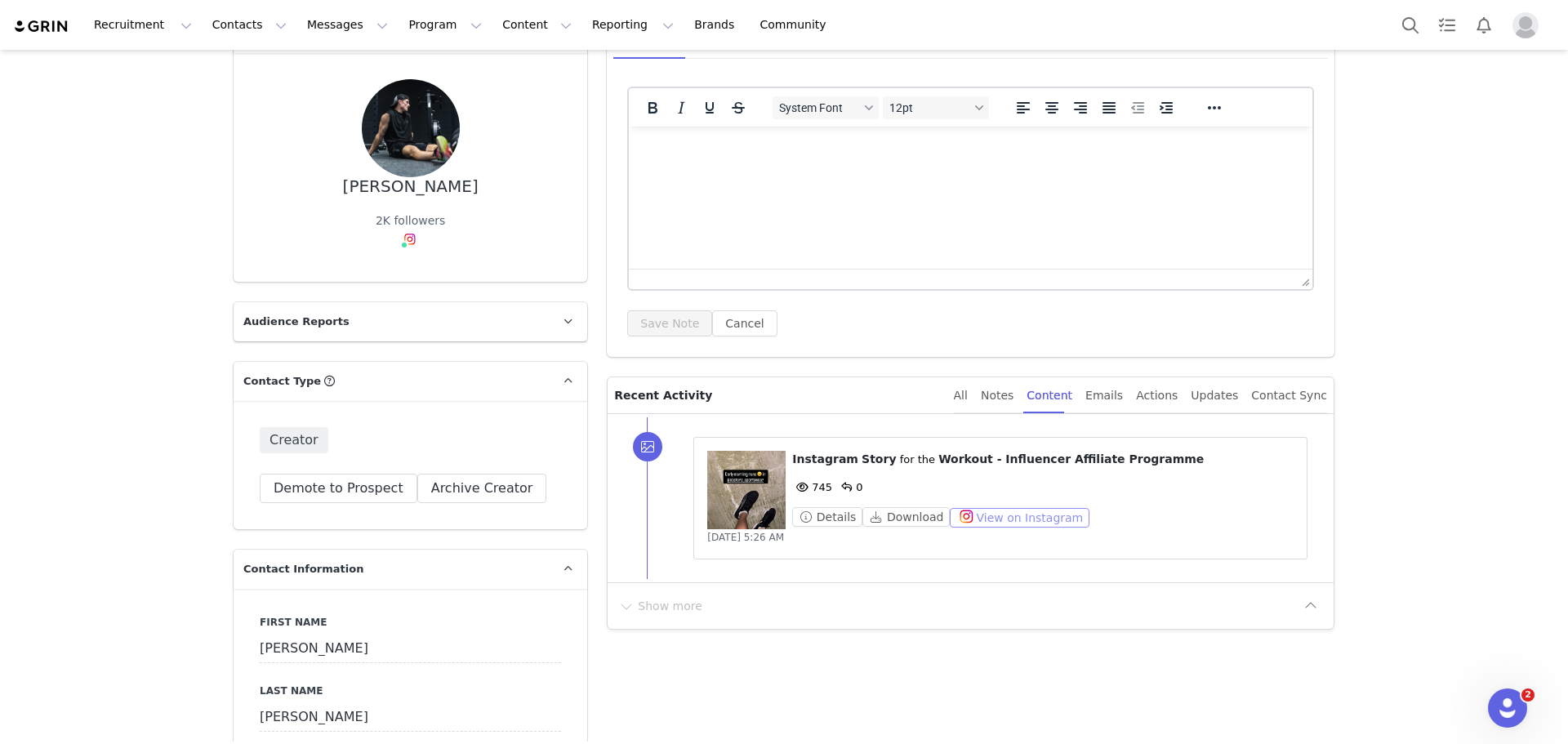
scroll to position [0, 0]
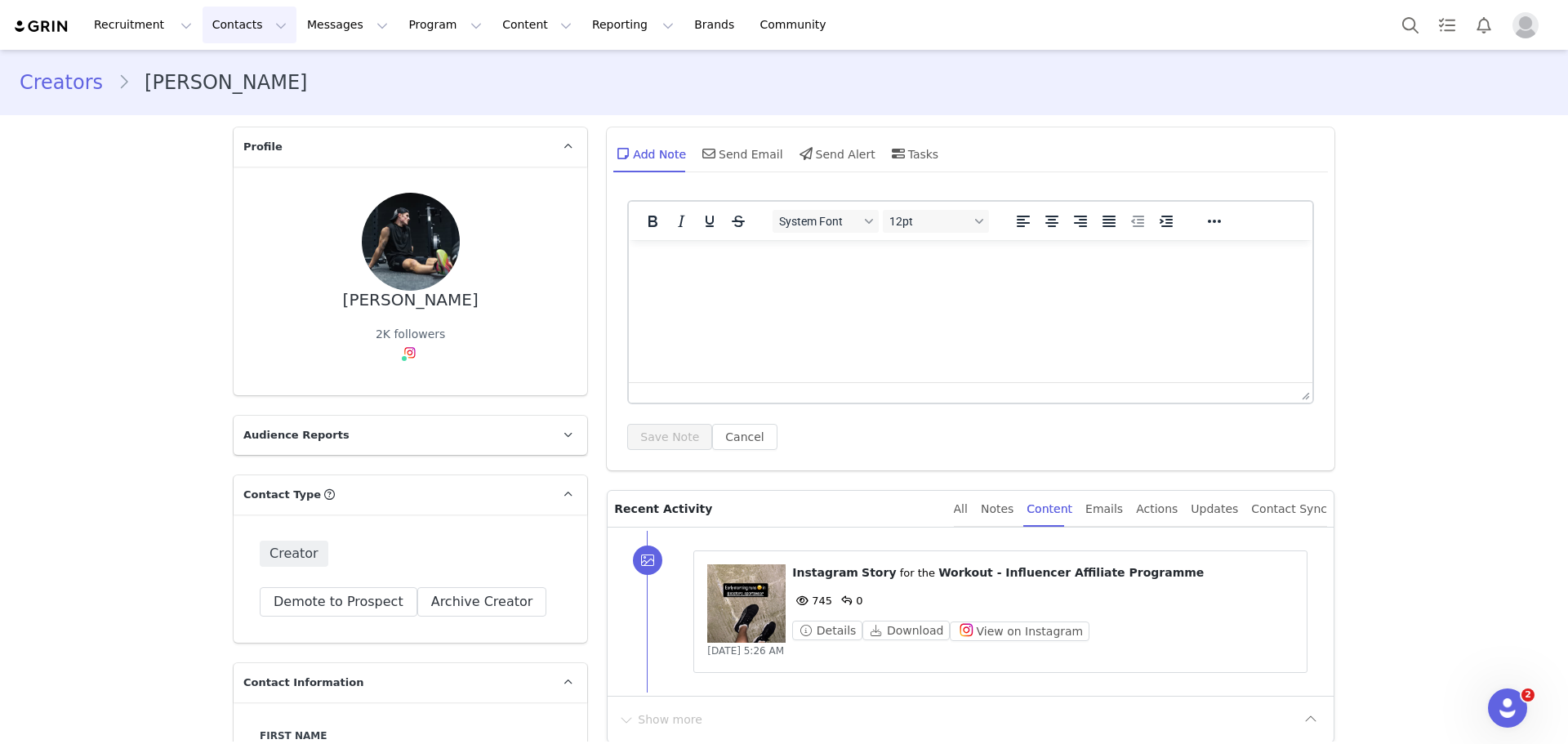
click at [231, 33] on button "Contacts Contacts" at bounding box center [250, 25] width 94 height 37
click at [253, 75] on div "Creators" at bounding box center [252, 72] width 110 height 17
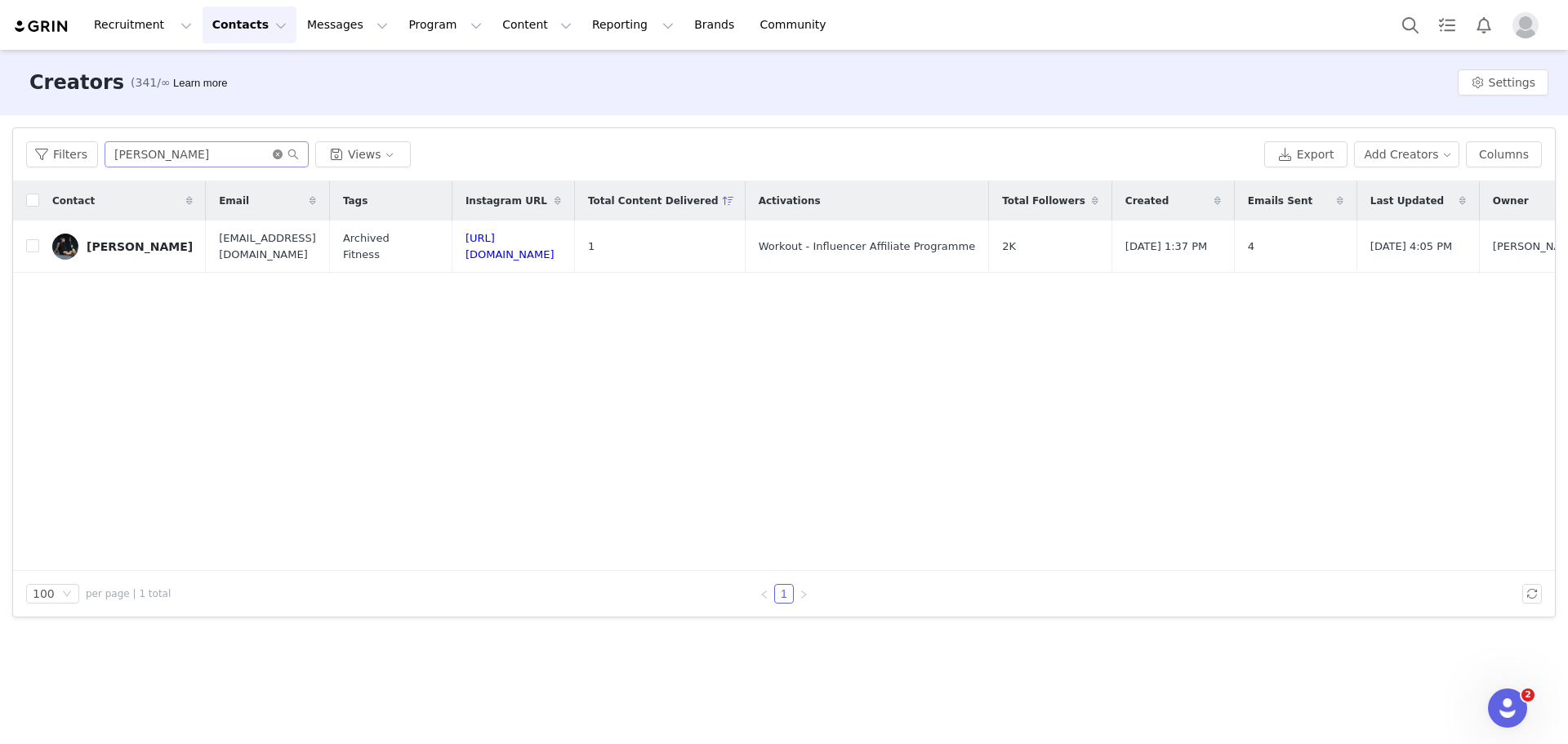
click at [273, 156] on icon "icon: close-circle" at bounding box center [277, 154] width 9 height 9
click at [241, 158] on input "text" at bounding box center [206, 154] width 204 height 27
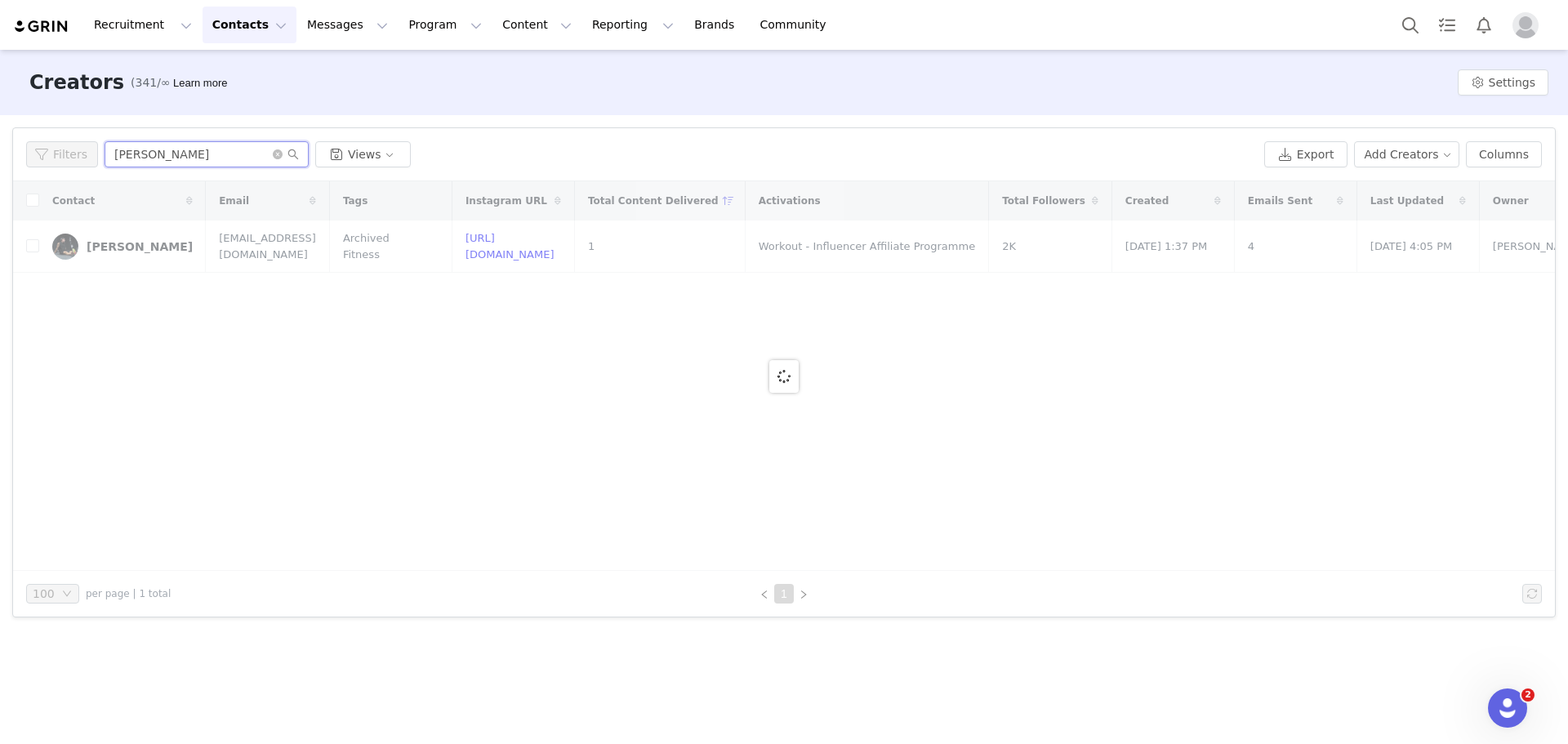
type input "liam jones"
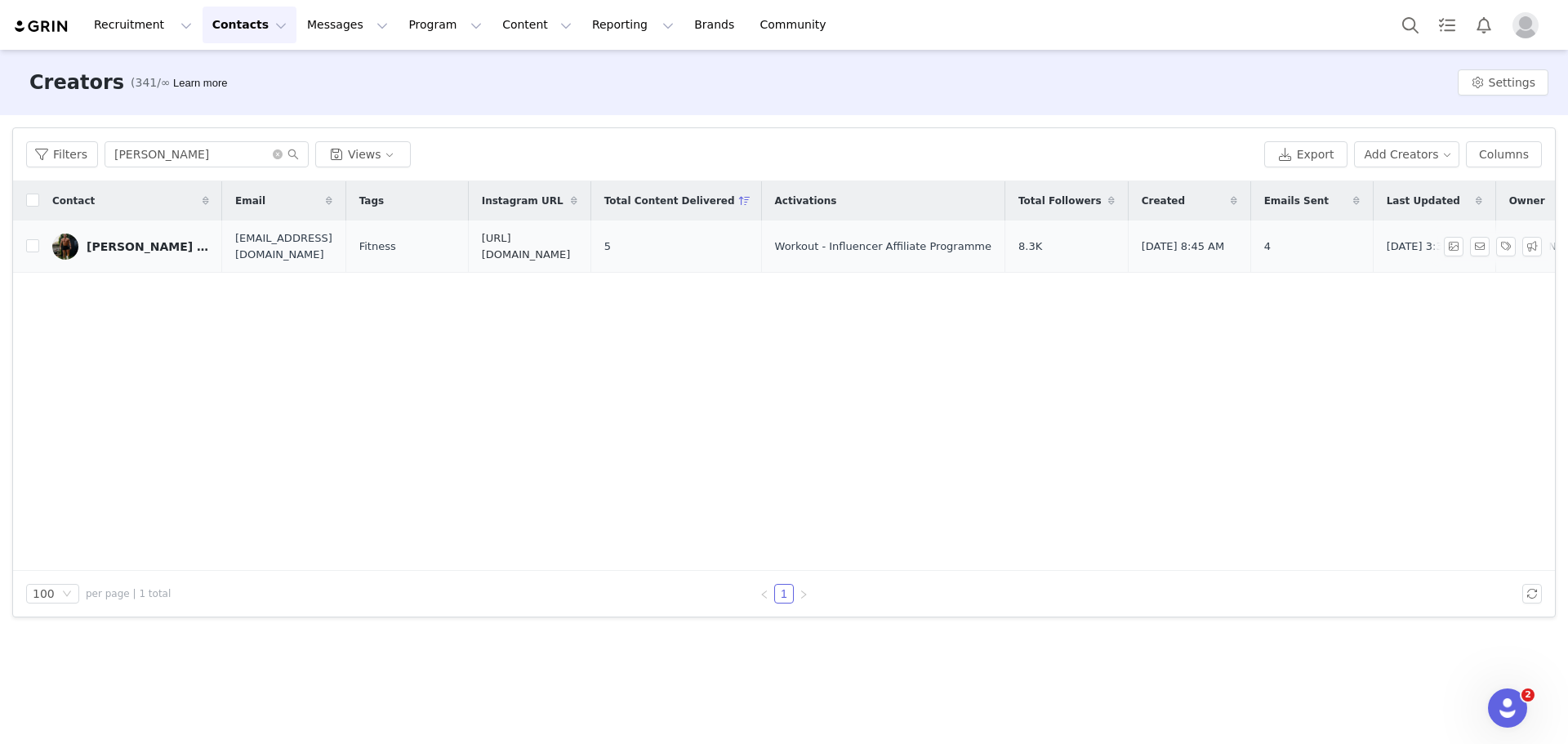
click at [571, 243] on link "https://www.instagram.com/liamjones10_" at bounding box center [527, 246] width 89 height 28
drag, startPoint x: 275, startPoint y: 156, endPoint x: 266, endPoint y: 156, distance: 9.0
click at [275, 156] on icon "icon: close-circle" at bounding box center [277, 154] width 9 height 9
click at [244, 155] on input "text" at bounding box center [206, 154] width 204 height 27
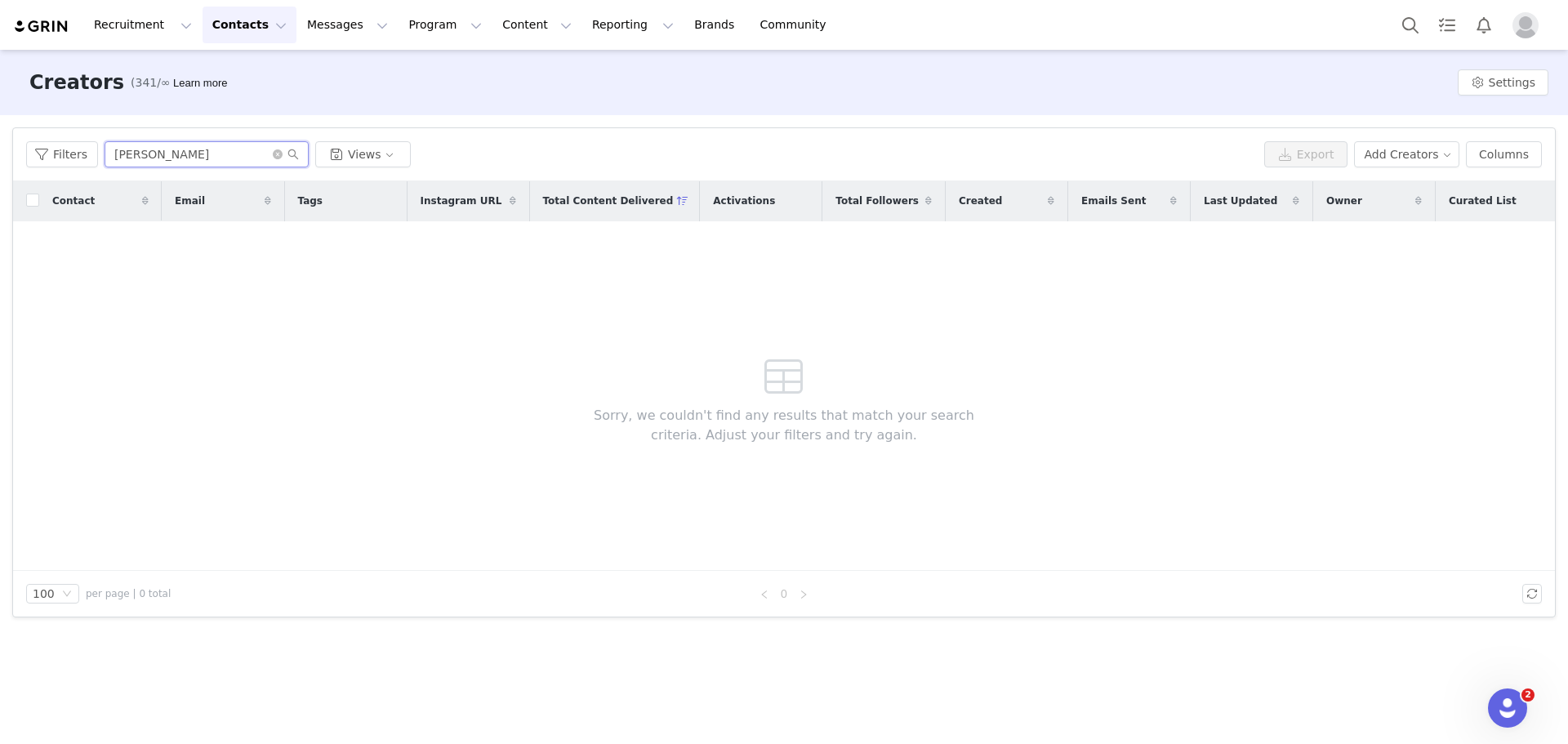
type input "ben wright"
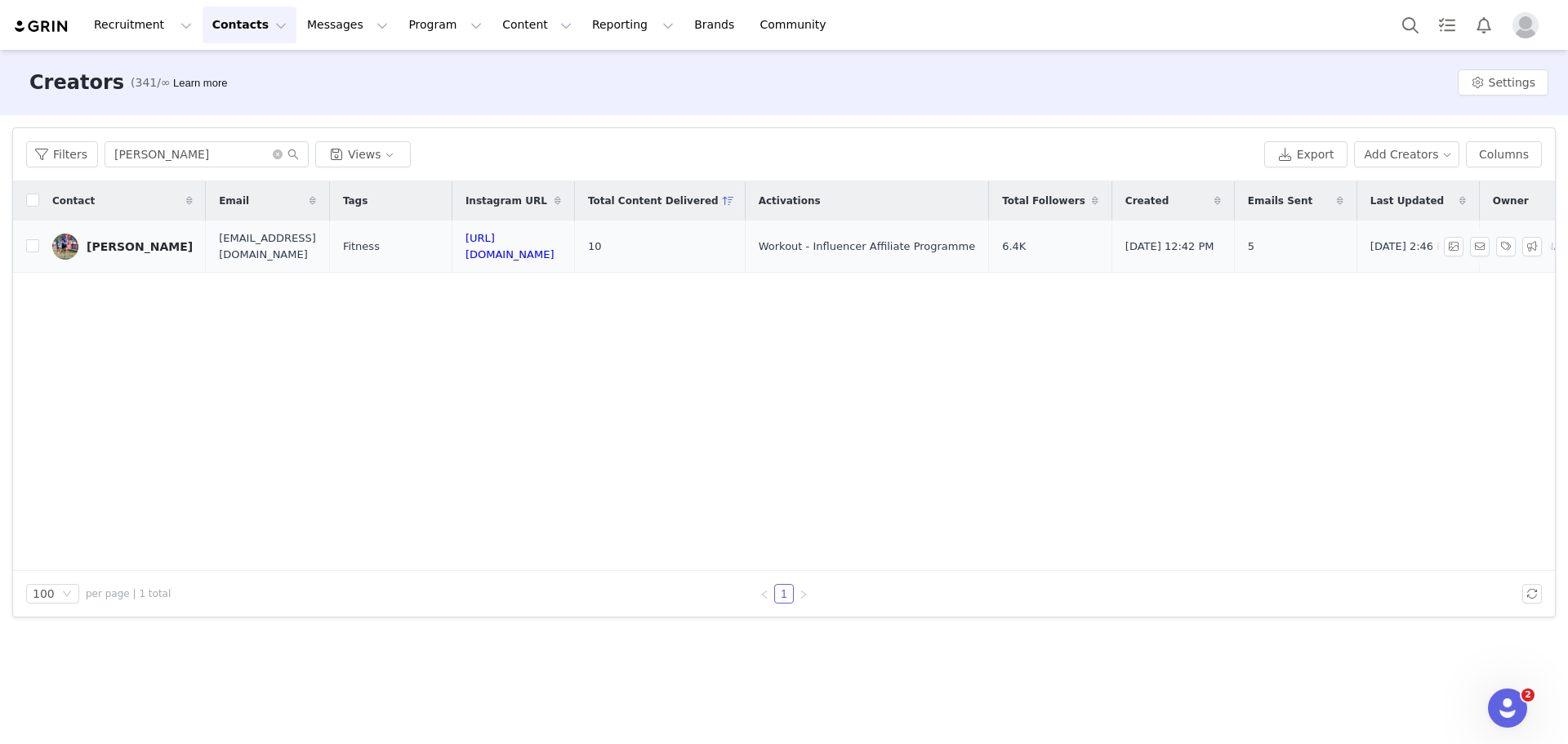
click at [90, 253] on link "Ben Wright" at bounding box center [122, 247] width 140 height 27
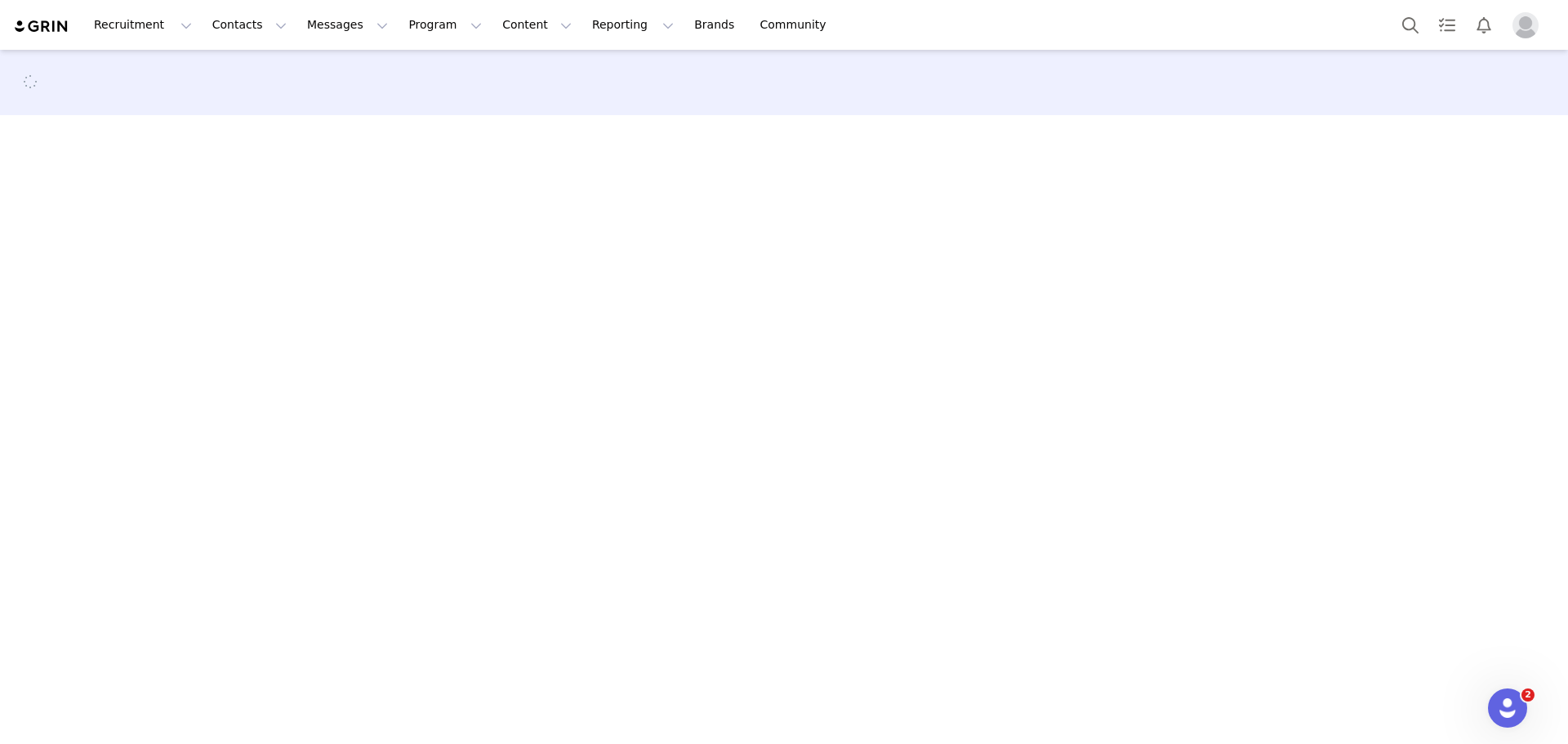
click at [90, 251] on main at bounding box center [784, 396] width 1568 height 692
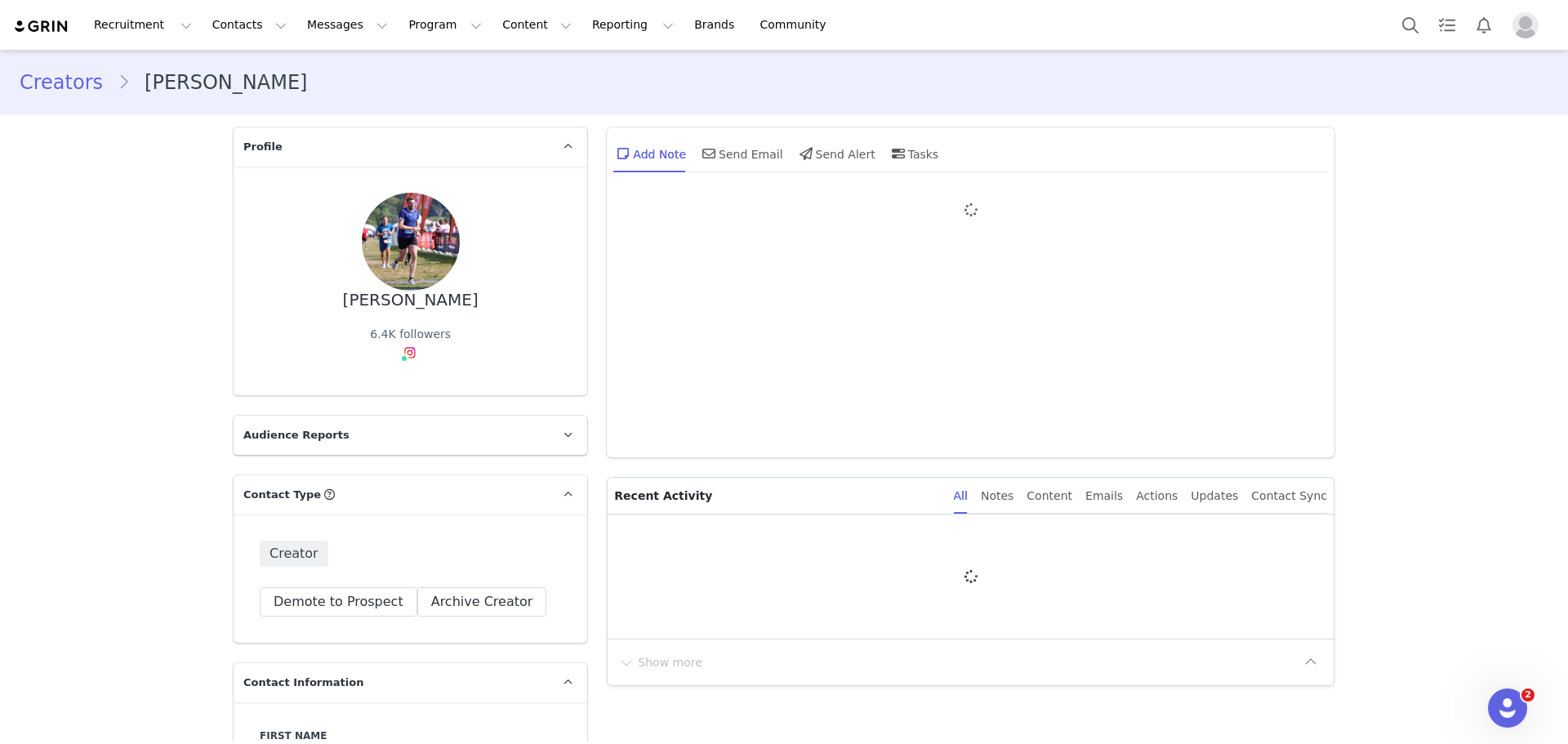
type input "+44 (United Kingdom)"
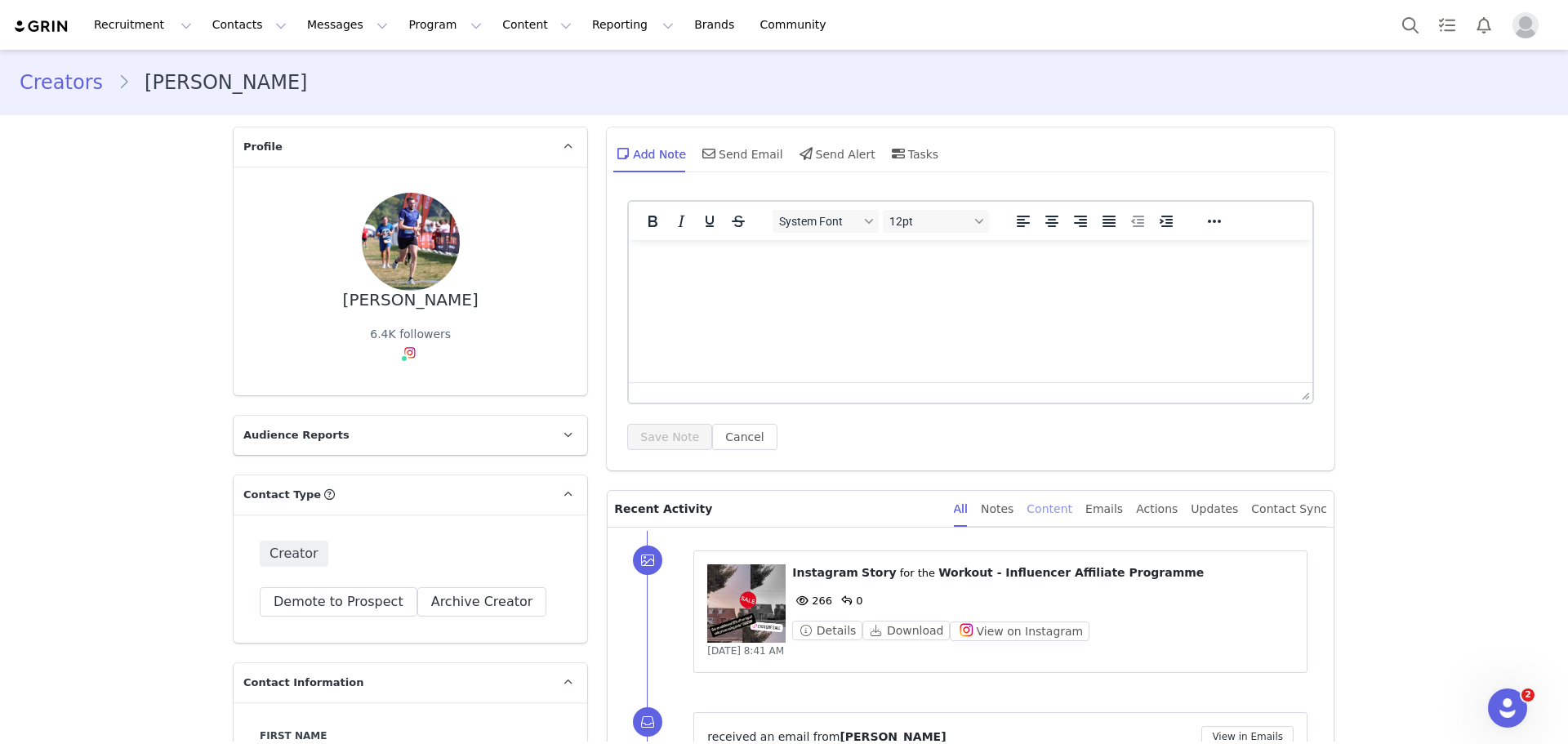
click at [1072, 504] on div "Content" at bounding box center [1049, 509] width 45 height 37
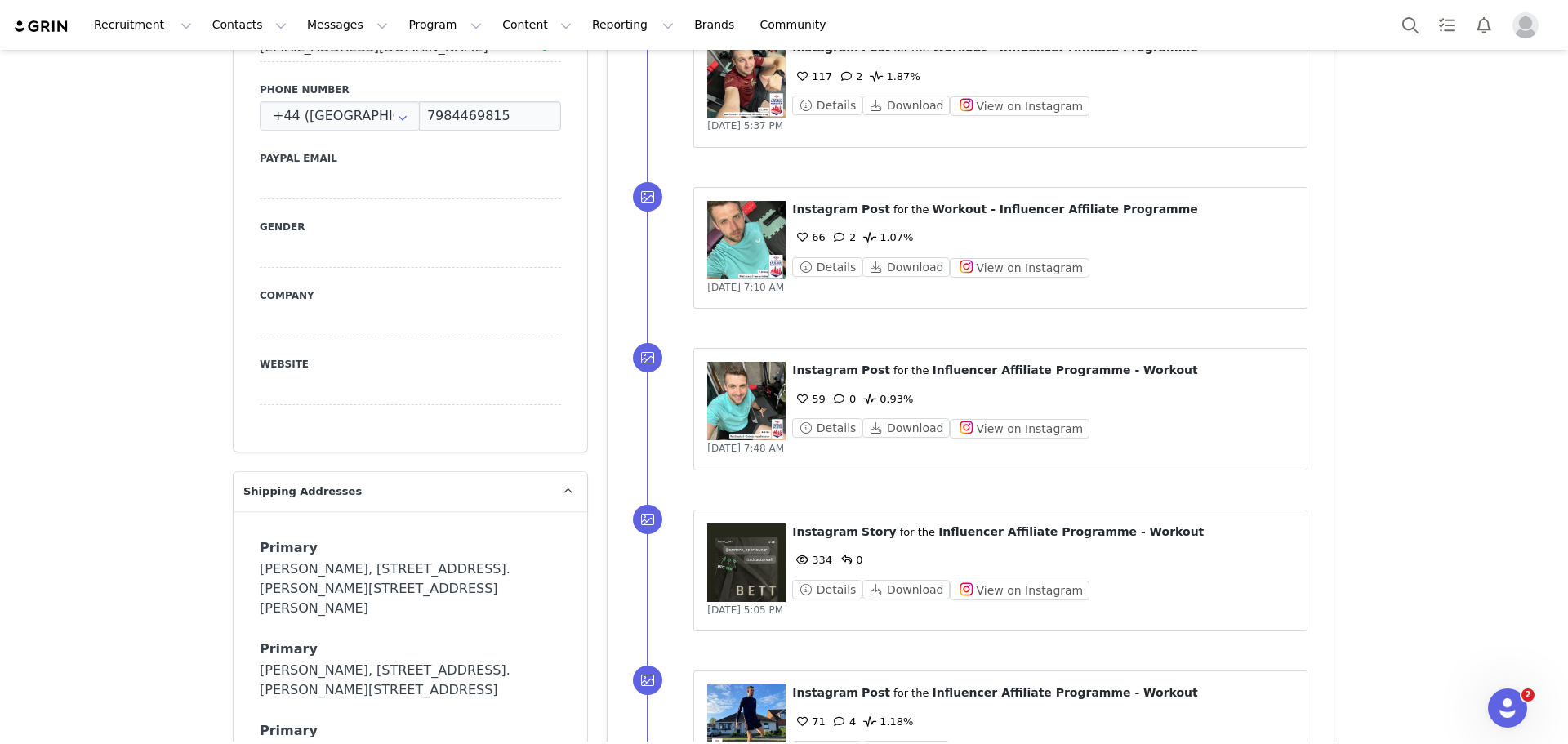
scroll to position [653, 0]
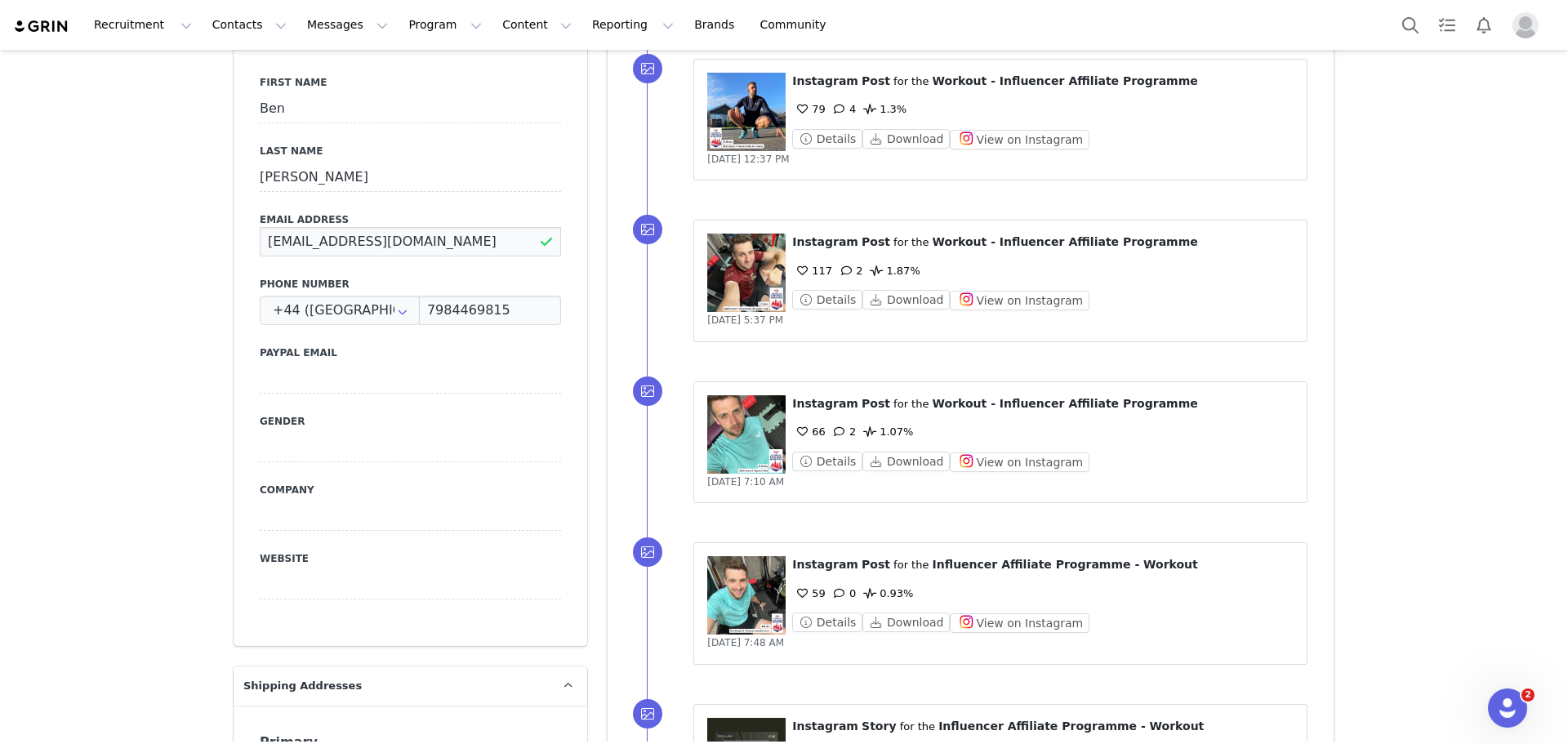
drag, startPoint x: 481, startPoint y: 245, endPoint x: 137, endPoint y: 314, distance: 350.9
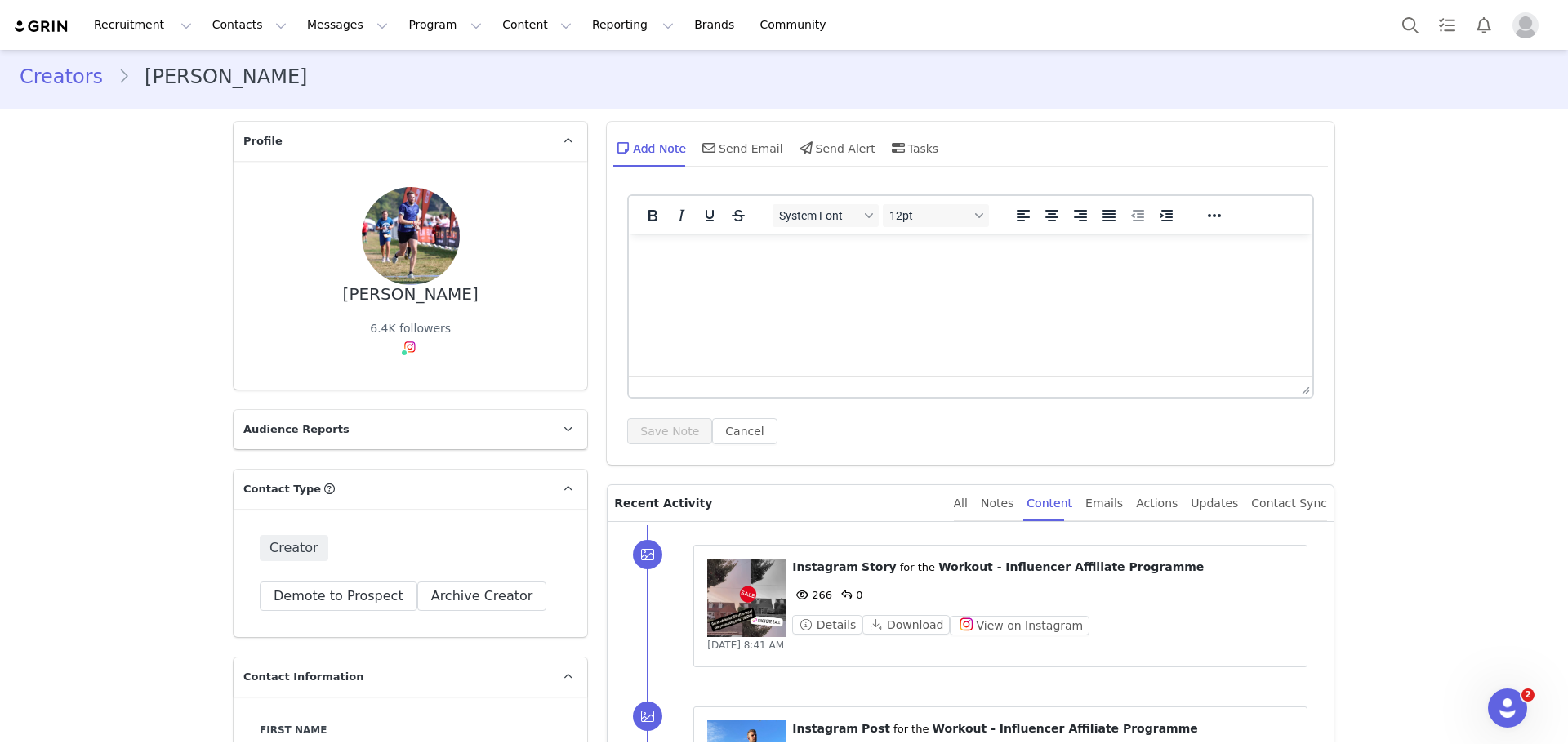
scroll to position [0, 0]
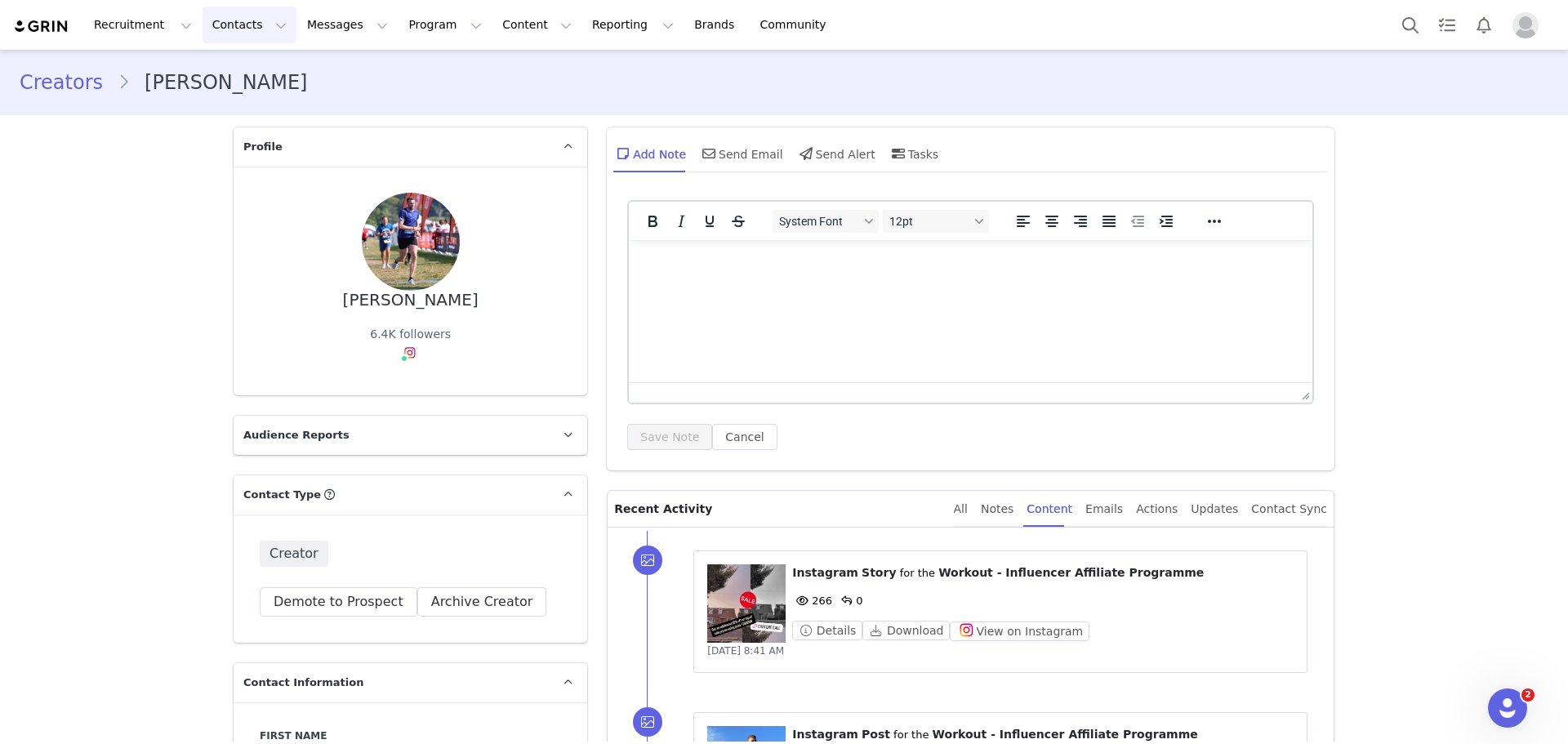
click at [222, 21] on button "Contacts Contacts" at bounding box center [250, 25] width 94 height 37
click at [248, 81] on link "Creators" at bounding box center [251, 72] width 129 height 30
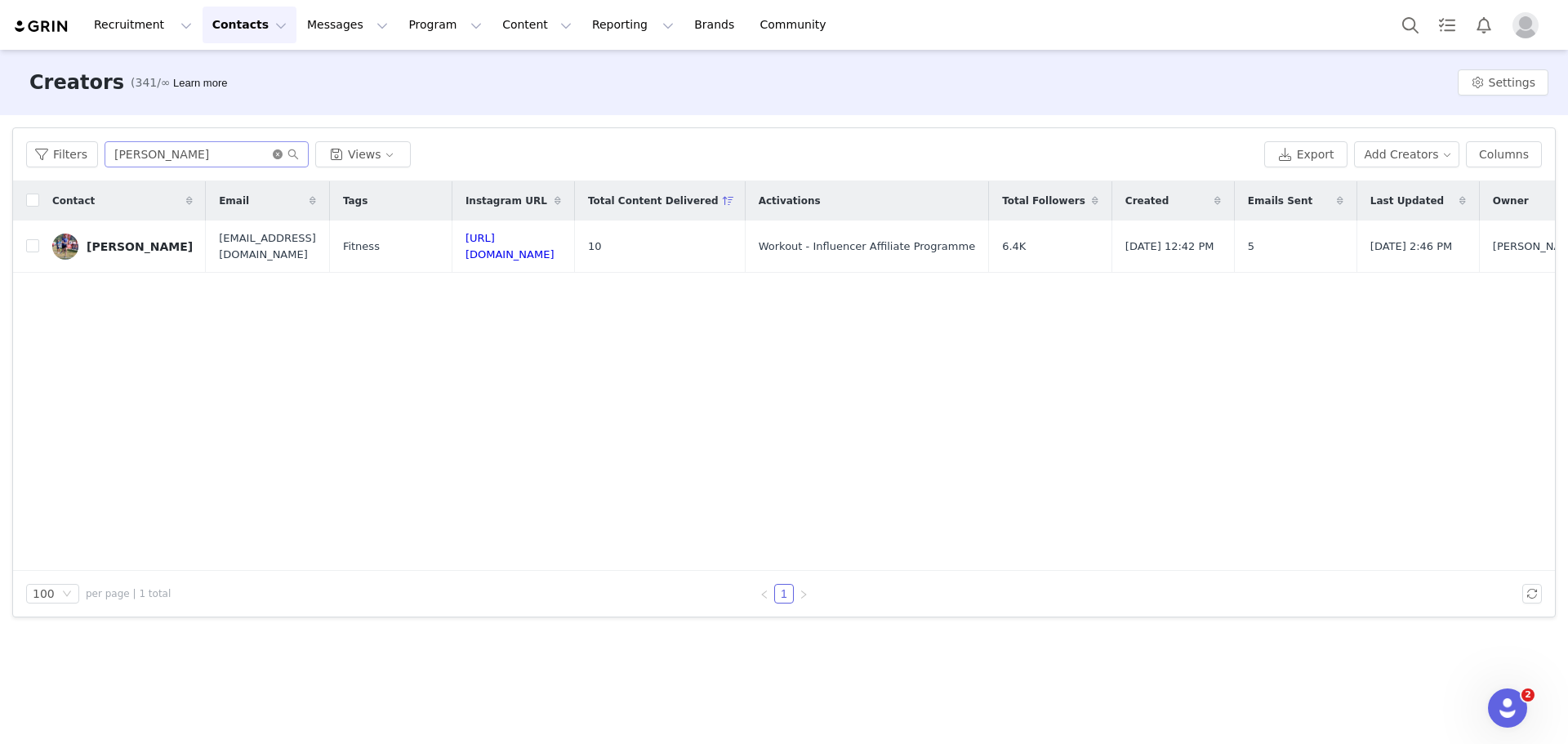
click at [275, 154] on icon "icon: close-circle" at bounding box center [277, 154] width 9 height 9
click at [247, 150] on input "text" at bounding box center [206, 154] width 204 height 27
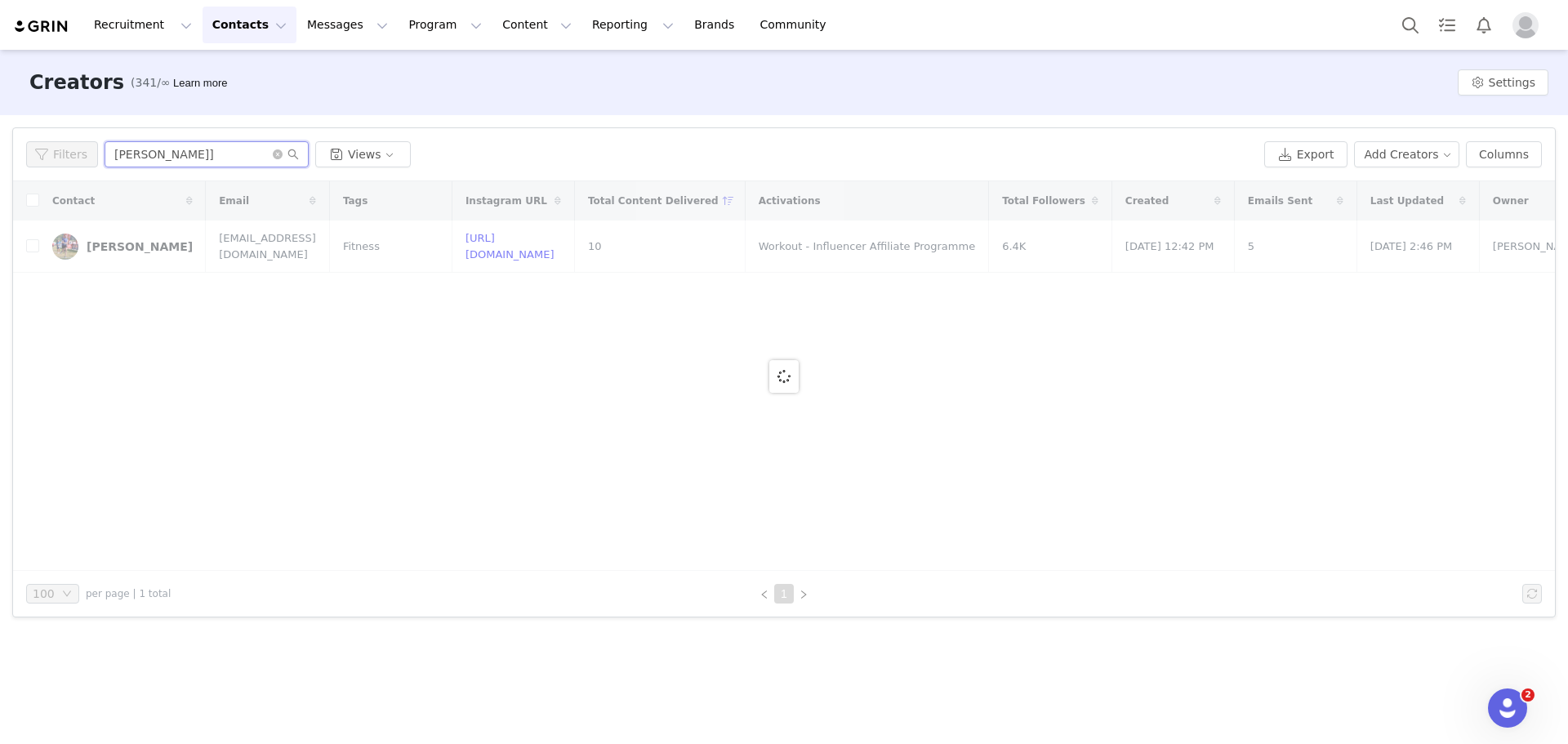
type input "joel havermans"
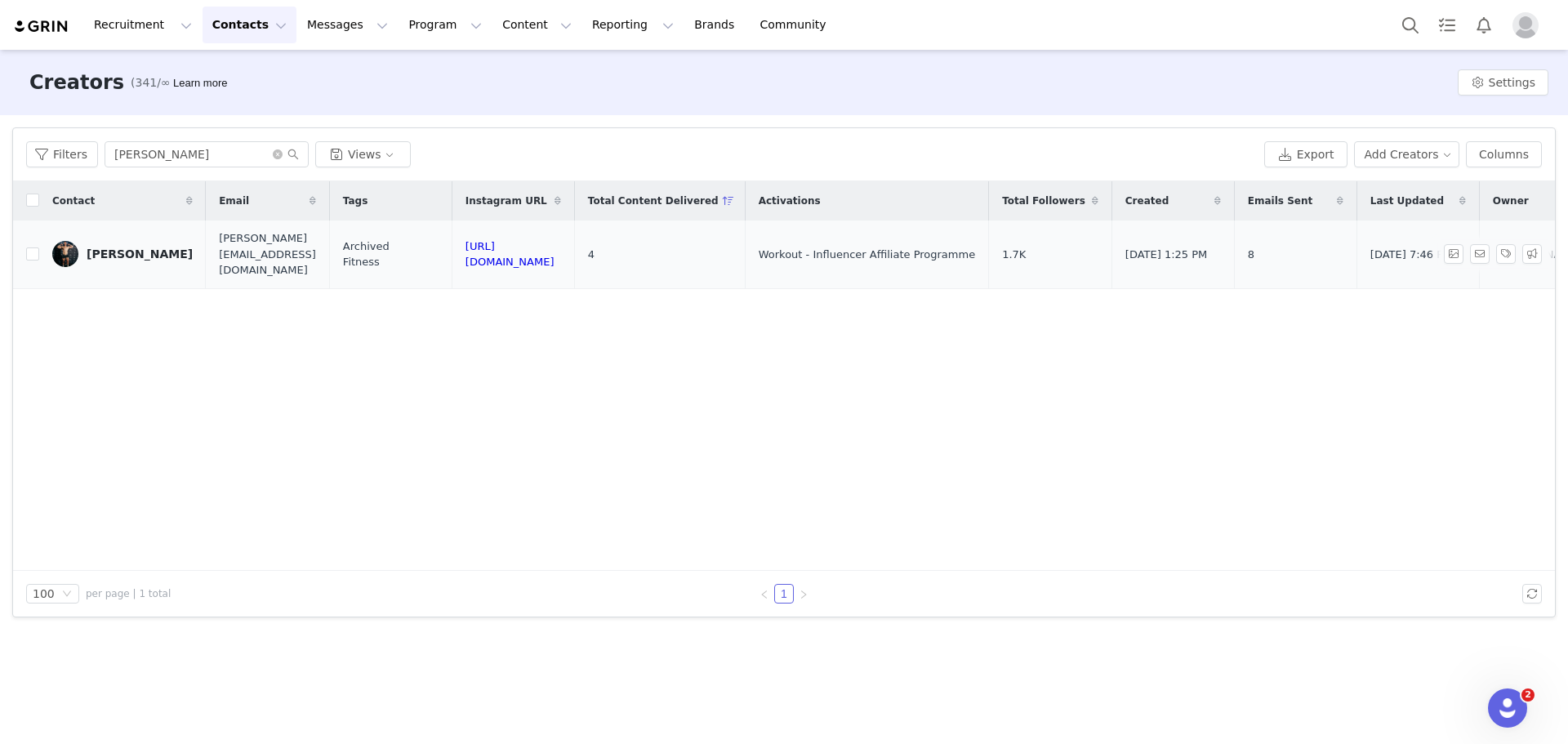
click at [128, 247] on div "JOEL HAVERMANS" at bounding box center [140, 253] width 106 height 13
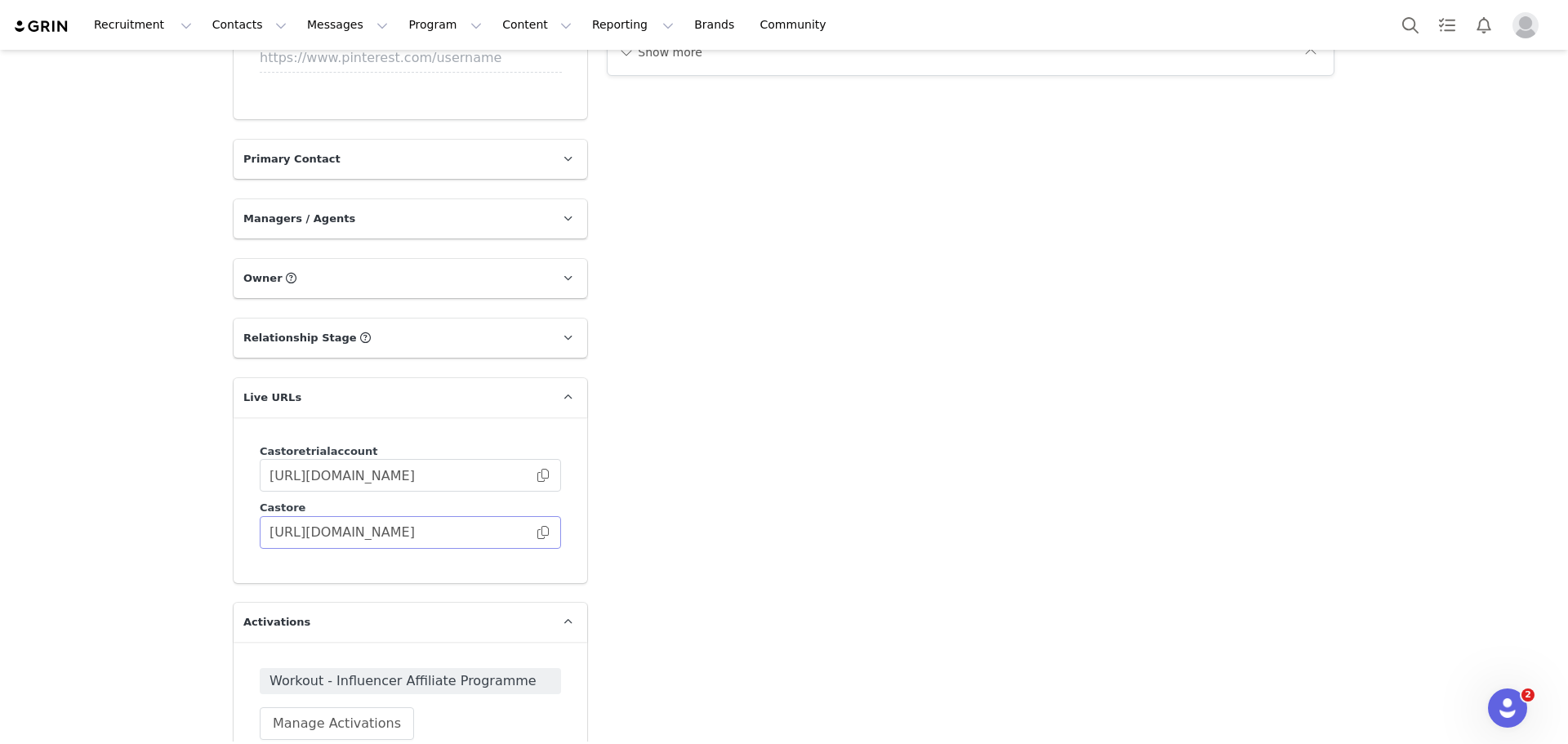
scroll to position [2613, 0]
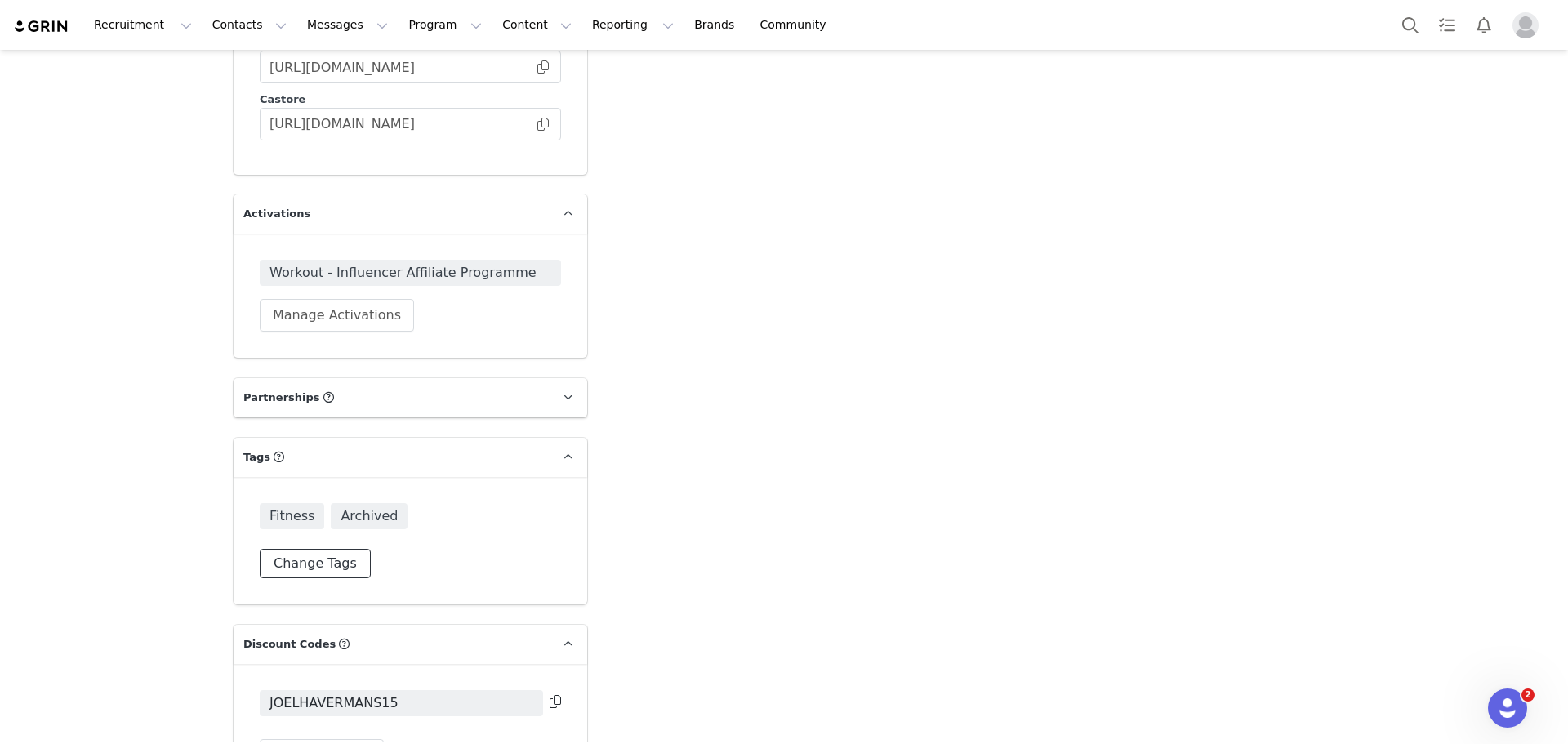
click at [345, 561] on button "Change Tags" at bounding box center [315, 563] width 111 height 29
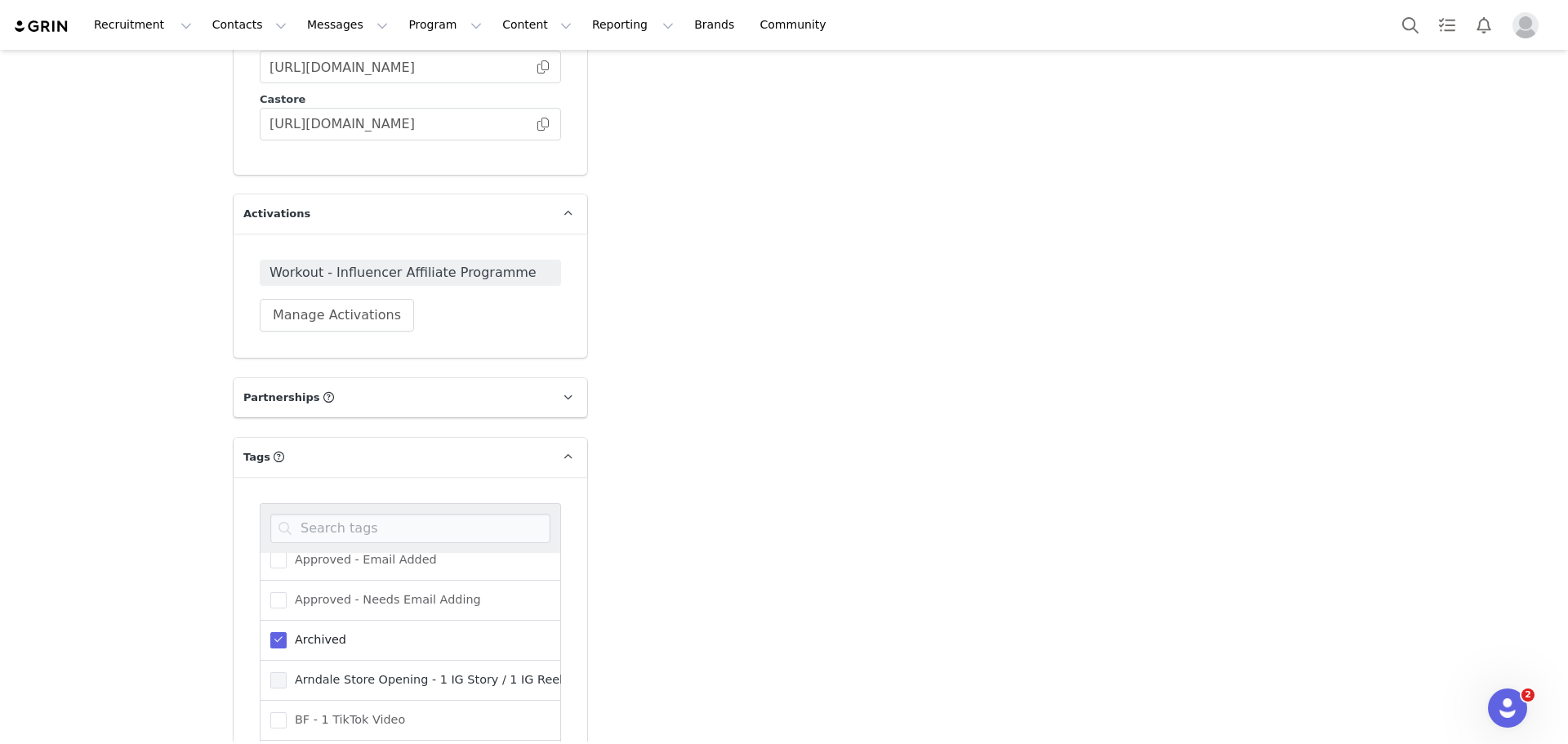
scroll to position [81, 0]
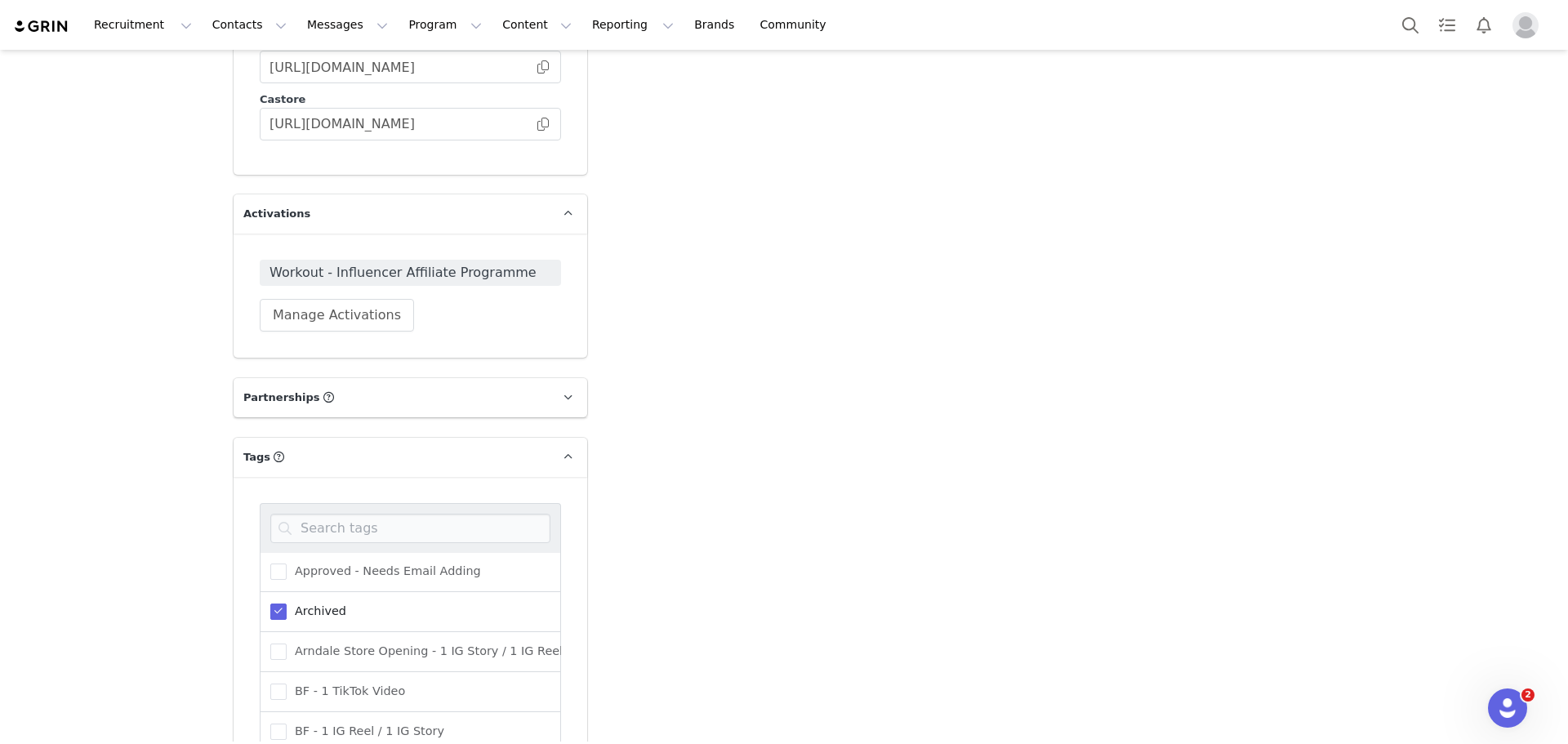
click at [277, 622] on div "Archived" at bounding box center [410, 612] width 301 height 40
click at [278, 615] on span at bounding box center [278, 611] width 16 height 16
click at [287, 604] on input "Archived" at bounding box center [287, 604] width 0 height 0
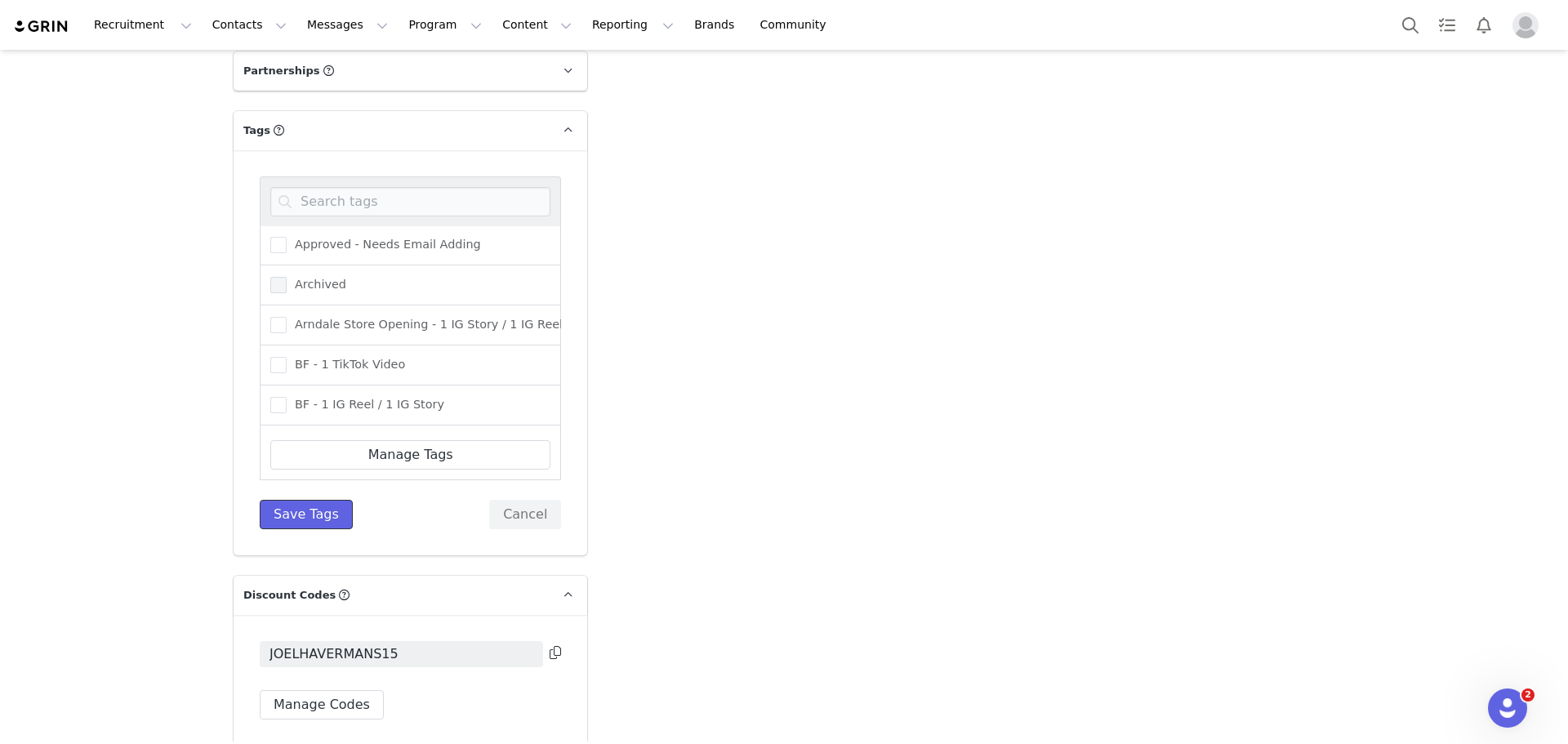
click at [313, 515] on button "Save Tags" at bounding box center [306, 515] width 93 height 29
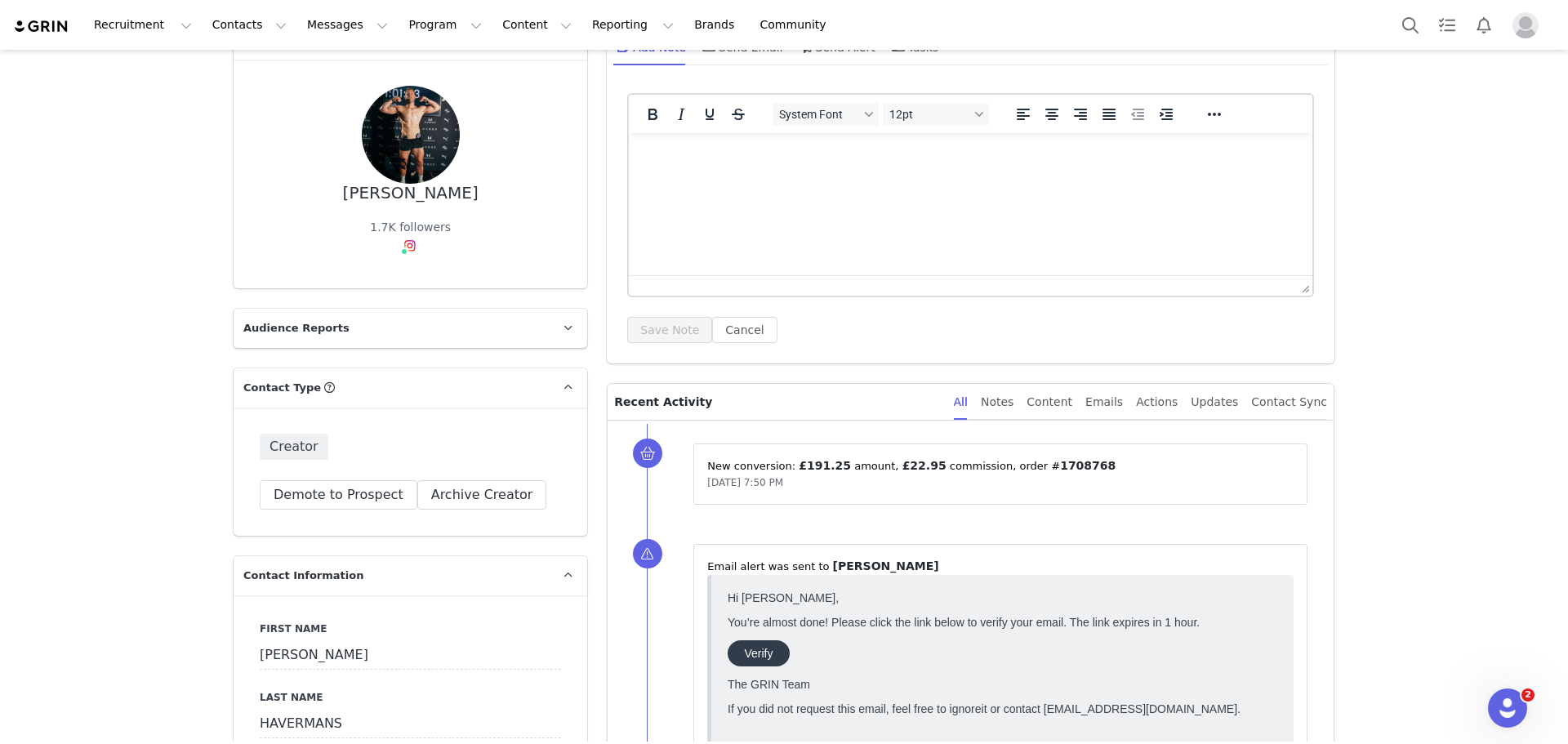
scroll to position [80, 0]
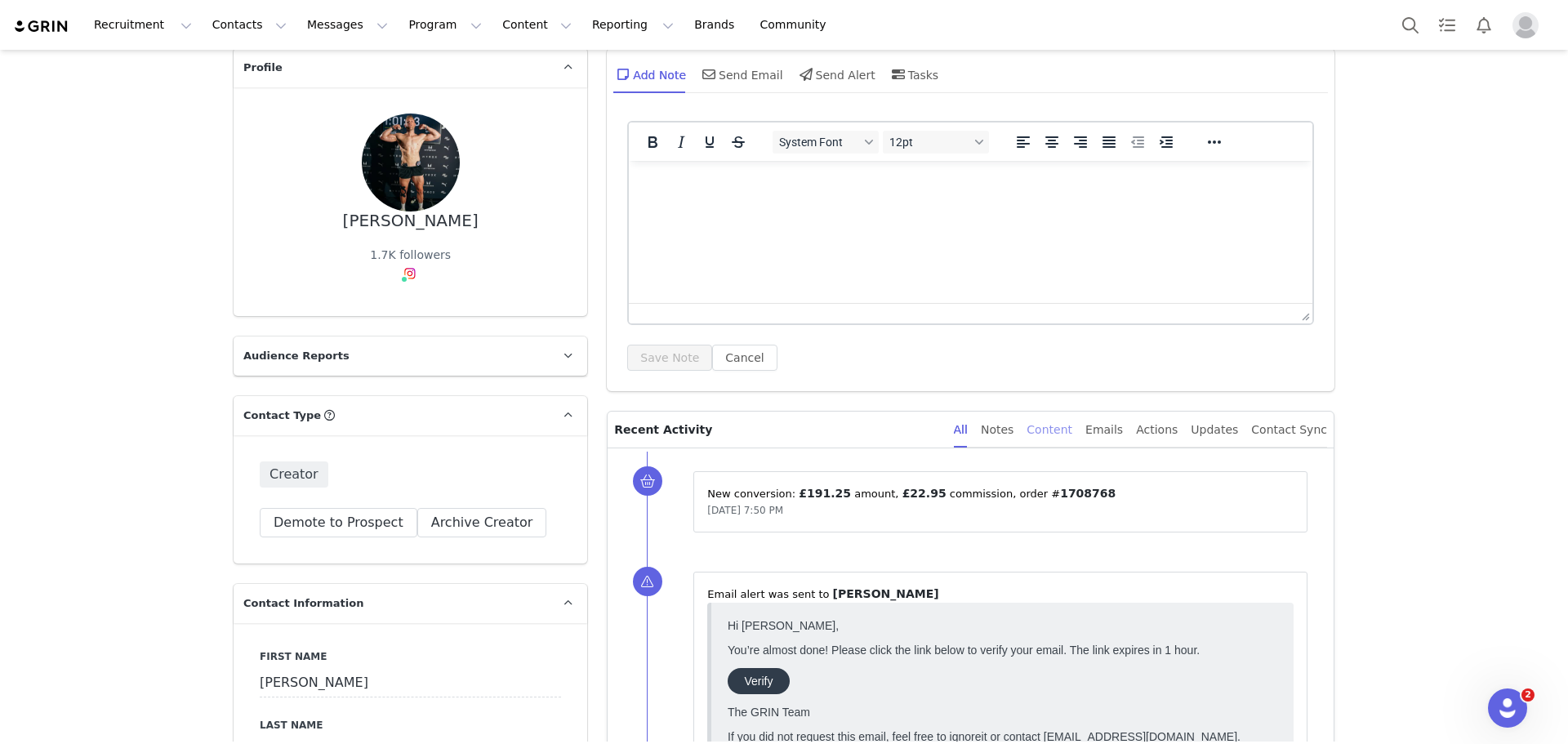
click at [1068, 427] on div "Content" at bounding box center [1049, 430] width 45 height 37
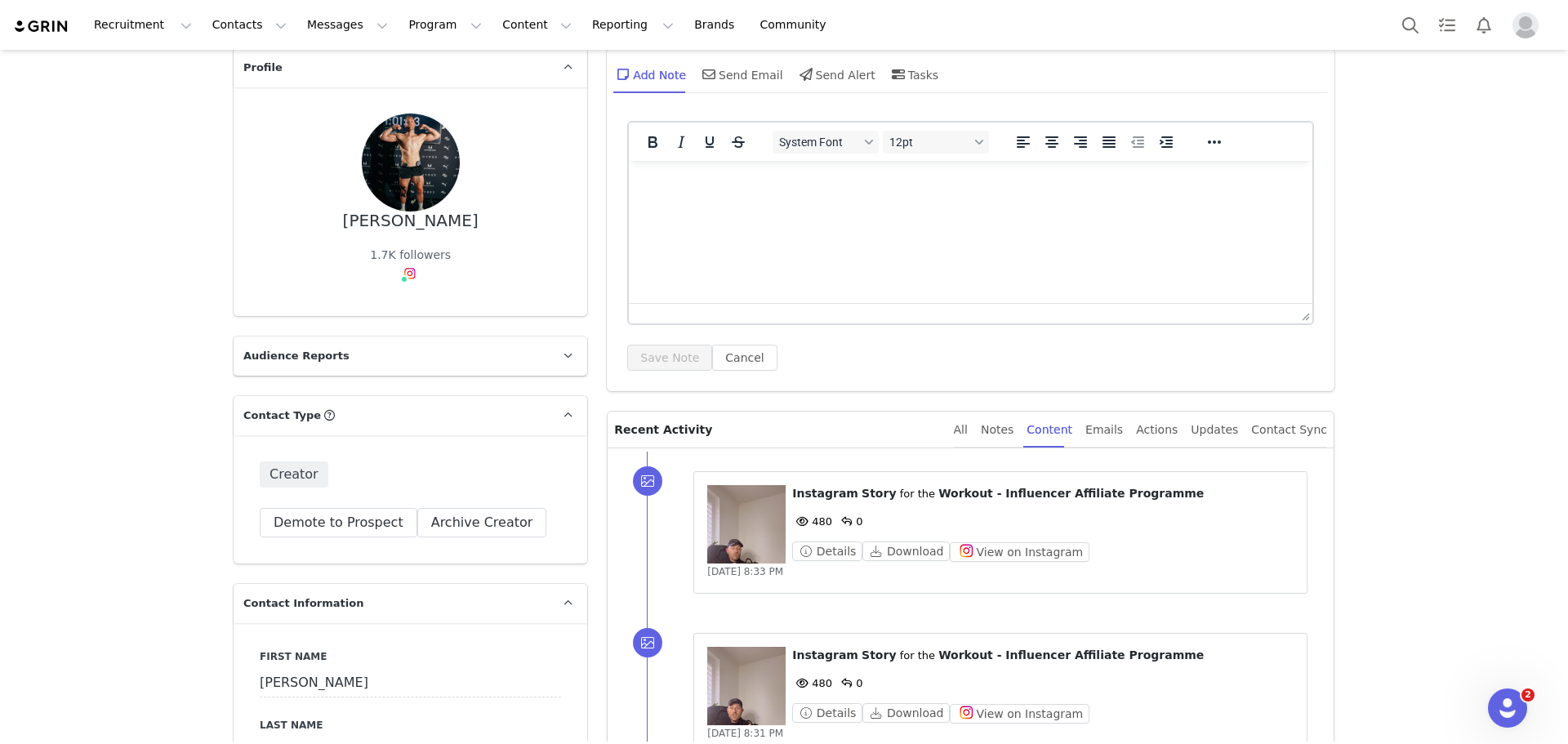
click at [980, 425] on div "All Notes Content Emails Actions Updates Contact Sync" at bounding box center [1134, 430] width 386 height 36
click at [968, 428] on div "All" at bounding box center [961, 430] width 14 height 37
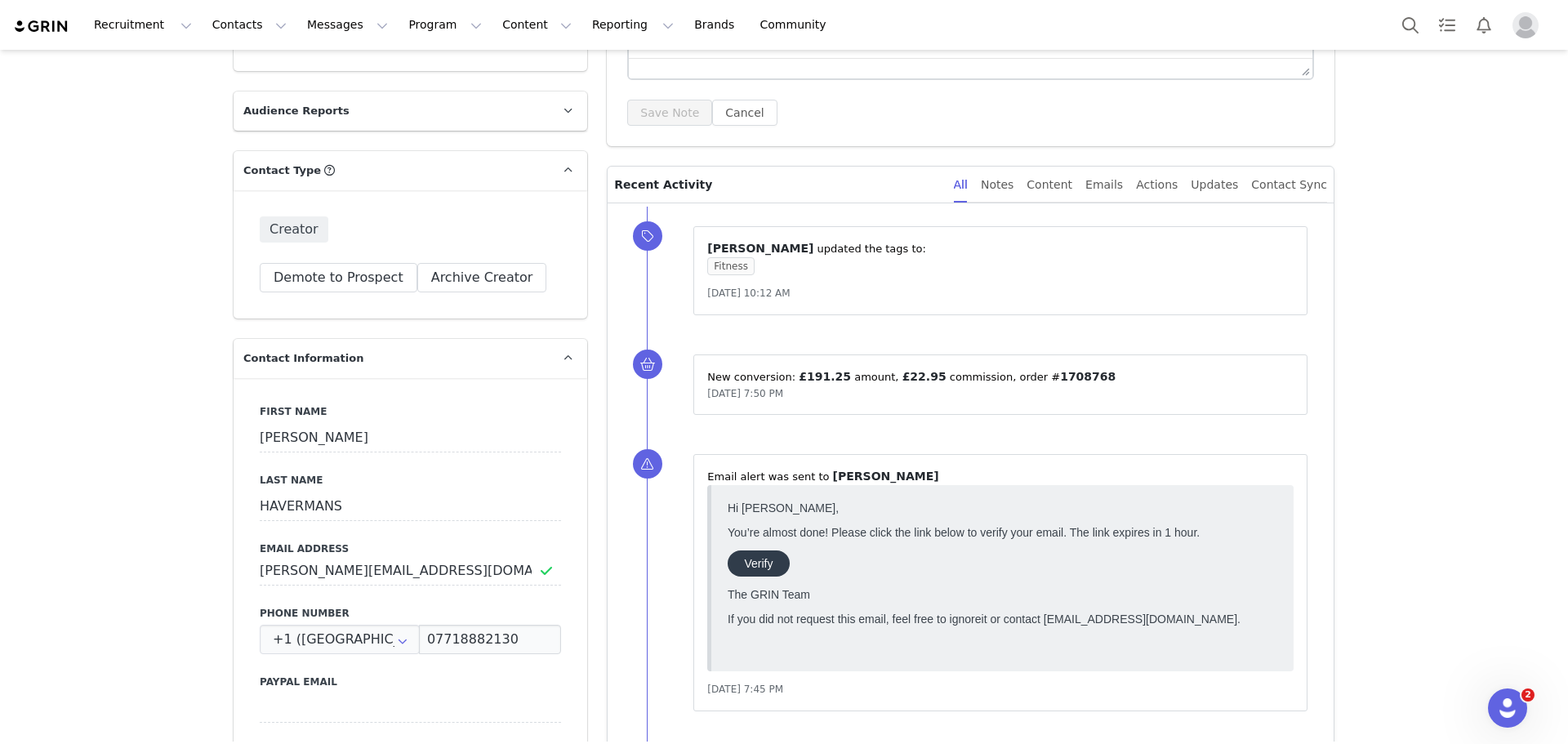
scroll to position [0, 0]
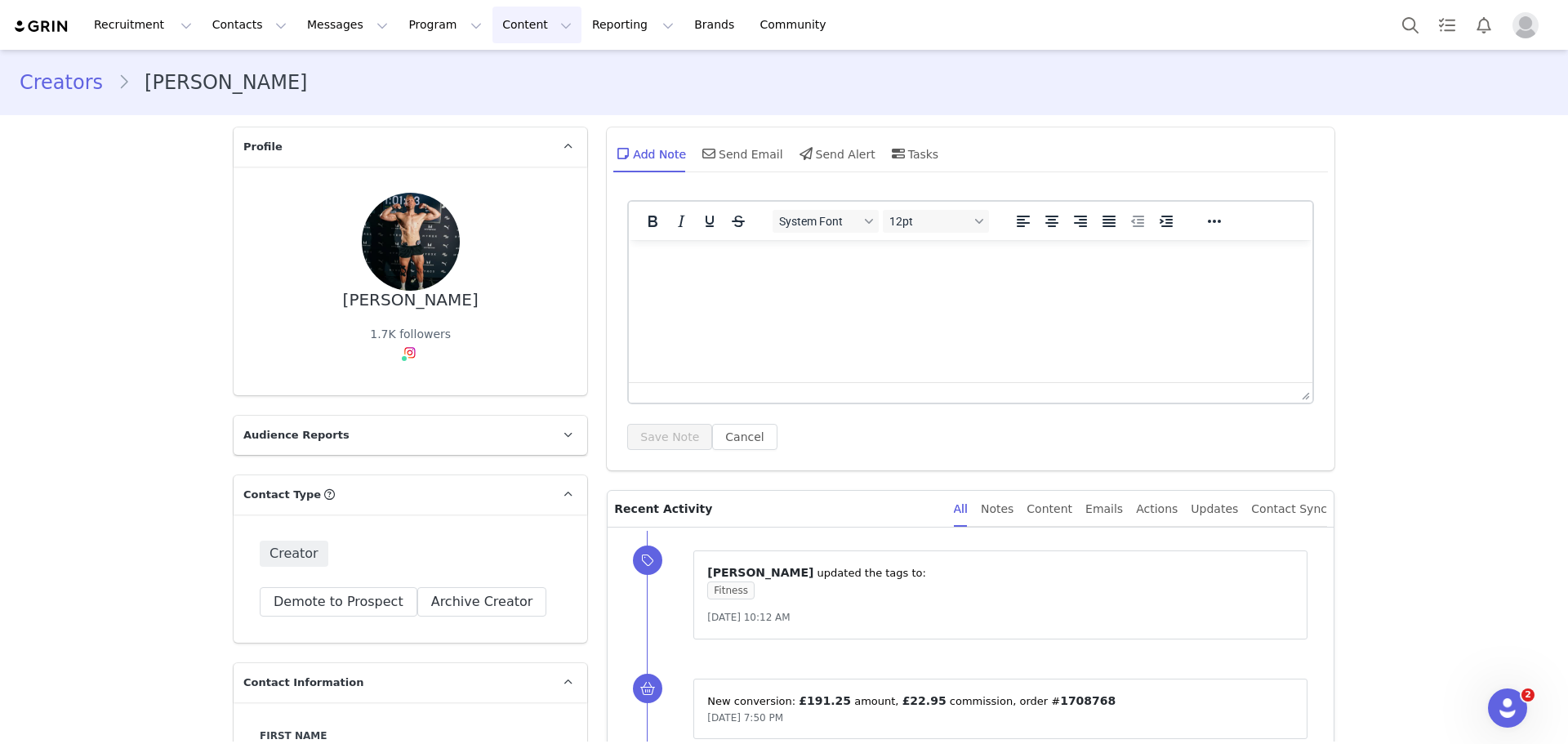
click at [492, 21] on button "Content Content" at bounding box center [537, 25] width 89 height 37
click at [398, 26] on button "Program Program" at bounding box center [444, 25] width 93 height 37
click at [307, 47] on div "Recruitment Recruitment Creator Search Curated Lists Landing Pages Web Extensio…" at bounding box center [784, 25] width 1568 height 50
click at [419, 9] on button "Program Program" at bounding box center [444, 25] width 93 height 37
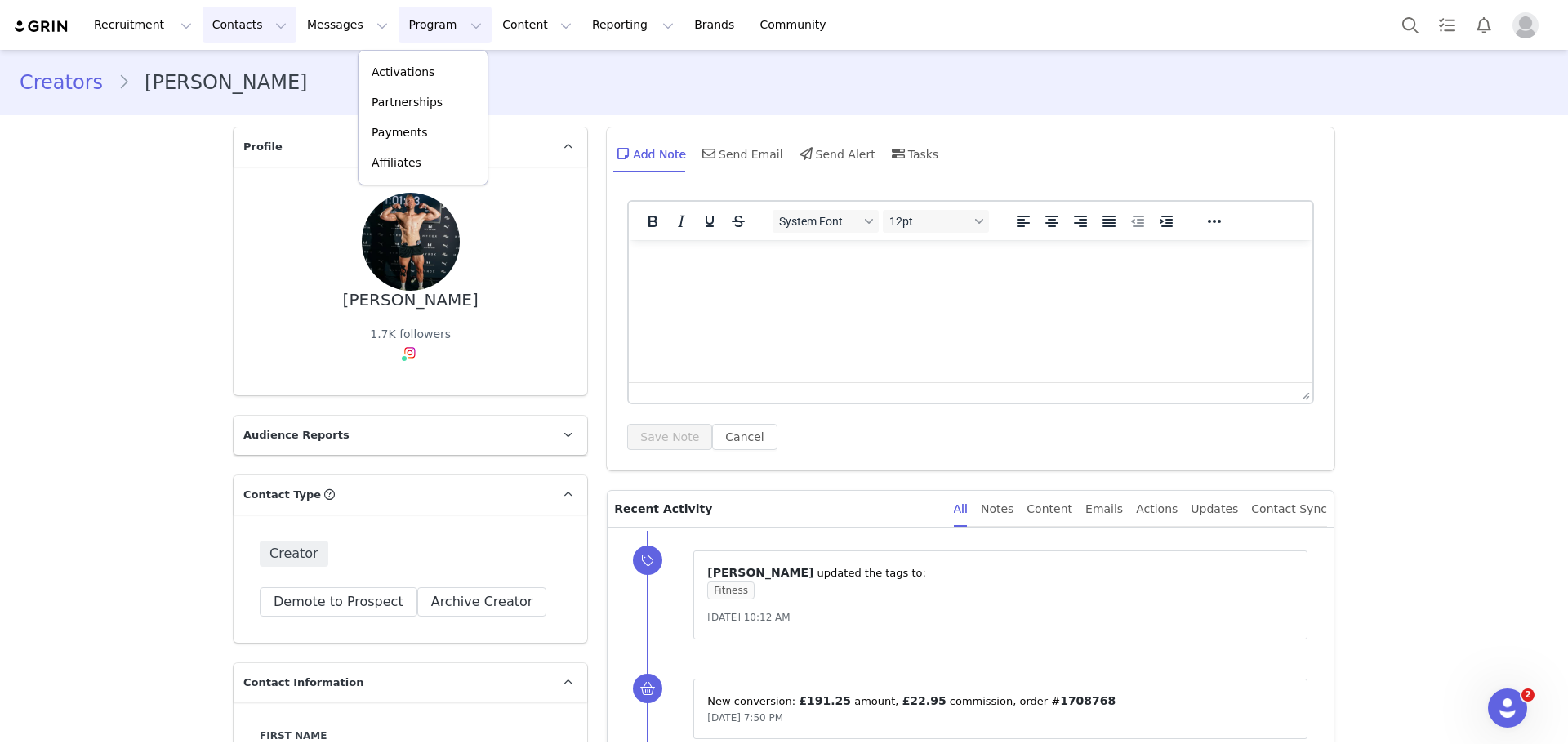
click at [229, 18] on button "Contacts Contacts" at bounding box center [250, 25] width 94 height 37
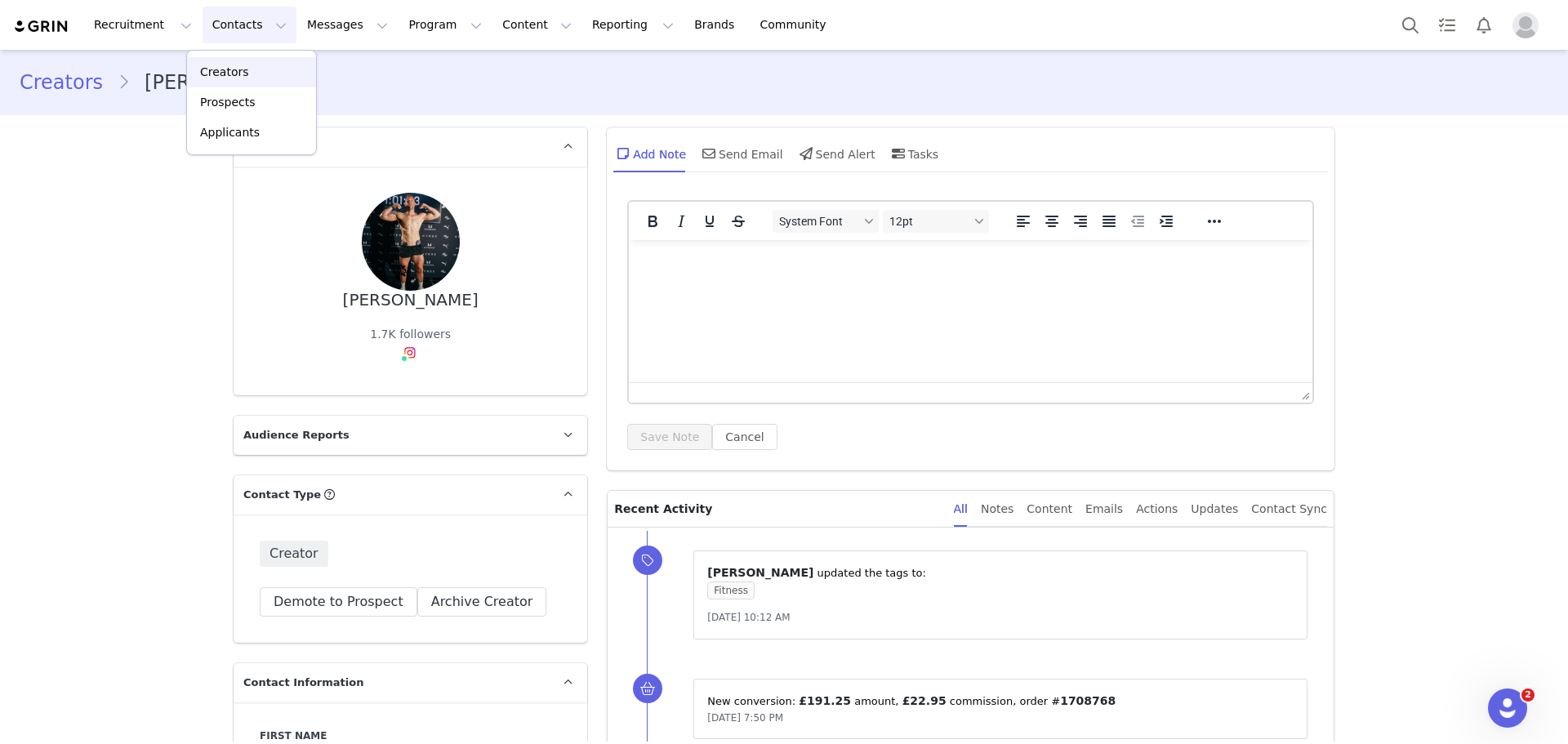
click at [231, 60] on link "Creators" at bounding box center [251, 72] width 129 height 30
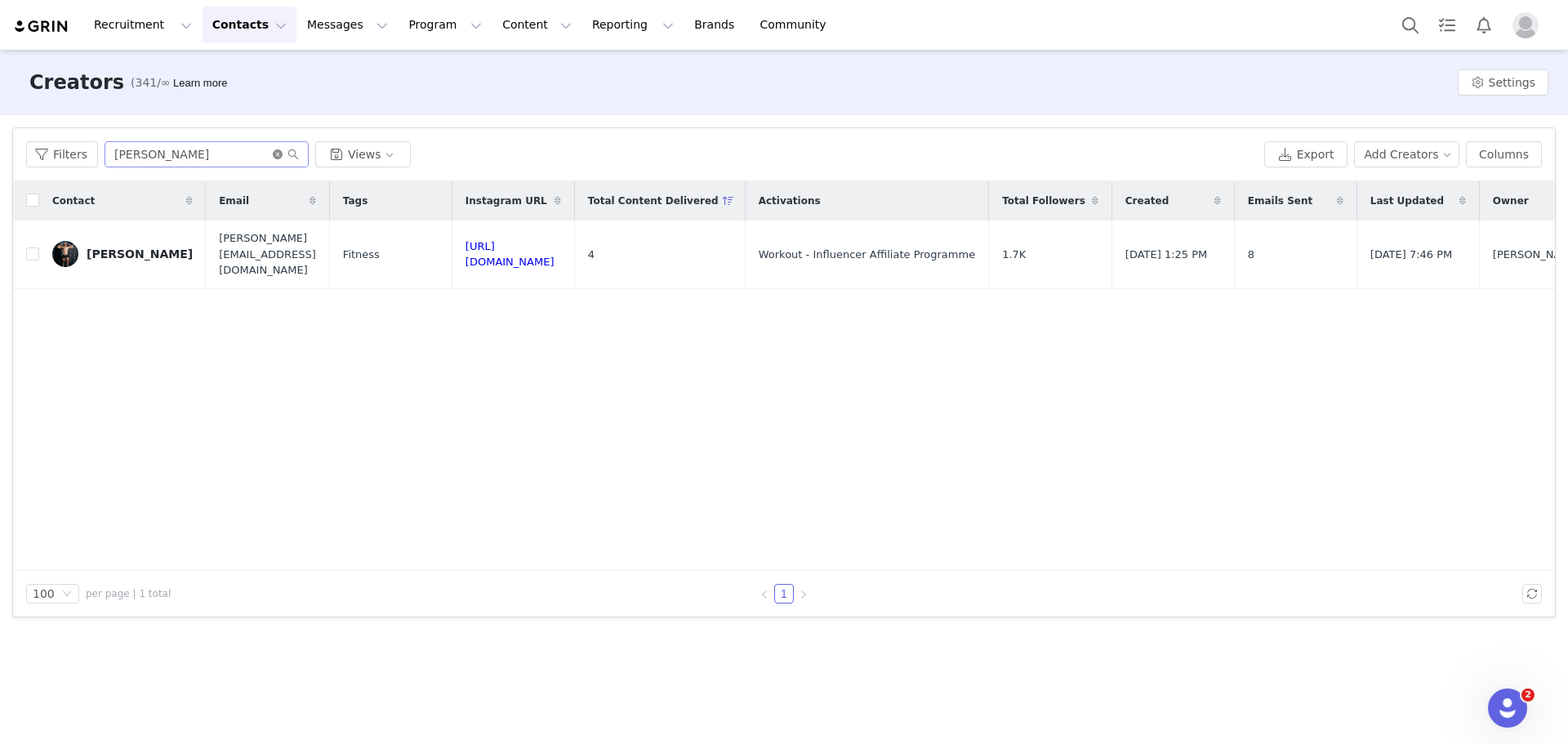
click at [273, 151] on icon "icon: close-circle" at bounding box center [277, 154] width 9 height 9
click at [227, 155] on input "text" at bounding box center [206, 154] width 204 height 27
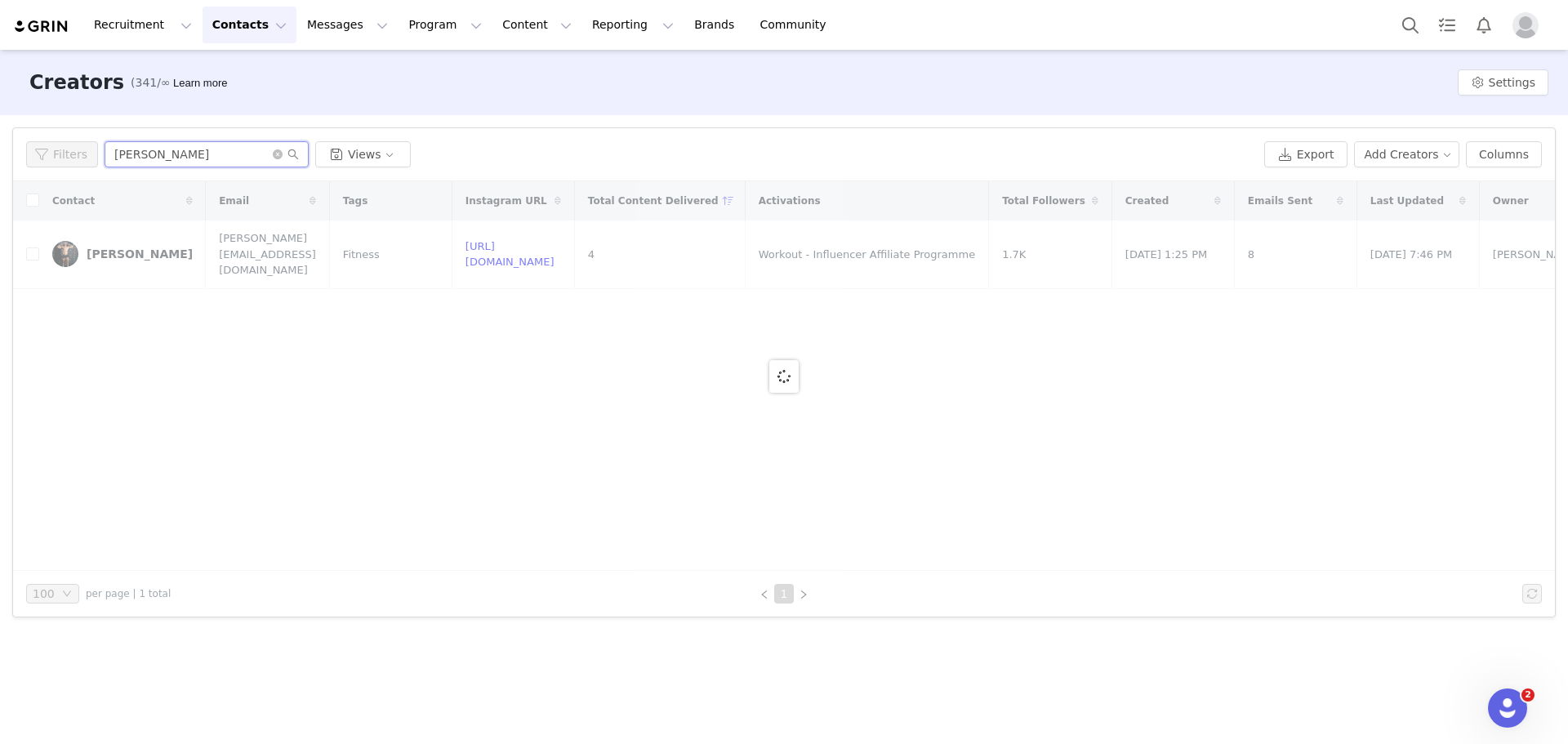
type input "dan keane"
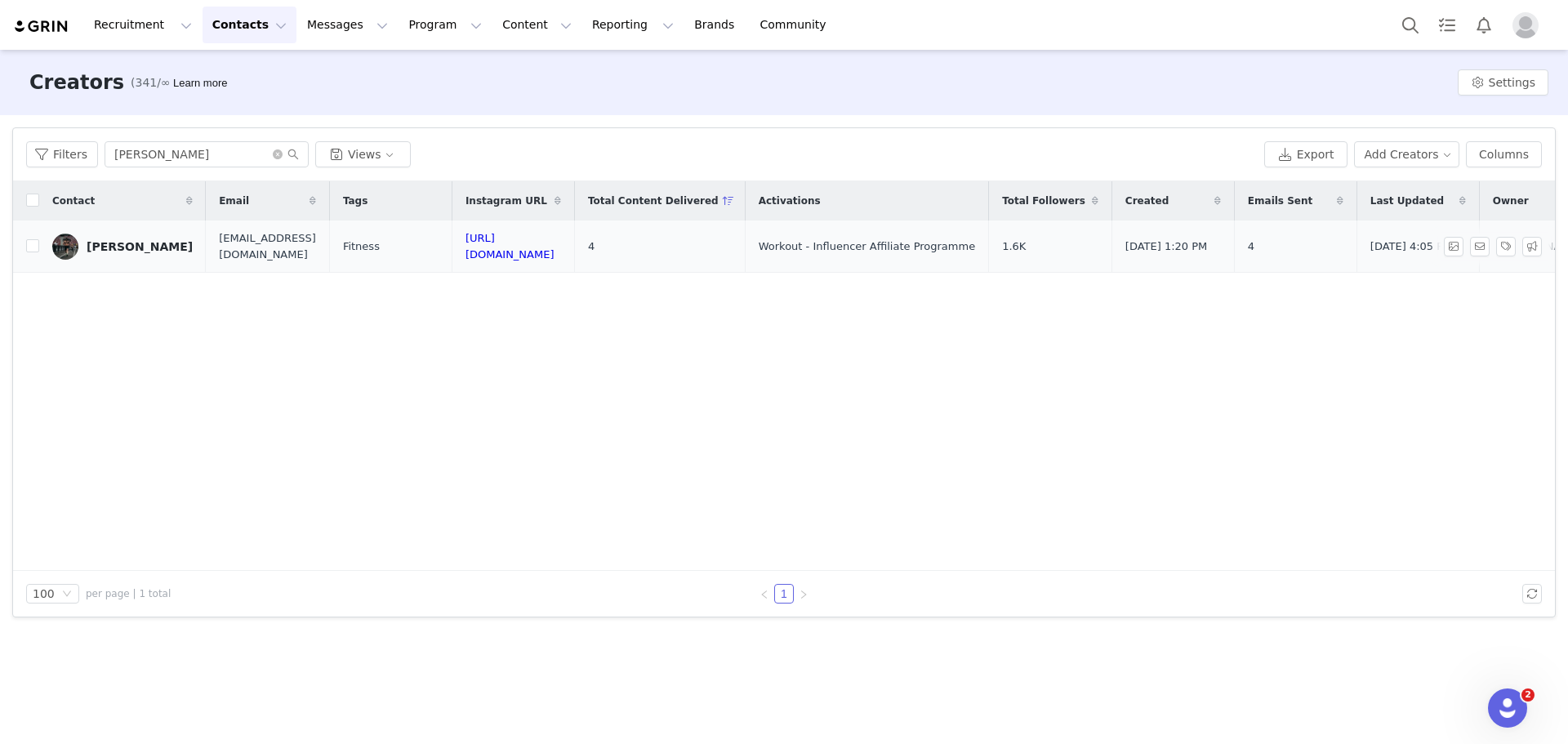
click at [113, 251] on div "Dan Keane" at bounding box center [140, 246] width 106 height 13
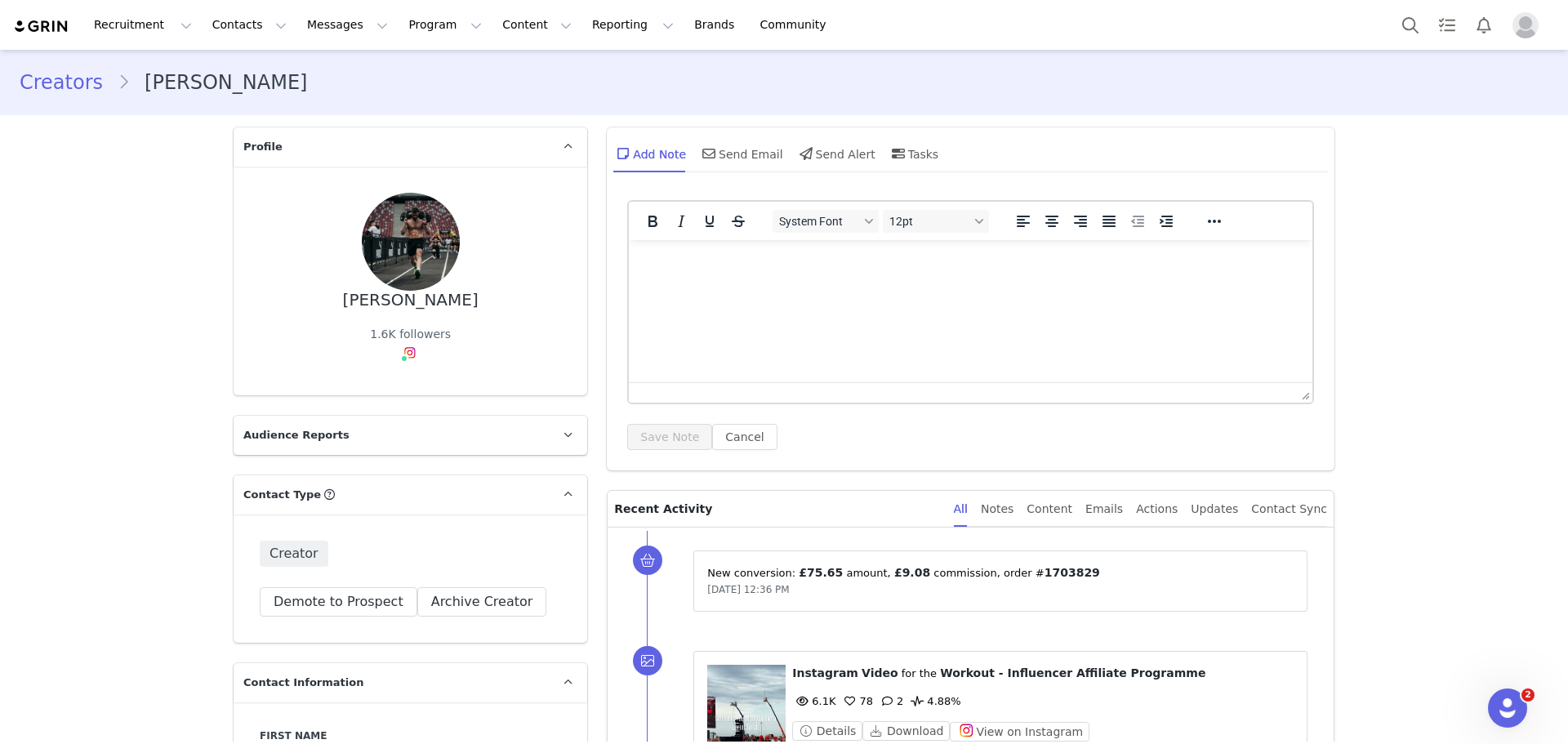
type input "+1 (United States)"
click at [1064, 508] on div "Content" at bounding box center [1049, 509] width 45 height 37
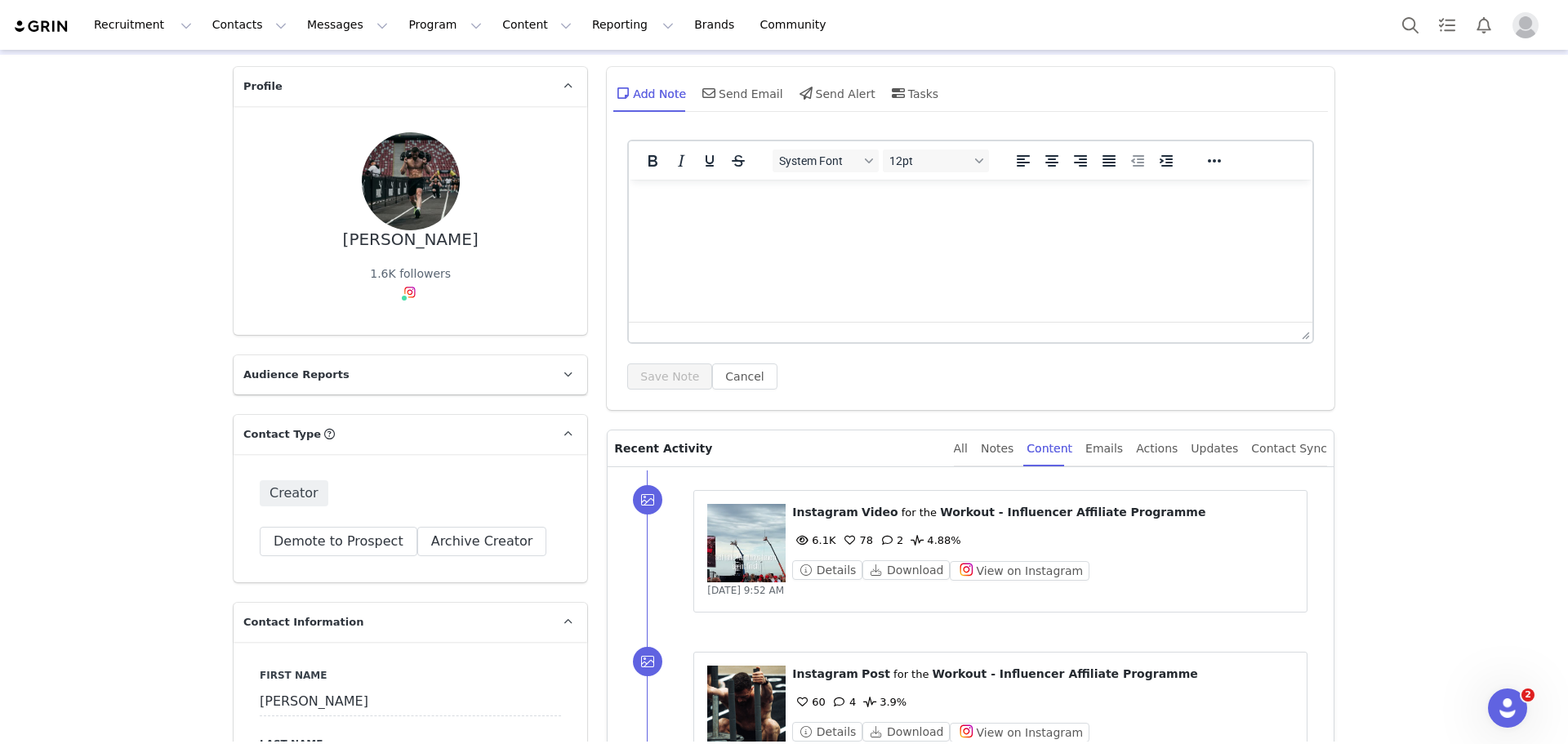
scroll to position [164, 0]
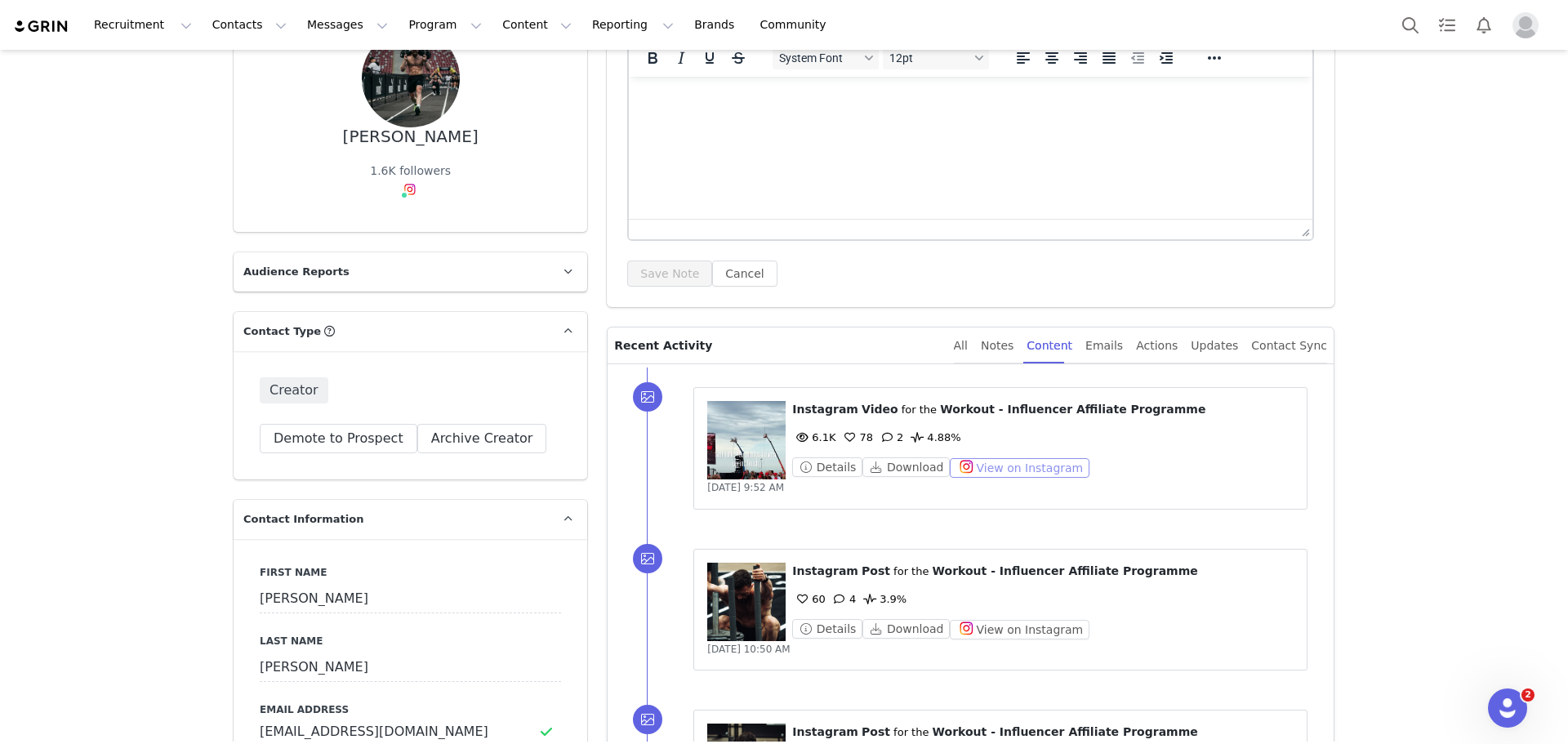
click at [995, 471] on button "View on Instagram" at bounding box center [1019, 467] width 140 height 20
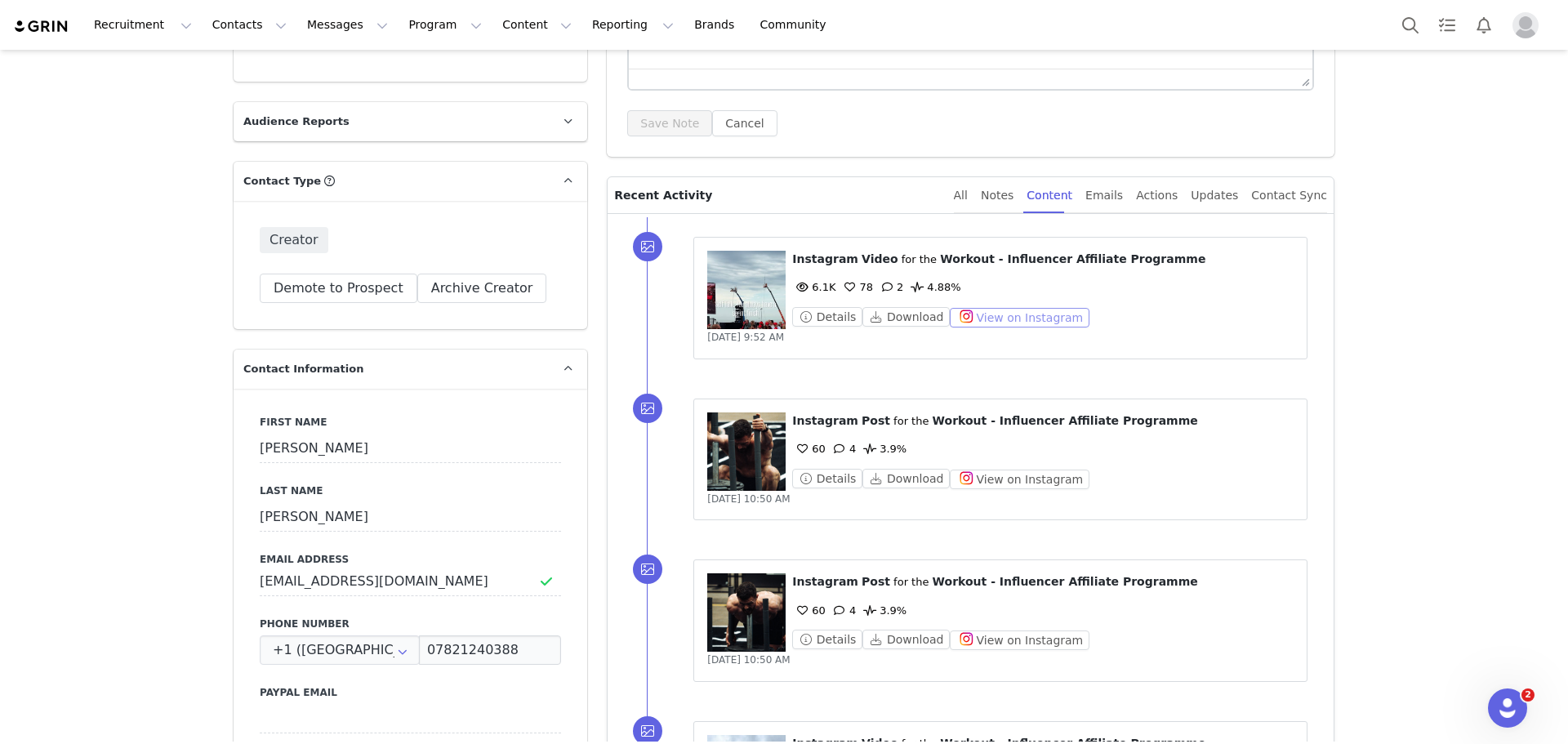
scroll to position [327, 0]
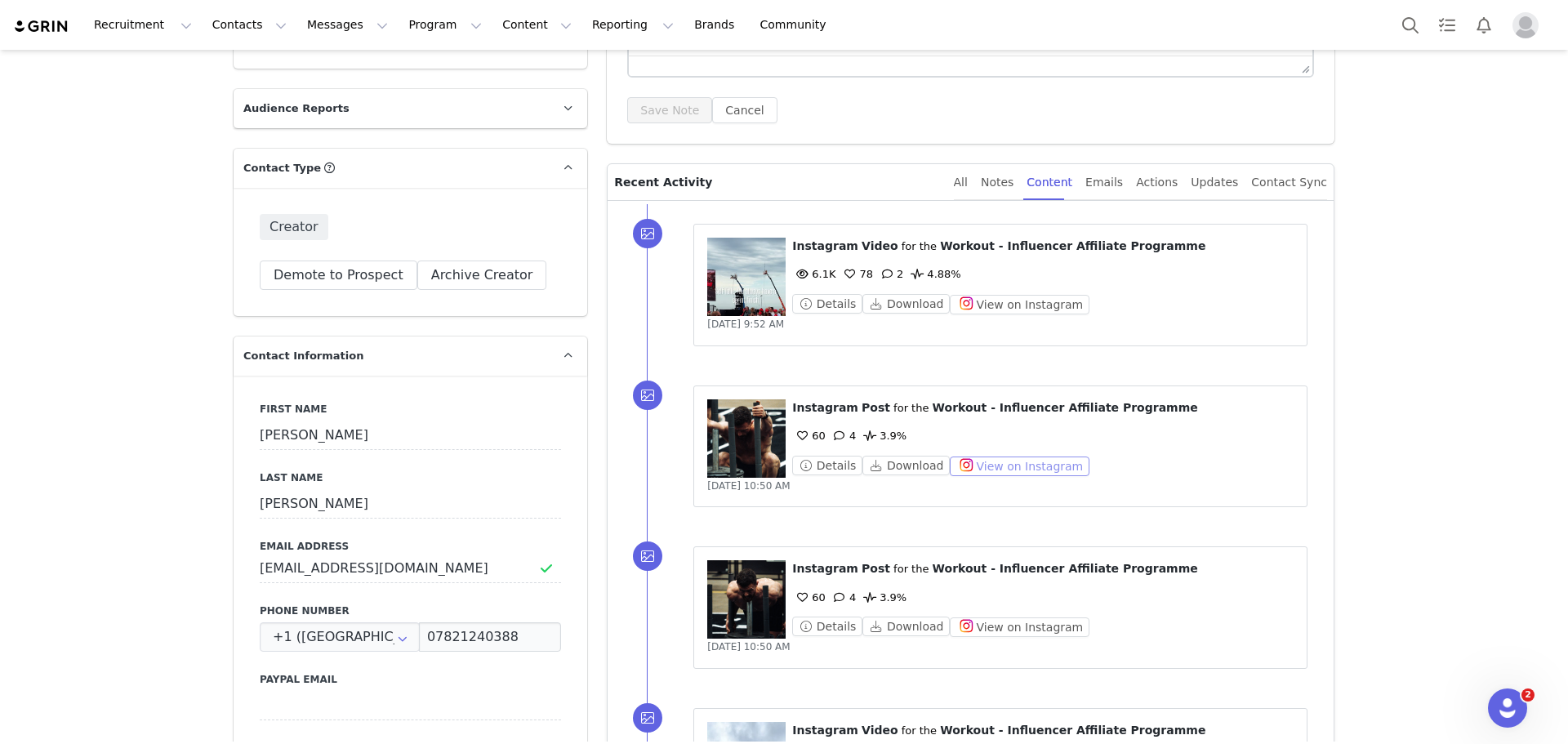
click at [1017, 473] on button "View on Instagram" at bounding box center [1019, 466] width 140 height 20
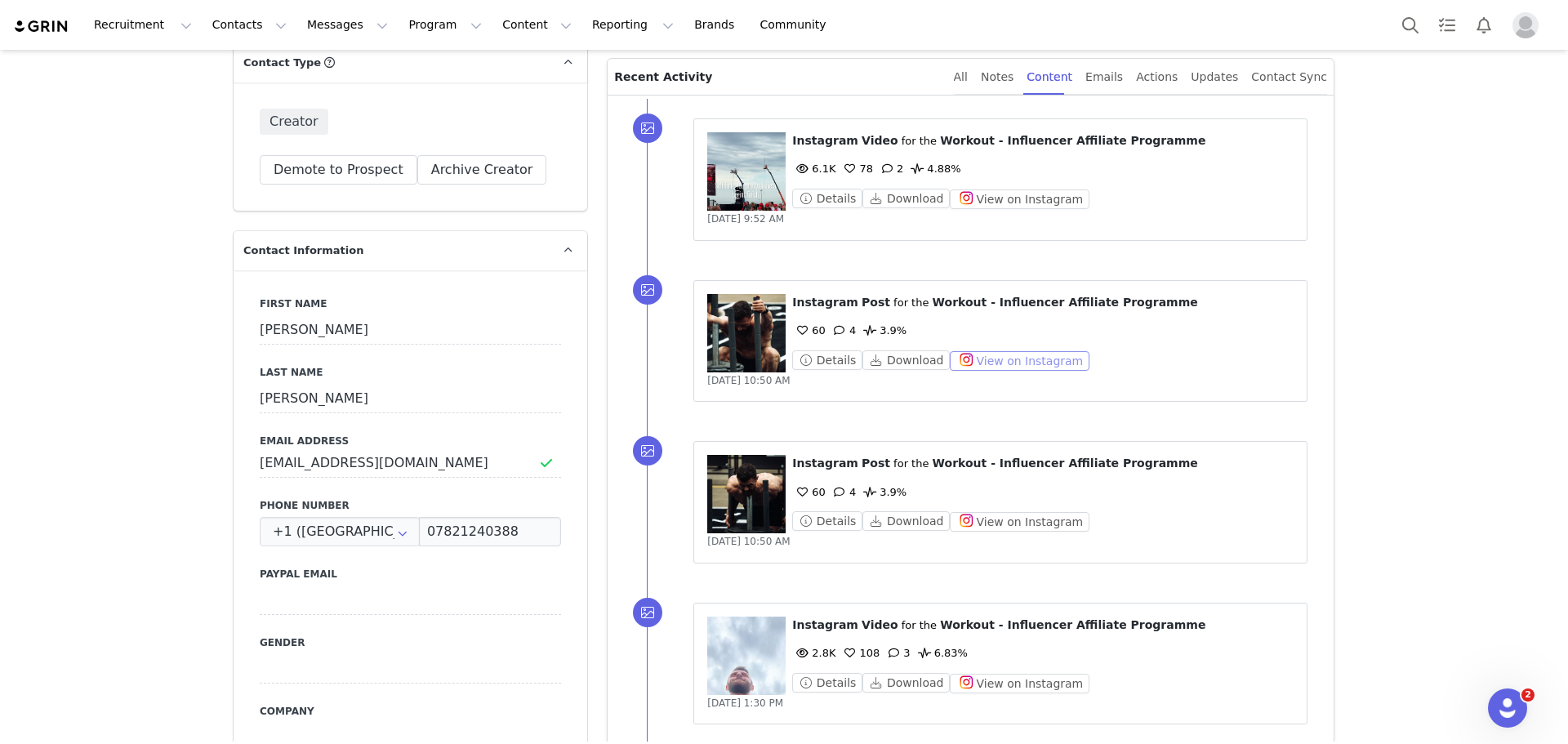
scroll to position [572, 0]
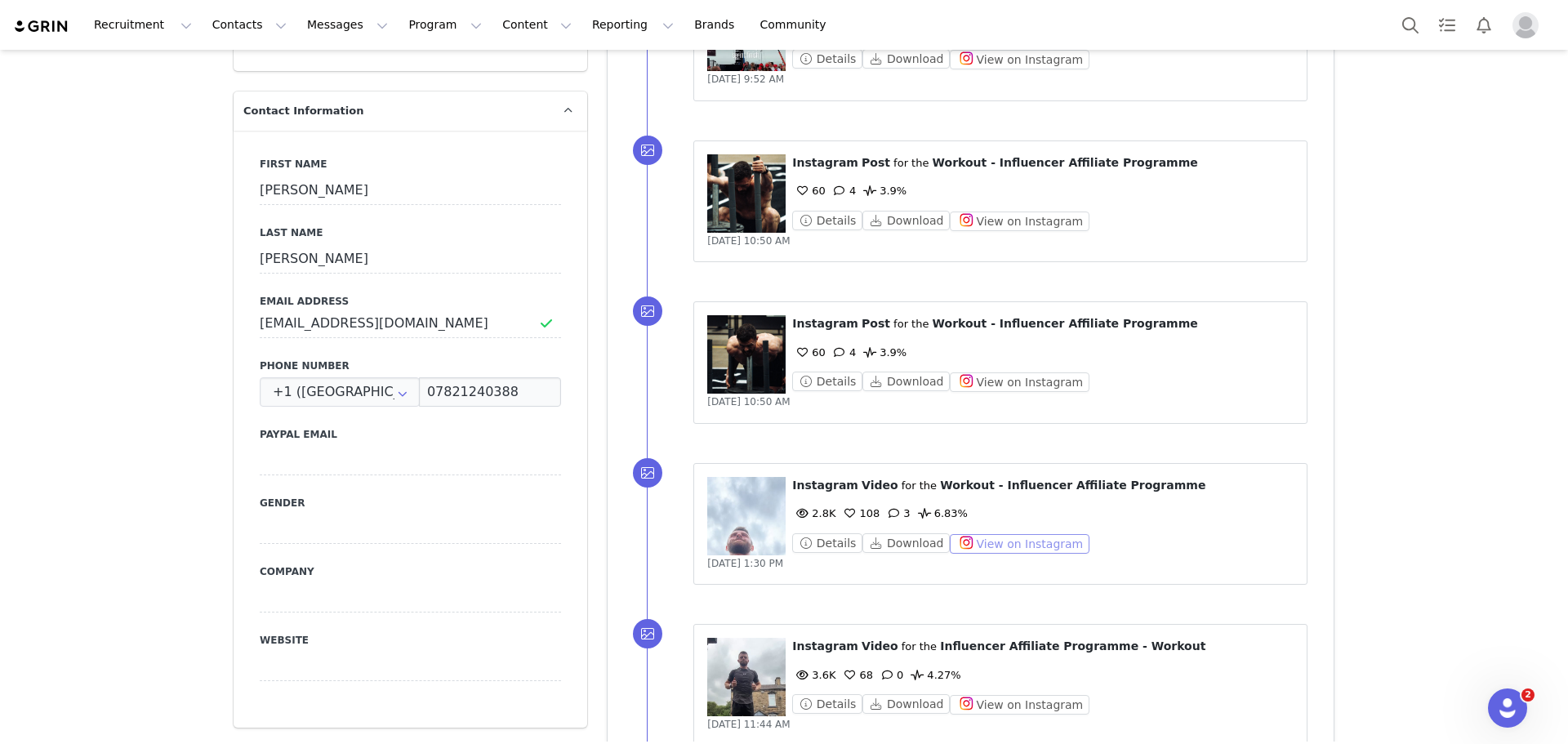
click at [993, 543] on button "View on Instagram" at bounding box center [1019, 544] width 140 height 20
drag, startPoint x: 451, startPoint y: 327, endPoint x: 199, endPoint y: 309, distance: 252.6
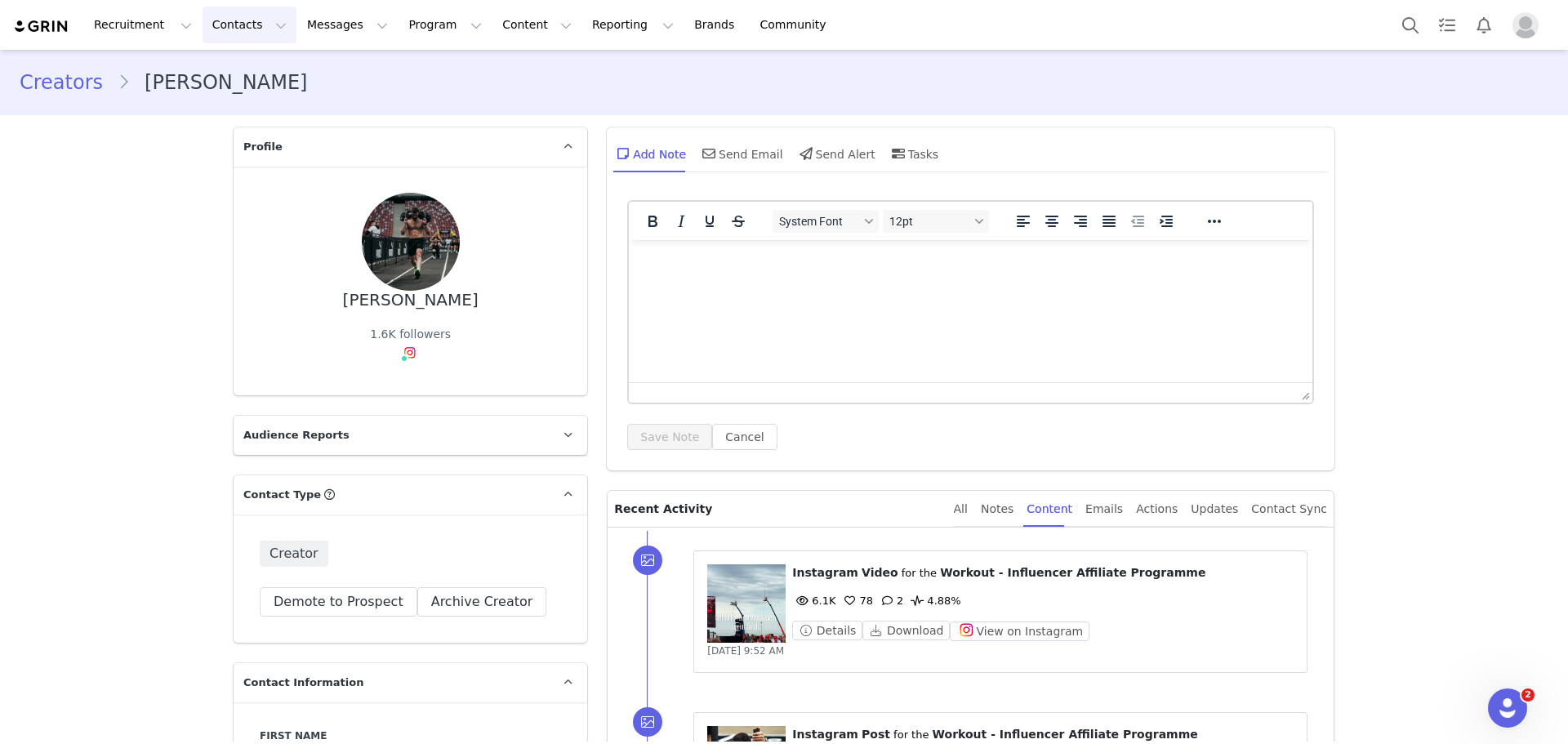
click at [238, 24] on button "Contacts Contacts" at bounding box center [250, 25] width 94 height 37
click at [243, 62] on link "Creators" at bounding box center [251, 72] width 129 height 30
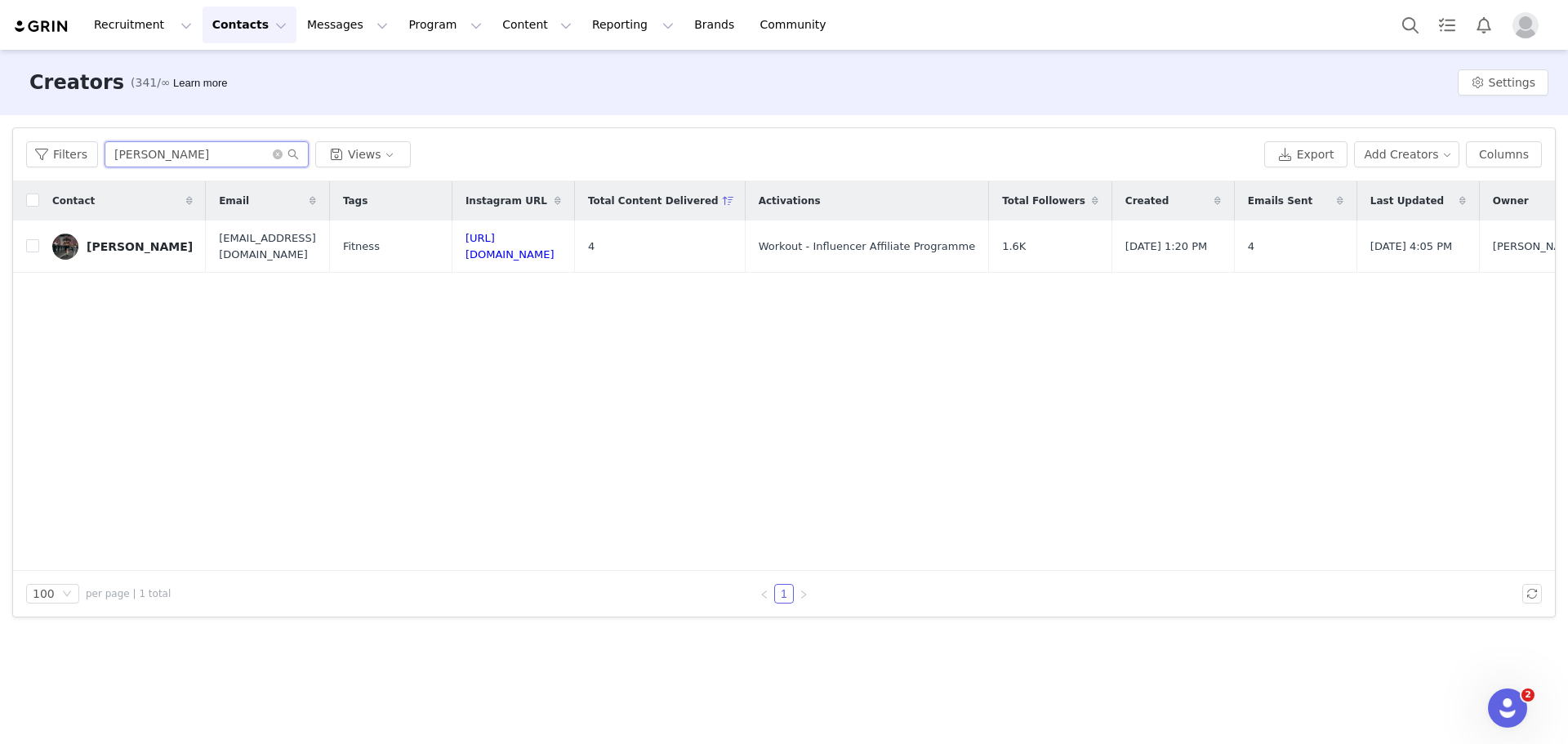
click at [271, 161] on input "dan keane" at bounding box center [206, 154] width 204 height 27
click at [273, 153] on icon "icon: close-circle" at bounding box center [277, 154] width 9 height 9
click at [241, 156] on input "text" at bounding box center [206, 154] width 204 height 27
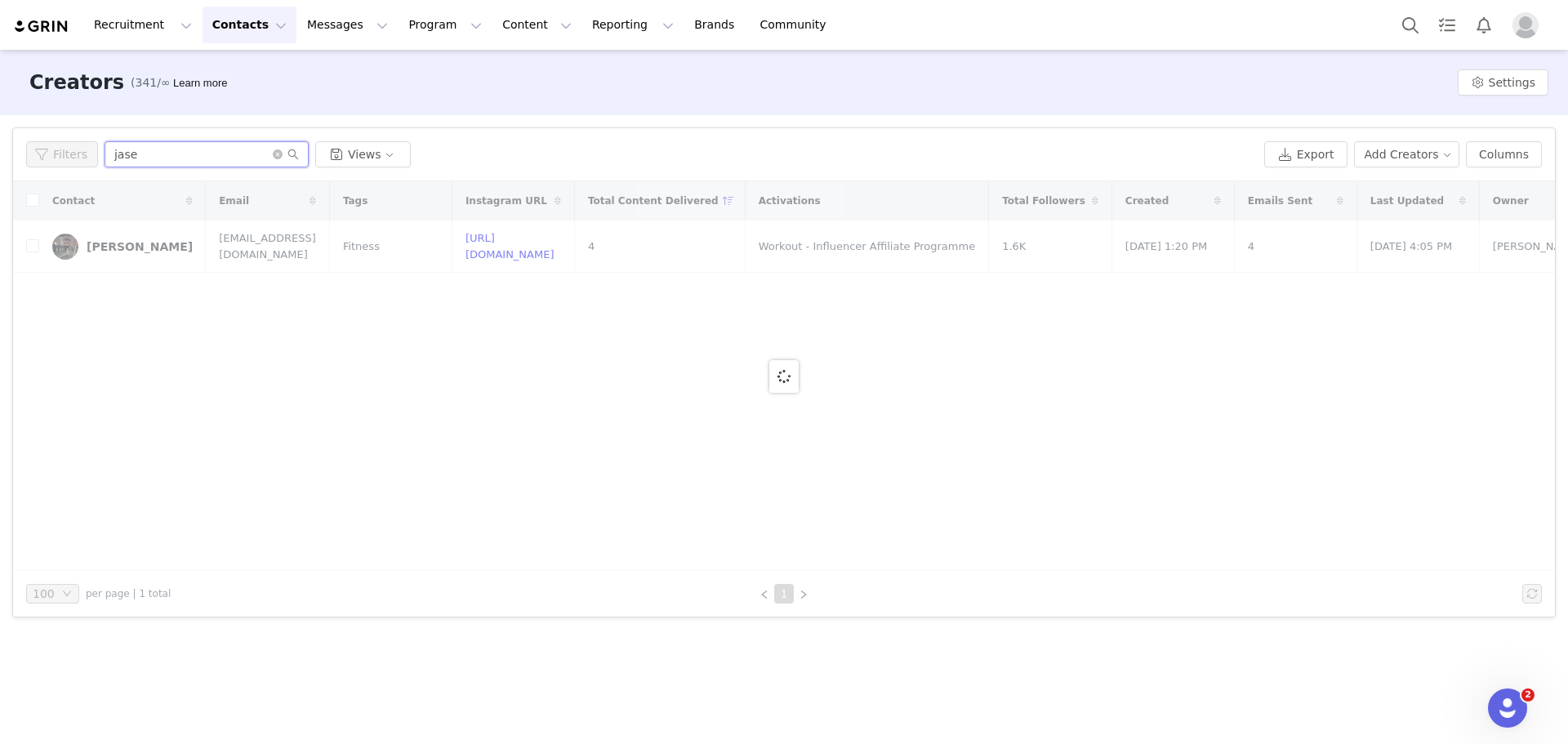
type input "jase"
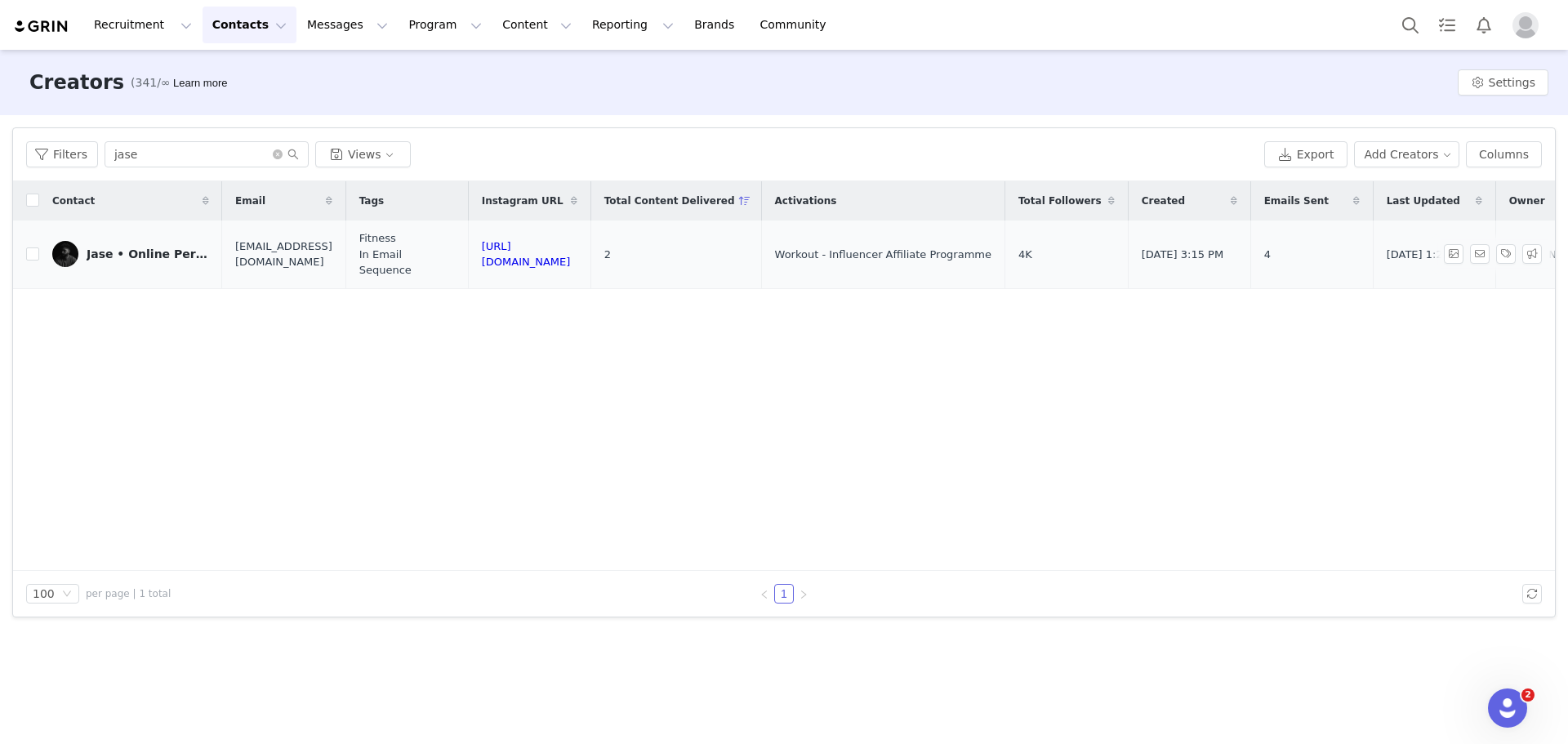
click at [136, 255] on link "Jase • Online Personal Trainer" at bounding box center [130, 253] width 157 height 27
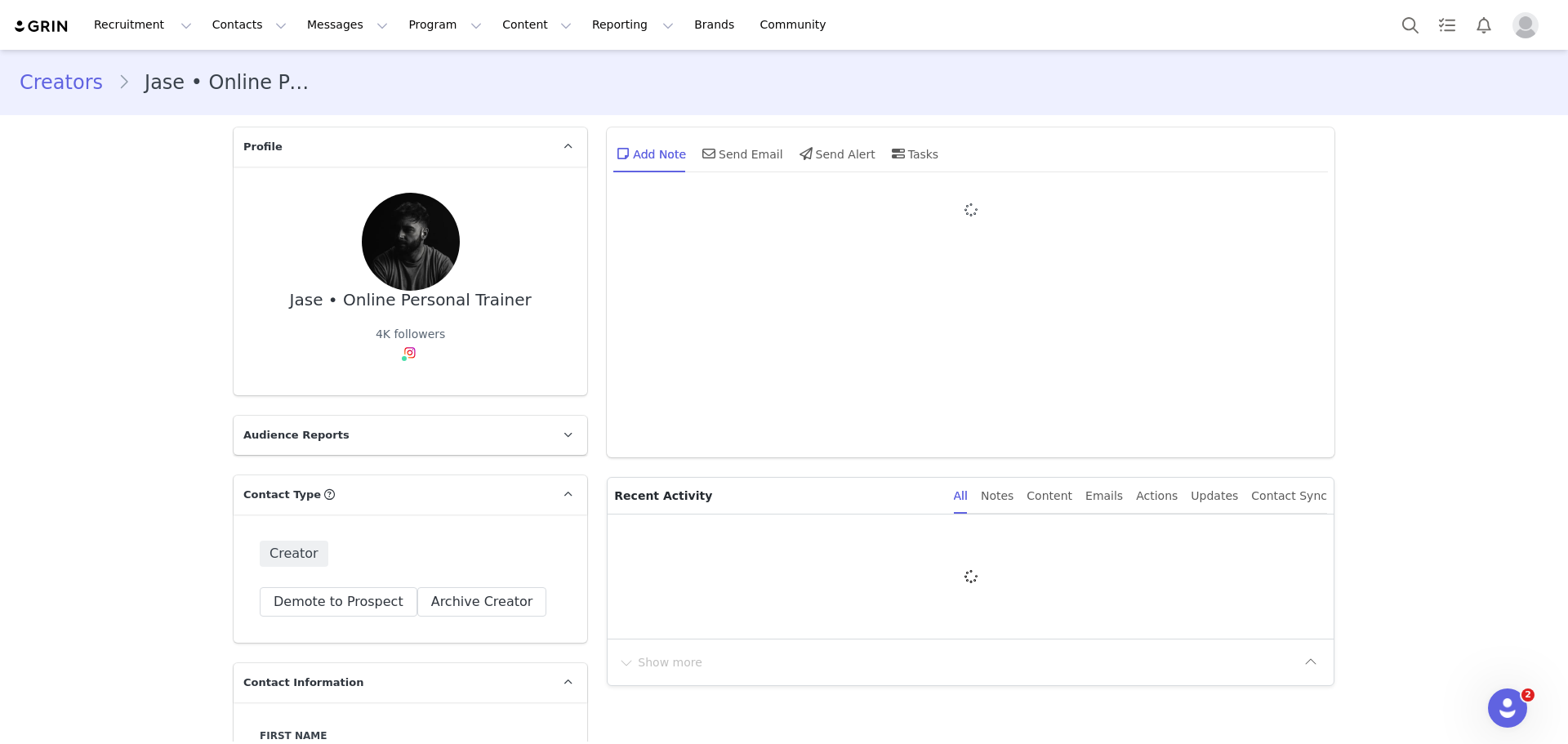
type input "+1 (United States)"
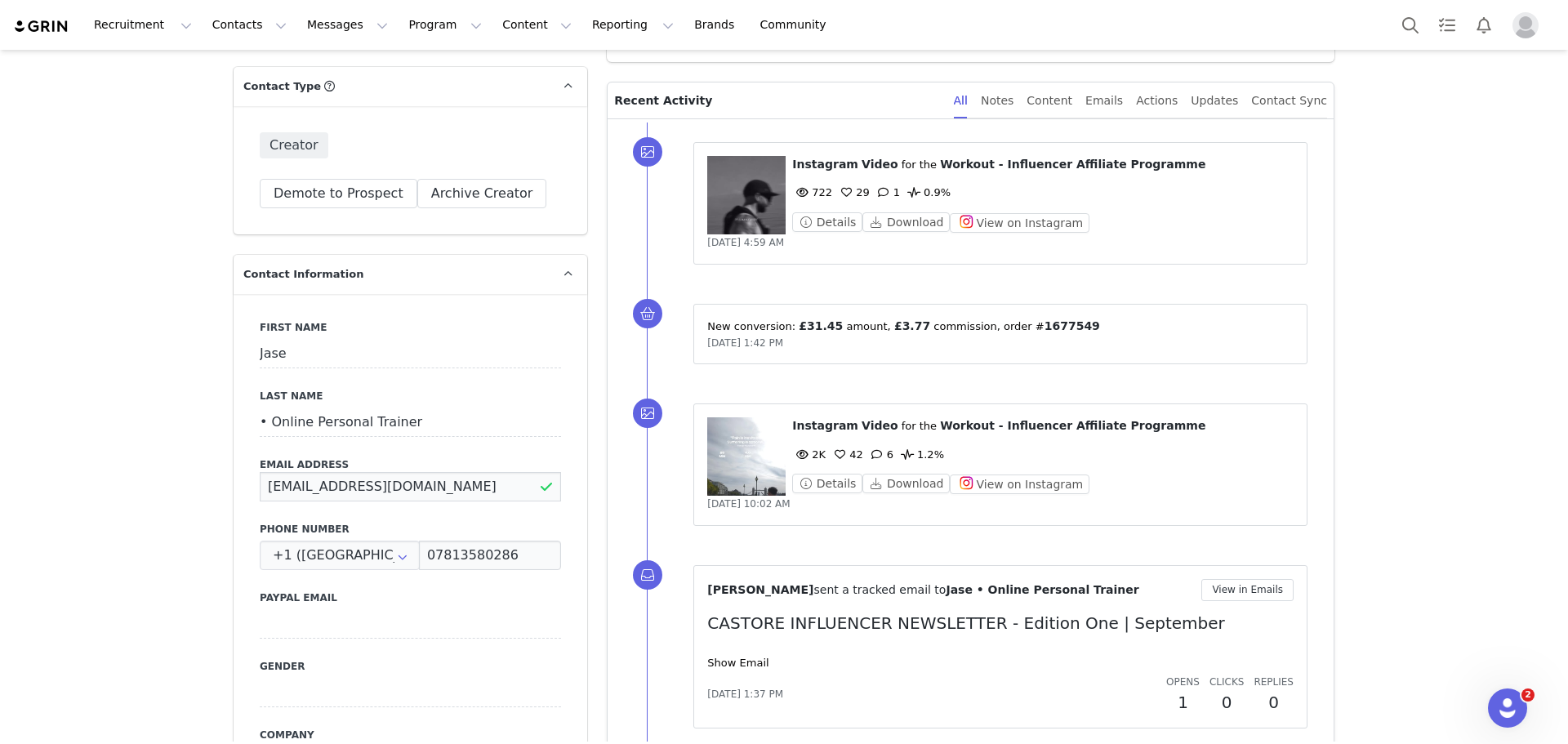
drag, startPoint x: 319, startPoint y: 485, endPoint x: 391, endPoint y: 486, distance: 72.0
click at [391, 486] on input "Jasonjamesdonaldson@gmail.com" at bounding box center [410, 486] width 301 height 29
click at [337, 487] on input "Jasonjamesdonaldson@gmail.com" at bounding box center [410, 486] width 301 height 29
click at [474, 412] on input "• Online Personal Trainer" at bounding box center [410, 422] width 301 height 29
drag, startPoint x: 318, startPoint y: 486, endPoint x: 329, endPoint y: 490, distance: 11.7
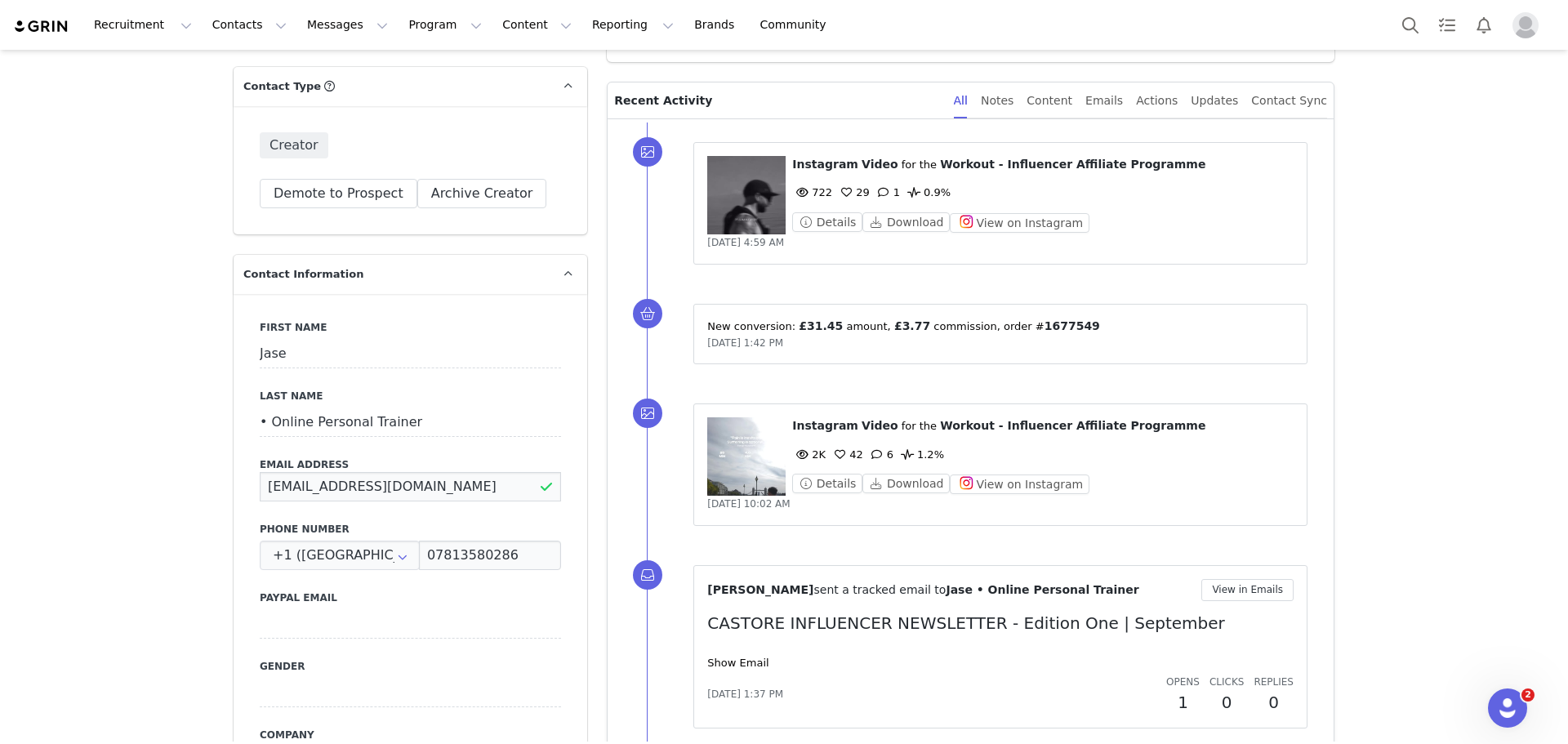
click at [329, 490] on input "Jasonjamesdonaldson@gmail.com" at bounding box center [410, 486] width 301 height 29
drag, startPoint x: 327, startPoint y: 487, endPoint x: 385, endPoint y: 489, distance: 58.0
click at [385, 489] on input "Jasonjamesdonaldson@gmail.com" at bounding box center [410, 486] width 301 height 29
drag, startPoint x: 408, startPoint y: 426, endPoint x: 200, endPoint y: 433, distance: 208.1
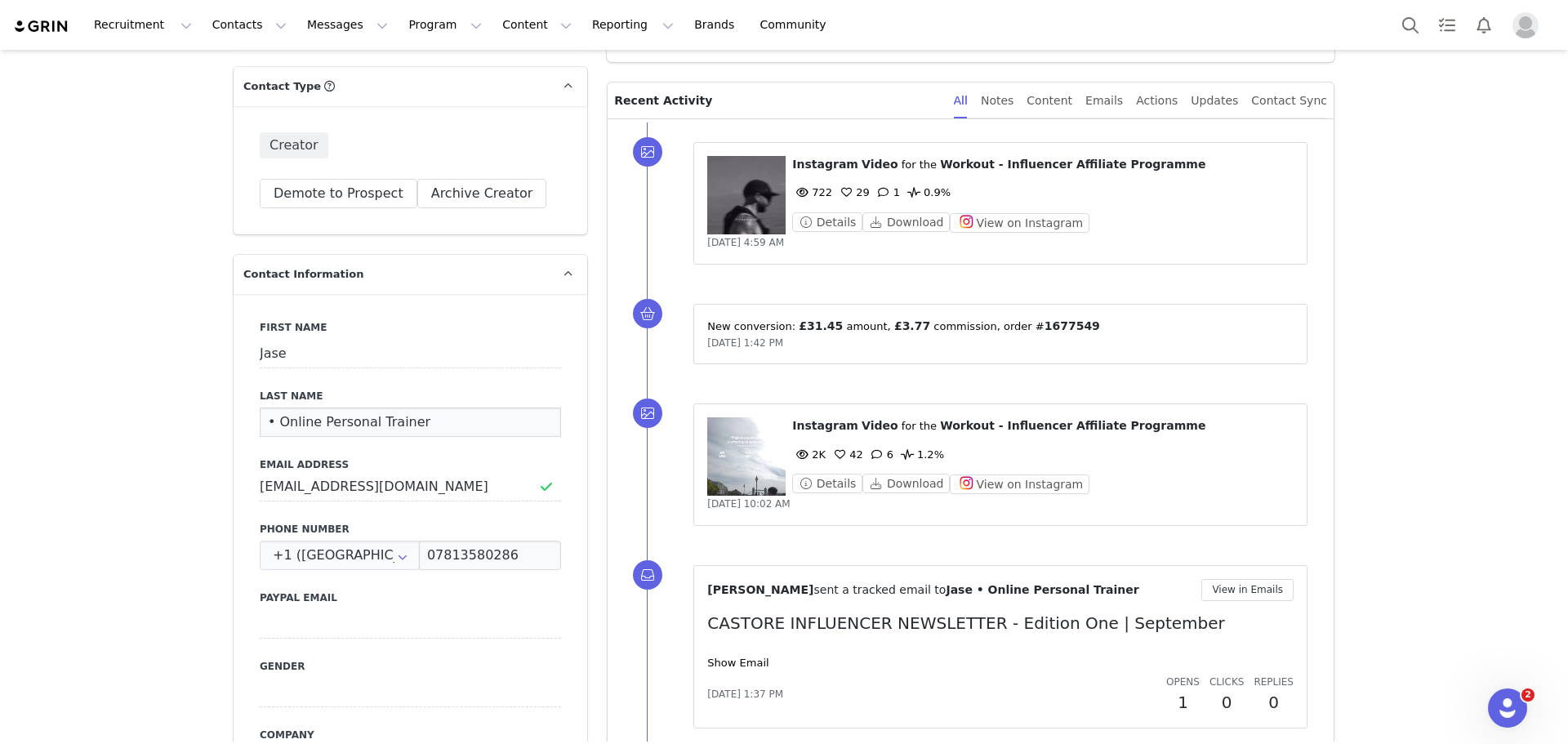
paste input "donaldson"
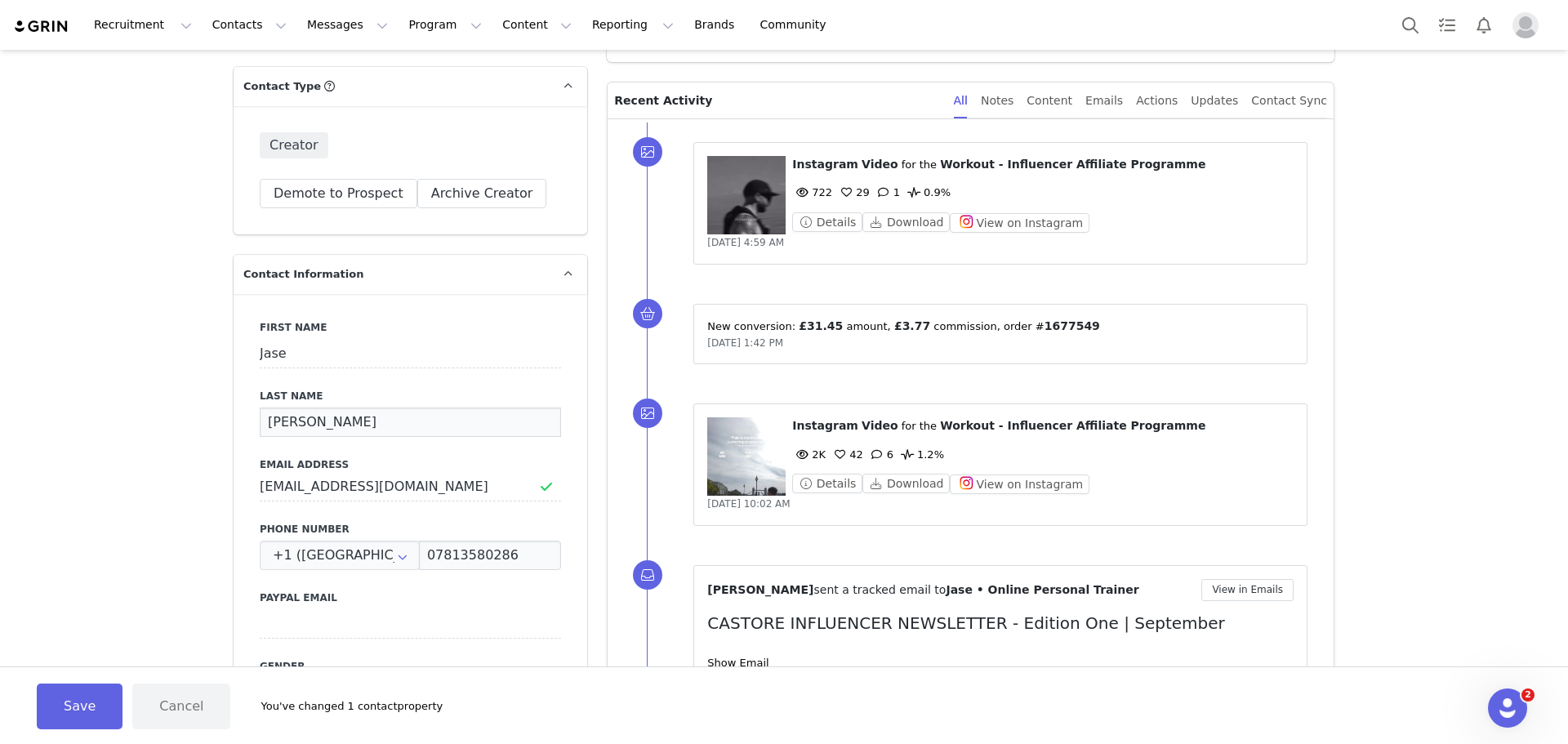
click at [272, 422] on input "donaldson" at bounding box center [410, 422] width 301 height 29
type input "Donaldson"
click at [92, 700] on button "Save" at bounding box center [80, 705] width 86 height 45
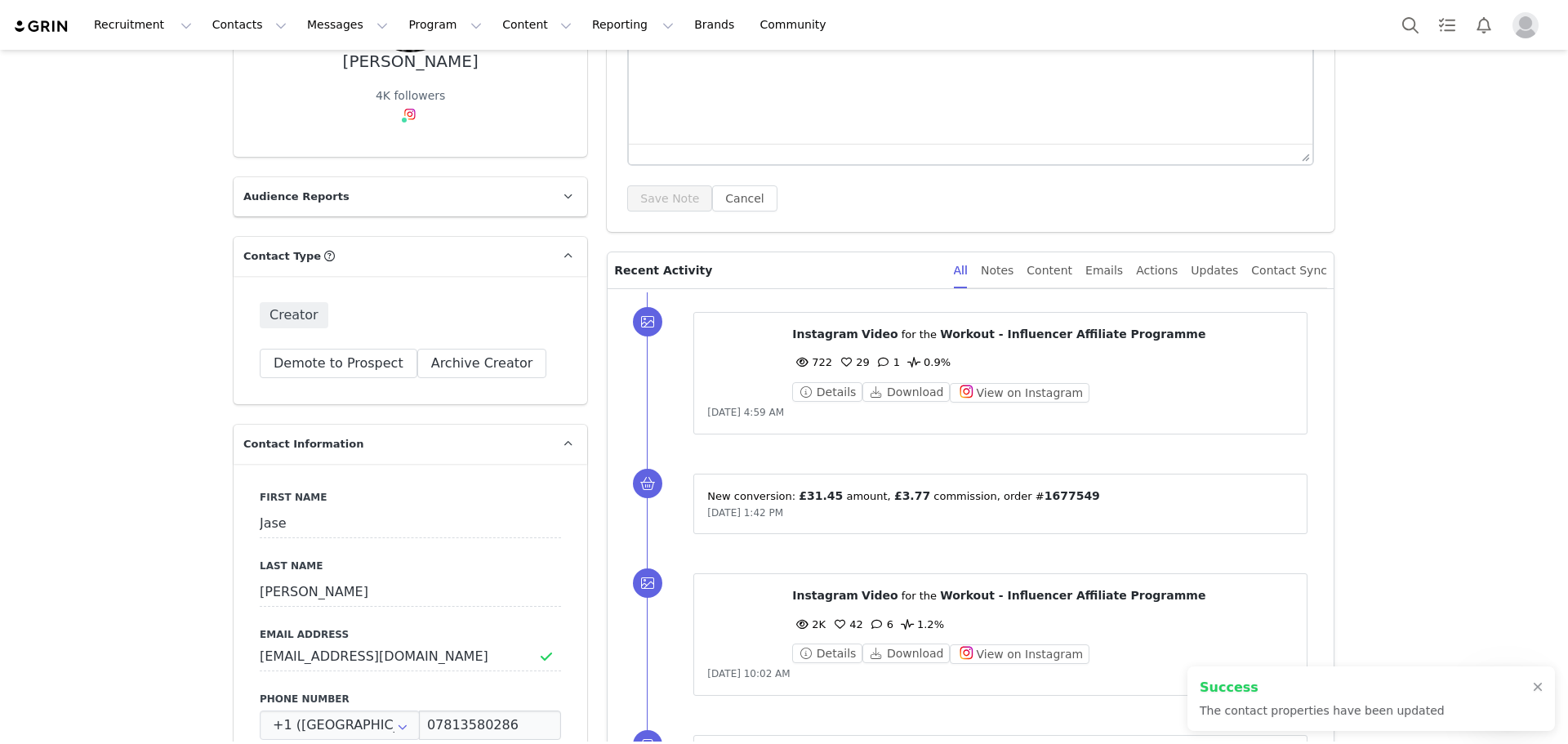
scroll to position [245, 0]
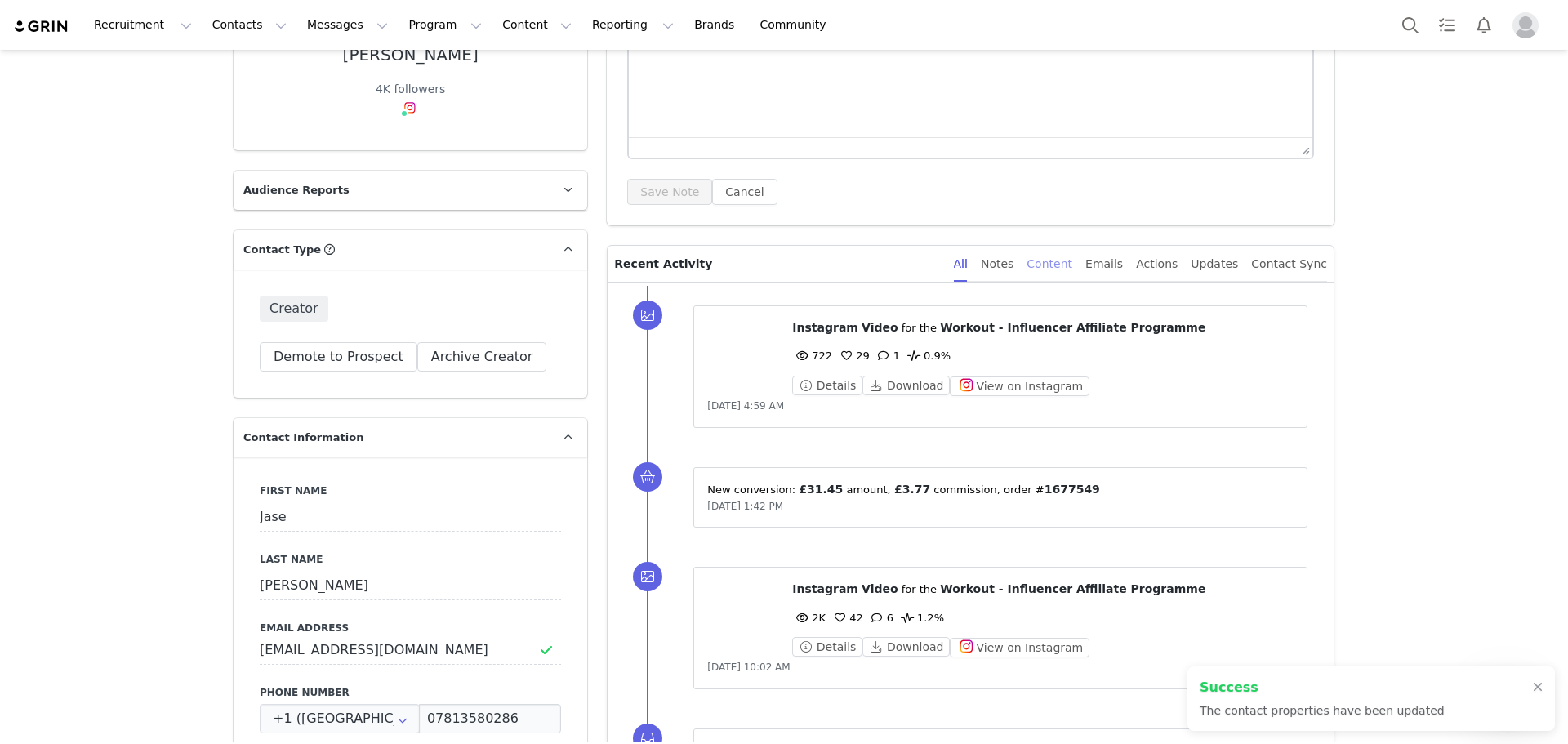
click at [1072, 267] on div "Content" at bounding box center [1049, 264] width 45 height 37
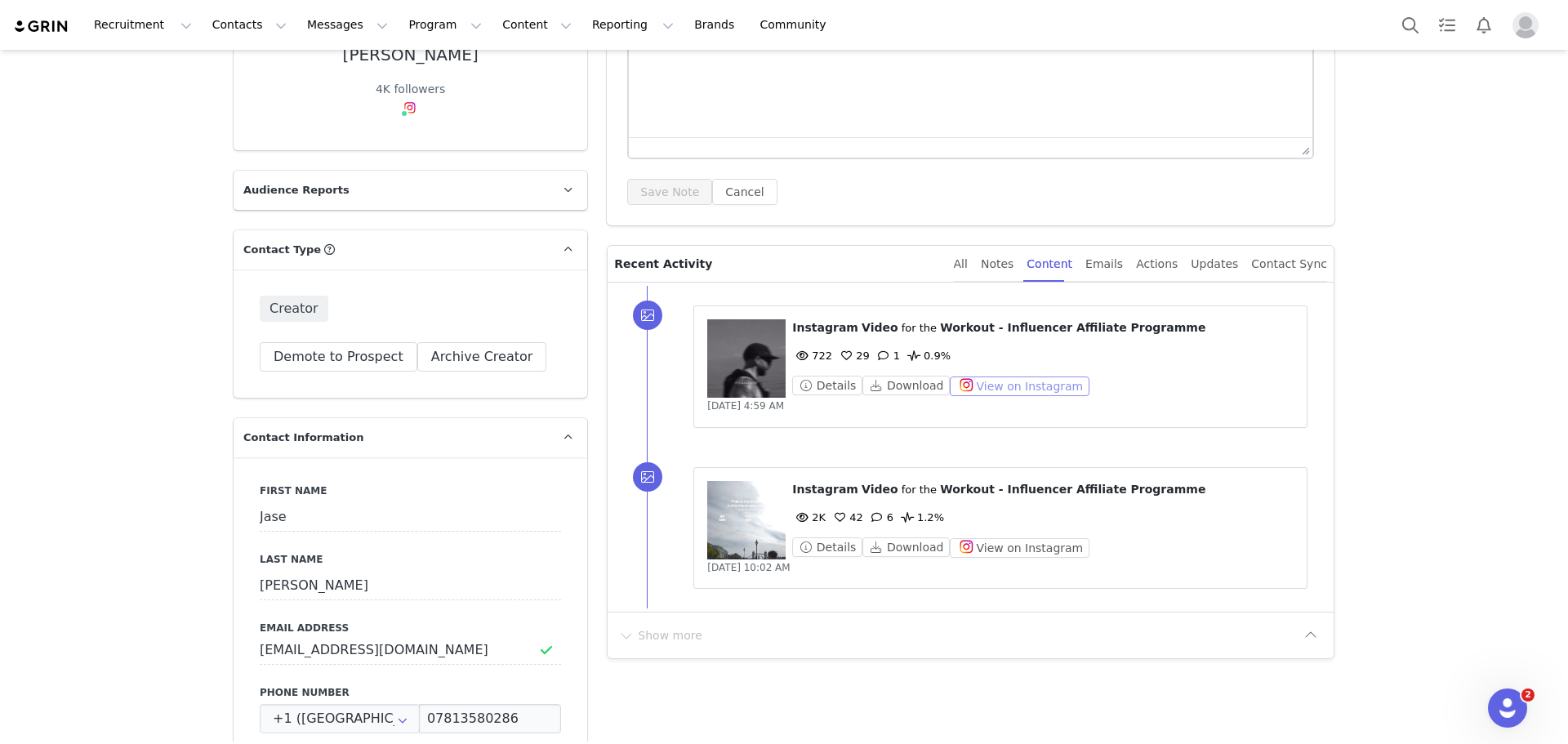
click at [1000, 383] on button "View on Instagram" at bounding box center [1019, 386] width 140 height 20
click at [739, 521] on figure at bounding box center [747, 521] width 79 height 79
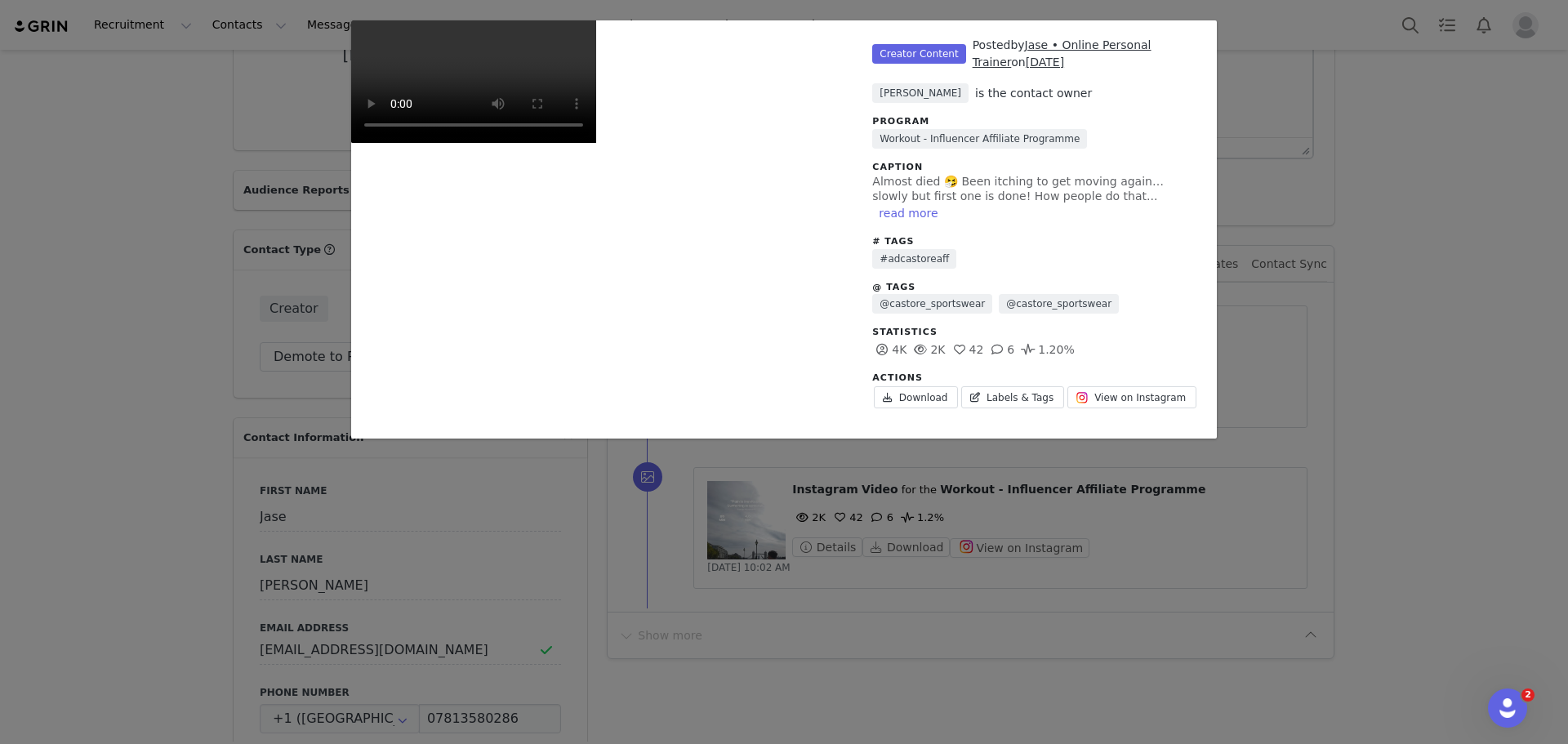
scroll to position [0, 0]
click at [1200, 304] on div "Creator Content Posted by Jase • Online Personal Trainer on Sep 6, 2025 Natasha…" at bounding box center [1037, 229] width 361 height 418
click at [1387, 331] on div "Unlabeled Creator Content Posted by Jase • Online Personal Trainer on Sep 6, 20…" at bounding box center [784, 372] width 1568 height 744
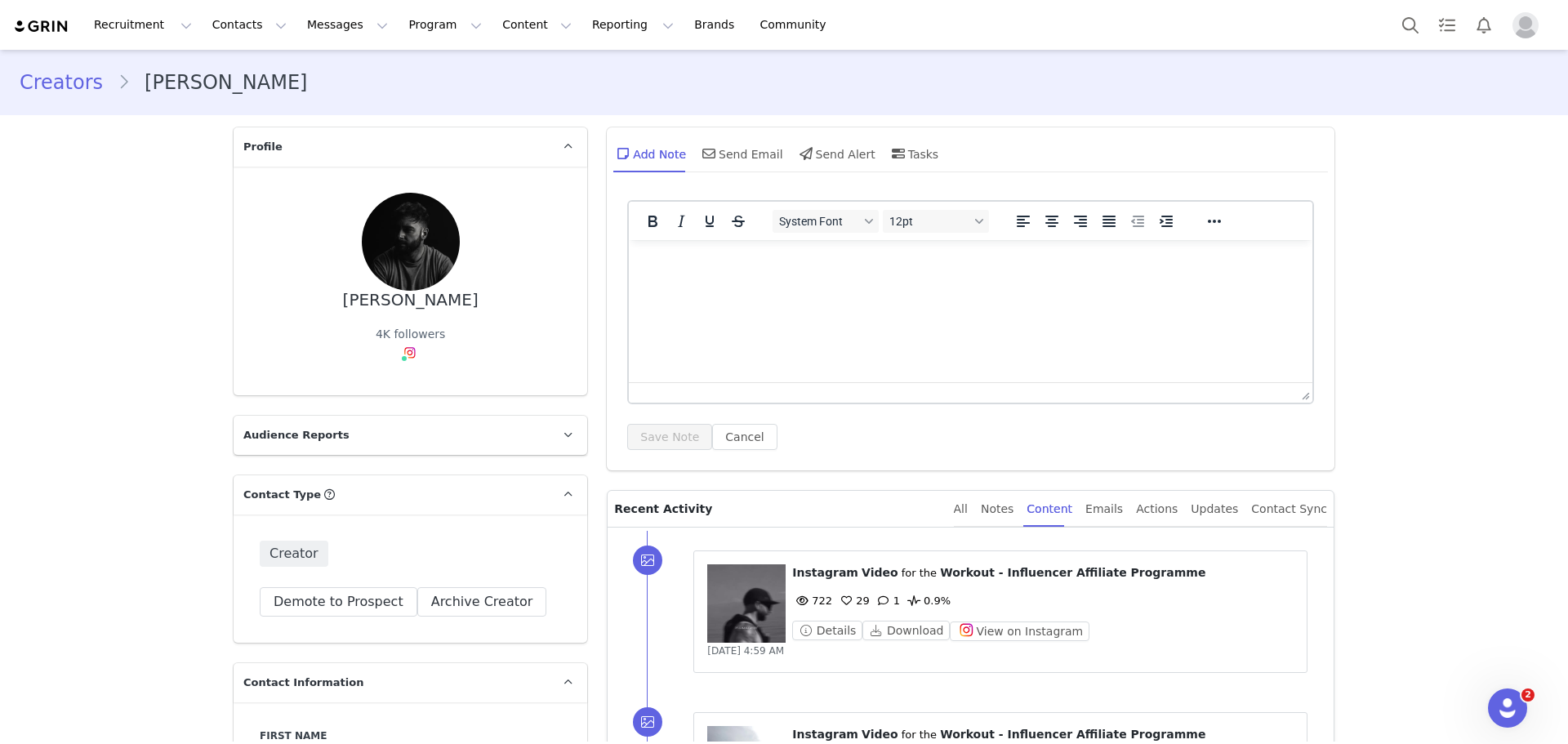
drag, startPoint x: 472, startPoint y: 293, endPoint x: 310, endPoint y: 297, distance: 162.0
click at [310, 297] on div "Jase Donaldson 4K followers Instagram ( @jase_donaldson ) — Standard Connected …" at bounding box center [410, 281] width 301 height 176
copy div "Jase Donaldson"
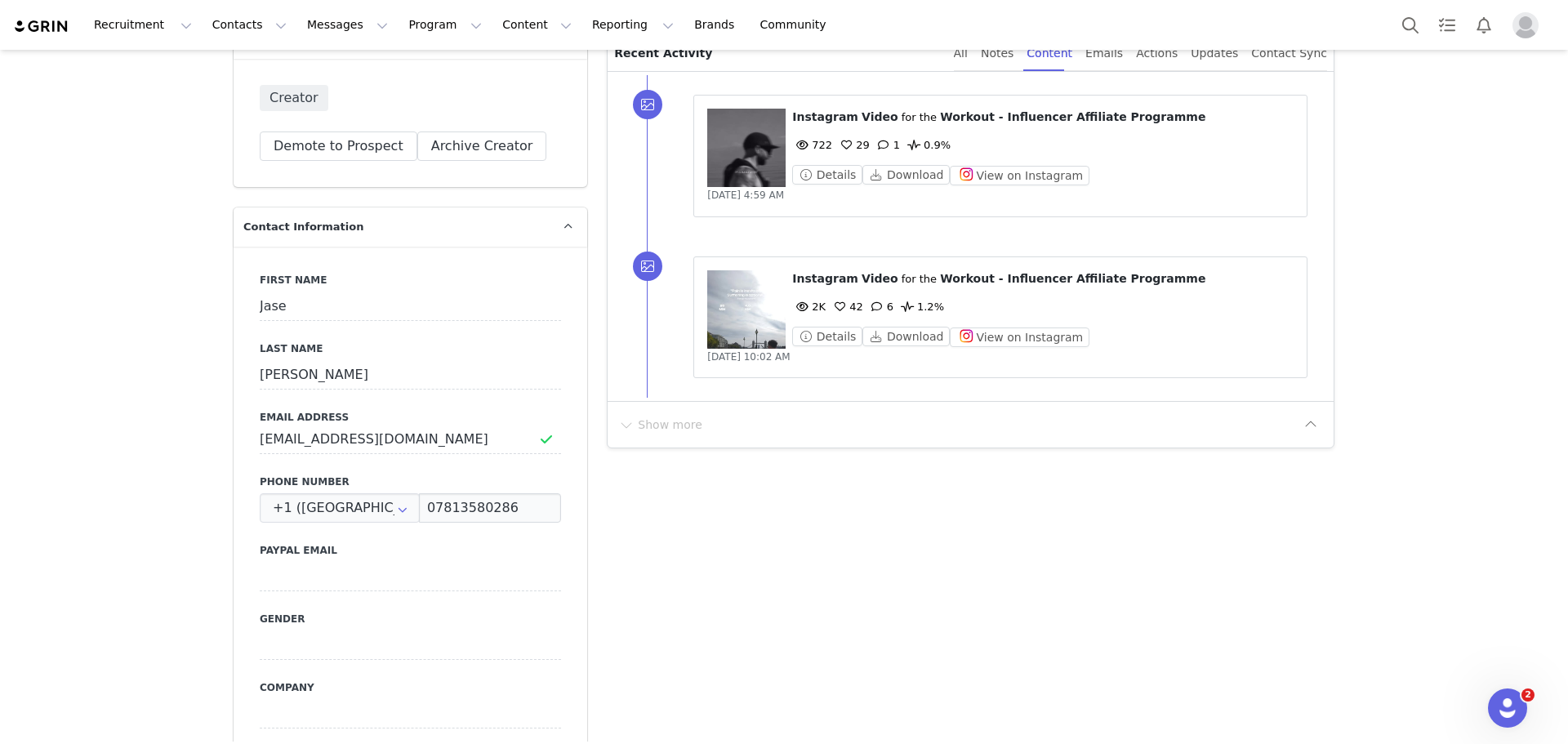
scroll to position [572, 0]
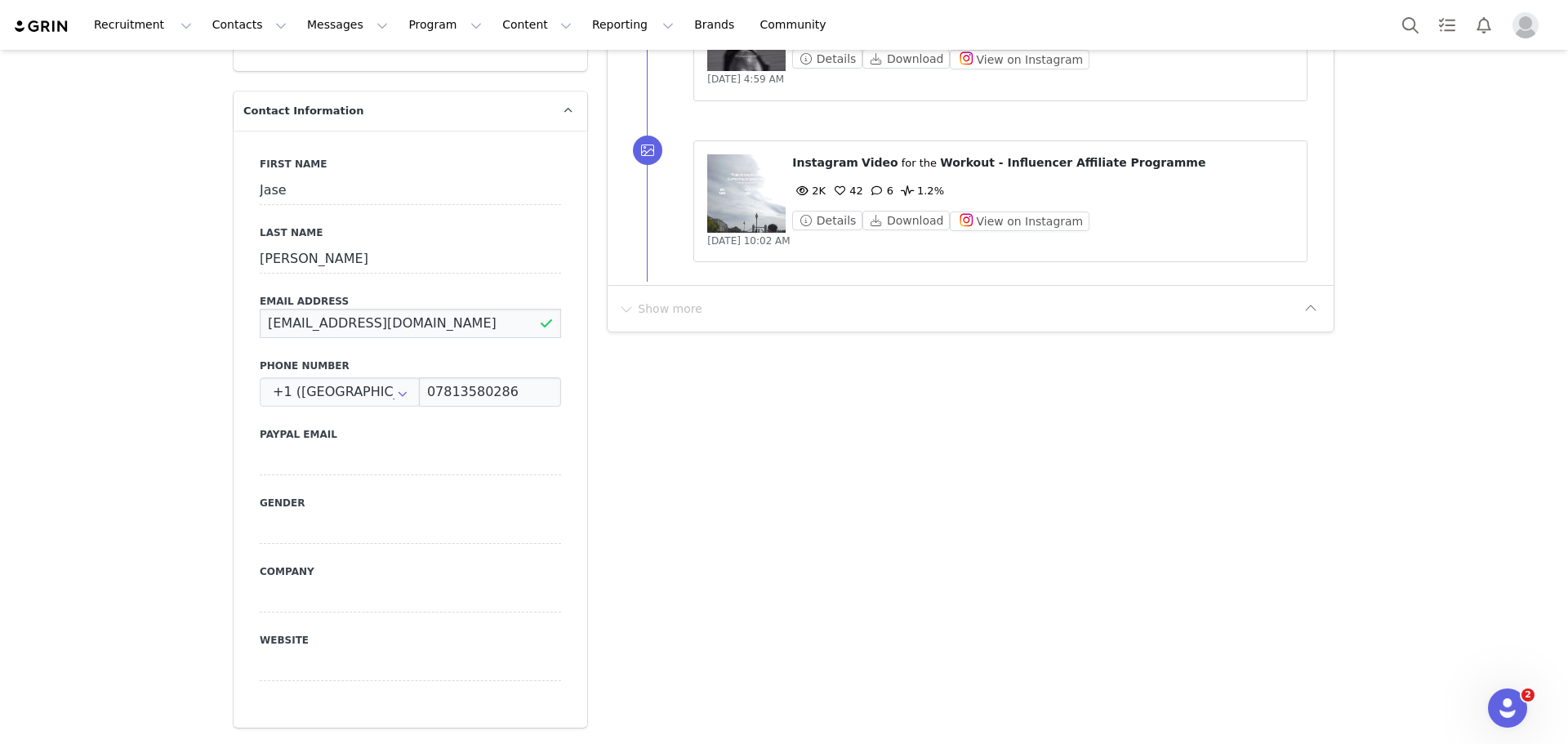
drag, startPoint x: 472, startPoint y: 327, endPoint x: 231, endPoint y: 342, distance: 241.5
click at [234, 342] on div "First Name Jase Last Name Donaldson Email Address Jasonjamesdonaldson@gmail.com…" at bounding box center [410, 429] width 354 height 597
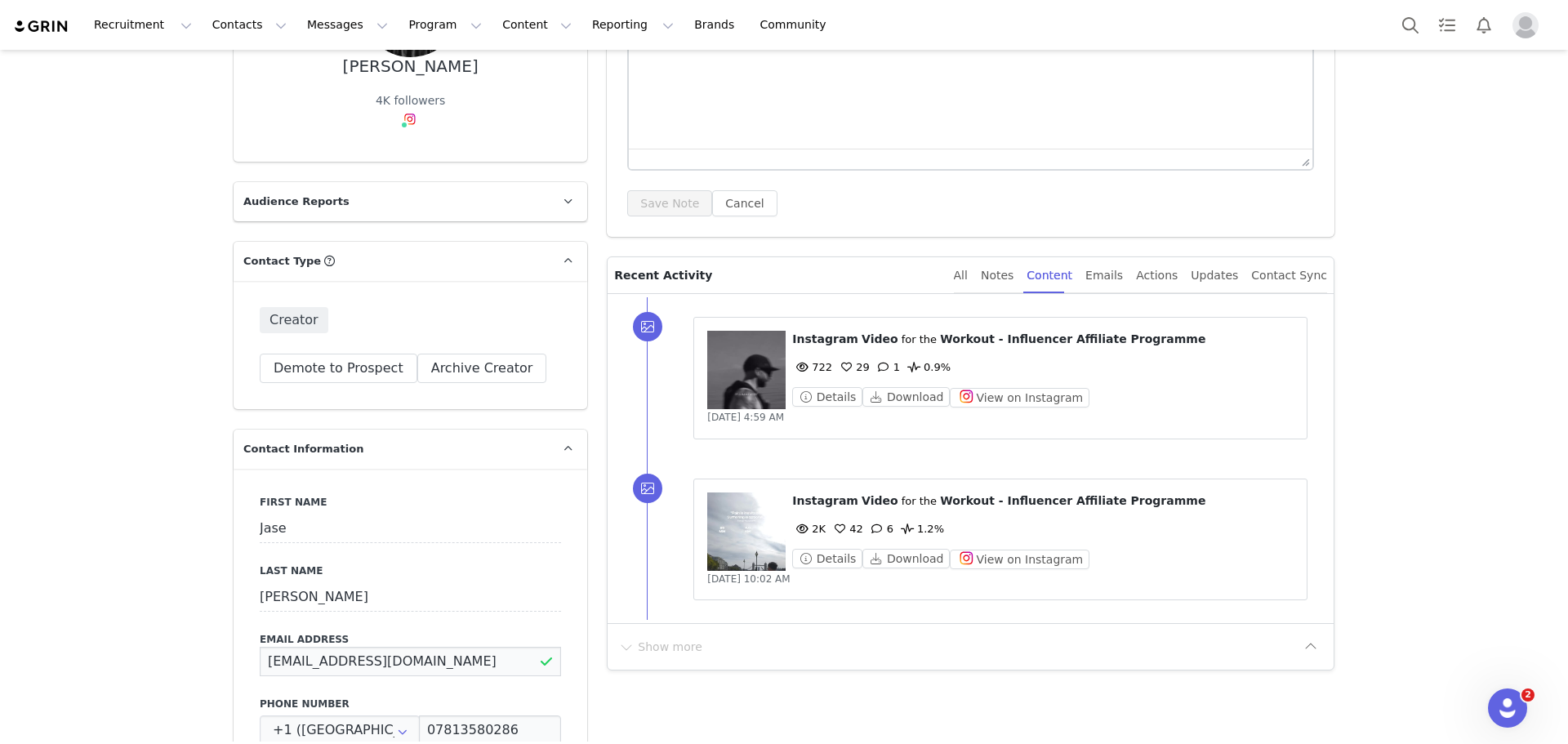
scroll to position [0, 0]
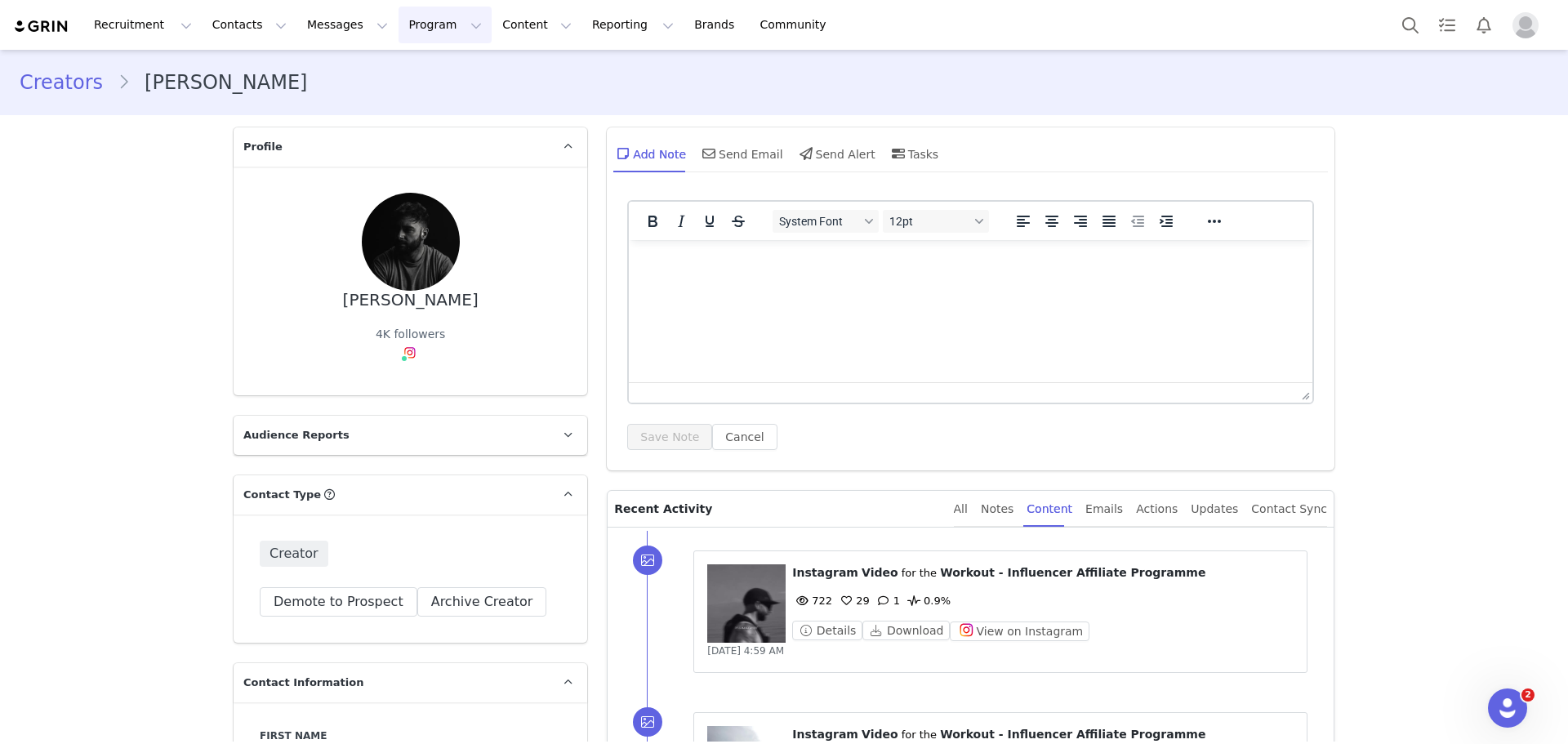
click at [398, 33] on button "Program Program" at bounding box center [444, 25] width 93 height 37
click at [253, 15] on button "Contacts Contacts" at bounding box center [250, 25] width 94 height 37
click at [229, 73] on p "Creators" at bounding box center [224, 72] width 49 height 17
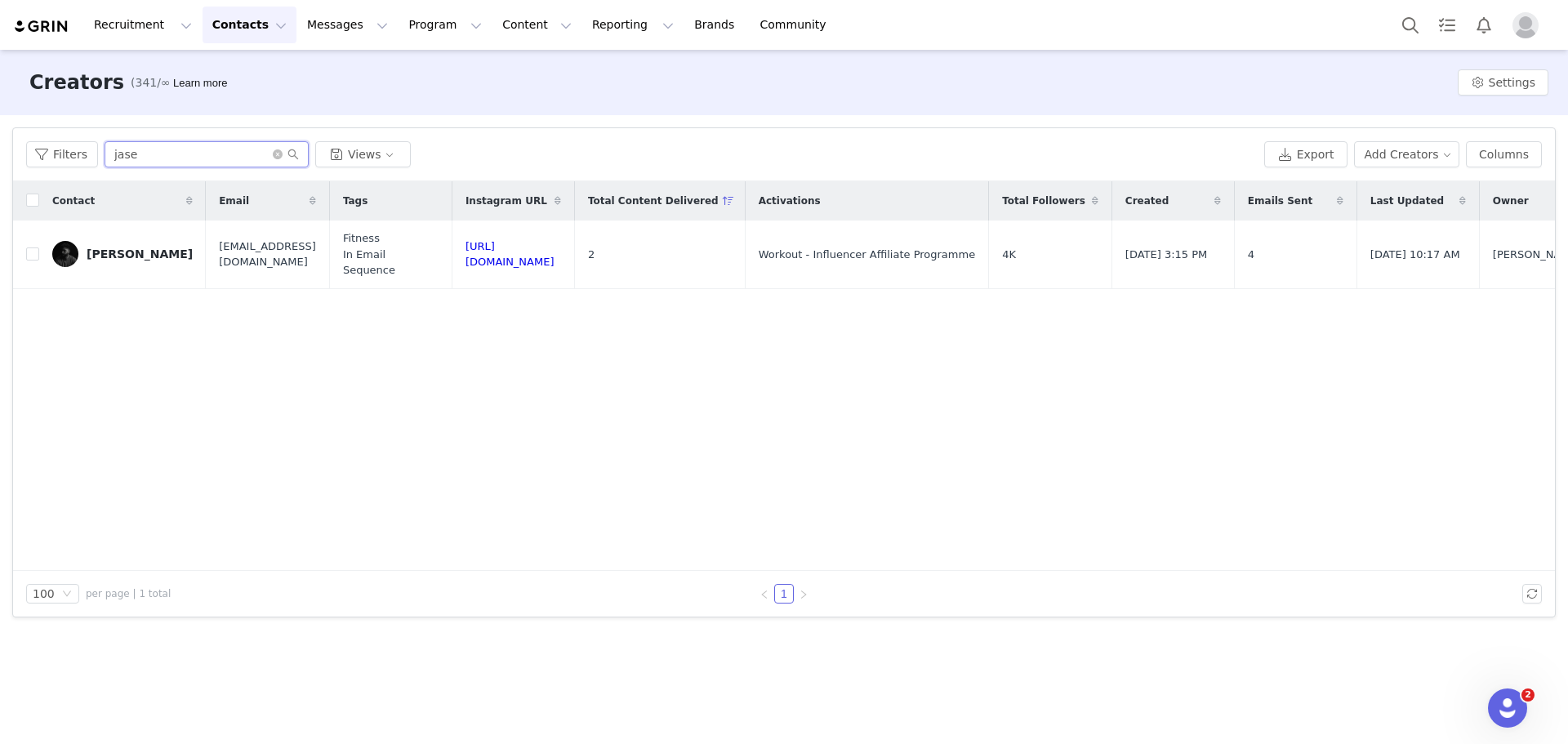
click at [208, 158] on input "jase" at bounding box center [206, 154] width 204 height 27
type input "j"
type input "alex hurst"
click at [119, 241] on link "Alex Hurst" at bounding box center [122, 253] width 140 height 27
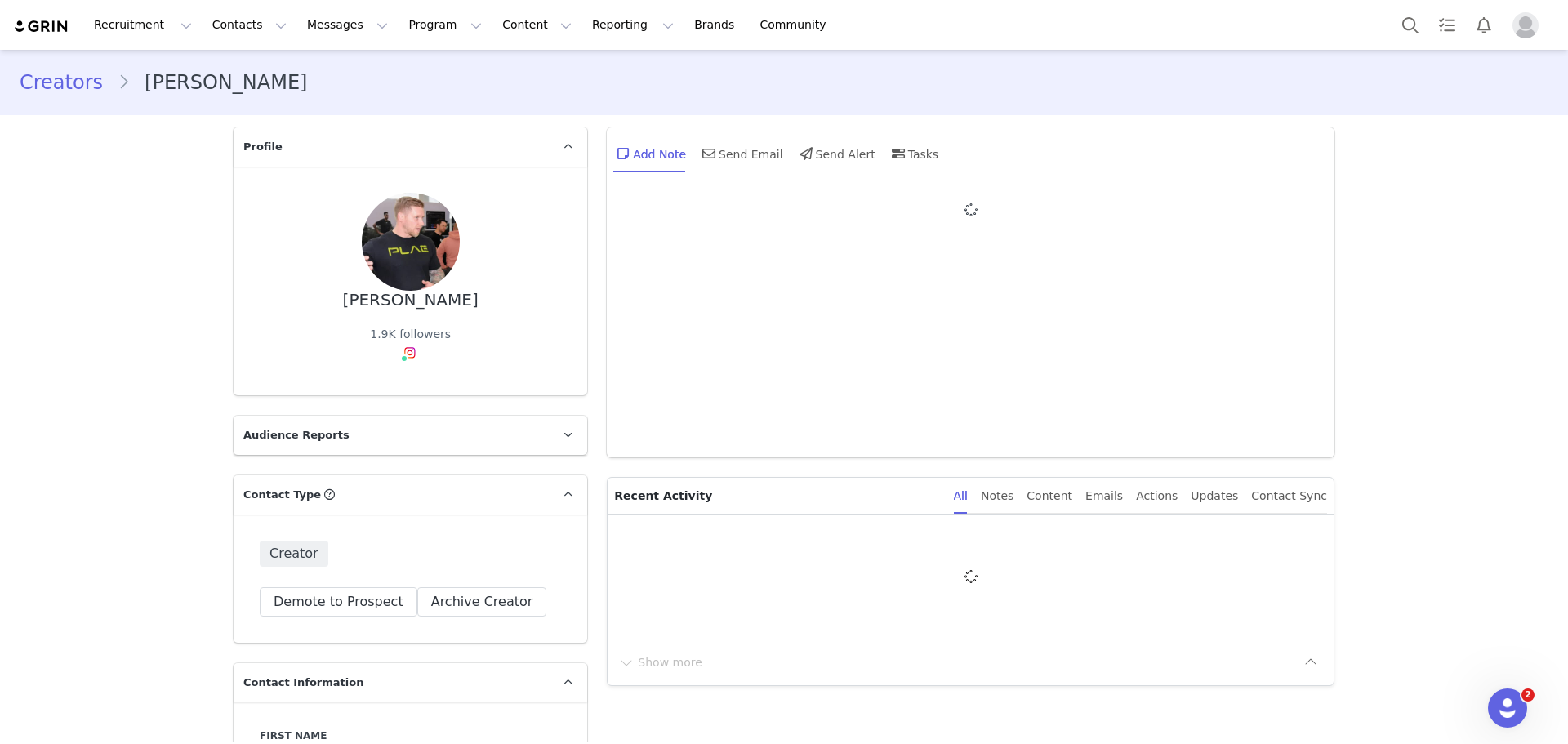
type input "+1 (United States)"
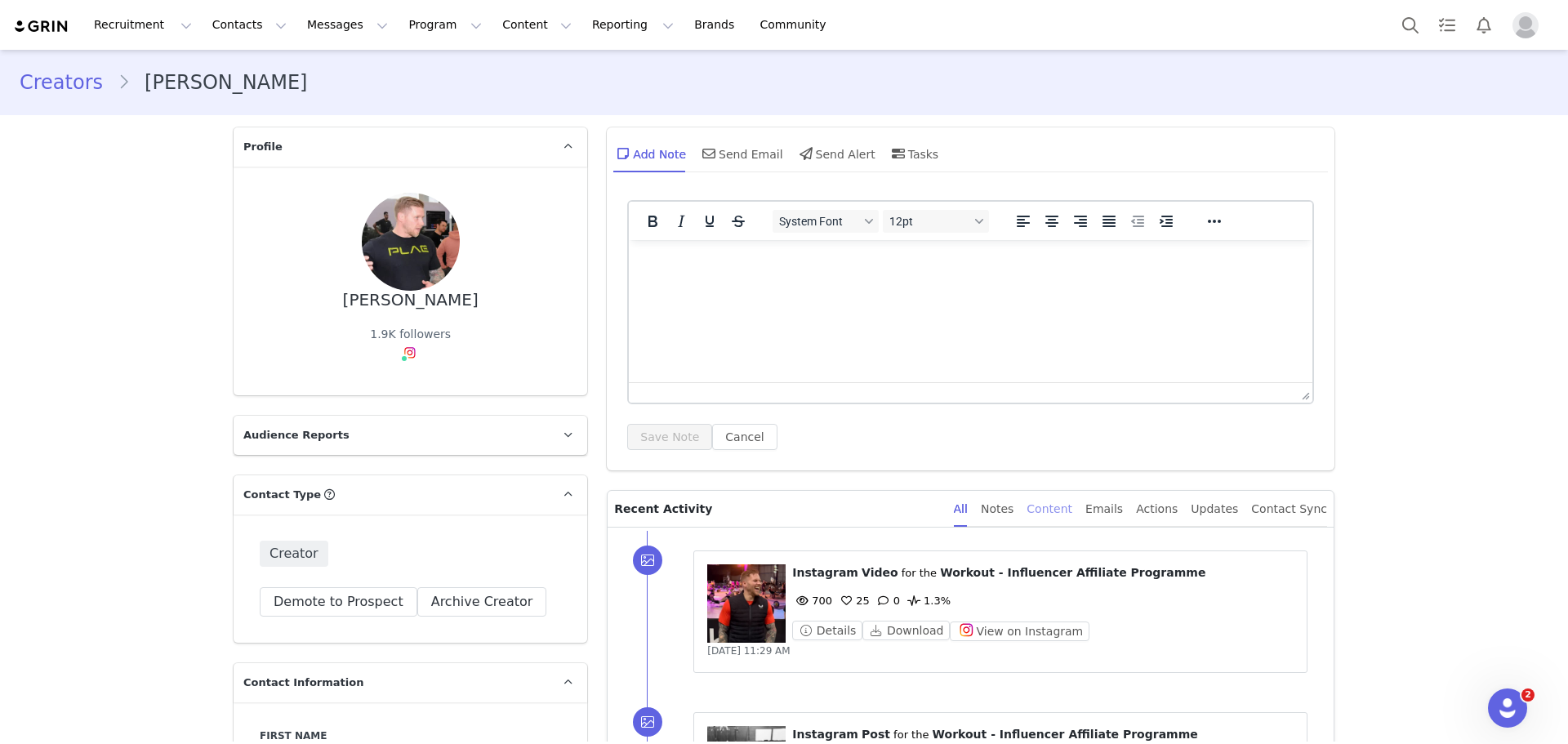
click at [1072, 513] on div "Content" at bounding box center [1049, 509] width 45 height 37
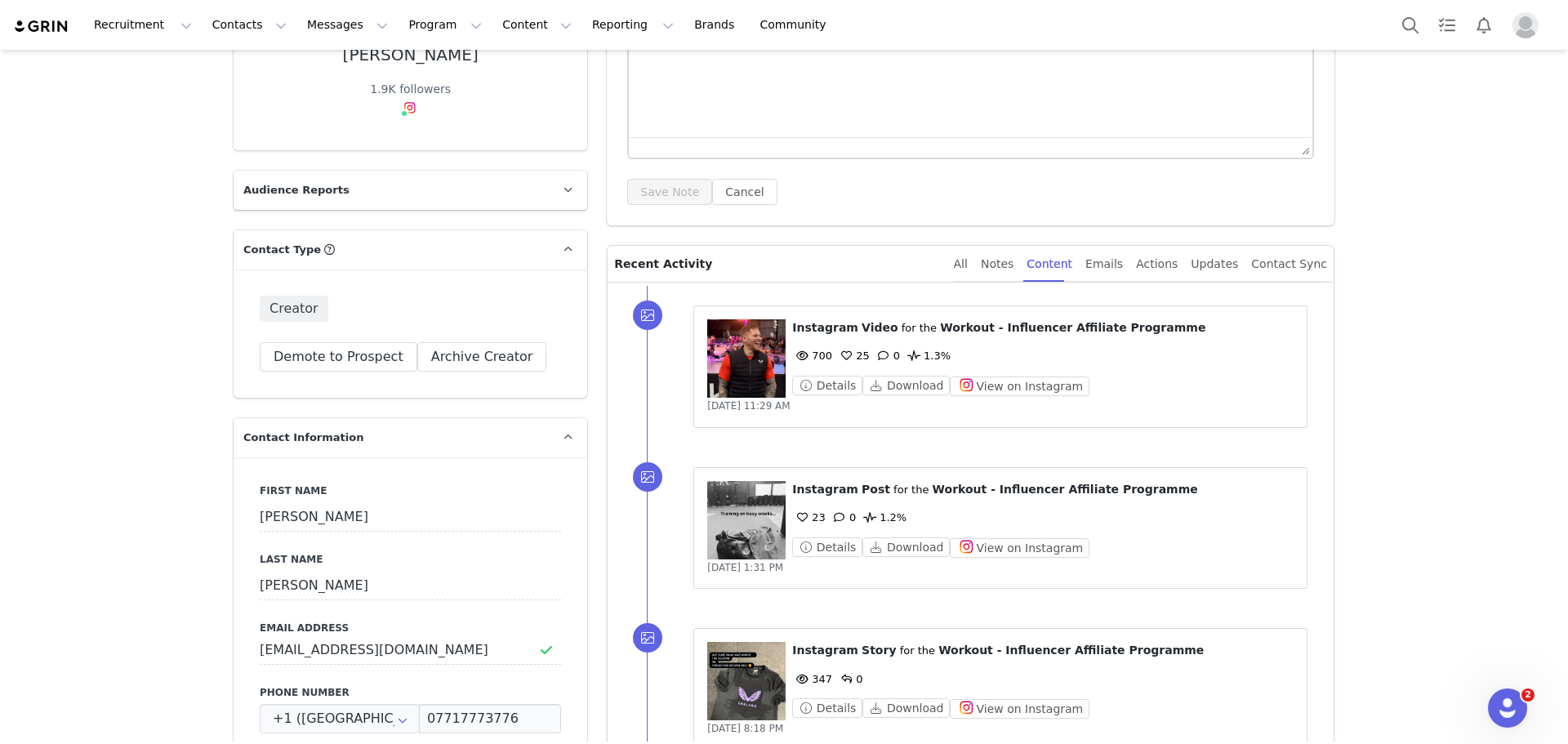
click at [991, 369] on div "⁨ Instagram ⁩ ⁨ Video ⁩ for the ⁨ Workout - Influencer Affiliate Programme ⁩ 70…" at bounding box center [1043, 358] width 502 height 77
click at [982, 390] on button "View on Instagram" at bounding box center [1019, 386] width 140 height 20
click at [1046, 551] on button "View on Instagram" at bounding box center [1019, 548] width 140 height 20
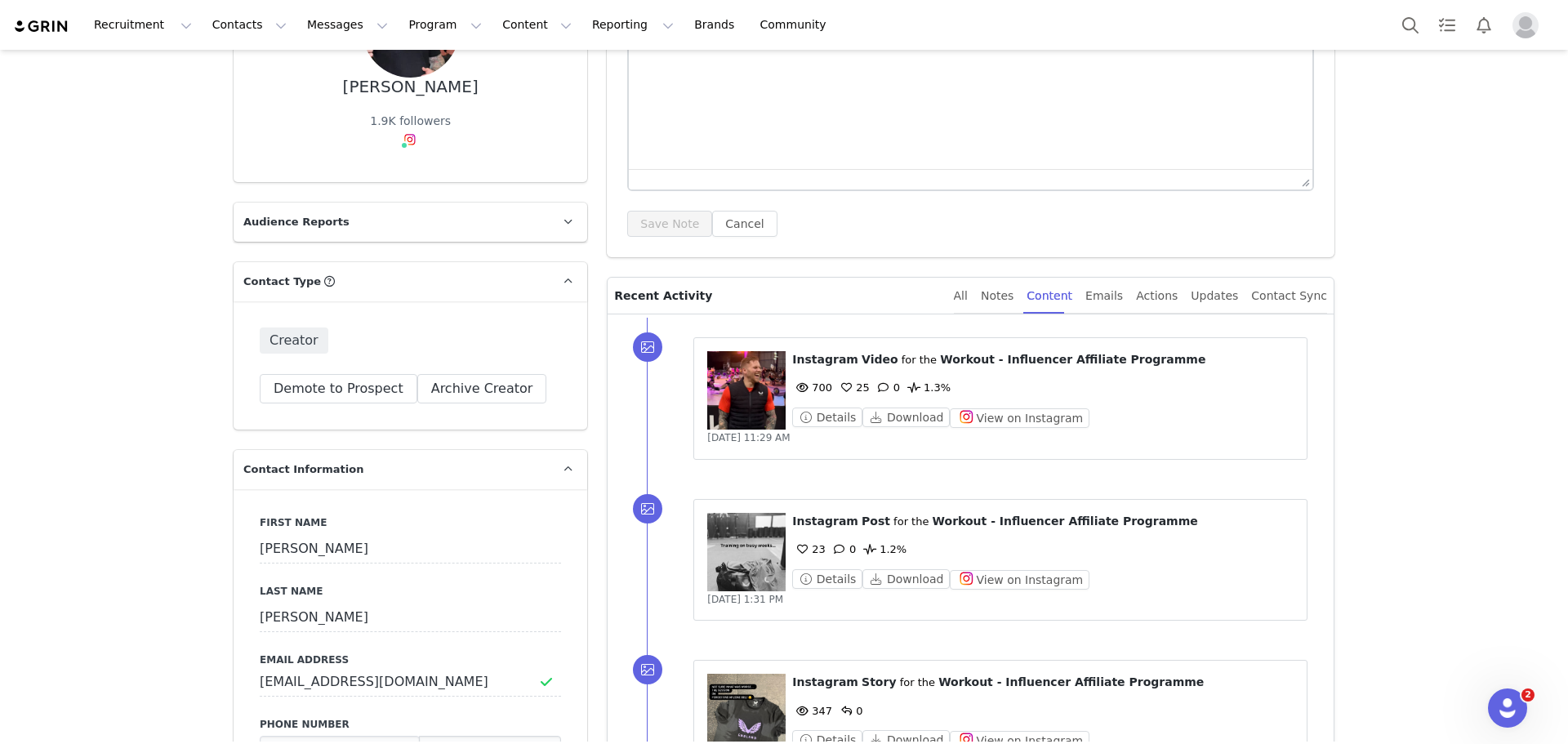
scroll to position [408, 0]
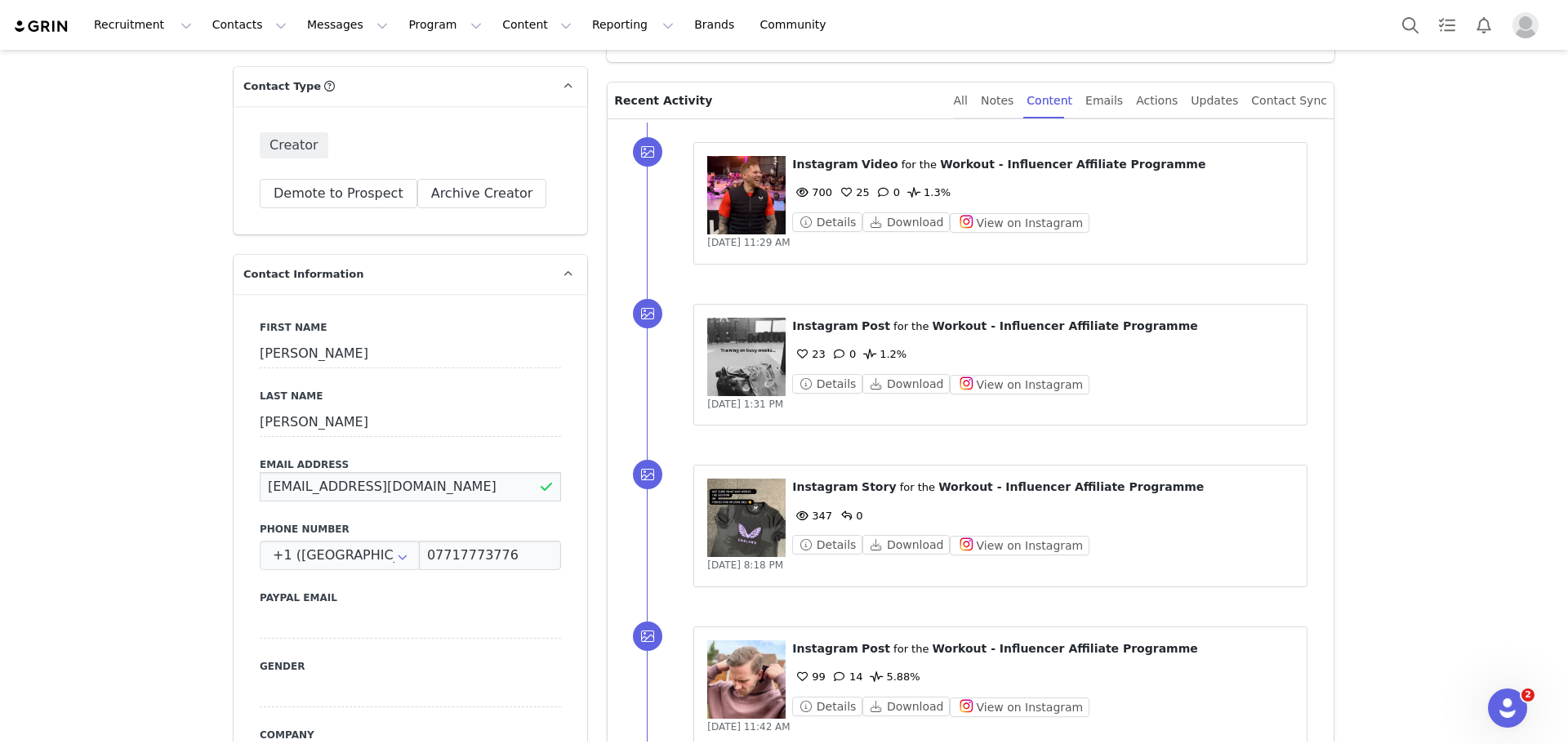
drag, startPoint x: 459, startPoint y: 483, endPoint x: 234, endPoint y: 490, distance: 225.1
click at [234, 490] on div "First Name Alex Last Name Hurst Email Address Alex_hurst_378@hotmail.com Phone …" at bounding box center [410, 592] width 354 height 597
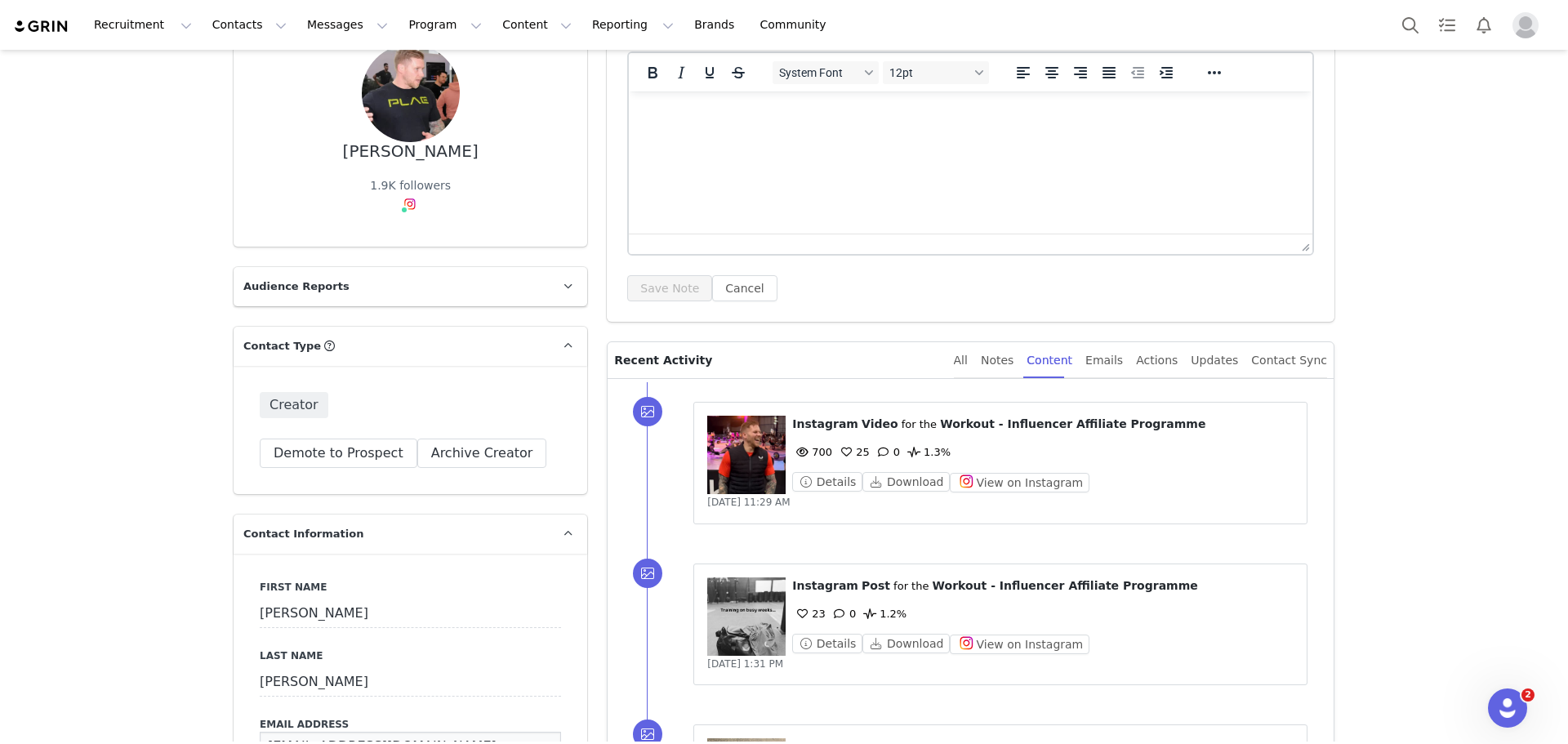
scroll to position [0, 0]
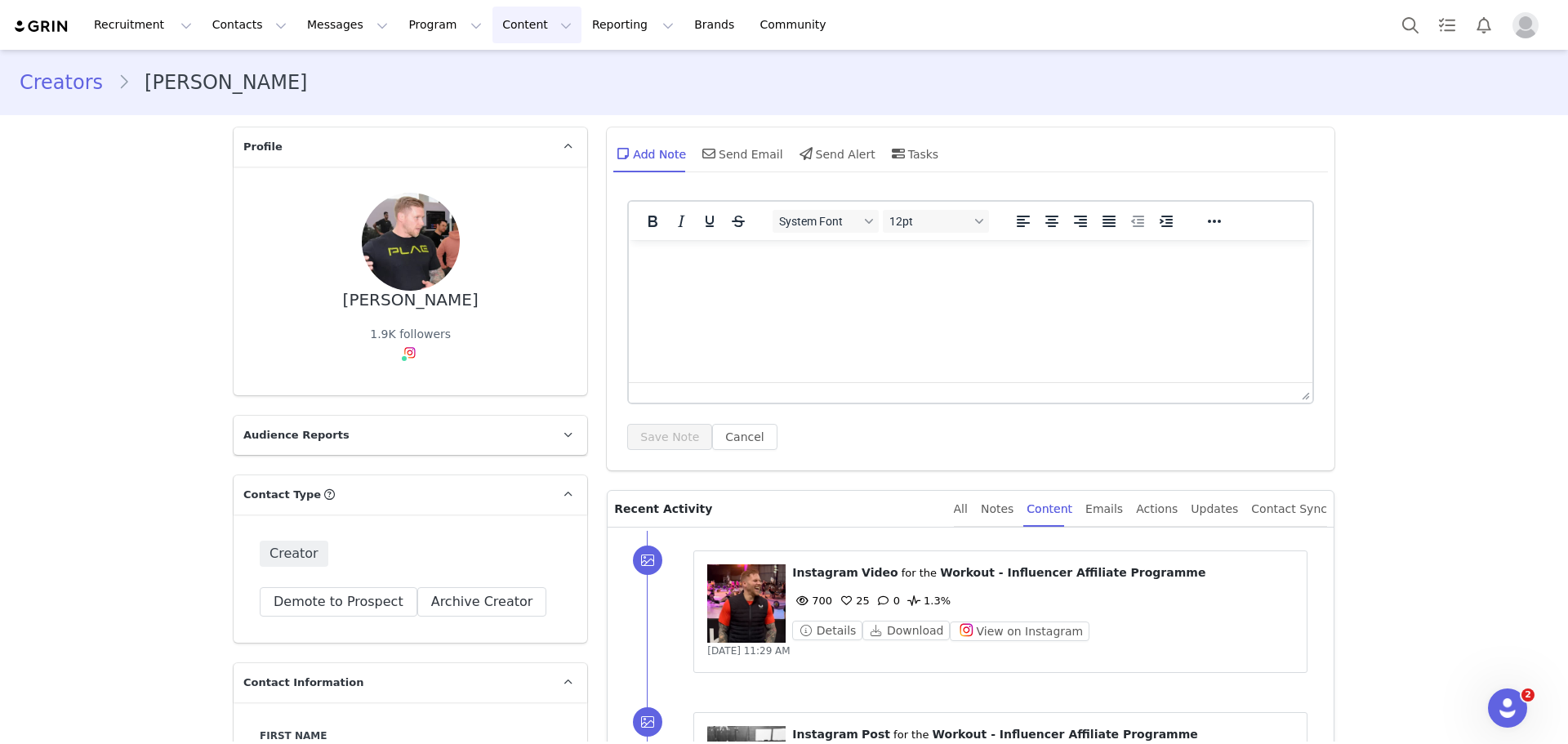
click at [492, 36] on button "Content Content" at bounding box center [537, 25] width 89 height 37
click at [234, 26] on button "Contacts Contacts" at bounding box center [250, 25] width 94 height 37
click at [241, 68] on p "Creators" at bounding box center [224, 72] width 49 height 17
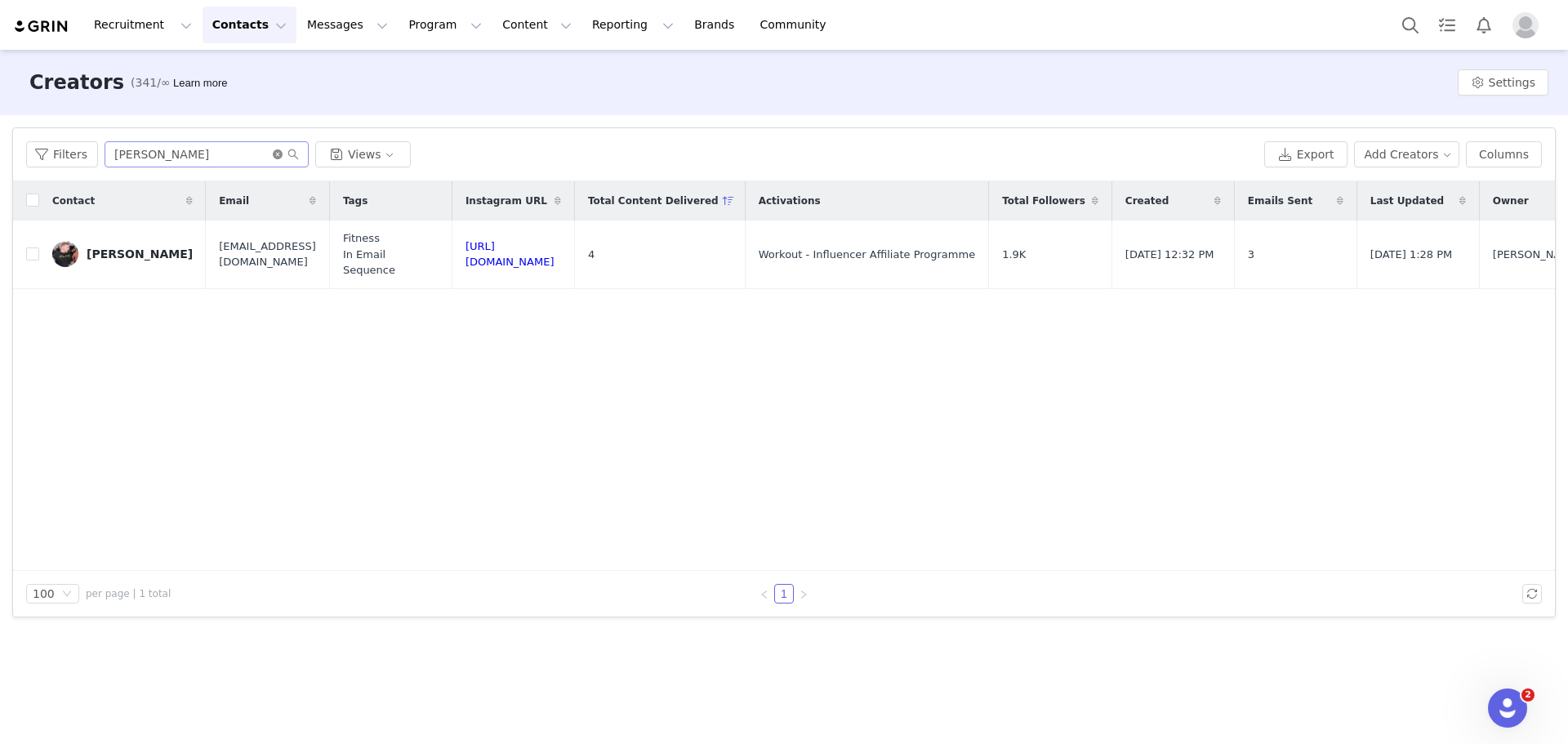
click at [273, 153] on icon "icon: close-circle" at bounding box center [277, 154] width 9 height 9
click at [232, 149] on input "text" at bounding box center [206, 154] width 204 height 27
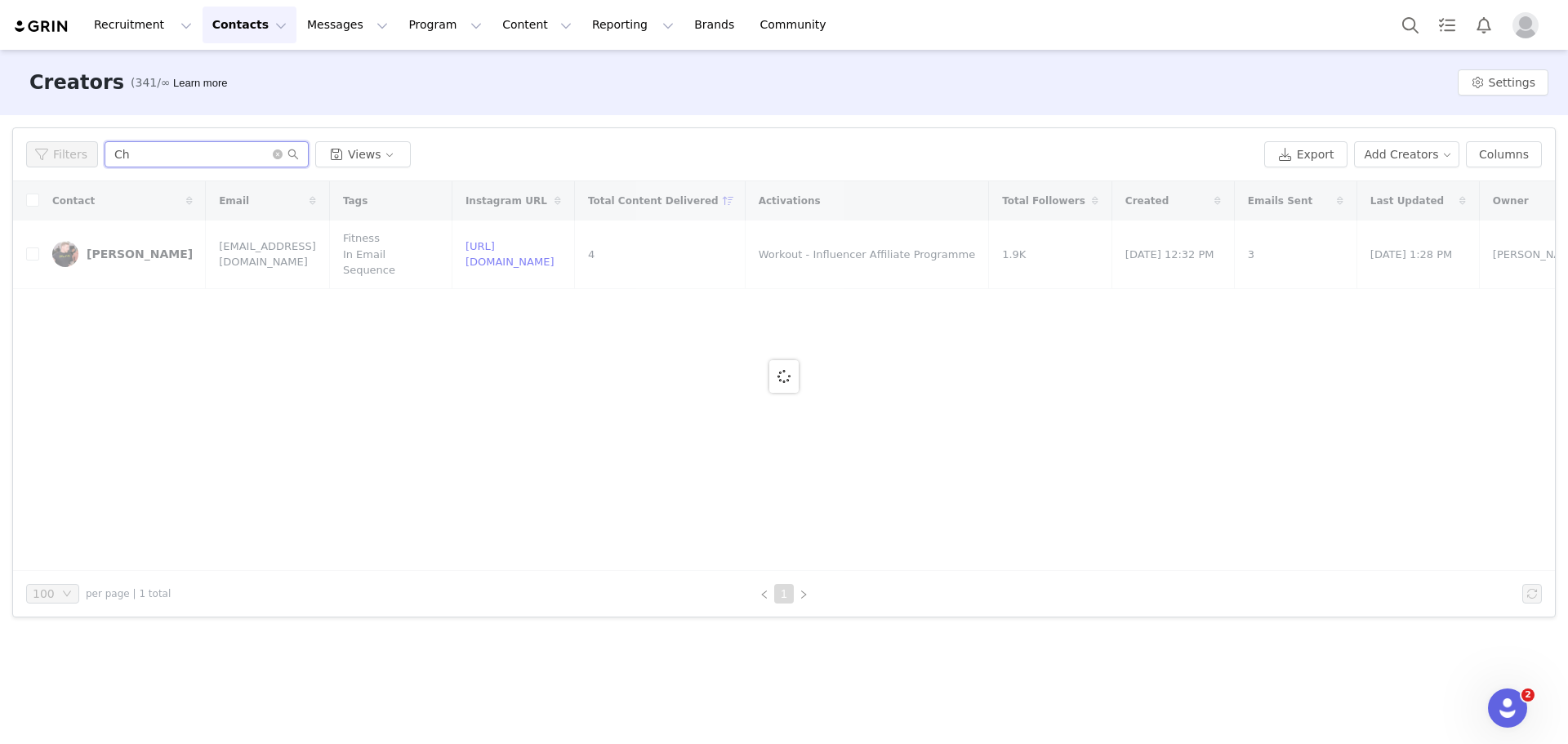
type input "C"
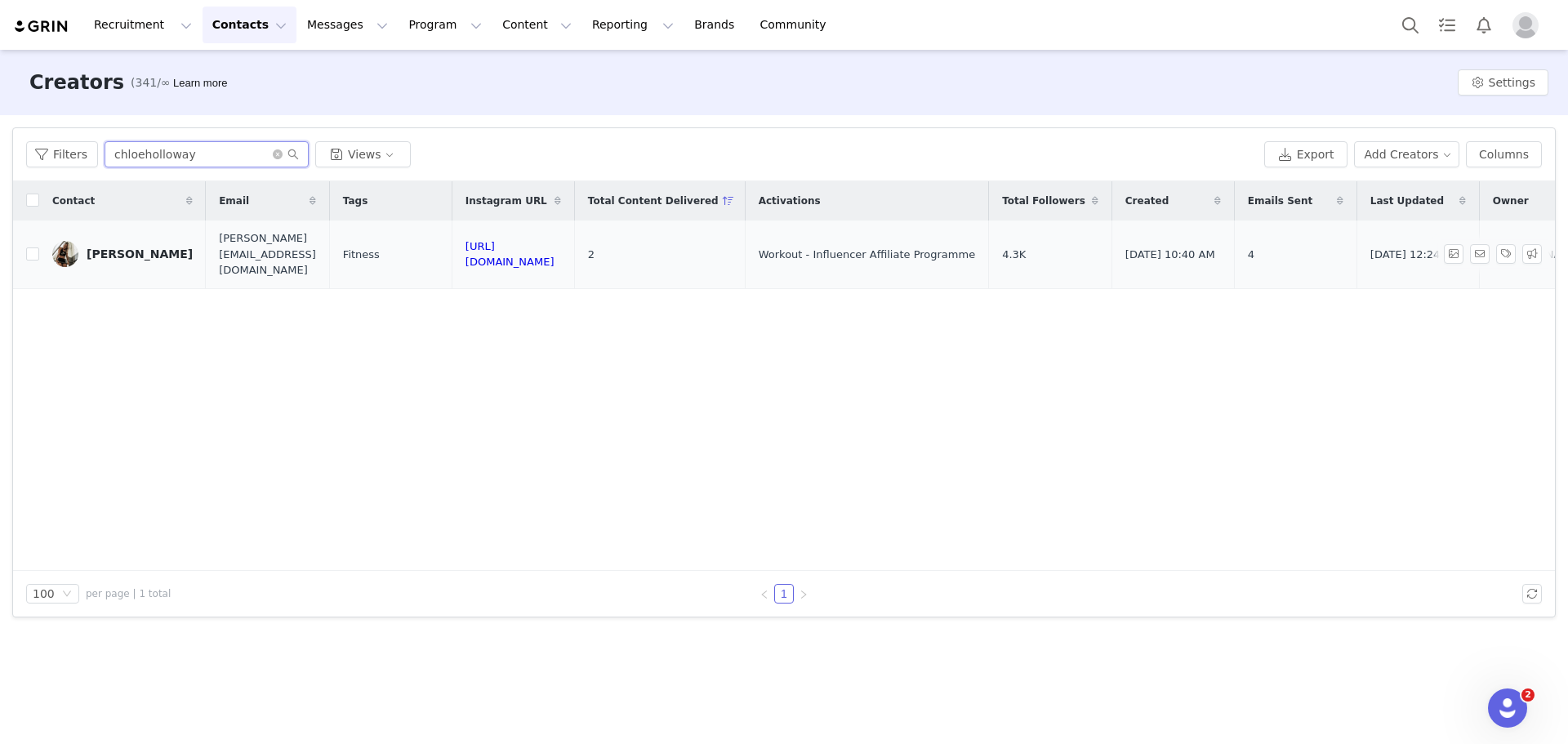
type input "chloeholloway"
click at [158, 259] on td "Chloe Holloway" at bounding box center [122, 254] width 167 height 68
click at [152, 247] on div "Chloe Holloway" at bounding box center [140, 253] width 106 height 13
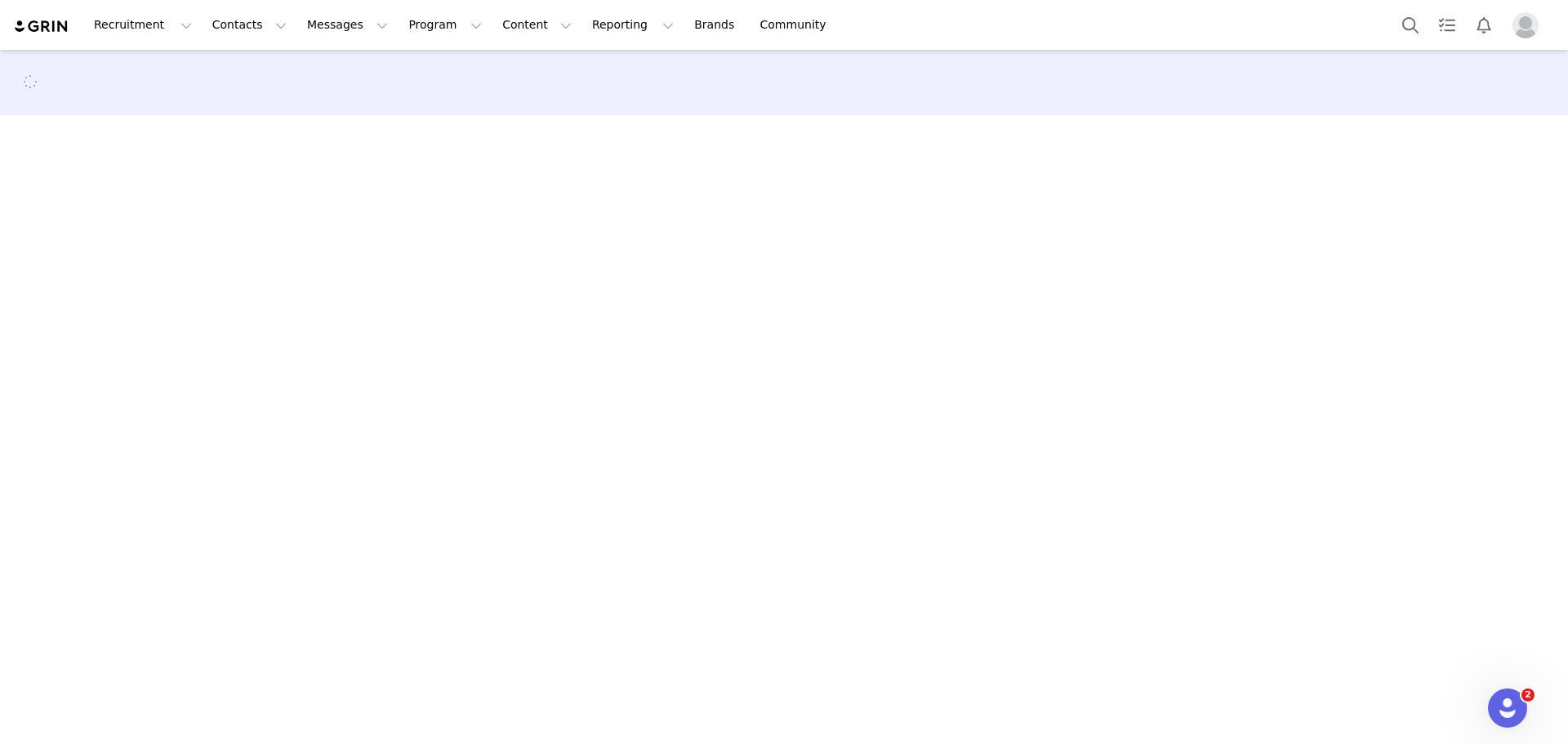
click at [152, 247] on main at bounding box center [784, 396] width 1568 height 692
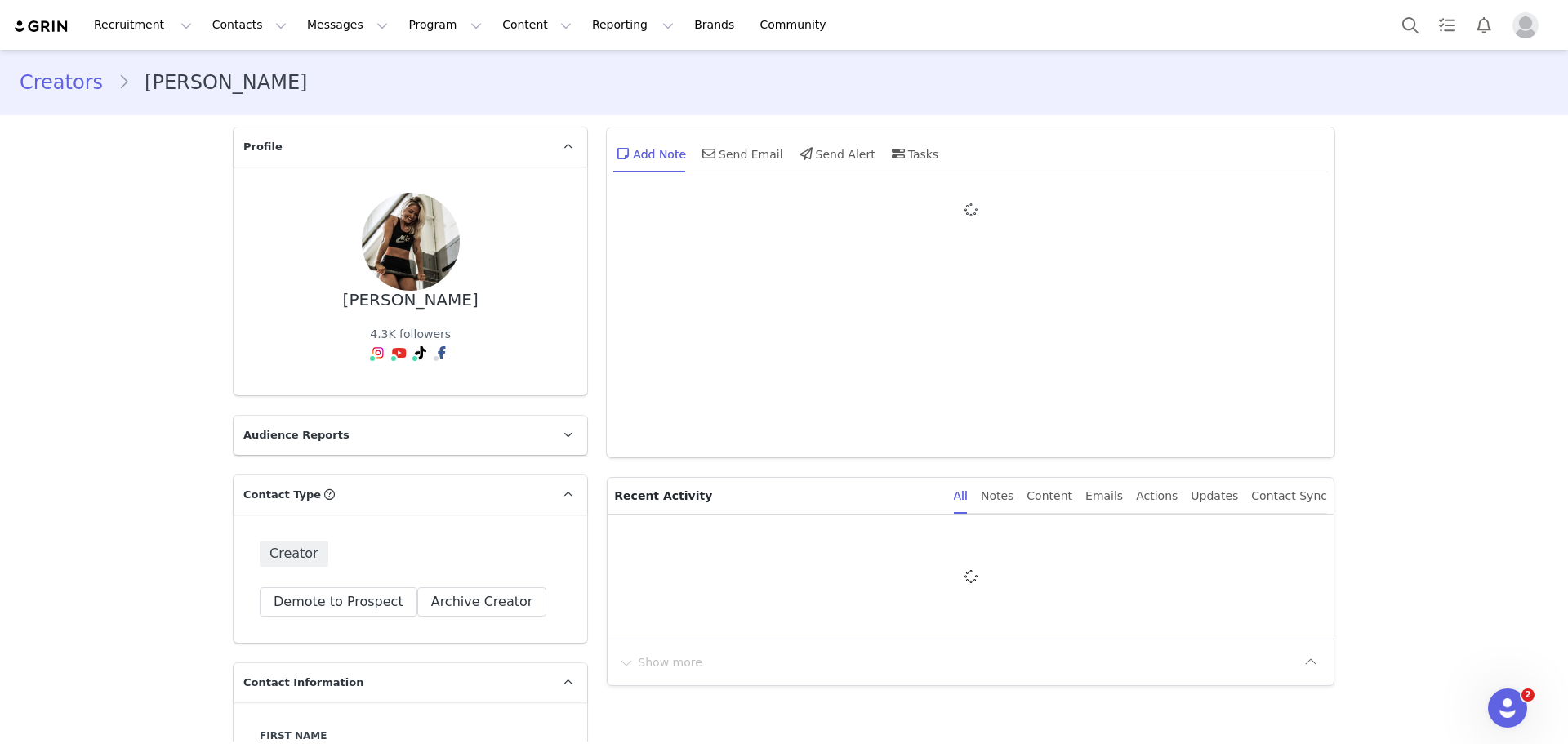
type input "+44 (United Kingdom)"
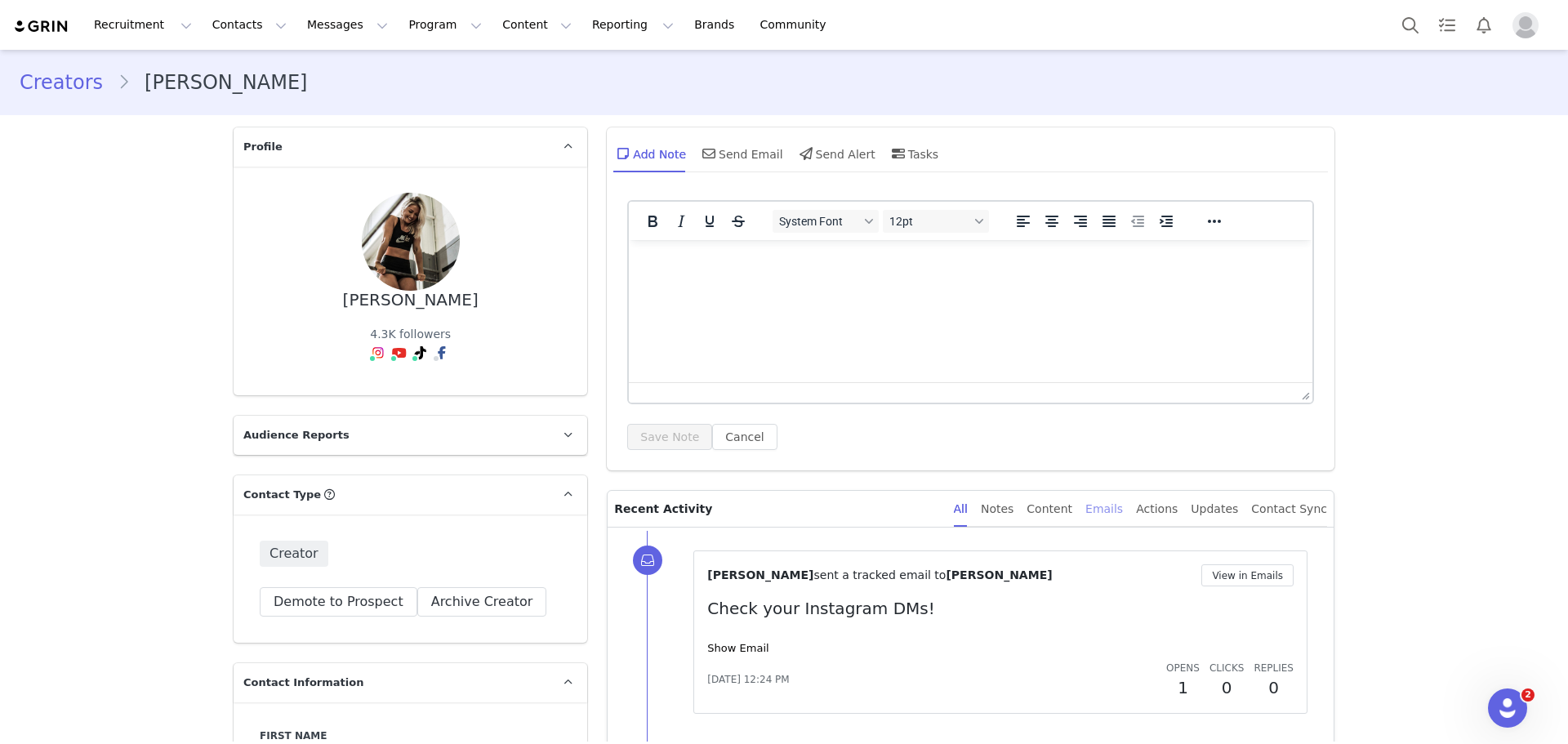
click at [1124, 506] on div "Emails" at bounding box center [1105, 509] width 38 height 37
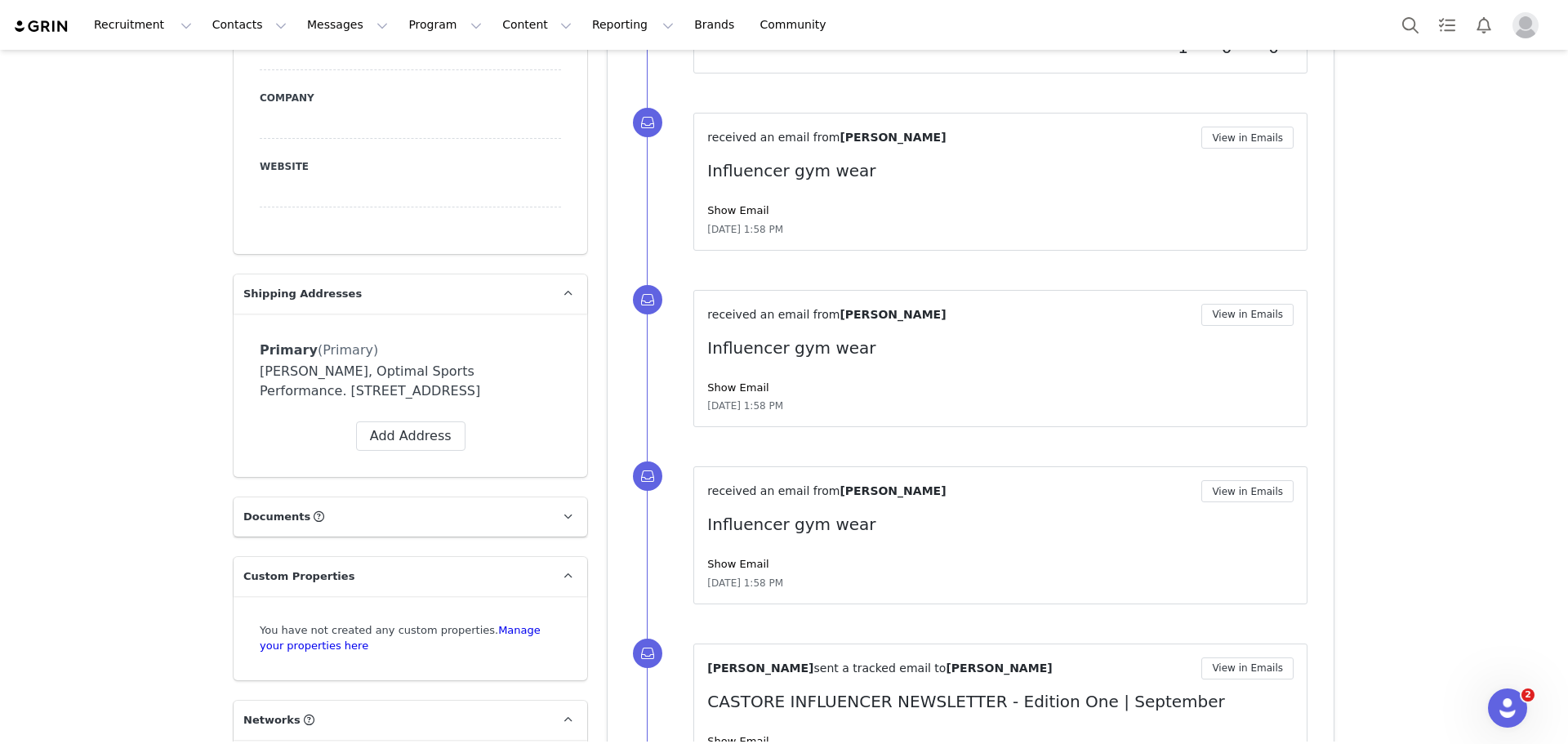
scroll to position [1062, 0]
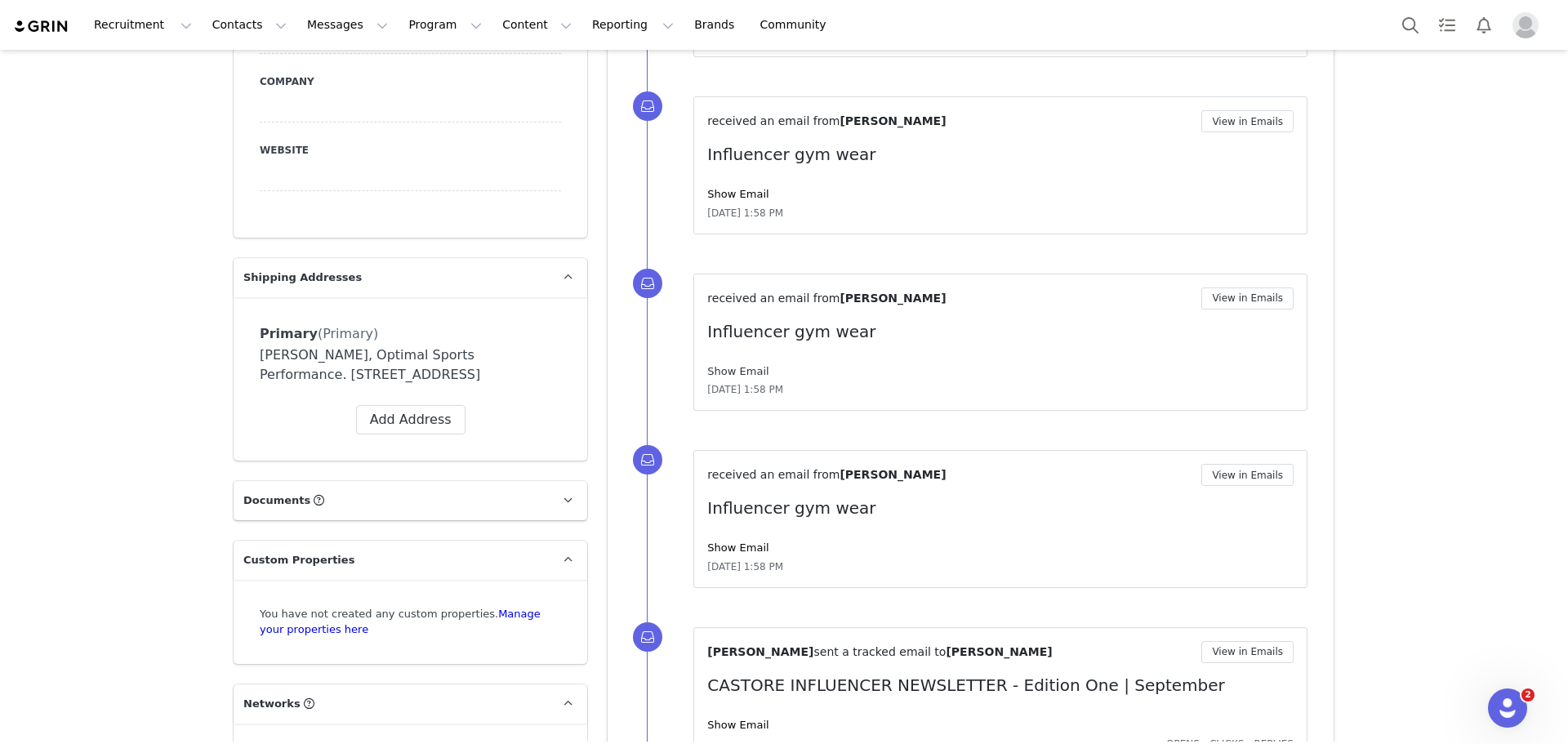
click at [744, 372] on link "Show Email" at bounding box center [738, 371] width 62 height 12
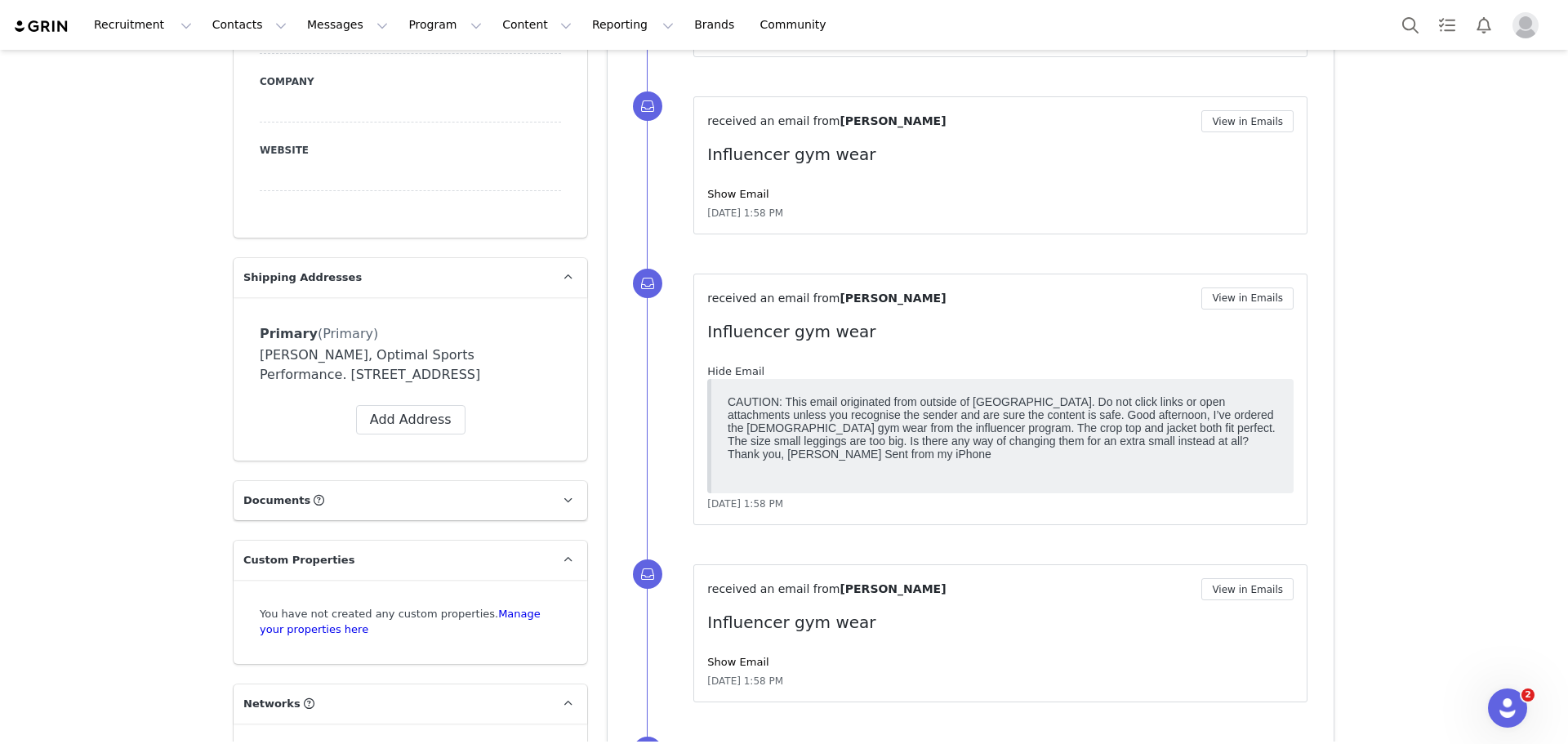
scroll to position [0, 0]
click at [742, 375] on link "Hide Email" at bounding box center [736, 371] width 57 height 12
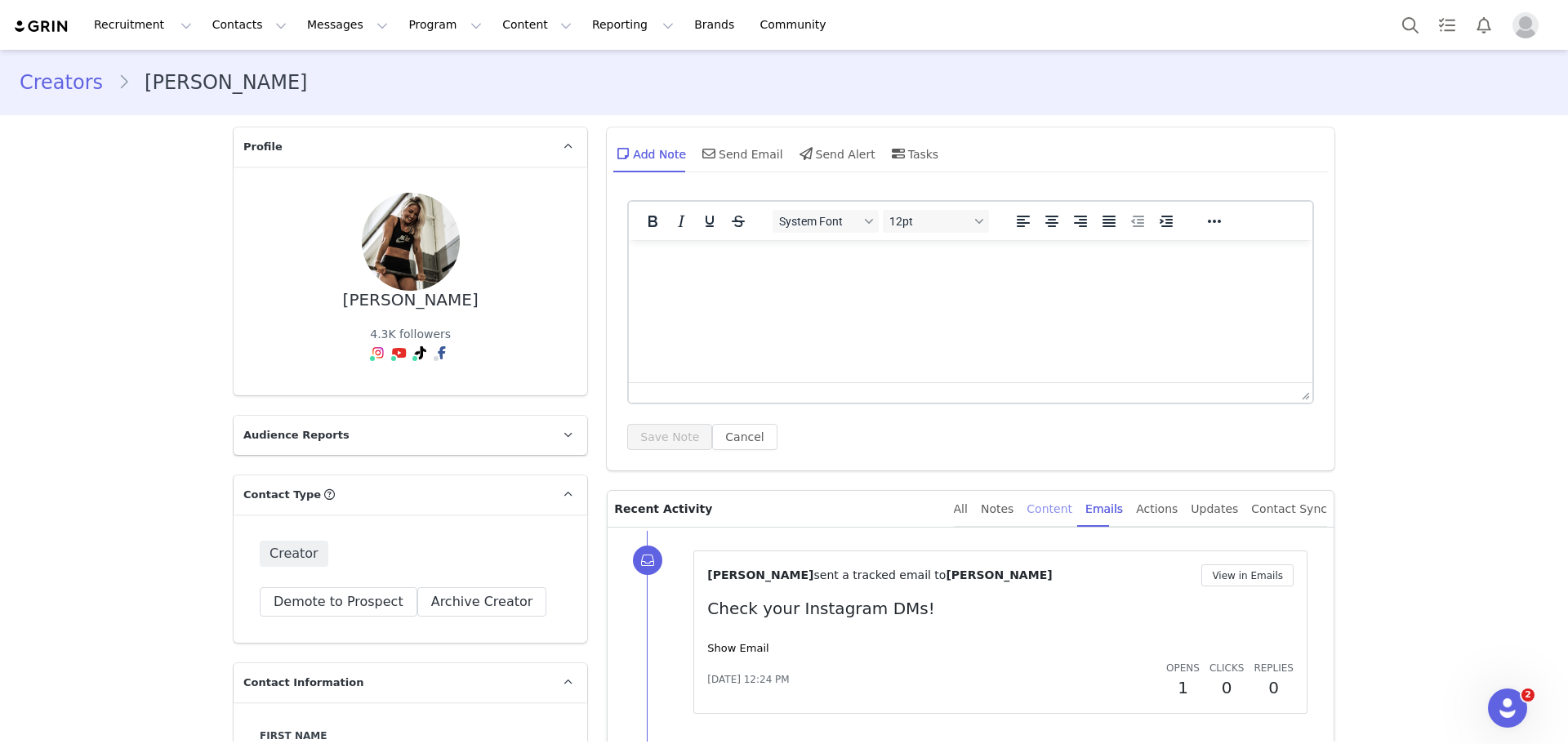
click at [1072, 516] on div "Content" at bounding box center [1049, 509] width 45 height 37
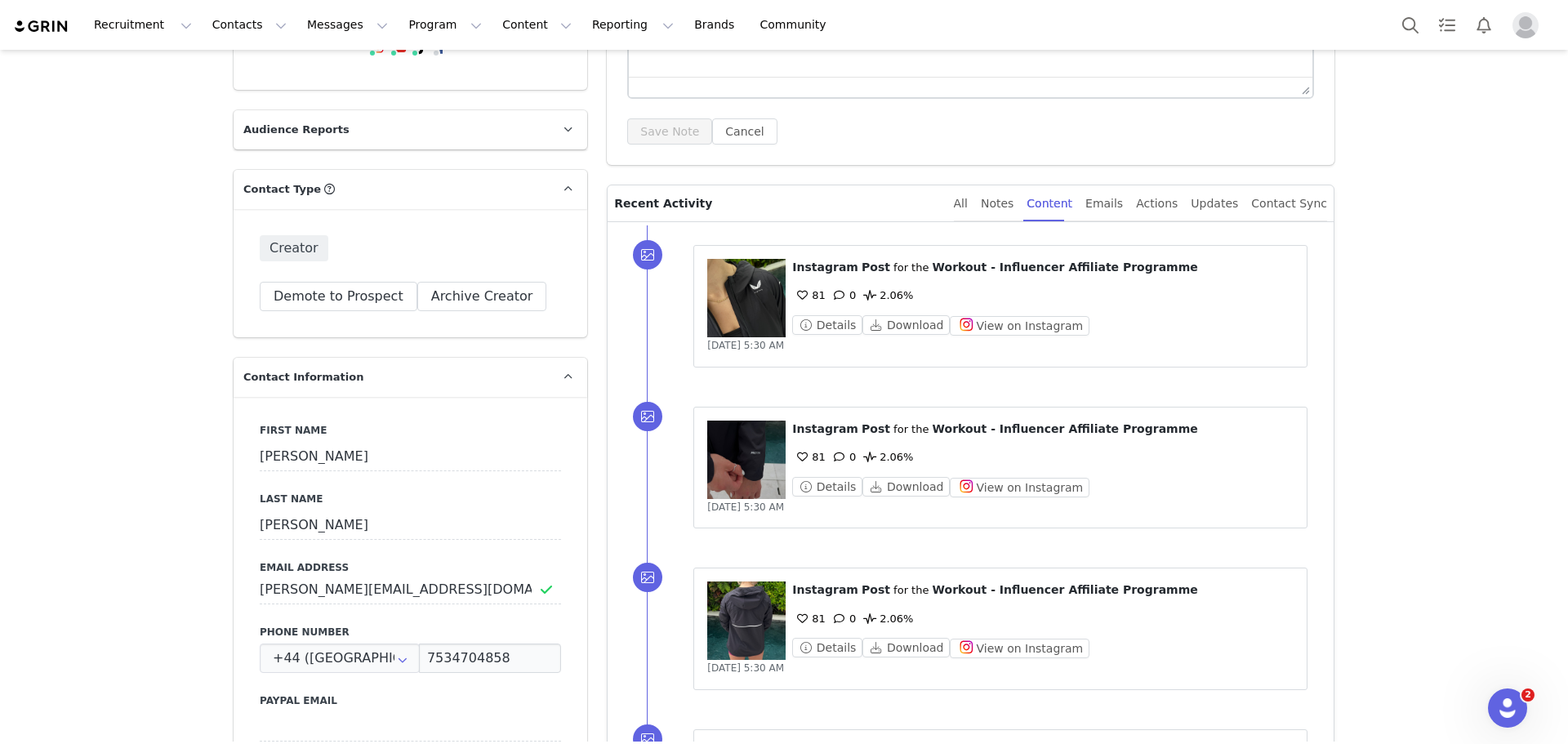
scroll to position [408, 0]
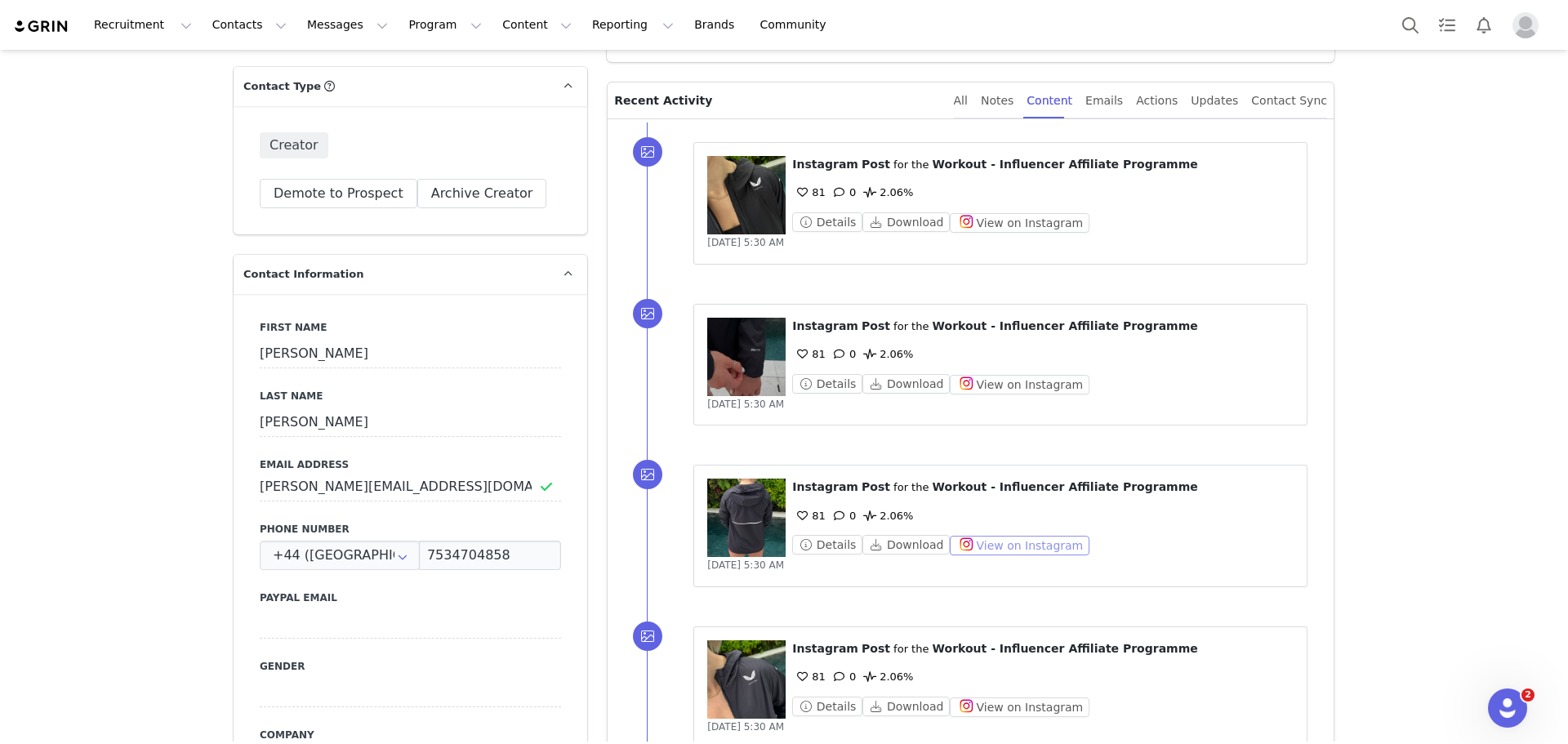
click at [1023, 546] on button "View on Instagram" at bounding box center [1019, 545] width 140 height 20
click at [411, 477] on input "Chloe@chfitness.info" at bounding box center [410, 486] width 301 height 29
drag, startPoint x: 415, startPoint y: 487, endPoint x: 171, endPoint y: 489, distance: 244.0
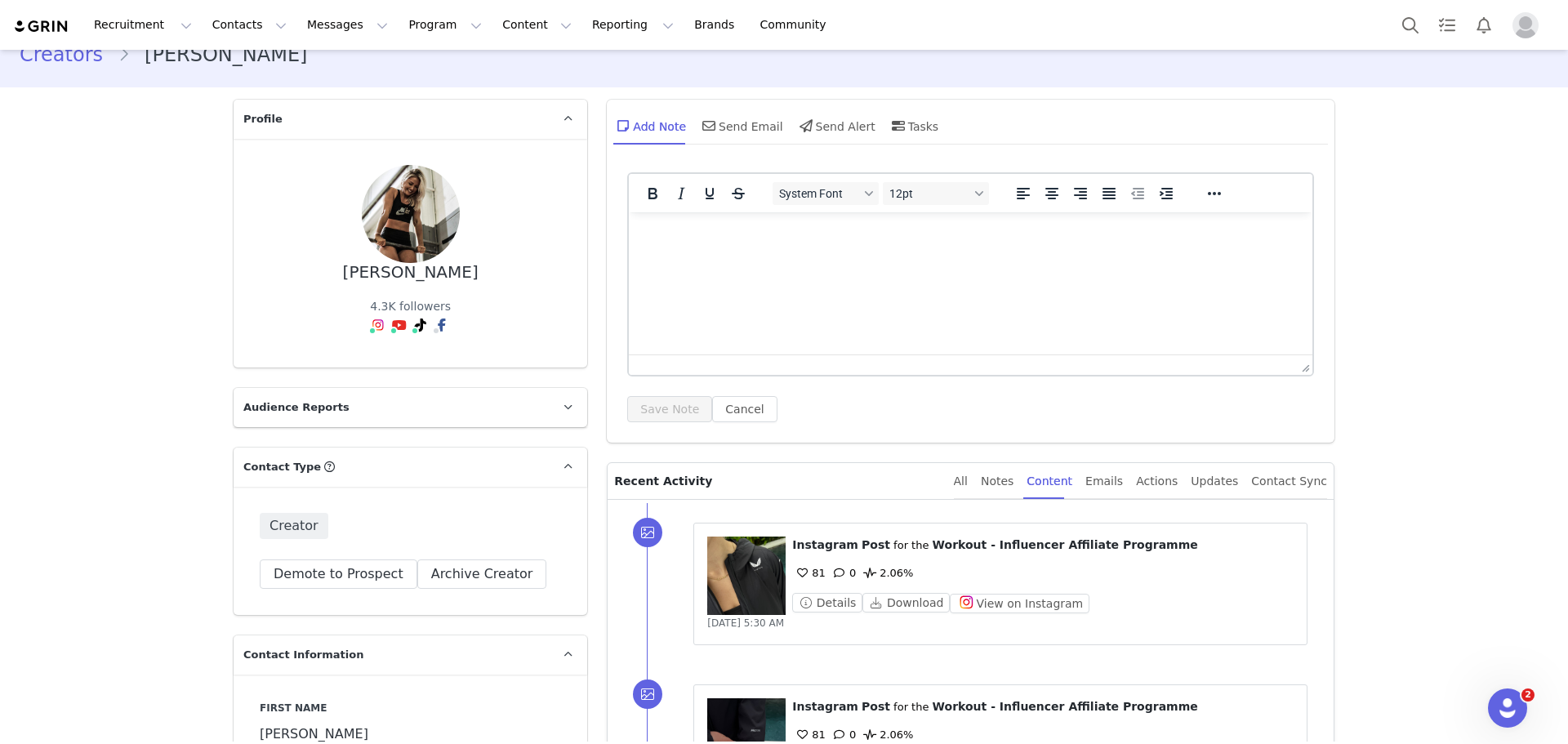
scroll to position [0, 0]
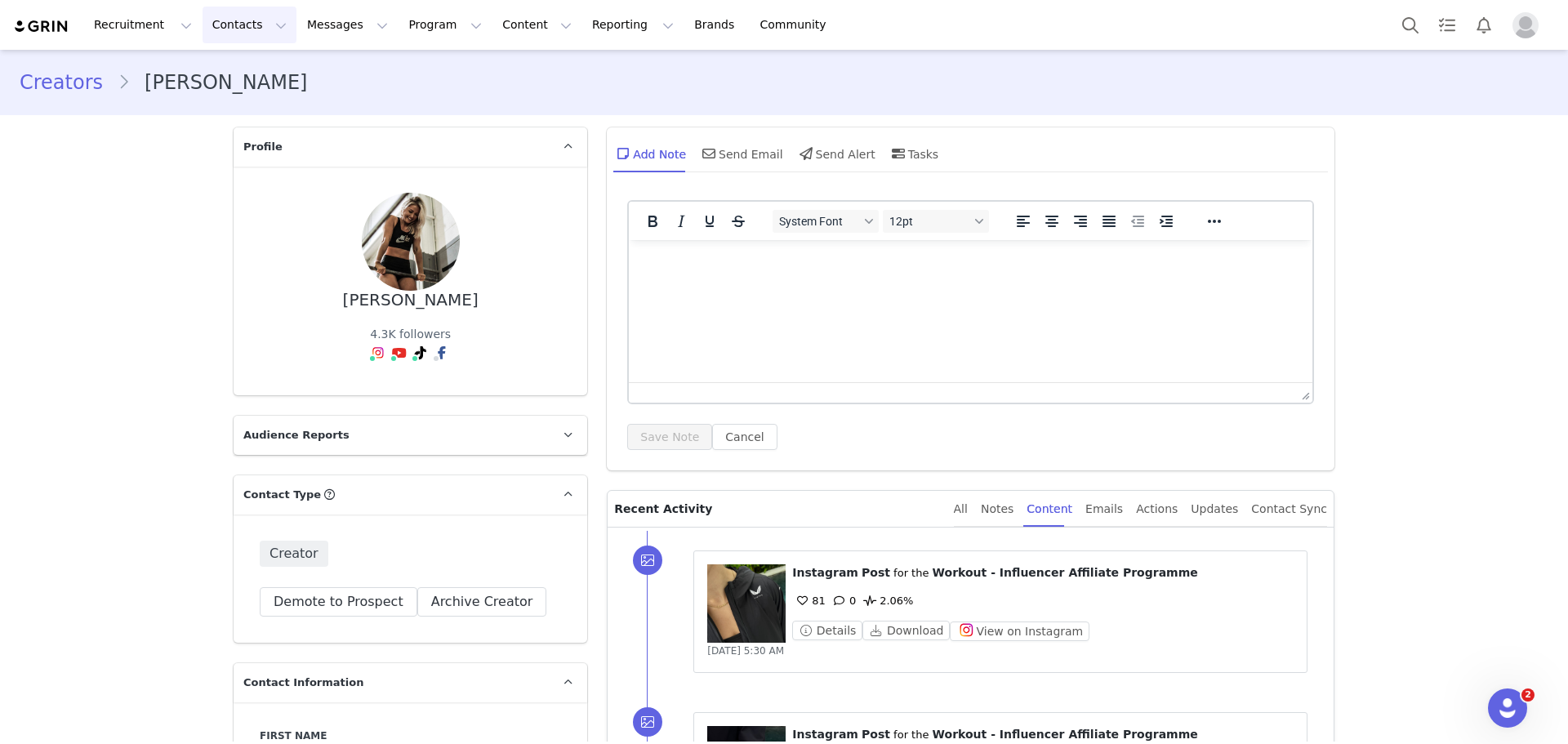
click at [226, 19] on button "Contacts Contacts" at bounding box center [250, 25] width 94 height 37
click at [231, 75] on p "Creators" at bounding box center [224, 72] width 49 height 17
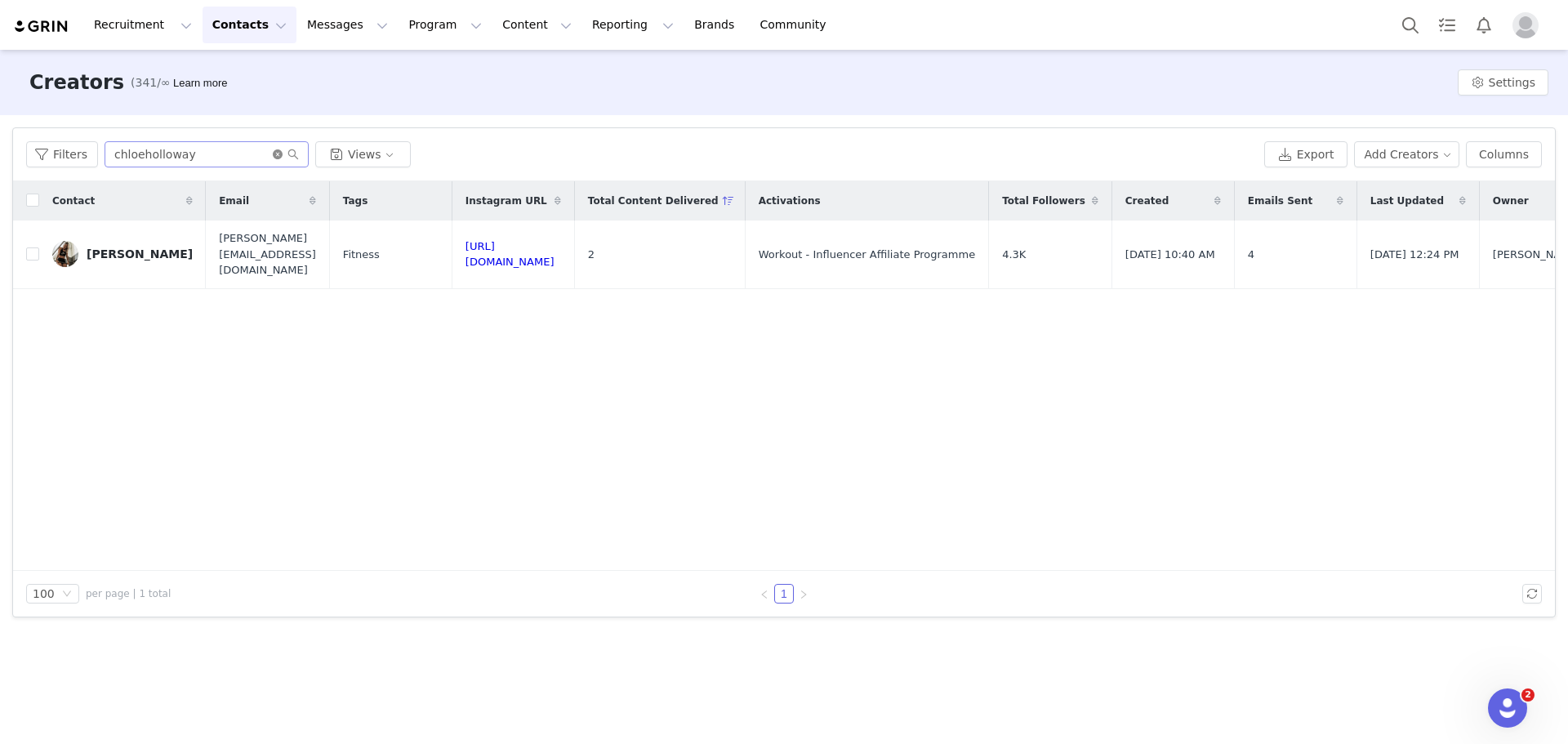
click at [273, 152] on icon "icon: close-circle" at bounding box center [277, 154] width 9 height 9
click at [241, 151] on input "text" at bounding box center [206, 154] width 204 height 27
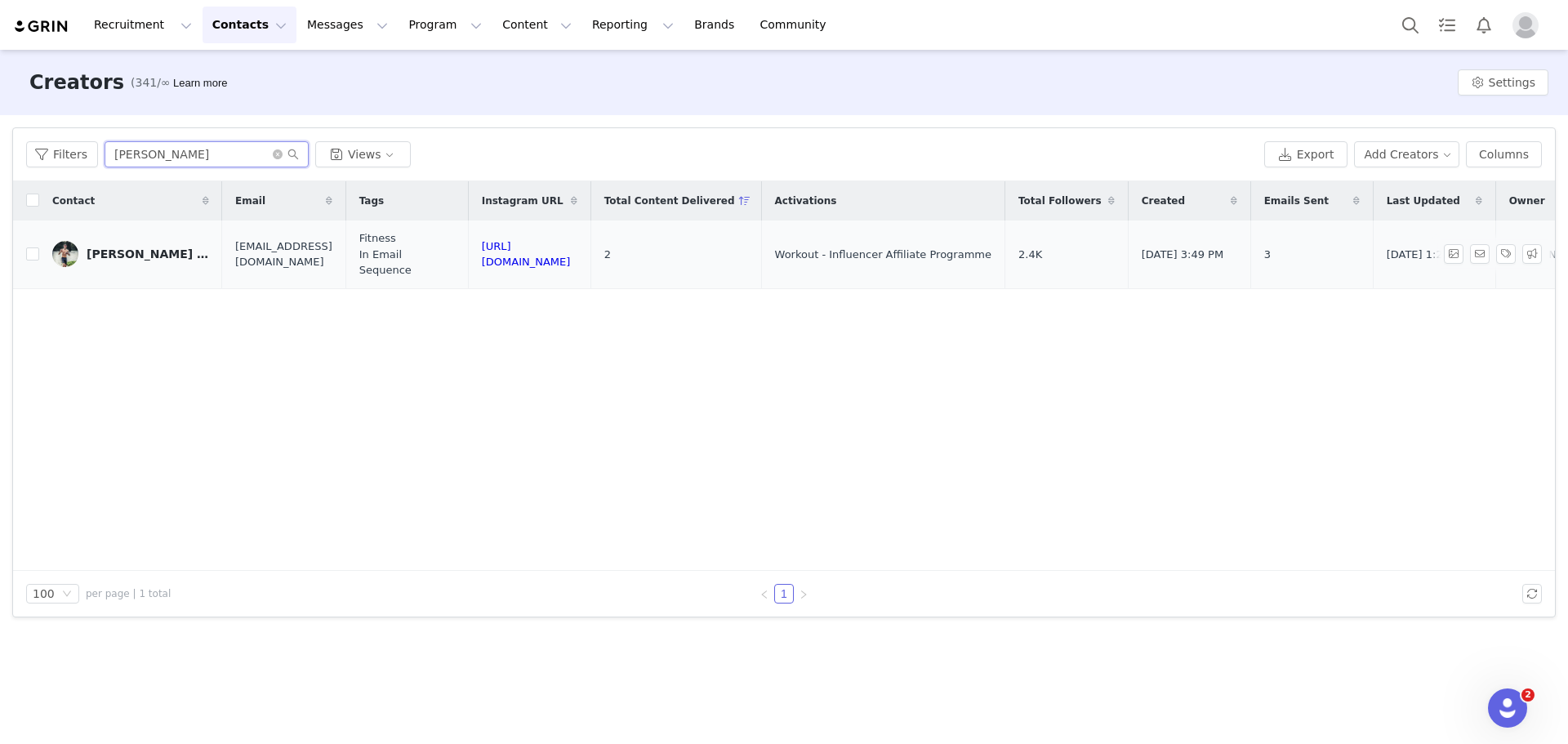
type input "Liam Mitchell"
click at [172, 253] on div "Liam Mitchell | Health & Performance Coach" at bounding box center [147, 253] width 122 height 13
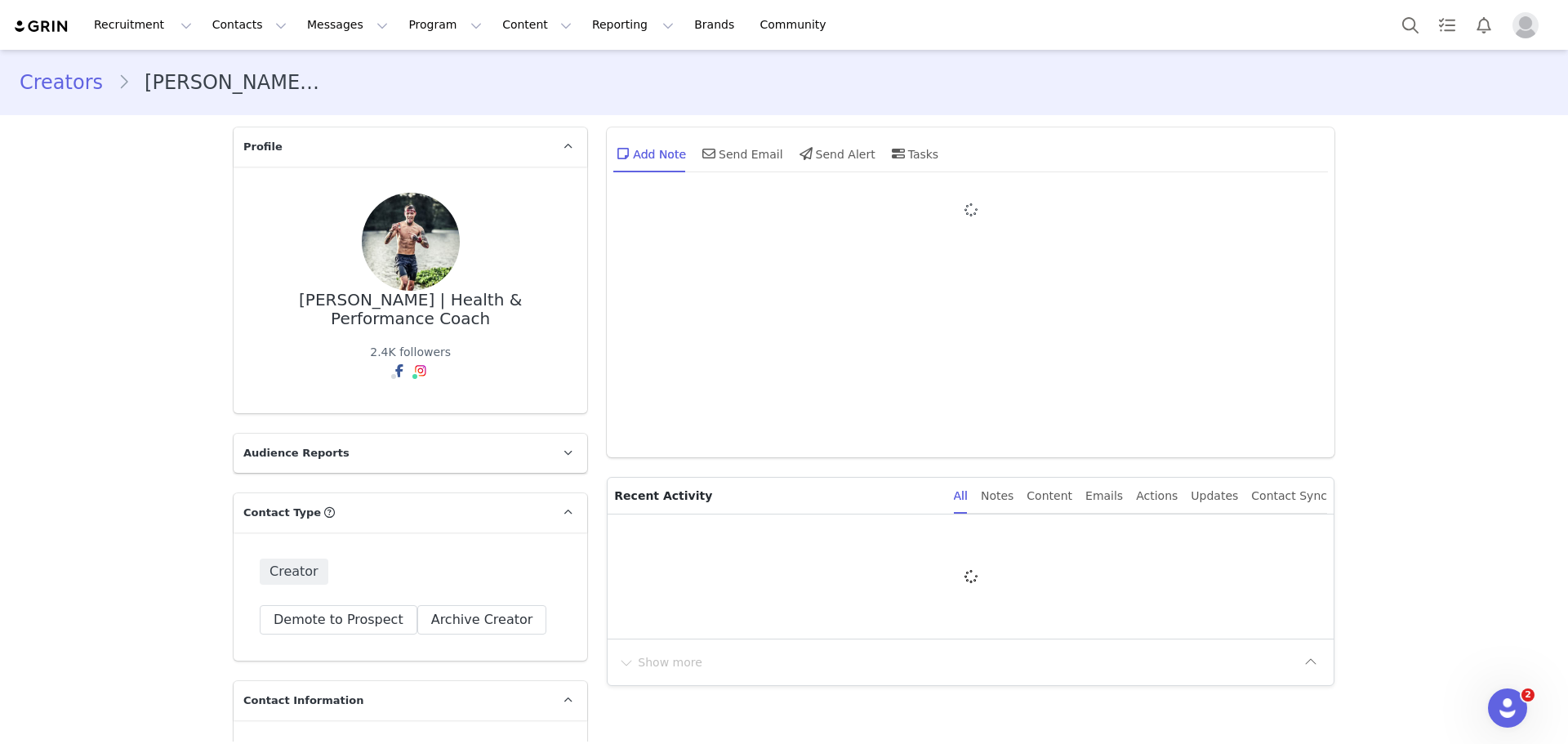
type input "+1 (United States)"
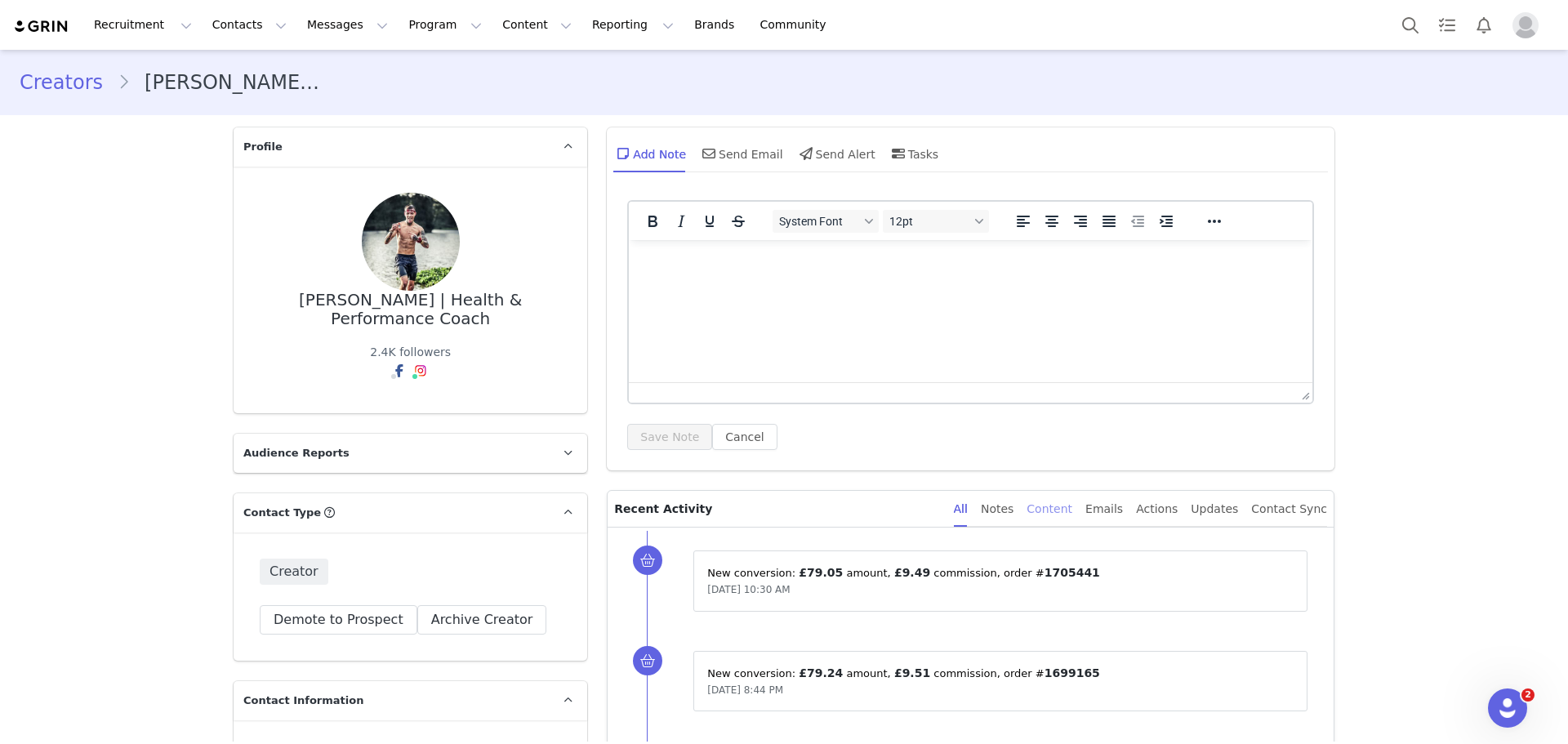
click at [1072, 507] on div "Content" at bounding box center [1049, 509] width 45 height 37
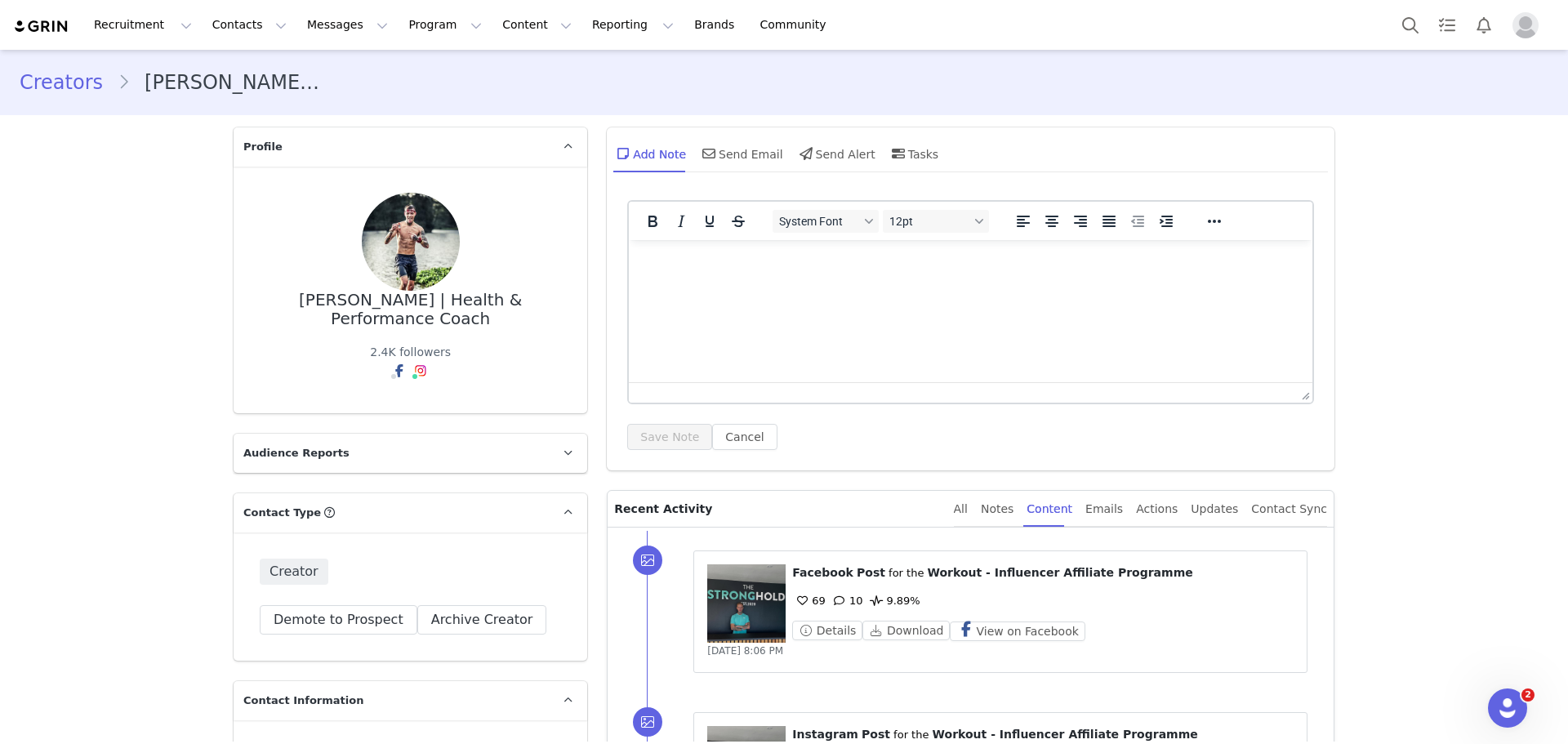
scroll to position [245, 0]
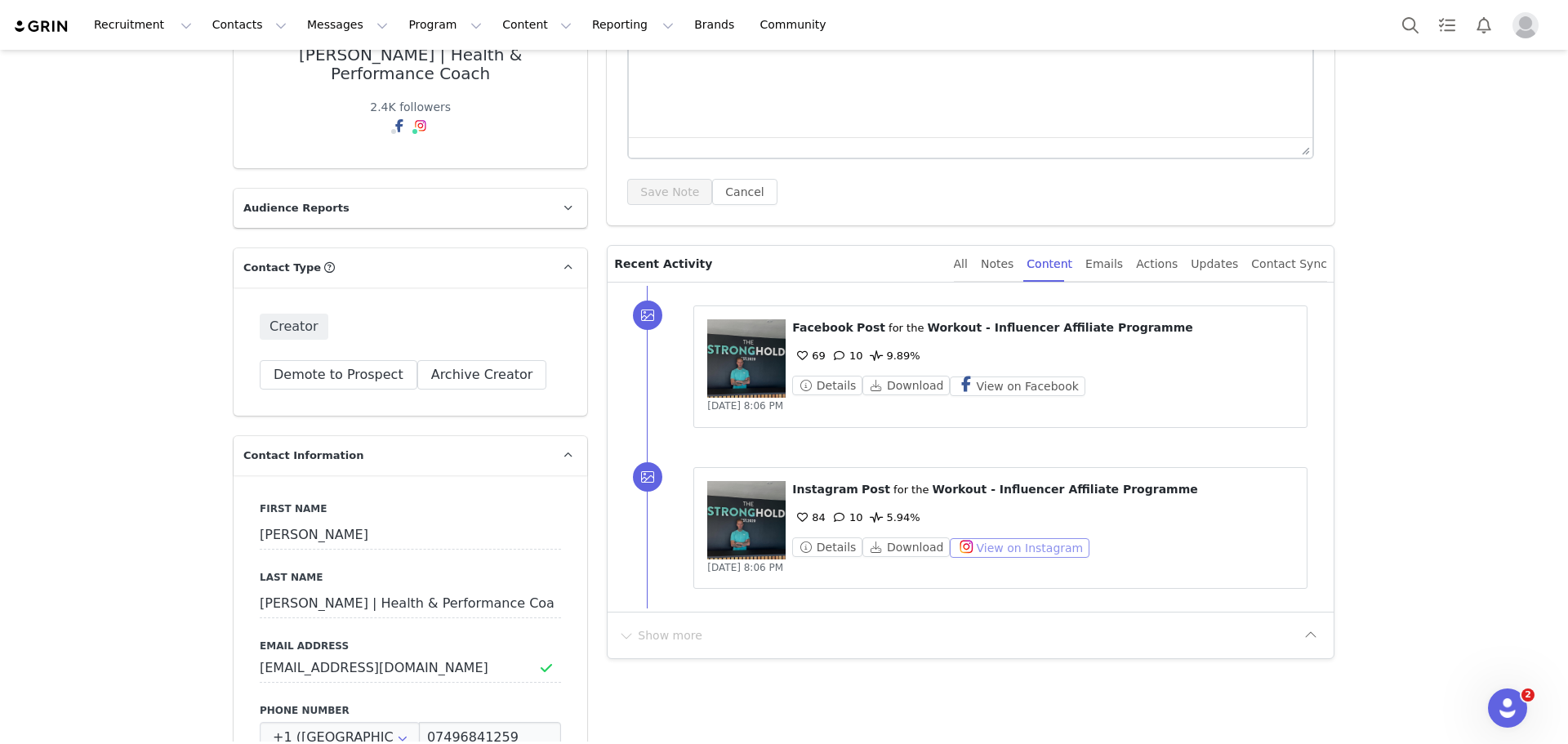
click at [1011, 542] on button "View on Instagram" at bounding box center [1019, 548] width 140 height 20
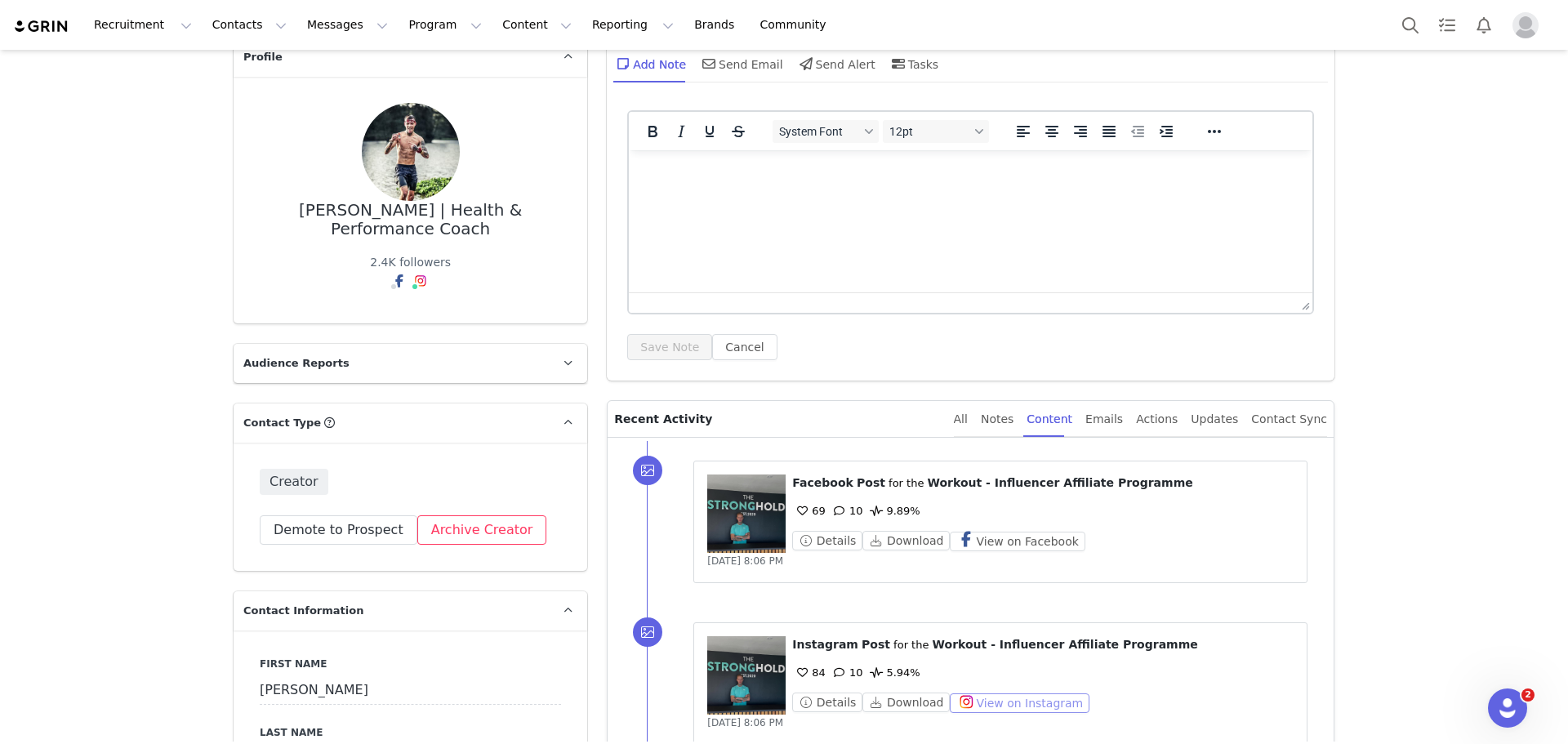
scroll to position [0, 0]
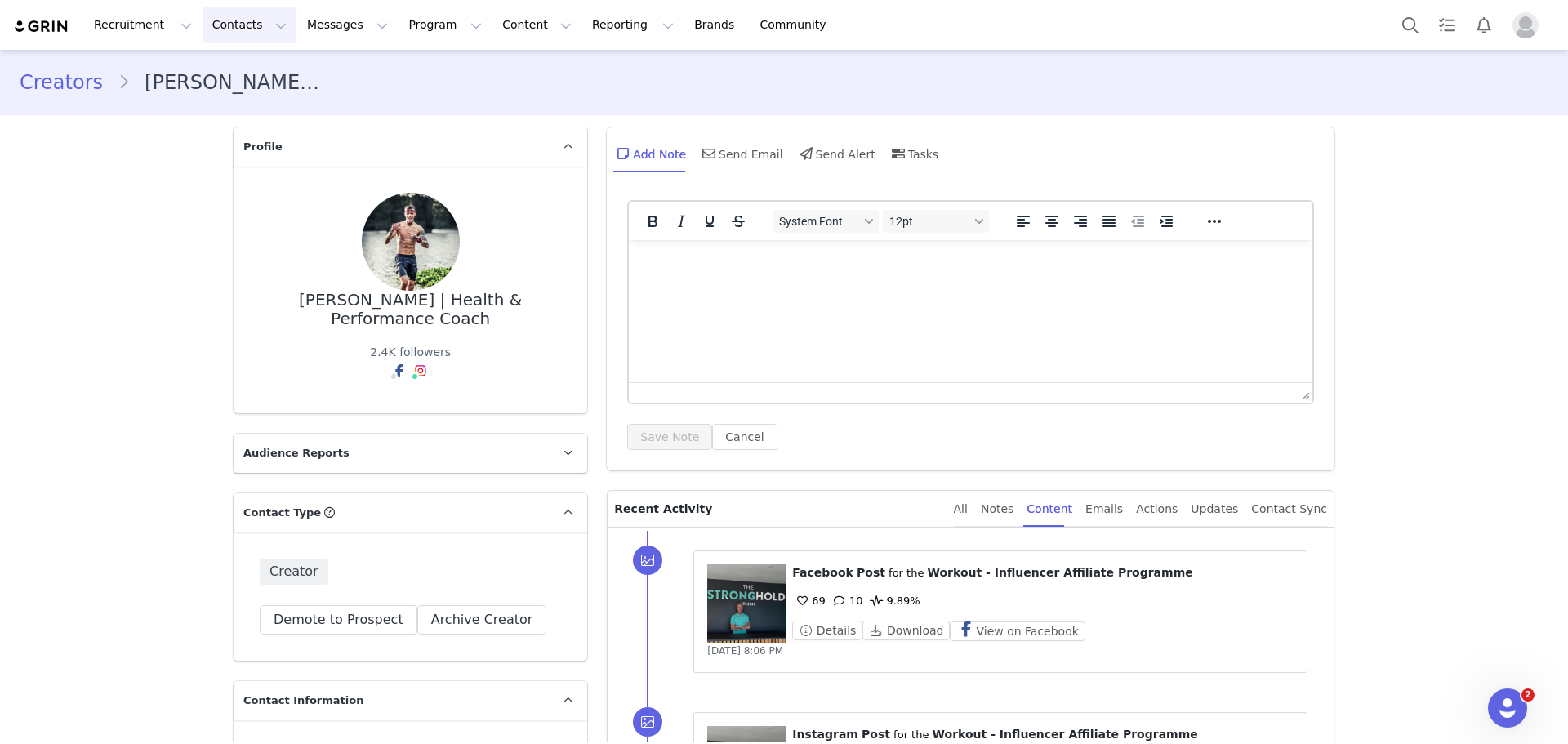
click at [241, 15] on button "Contacts Contacts" at bounding box center [250, 25] width 94 height 37
click at [257, 78] on div "Creators" at bounding box center [252, 72] width 110 height 17
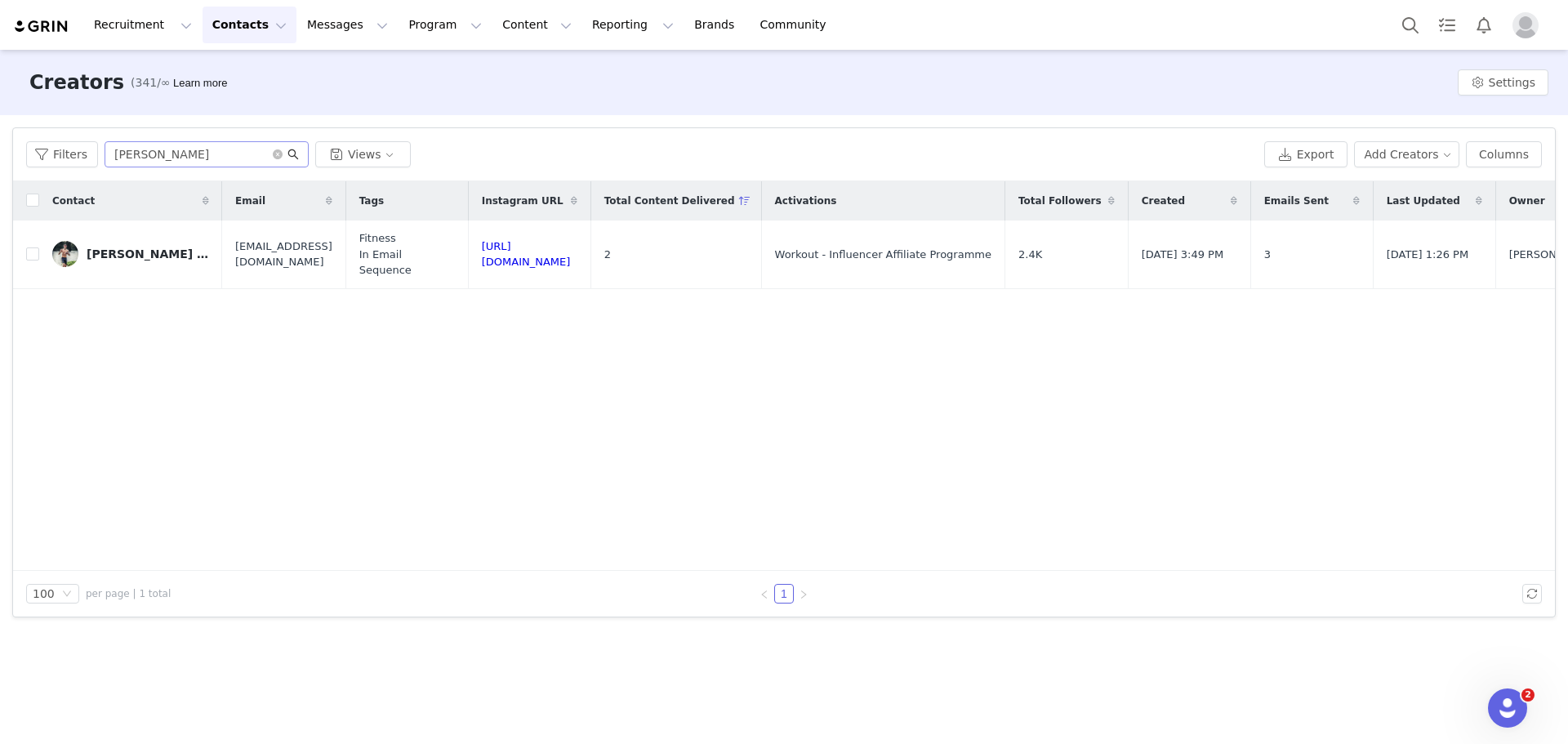
click at [288, 153] on icon "icon: search" at bounding box center [293, 154] width 11 height 11
click at [279, 152] on span at bounding box center [286, 154] width 27 height 11
click at [276, 152] on icon "icon: close-circle" at bounding box center [277, 154] width 9 height 9
click at [224, 151] on input "text" at bounding box center [206, 154] width 204 height 27
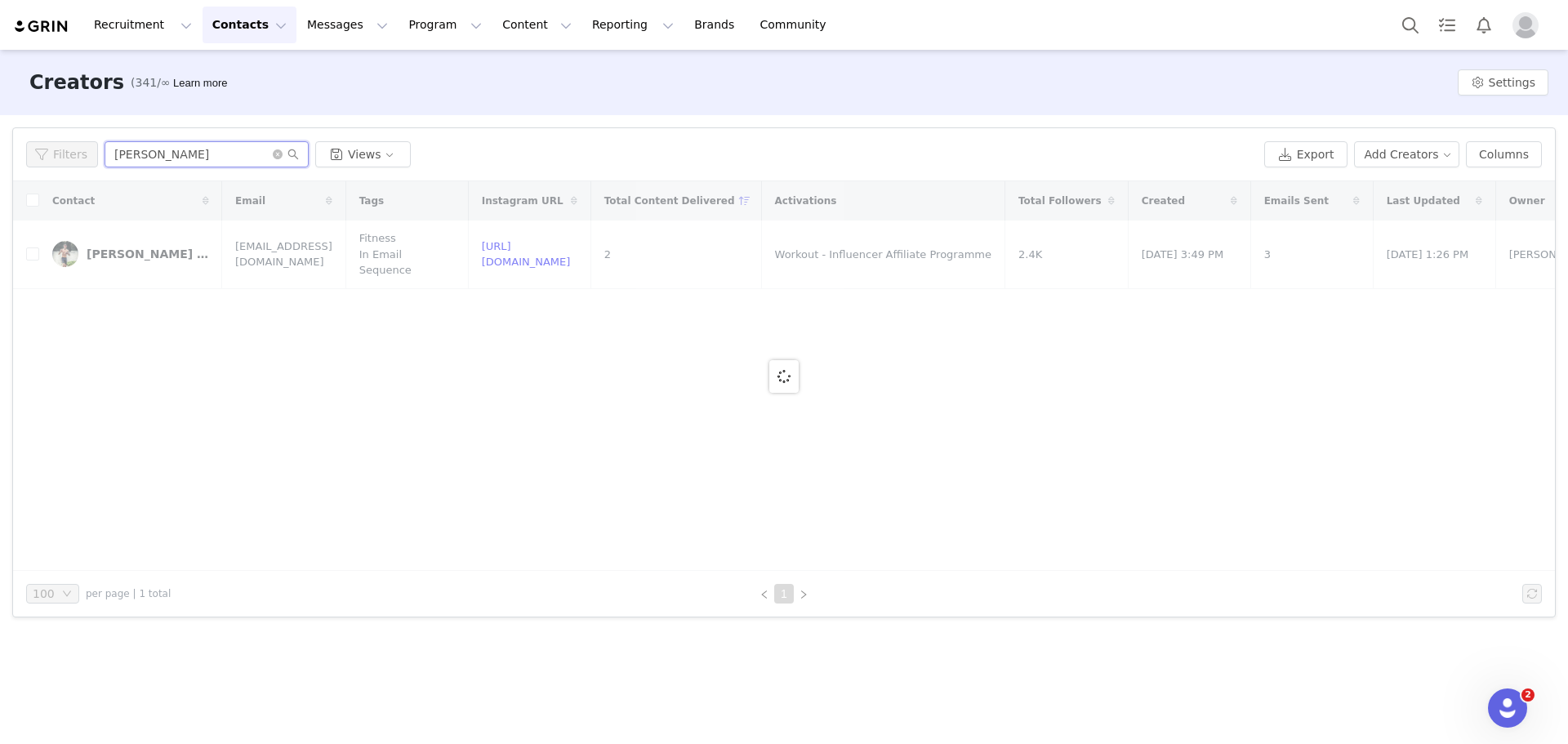
type input "Sam Bilbie"
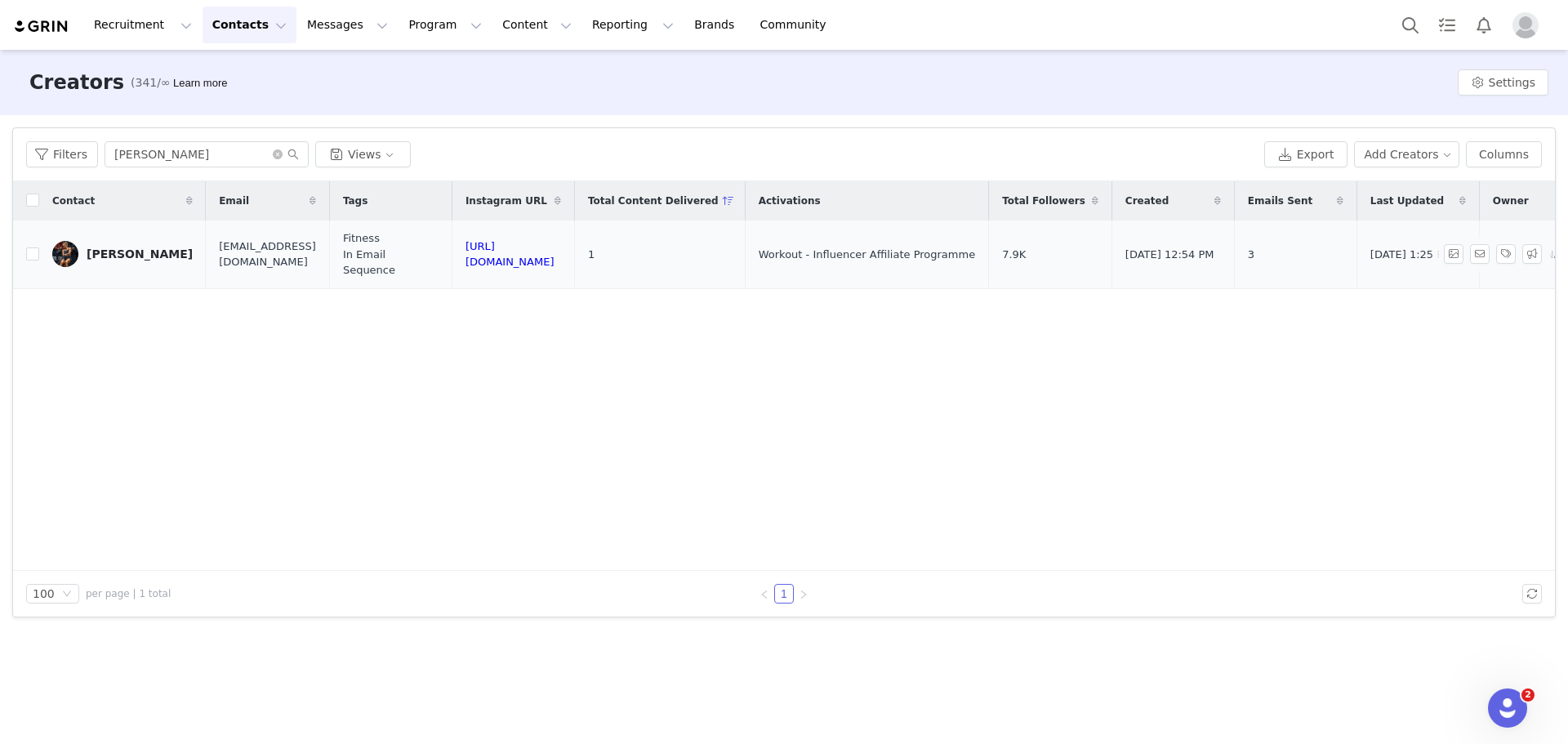
click at [107, 247] on div "Sam Bilbie" at bounding box center [140, 253] width 106 height 13
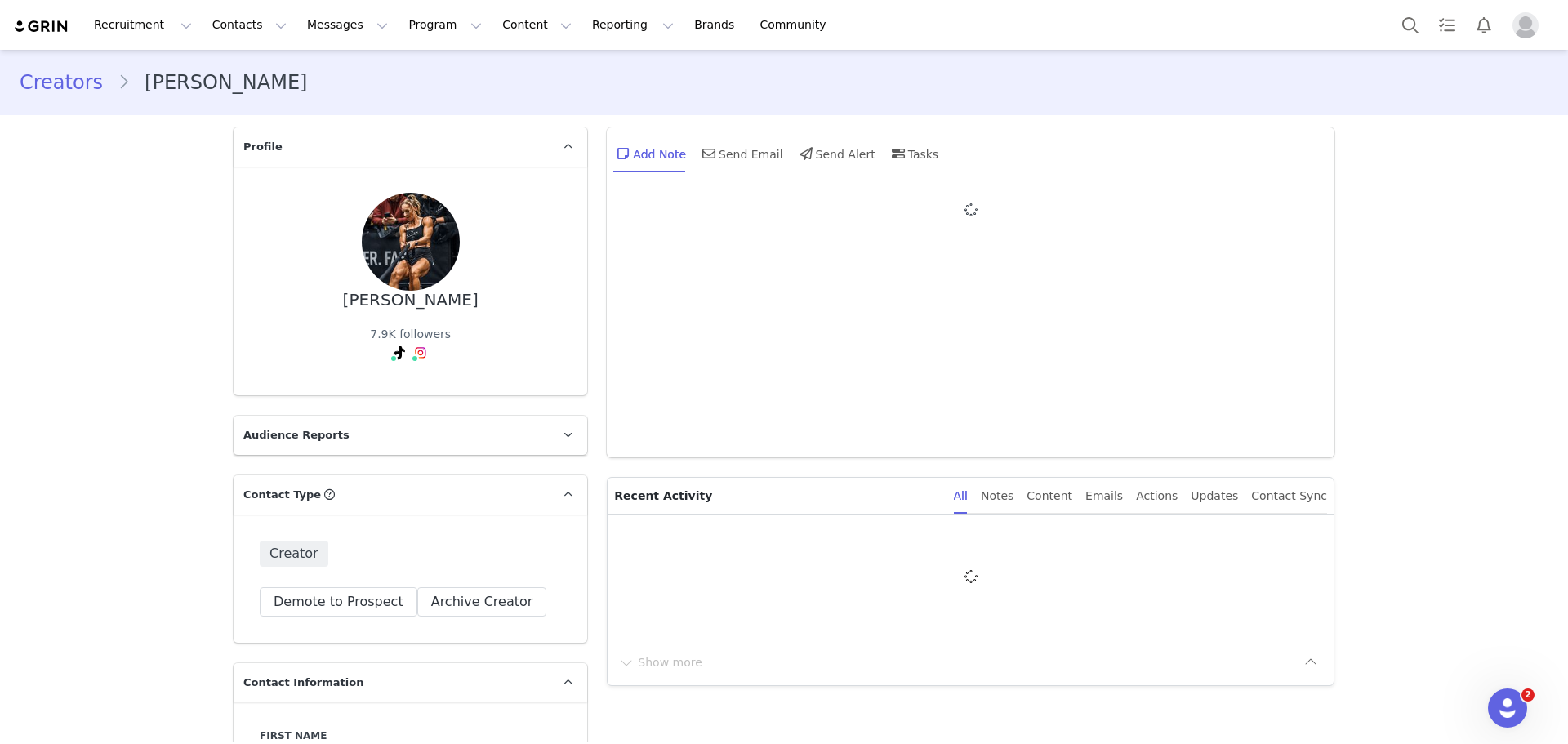
type input "+1 (United States)"
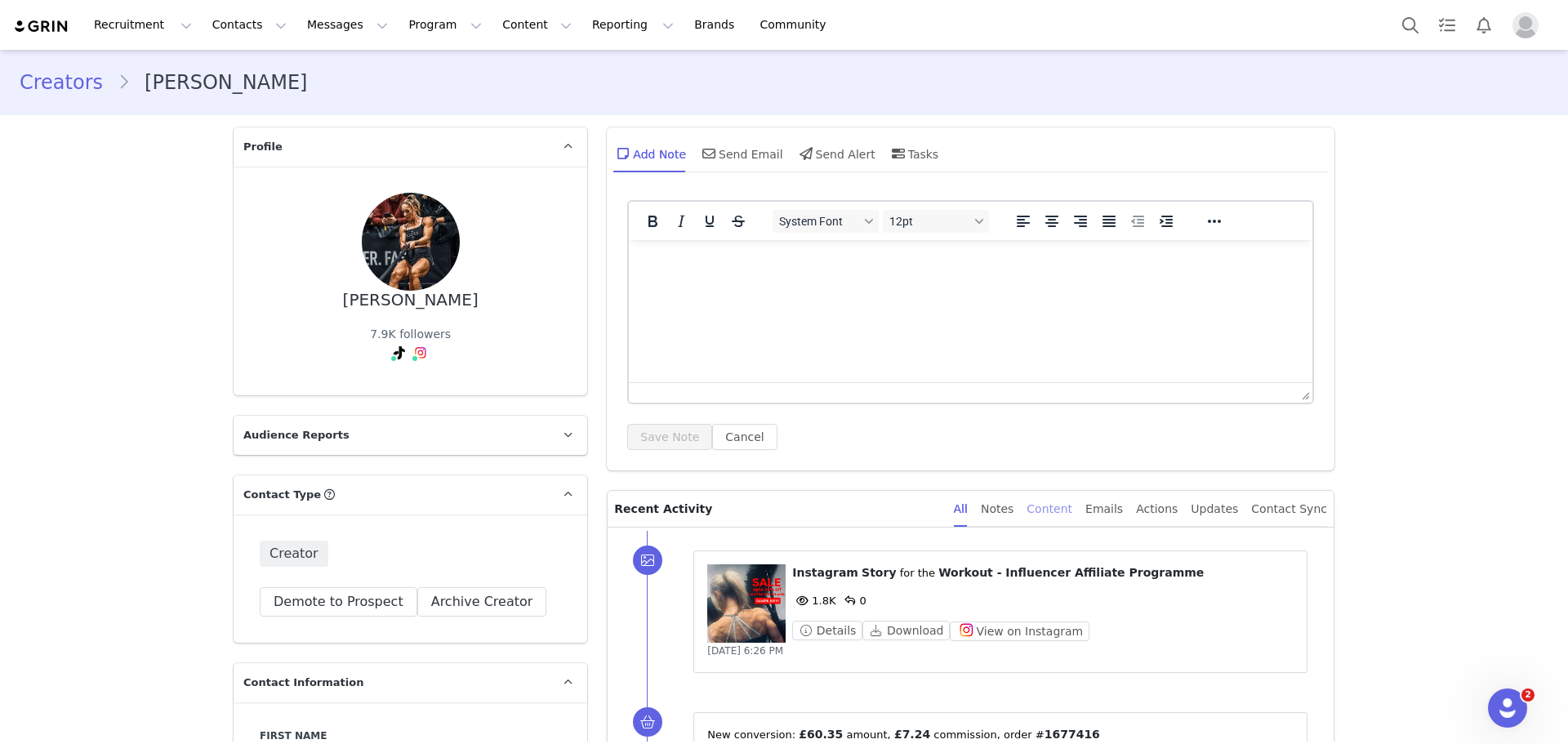
click at [1065, 519] on div "Content" at bounding box center [1049, 509] width 45 height 37
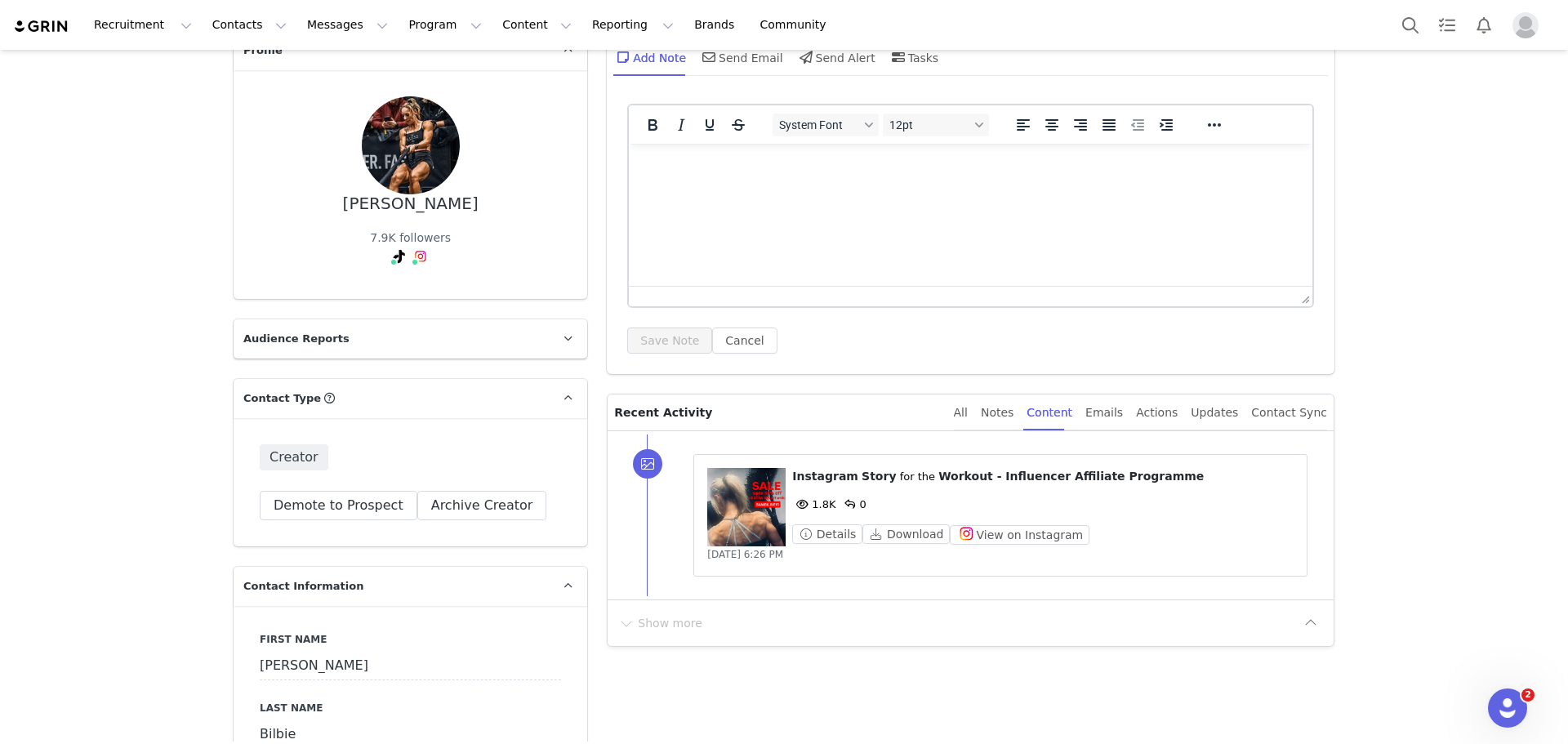
scroll to position [245, 0]
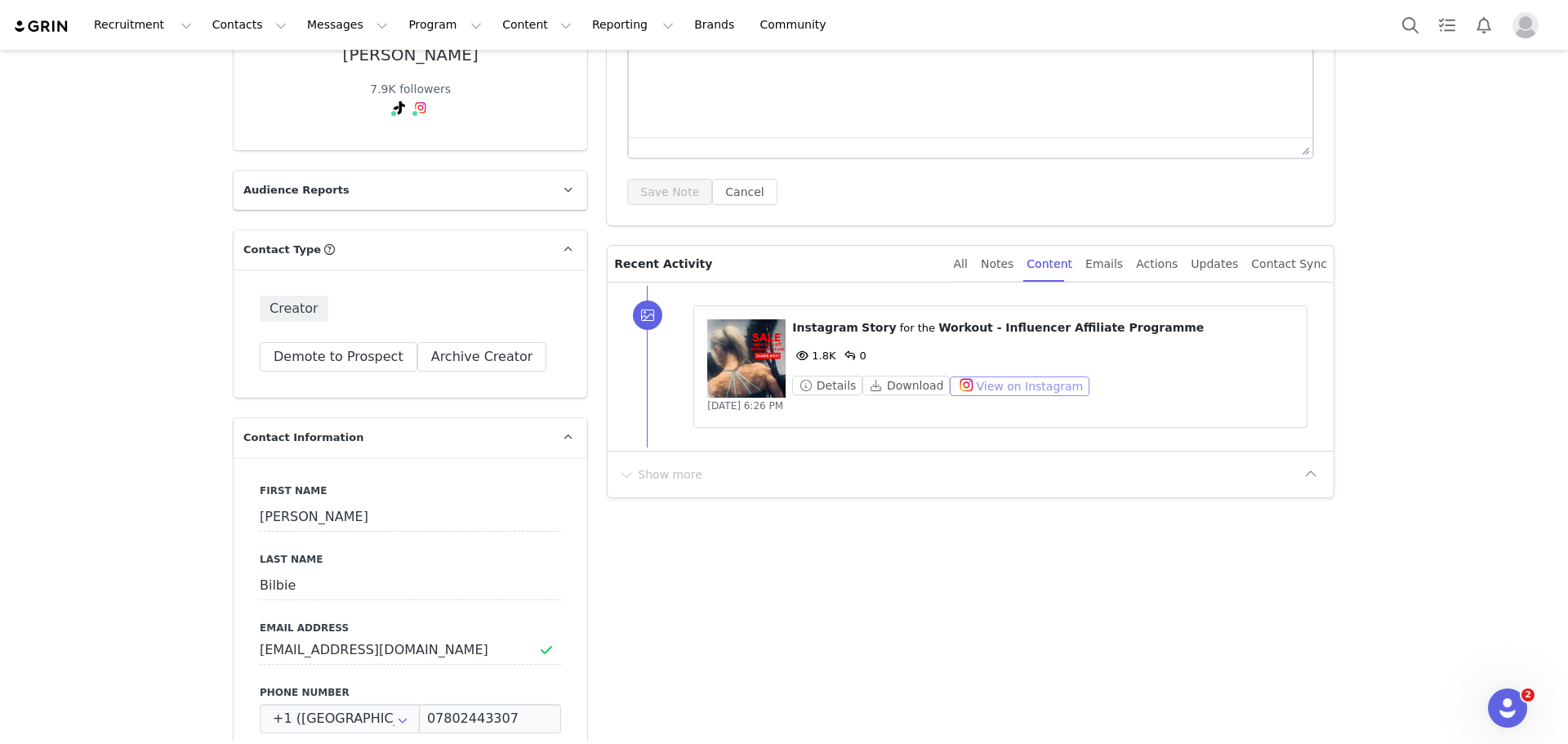
click at [1038, 387] on button "View on Instagram" at bounding box center [1019, 386] width 140 height 20
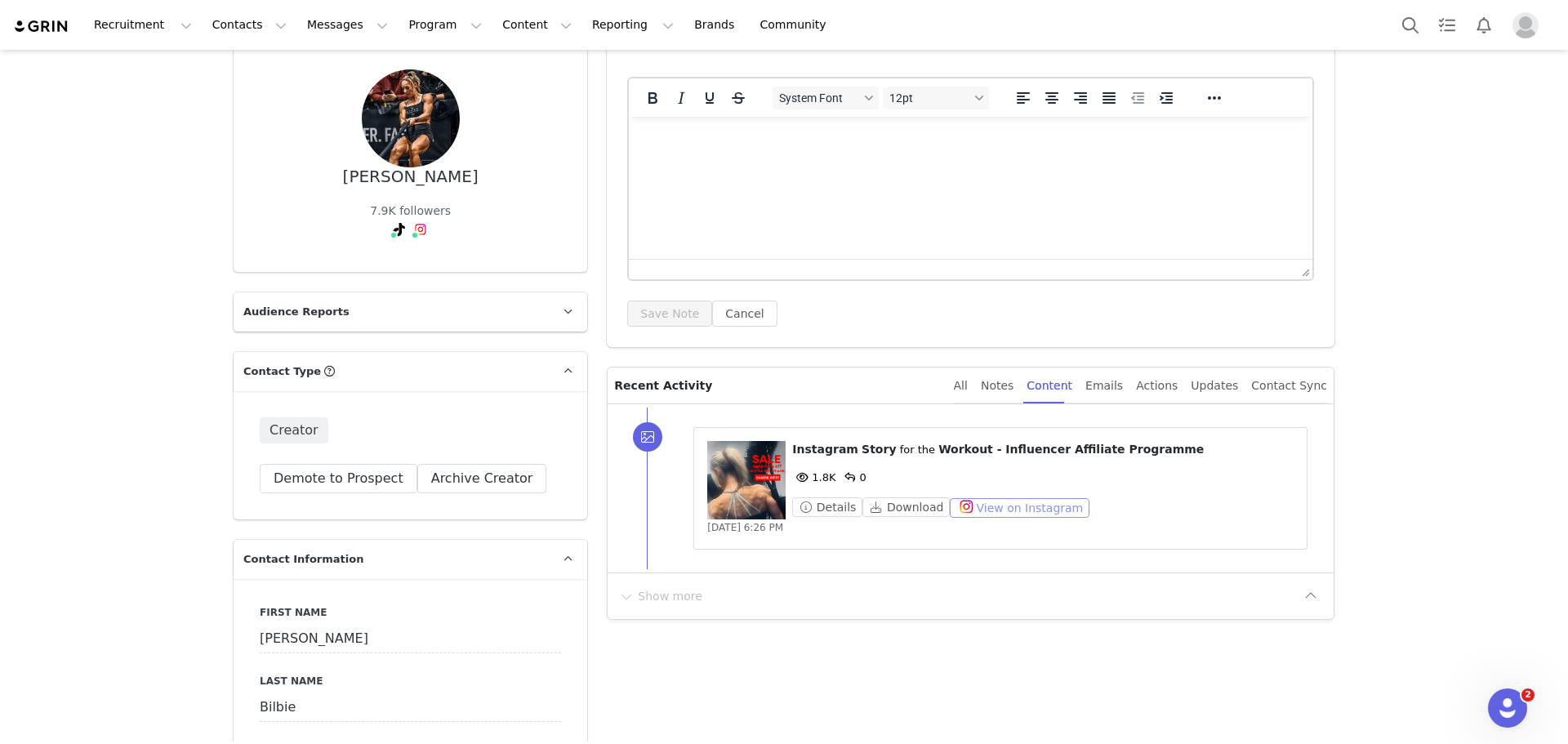
scroll to position [0, 0]
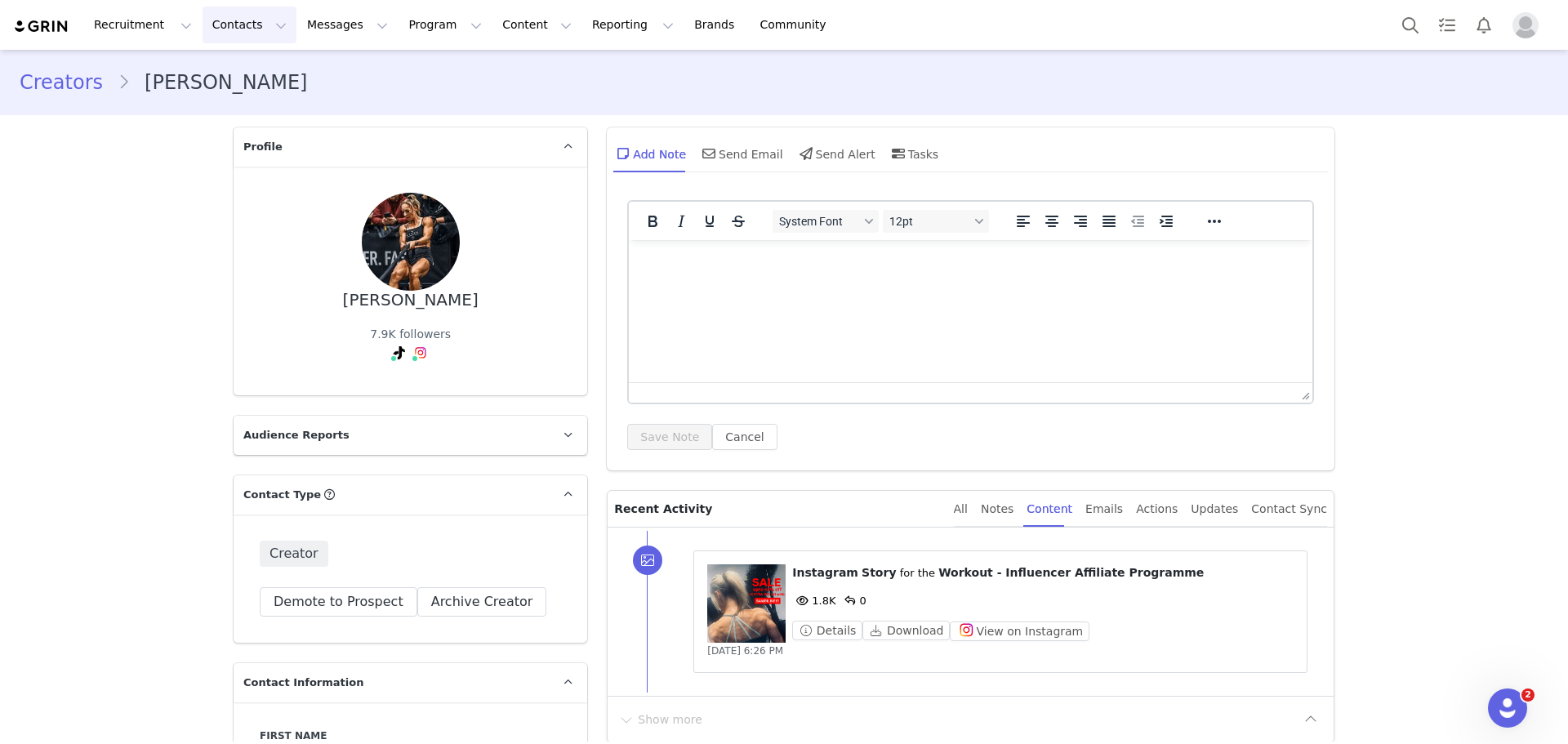
click at [233, 21] on button "Contacts Contacts" at bounding box center [250, 25] width 94 height 37
click at [240, 65] on p "Creators" at bounding box center [224, 72] width 49 height 17
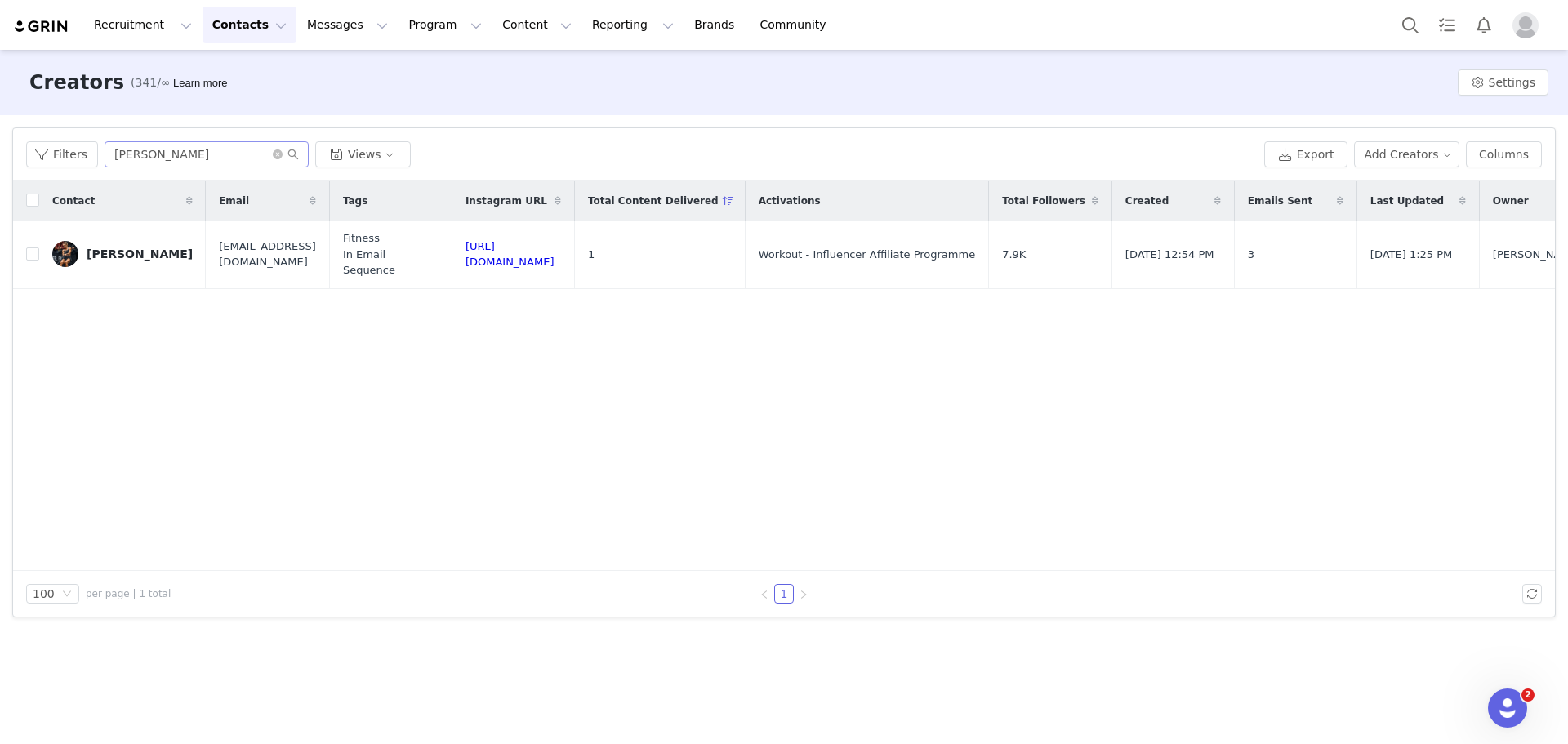
click at [273, 159] on span at bounding box center [286, 154] width 27 height 11
click at [249, 156] on input "Sam Bilbie" at bounding box center [206, 154] width 204 height 27
click at [273, 152] on icon "icon: close-circle" at bounding box center [277, 154] width 9 height 9
click at [253, 164] on input "text" at bounding box center [206, 154] width 204 height 27
type input "Katie Tunnicl"
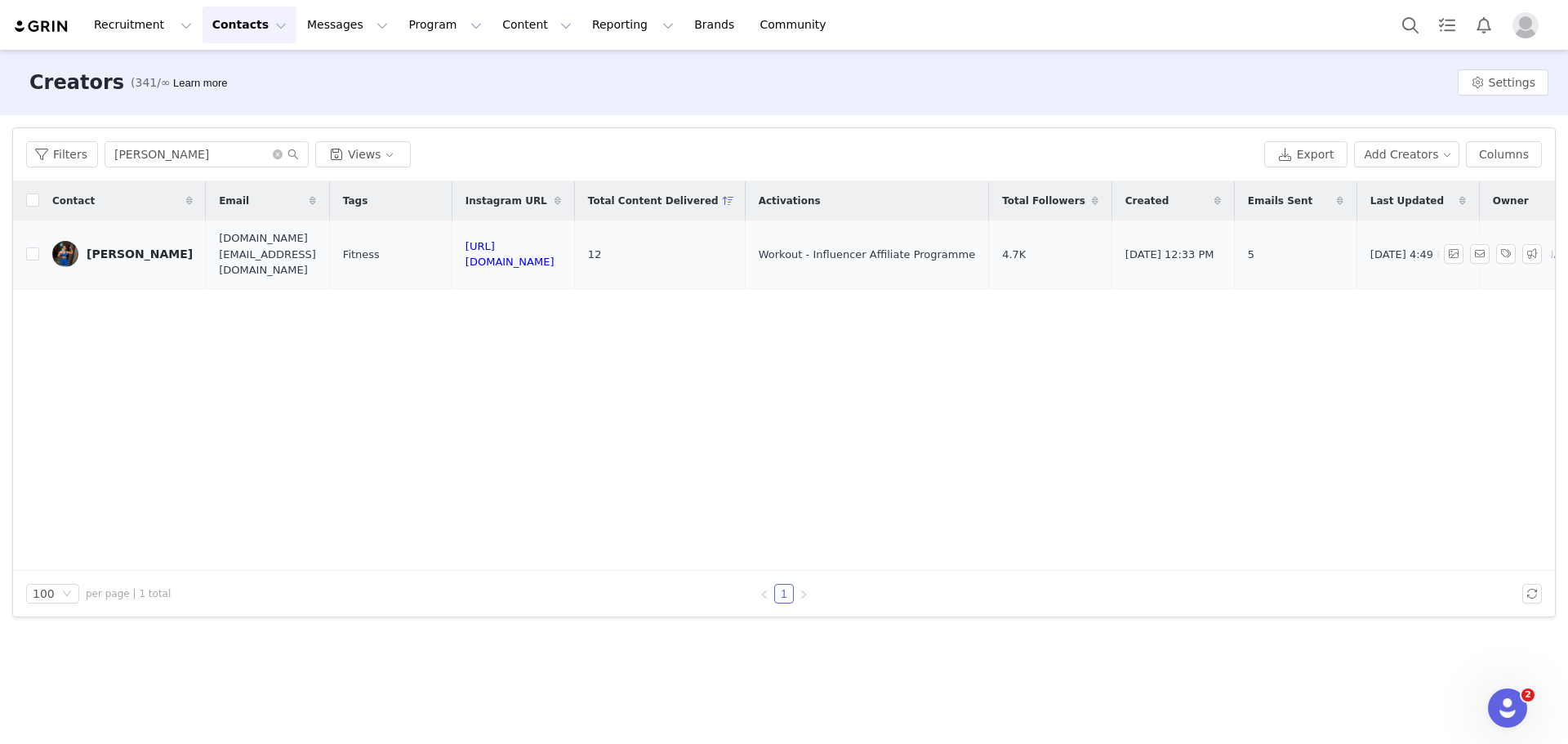
click at [150, 247] on div "Katie Tunnicliffe" at bounding box center [140, 253] width 106 height 13
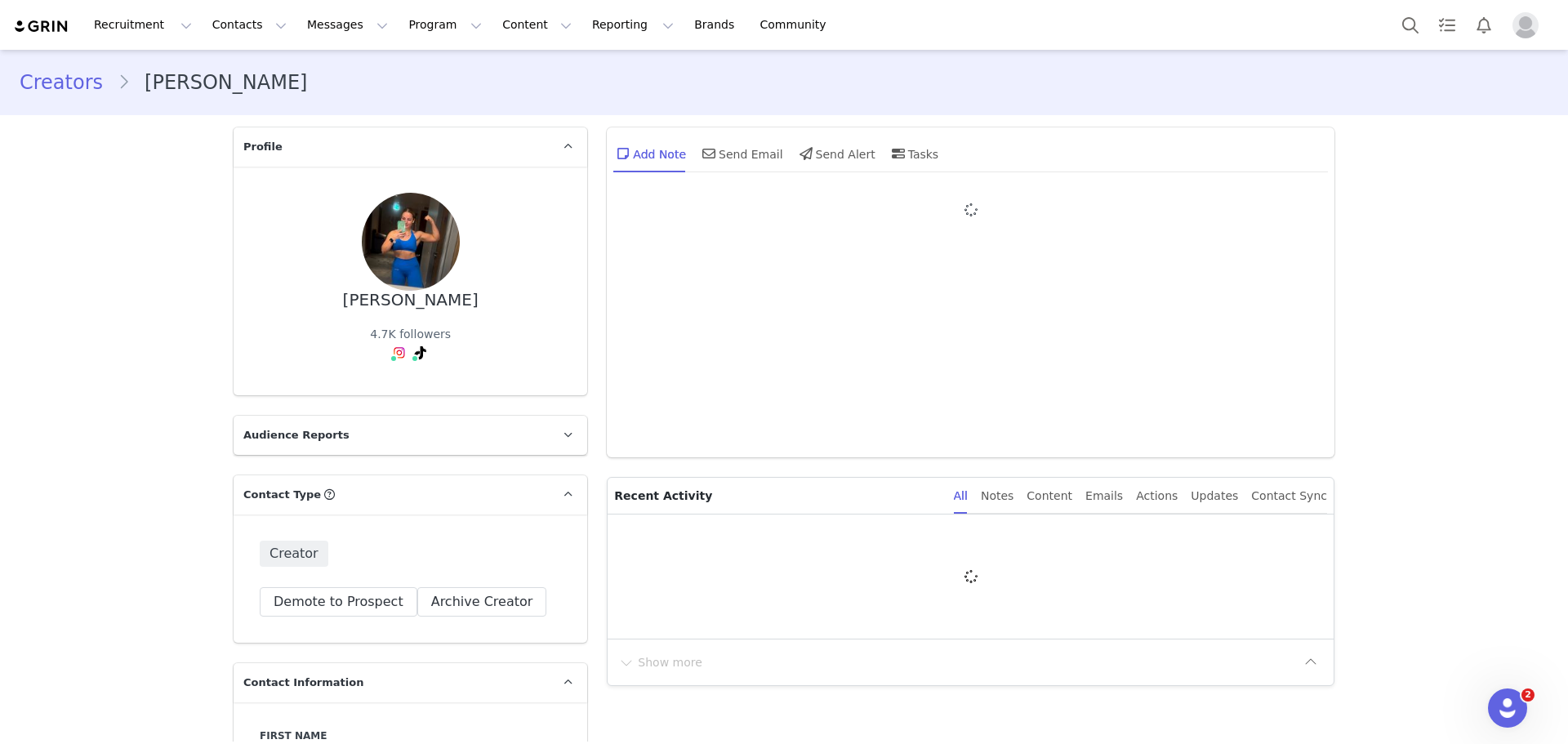
type input "+1 (United States)"
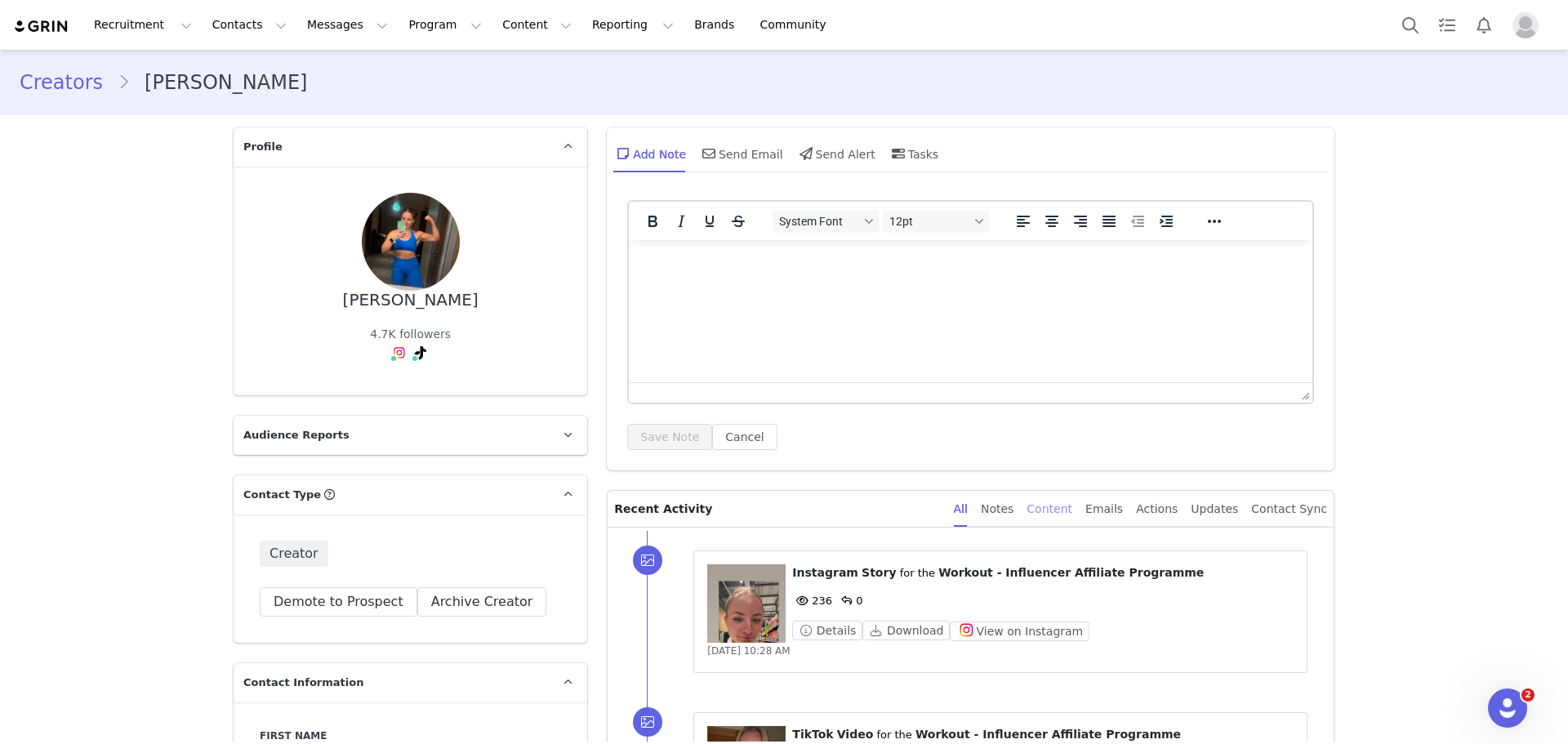
click at [1072, 519] on div "Content" at bounding box center [1049, 509] width 45 height 37
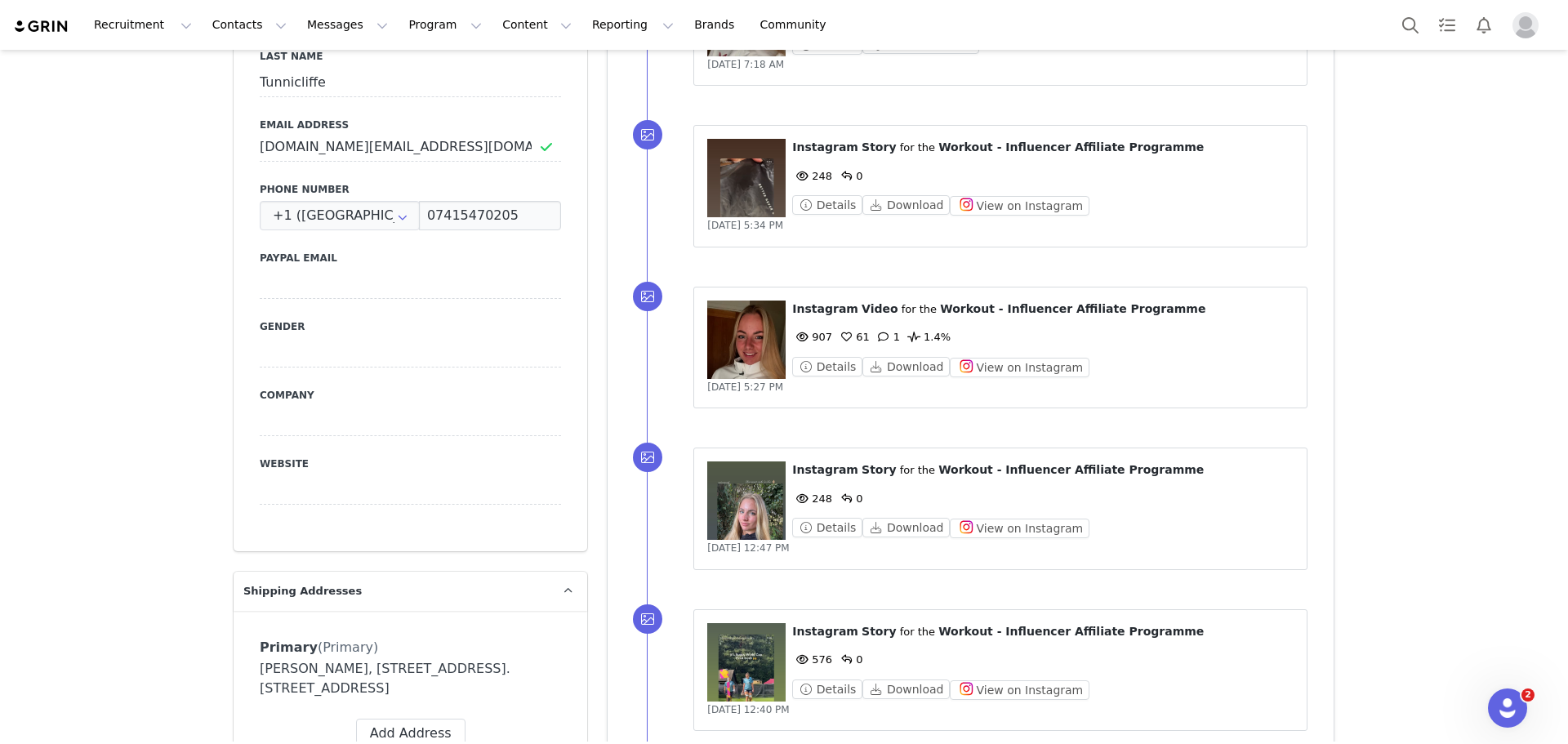
scroll to position [898, 0]
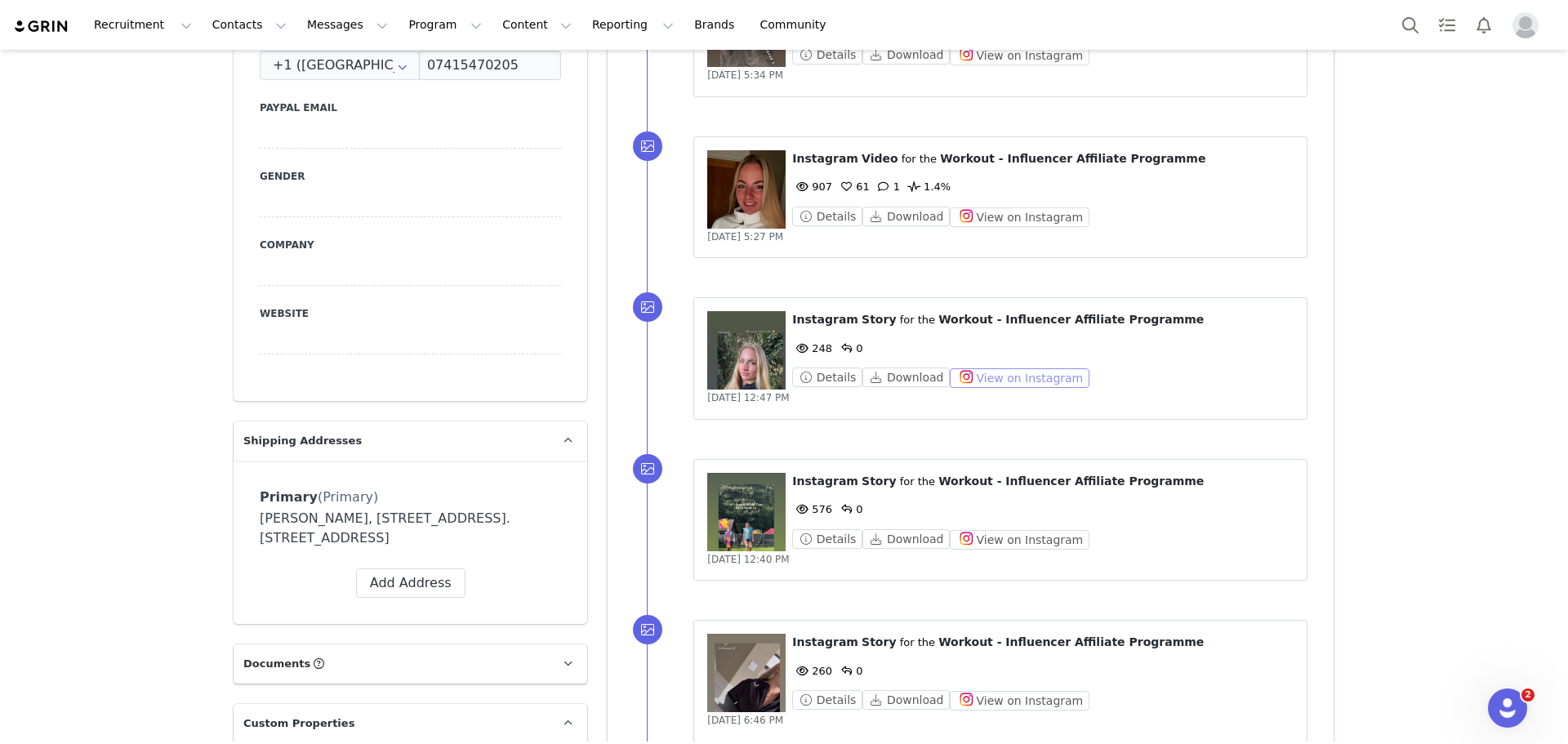
click at [1022, 375] on button "View on Instagram" at bounding box center [1019, 378] width 140 height 20
click at [748, 501] on figure at bounding box center [747, 512] width 79 height 79
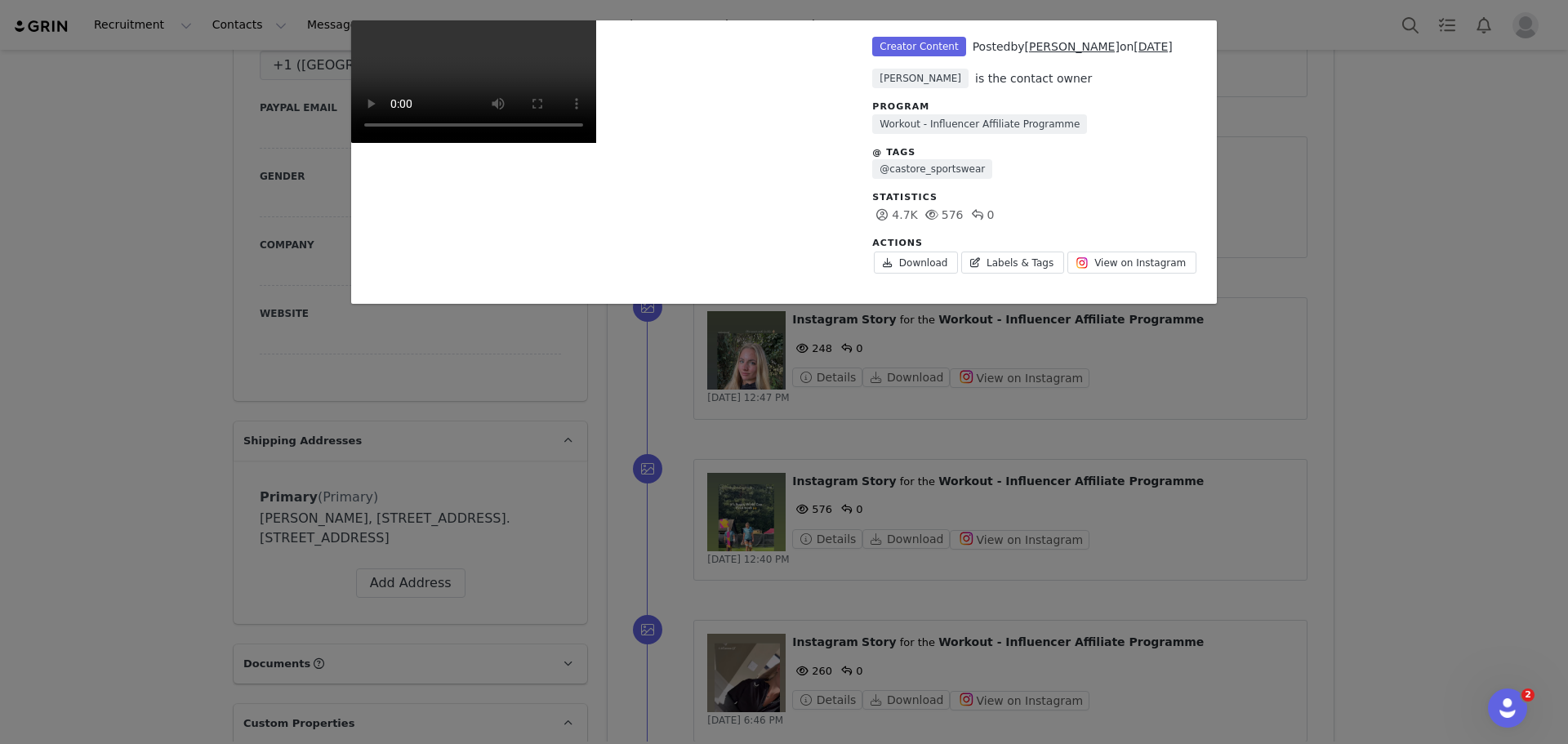
scroll to position [0, 0]
click at [1301, 195] on div "Unlabeled Creator Content Posted by Katie Tunnicliffe on Sep 24, 2025 Natasha P…" at bounding box center [784, 372] width 1568 height 744
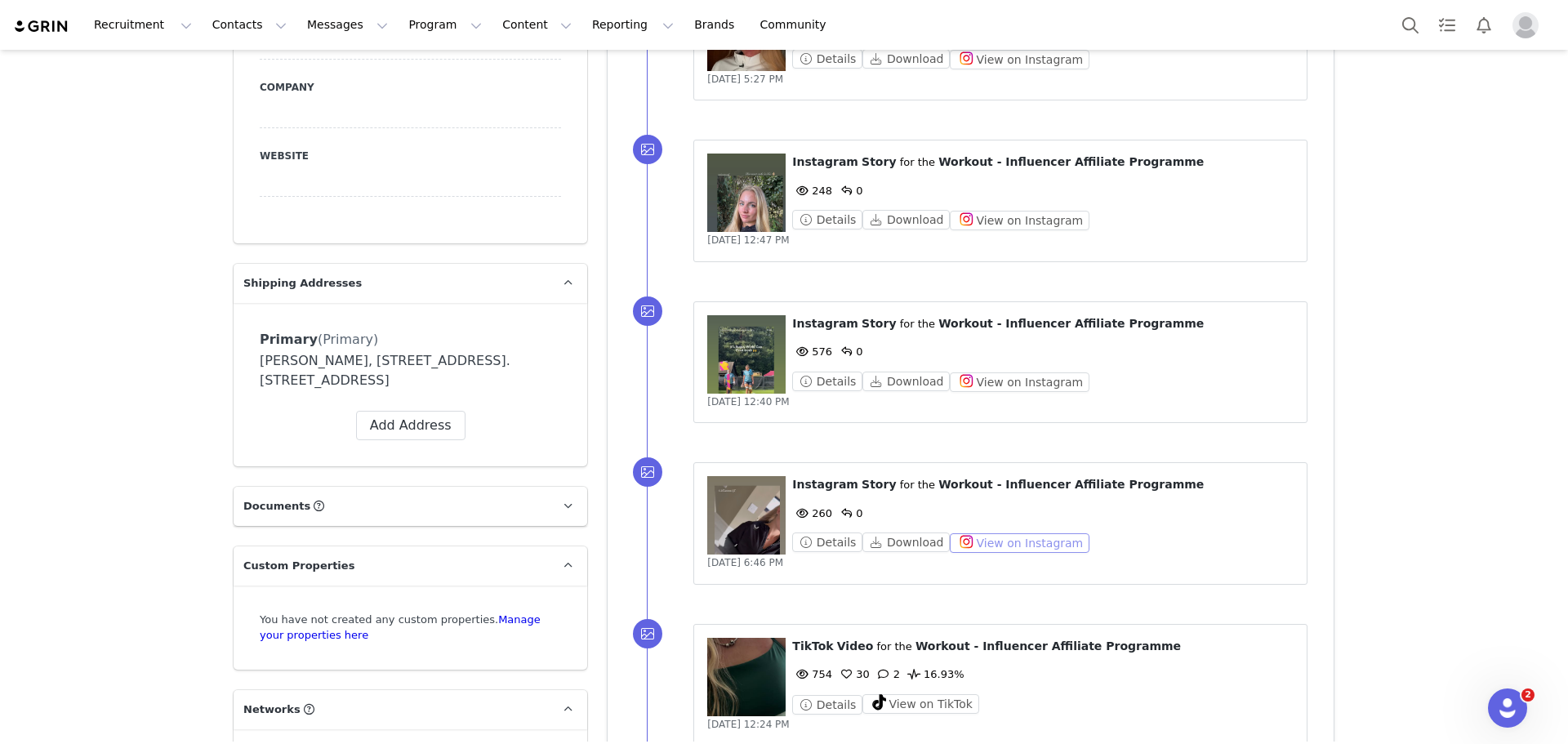
scroll to position [1062, 0]
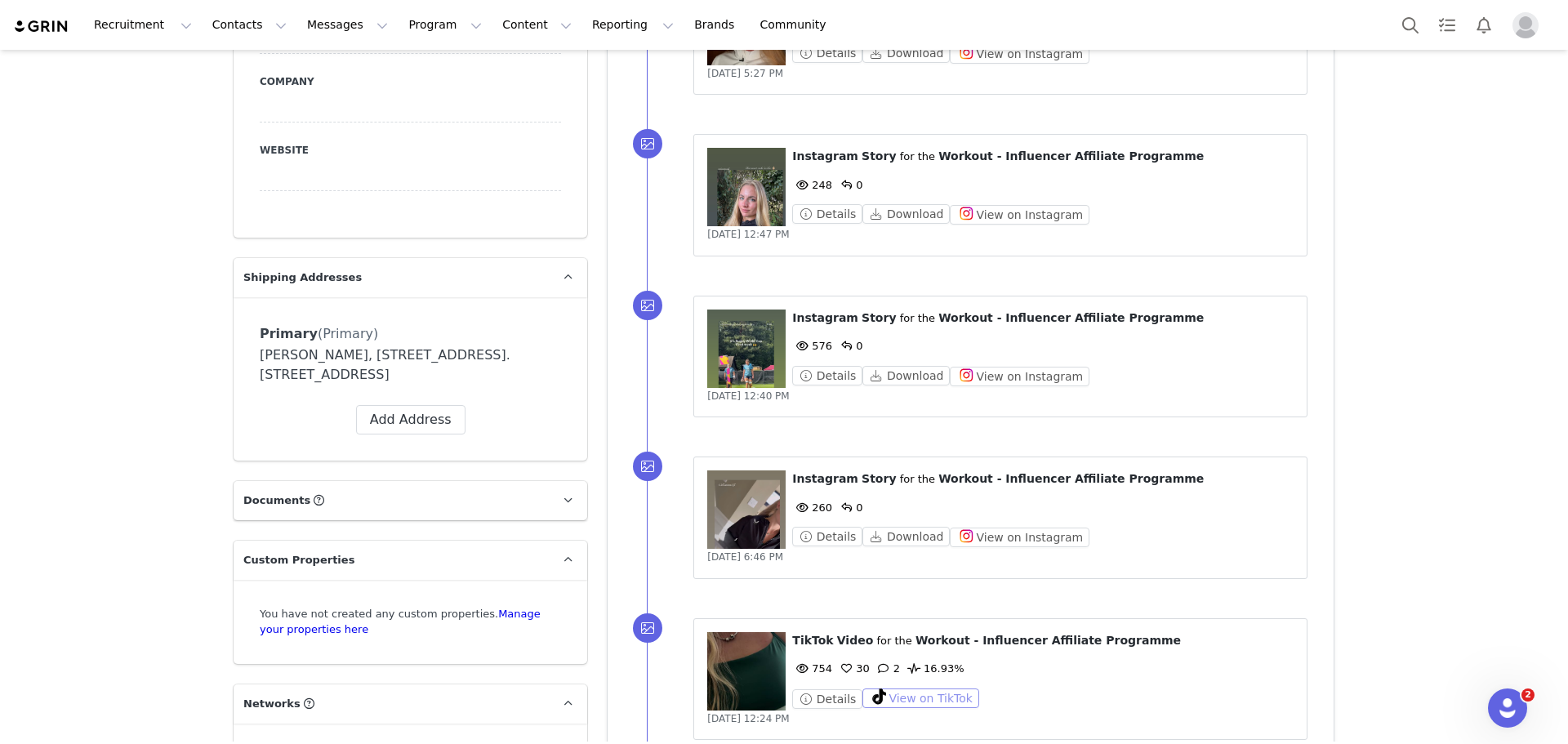
click at [906, 699] on button "View on TikTok" at bounding box center [921, 698] width 116 height 20
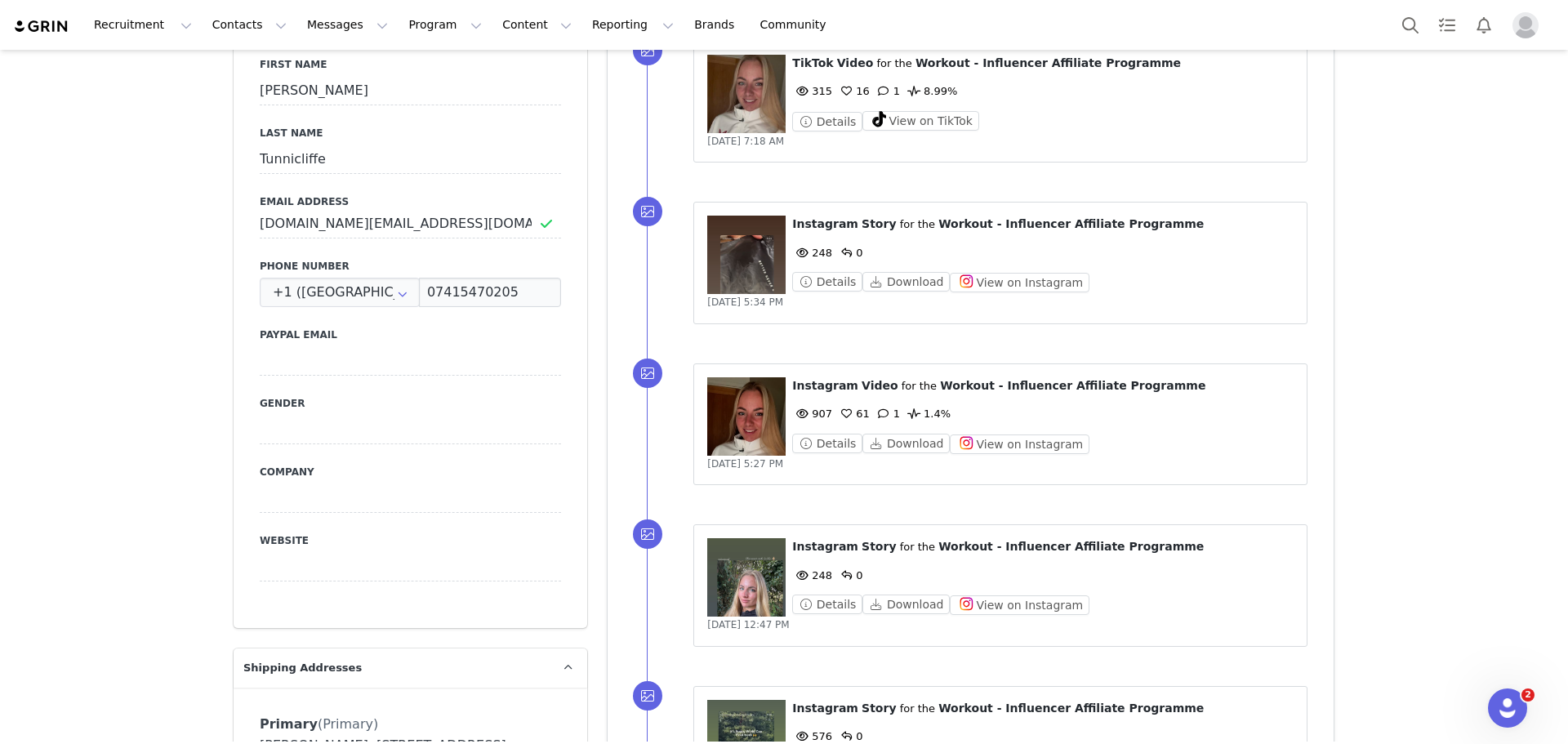
scroll to position [653, 0]
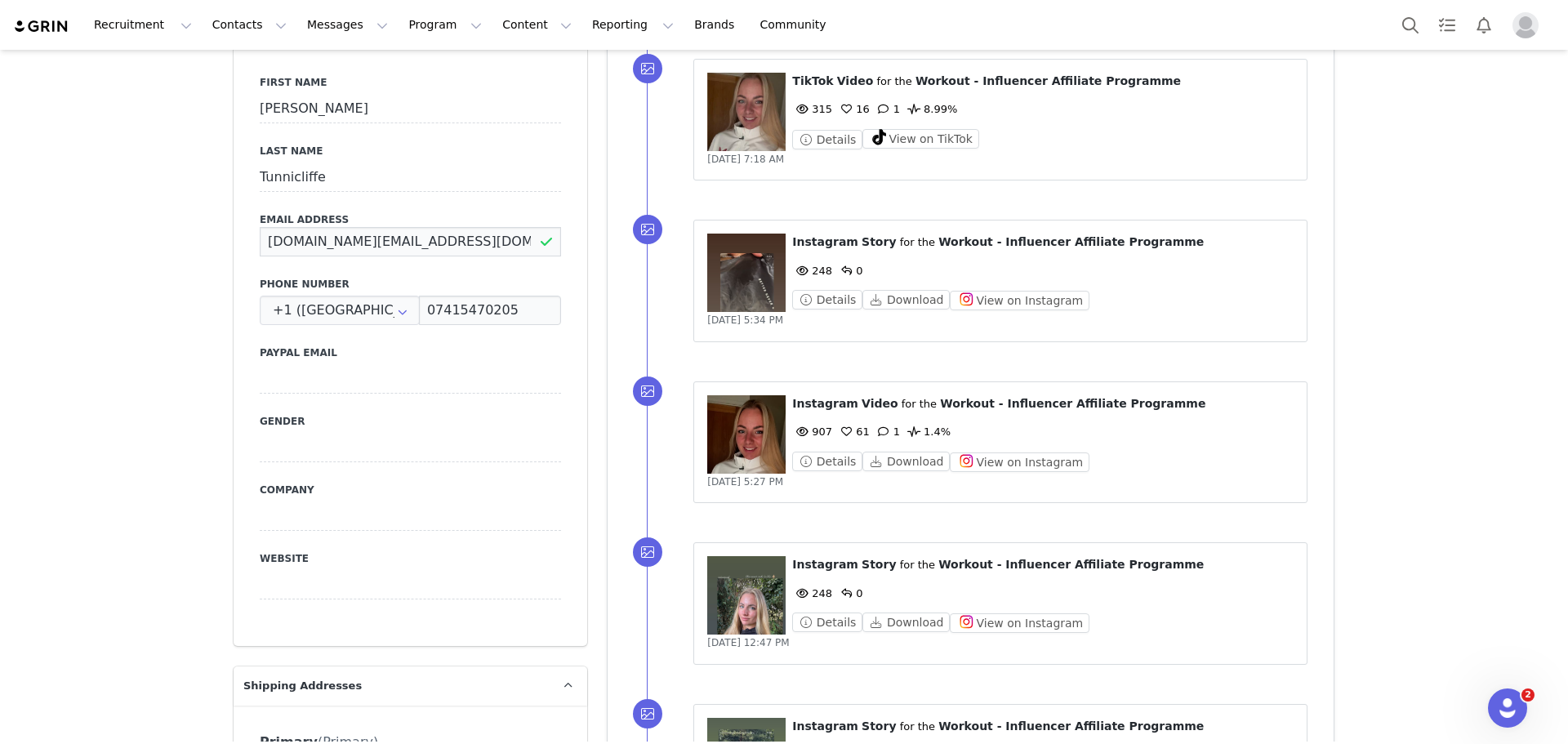
drag, startPoint x: 387, startPoint y: 254, endPoint x: 88, endPoint y: 255, distance: 299.0
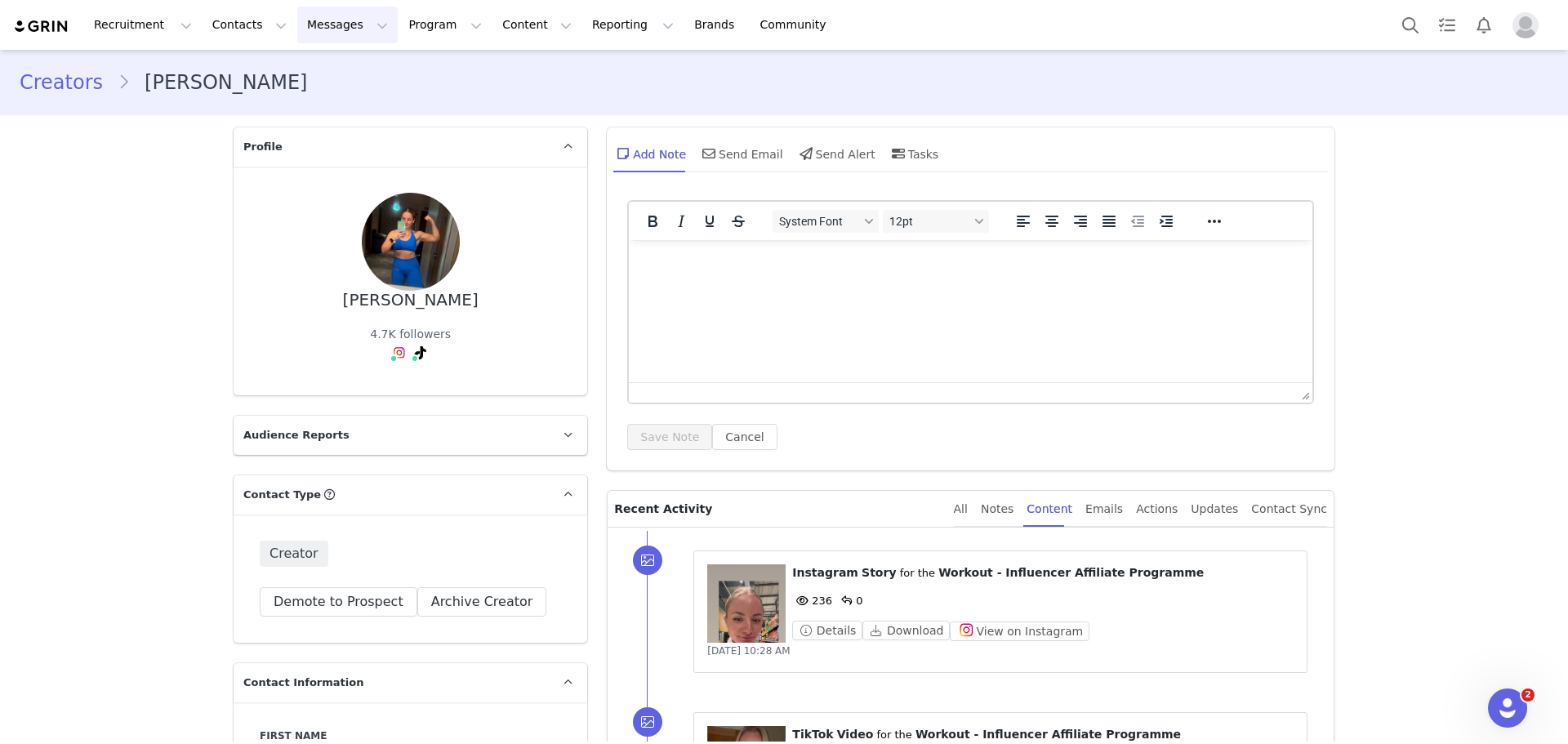
click at [328, 34] on button "Messages Messages" at bounding box center [347, 25] width 100 height 37
click at [236, 14] on button "Contacts Contacts" at bounding box center [250, 25] width 94 height 37
click at [253, 69] on div "Creators" at bounding box center [252, 72] width 110 height 17
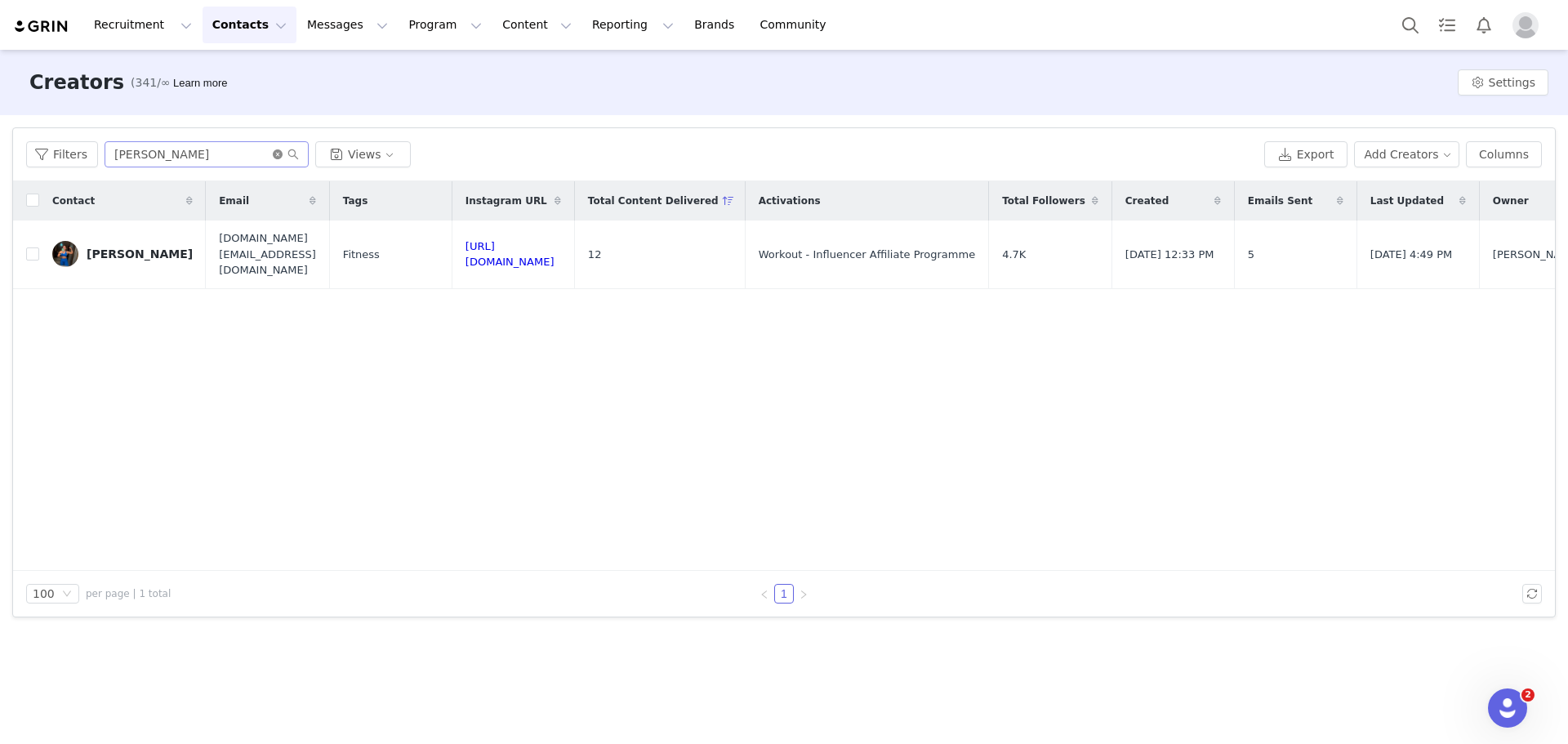
click at [274, 155] on icon "icon: close-circle" at bounding box center [277, 154] width 9 height 9
click at [232, 153] on input "text" at bounding box center [206, 154] width 204 height 27
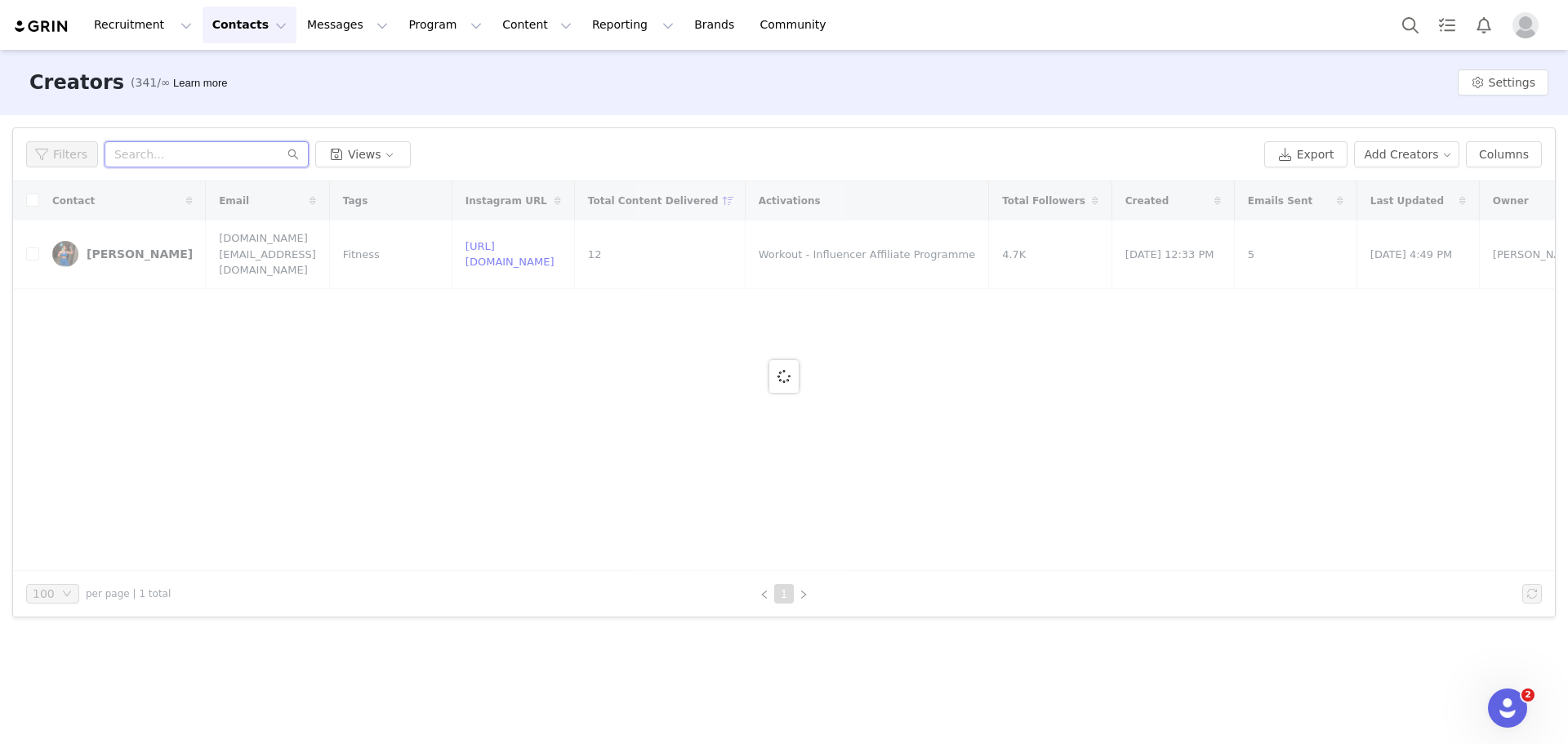
click at [232, 153] on input "text" at bounding box center [206, 154] width 204 height 27
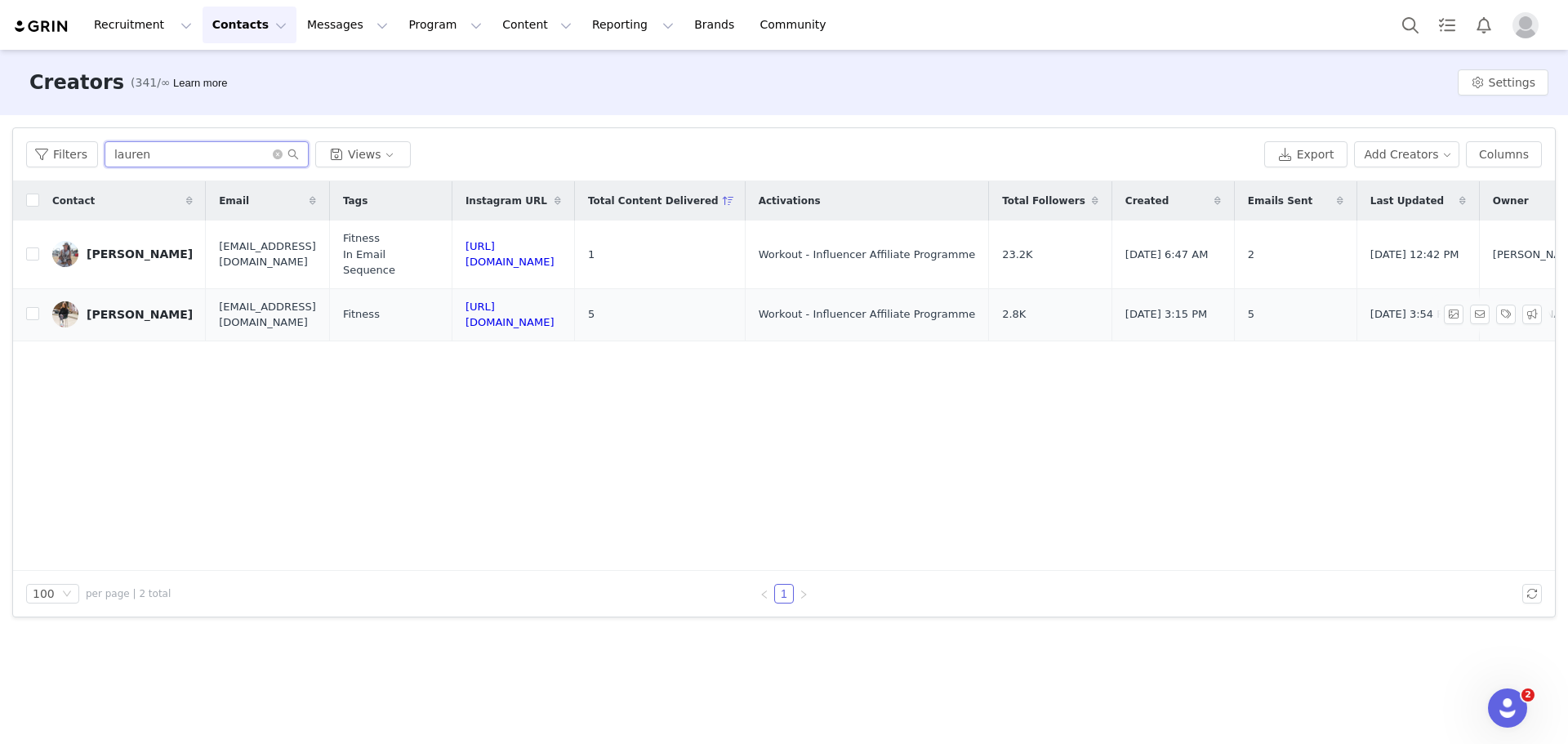
type input "lauren"
drag, startPoint x: 326, startPoint y: 297, endPoint x: 182, endPoint y: 301, distance: 144.1
click at [206, 301] on td "laurensullivanpt@gmail.com" at bounding box center [267, 314] width 123 height 52
copy span "laurensullivanpt@gmail.com"
drag, startPoint x: 253, startPoint y: 161, endPoint x: 270, endPoint y: 152, distance: 19.2
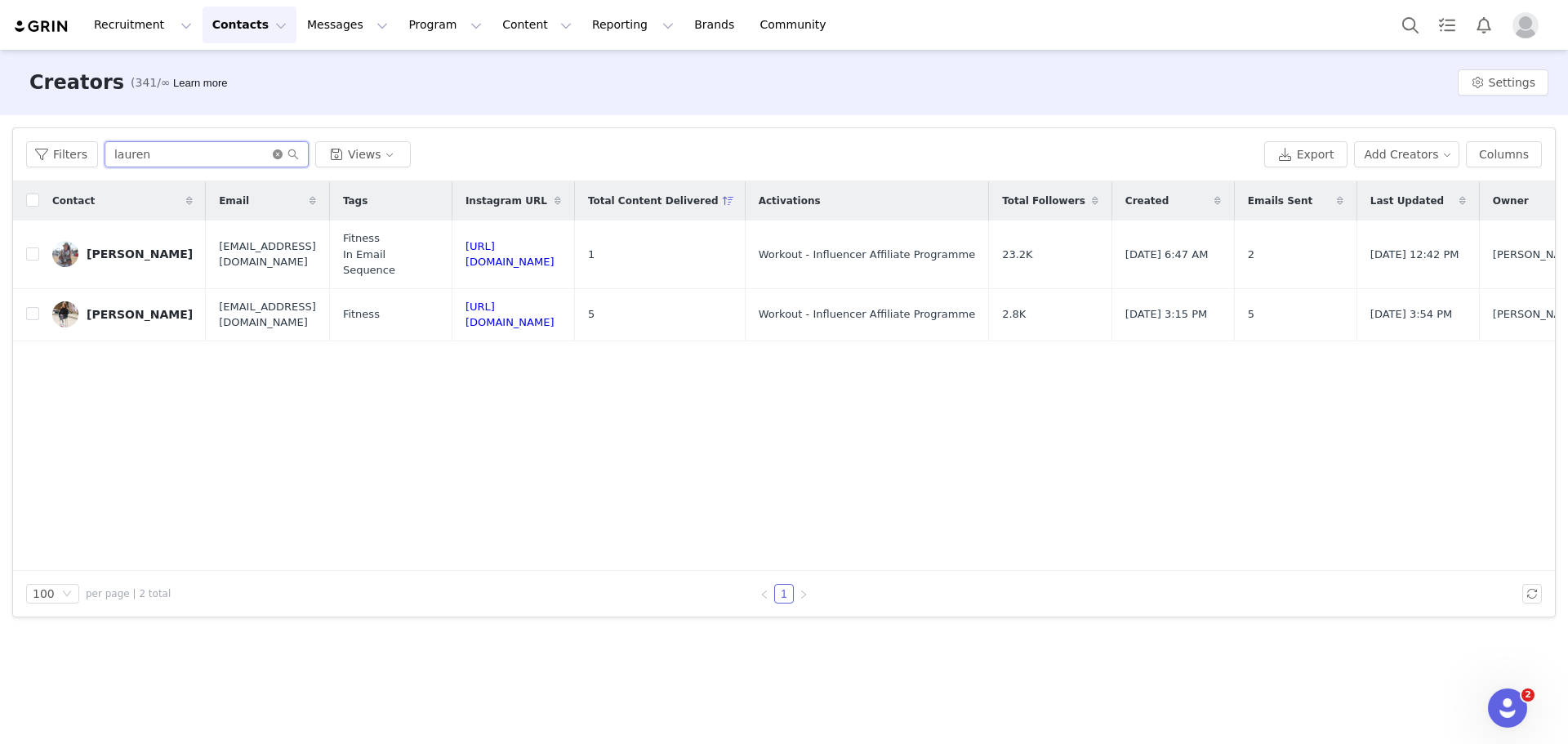
click at [253, 160] on input "lauren" at bounding box center [206, 154] width 204 height 27
click at [275, 151] on icon "icon: close-circle" at bounding box center [277, 154] width 9 height 9
click at [235, 162] on input "text" at bounding box center [206, 154] width 204 height 27
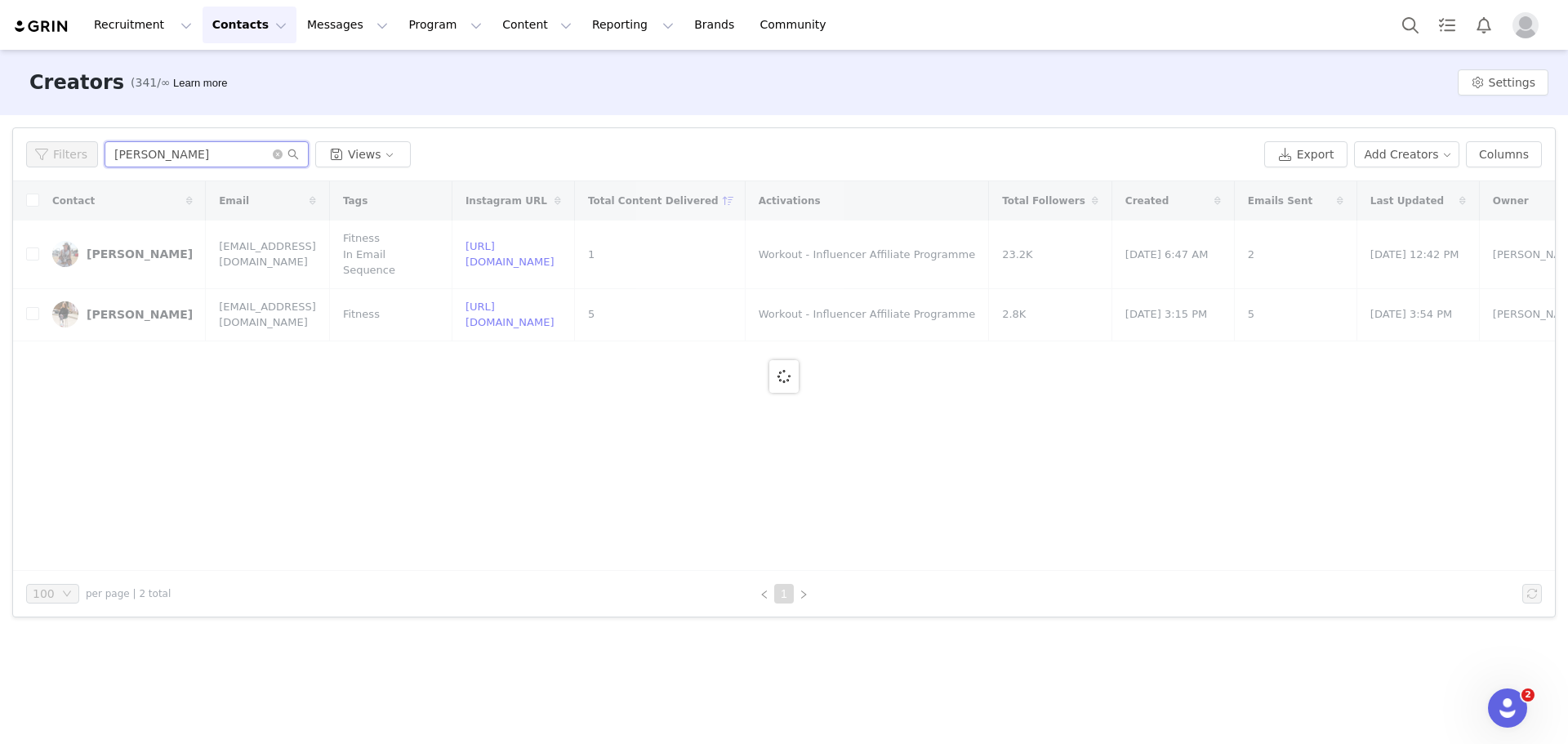
type input "chandler bonne"
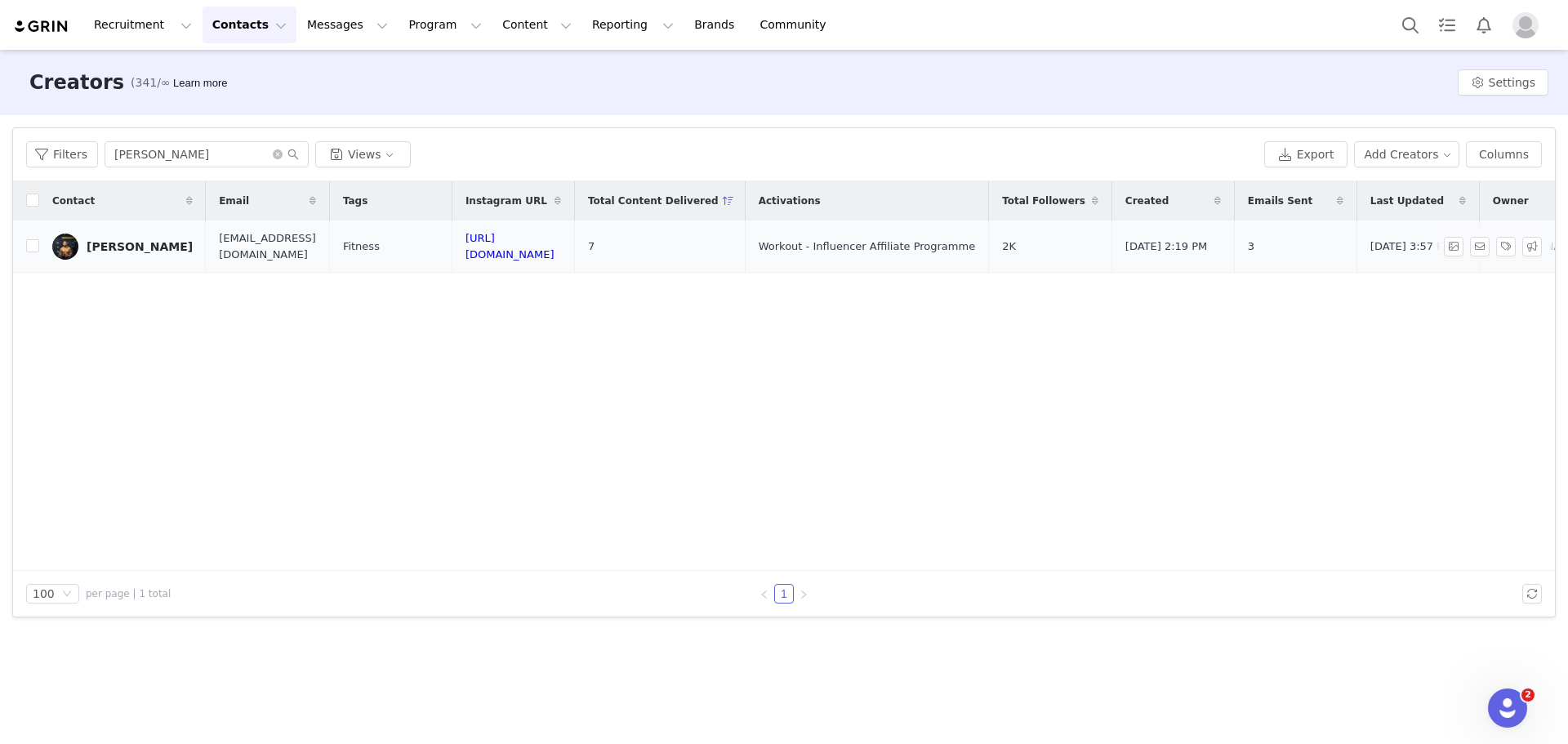
click at [109, 244] on div "Chandler Bonne" at bounding box center [140, 246] width 106 height 13
click at [109, 244] on main "Creators (341/∞) Learn more Settings Filters Filter Logic And Or Archived Selec…" at bounding box center [784, 396] width 1568 height 692
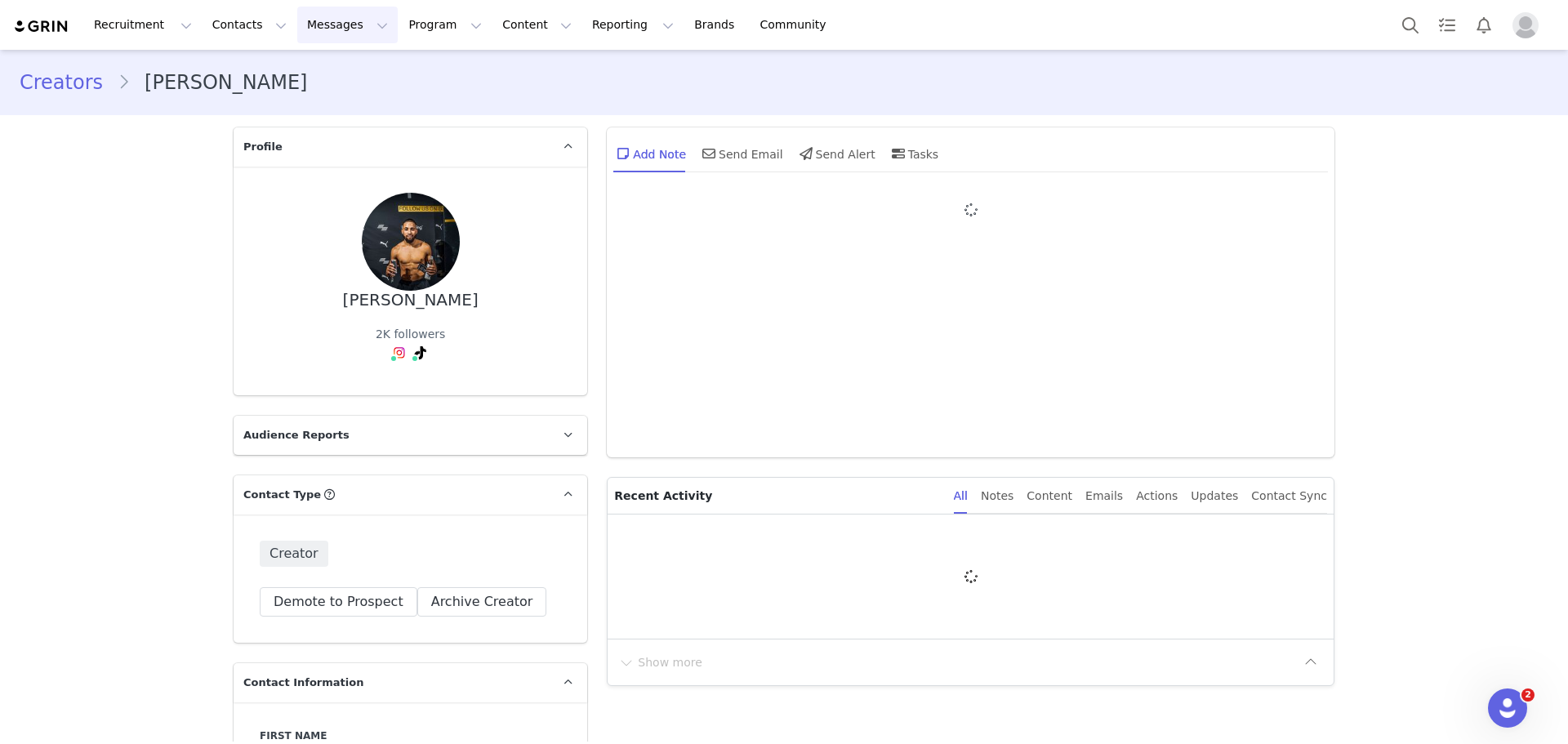
type input "+44 (United Kingdom)"
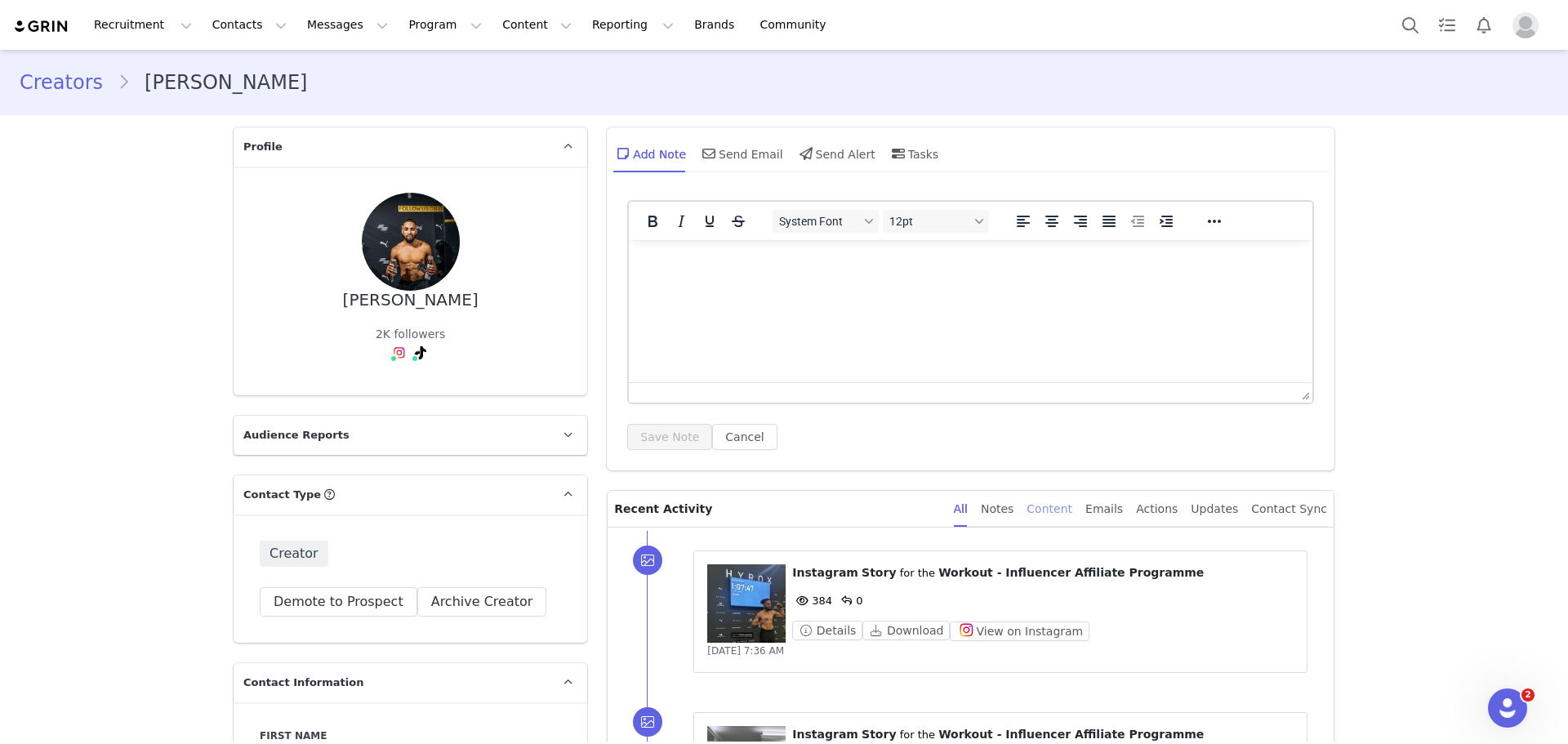
click at [1071, 516] on div "Content" at bounding box center [1049, 509] width 45 height 37
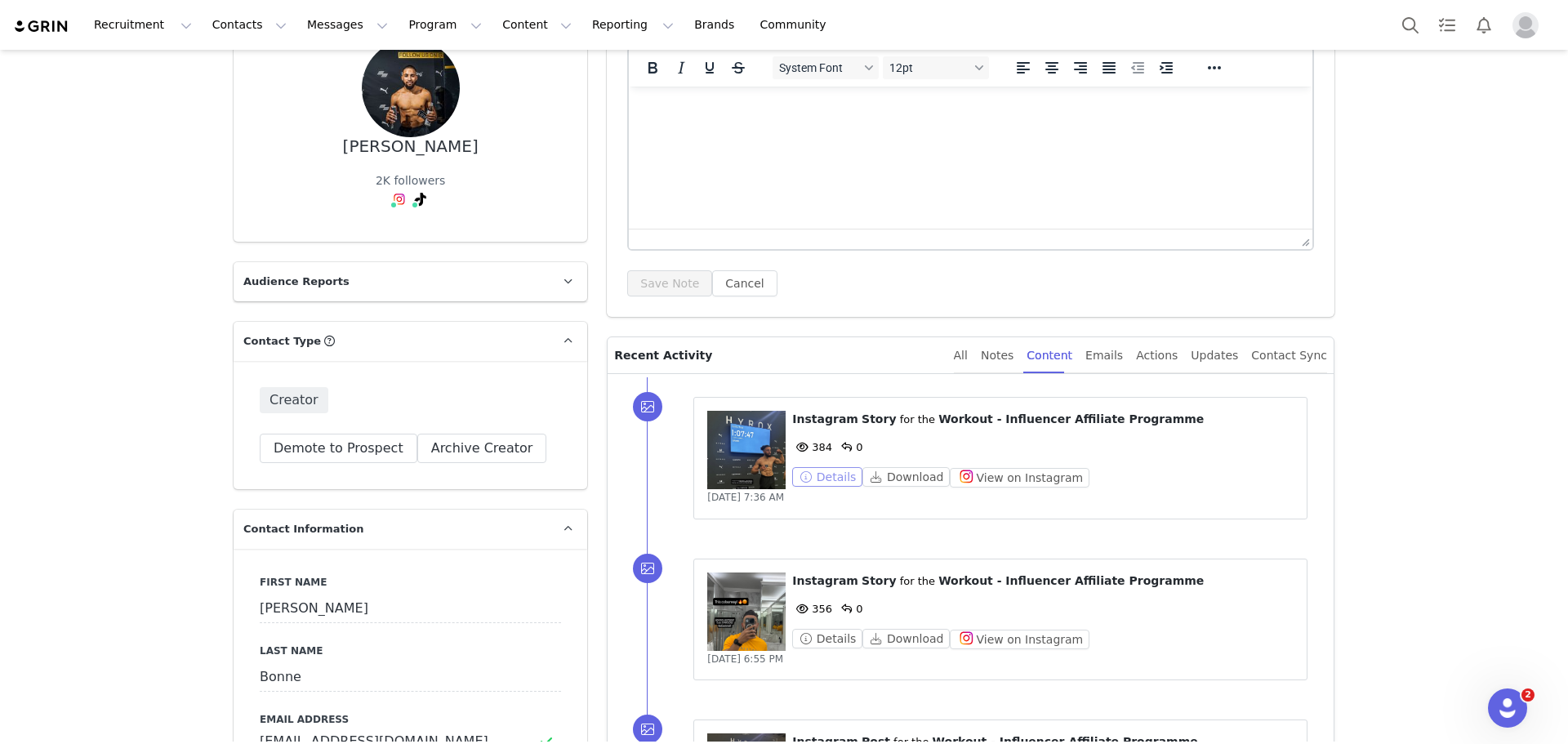
scroll to position [164, 0]
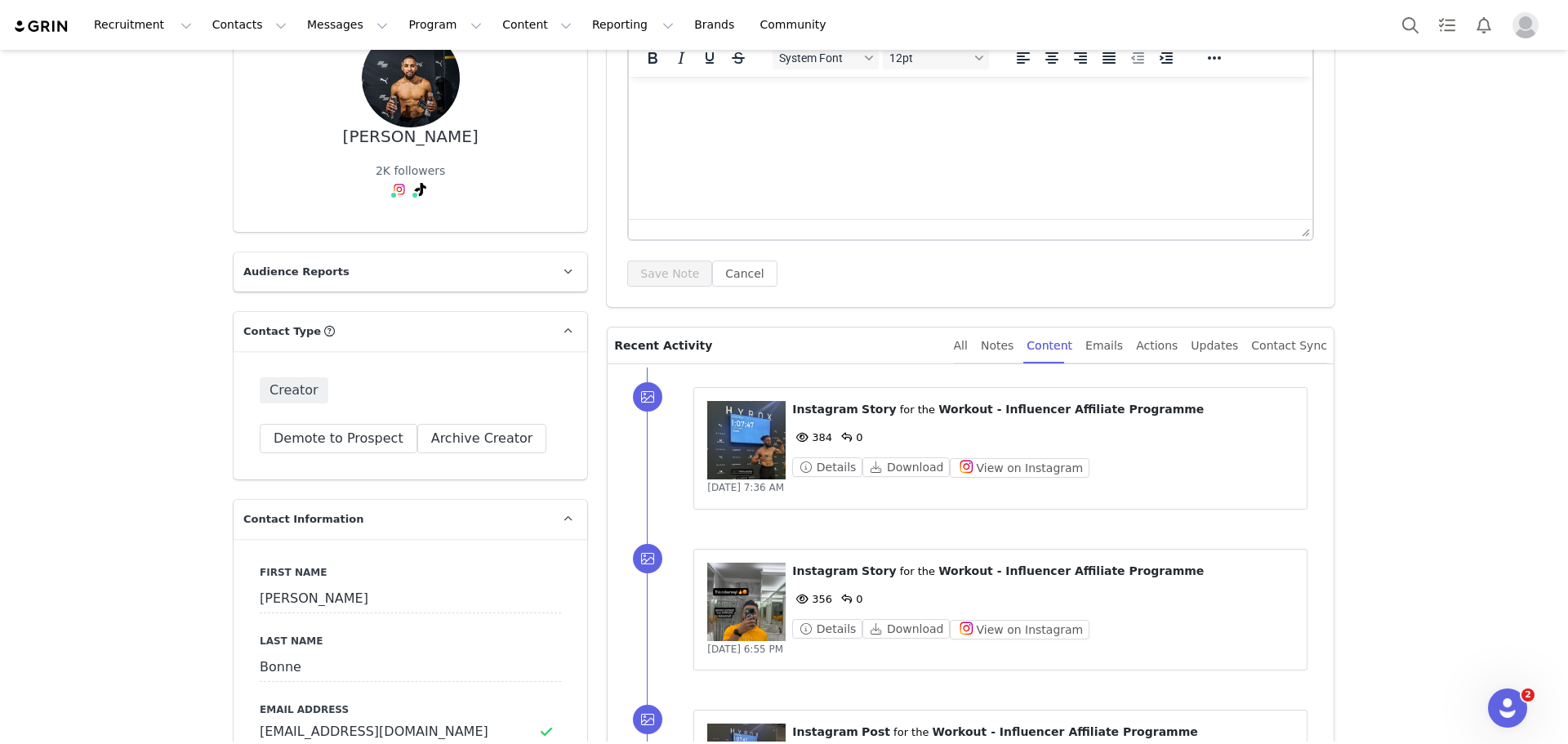
click at [754, 413] on figure at bounding box center [747, 440] width 79 height 79
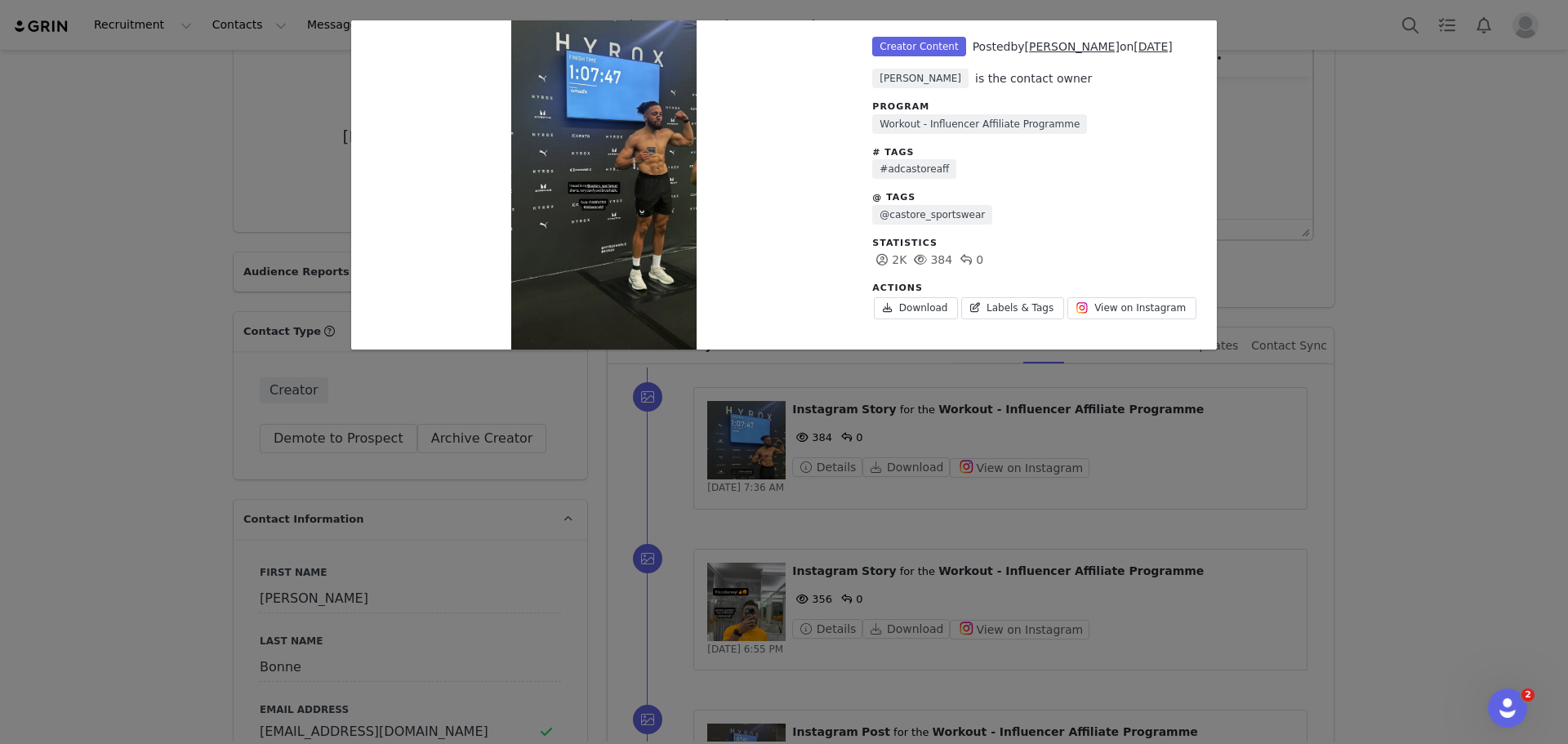
click at [1391, 258] on div "Unlabeled Creator Content Posted by Chandler Bonne on Sep 29, 2025 Natasha Phil…" at bounding box center [784, 372] width 1568 height 744
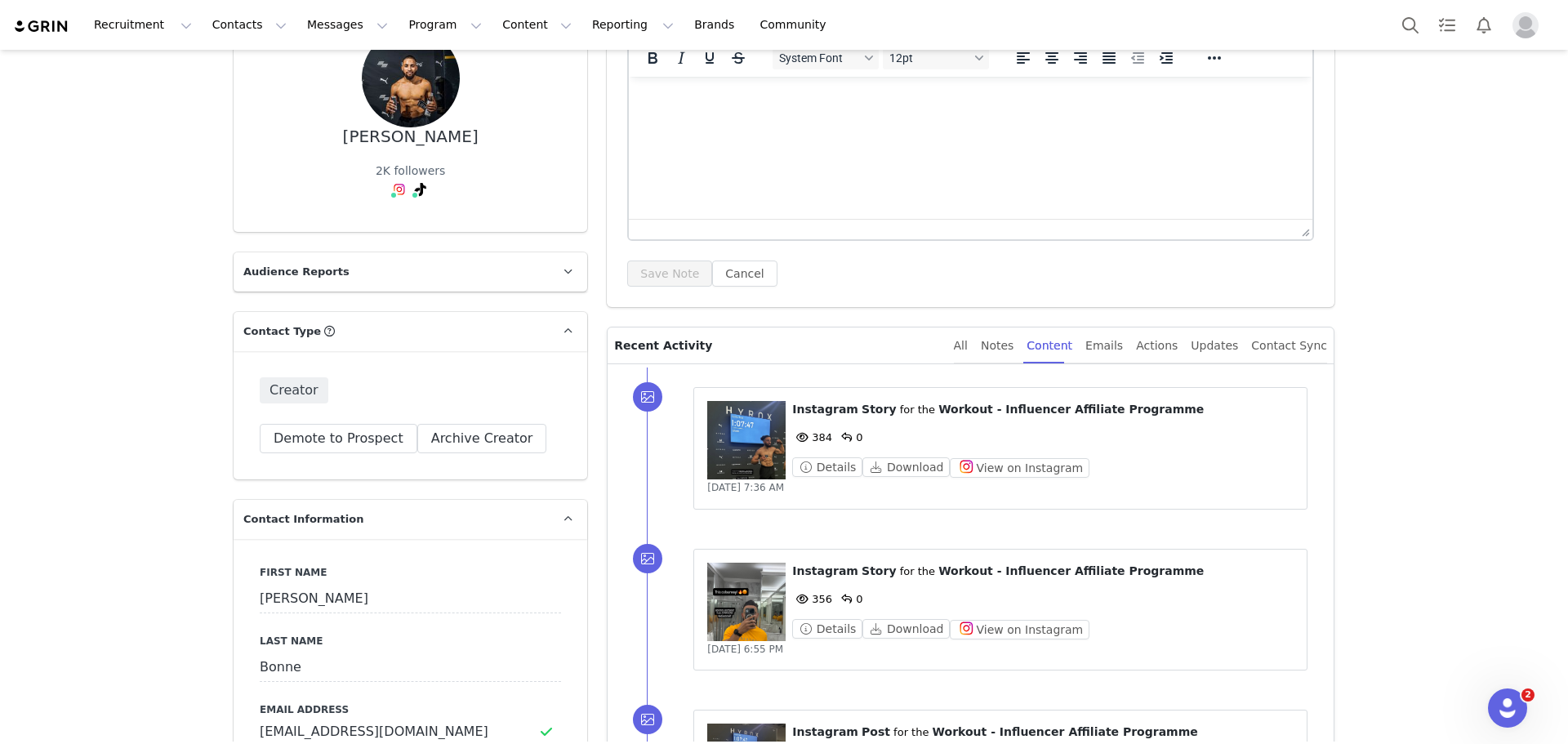
click at [752, 607] on figure at bounding box center [747, 602] width 79 height 79
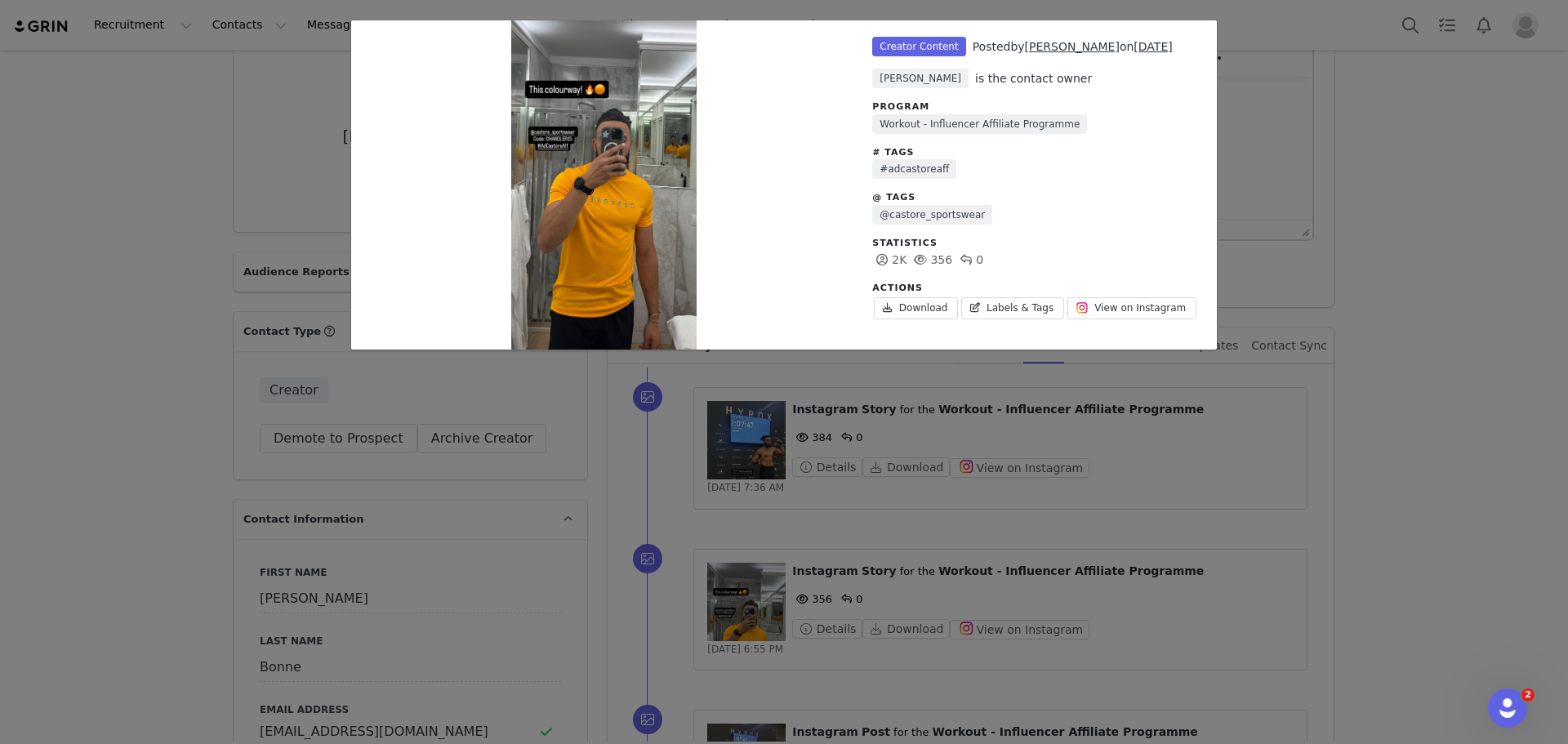
click at [1387, 318] on div "Unlabeled Creator Content Posted by Chandler Bonne on Sep 27, 2025 Natasha Phil…" at bounding box center [784, 372] width 1568 height 744
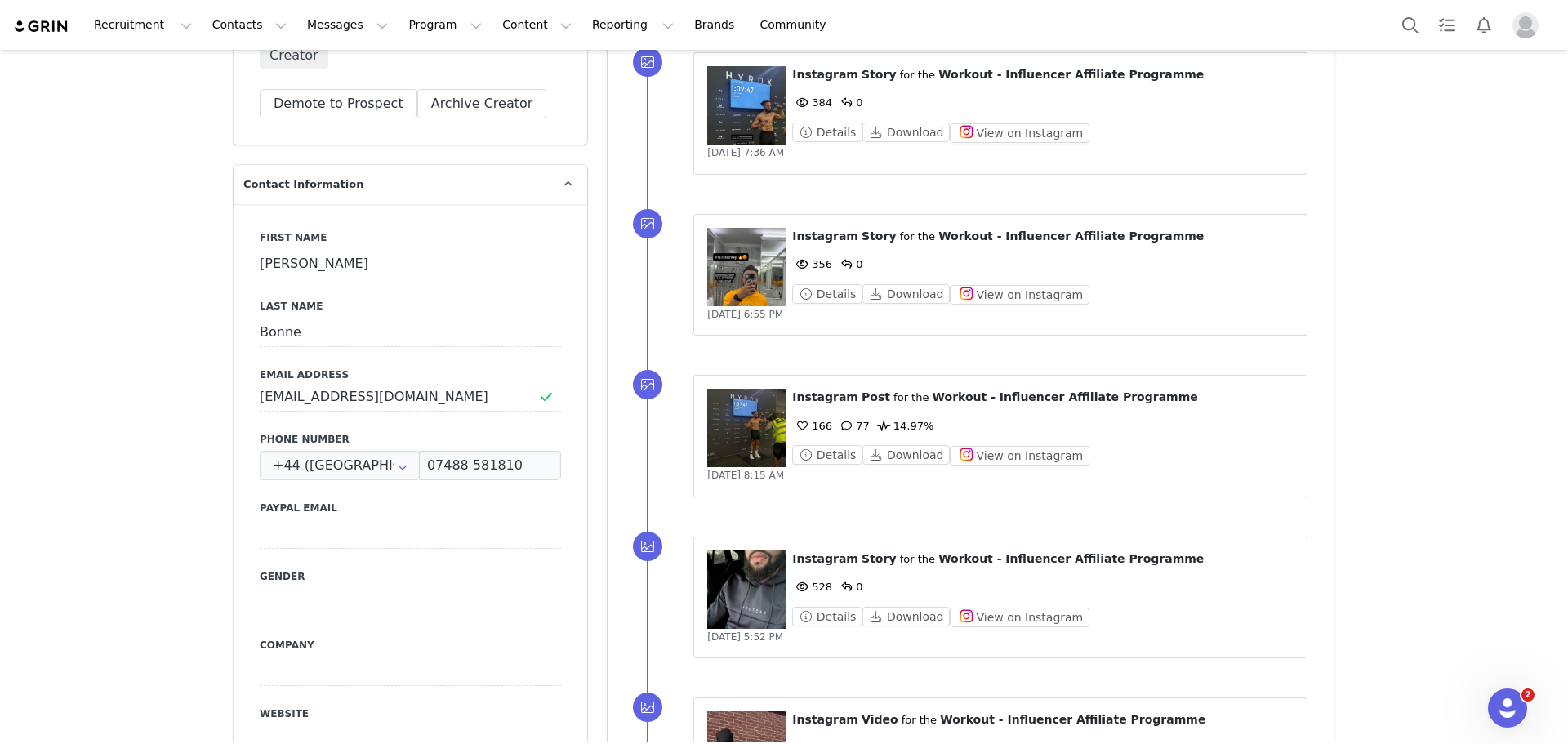
scroll to position [572, 0]
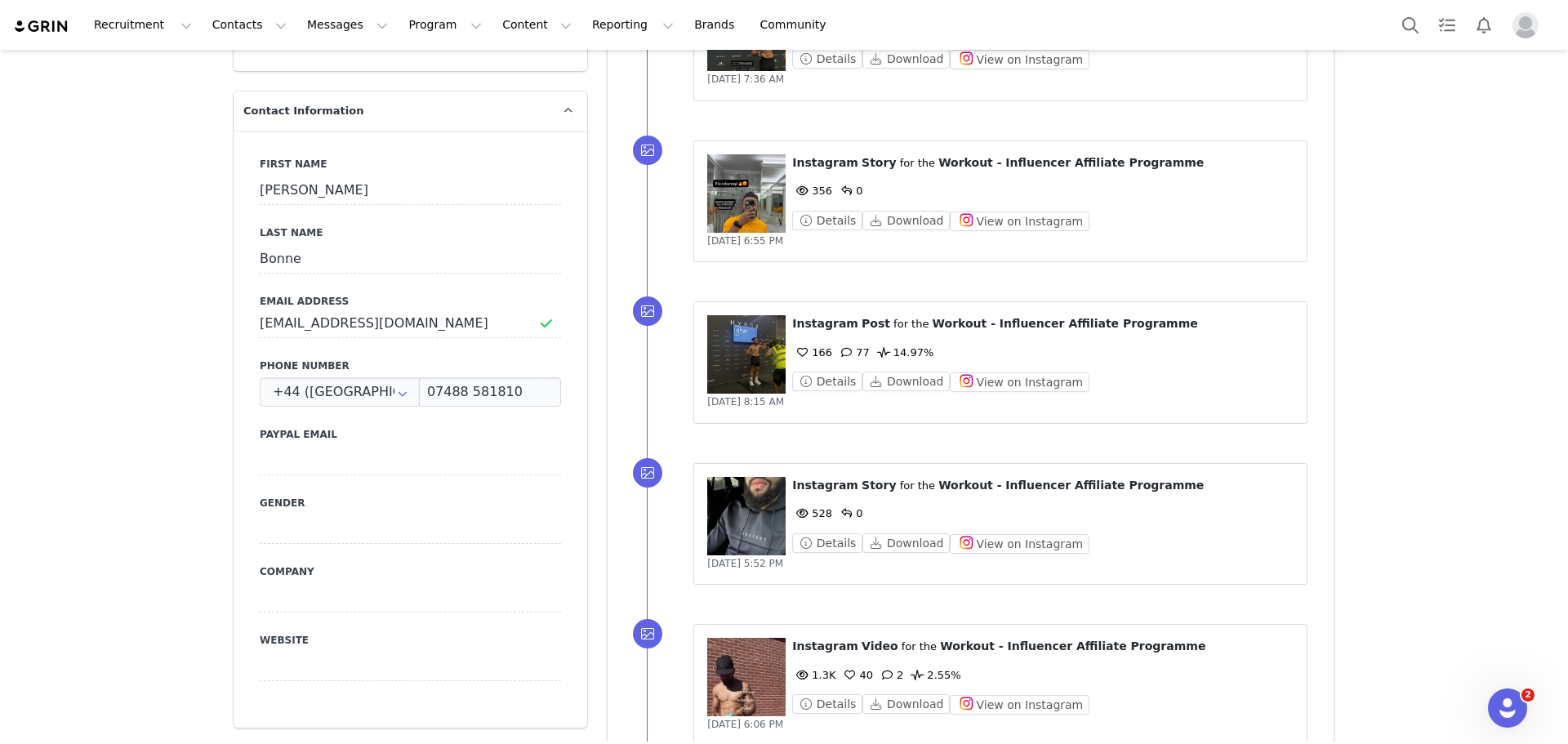
click at [743, 497] on figure at bounding box center [747, 516] width 79 height 79
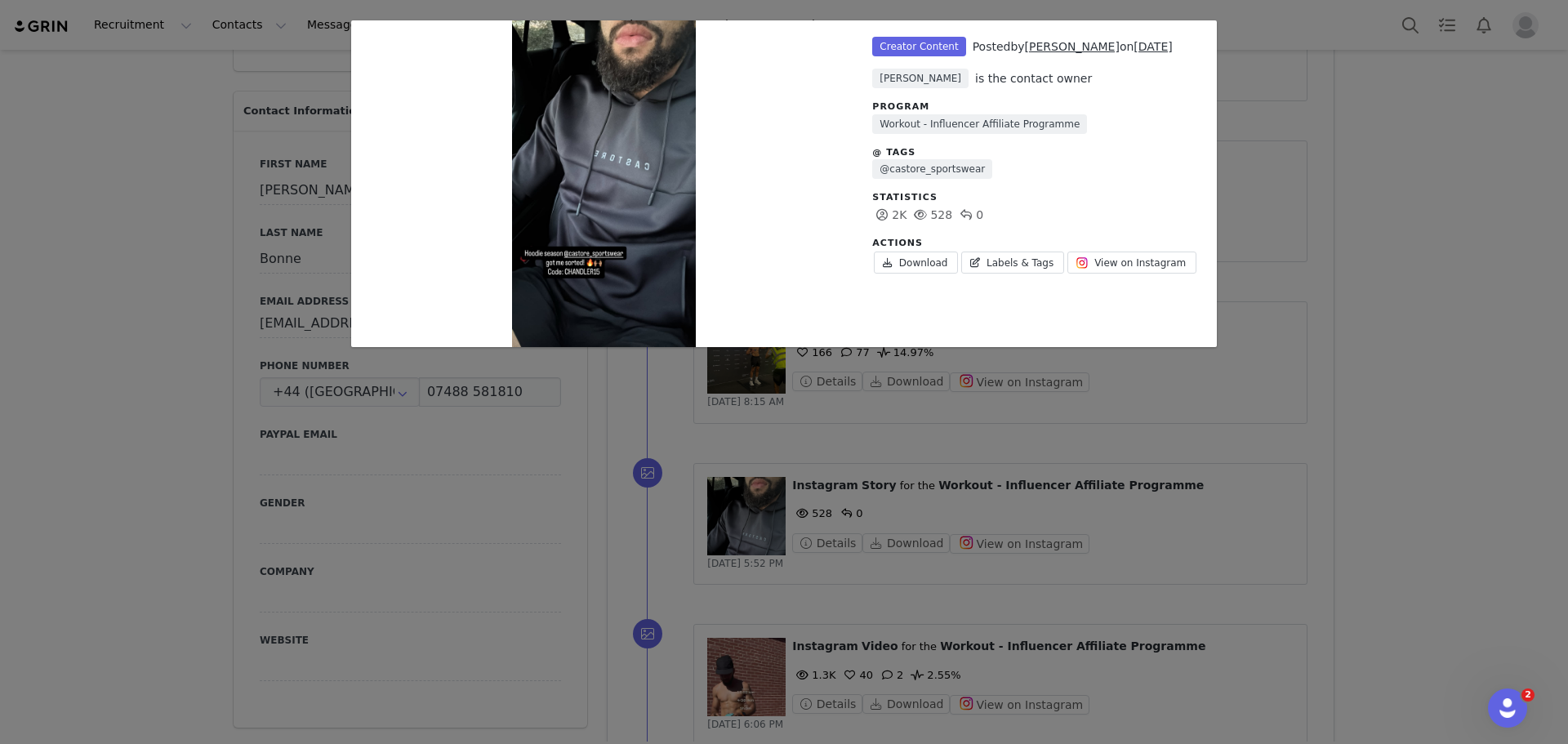
click at [1266, 304] on div "Unlabeled Creator Content Posted by Chandler Bonne on Sep 23, 2025 Natasha Phil…" at bounding box center [784, 372] width 1568 height 744
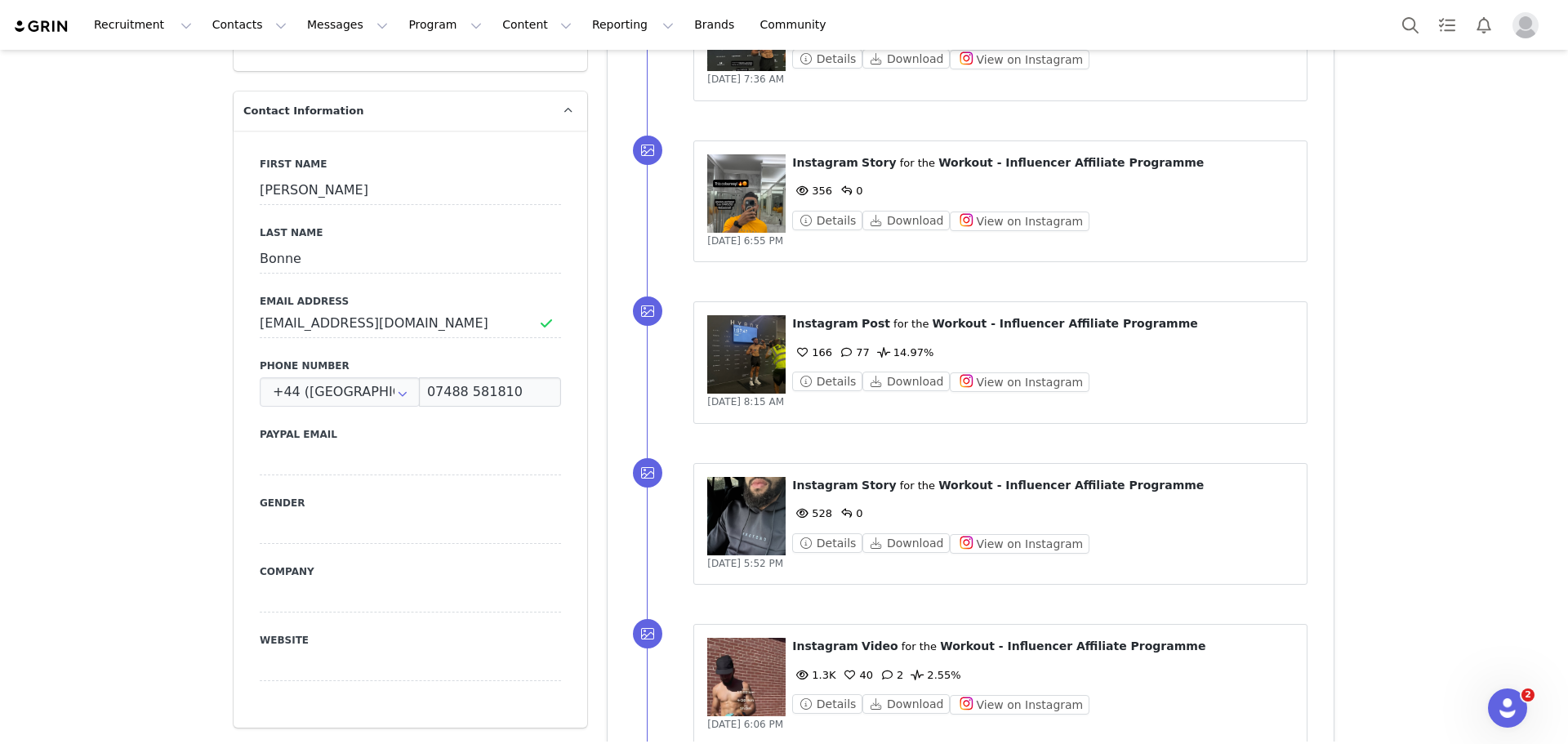
click at [744, 685] on figure at bounding box center [747, 677] width 79 height 79
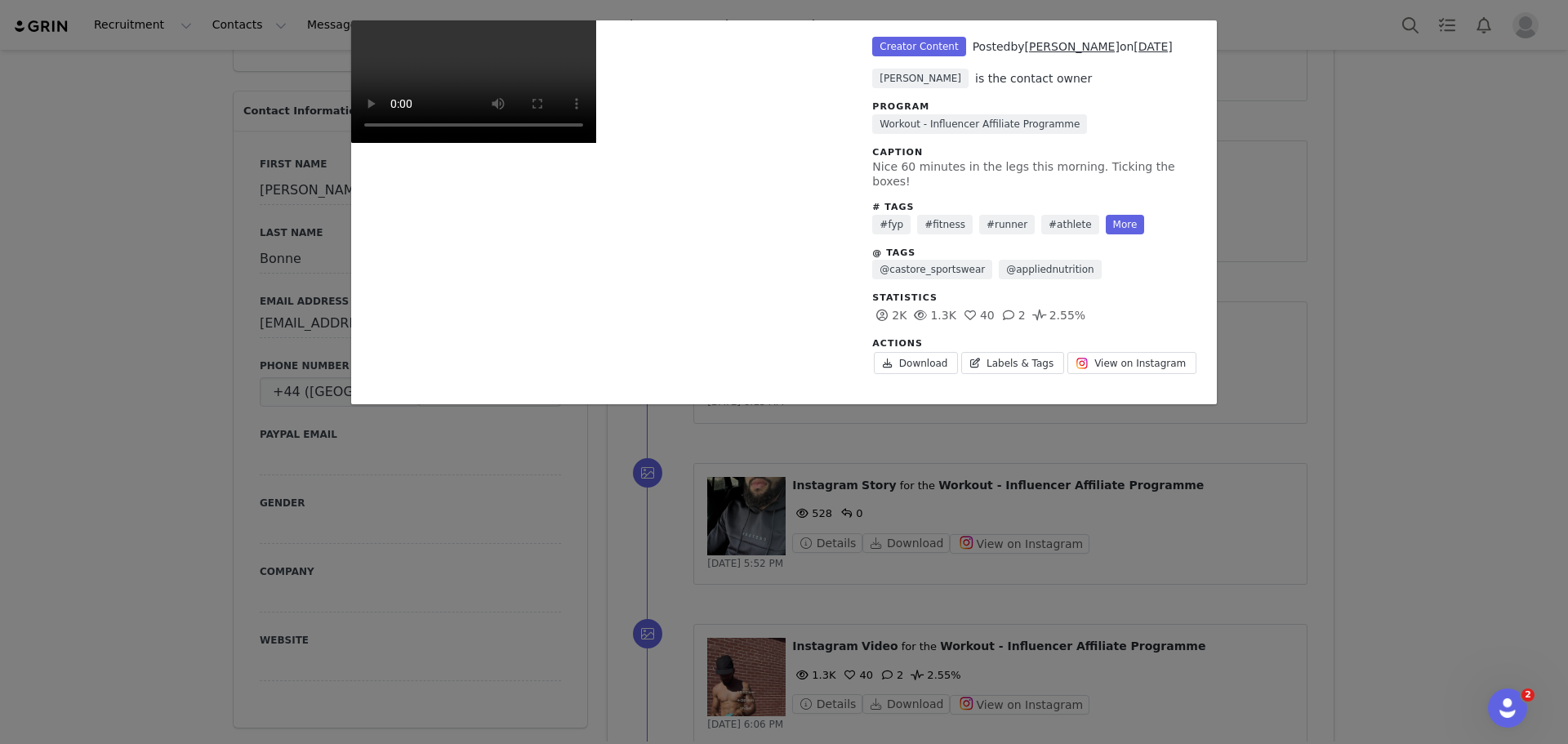
scroll to position [0, 0]
click at [1371, 430] on div "Unlabeled Creator Content Posted by Chandler Bonne on Aug 28, 2025 Natasha Phil…" at bounding box center [784, 372] width 1568 height 744
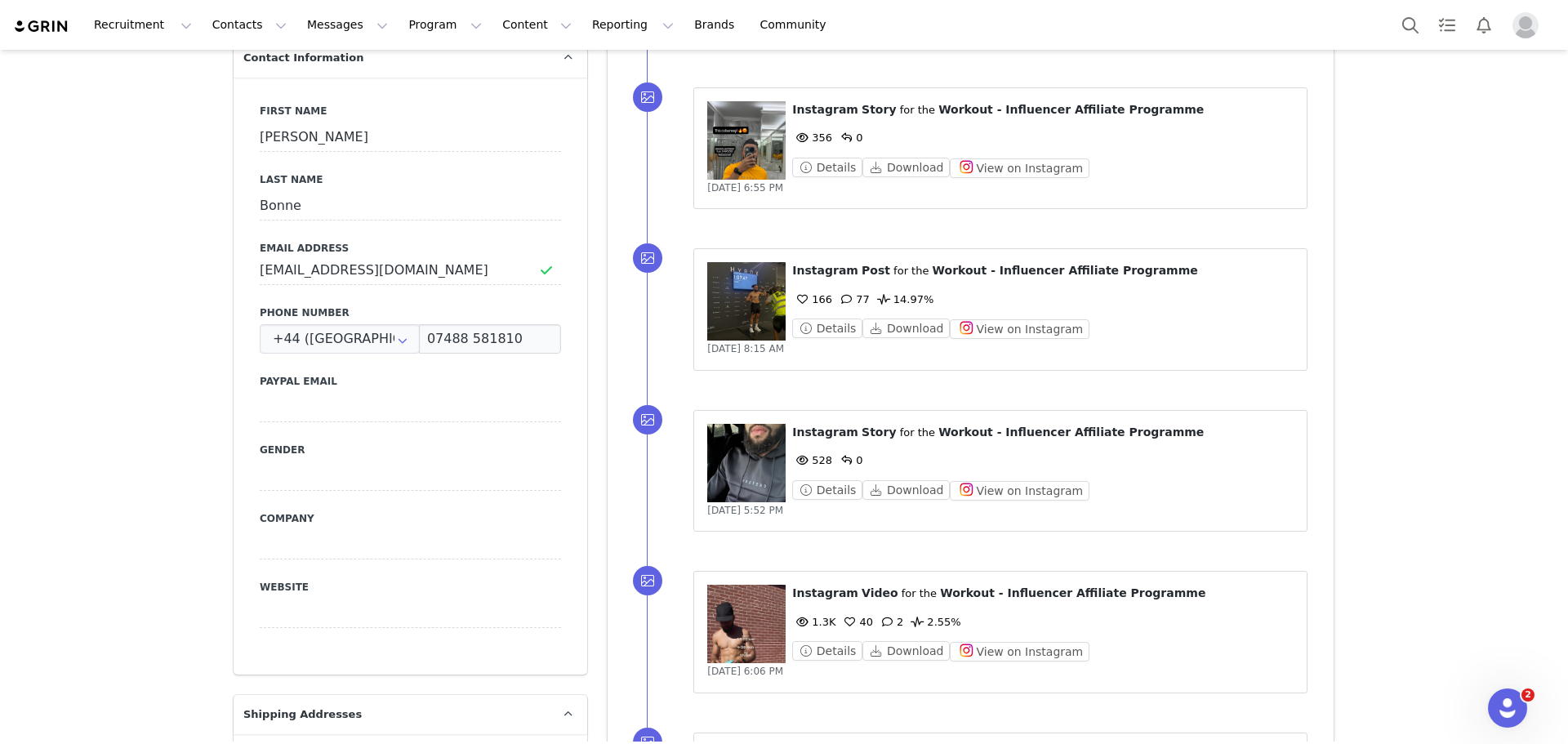
scroll to position [653, 0]
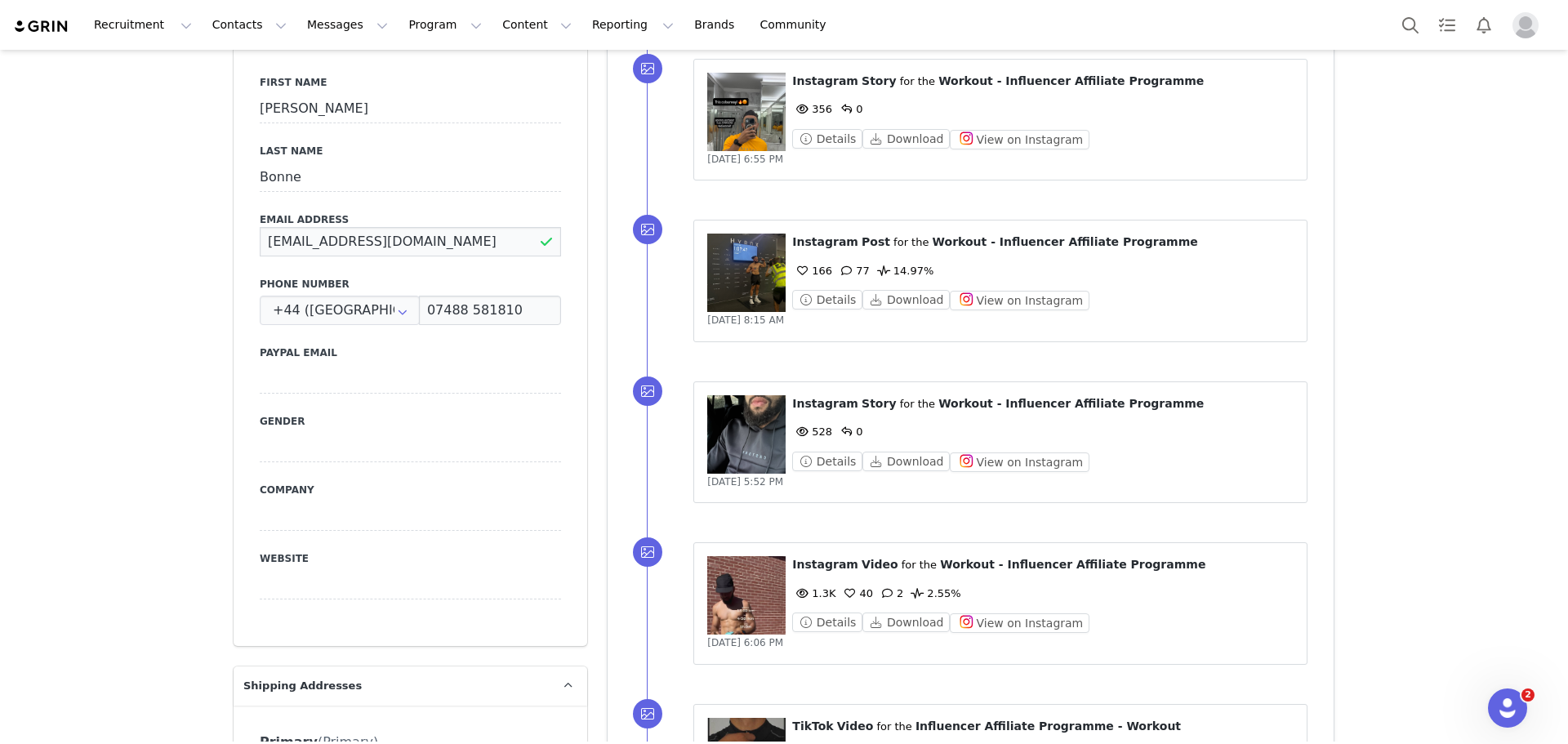
drag, startPoint x: 442, startPoint y: 234, endPoint x: 183, endPoint y: 226, distance: 259.1
click at [402, 25] on button "Program Program" at bounding box center [444, 25] width 93 height 37
click at [412, 69] on p "Activations" at bounding box center [402, 72] width 63 height 17
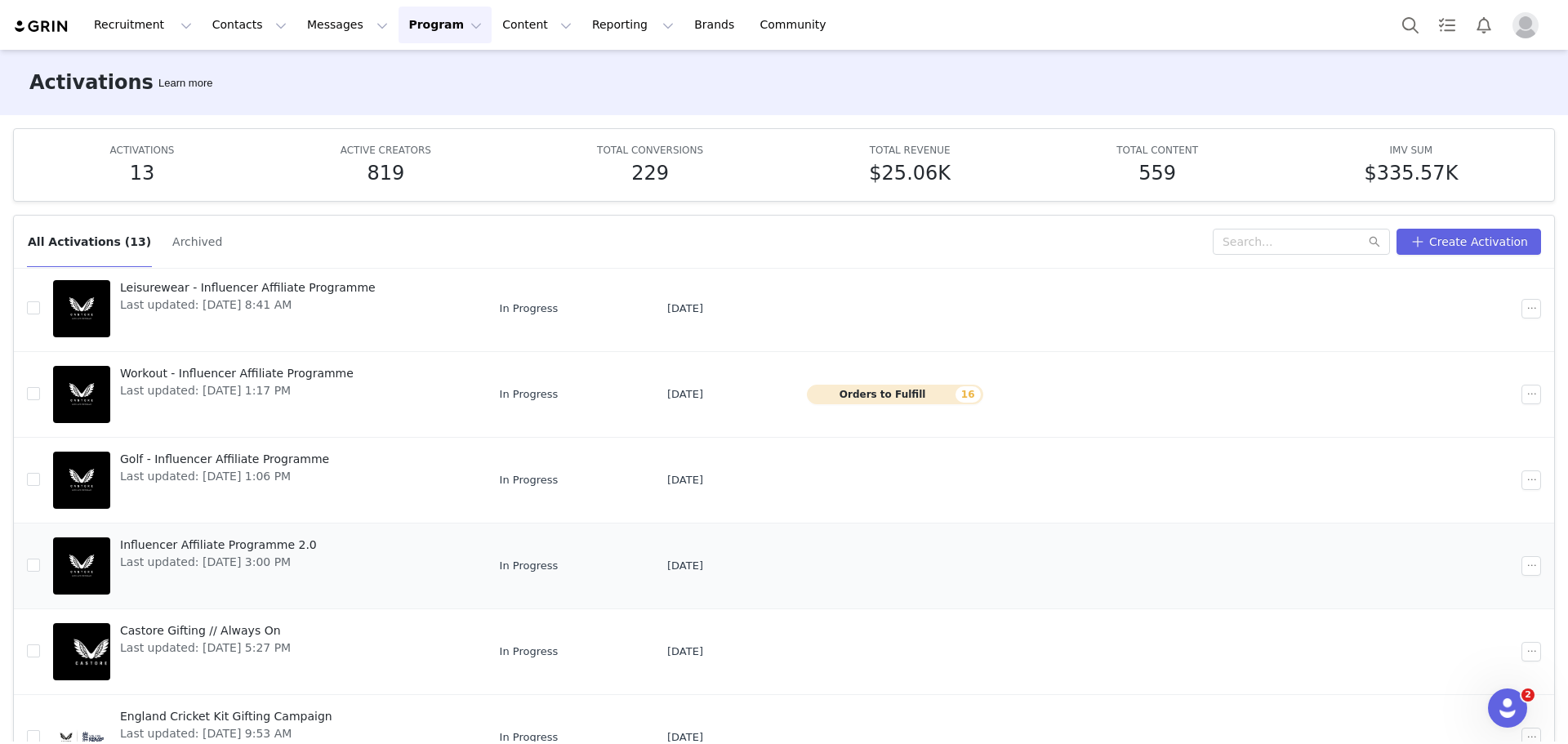
scroll to position [81, 0]
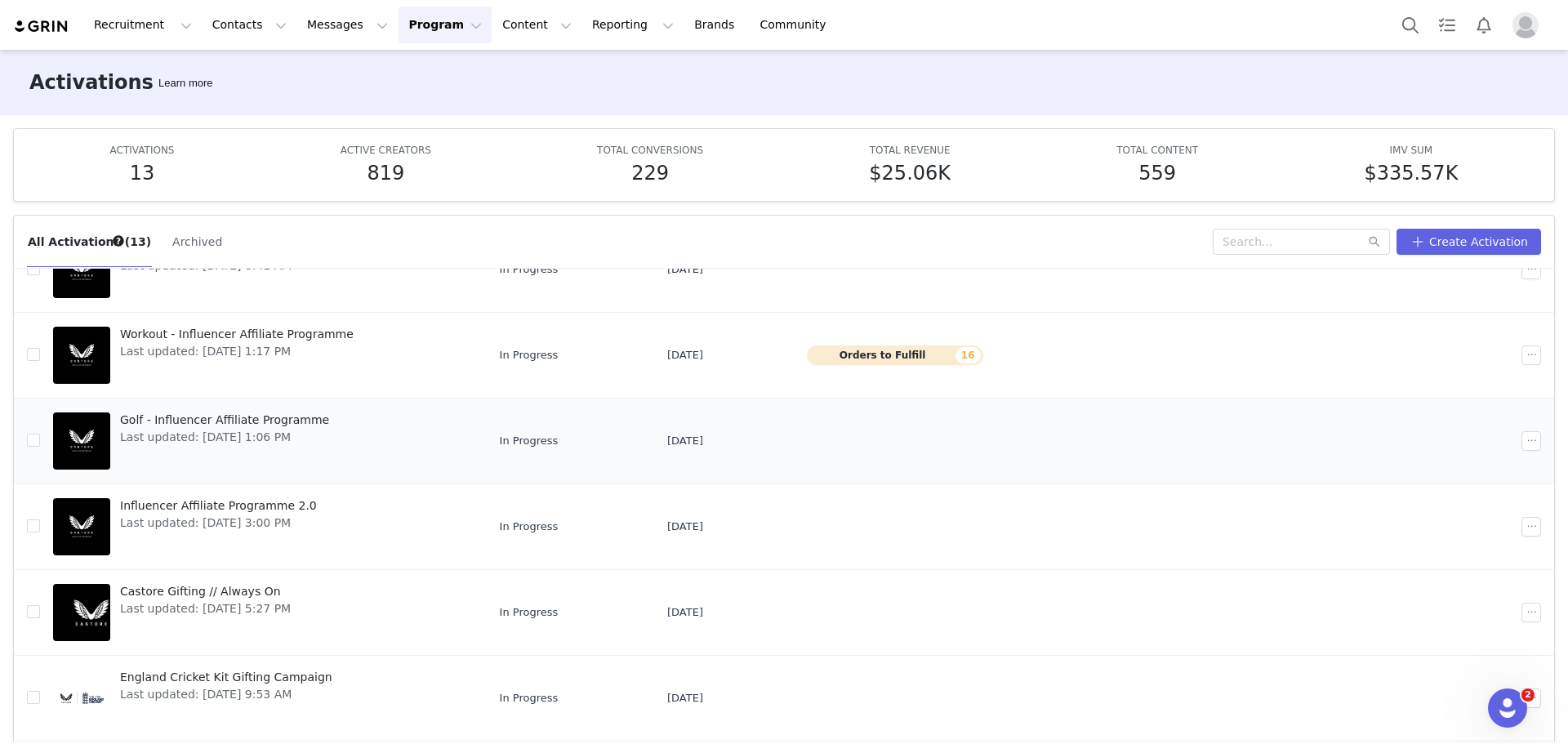
click at [257, 425] on span "Golf - Influencer Affiliate Programme" at bounding box center [224, 420] width 209 height 17
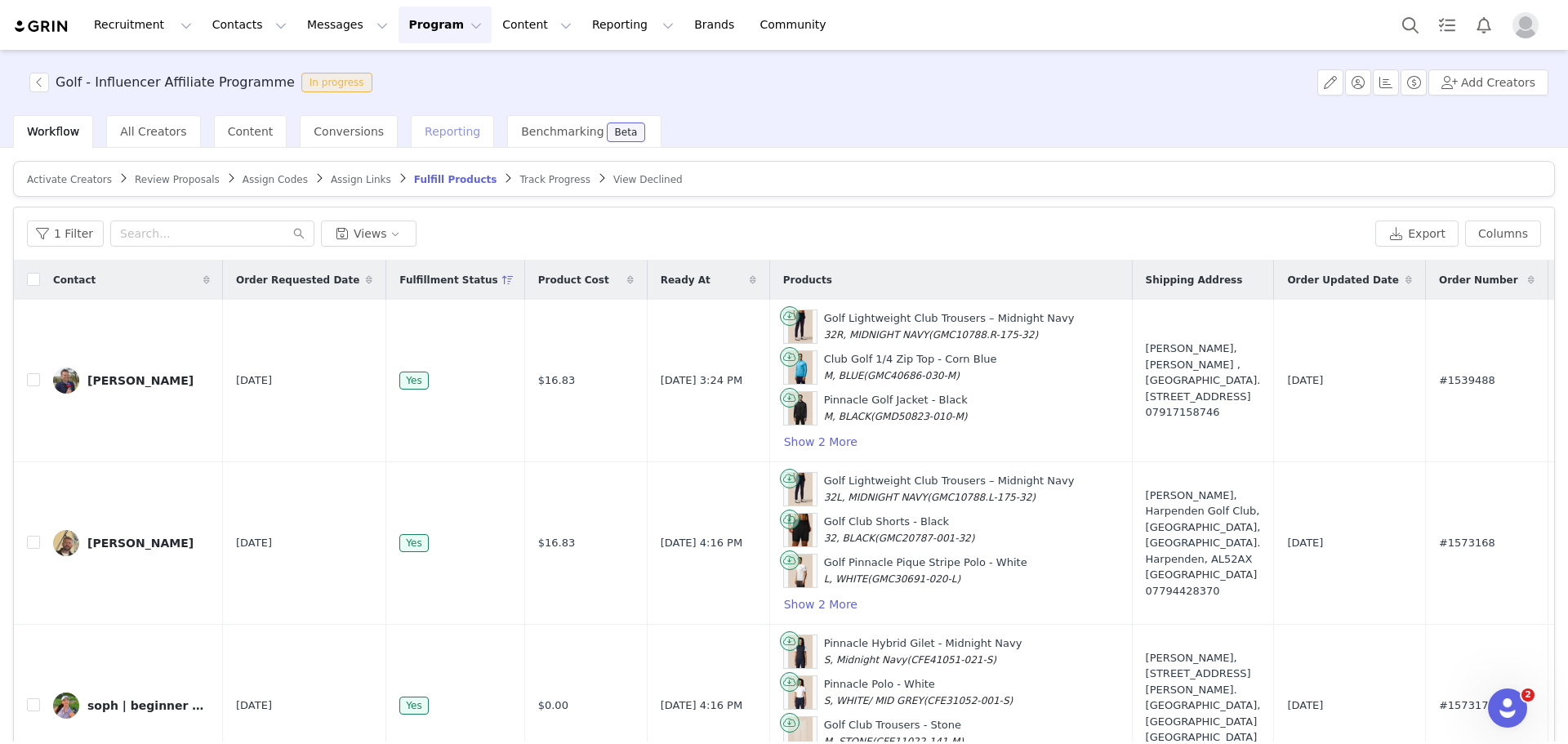
click at [429, 128] on span "Reporting" at bounding box center [452, 131] width 56 height 13
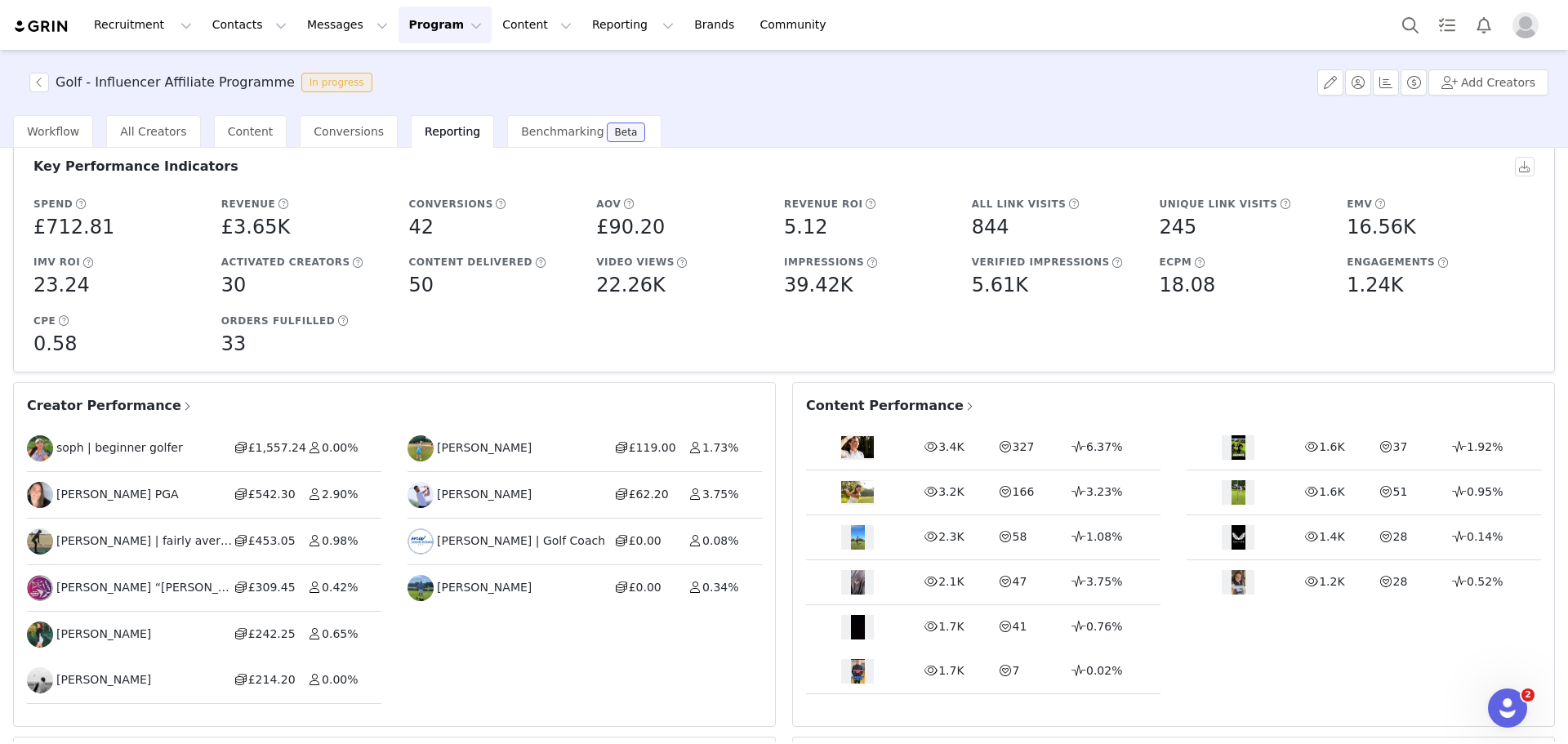
scroll to position [164, 0]
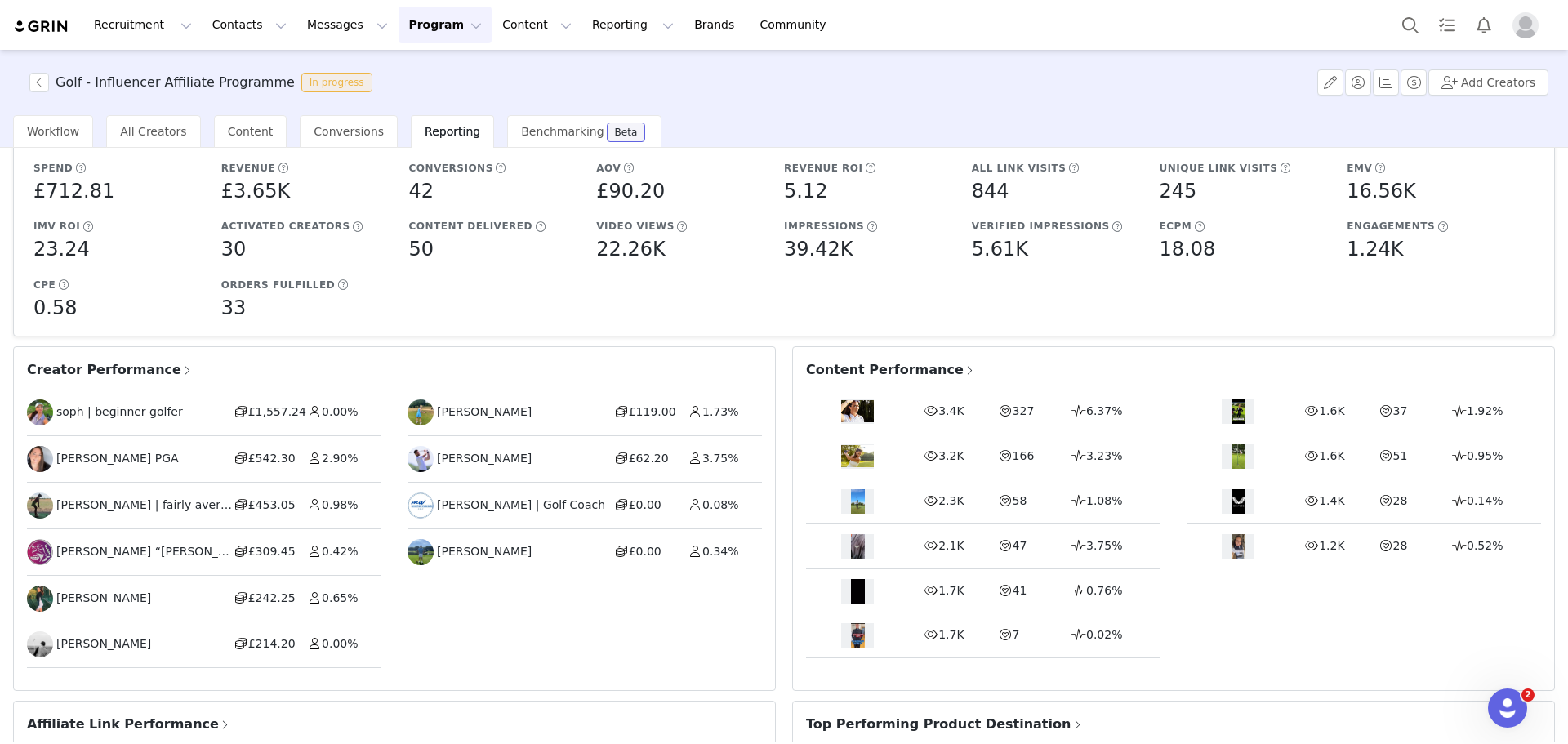
click at [182, 372] on span at bounding box center [188, 370] width 12 height 15
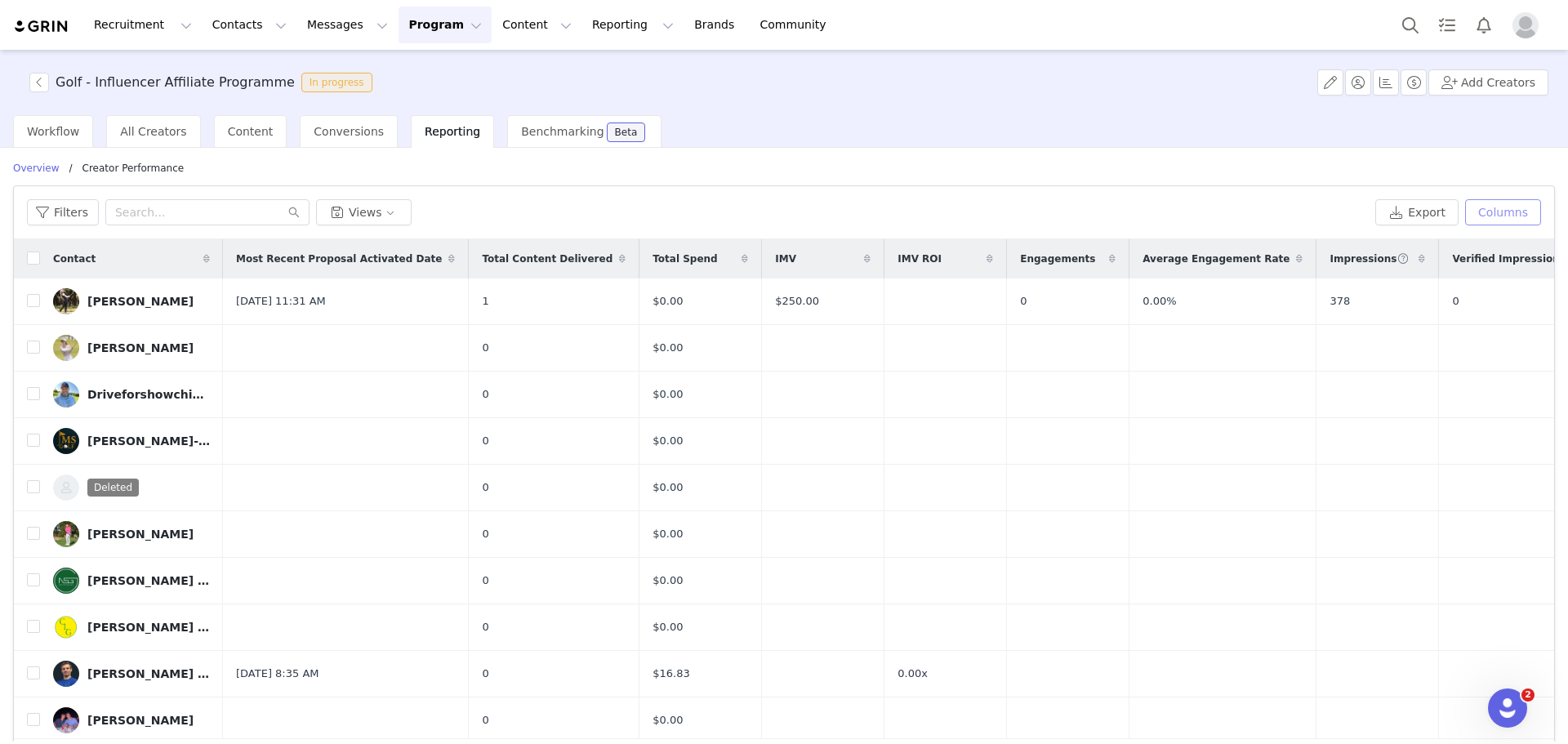
click at [1502, 204] on button "Columns" at bounding box center [1503, 212] width 76 height 27
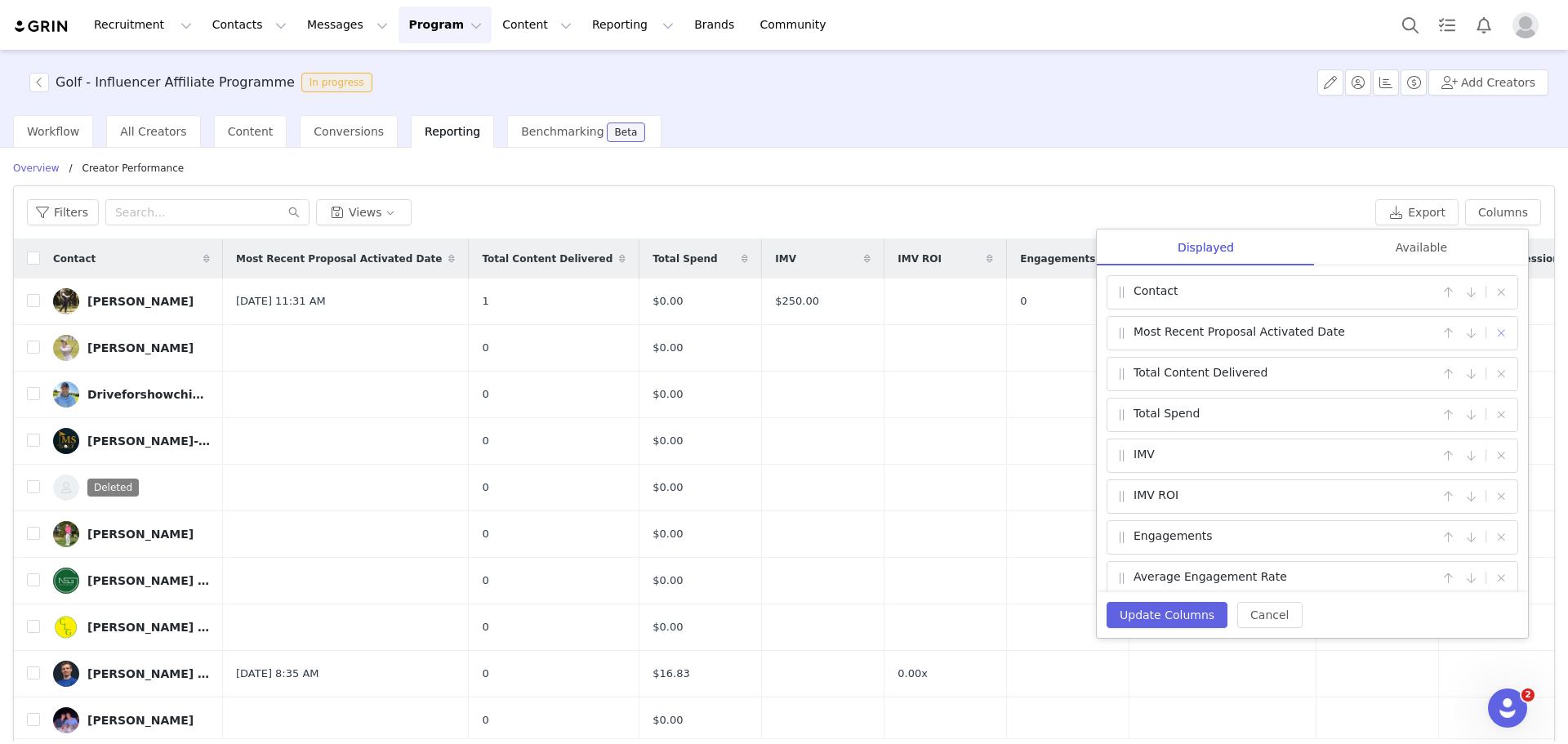
click at [1492, 327] on button "button" at bounding box center [1501, 333] width 20 height 20
click at [1492, 414] on button "button" at bounding box center [1501, 414] width 20 height 20
click at [1493, 530] on button "button" at bounding box center [1501, 537] width 20 height 20
click at [1420, 232] on div "Available" at bounding box center [1422, 247] width 213 height 37
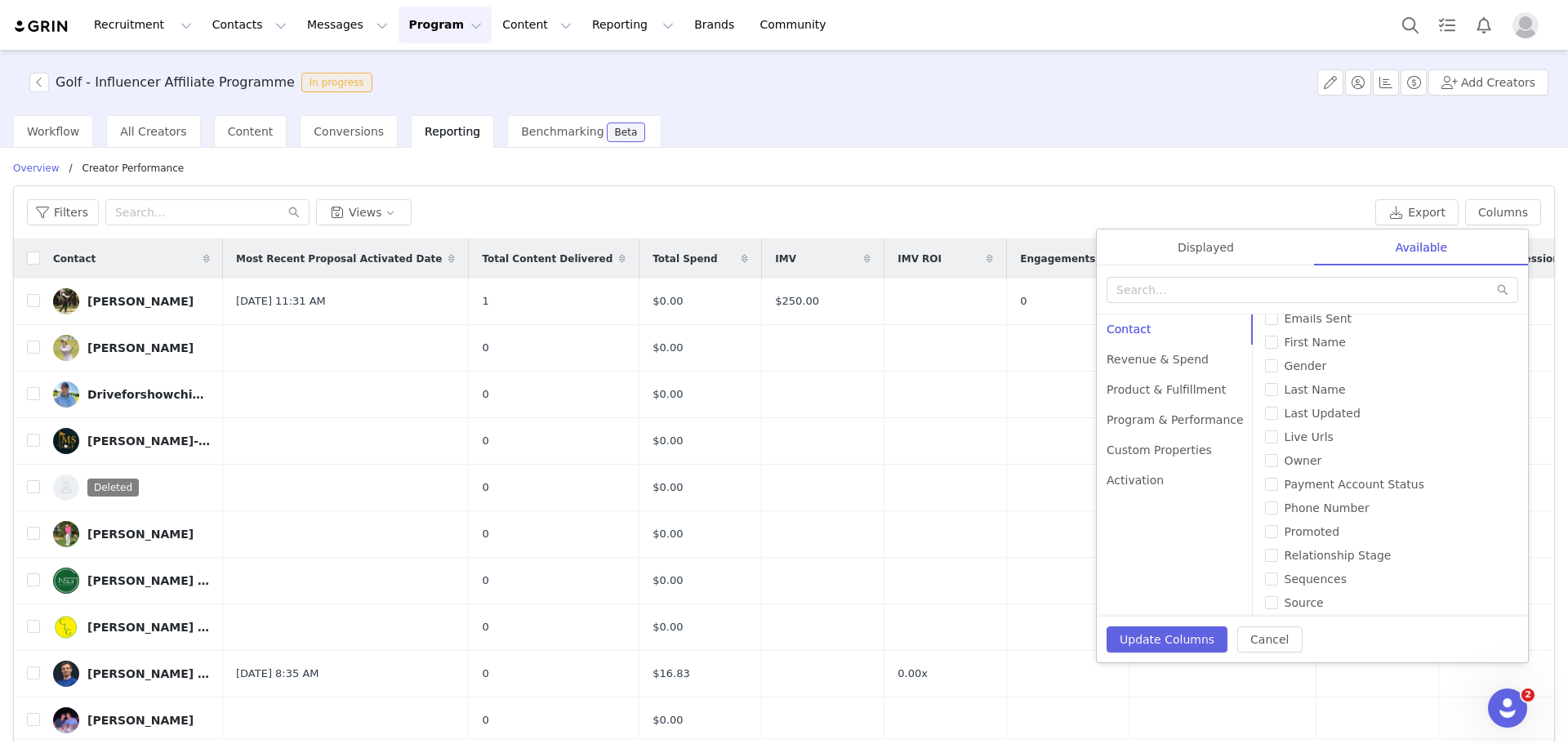
scroll to position [327, 0]
click at [1187, 368] on div "Revenue & Spend" at bounding box center [1175, 360] width 157 height 30
click at [1266, 379] on input "Commission Amount" at bounding box center [1272, 379] width 13 height 13
checkbox input "true"
click at [1266, 568] on input "Total Revenue" at bounding box center [1272, 568] width 13 height 13
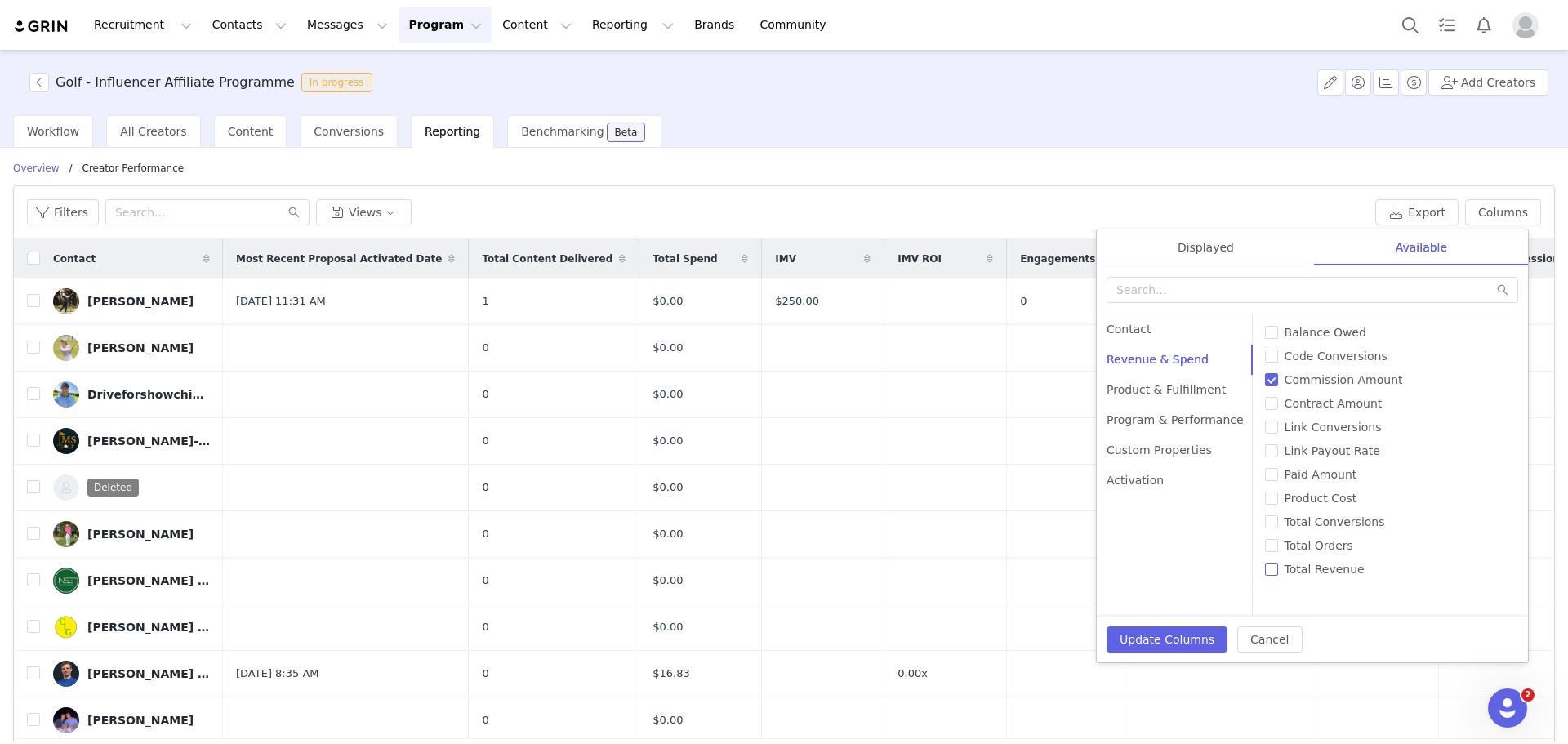
checkbox input "true"
click at [1190, 239] on div "Displayed" at bounding box center [1206, 247] width 218 height 37
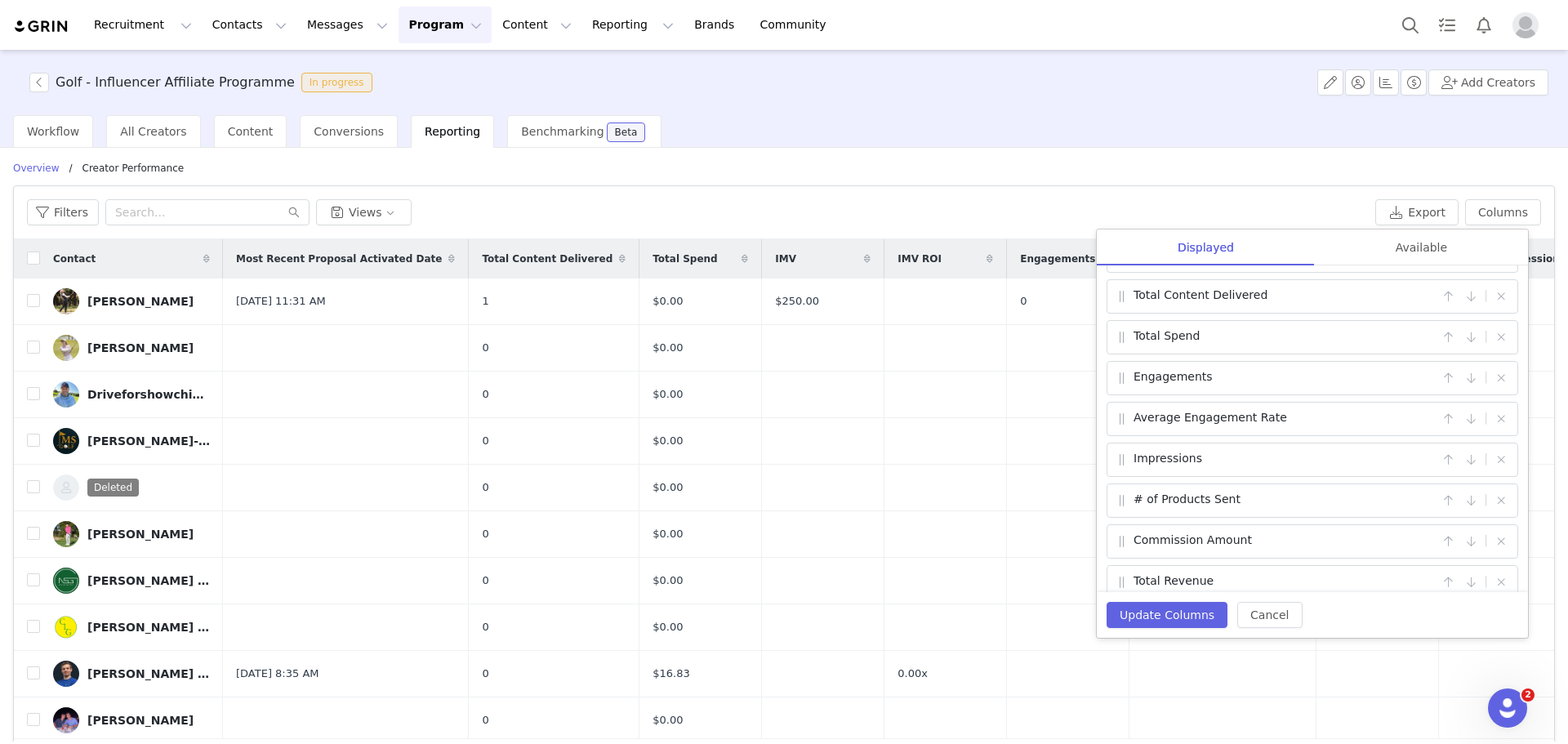
scroll to position [54, 0]
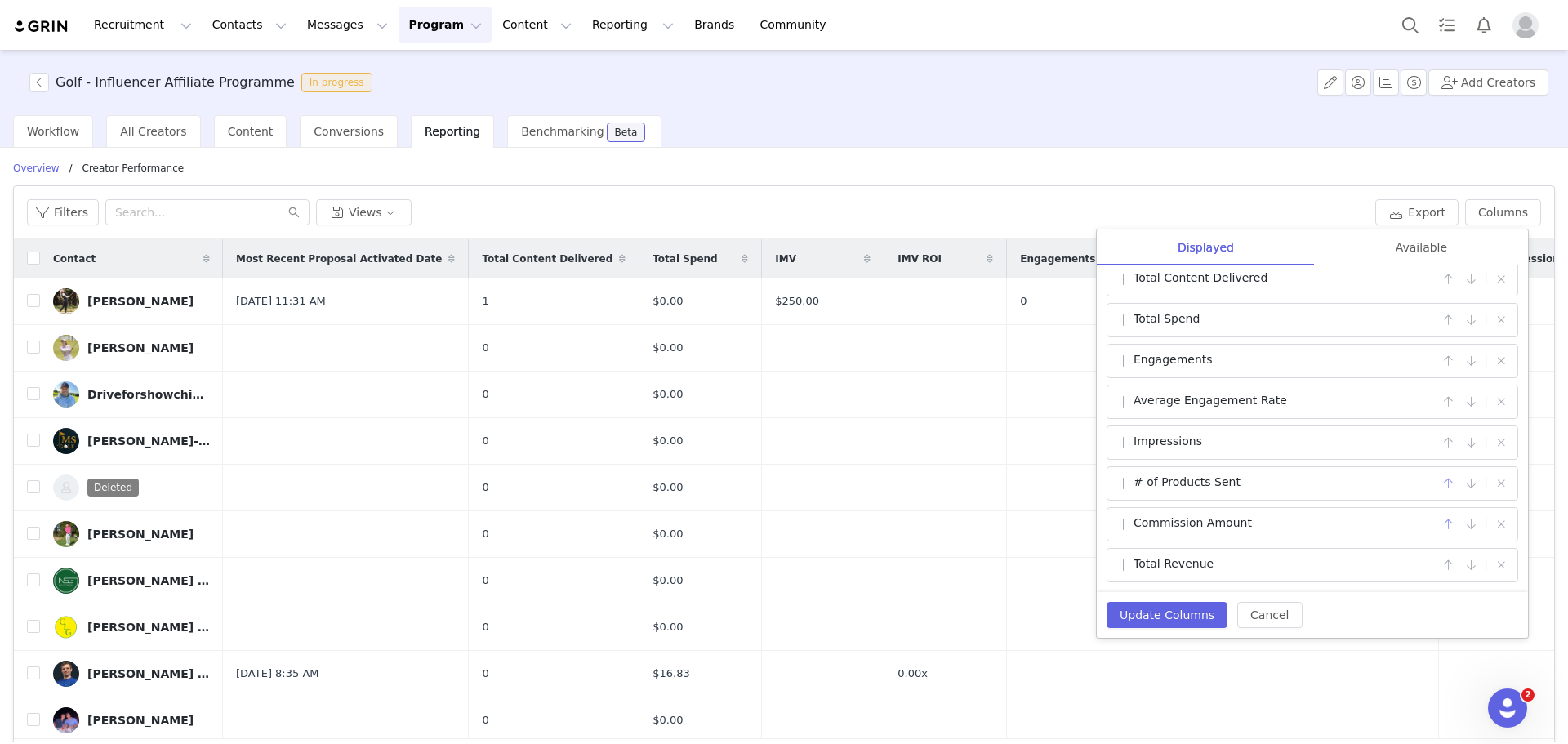
click at [1440, 526] on button "button" at bounding box center [1448, 524] width 20 height 20
click at [1439, 485] on button "button" at bounding box center [1448, 483] width 20 height 20
click at [1439, 562] on button "button" at bounding box center [1448, 565] width 20 height 20
click at [1439, 522] on button "button" at bounding box center [1448, 524] width 20 height 20
click at [1439, 481] on button "button" at bounding box center [1448, 483] width 20 height 20
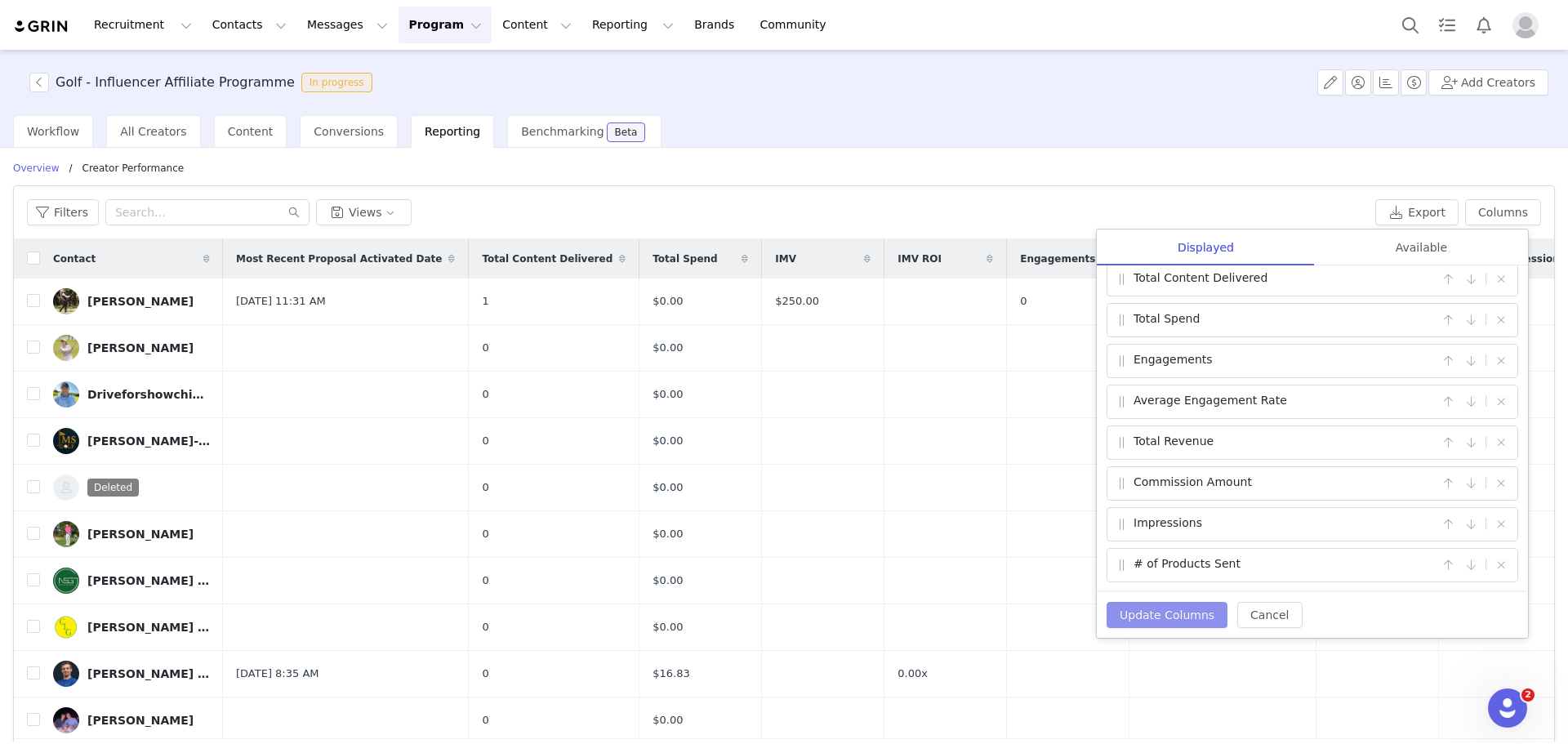
click at [1188, 608] on button "Update Columns" at bounding box center [1167, 615] width 121 height 27
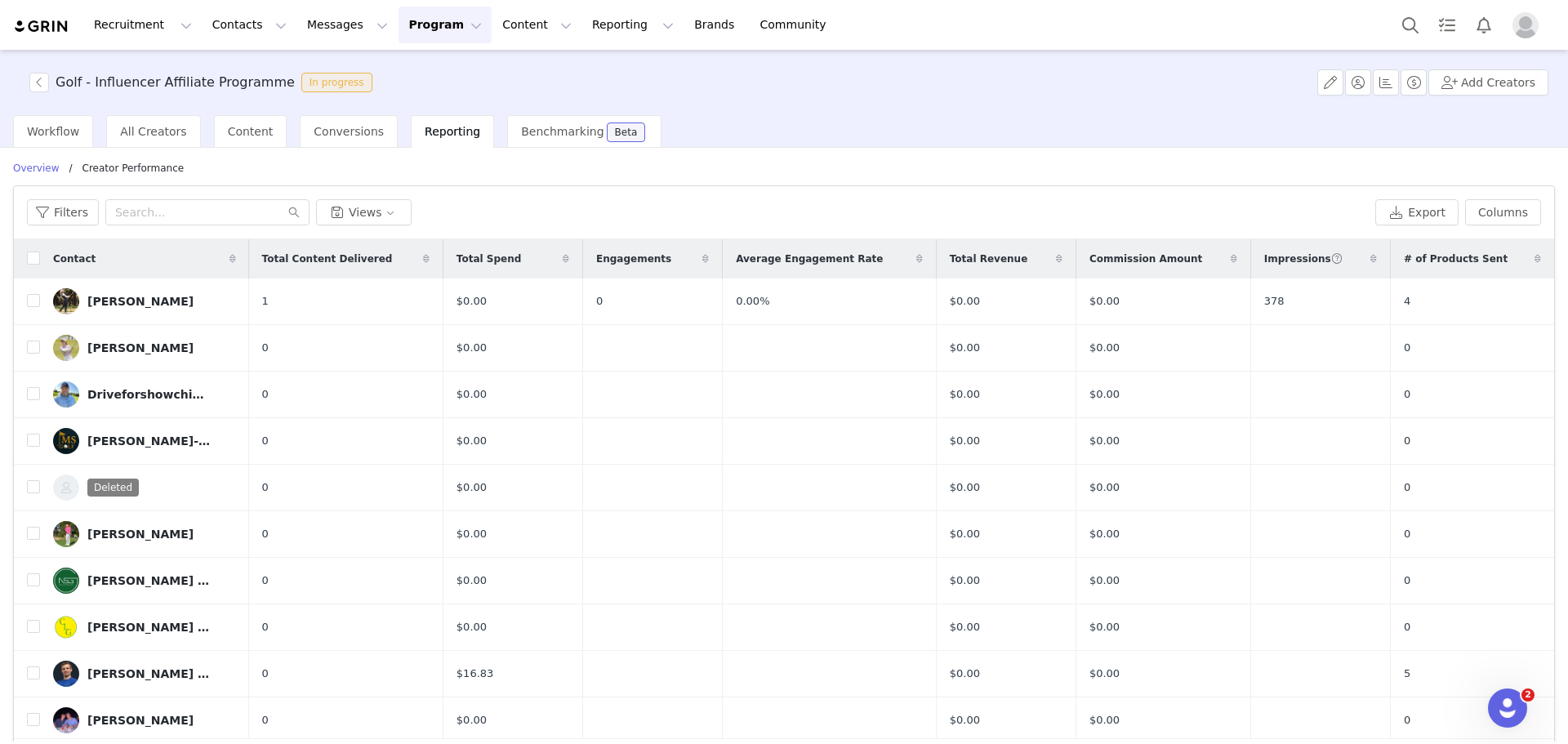
click at [999, 273] on div "Total Revenue" at bounding box center [1006, 259] width 139 height 39
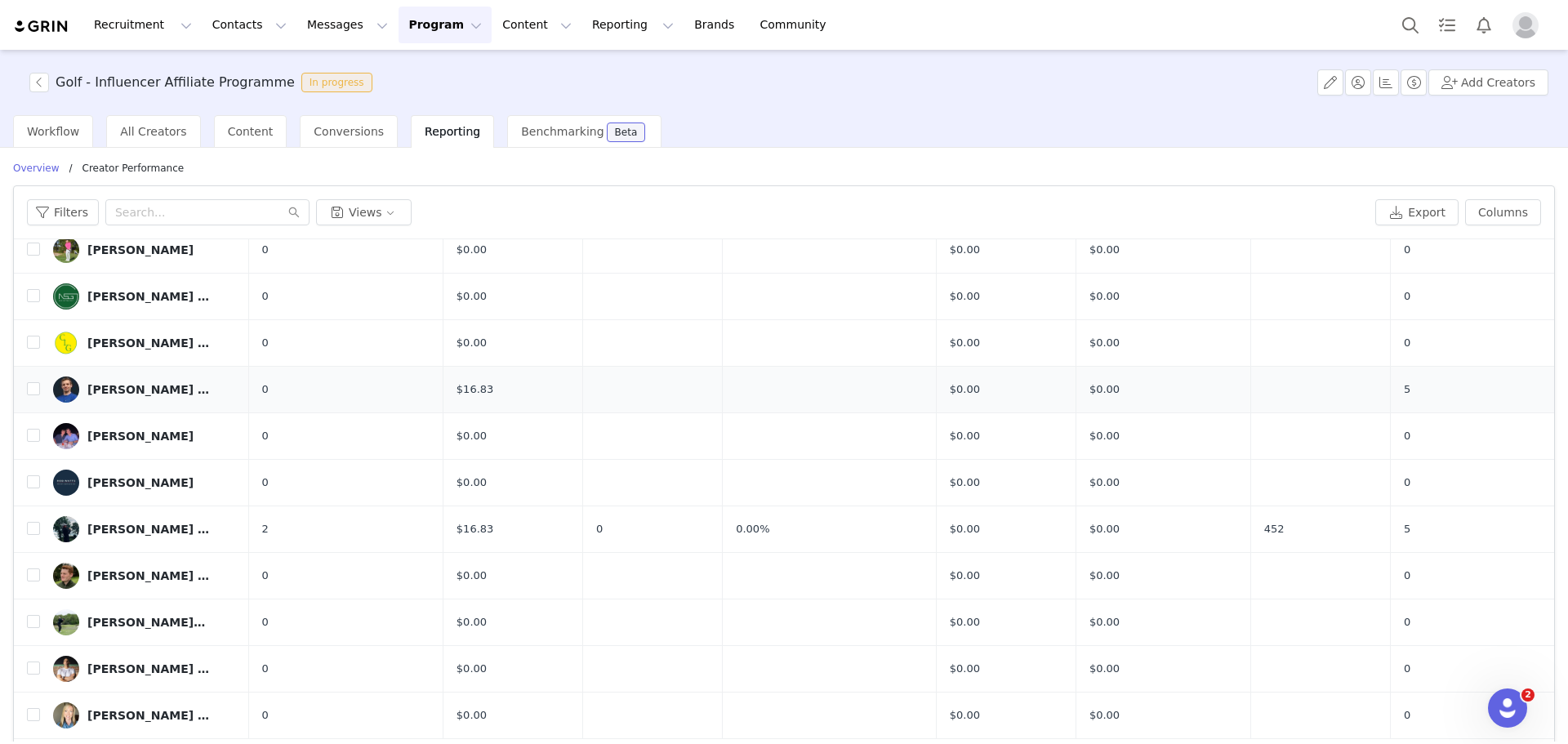
scroll to position [57, 0]
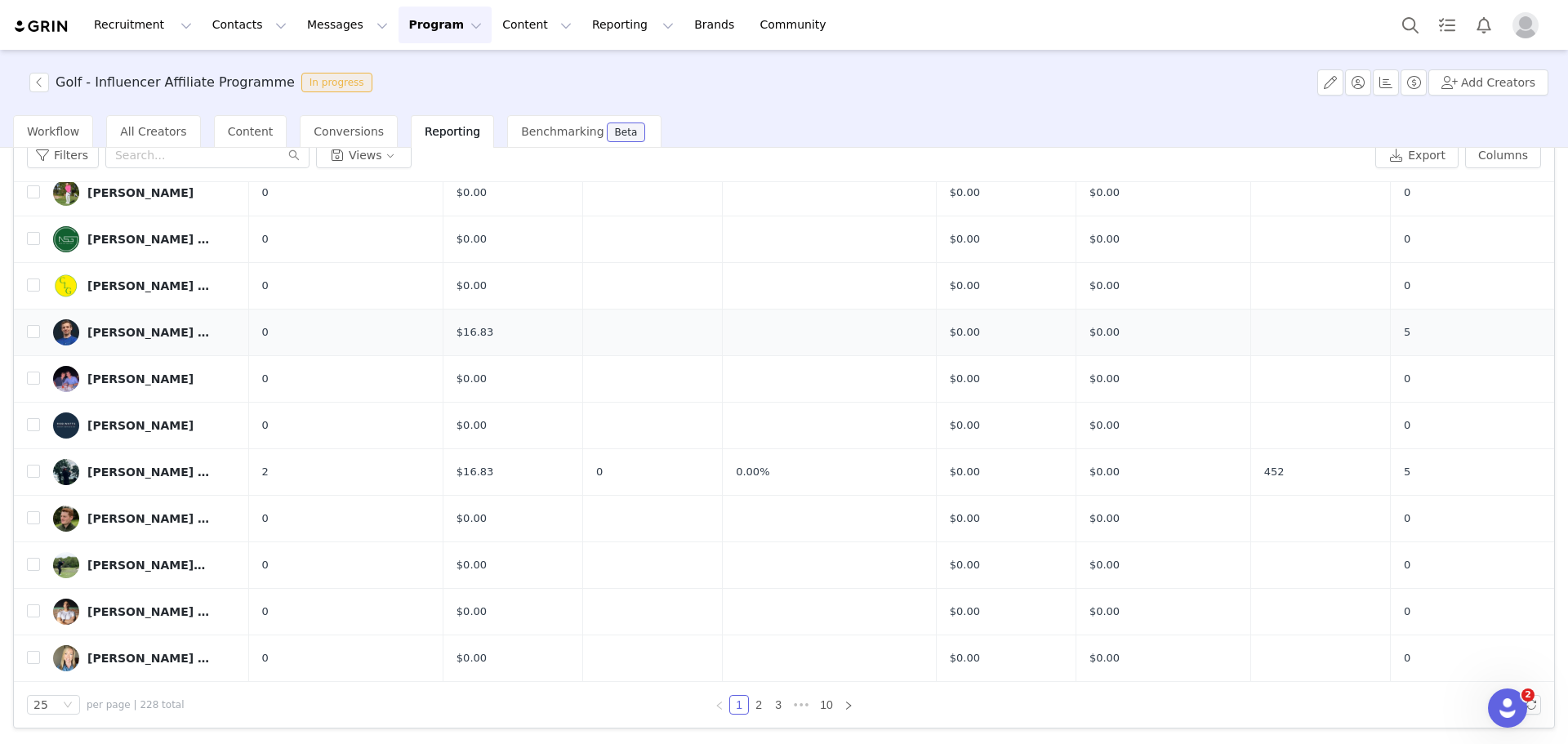
click at [174, 328] on div "Jamie Greaves | Golf Fitness" at bounding box center [148, 332] width 122 height 13
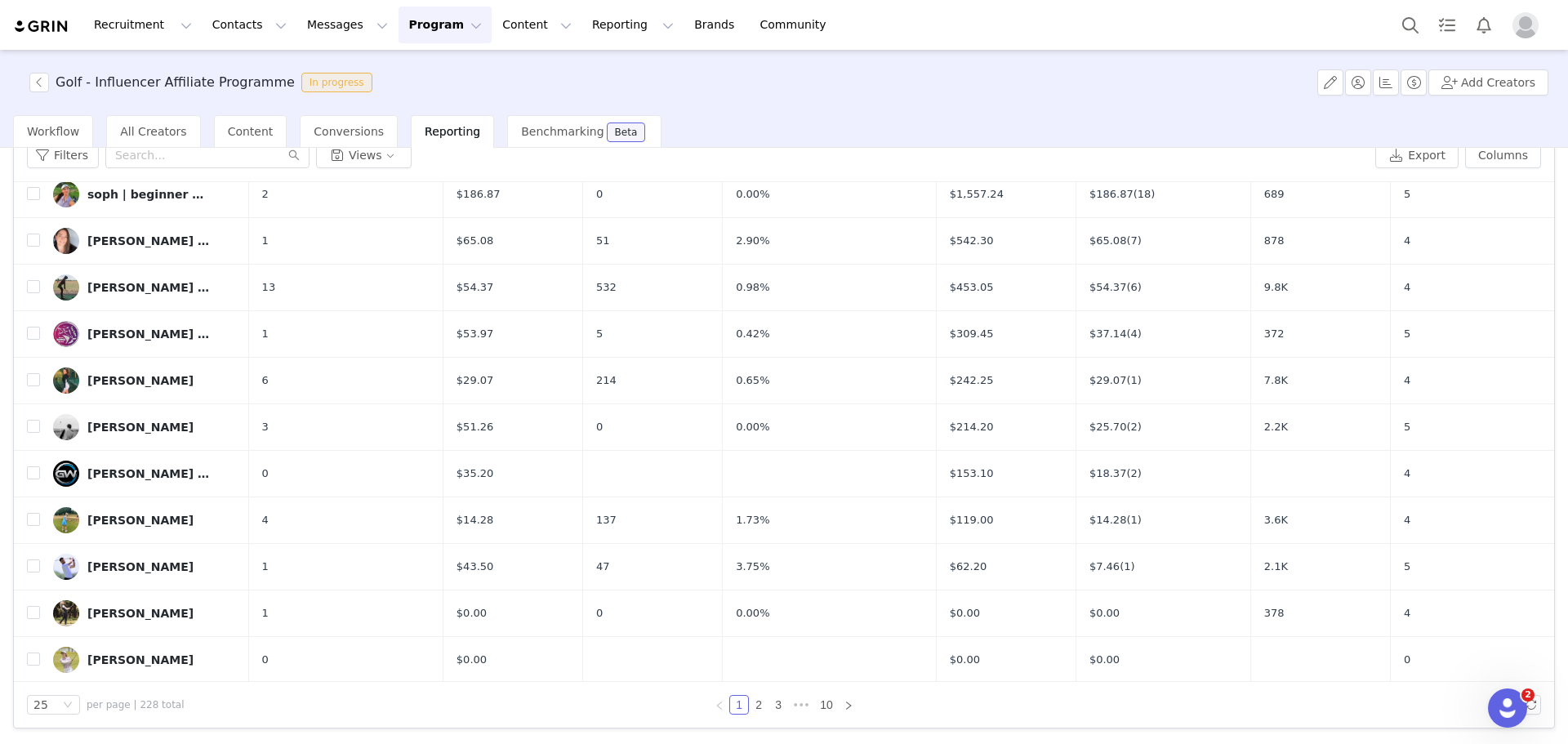
scroll to position [0, 0]
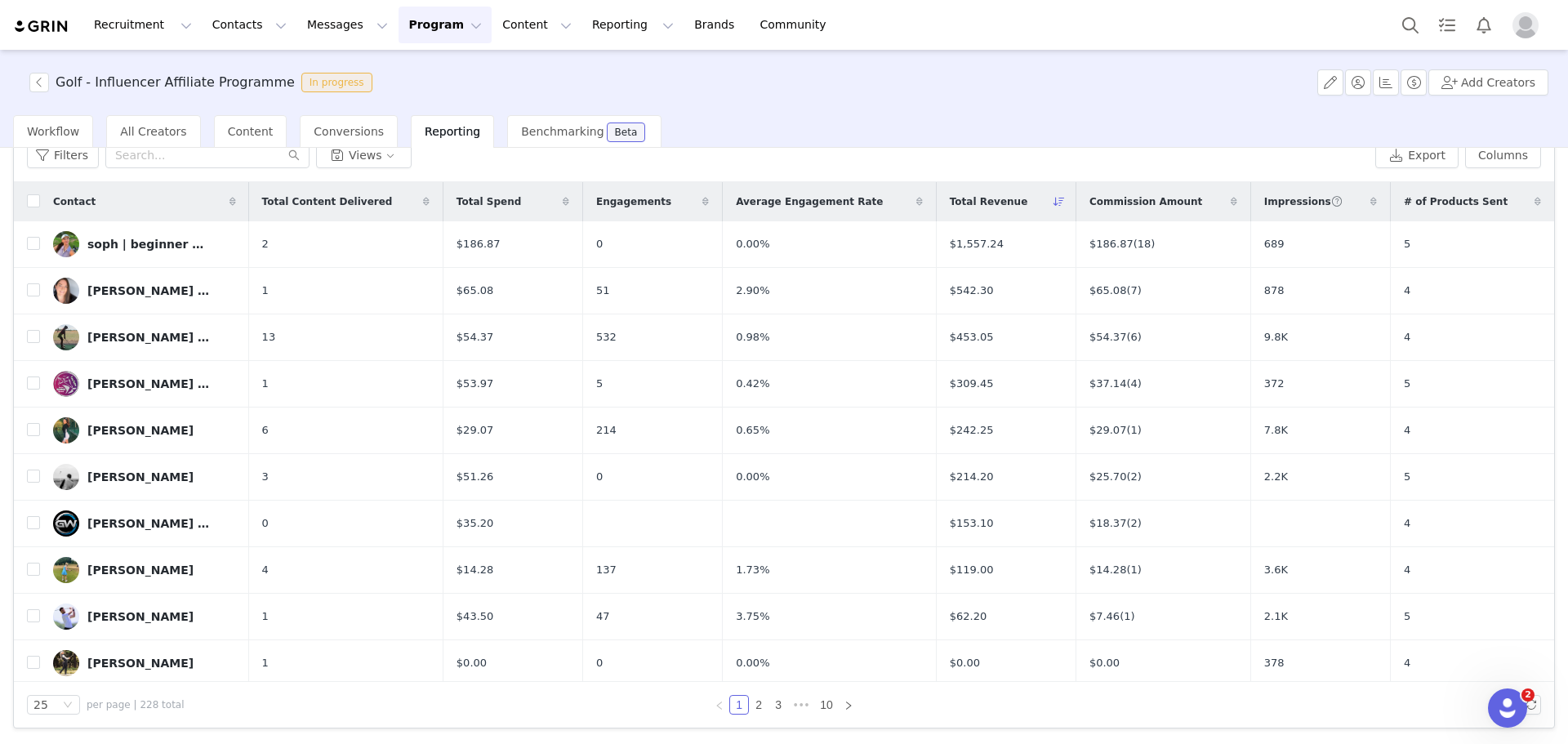
click at [356, 193] on div "Total Content Delivered" at bounding box center [346, 202] width 194 height 39
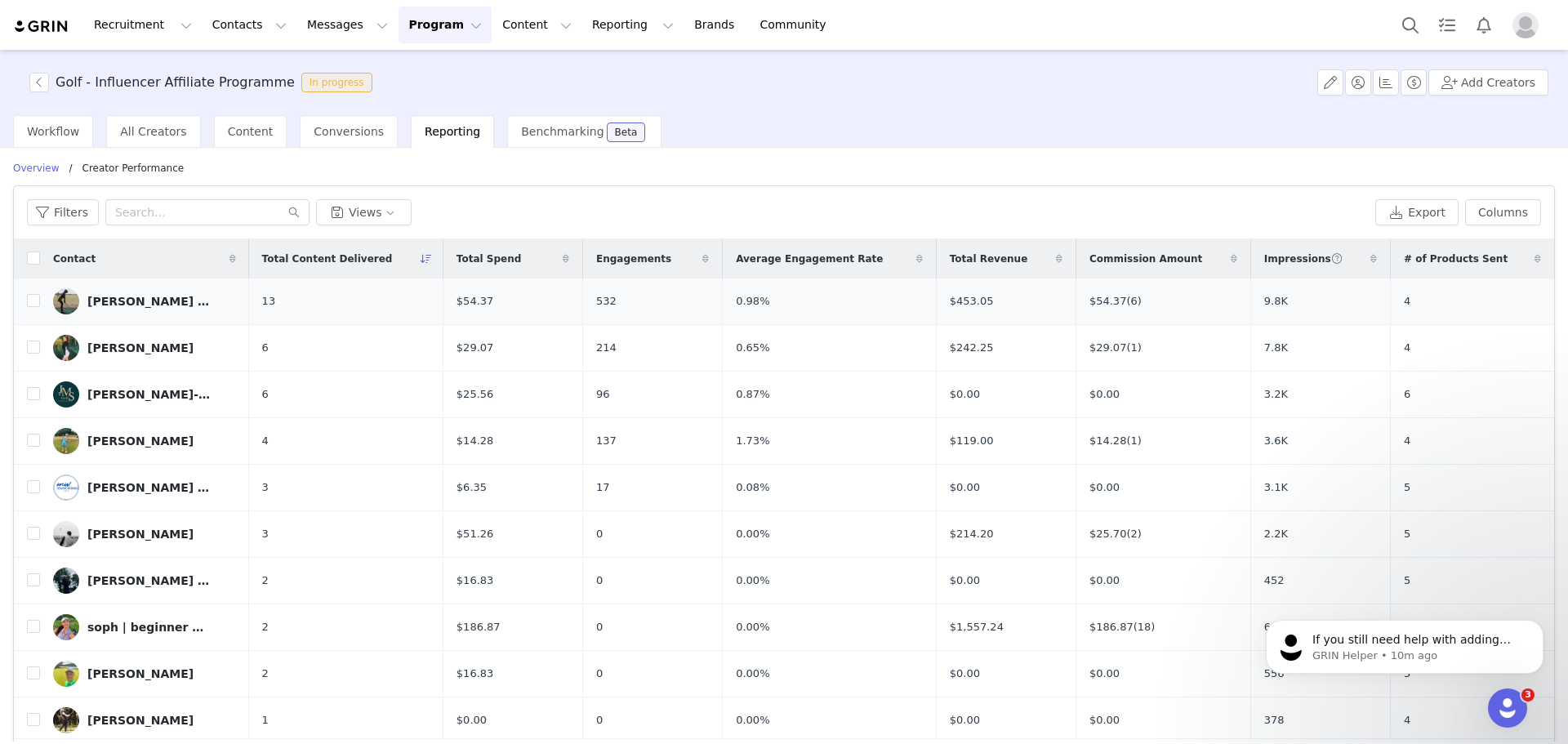
click at [172, 295] on div "kate | fairly average golfer | follow my journey" at bounding box center [148, 301] width 122 height 13
click at [157, 626] on div "soph | beginner golfer" at bounding box center [148, 627] width 122 height 13
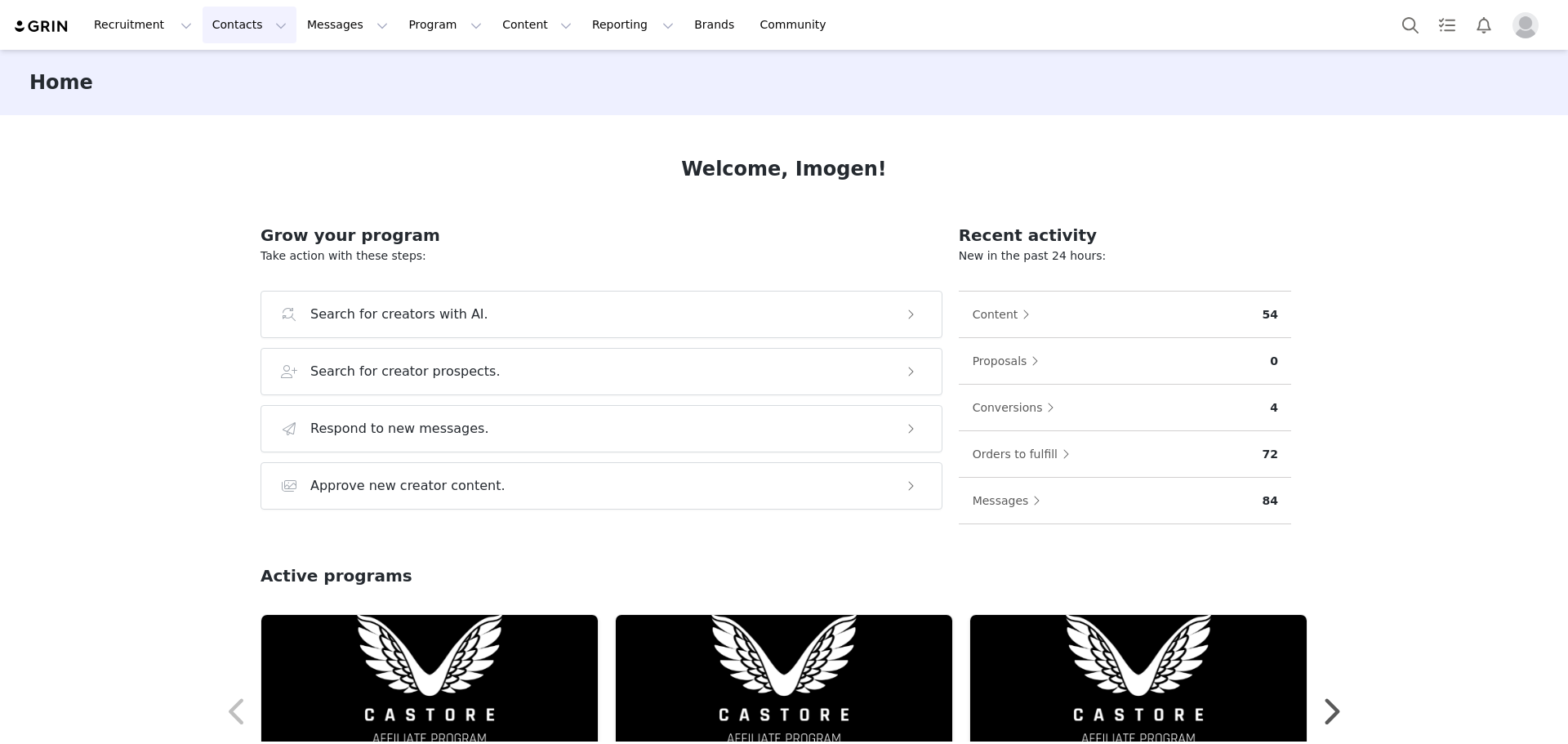
click at [217, 39] on button "Contacts Contacts" at bounding box center [250, 25] width 94 height 37
click at [263, 68] on div "Creators" at bounding box center [252, 72] width 110 height 17
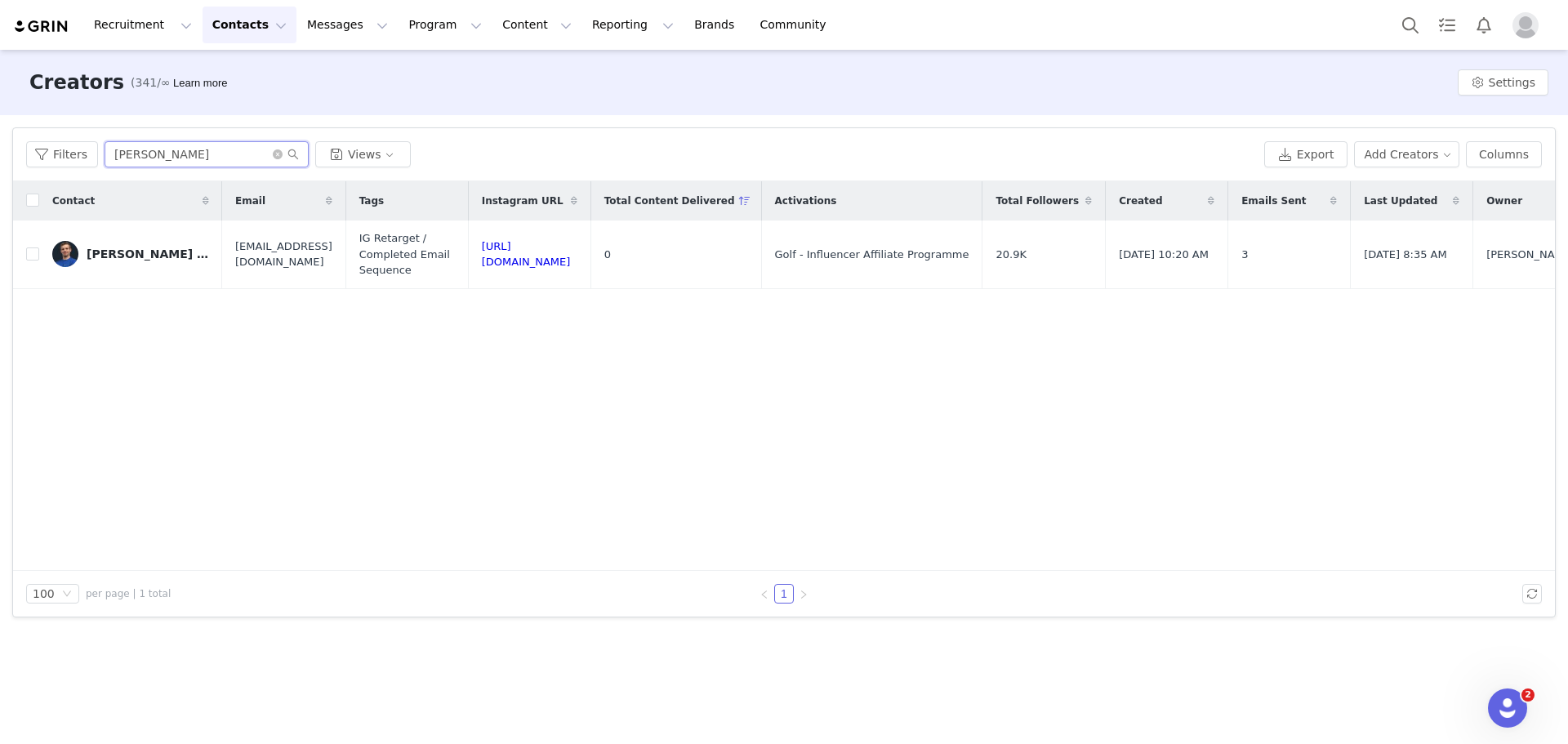
click at [205, 150] on input "[PERSON_NAME]" at bounding box center [206, 154] width 204 height 27
drag, startPoint x: 274, startPoint y: 151, endPoint x: 259, endPoint y: 153, distance: 15.1
click at [273, 151] on icon "icon: close-circle" at bounding box center [277, 154] width 9 height 9
click at [259, 153] on input "text" at bounding box center [206, 154] width 204 height 27
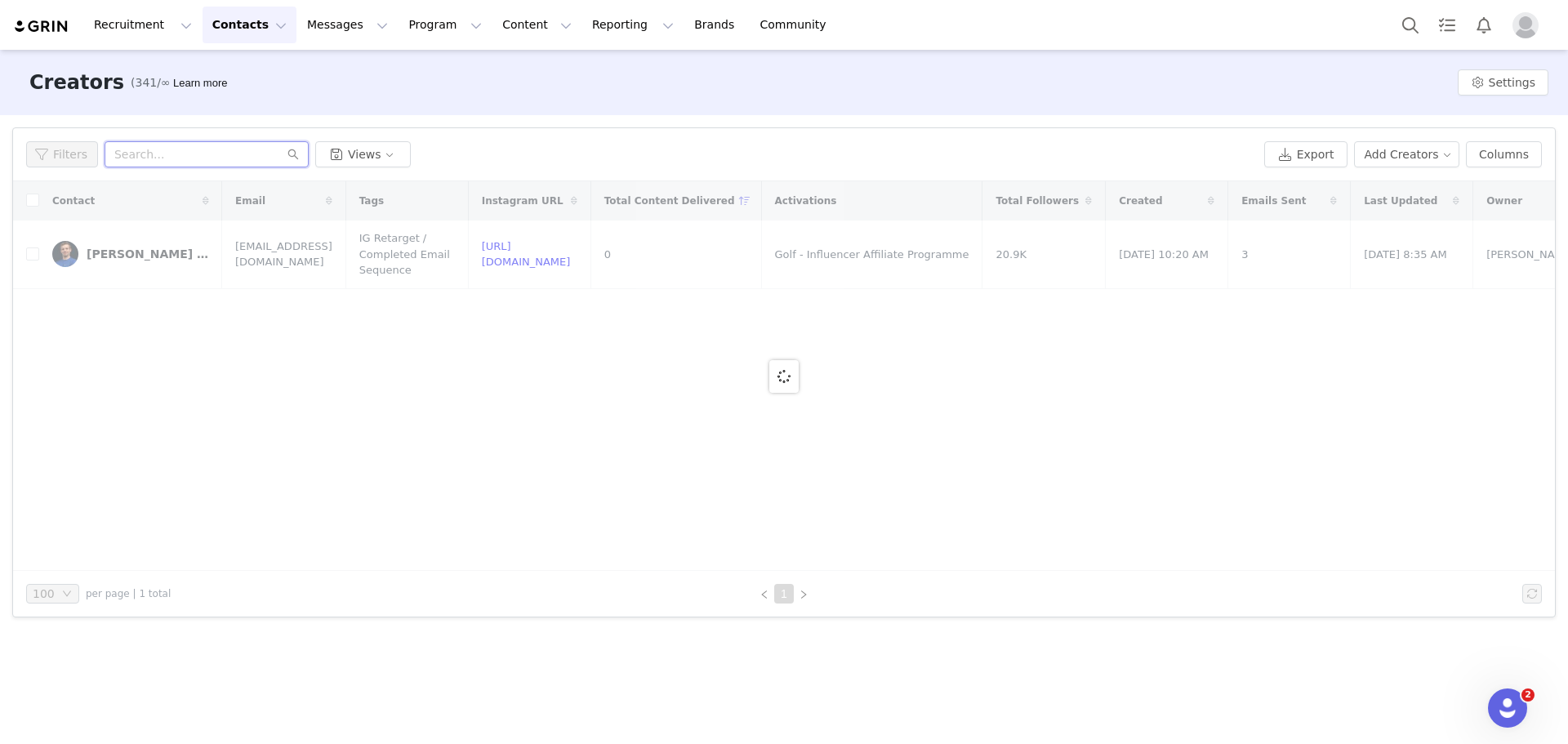
paste input "trained_by_steve"
type input "trained_by_steve"
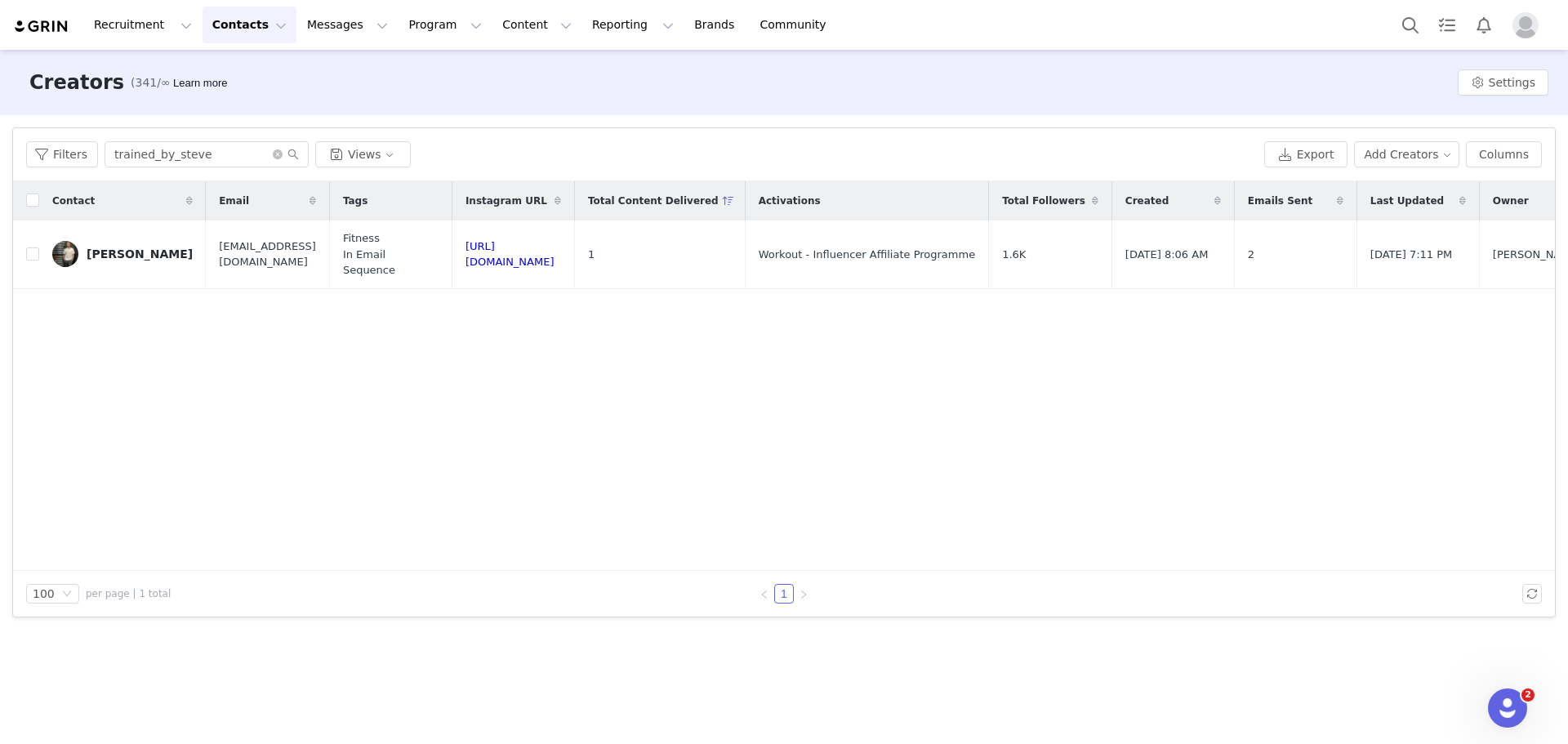
click at [104, 241] on link "Steve Foster" at bounding box center [122, 253] width 140 height 27
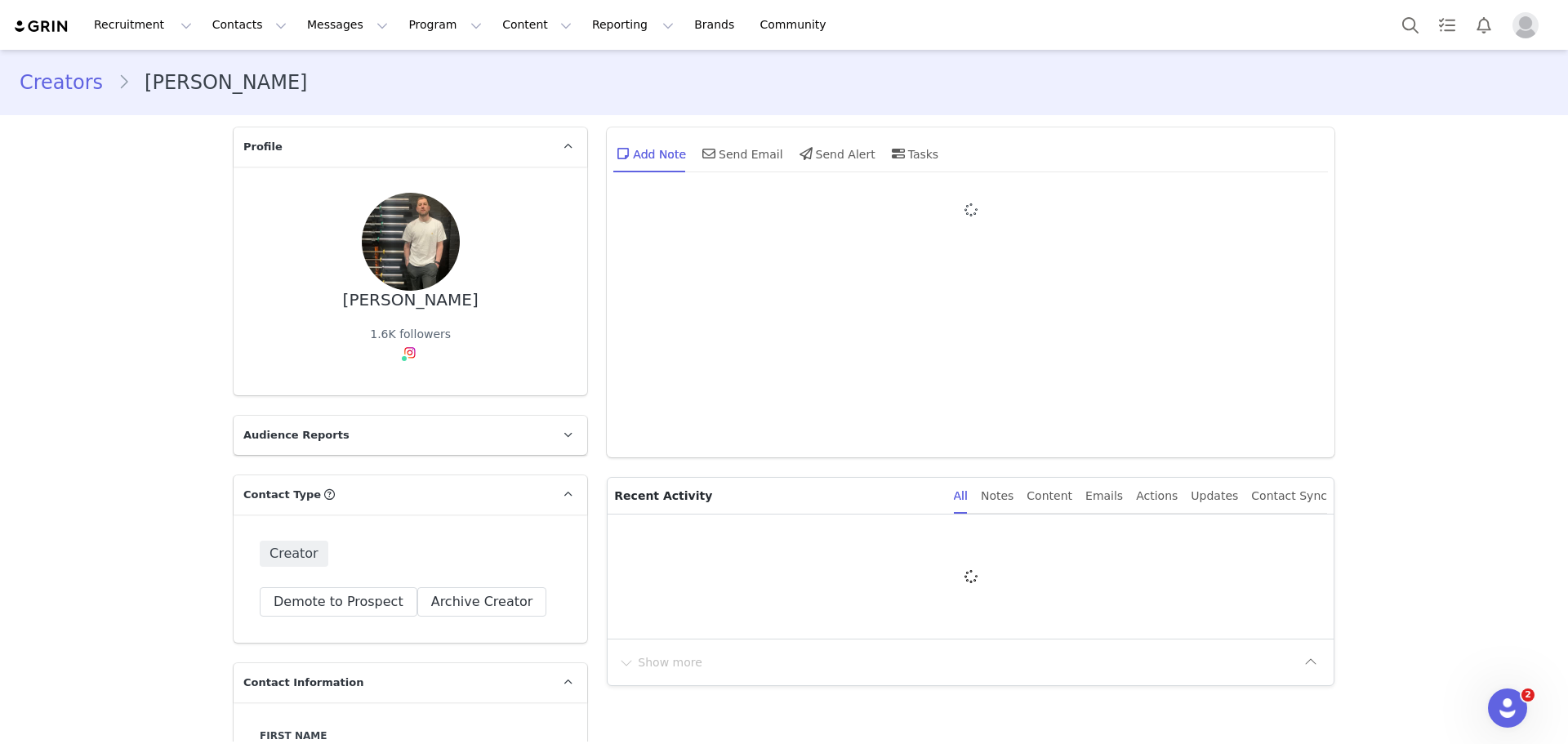
type input "+1 (United States)"
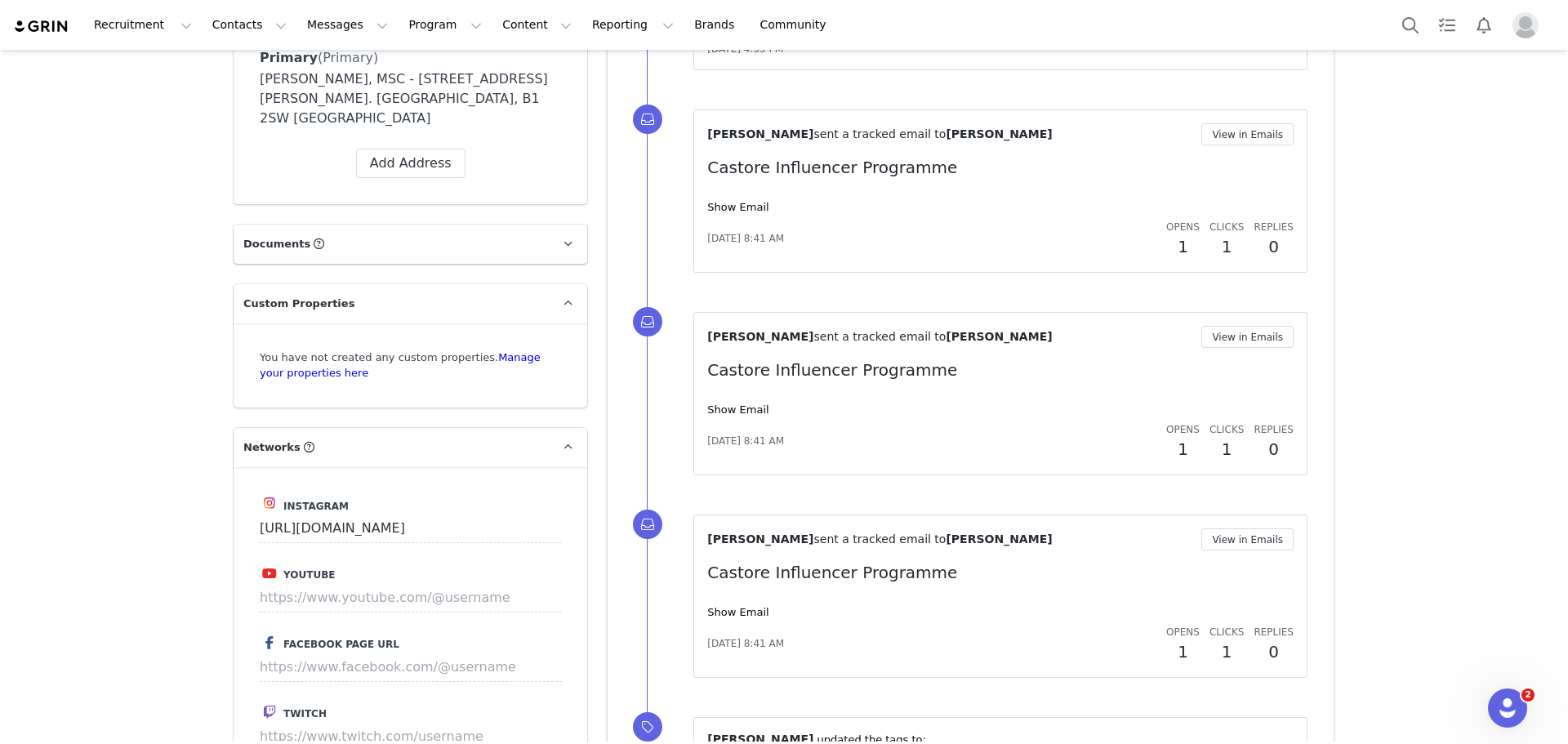
scroll to position [1470, 0]
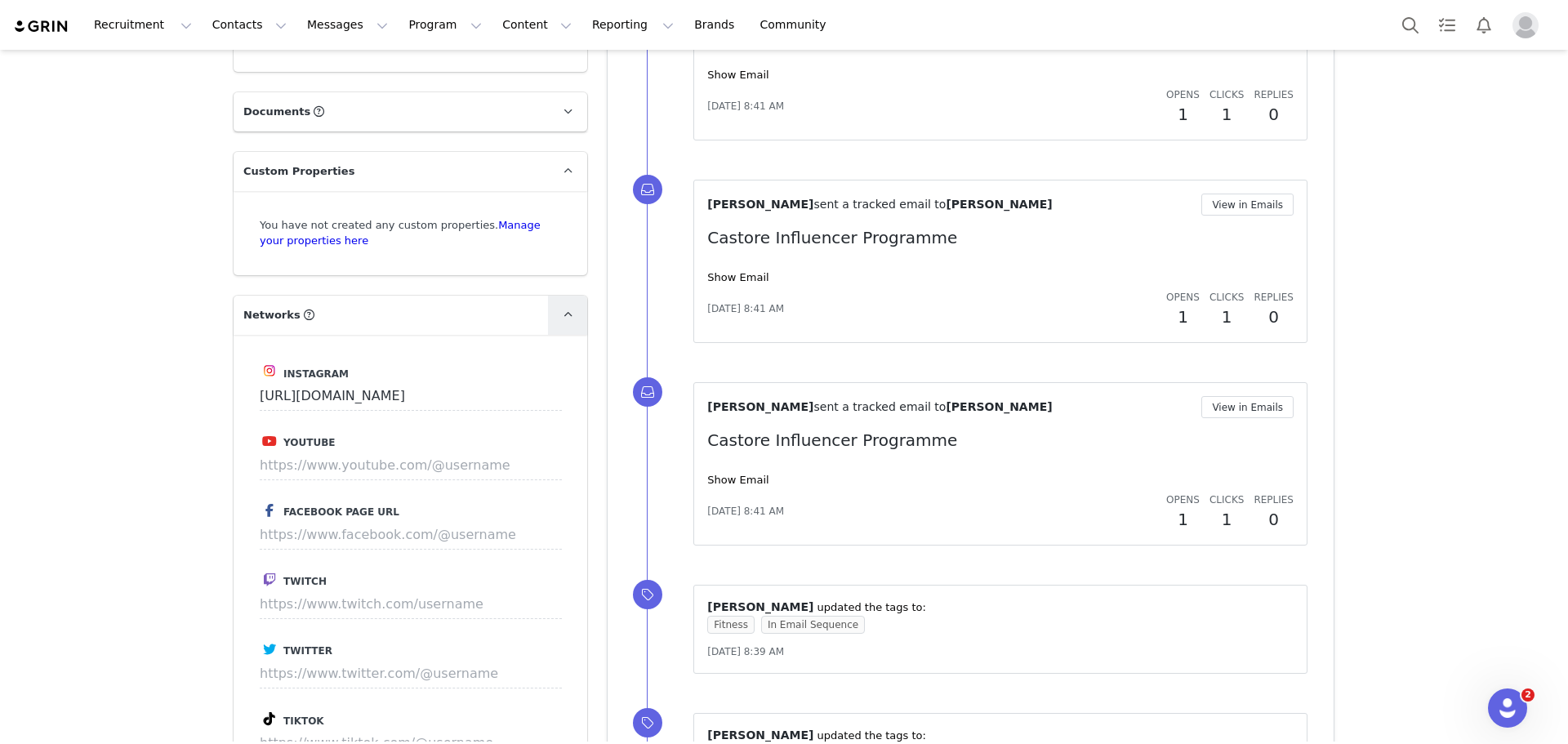
click at [575, 295] on link at bounding box center [568, 315] width 39 height 39
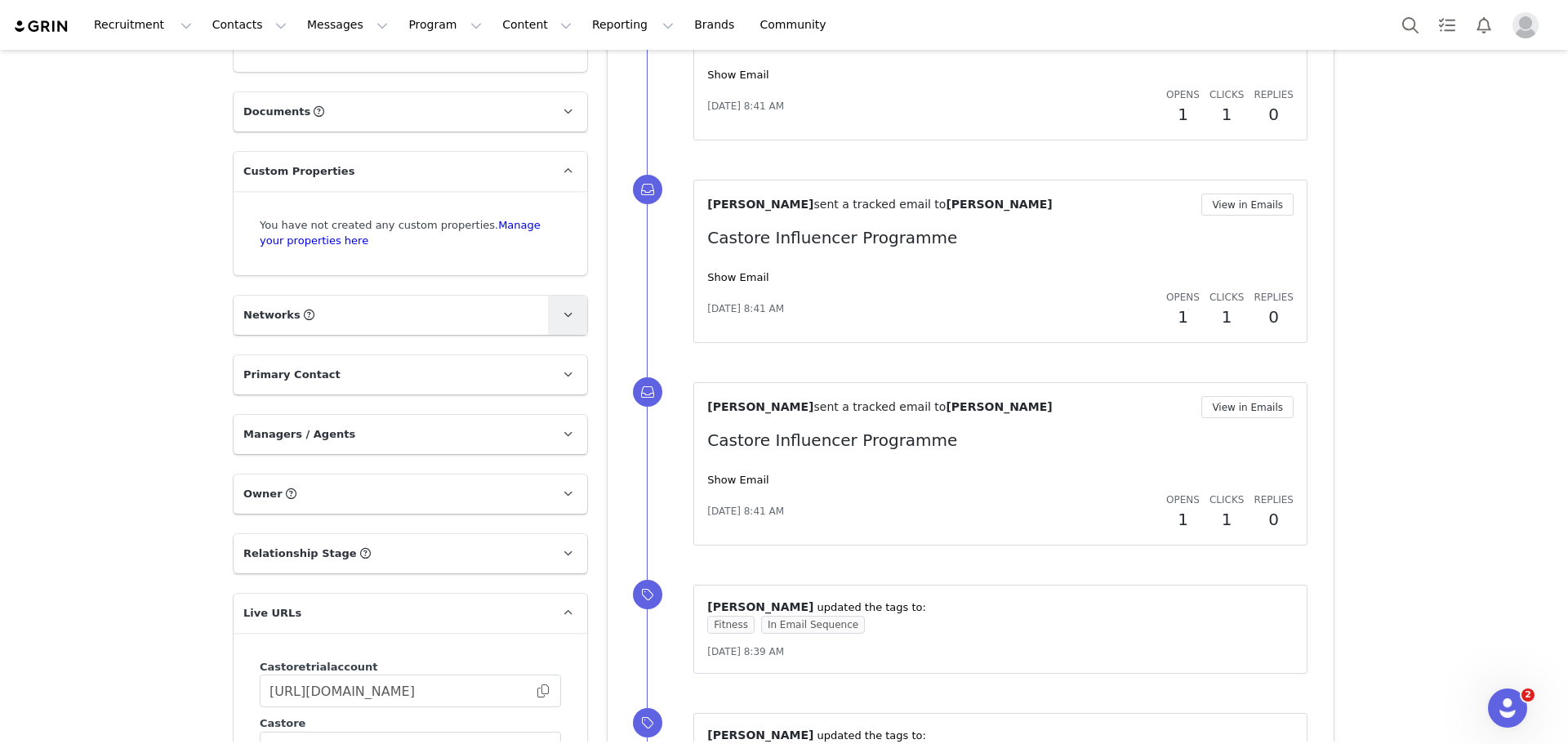
click at [572, 295] on link at bounding box center [568, 315] width 39 height 39
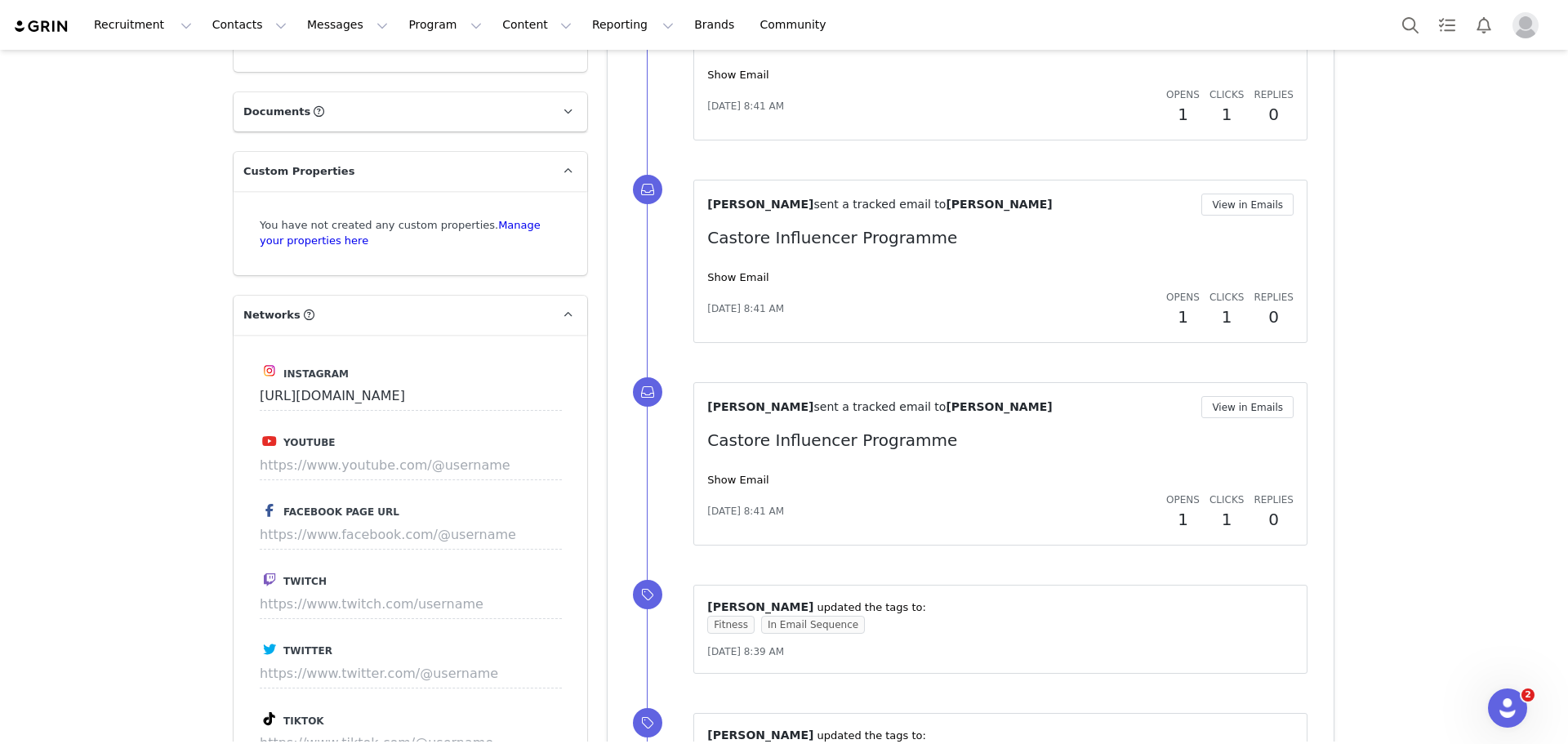
click at [514, 300] on p "Networks You can add or change your creators network URL' here, your active cre…" at bounding box center [391, 315] width 314 height 39
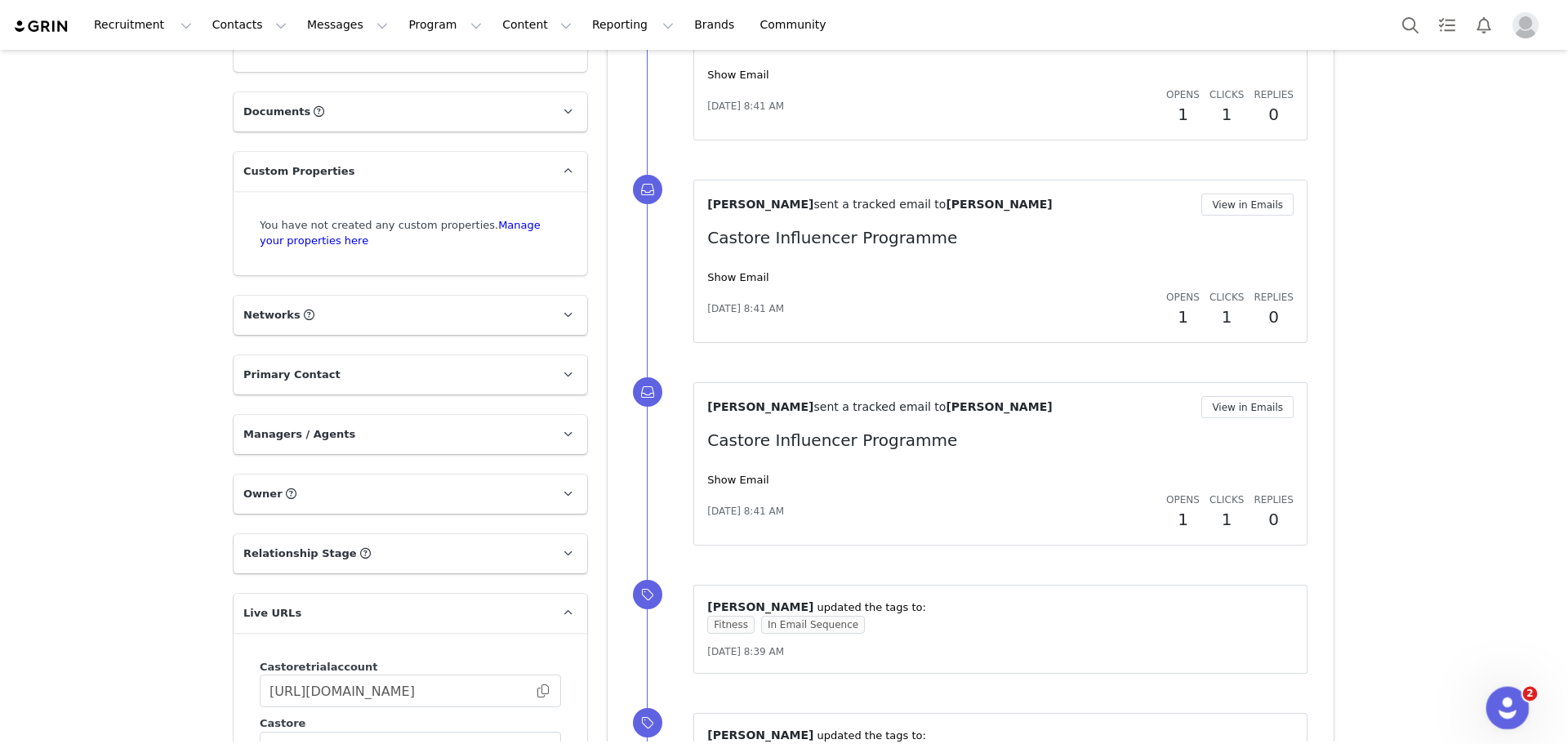
click at [1501, 709] on icon "Open Intercom Messenger" at bounding box center [1505, 705] width 27 height 27
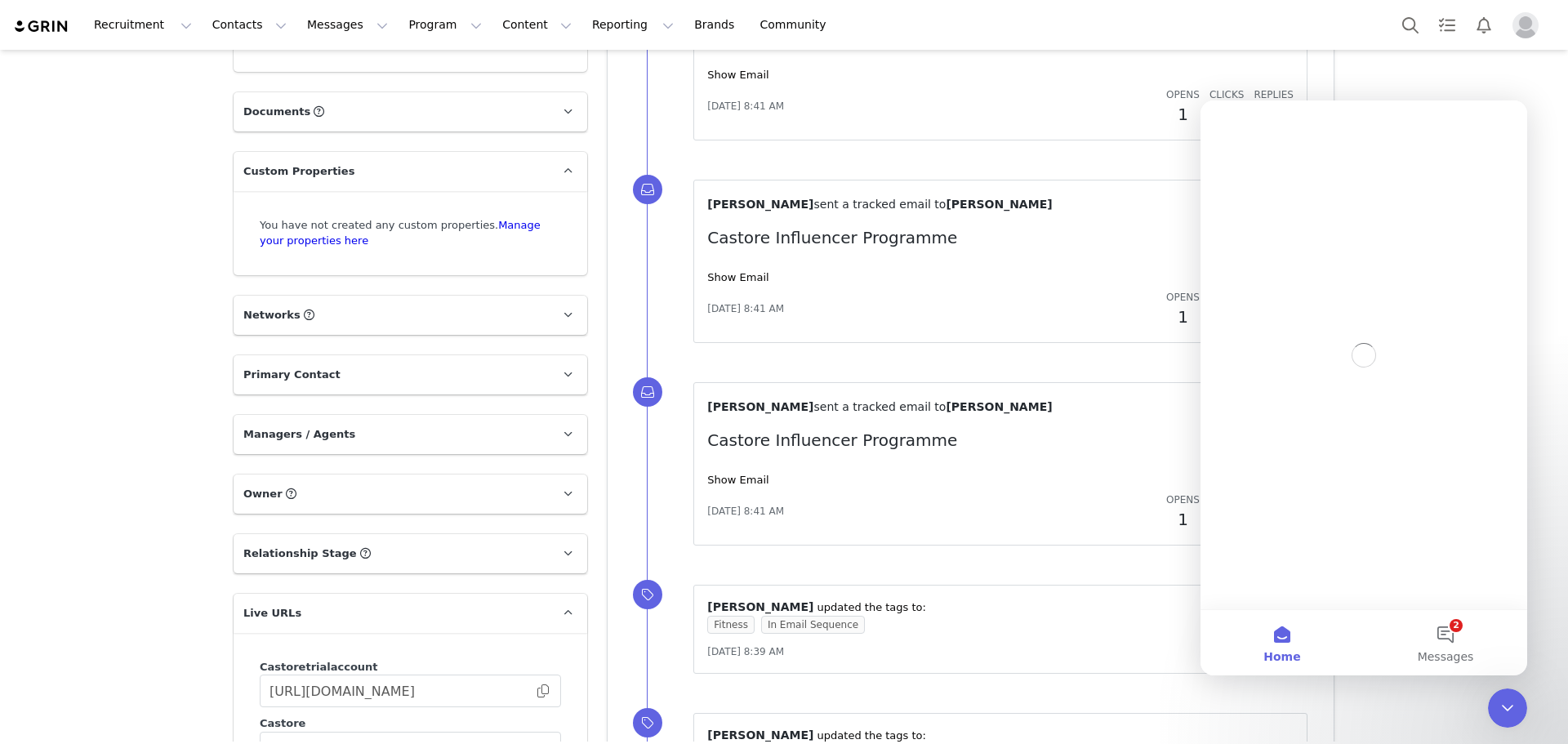
scroll to position [0, 0]
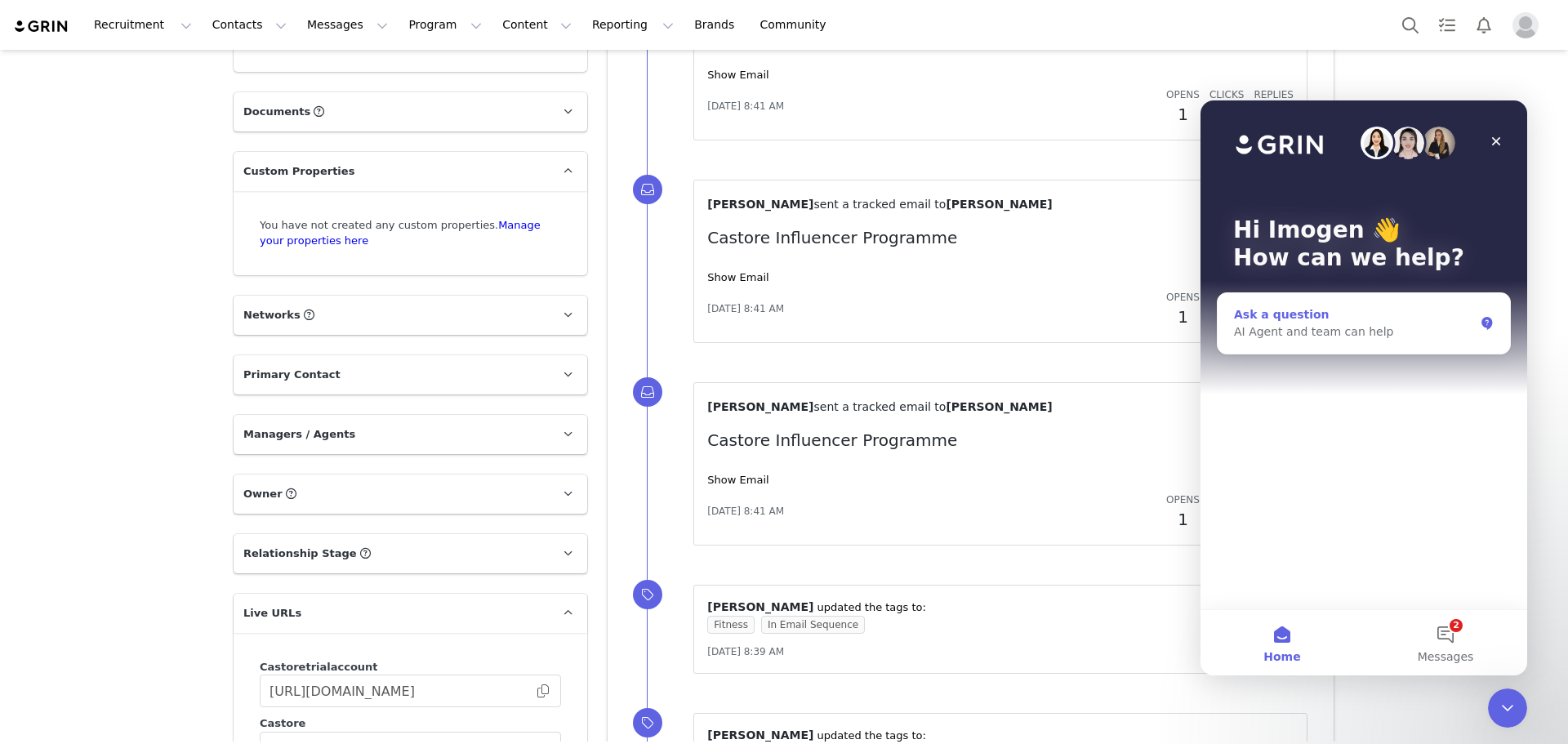
click at [1305, 331] on div "AI Agent and team can help" at bounding box center [1354, 332] width 240 height 17
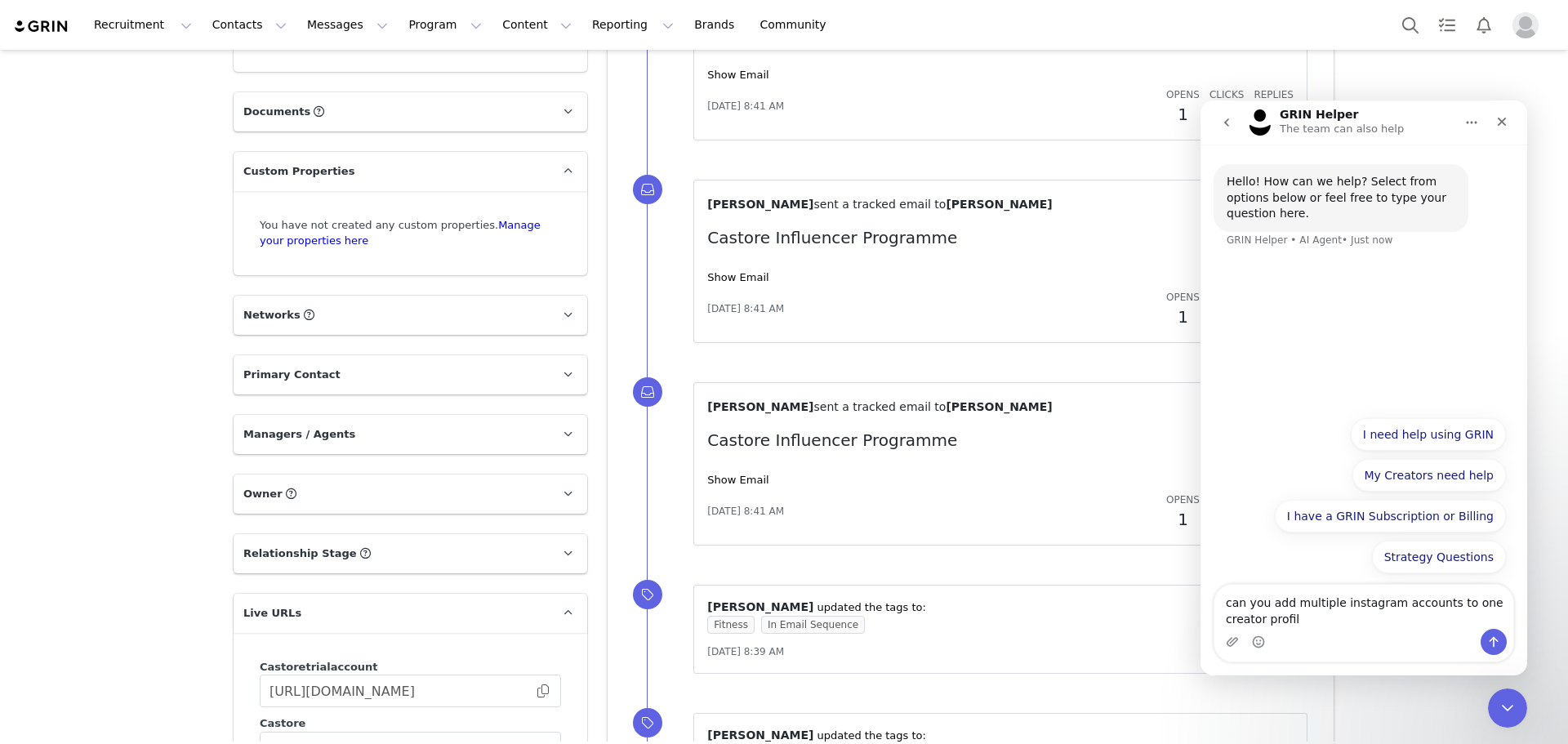
type textarea "can you add multiple instagram accounts to one creator profile"
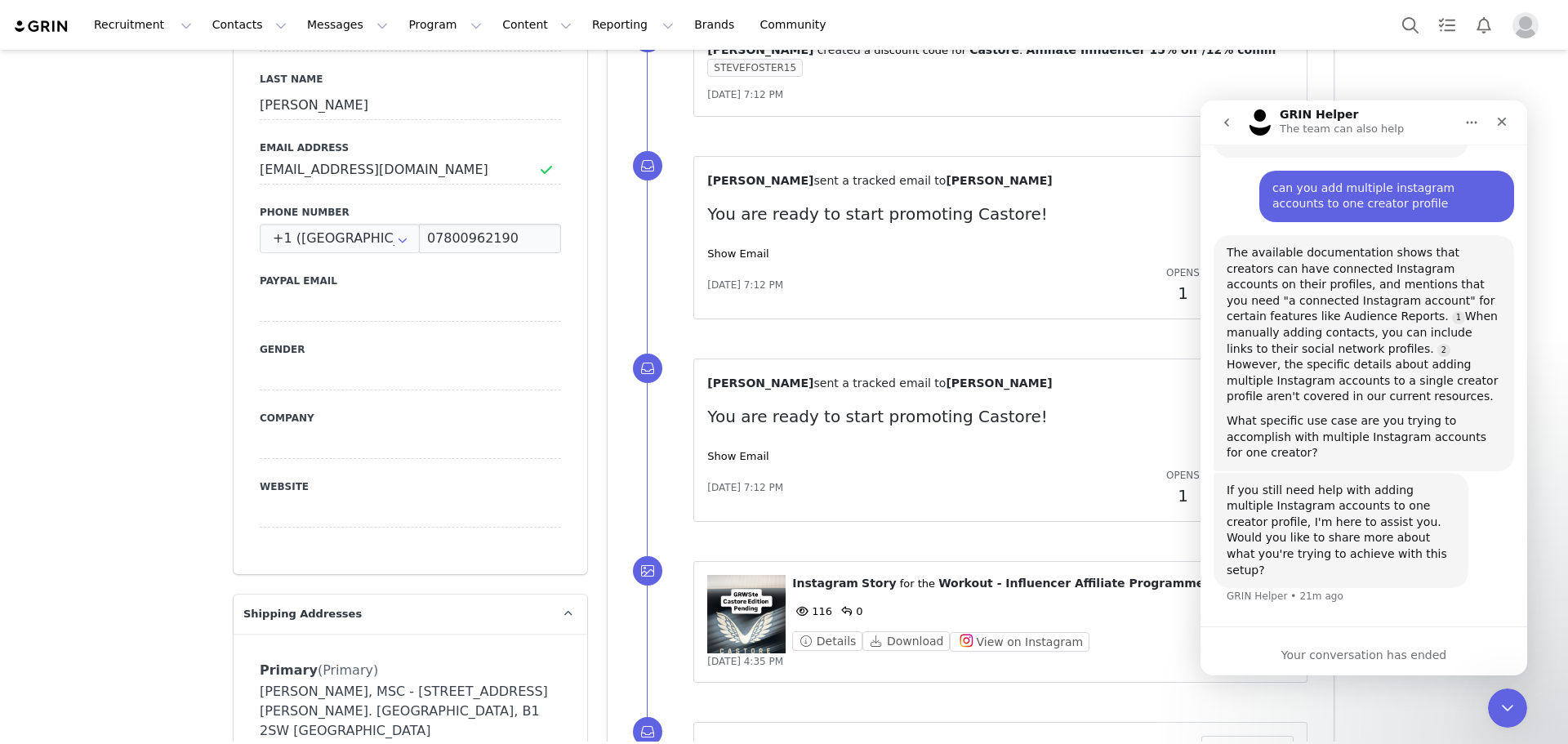
scroll to position [327, 0]
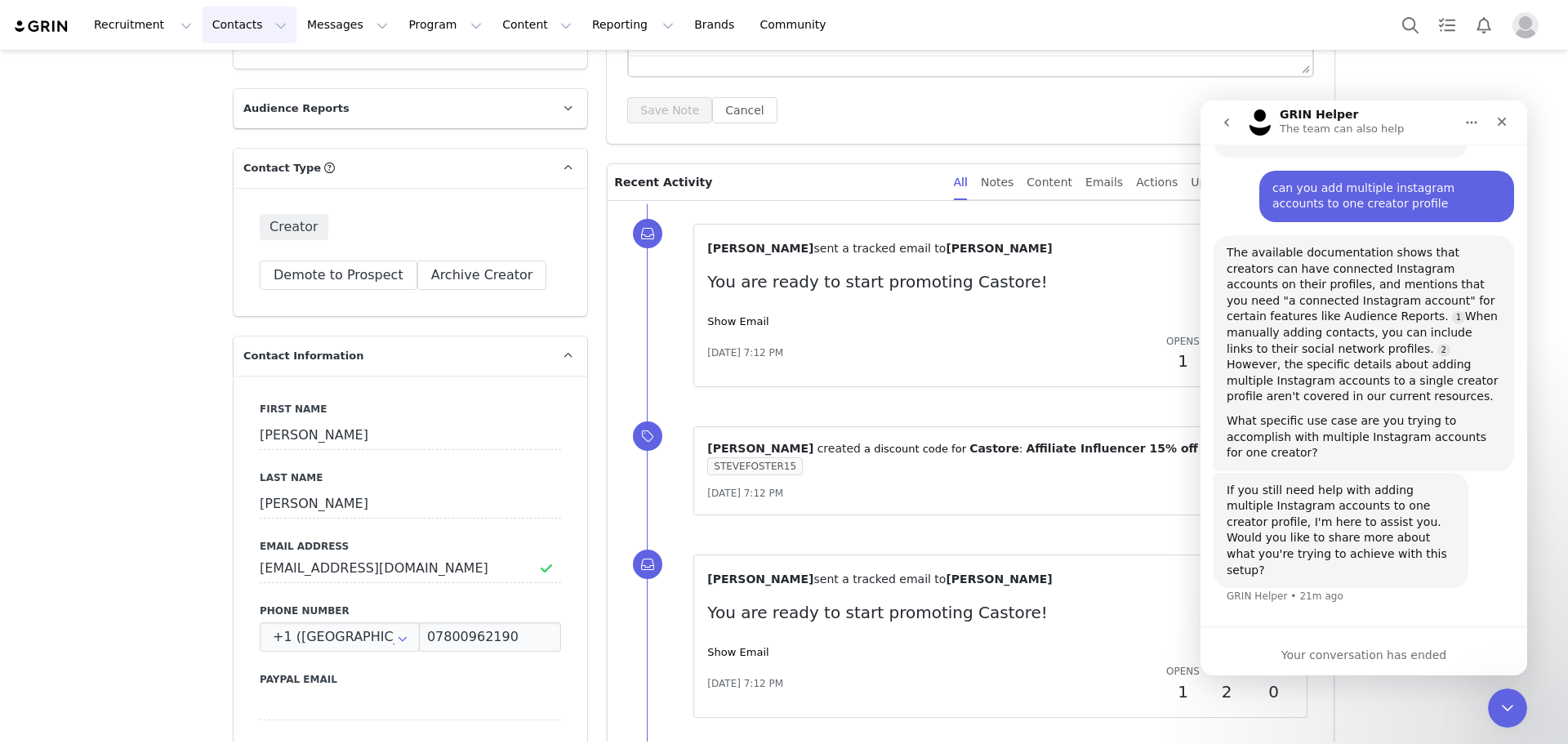
click at [246, 36] on button "Contacts Contacts" at bounding box center [250, 25] width 94 height 37
click at [253, 74] on div "Creators" at bounding box center [252, 72] width 110 height 17
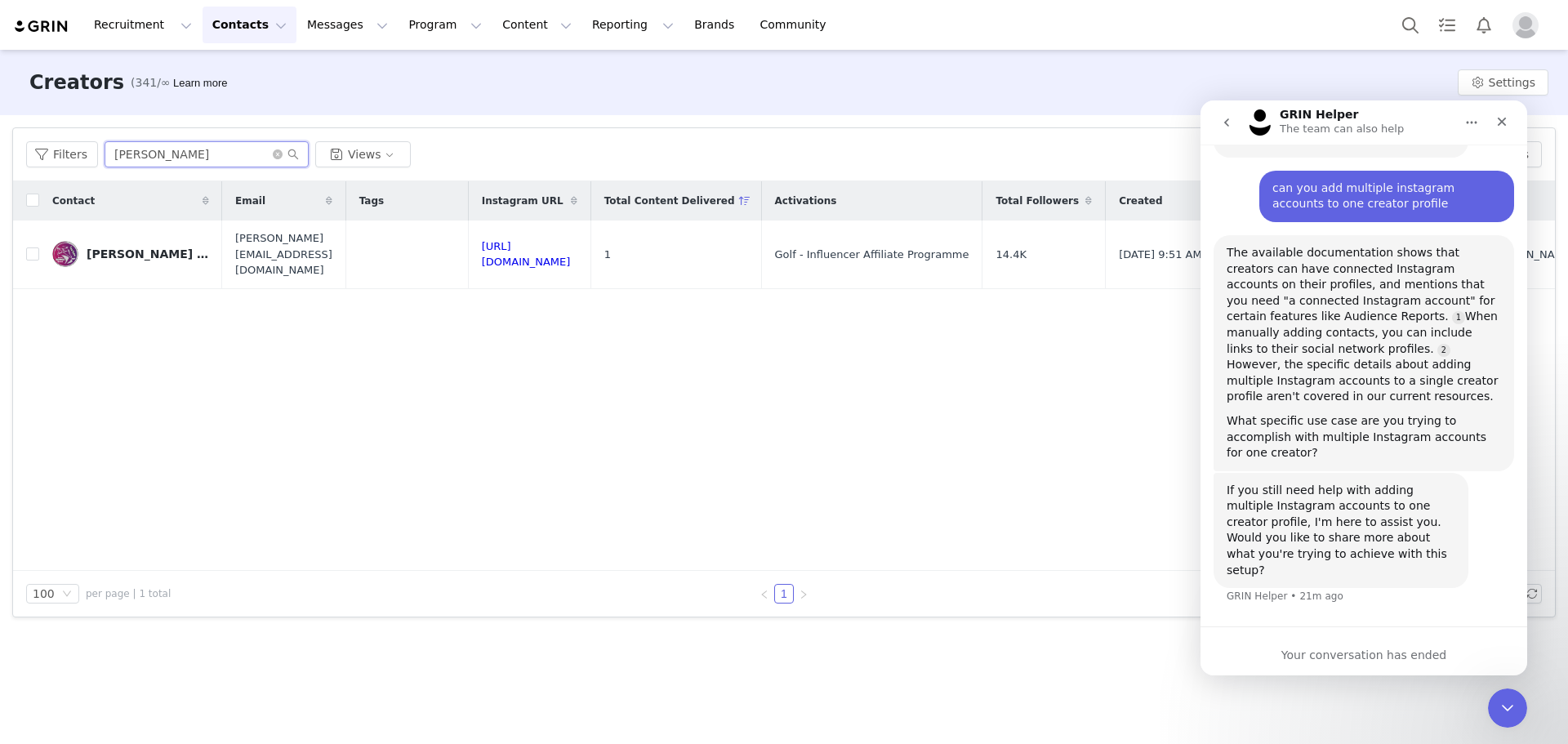
click at [245, 158] on input "lester" at bounding box center [206, 154] width 204 height 27
click at [274, 152] on icon "icon: close-circle" at bounding box center [277, 154] width 9 height 9
click at [257, 154] on input "text" at bounding box center [206, 154] width 204 height 27
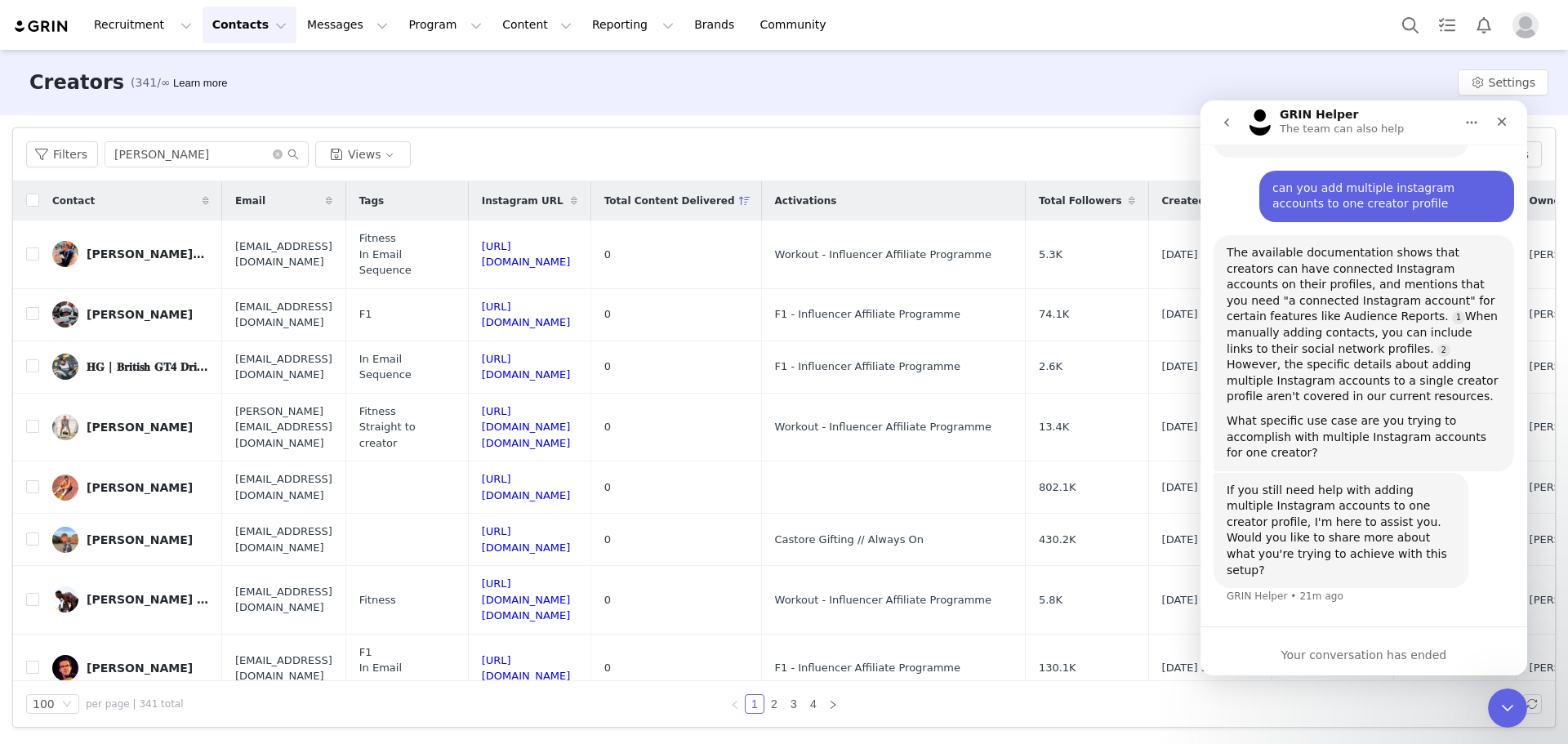
click at [204, 135] on div "Filters eric Views Export Add Creators Columns" at bounding box center [784, 155] width 1542 height 53
click at [200, 148] on input "eric" at bounding box center [206, 154] width 204 height 27
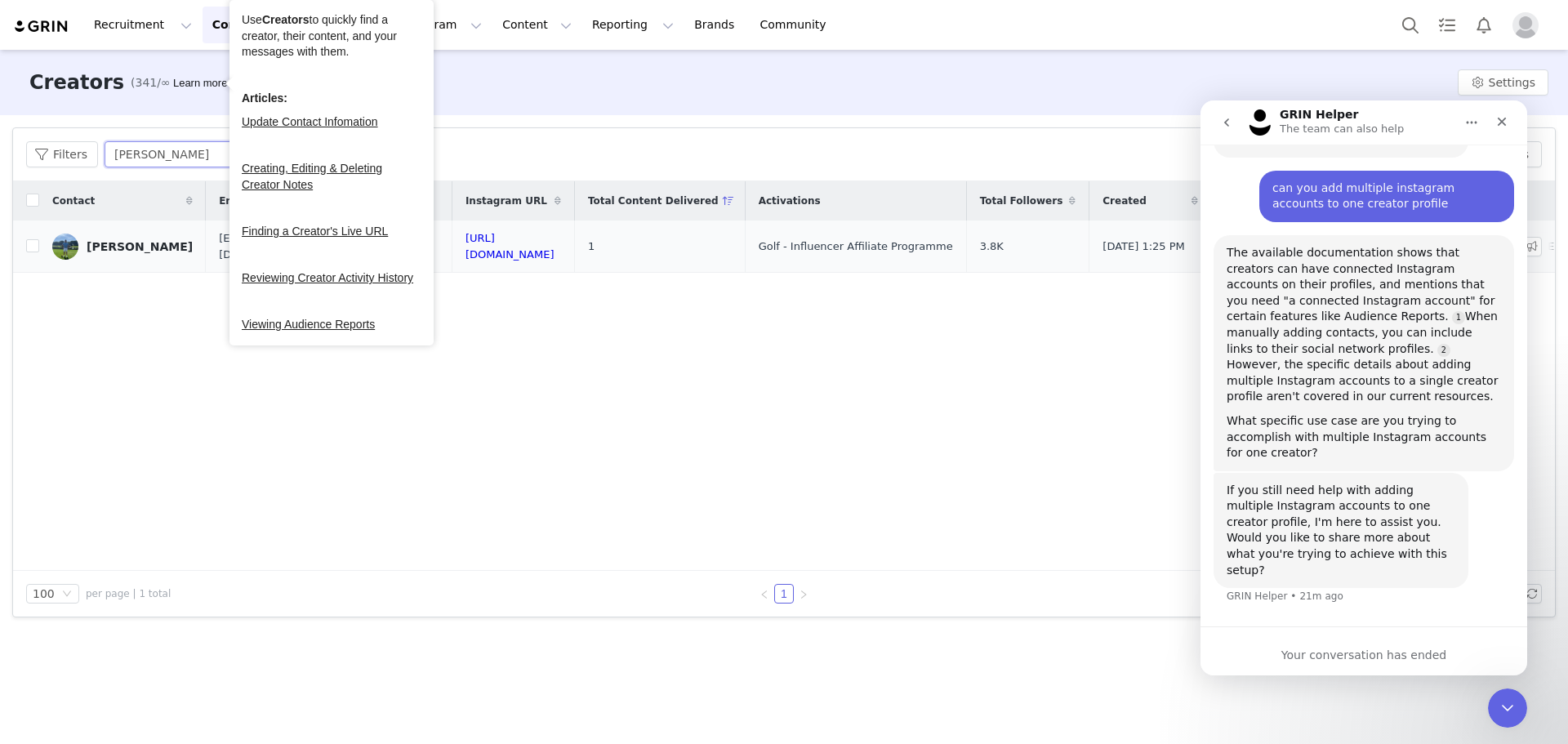
type input "eric walker"
click at [135, 259] on td "[PERSON_NAME]" at bounding box center [122, 247] width 167 height 52
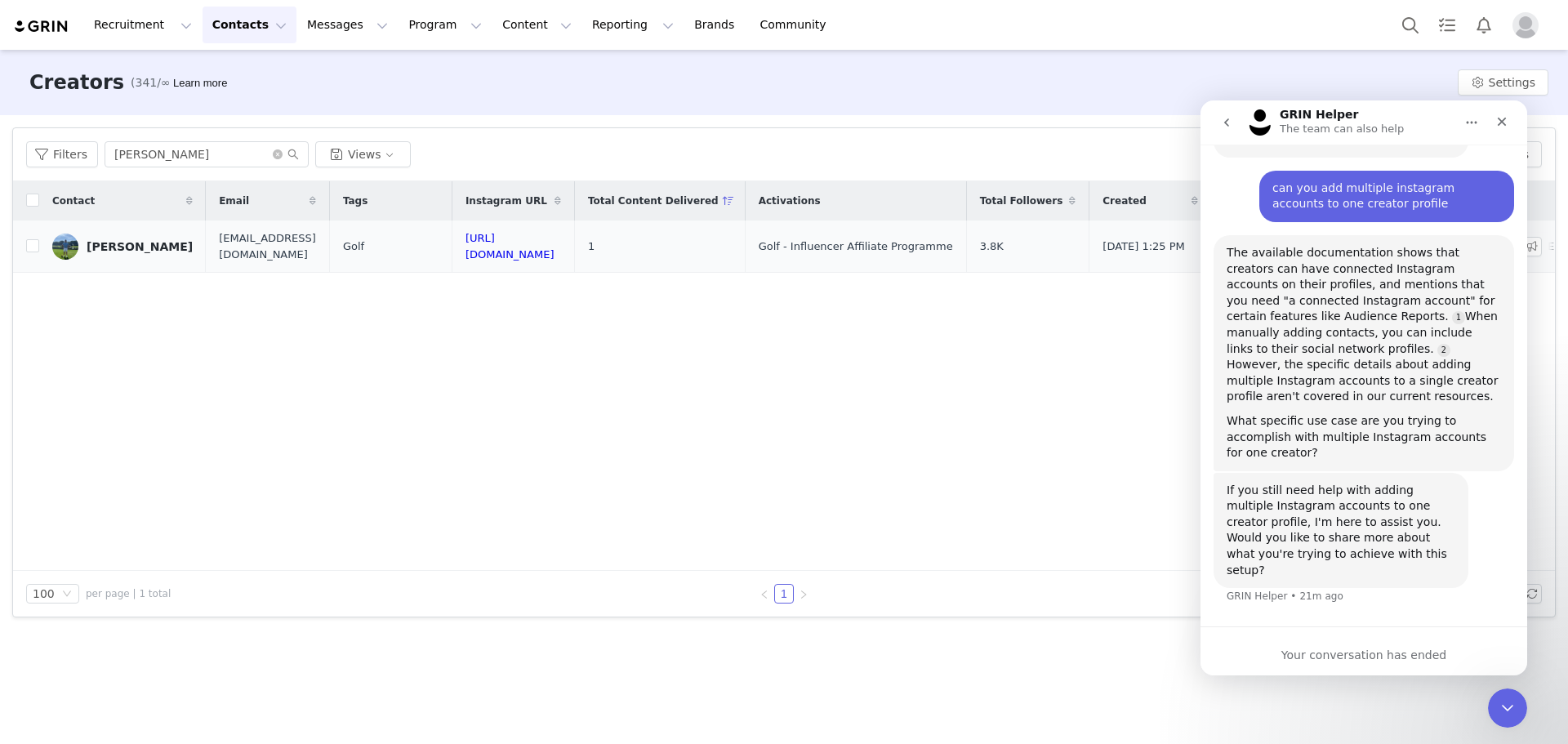
click at [132, 249] on div "[PERSON_NAME]" at bounding box center [140, 246] width 106 height 13
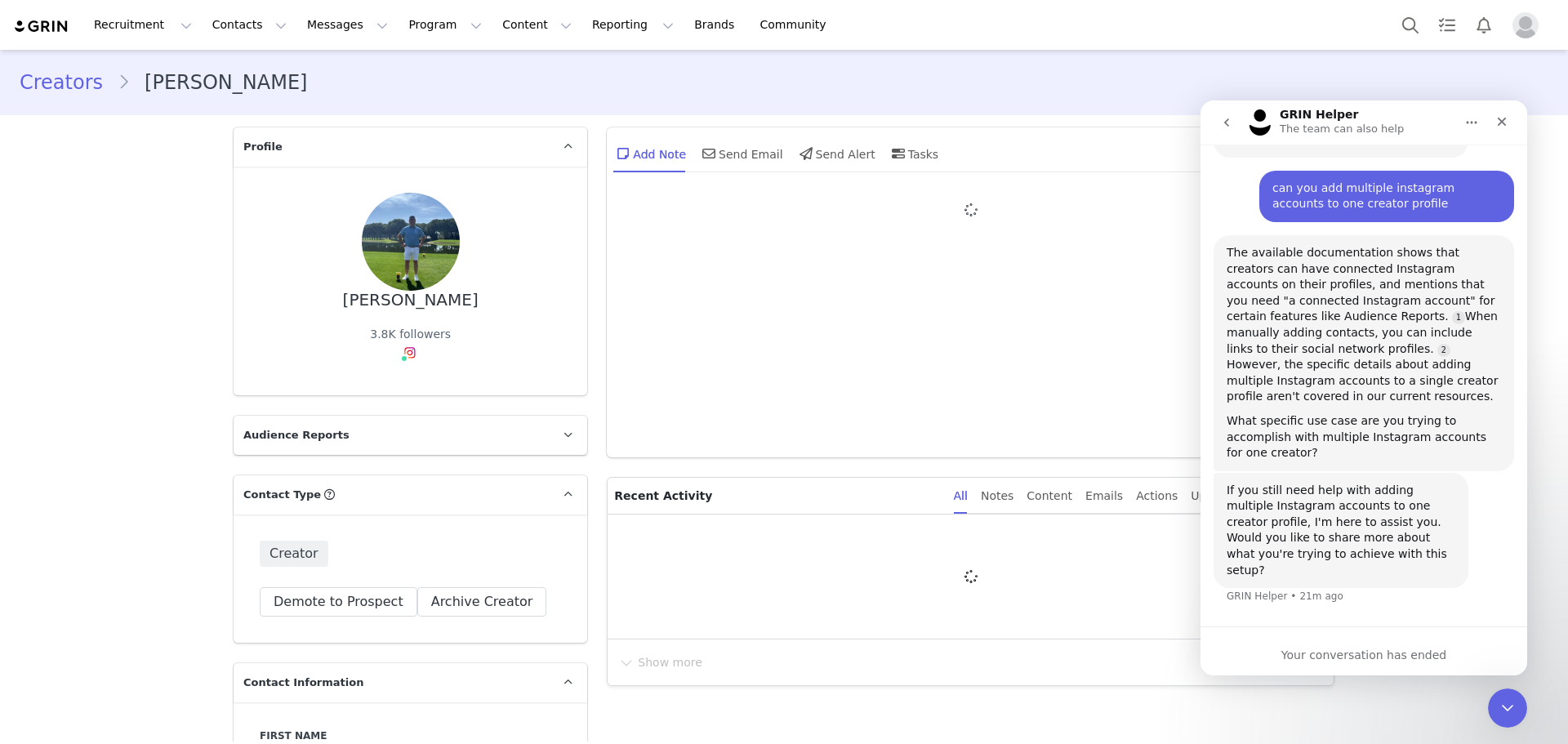
type input "+1 (United States)"
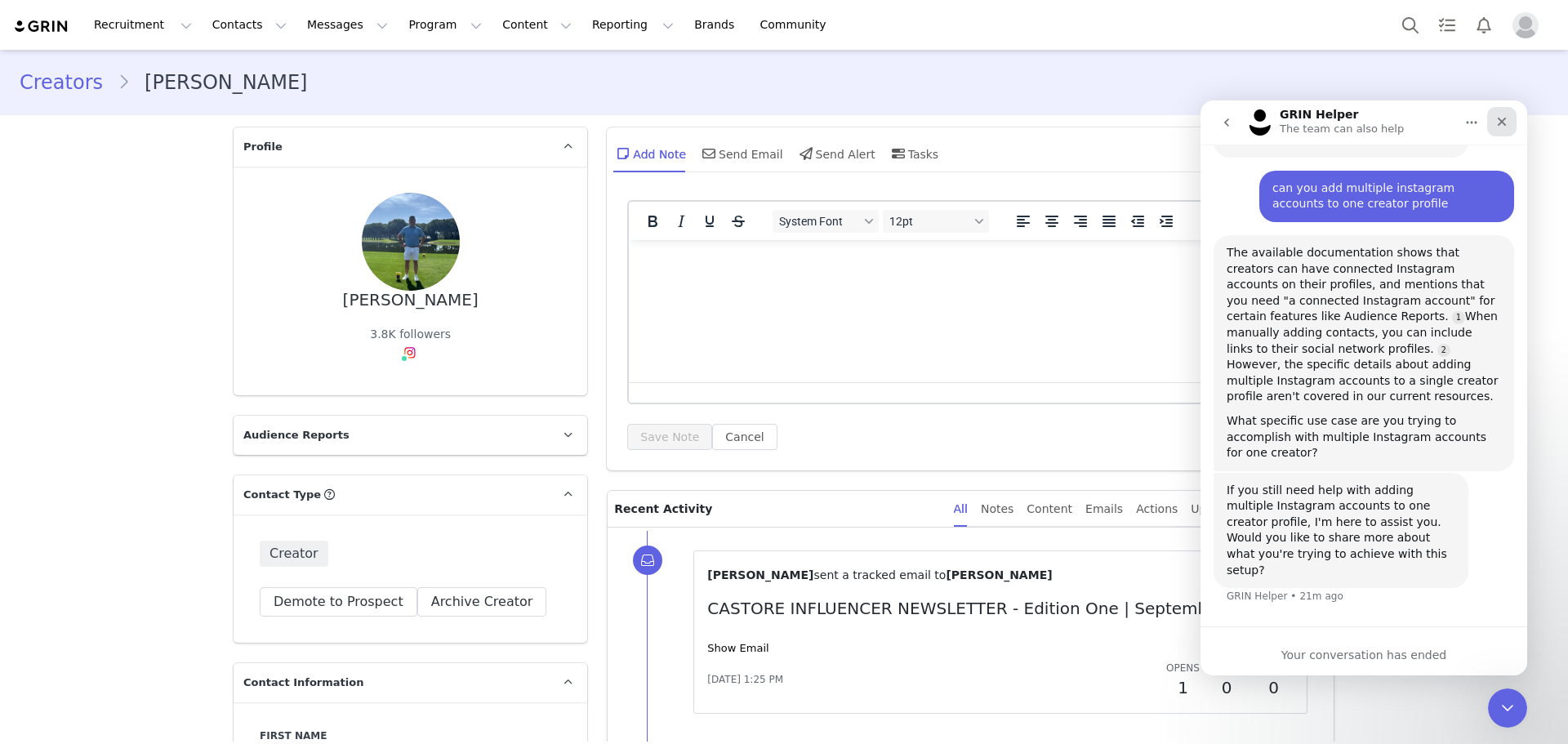
click at [1510, 124] on div "Close" at bounding box center [1502, 122] width 29 height 29
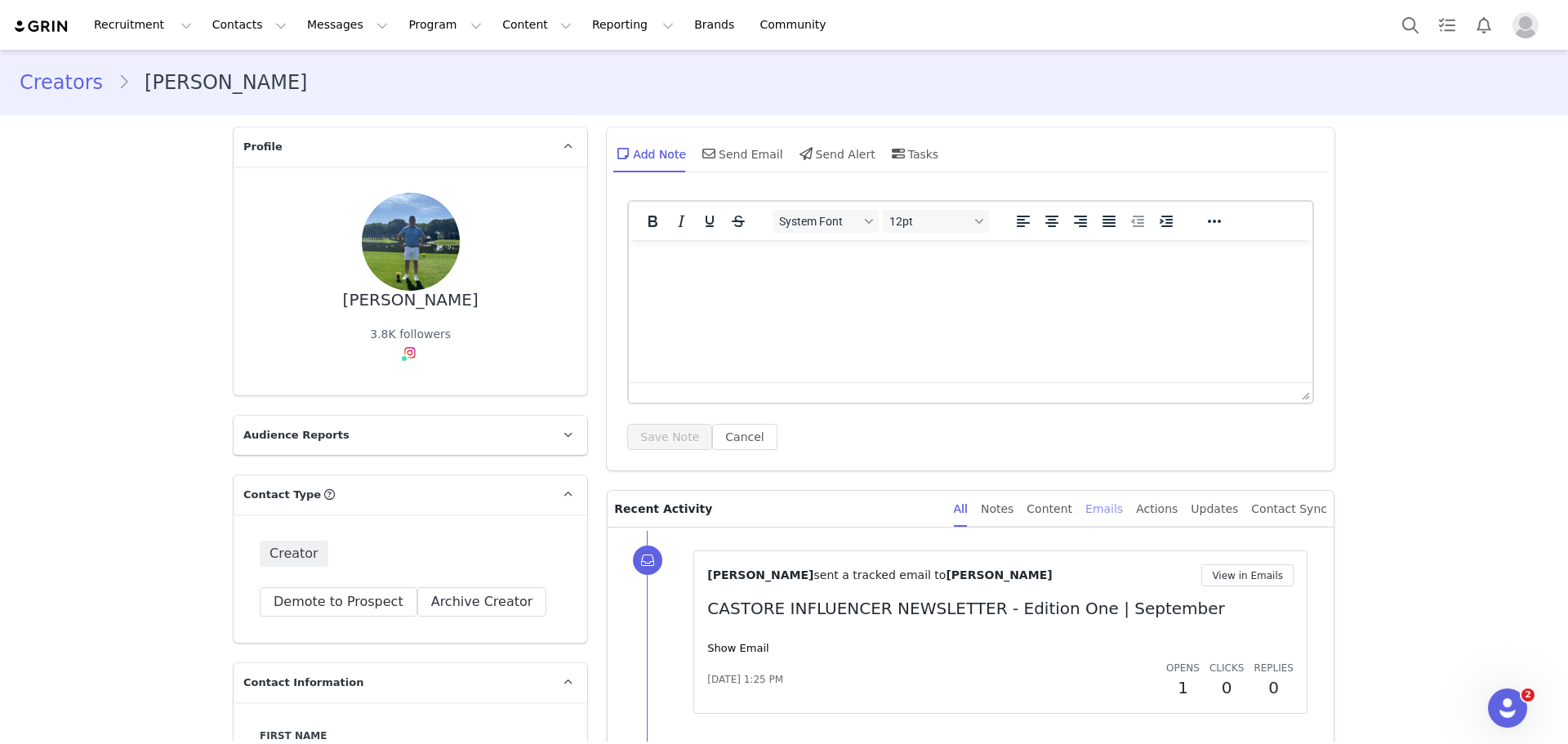
scroll to position [38, 0]
click at [1046, 511] on div "All Notes Content Emails Actions Updates Contact Sync" at bounding box center [1141, 509] width 373 height 37
click at [1071, 509] on div "Content" at bounding box center [1049, 509] width 45 height 37
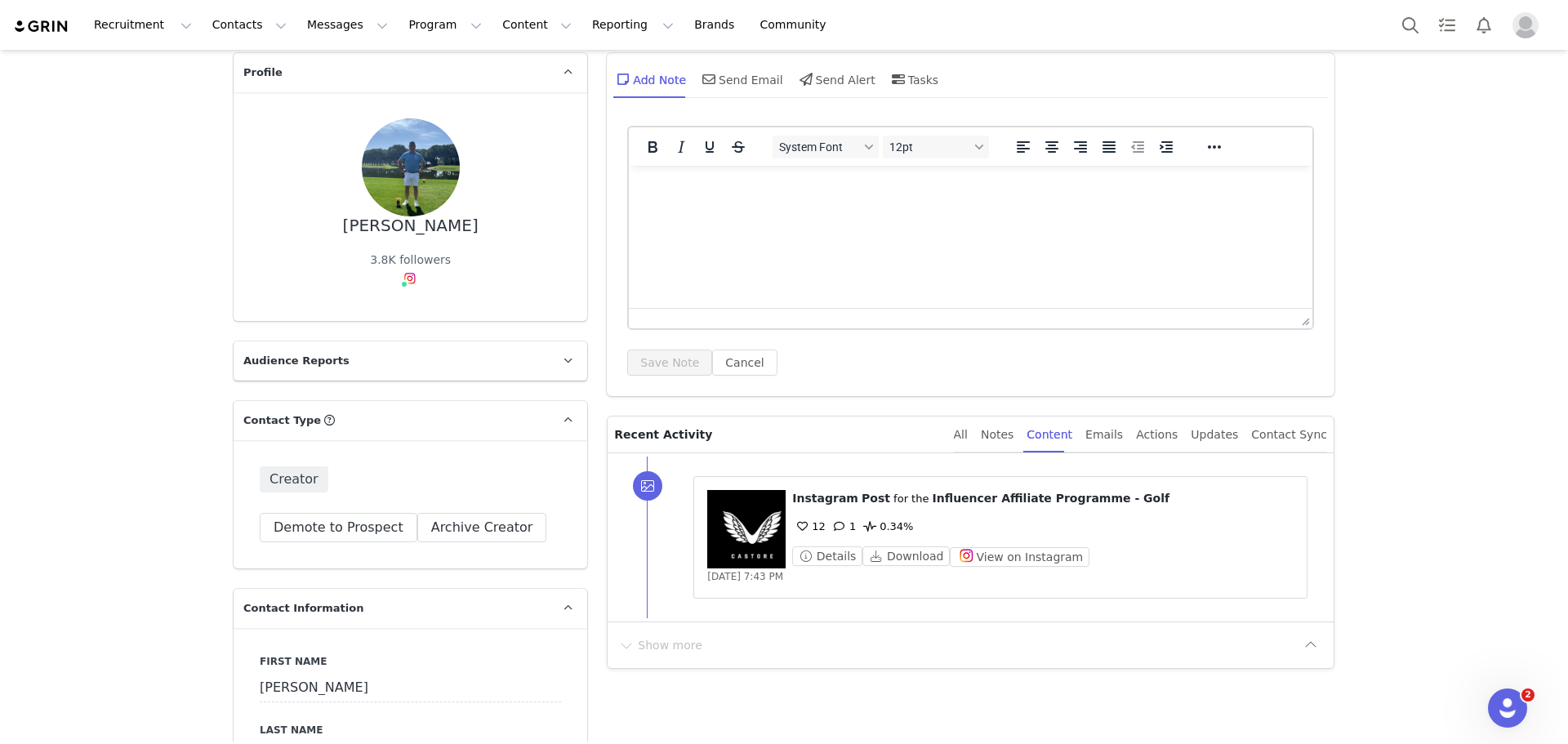
scroll to position [0, 0]
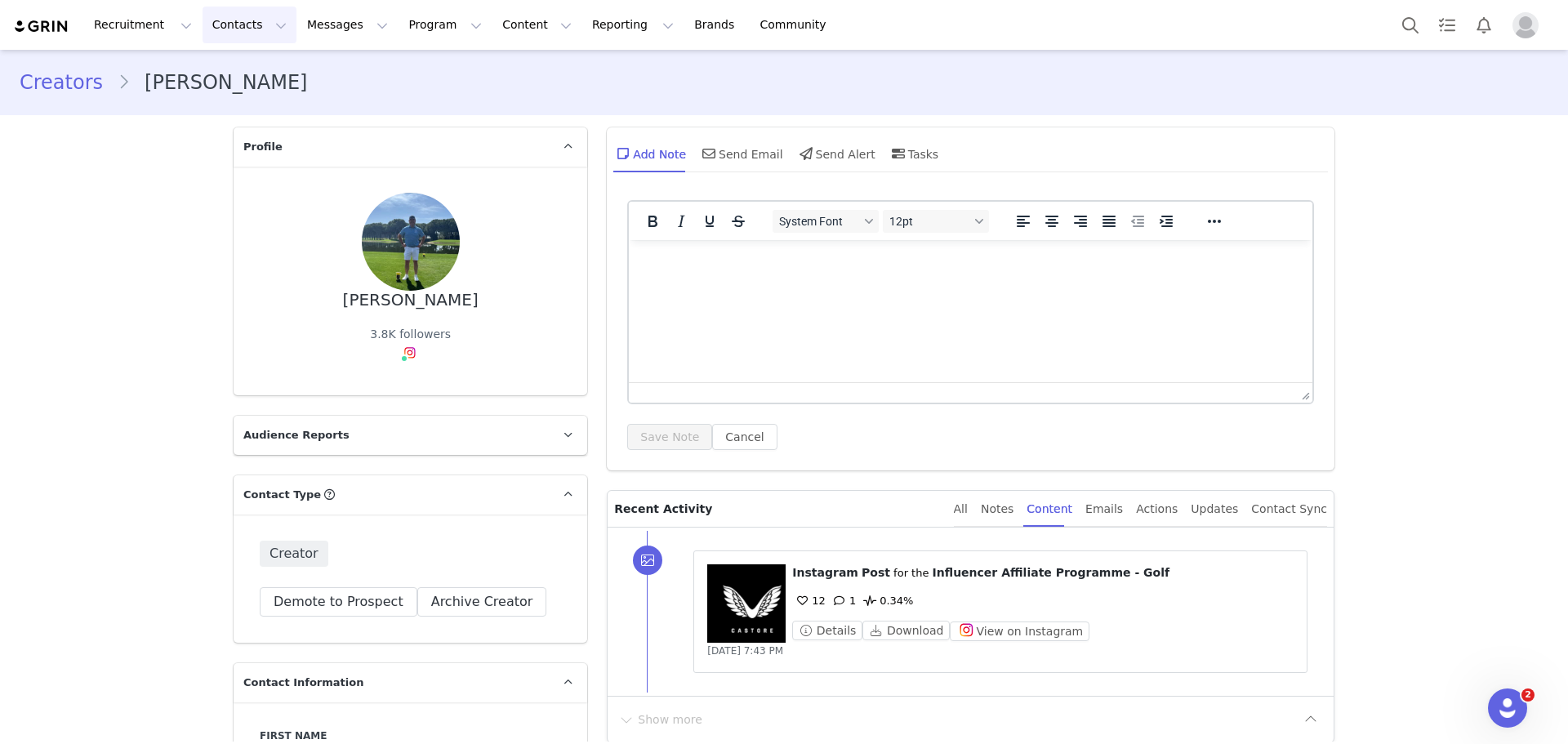
click at [234, 35] on button "Contacts Contacts" at bounding box center [250, 25] width 94 height 37
drag, startPoint x: 243, startPoint y: 67, endPoint x: 257, endPoint y: 107, distance: 42.4
click at [243, 67] on div "Creators" at bounding box center [252, 72] width 110 height 17
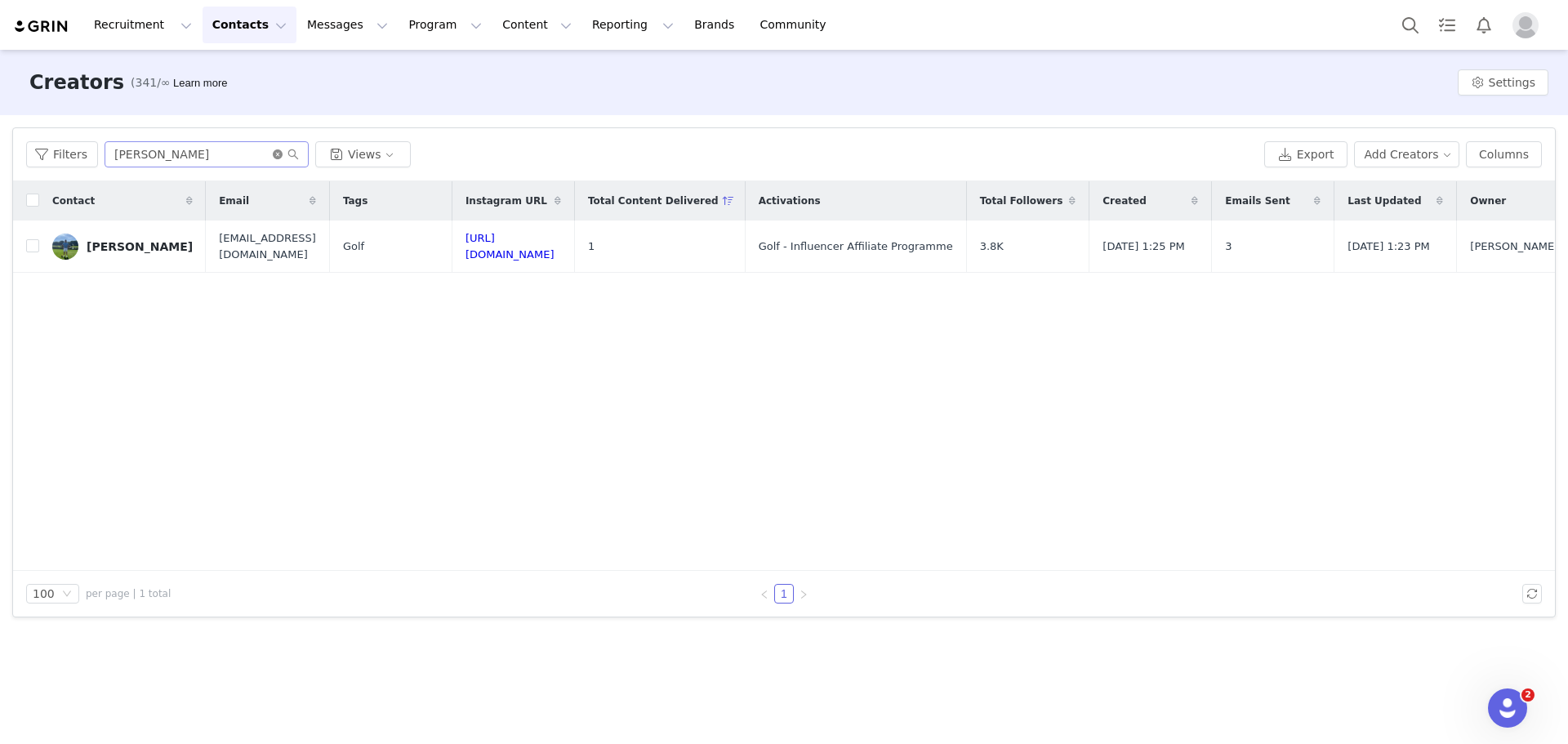
click at [275, 151] on icon "icon: close-circle" at bounding box center [277, 154] width 9 height 9
click at [249, 150] on input "text" at bounding box center [206, 154] width 204 height 27
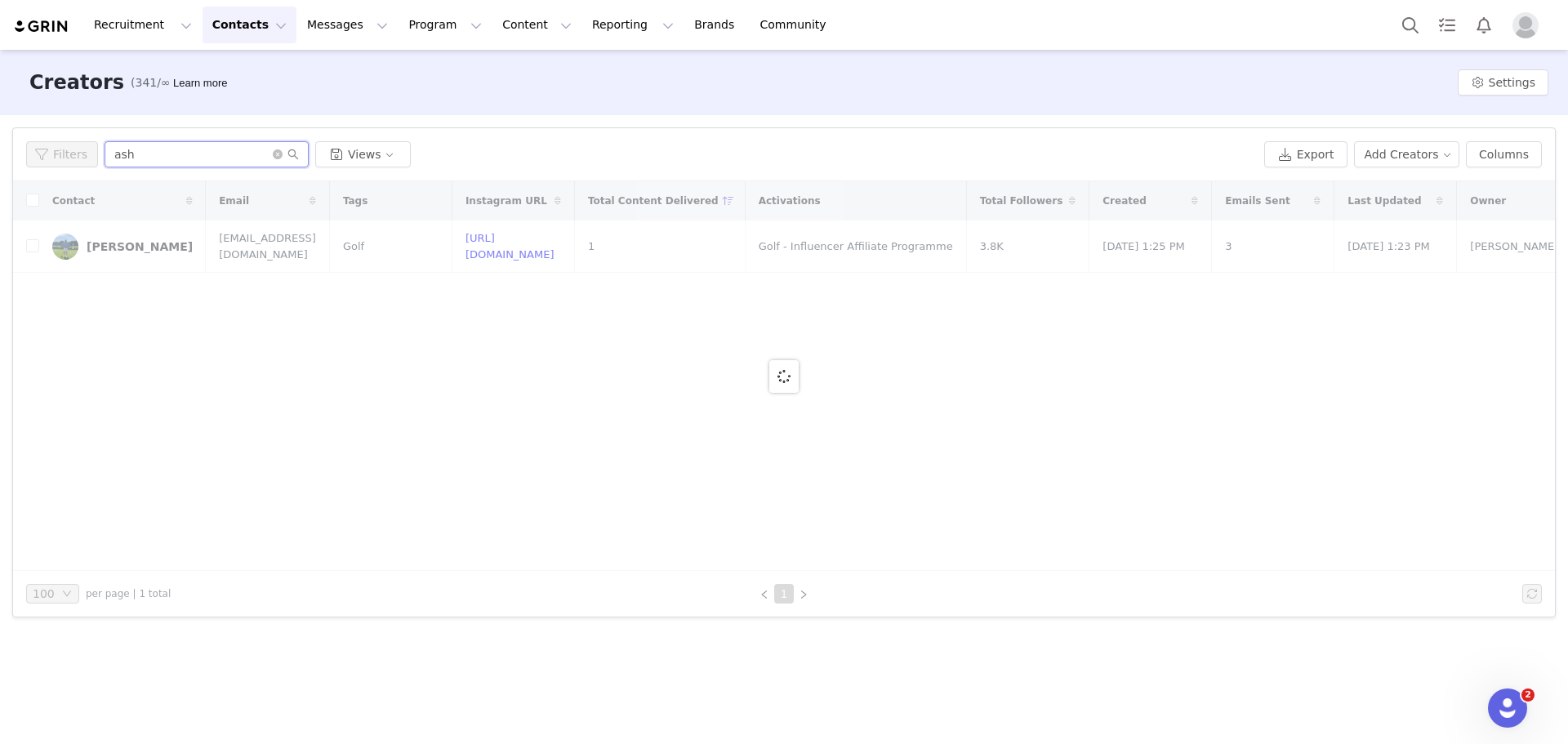
type input "ash"
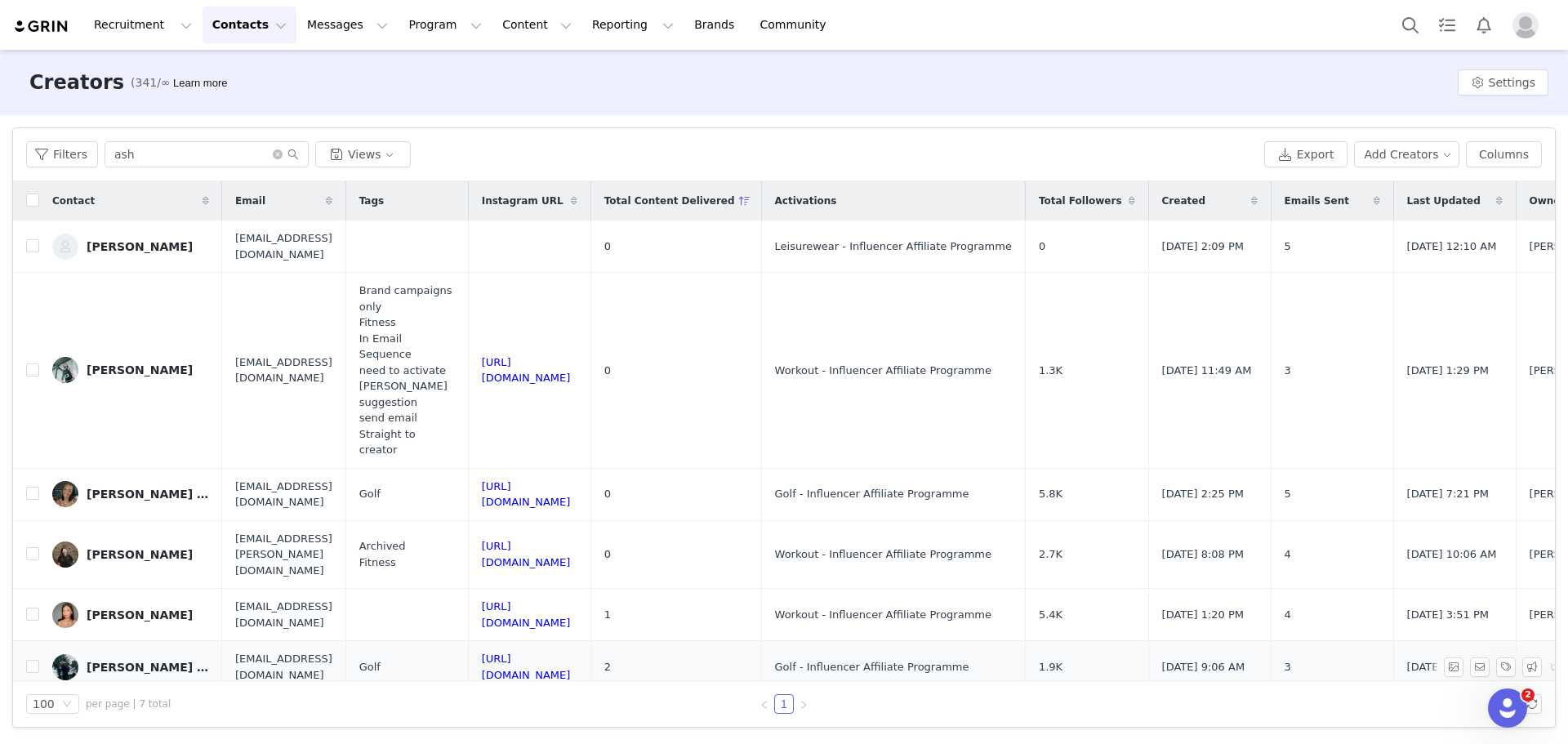
click at [137, 654] on link "[PERSON_NAME] Golf ⛳️" at bounding box center [130, 667] width 157 height 27
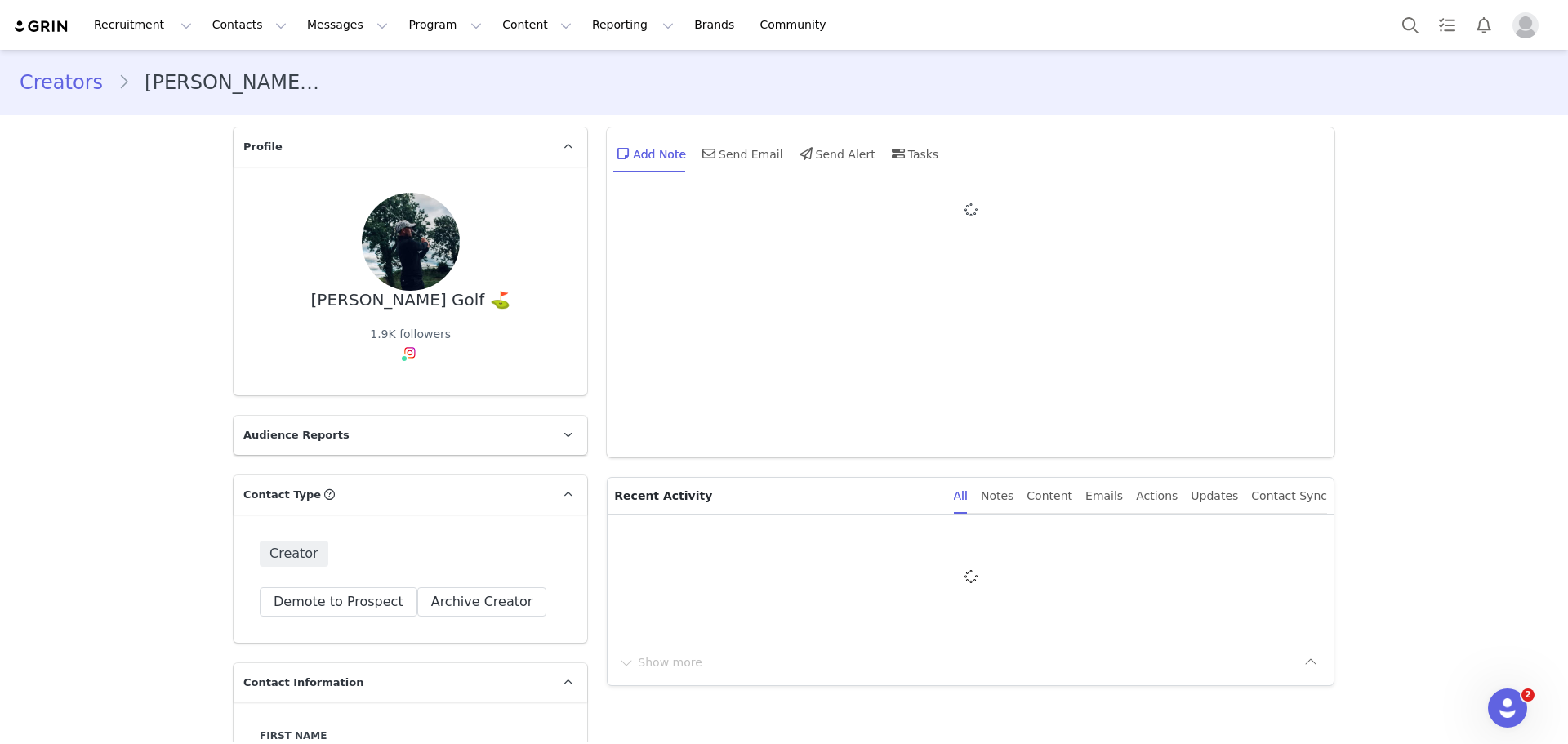
type input "+1 (United States)"
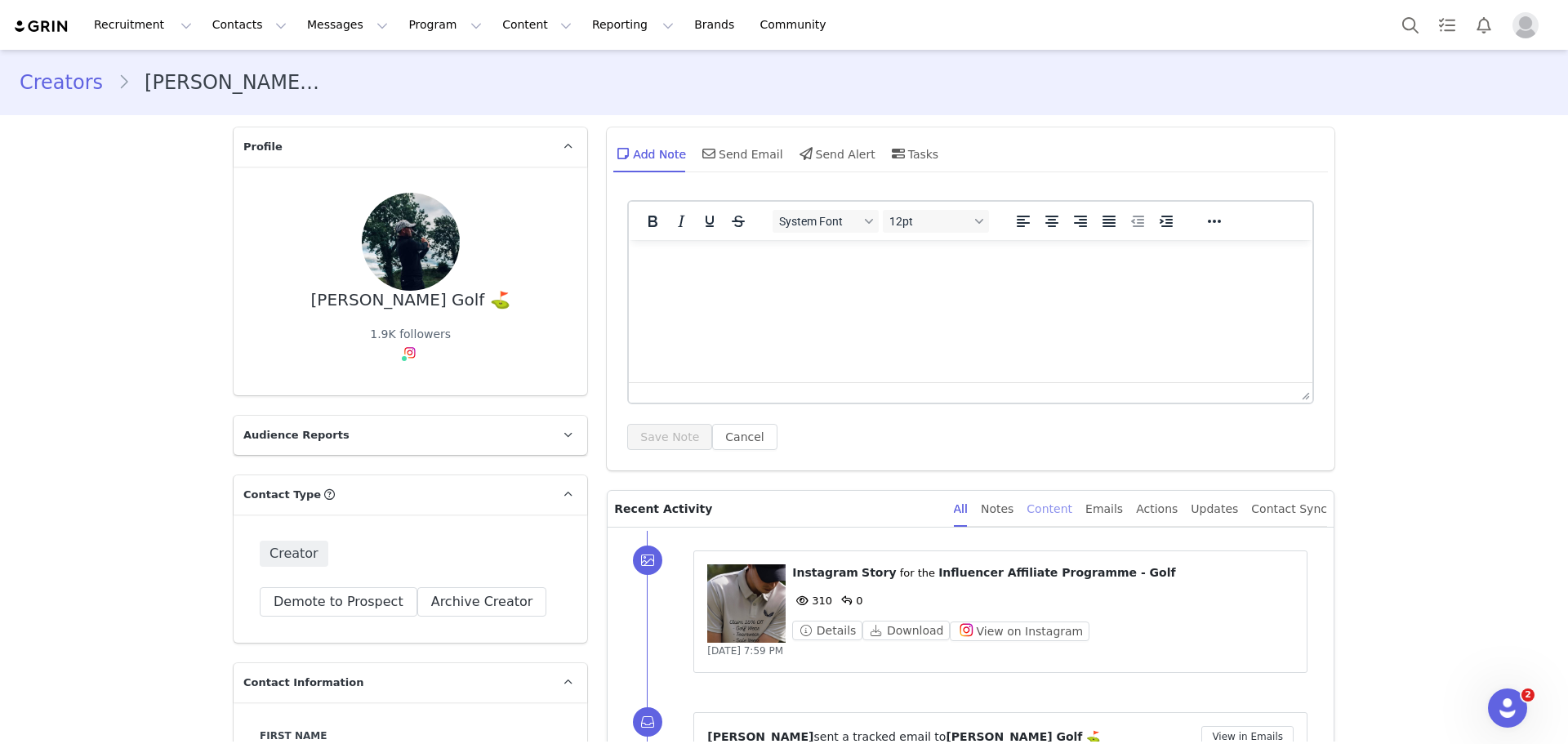
click at [1061, 513] on div "Content" at bounding box center [1049, 509] width 45 height 37
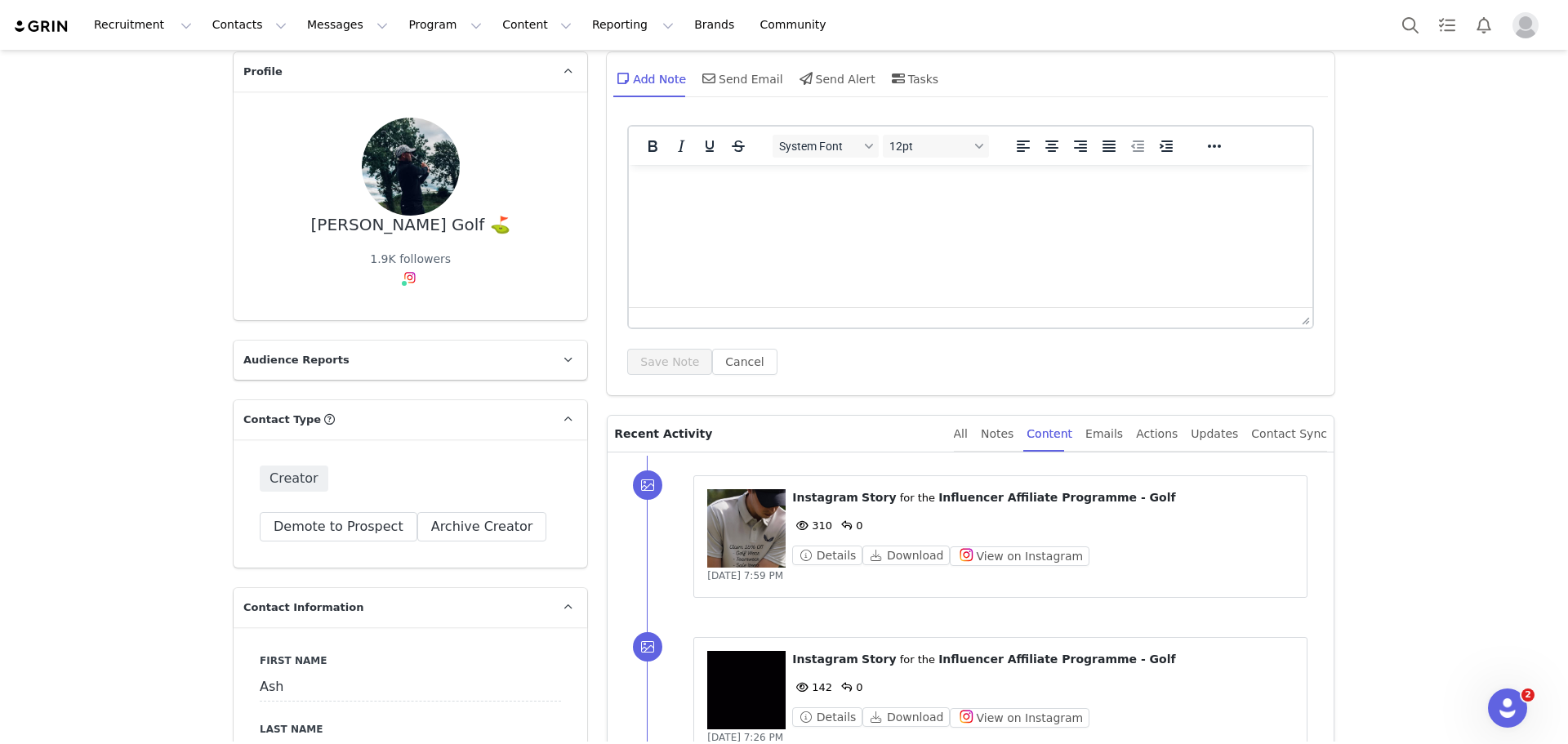
scroll to position [245, 0]
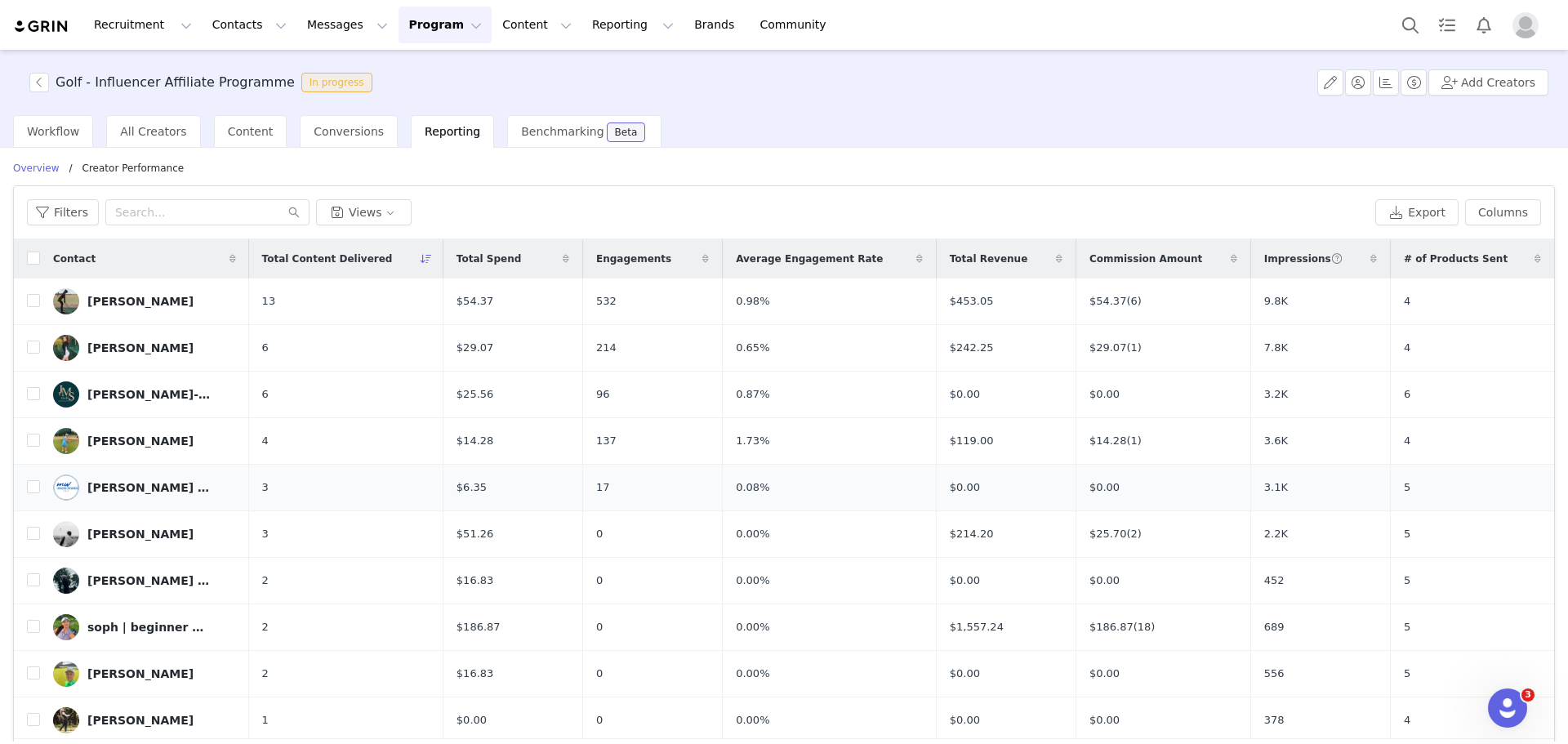
click at [142, 484] on div "[PERSON_NAME] | Golf Coach" at bounding box center [148, 487] width 122 height 13
click at [104, 535] on div "[PERSON_NAME]" at bounding box center [140, 533] width 106 height 13
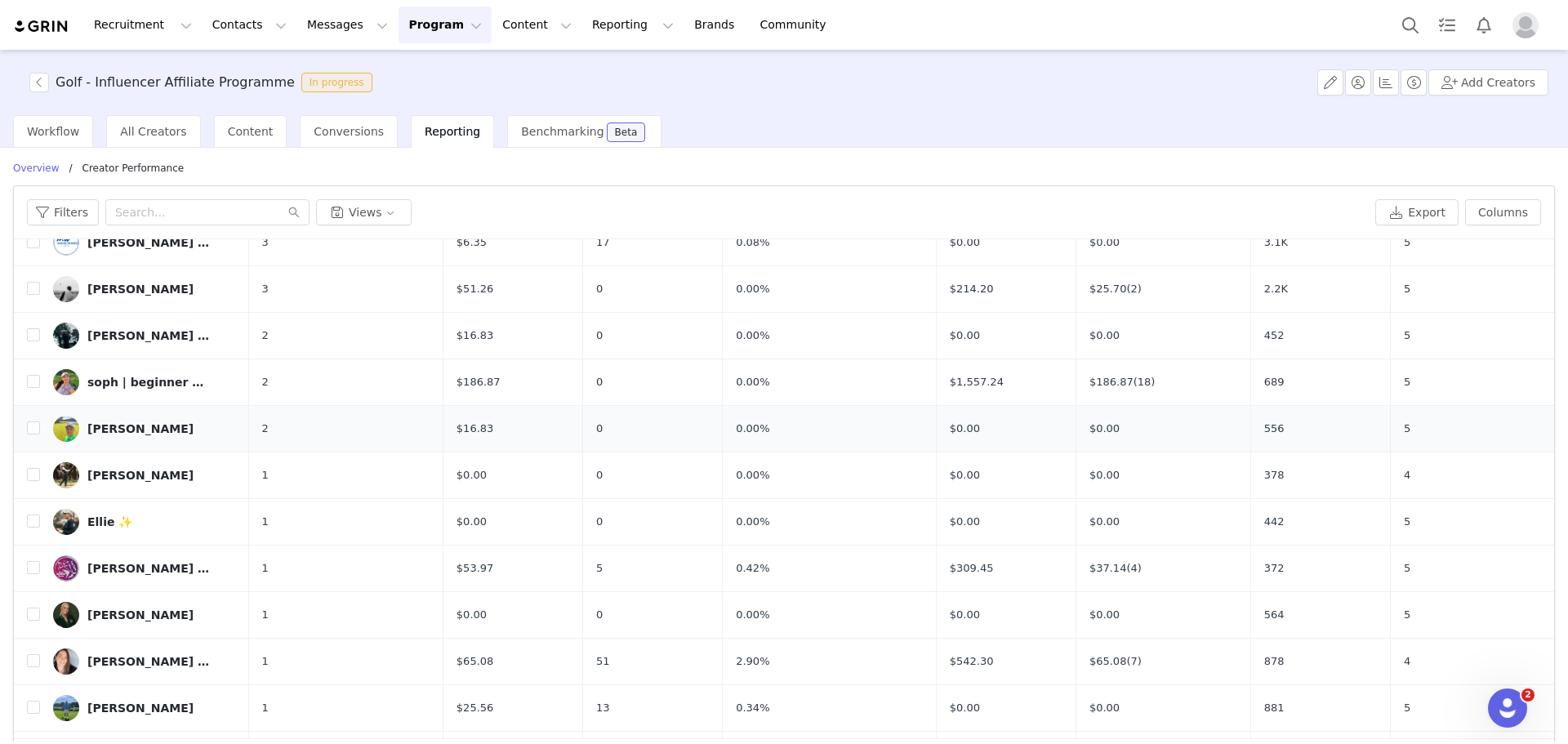
scroll to position [327, 0]
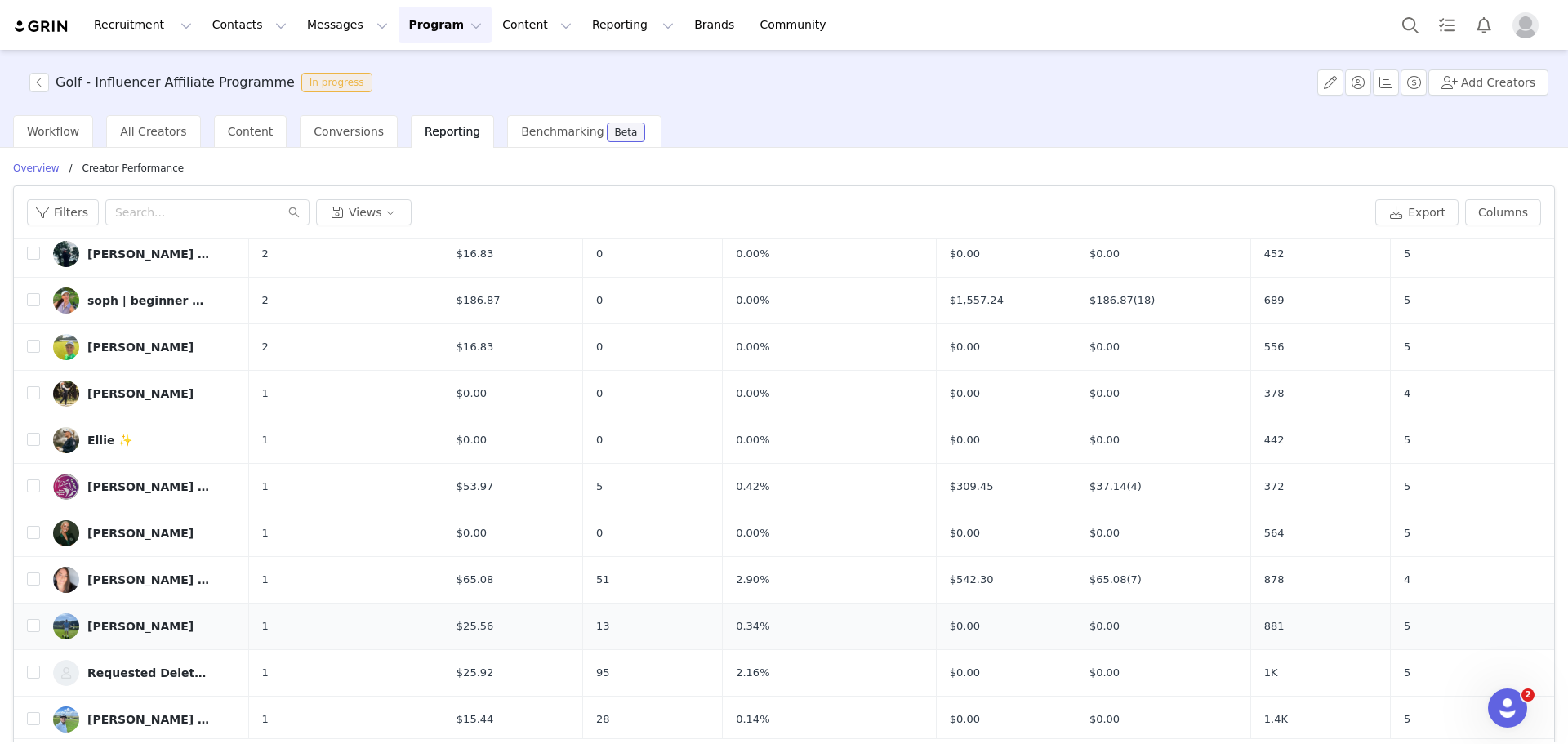
click at [118, 625] on div "[PERSON_NAME]" at bounding box center [140, 626] width 106 height 13
click at [118, 618] on link "[PERSON_NAME]" at bounding box center [145, 626] width 183 height 27
click at [124, 634] on link "[PERSON_NAME]" at bounding box center [145, 626] width 183 height 27
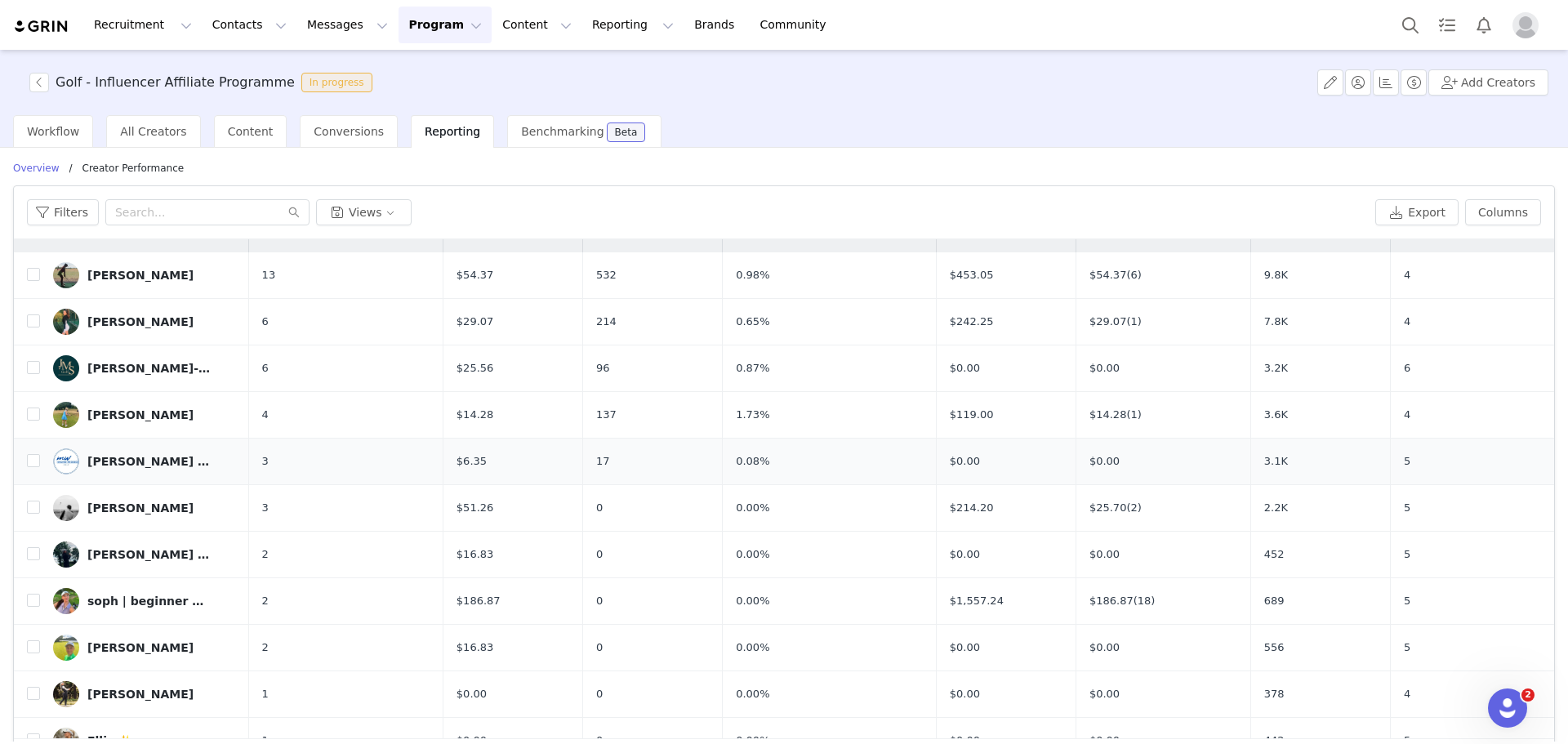
scroll to position [0, 0]
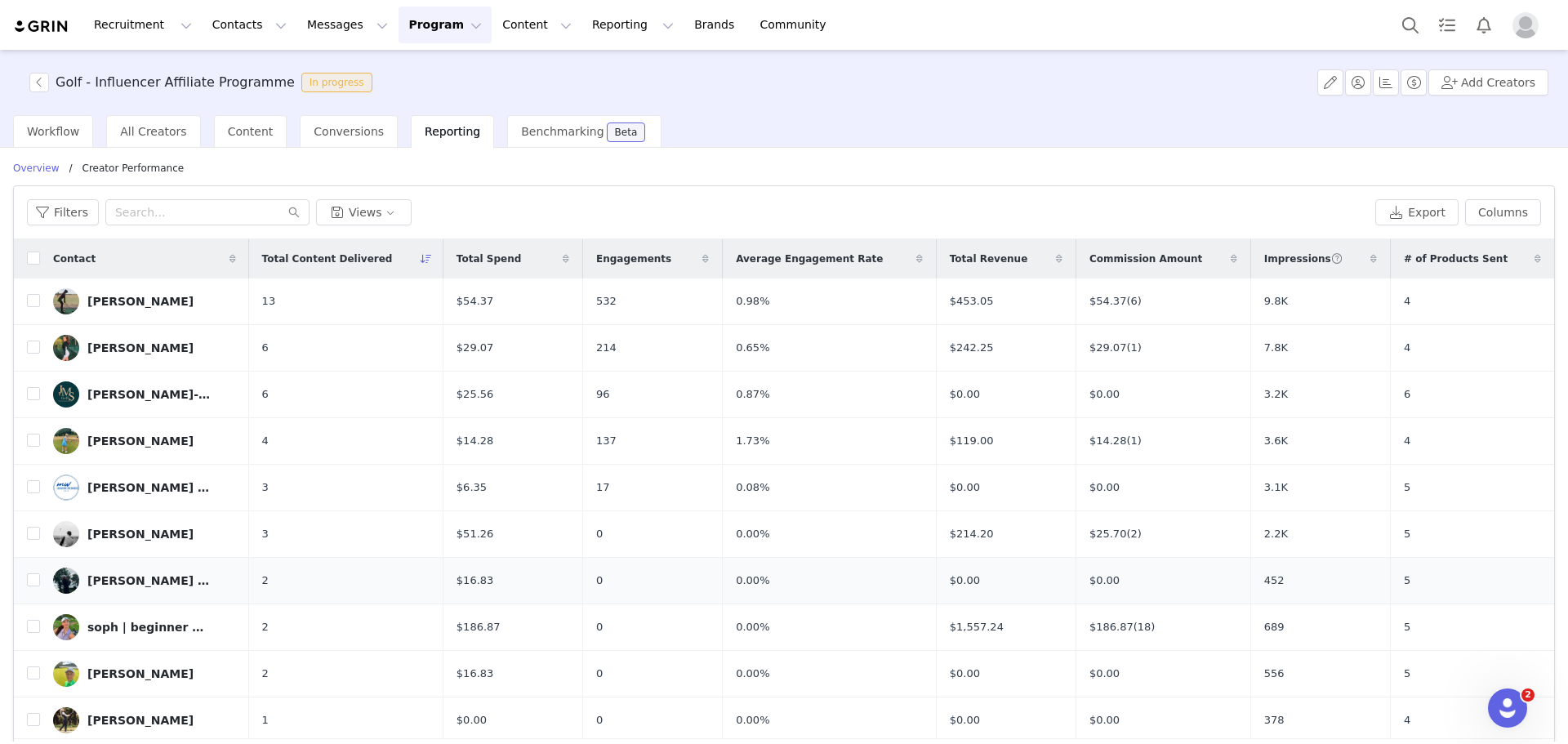
click at [135, 588] on link "[PERSON_NAME] Golf ⛳️" at bounding box center [145, 580] width 183 height 27
click at [133, 576] on div "[PERSON_NAME] Golf ⛳️" at bounding box center [148, 580] width 122 height 13
